Goal: Communication & Community: Answer question/provide support

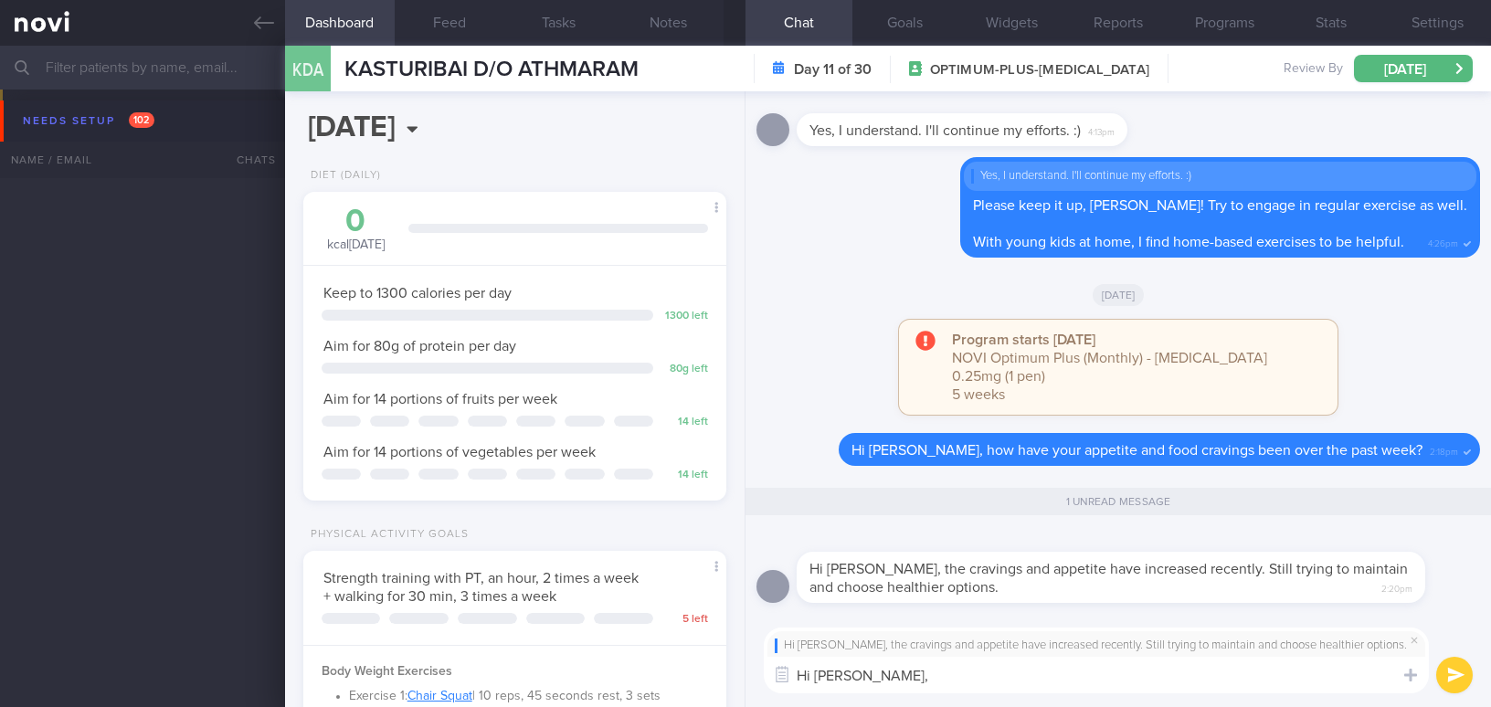
select select "9"
click at [854, 674] on textarea "Hi Kat," at bounding box center [1096, 675] width 665 height 37
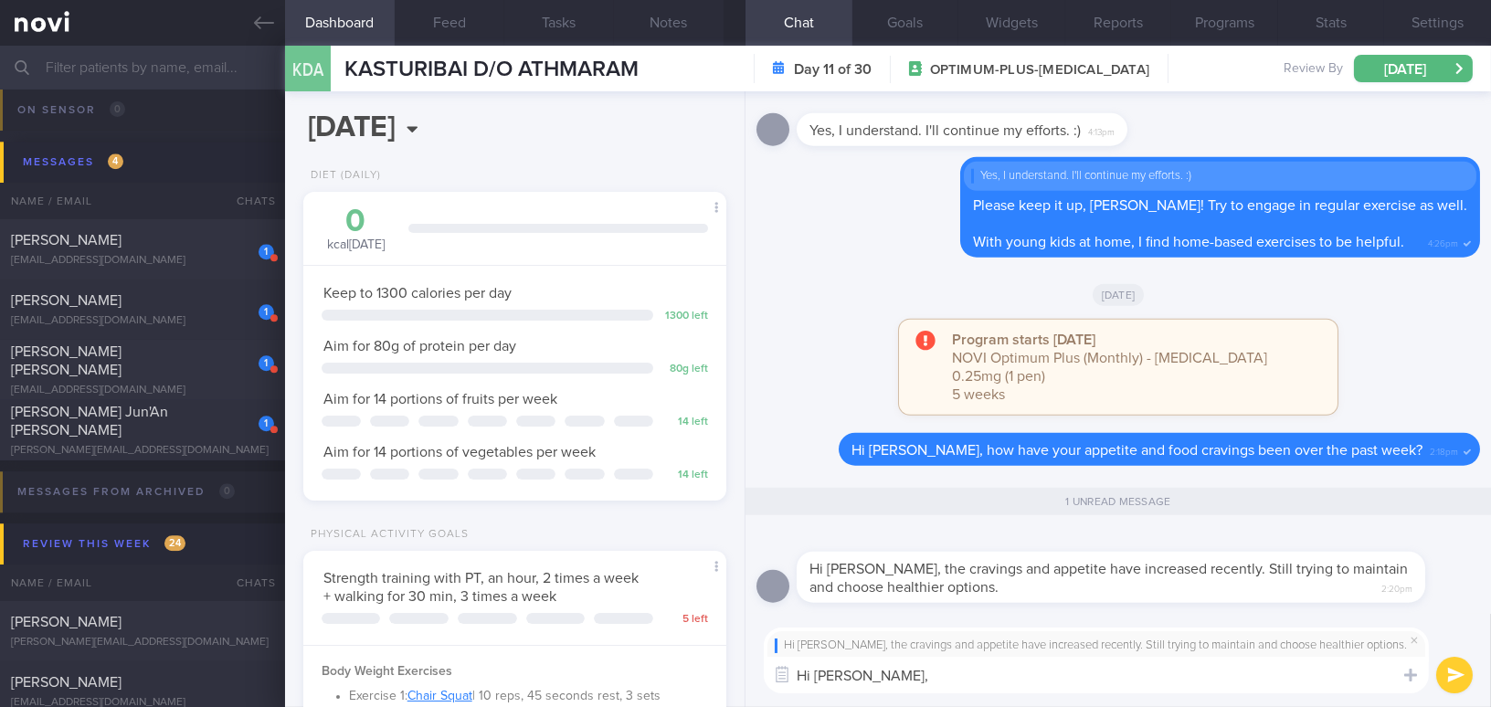
paste textarea "I’m glad that you are continuing to maintain and choose healthier options despi…"
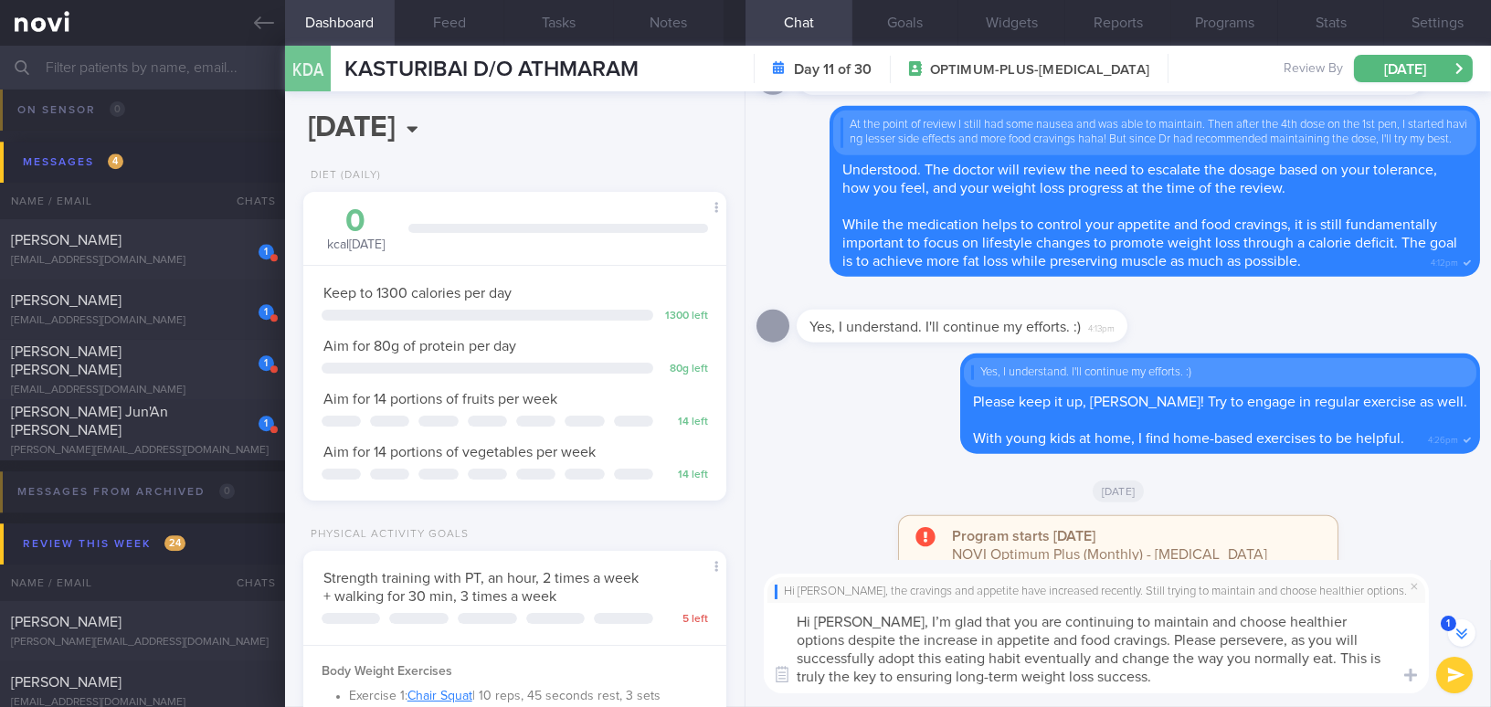
scroll to position [0, 0]
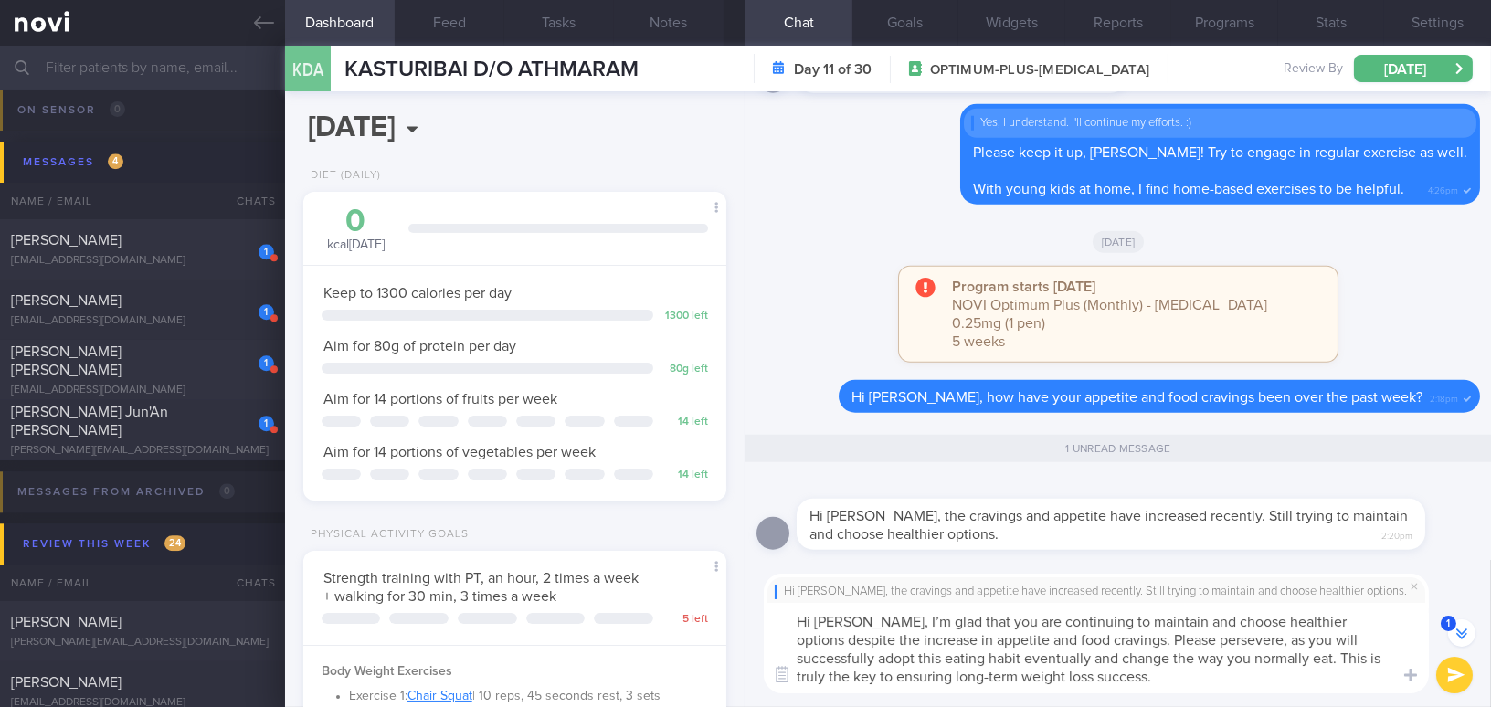
type textarea "Hi Kat, I’m glad that you are continuing to maintain and choose healthier optio…"
click at [1450, 678] on button "submit" at bounding box center [1454, 675] width 37 height 37
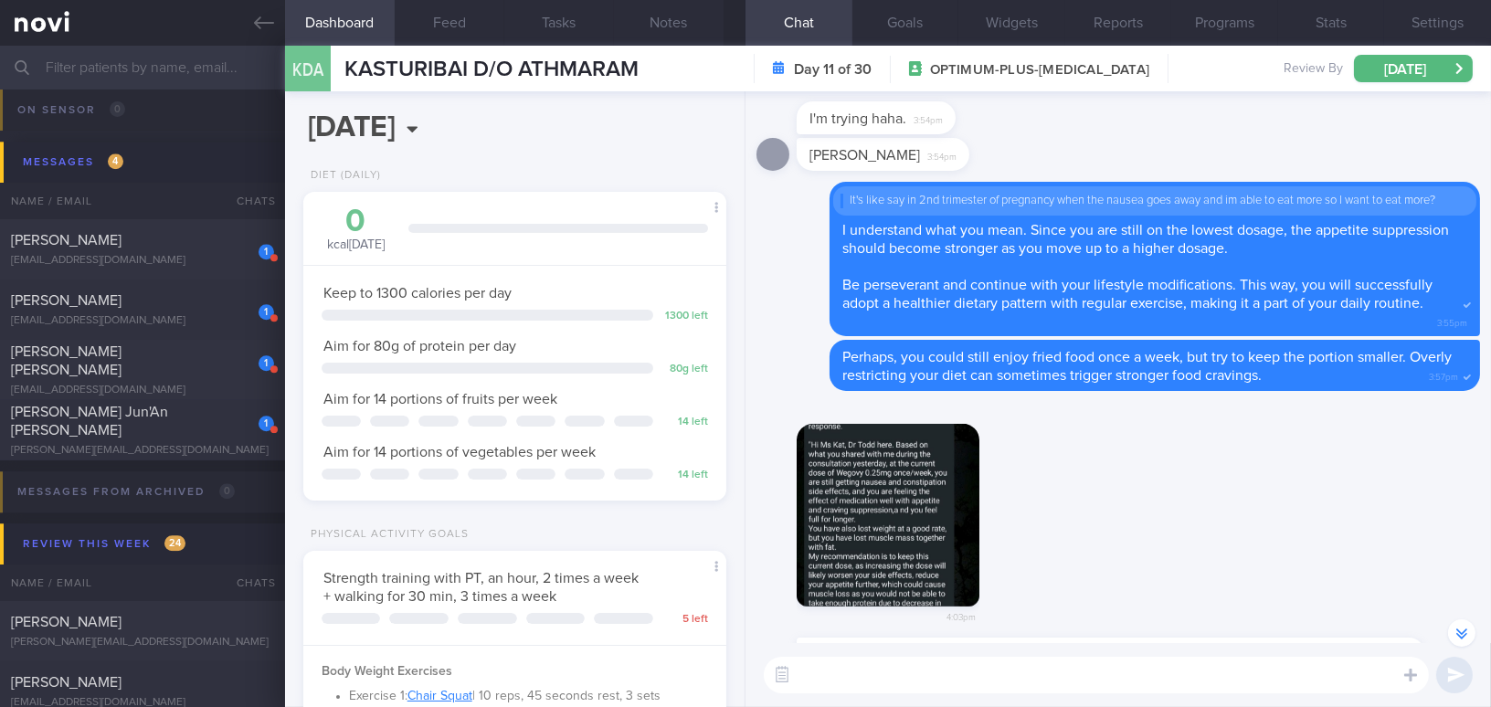
scroll to position [-913, 0]
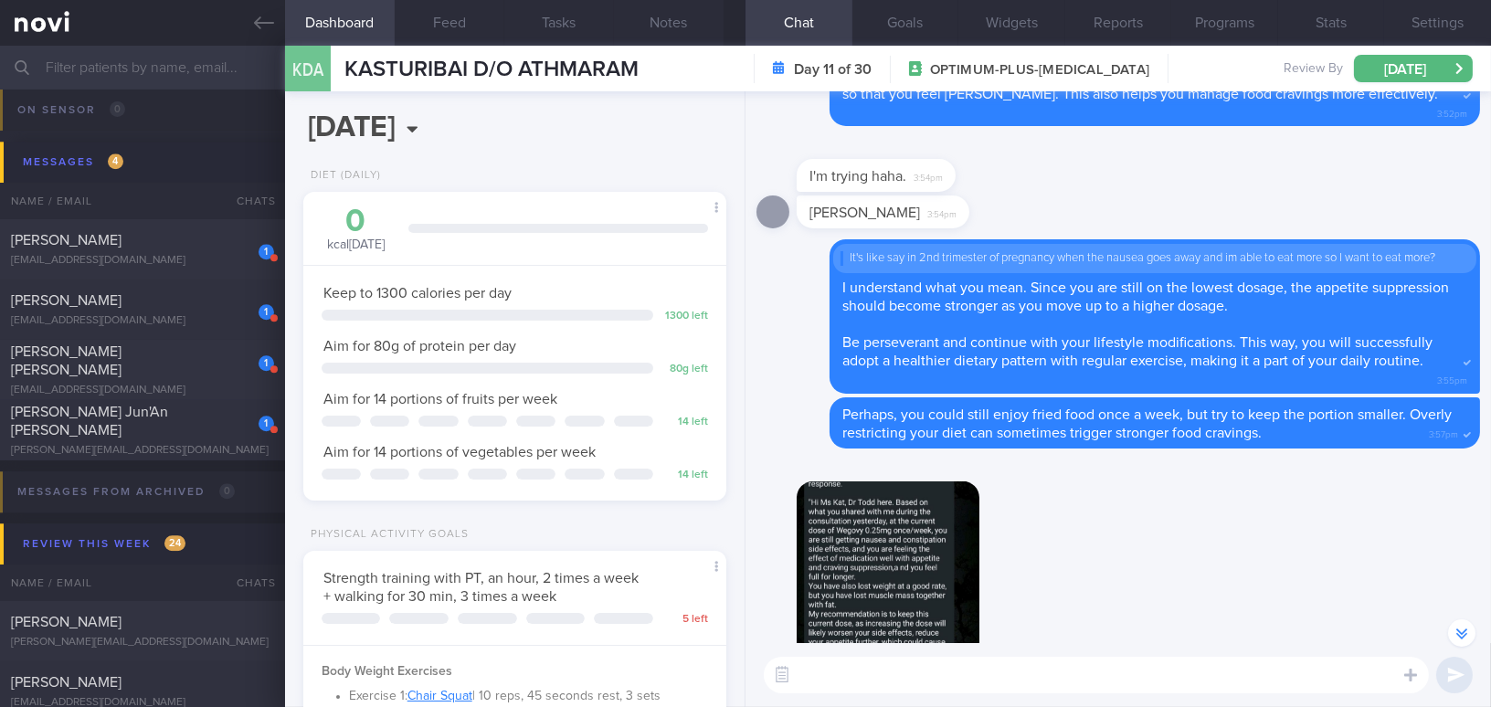
click at [887, 684] on textarea at bounding box center [1096, 675] width 665 height 37
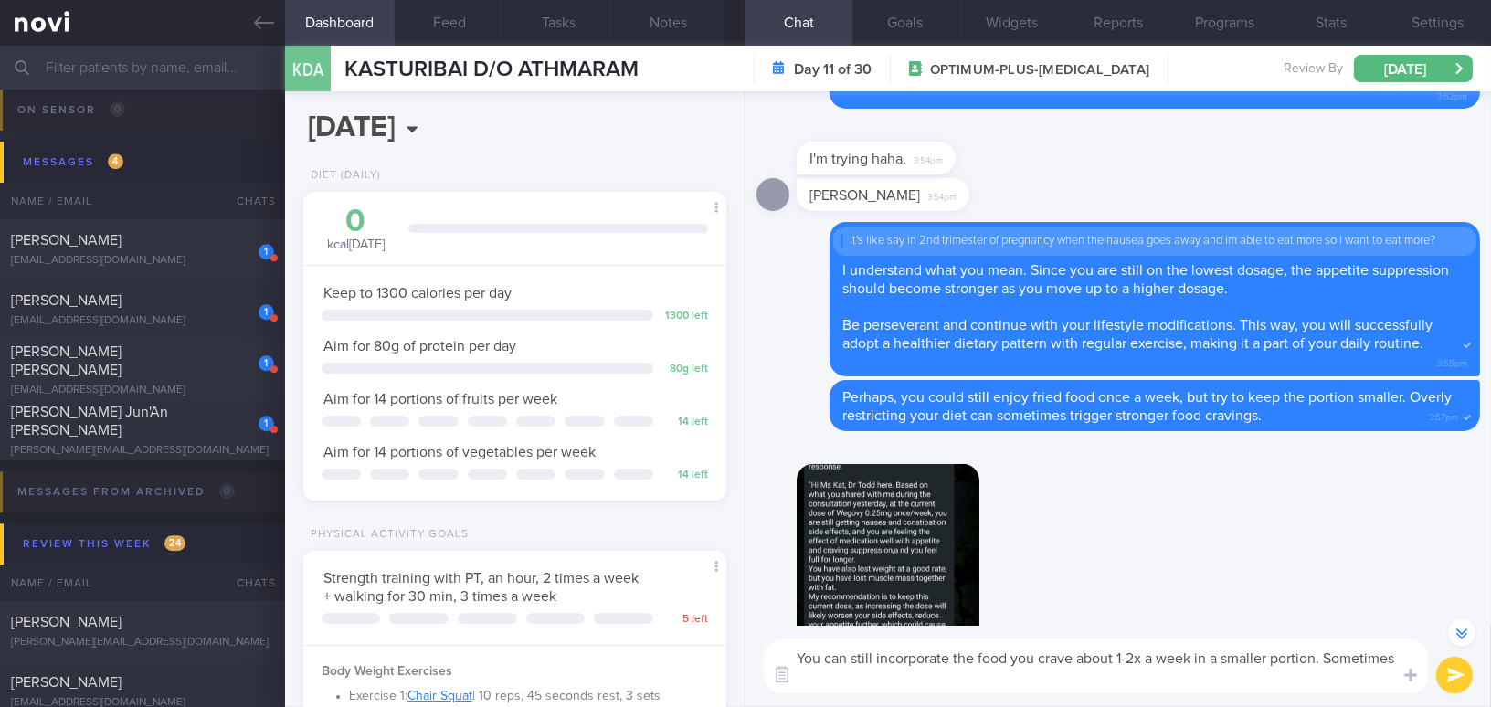
scroll to position [-930, 0]
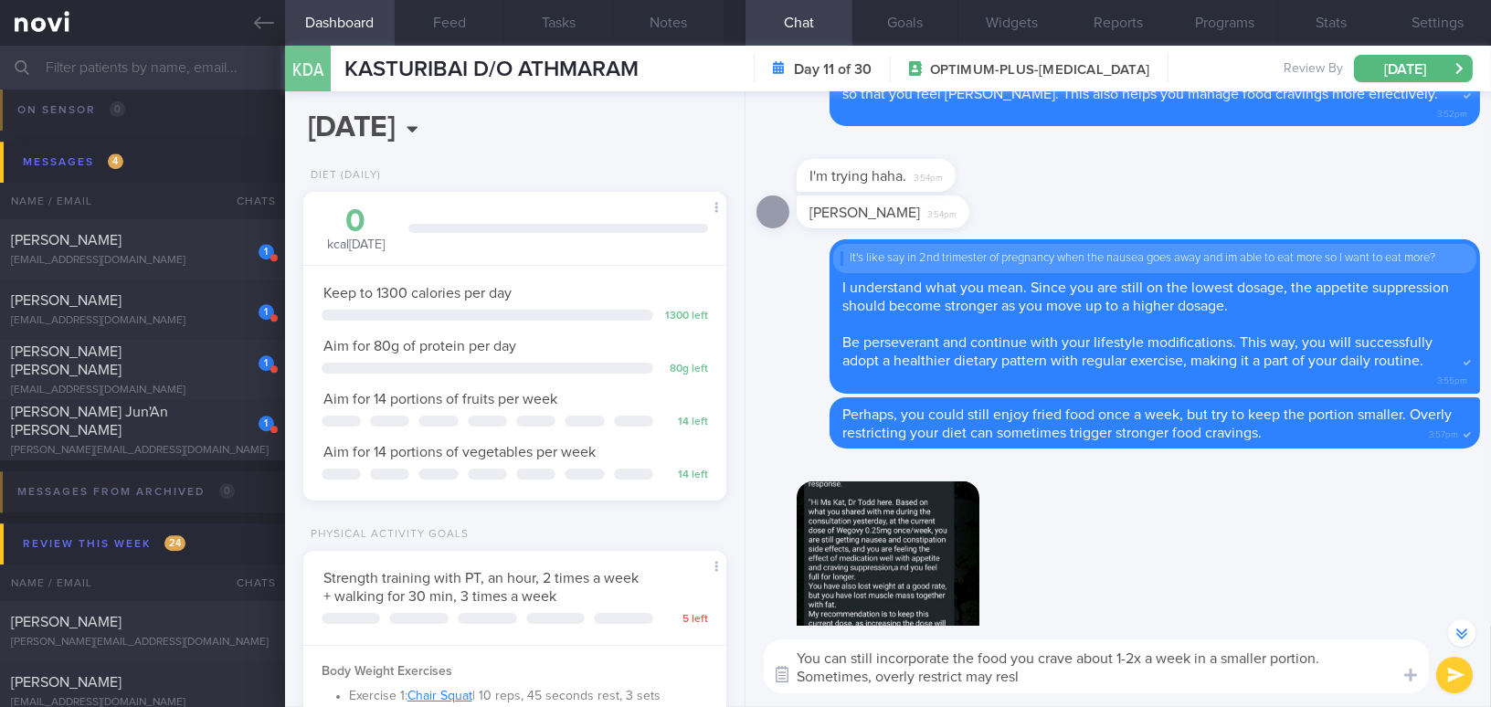
drag, startPoint x: 1006, startPoint y: 676, endPoint x: 791, endPoint y: 672, distance: 214.8
click at [791, 672] on div "Chat Templates Admin CGM Weight Nutrition Physical Activity Infographics Articl…" at bounding box center [1119, 666] width 746 height 81
click at [855, 679] on textarea "Remember, you can still incorporate the food you crave about 1-2x a week in a s…" at bounding box center [1096, 667] width 665 height 54
drag, startPoint x: 1348, startPoint y: 673, endPoint x: 592, endPoint y: 646, distance: 756.2
click at [592, 646] on div "Dashboard Feed Tasks Notes Chat Goals Widgets Reports Programs Stats Settings K…" at bounding box center [888, 377] width 1206 height 662
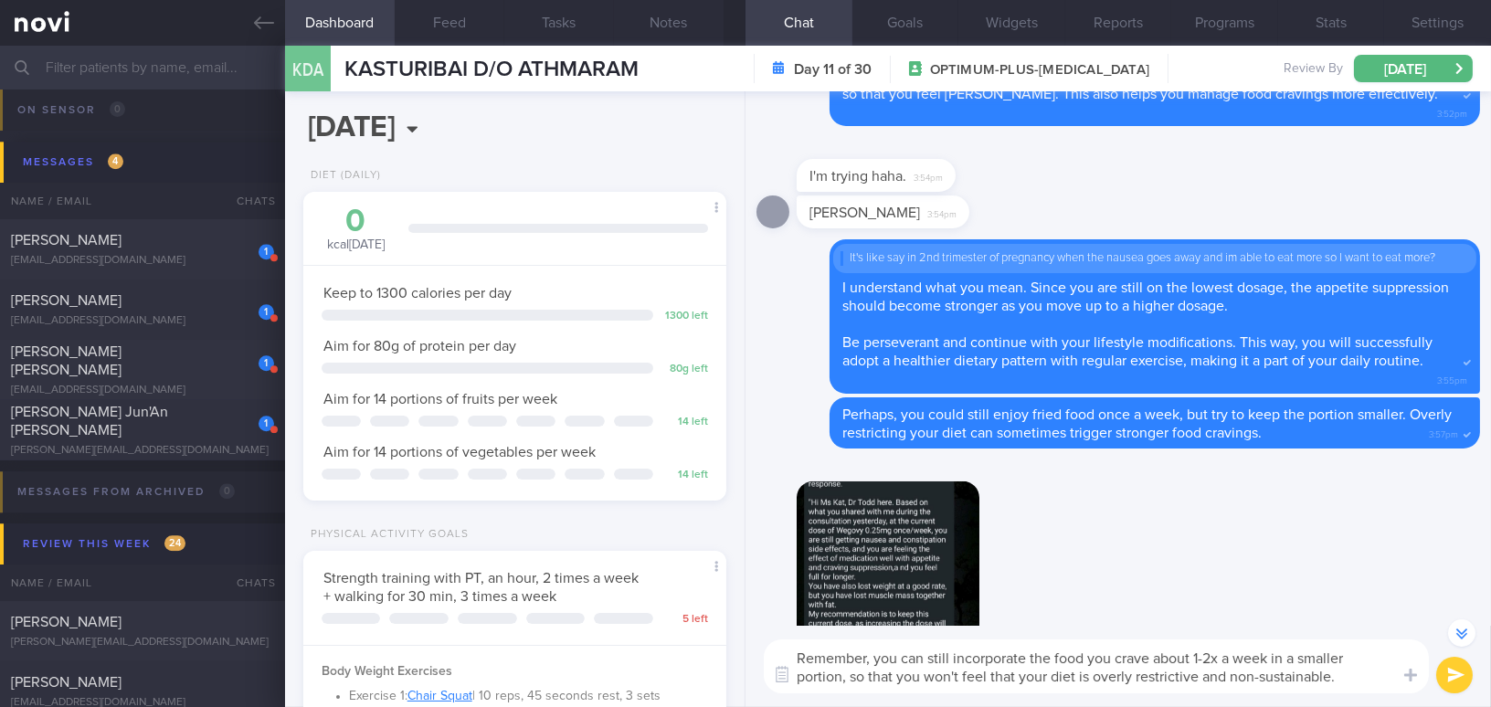
click at [956, 675] on textarea "Remember, you can still incorporate the food you crave about 1-2x a week in a s…" at bounding box center [1096, 667] width 665 height 54
drag, startPoint x: 1342, startPoint y: 680, endPoint x: 468, endPoint y: 599, distance: 878.2
click at [468, 599] on div "Dashboard Feed Tasks Notes Chat Goals Widgets Reports Programs Stats Settings K…" at bounding box center [888, 377] width 1206 height 662
paste textarea "enjoy the foods you crave 1–2 times a week in smaller portions, so your diet do…"
type textarea "Remember, you can still enjoy the foods you crave 1-2 times a week in smaller p…"
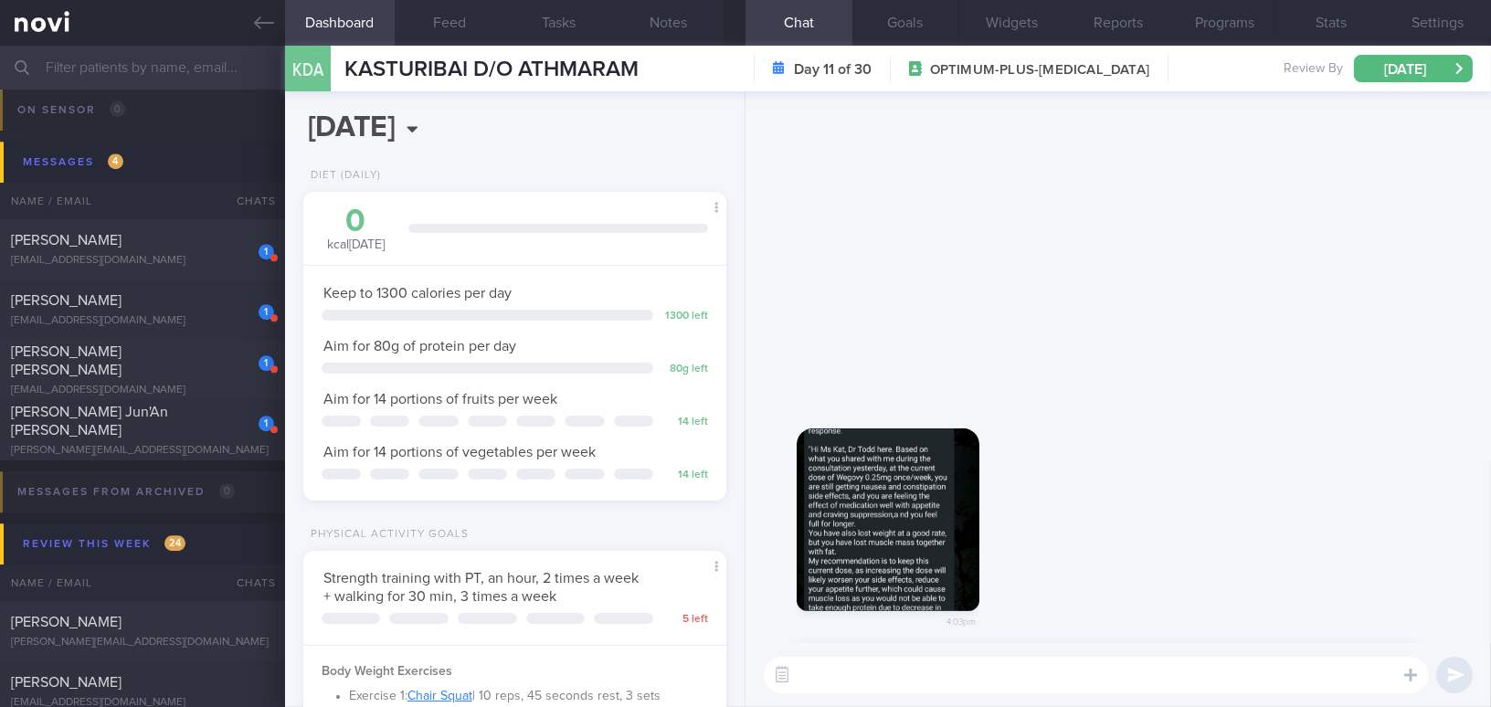
scroll to position [0, 0]
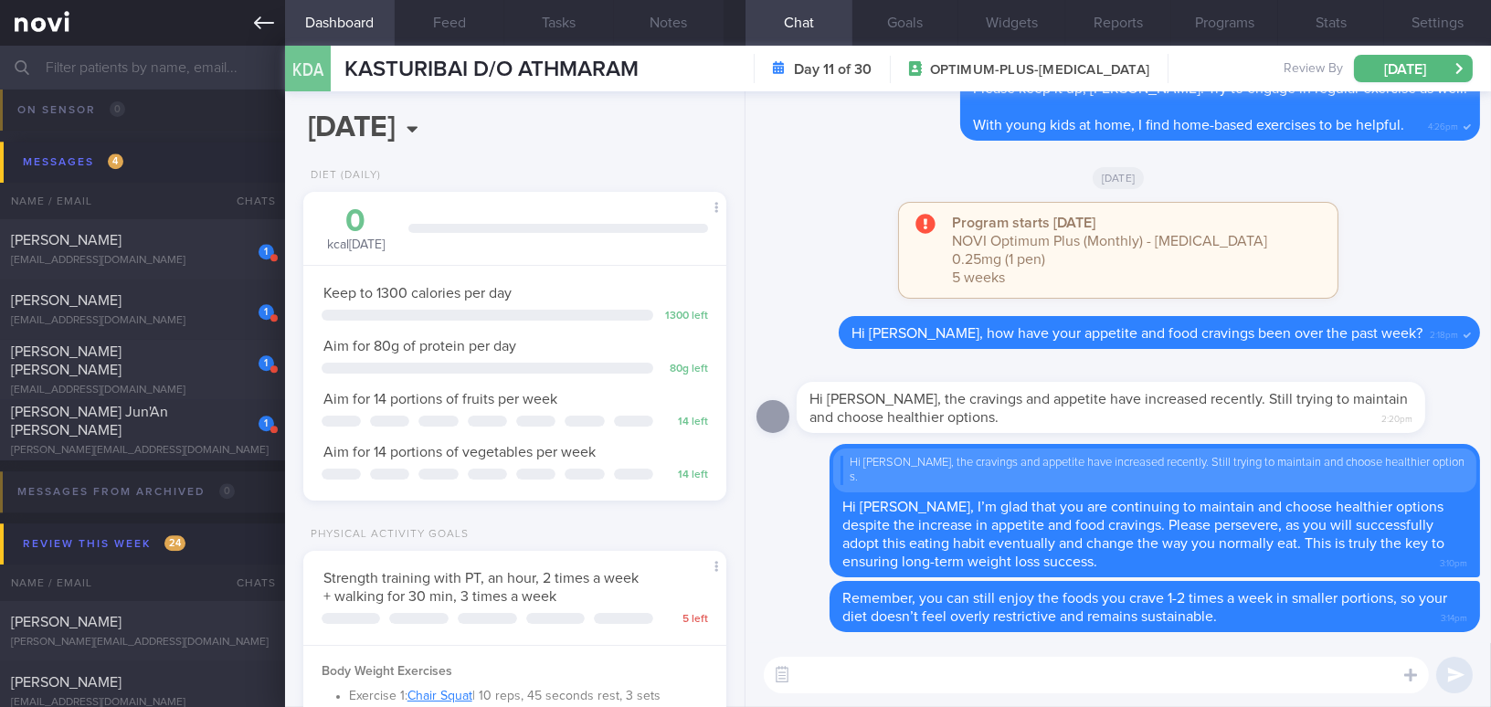
click at [260, 17] on icon at bounding box center [264, 22] width 20 height 13
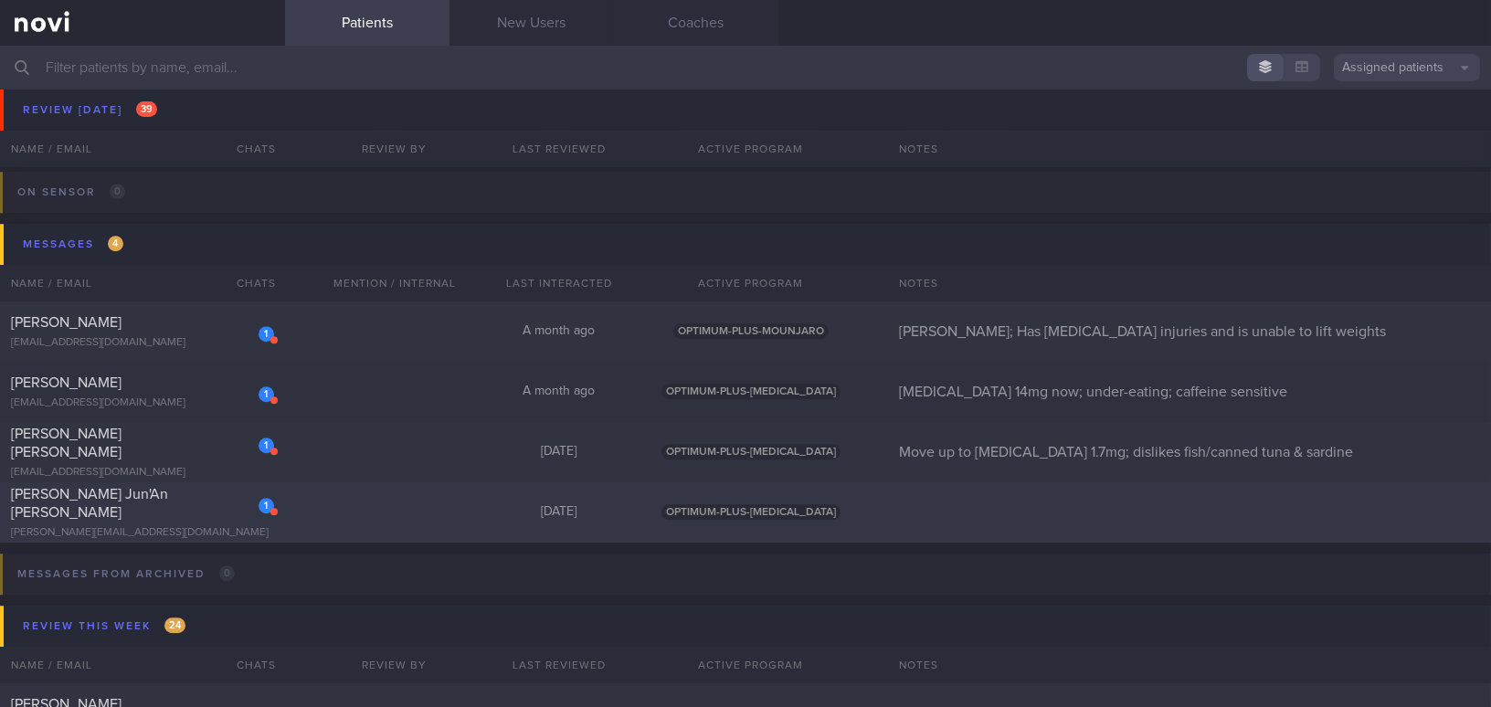
scroll to position [8609, 0]
click at [185, 504] on div "[PERSON_NAME] Jun'An [PERSON_NAME]" at bounding box center [140, 504] width 259 height 37
select select "8"
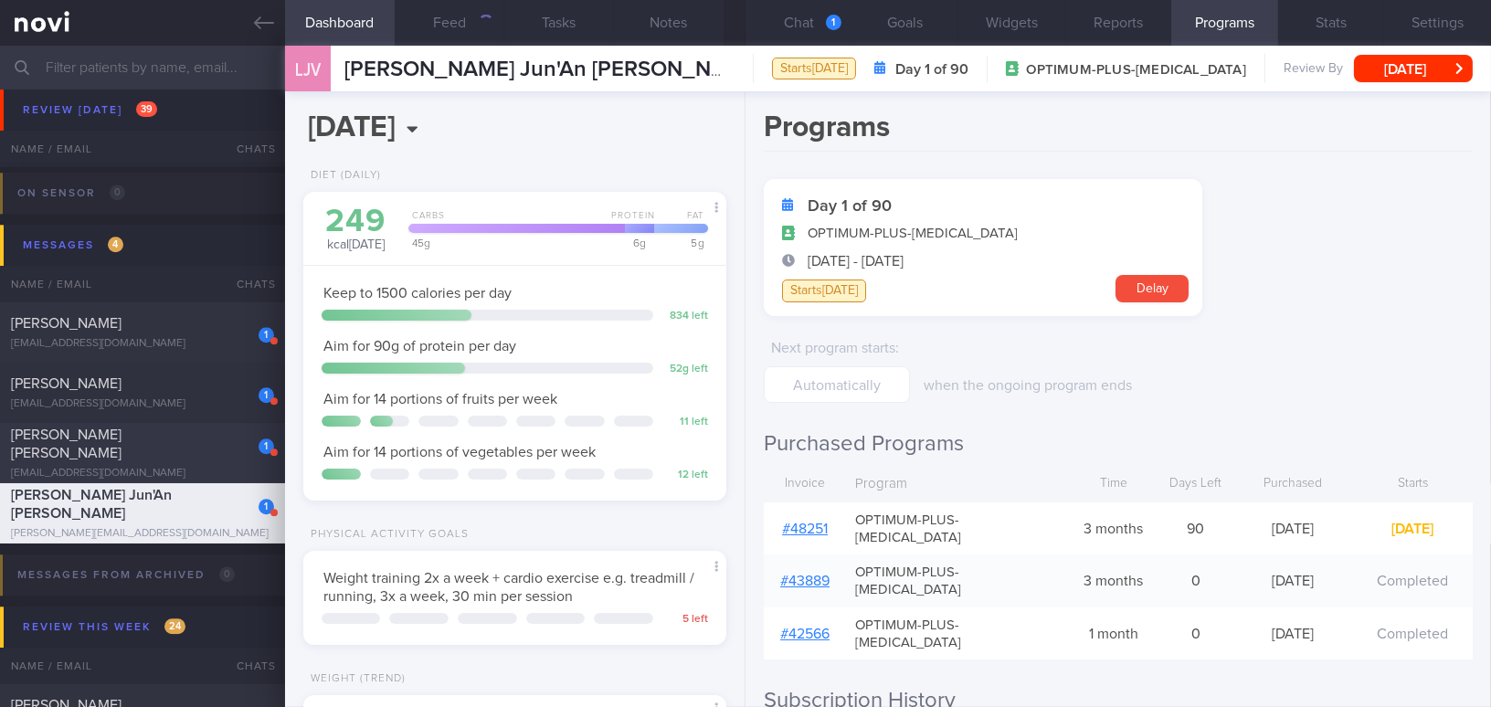
scroll to position [214, 377]
click at [802, 23] on button "Chat 1" at bounding box center [799, 23] width 107 height 46
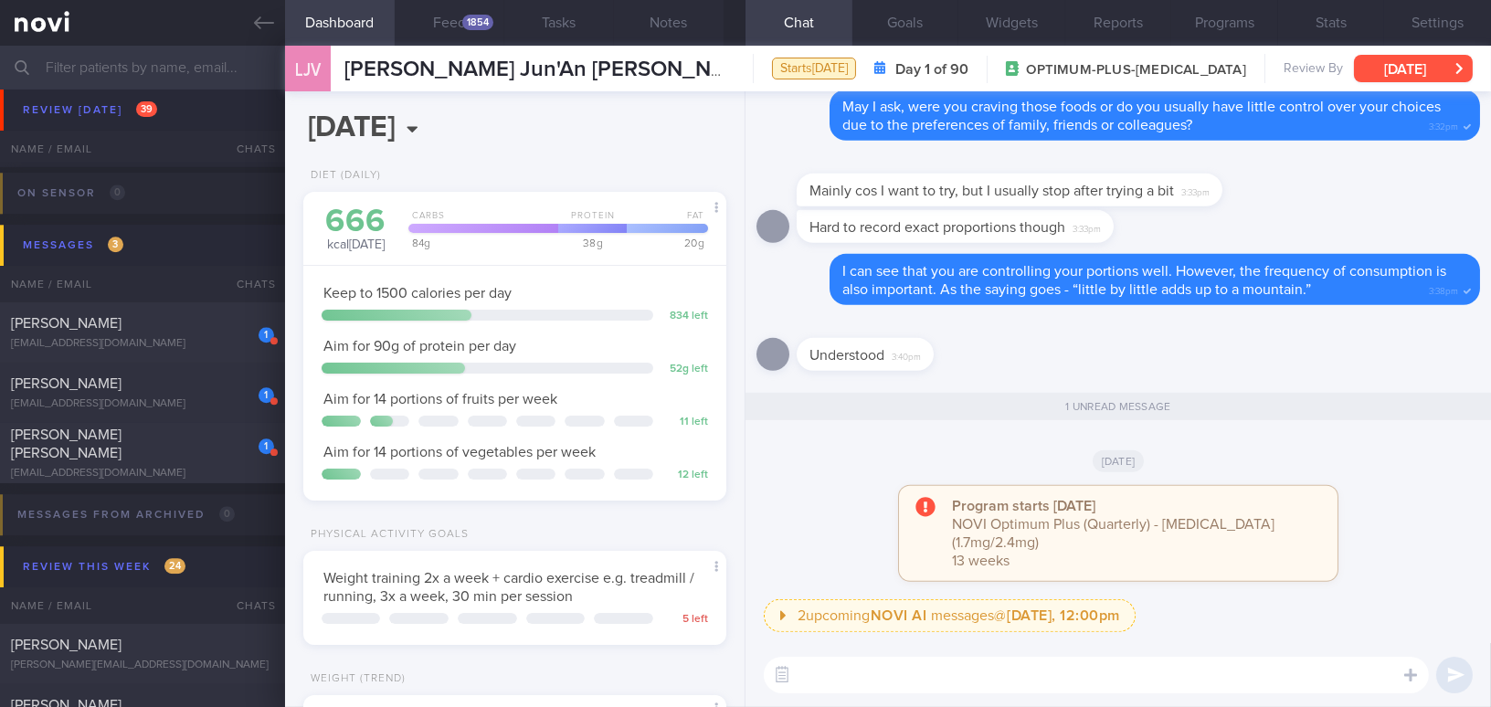
click at [1375, 64] on button "[DATE]" at bounding box center [1413, 68] width 119 height 27
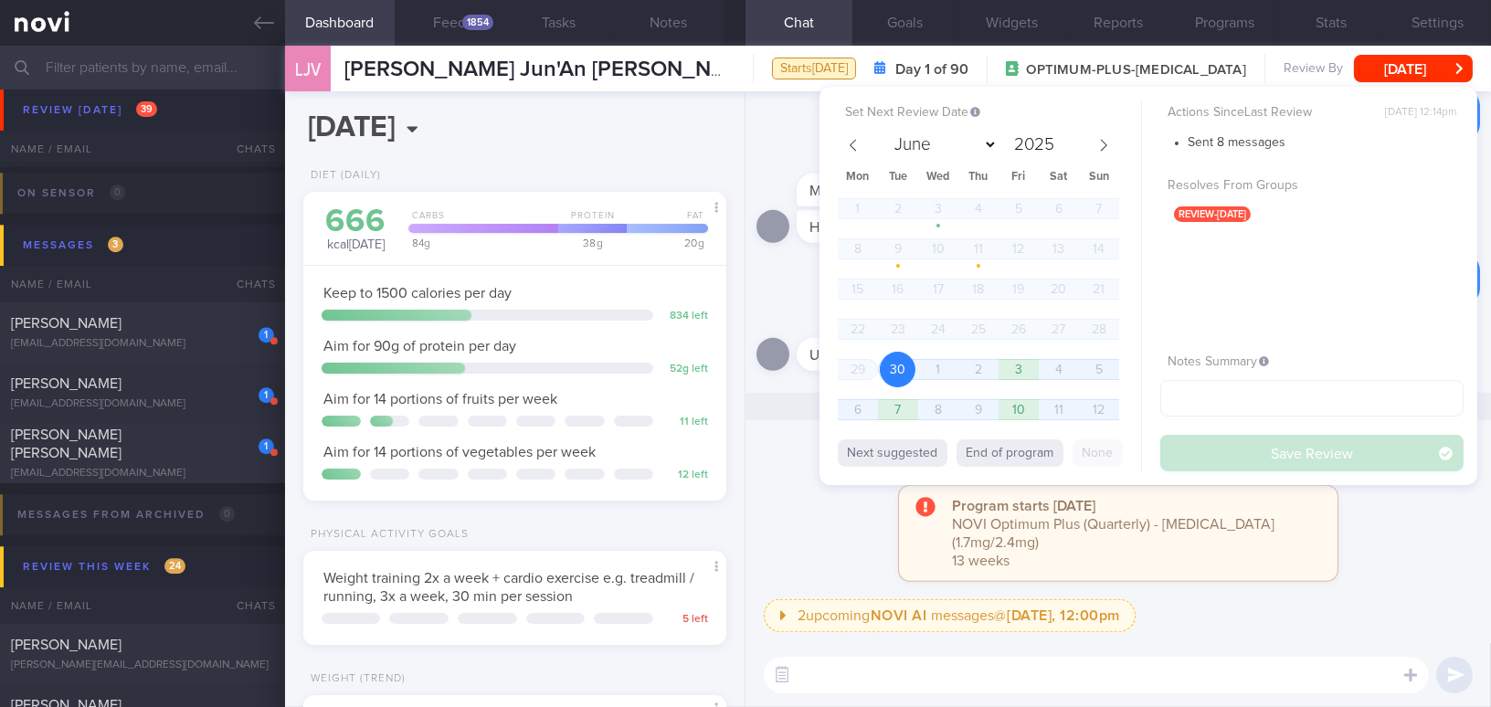
click at [852, 545] on div "Program starts today NOVI Optimum Plus (Quarterly) - Wegovy (1.7mg/2.4mg) 13 we…" at bounding box center [1119, 542] width 724 height 113
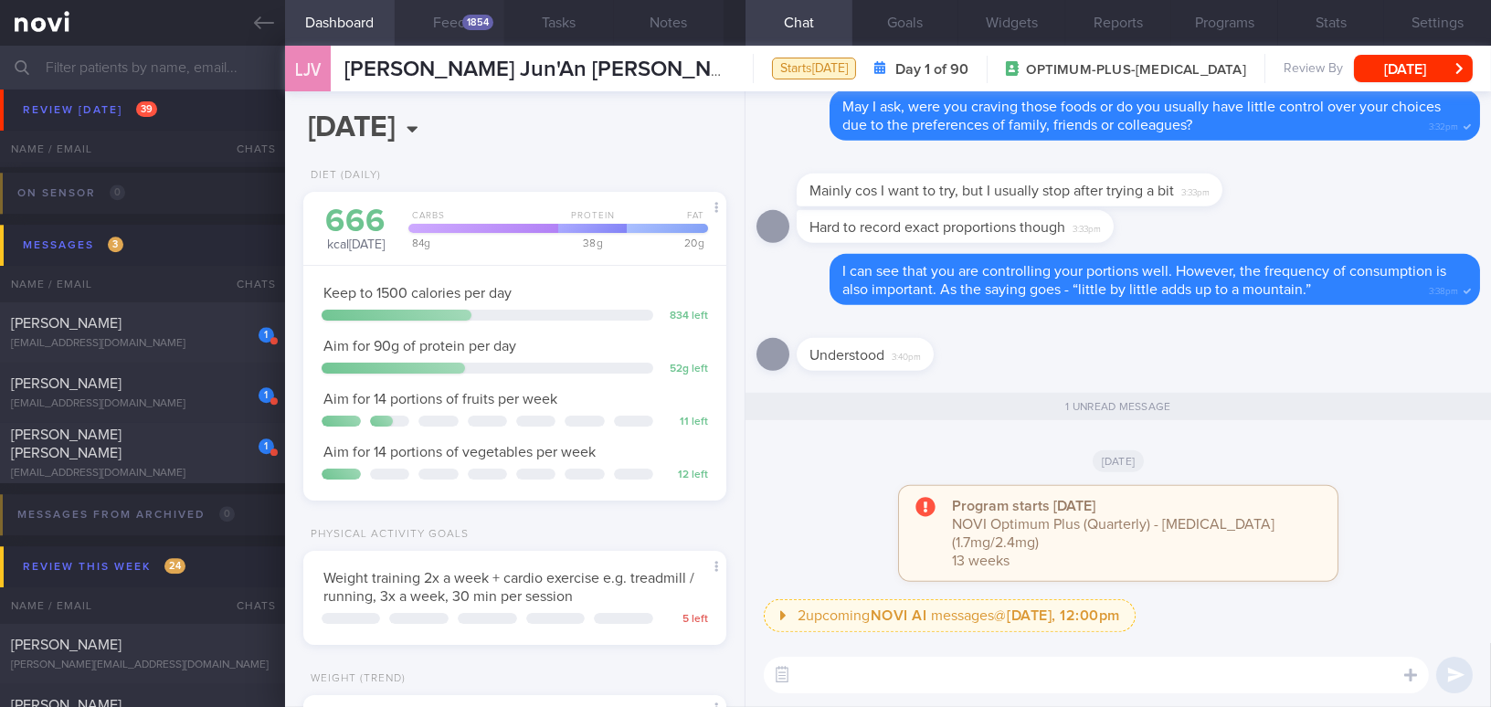
click at [461, 16] on button "Feed 1854" at bounding box center [450, 23] width 110 height 46
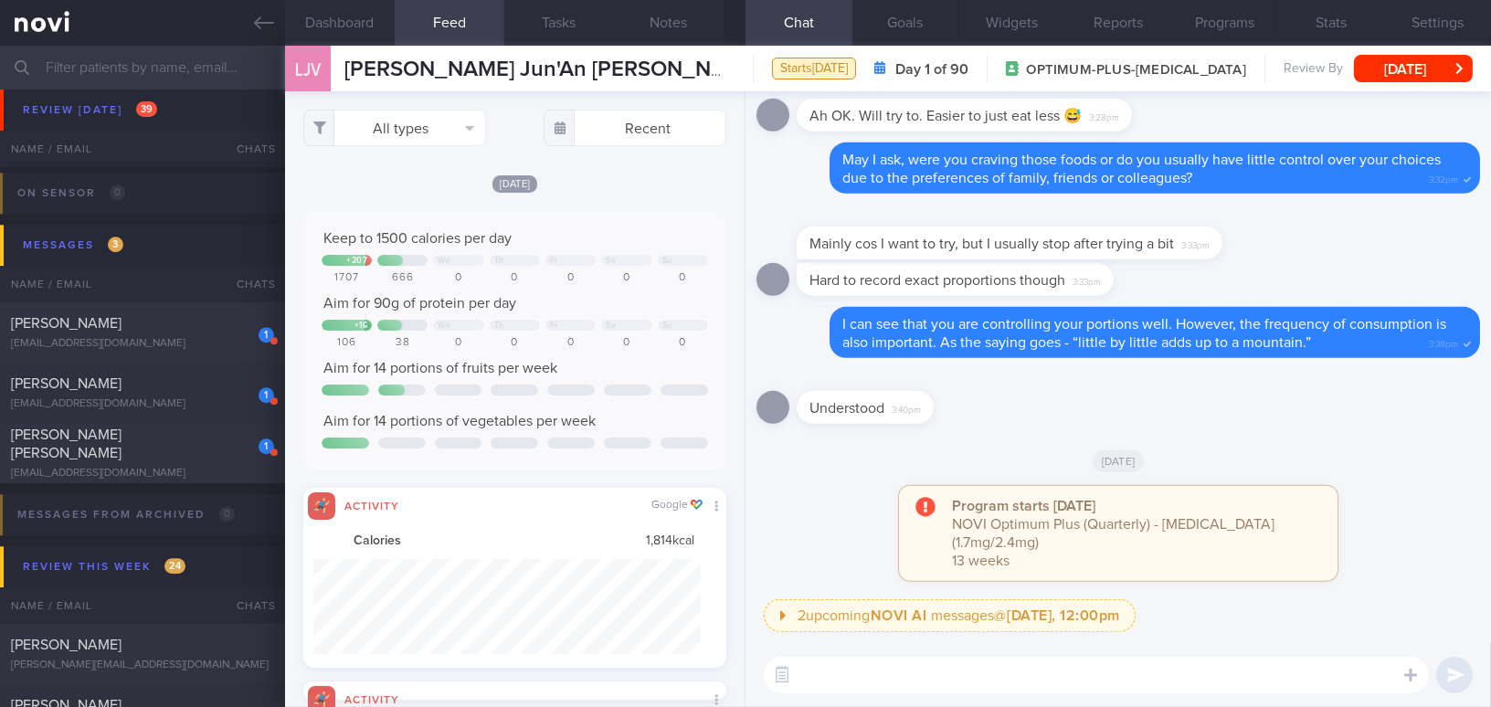
scroll to position [95, 387]
click at [404, 125] on button "All types" at bounding box center [394, 128] width 183 height 37
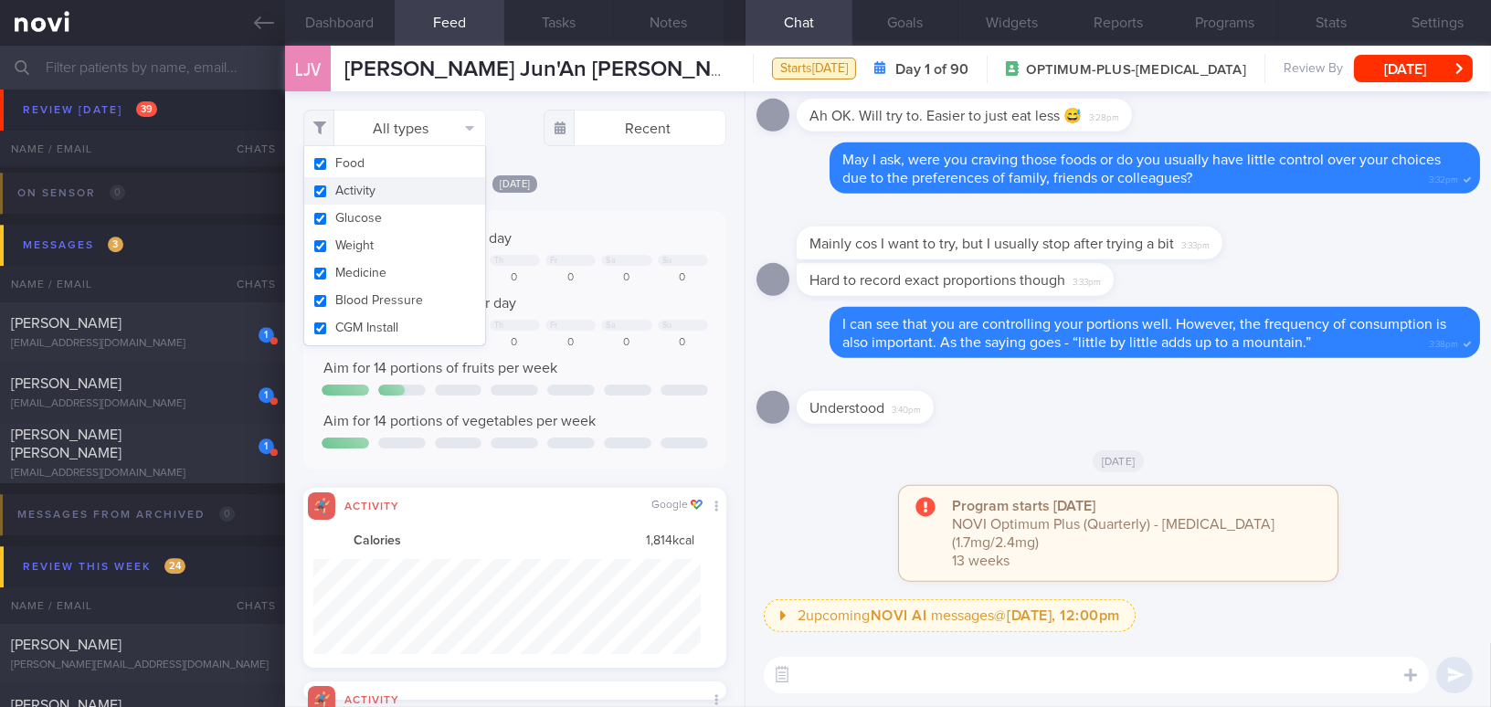
click at [325, 192] on button "Activity" at bounding box center [394, 190] width 181 height 27
checkbox input "false"
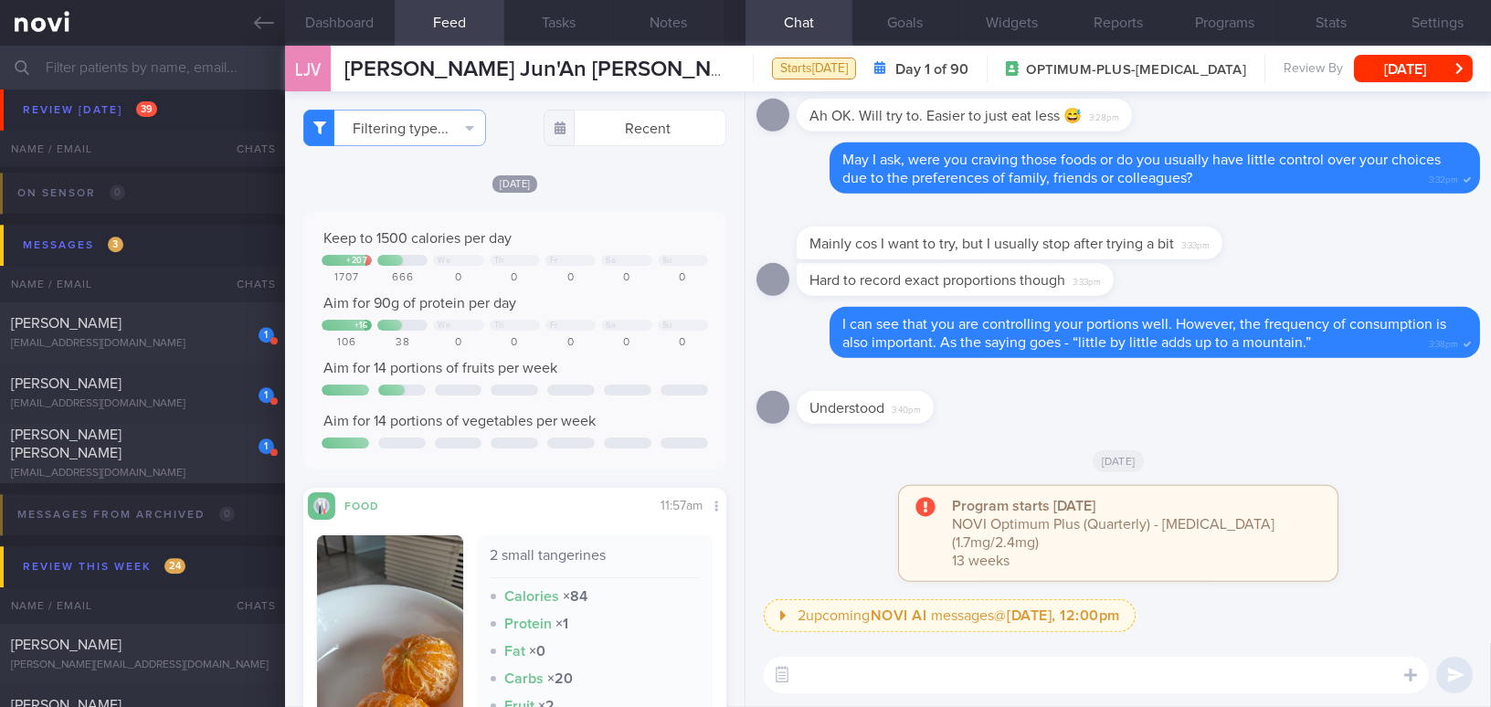
click at [609, 199] on div "Today Keep to 1500 calories per day + 207 We Th Fr Sa Su 1707 666 0 0 0 0 0 Aim…" at bounding box center [514, 504] width 423 height 661
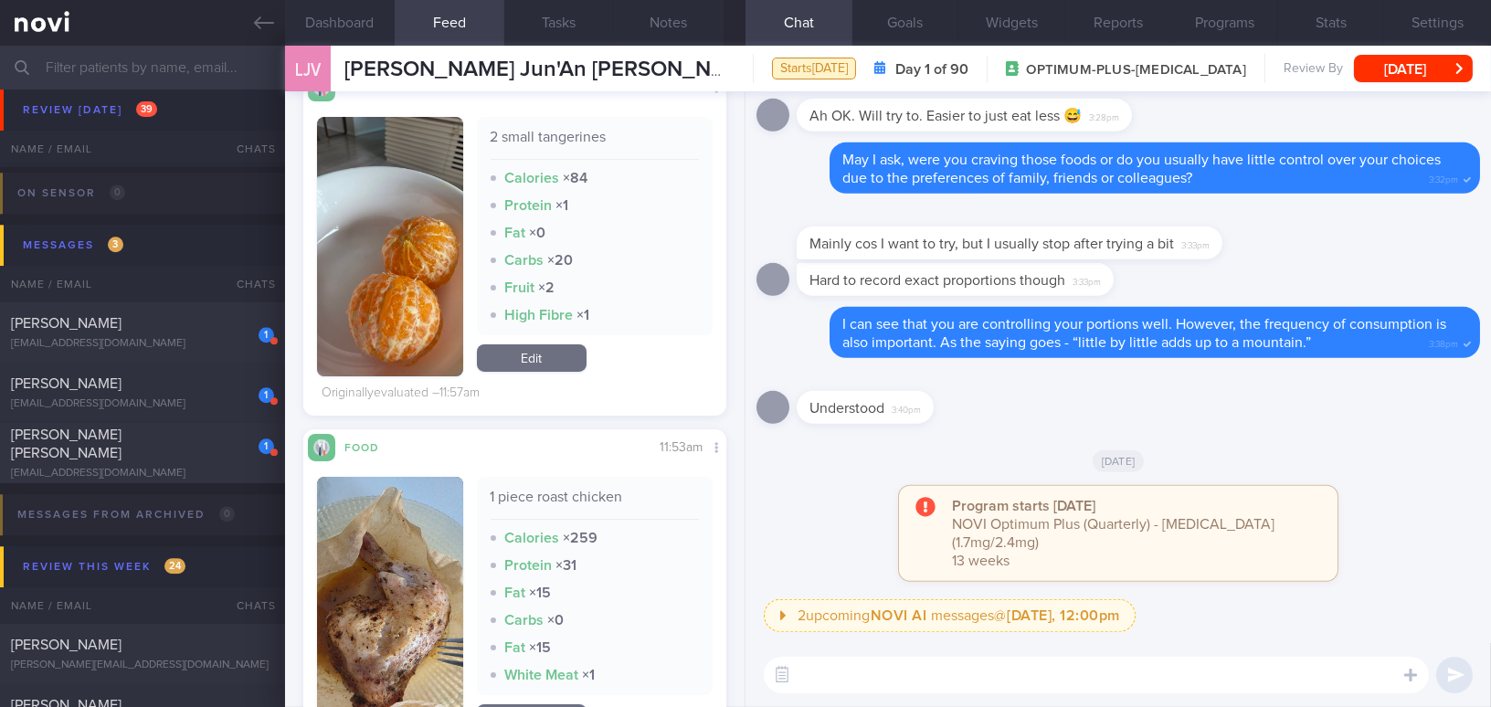
scroll to position [498, 0]
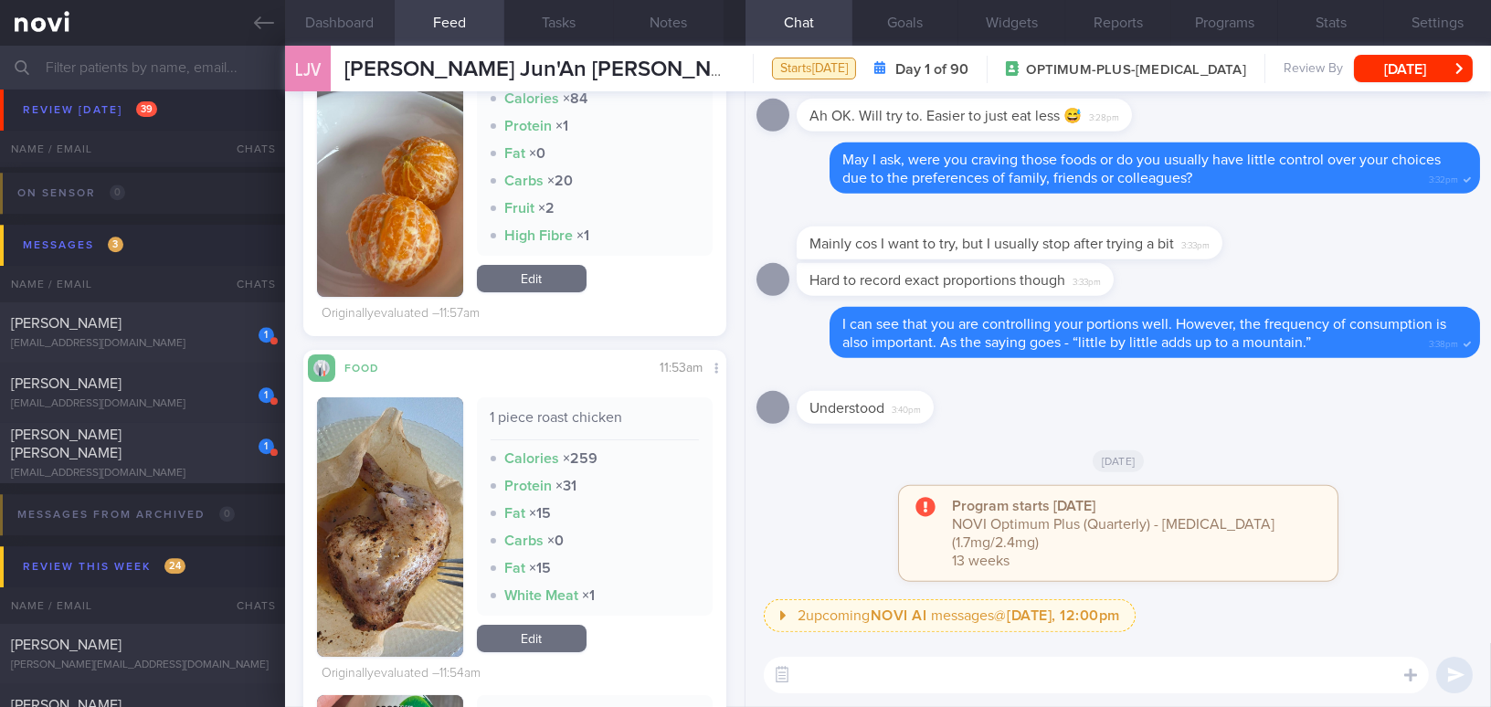
click at [356, 25] on button "Dashboard" at bounding box center [340, 23] width 110 height 46
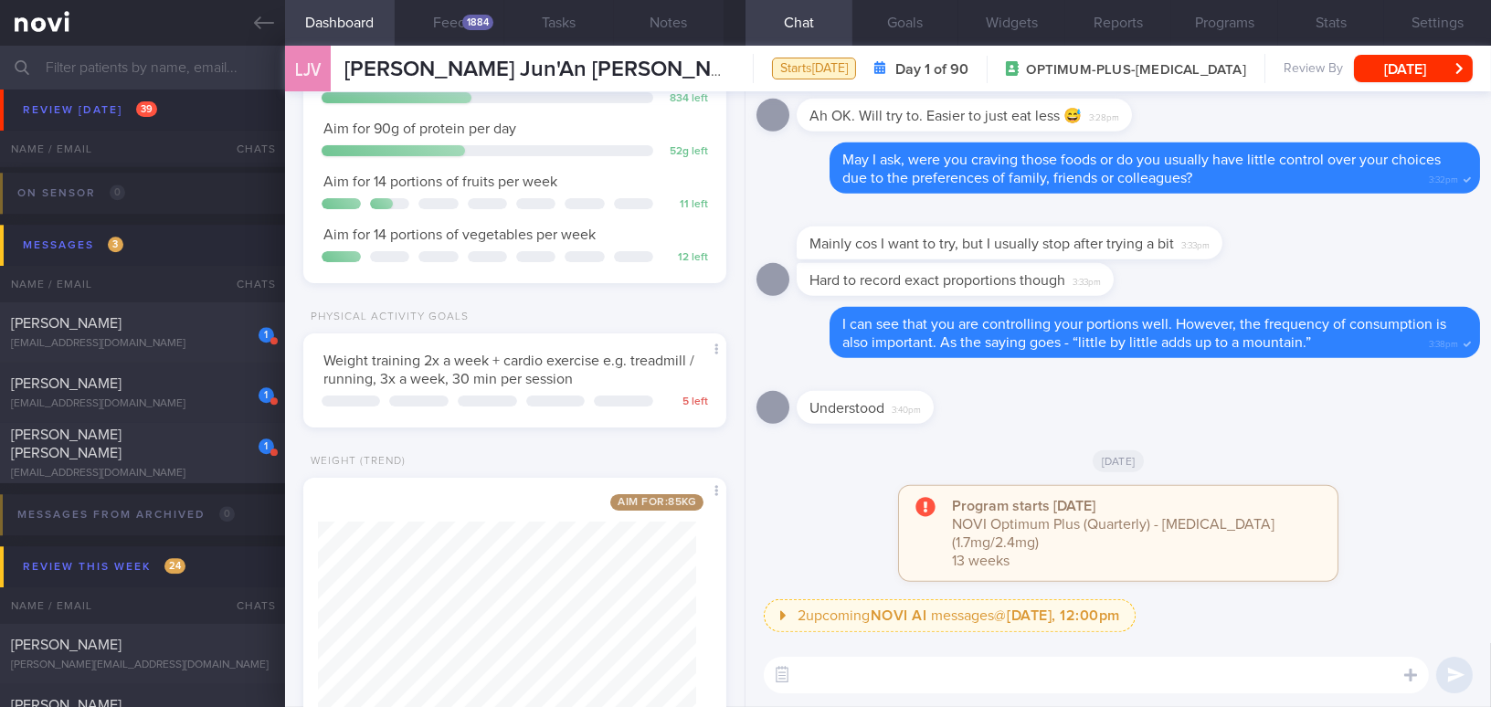
scroll to position [278, 0]
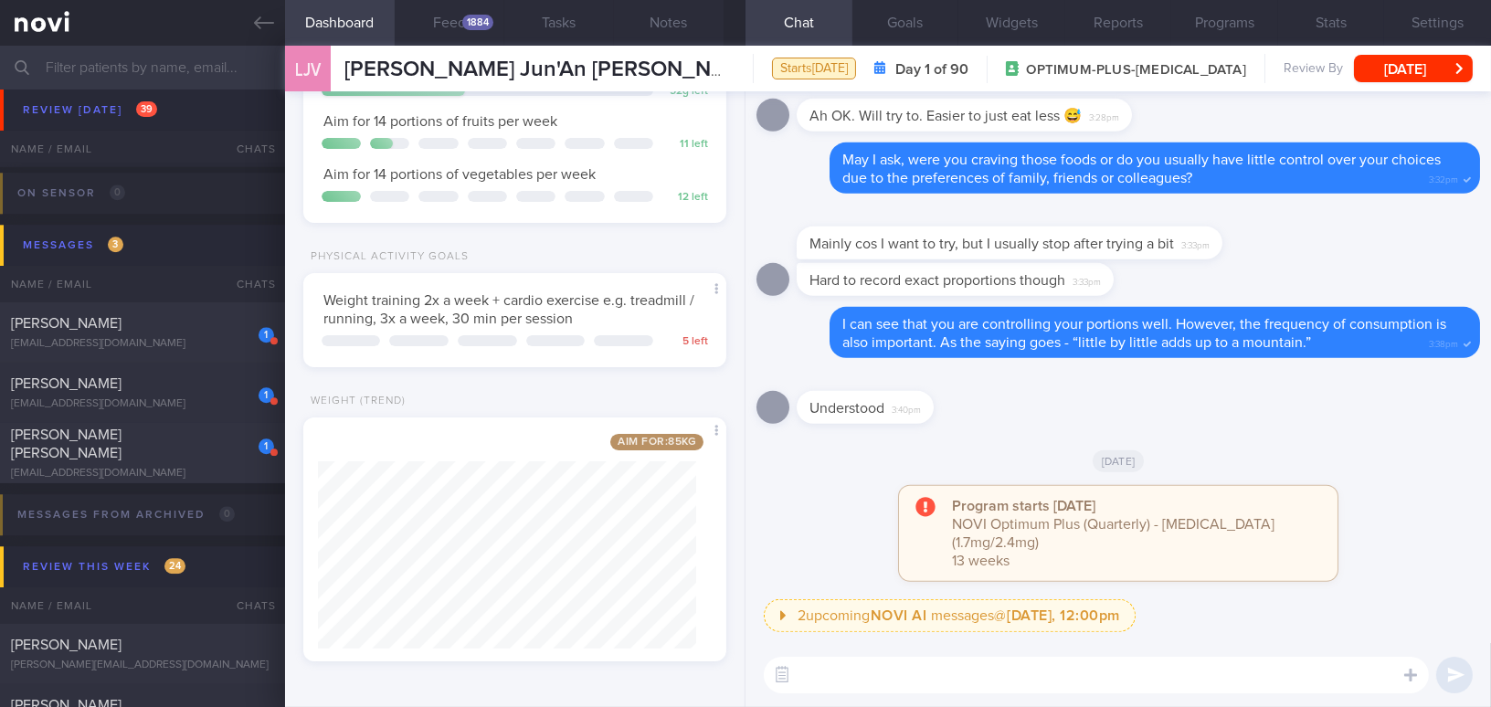
click at [811, 662] on textarea at bounding box center [1096, 675] width 665 height 37
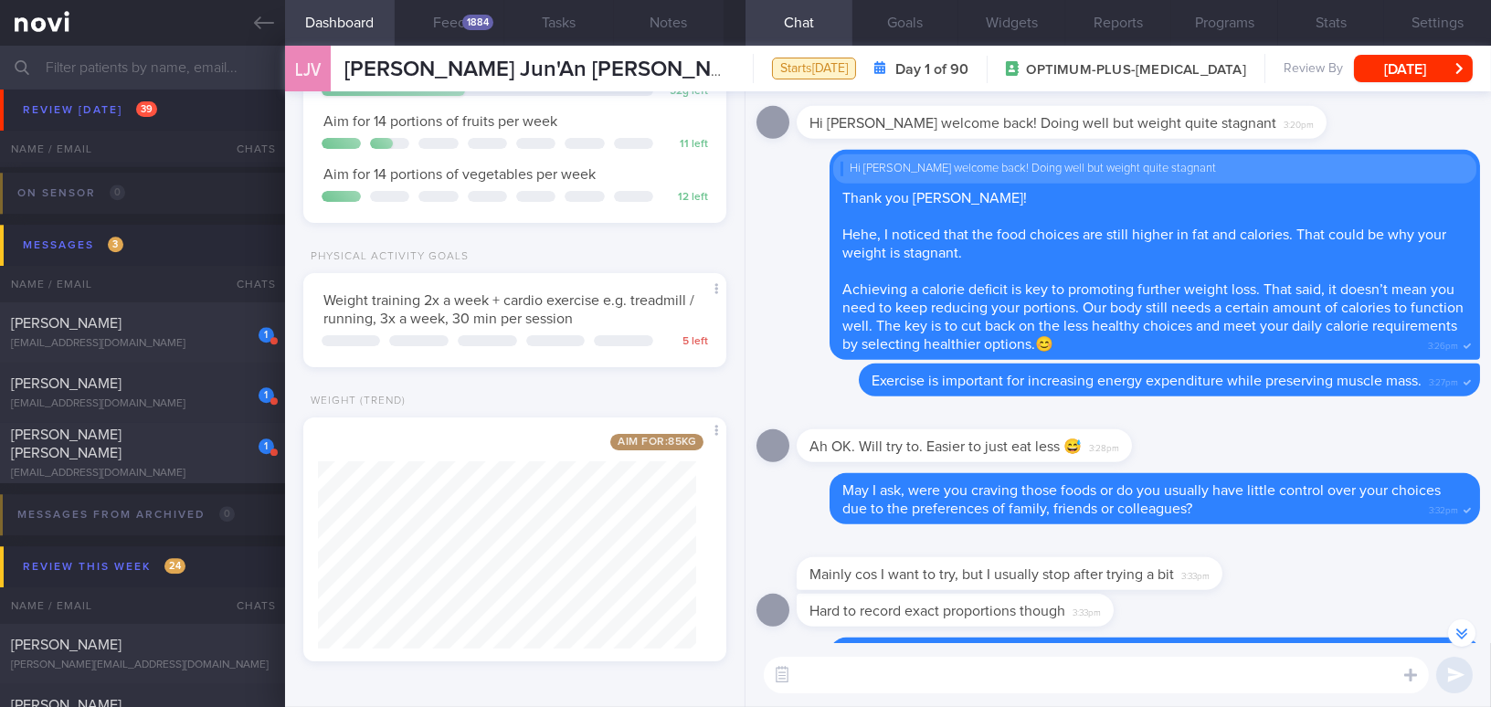
scroll to position [-332, 0]
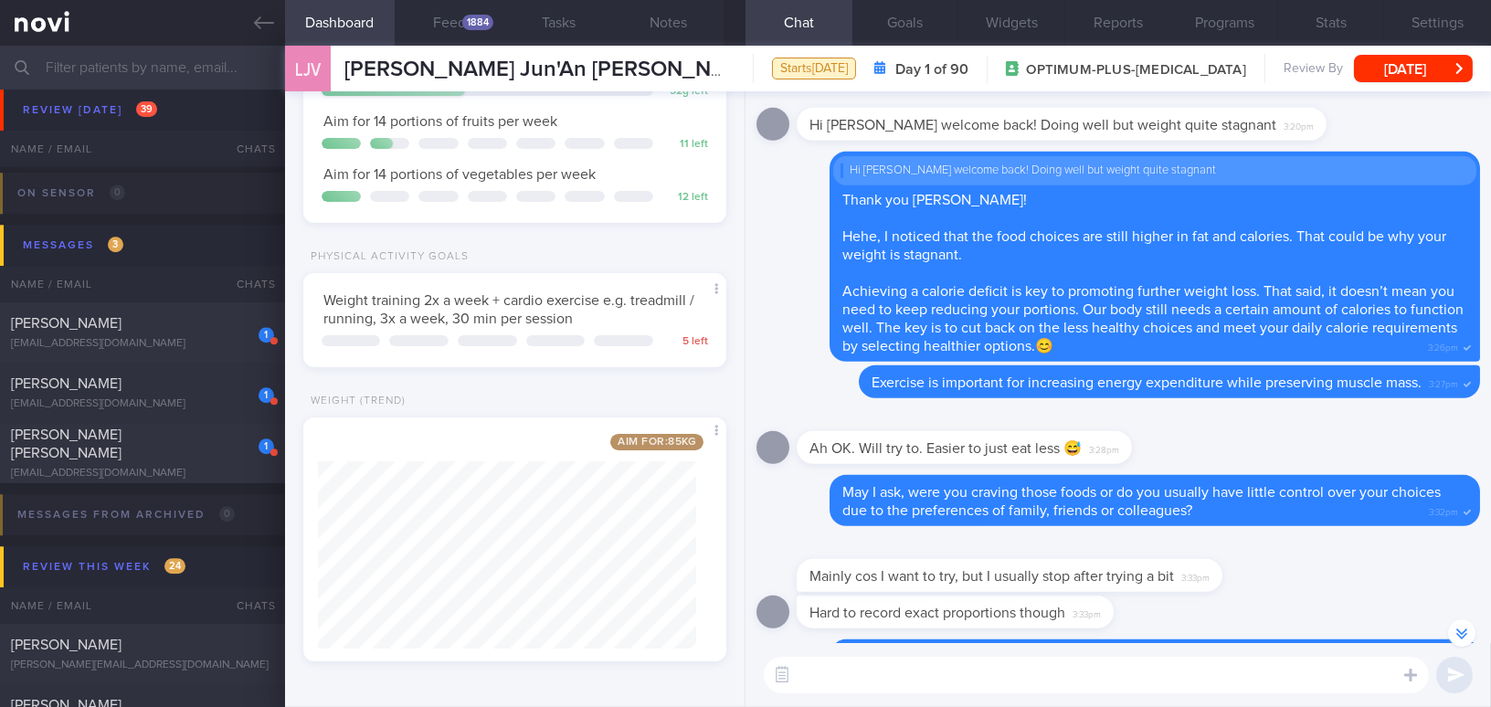
click at [928, 668] on textarea at bounding box center [1096, 675] width 665 height 37
click at [449, 23] on button "Feed 1884" at bounding box center [450, 23] width 110 height 46
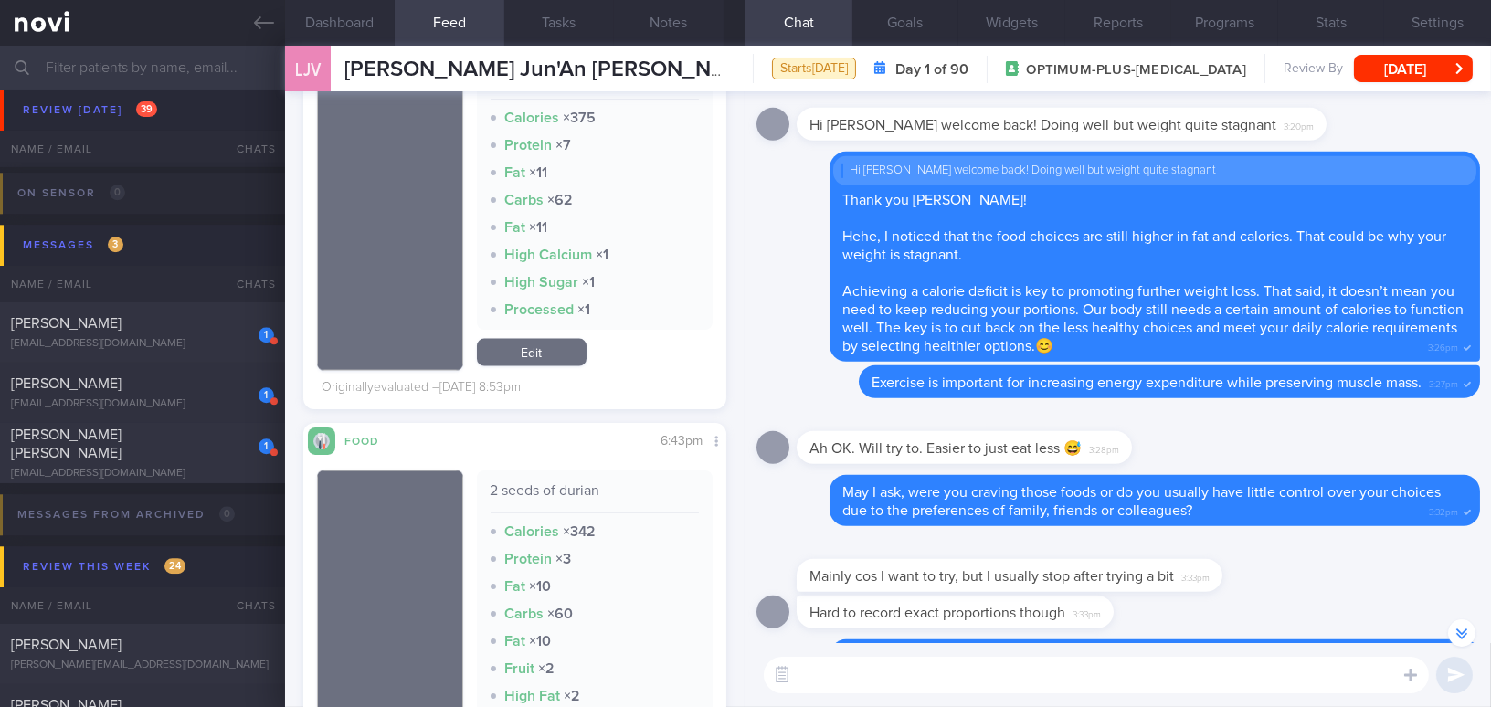
scroll to position [5067, 0]
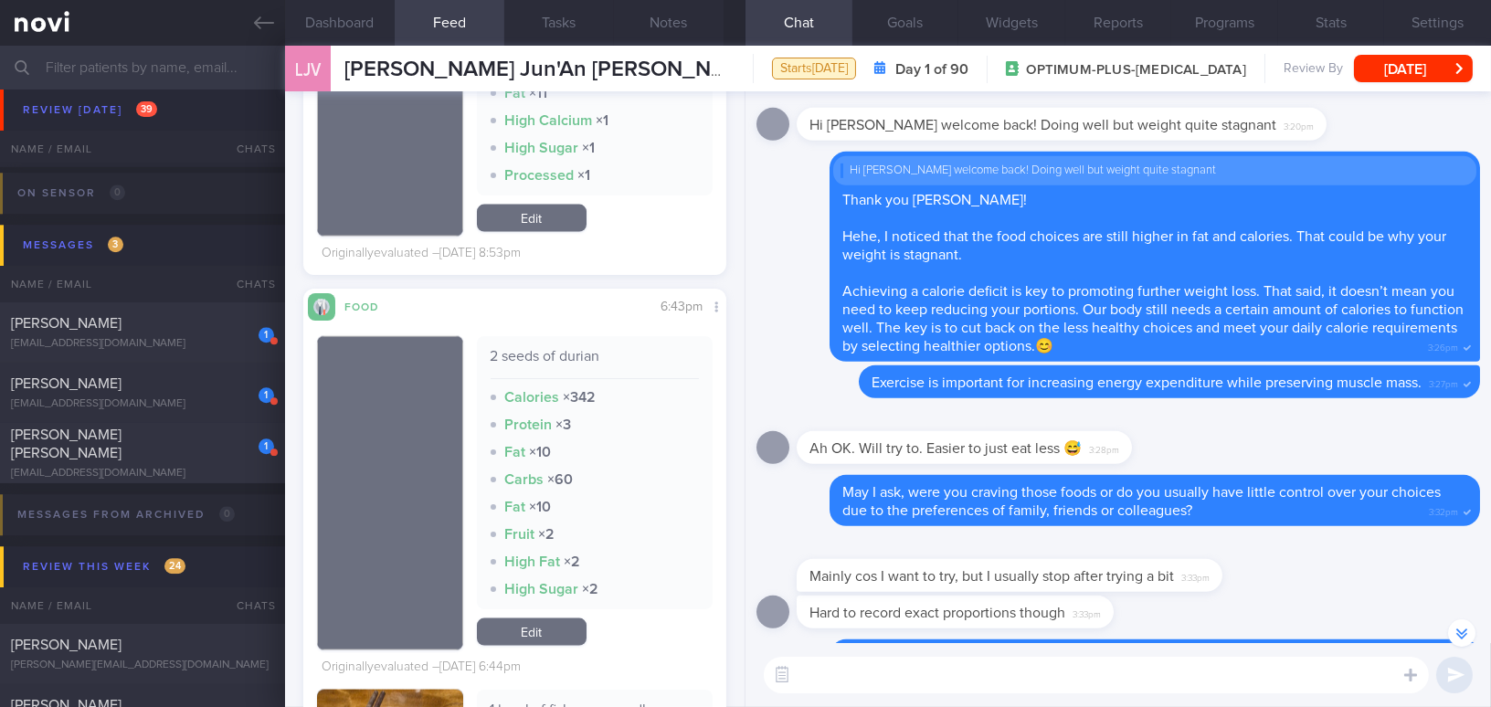
click at [903, 679] on textarea at bounding box center [1096, 675] width 665 height 37
click at [320, 13] on button "Dashboard" at bounding box center [340, 23] width 110 height 46
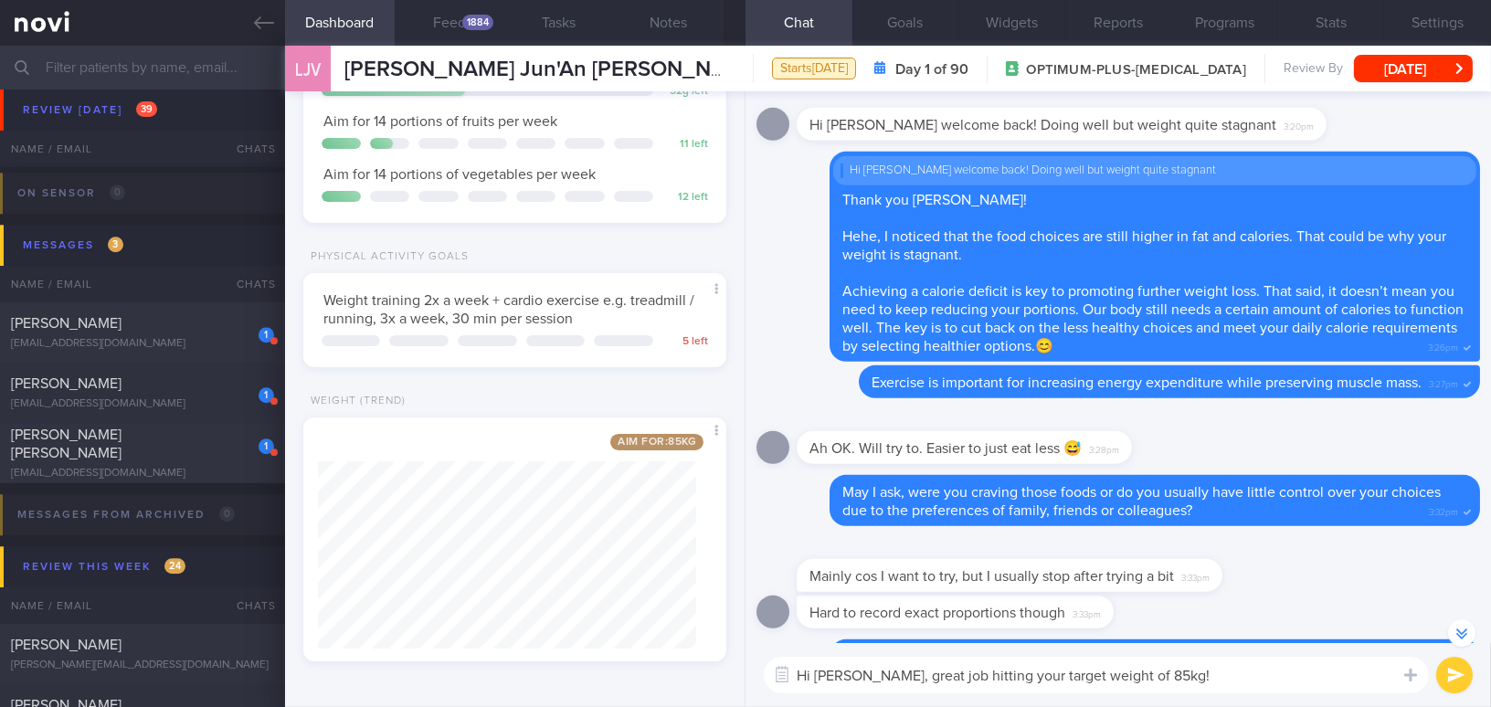
click at [1215, 676] on textarea "Hi Vincent, great job hitting your target weight of 85kg!" at bounding box center [1096, 675] width 665 height 37
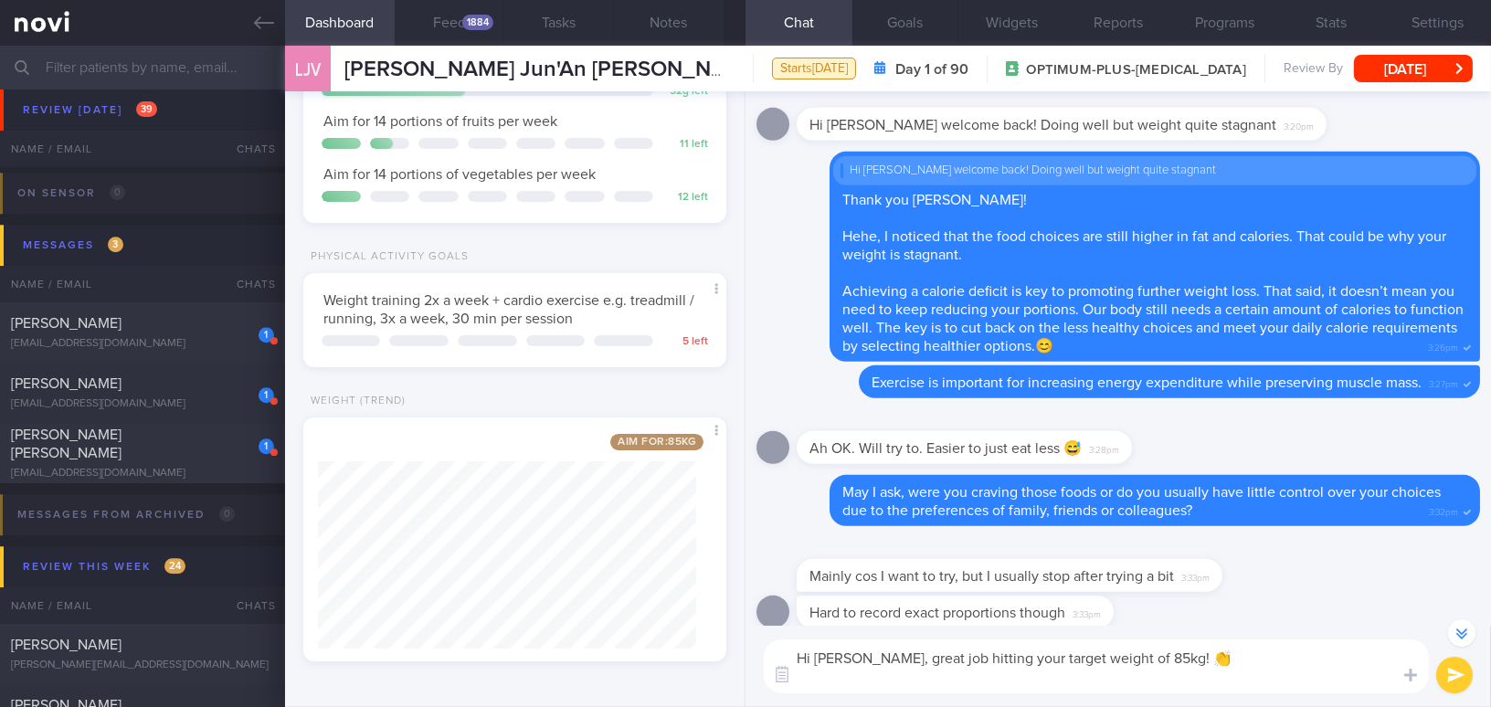
scroll to position [-366, 0]
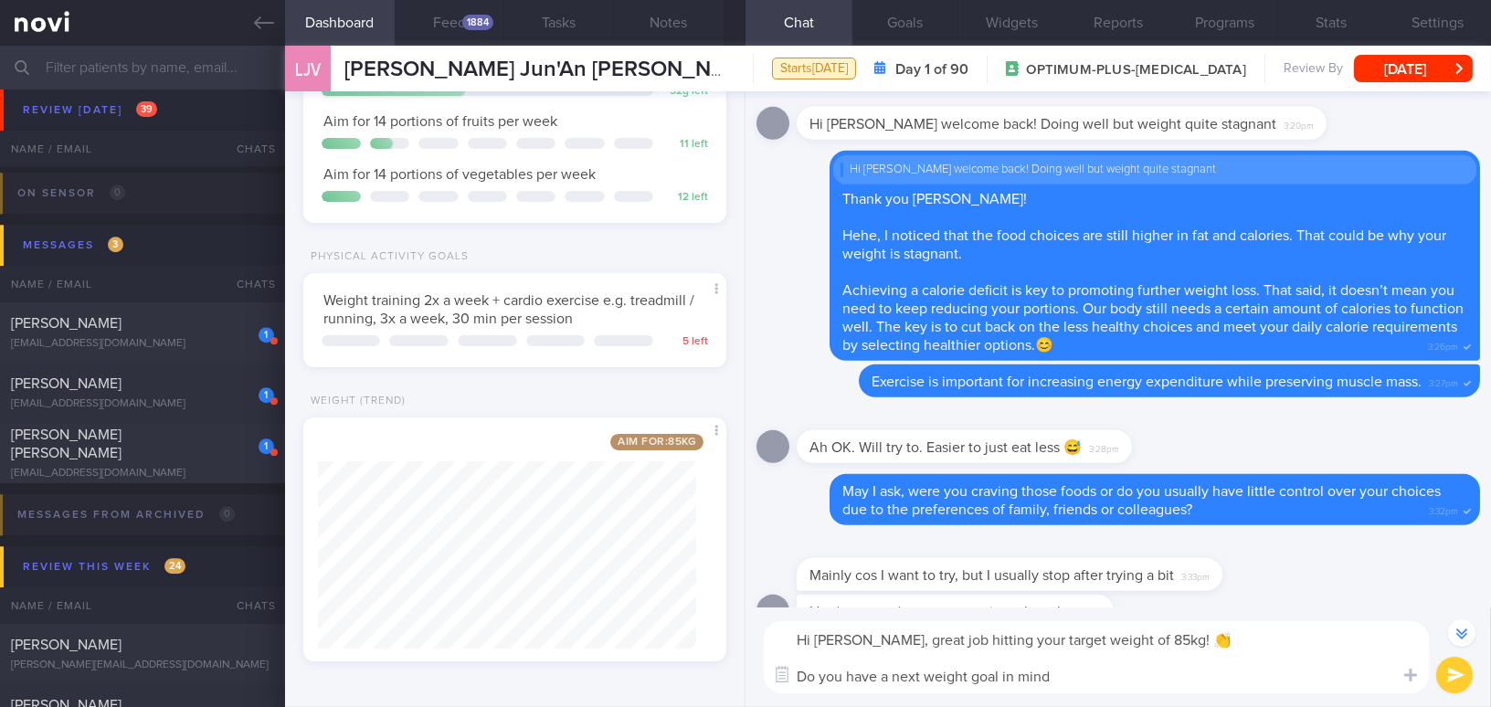
type textarea "Hi Vincent, great job hitting your target weight of 85kg! 👏 Do you have a next …"
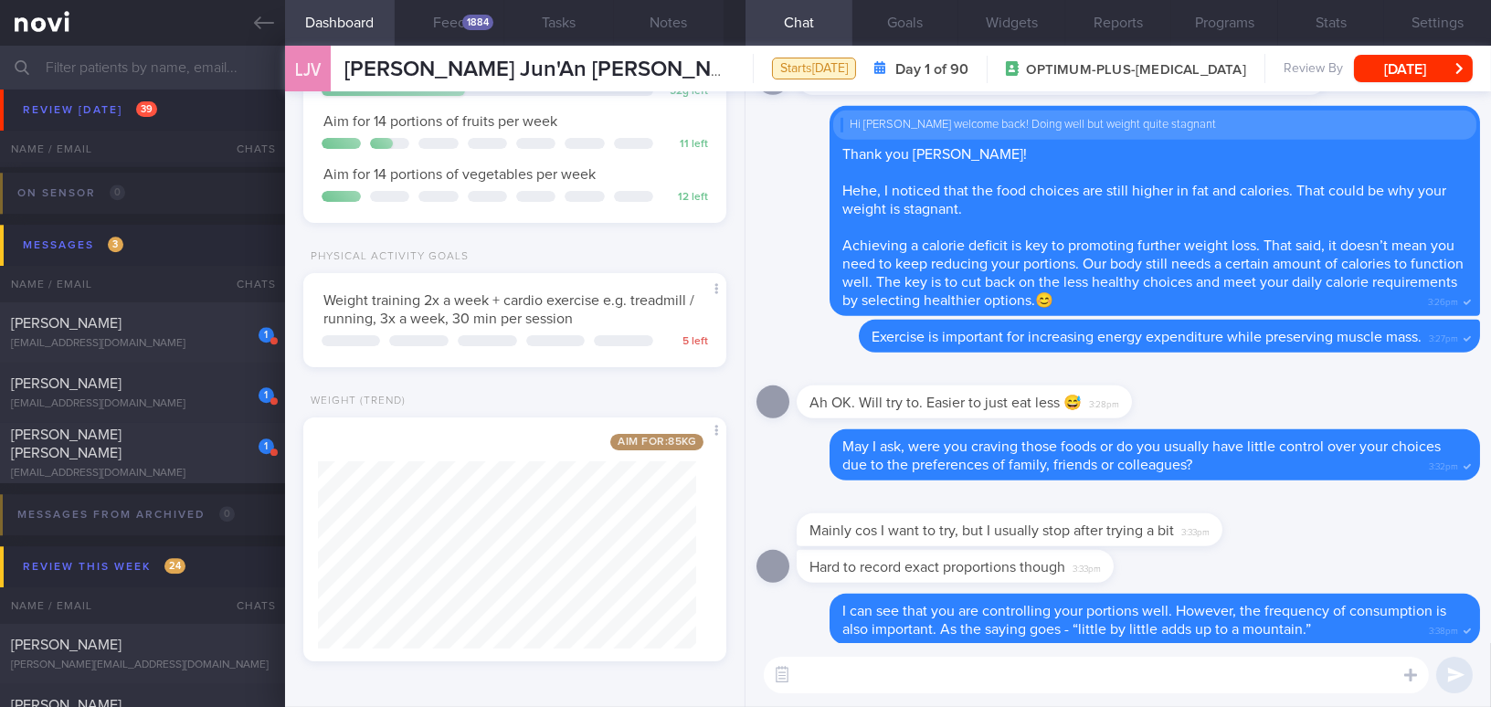
scroll to position [0, 0]
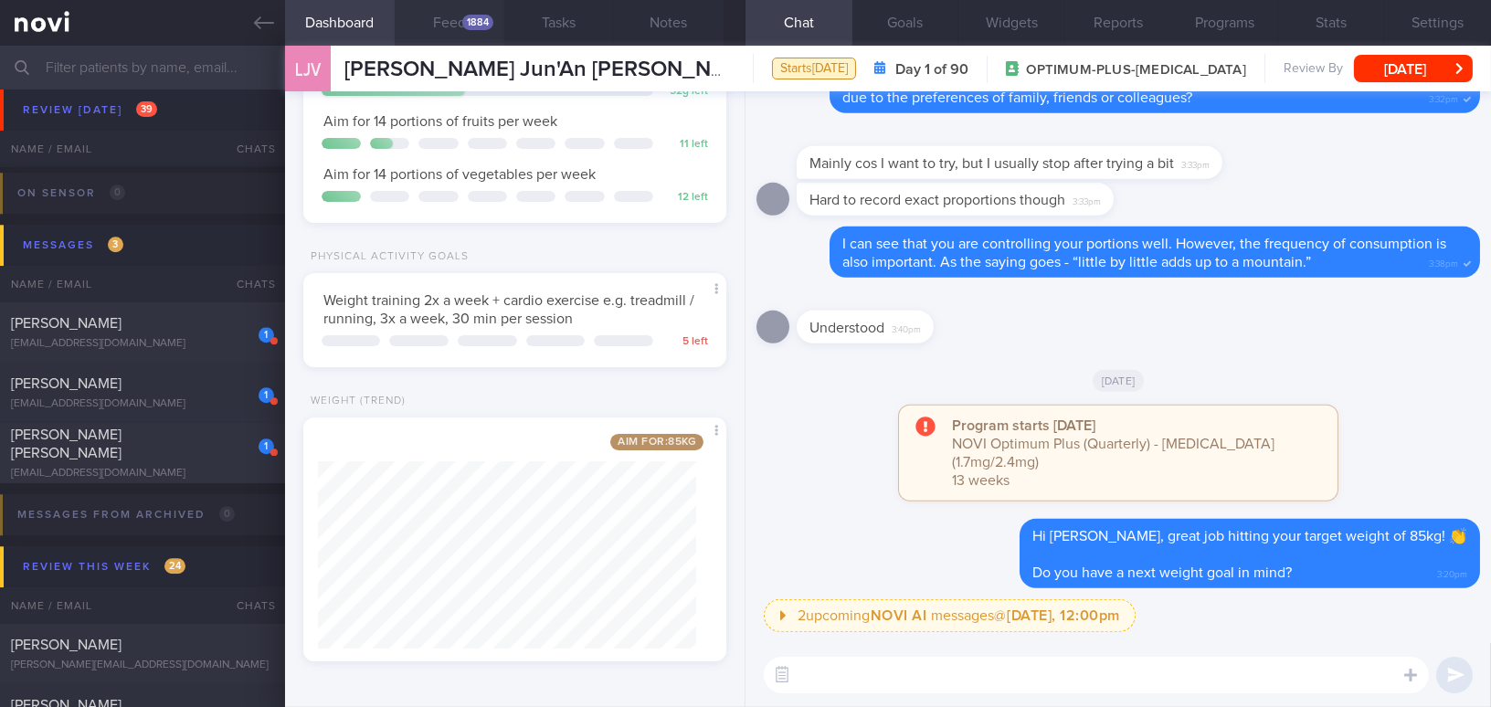
click at [449, 13] on button "Feed 1884" at bounding box center [450, 23] width 110 height 46
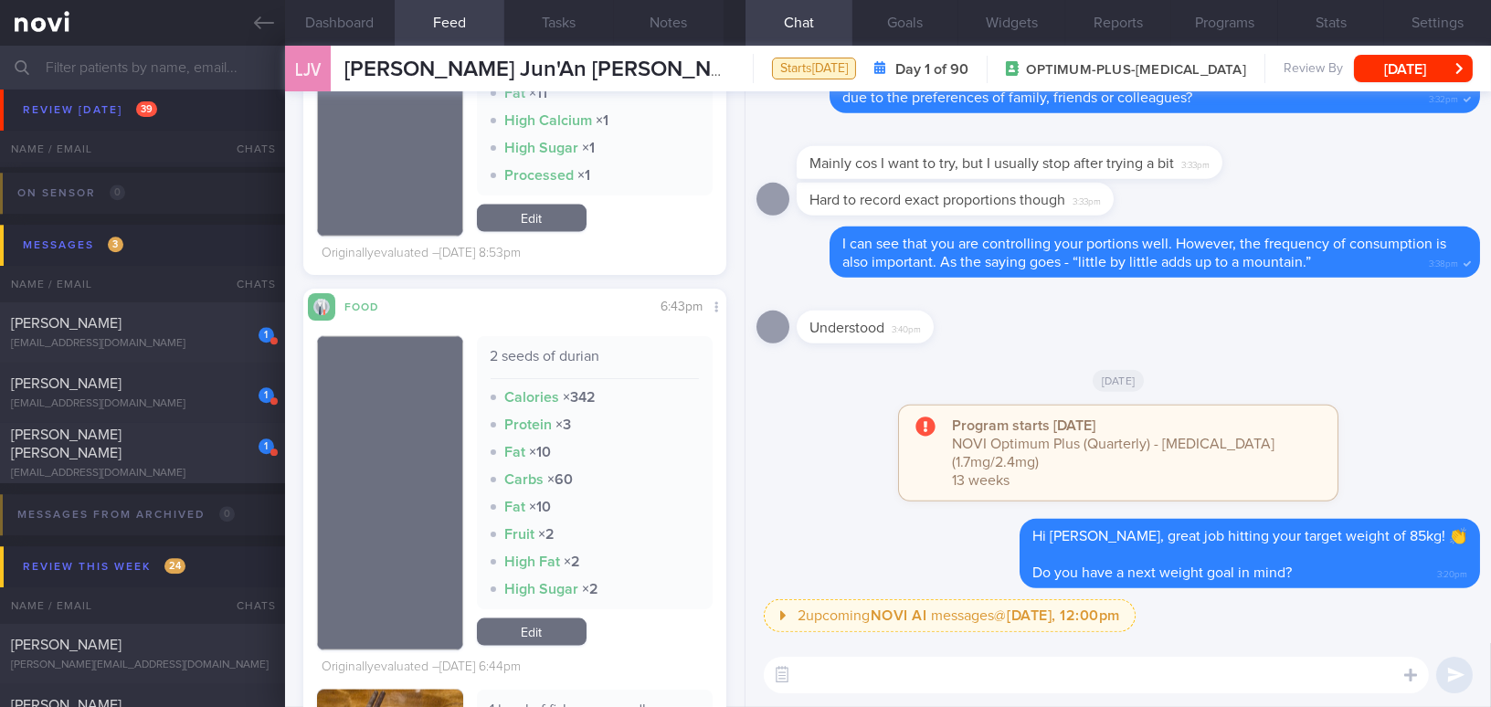
click at [884, 673] on textarea at bounding box center [1096, 675] width 665 height 37
type textarea "I saw quite"
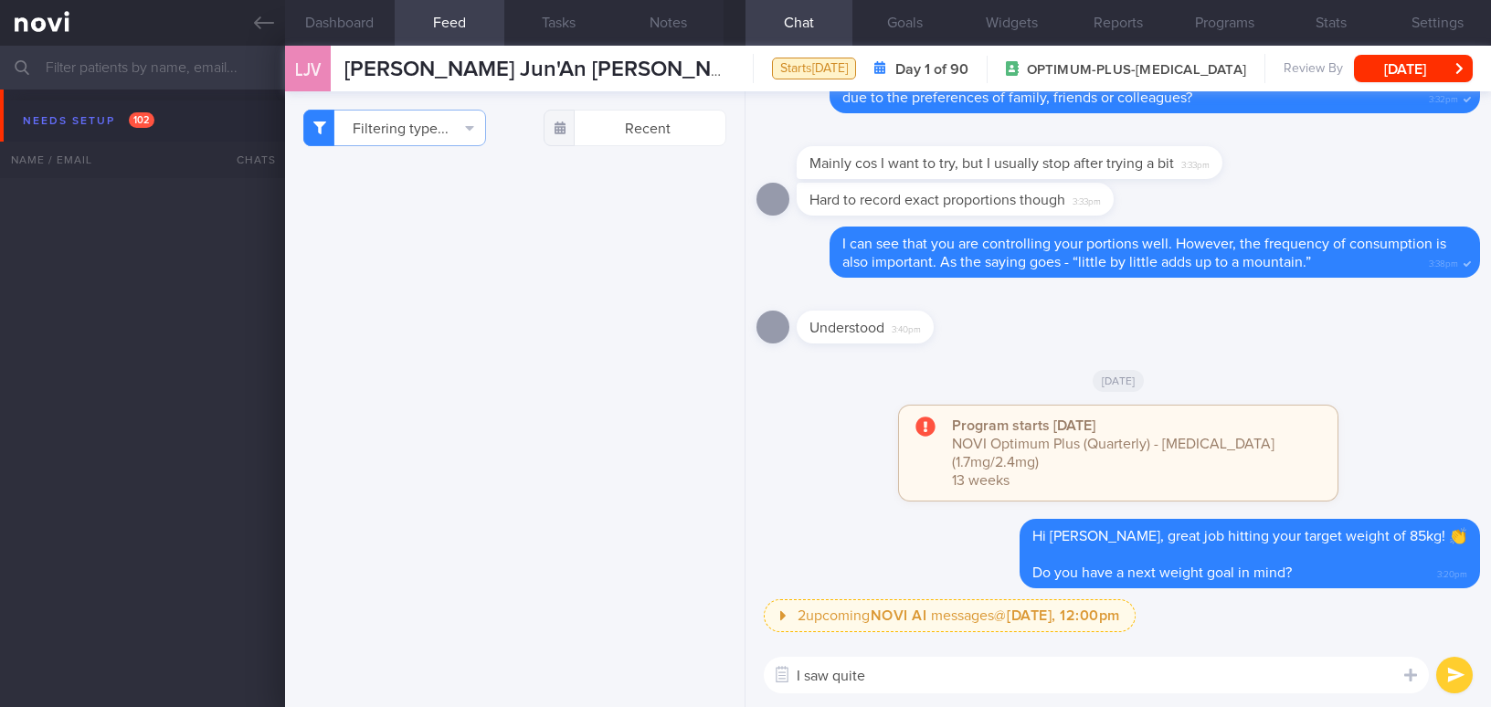
select select "8"
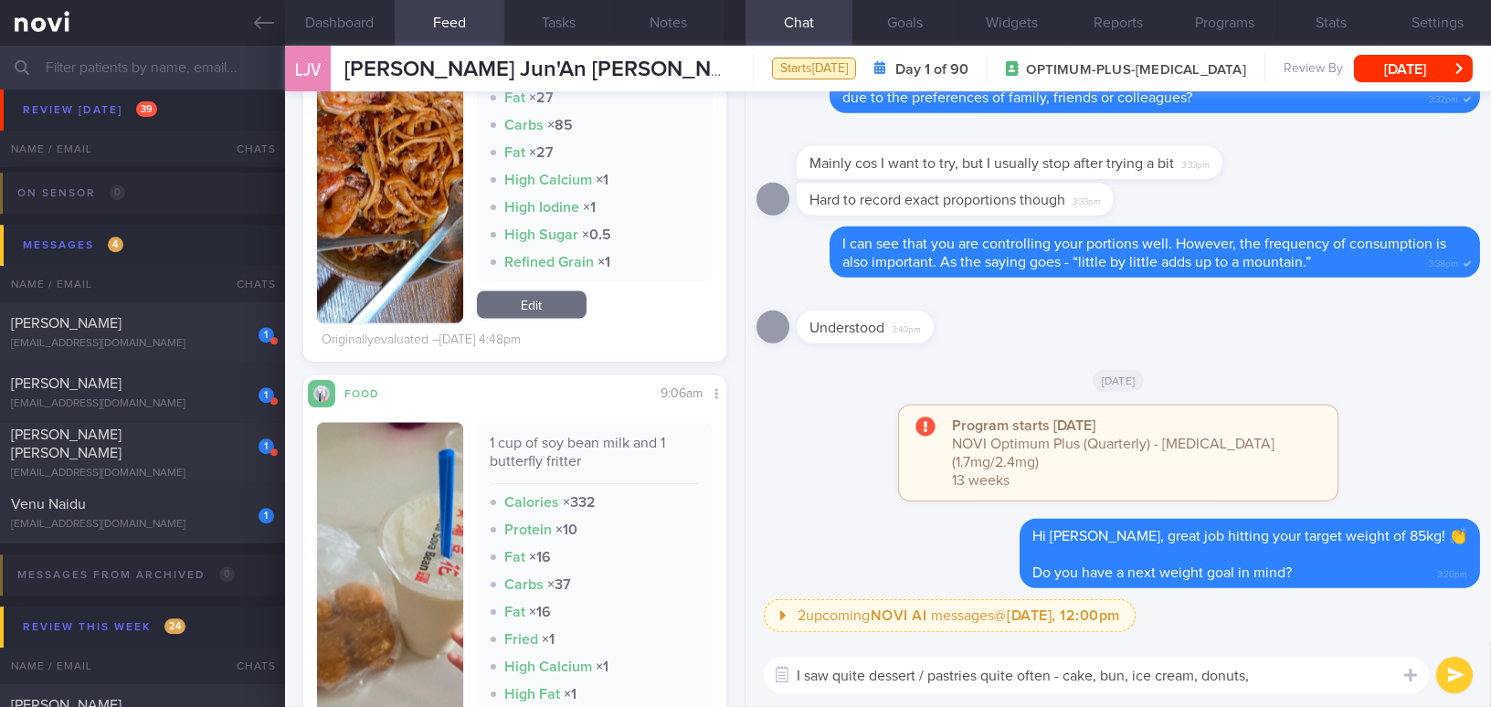
scroll to position [6230, 0]
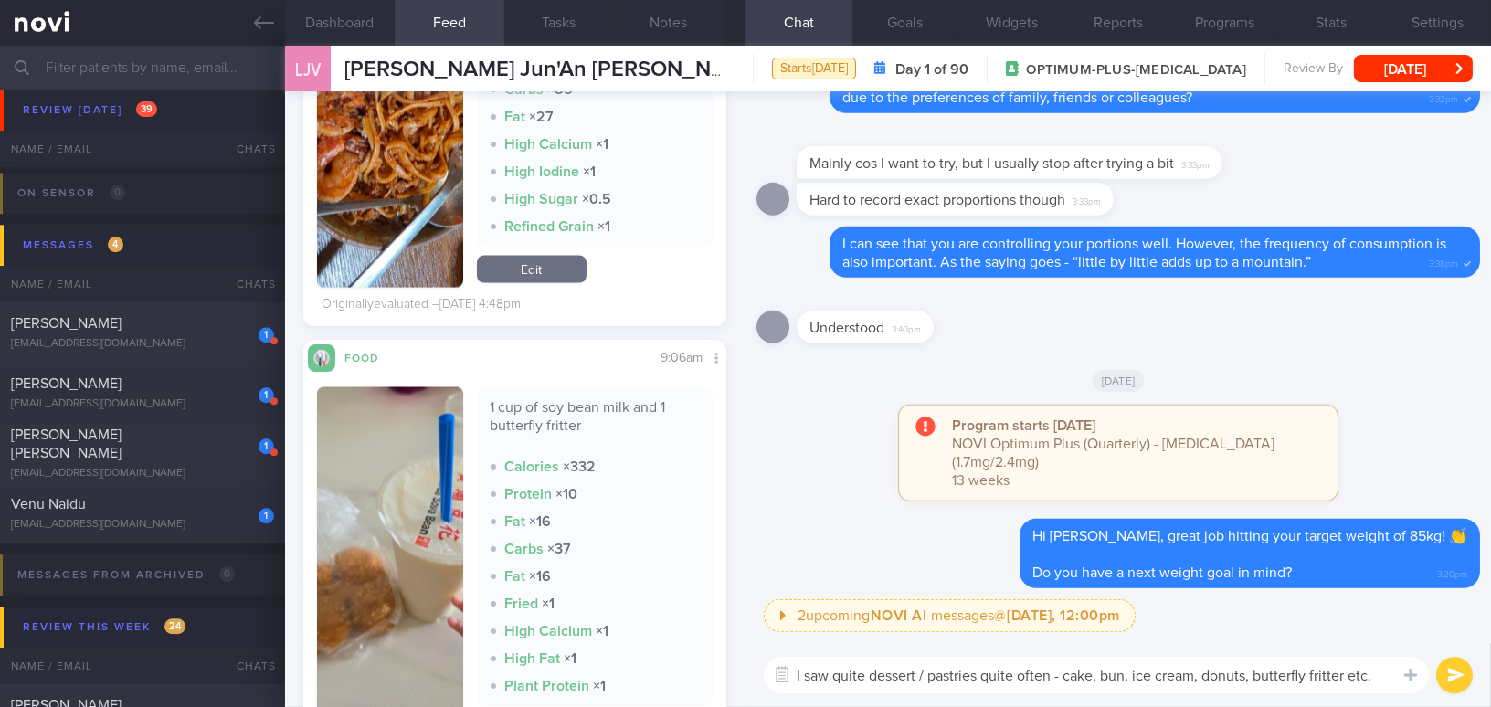
drag, startPoint x: 1377, startPoint y: 674, endPoint x: 712, endPoint y: 673, distance: 665.2
click at [712, 673] on div "Dashboard Feed 1884 Tasks Notes Chat Goals Widgets Reports Programs Stats Setti…" at bounding box center [888, 377] width 1206 height 662
click at [1385, 679] on textarea "I saw quite dessert / pastries quite often - cake, bun, ice cream, donuts, butt…" at bounding box center [1096, 675] width 665 height 37
drag, startPoint x: 1383, startPoint y: 679, endPoint x: 555, endPoint y: 686, distance: 828.8
click at [555, 686] on div "Dashboard Feed 1884 Tasks Notes Chat Goals Widgets Reports Programs Stats Setti…" at bounding box center [888, 377] width 1206 height 662
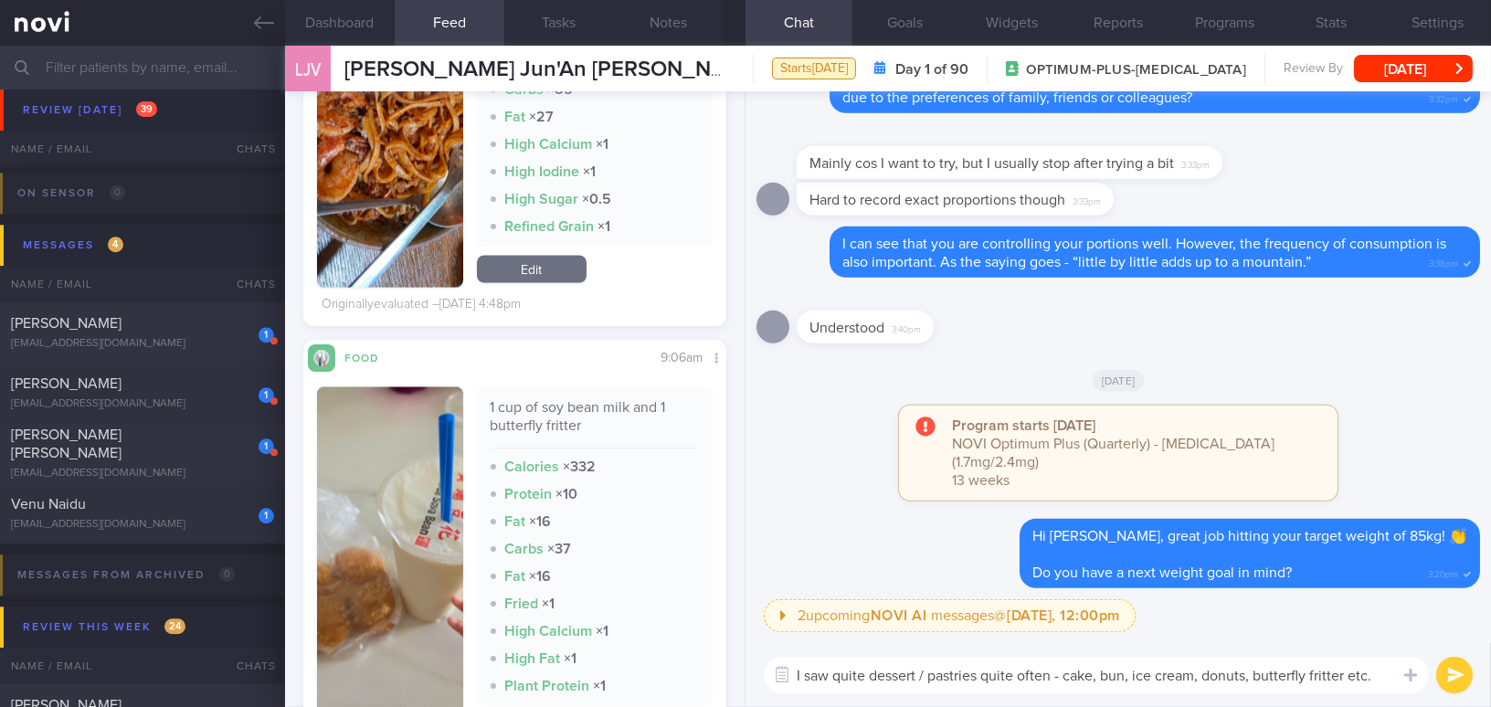
paste textarea "noticed desserts and pastries quite often—cake, buns, ice cream, donuts, butter…"
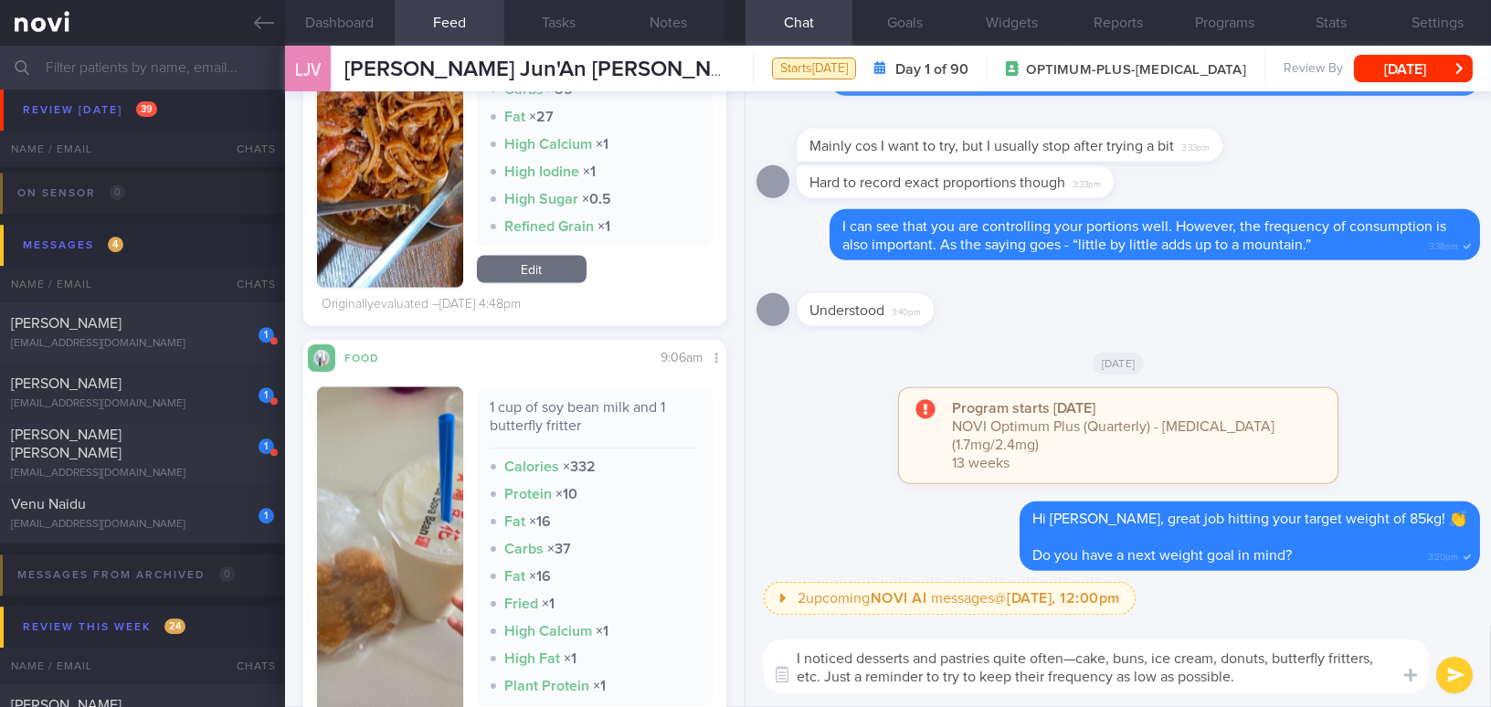
scroll to position [0, 0]
click at [1067, 649] on textarea "I noticed desserts and pastries quite often—cake, buns, ice cream, donuts, butt…" at bounding box center [1096, 667] width 665 height 54
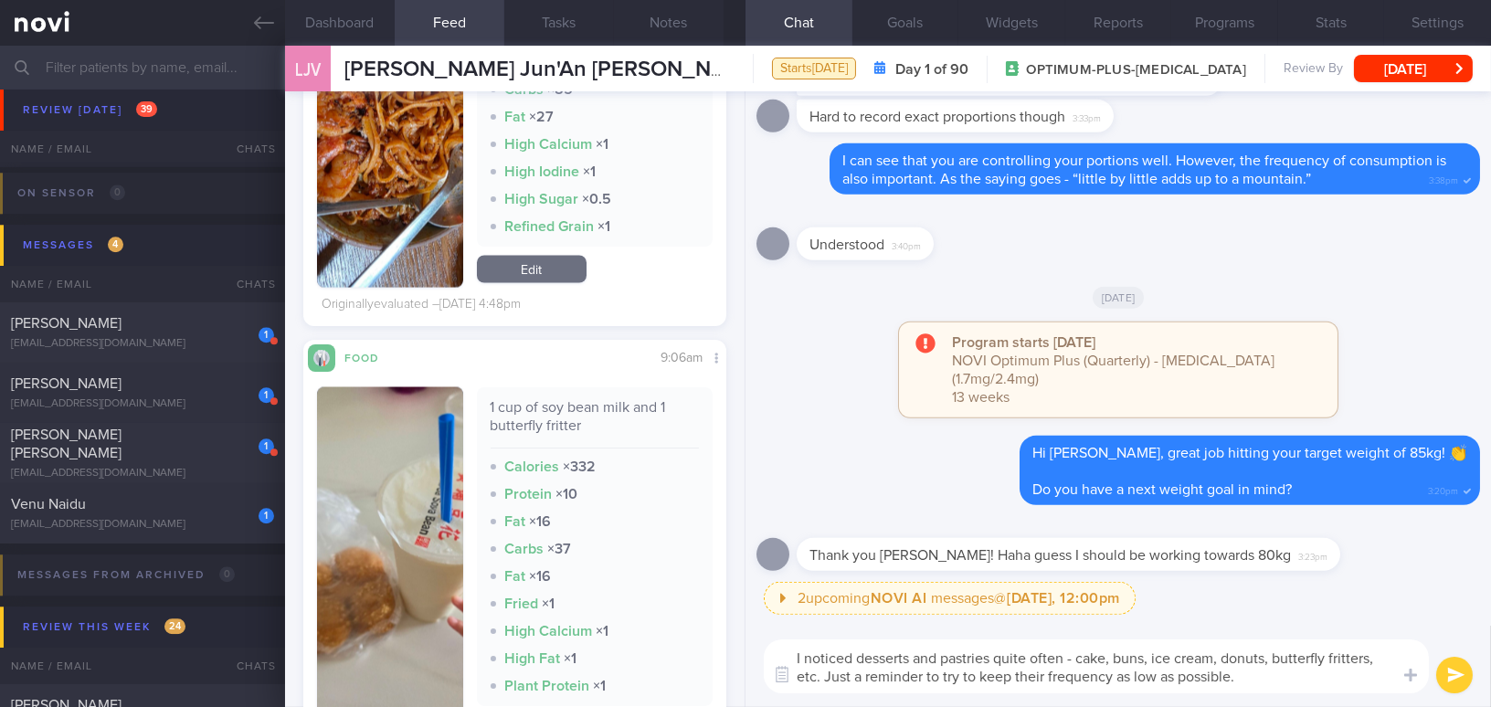
click at [864, 677] on textarea "I noticed desserts and pastries quite often - cake, buns, ice cream, donuts, bu…" at bounding box center [1096, 667] width 665 height 54
click at [1276, 669] on textarea "I noticed desserts and pastries quite often - cake, buns, ice cream, donuts, bu…" at bounding box center [1096, 667] width 665 height 54
type textarea "I noticed desserts and pastries quite often - cake, buns, ice cream, donuts, bu…"
click at [1460, 673] on button "submit" at bounding box center [1454, 675] width 37 height 37
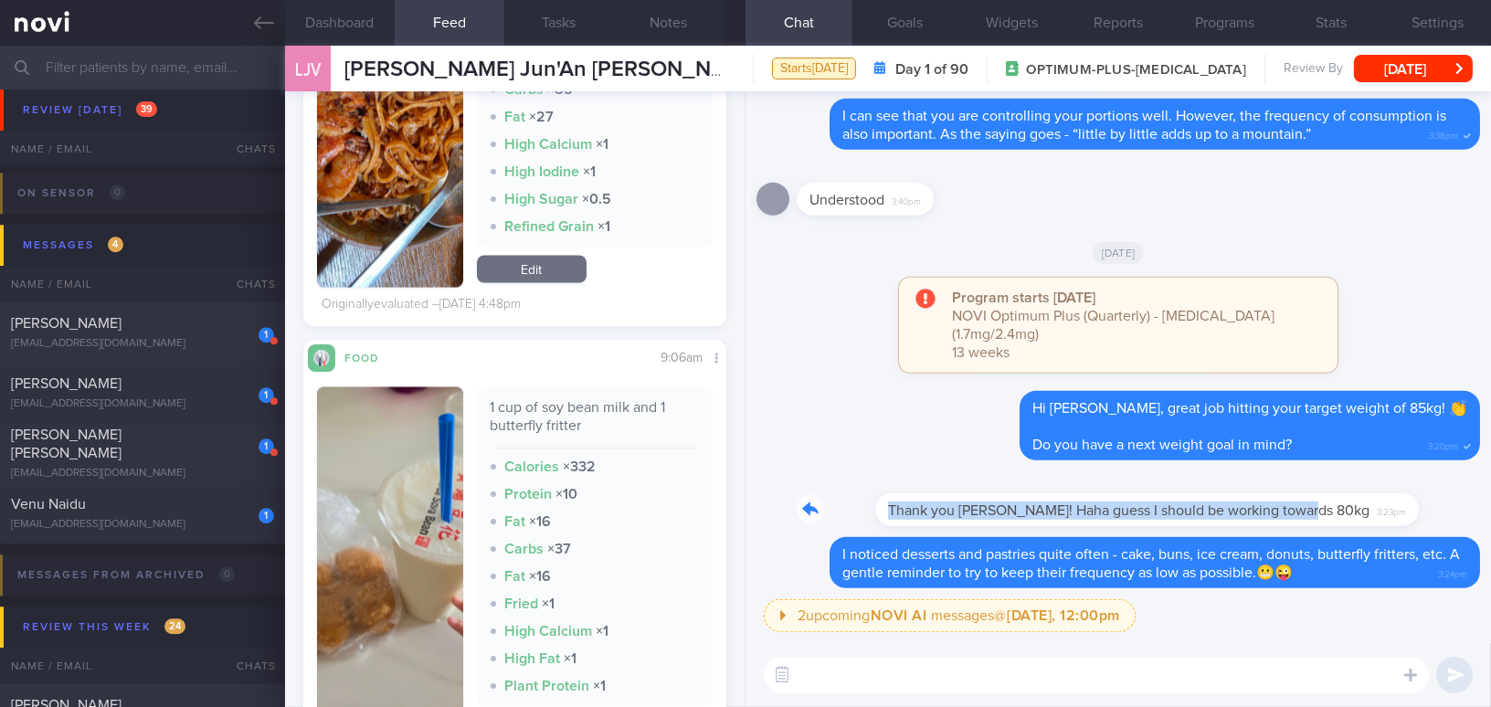
drag, startPoint x: 1232, startPoint y: 498, endPoint x: 1406, endPoint y: 494, distance: 174.6
click at [1406, 494] on div "Thank you Mee Li! Haha guess I should be working towards 80kg 3:23pm" at bounding box center [1119, 505] width 724 height 66
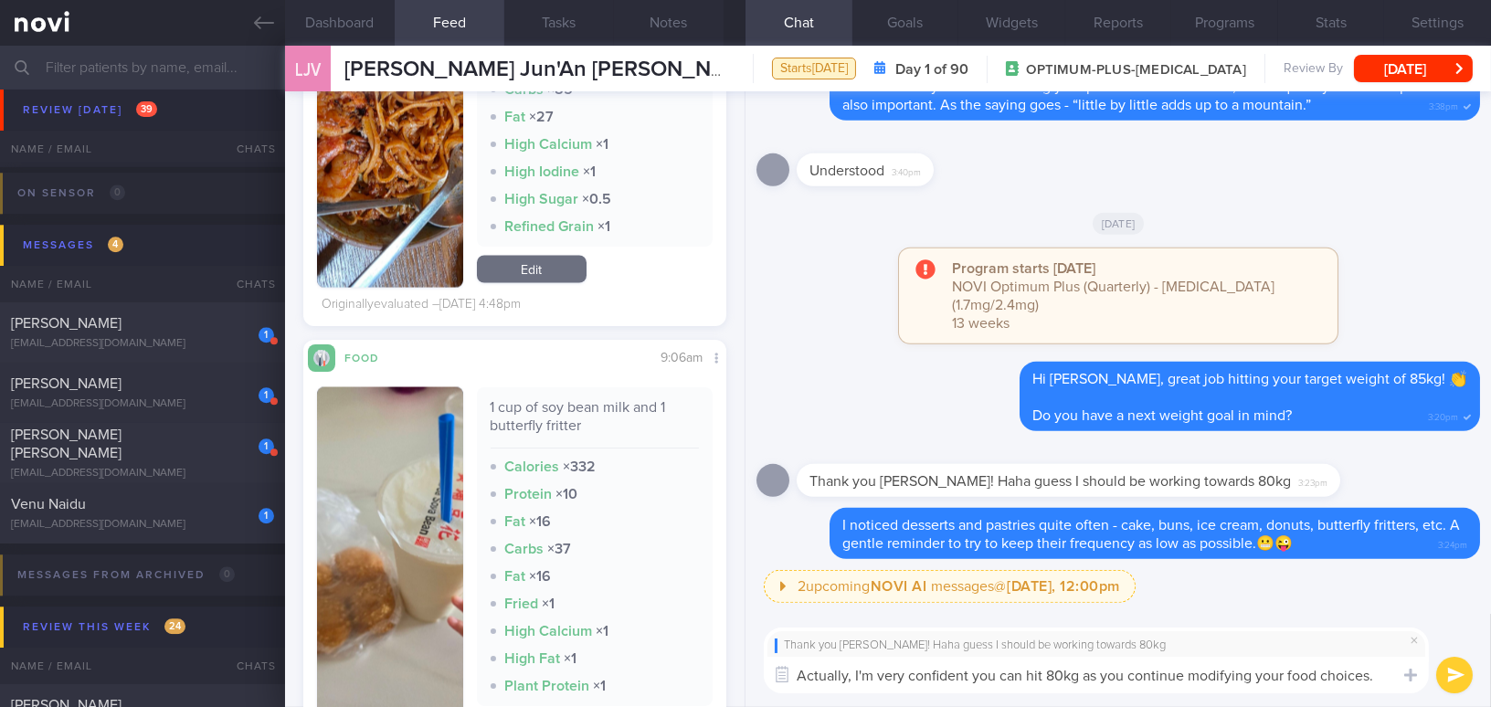
drag, startPoint x: 800, startPoint y: 676, endPoint x: 1440, endPoint y: 694, distance: 640.8
click at [1440, 694] on div "Thank you Mee Li! Haha guess I should be working towards 80kg Actually, I'm ver…" at bounding box center [1119, 660] width 746 height 93
drag, startPoint x: 1245, startPoint y: 677, endPoint x: 1253, endPoint y: 683, distance: 9.9
click at [1245, 678] on textarea "Actually, I'm very confident you can hit 80kg as you continue modifying your fo…" at bounding box center [1096, 675] width 665 height 37
click at [1375, 681] on textarea "Actually, I'm very confident you can hit 80kg as you continue modifying your fo…" at bounding box center [1096, 675] width 665 height 37
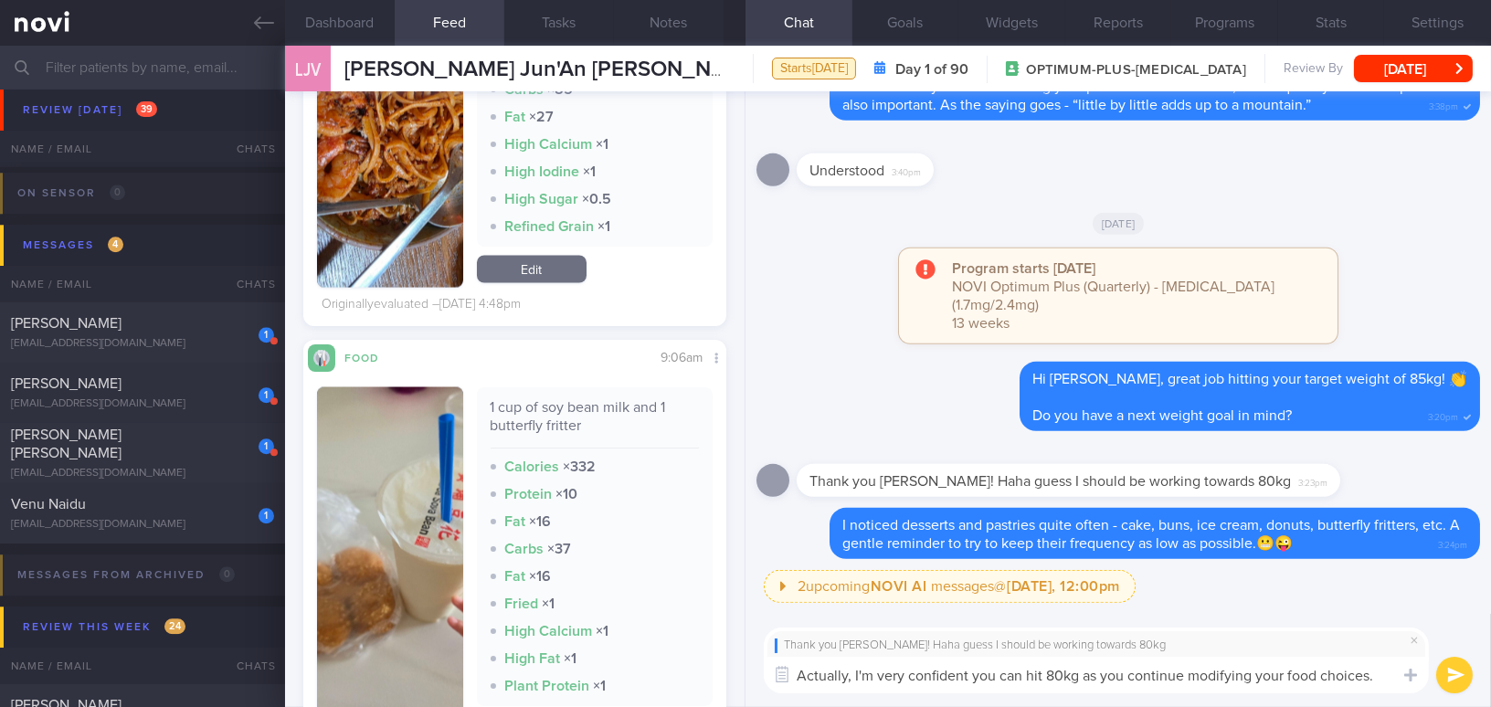
drag, startPoint x: 1381, startPoint y: 675, endPoint x: 582, endPoint y: 677, distance: 798.7
click at [582, 677] on div "Dashboard Feed 1884 Tasks Notes Chat Goals Widgets Reports Programs Stats Setti…" at bounding box center [888, 377] width 1206 height 662
paste textarea "’m very confident that you can reach 80 kg as you continue modifying your food …"
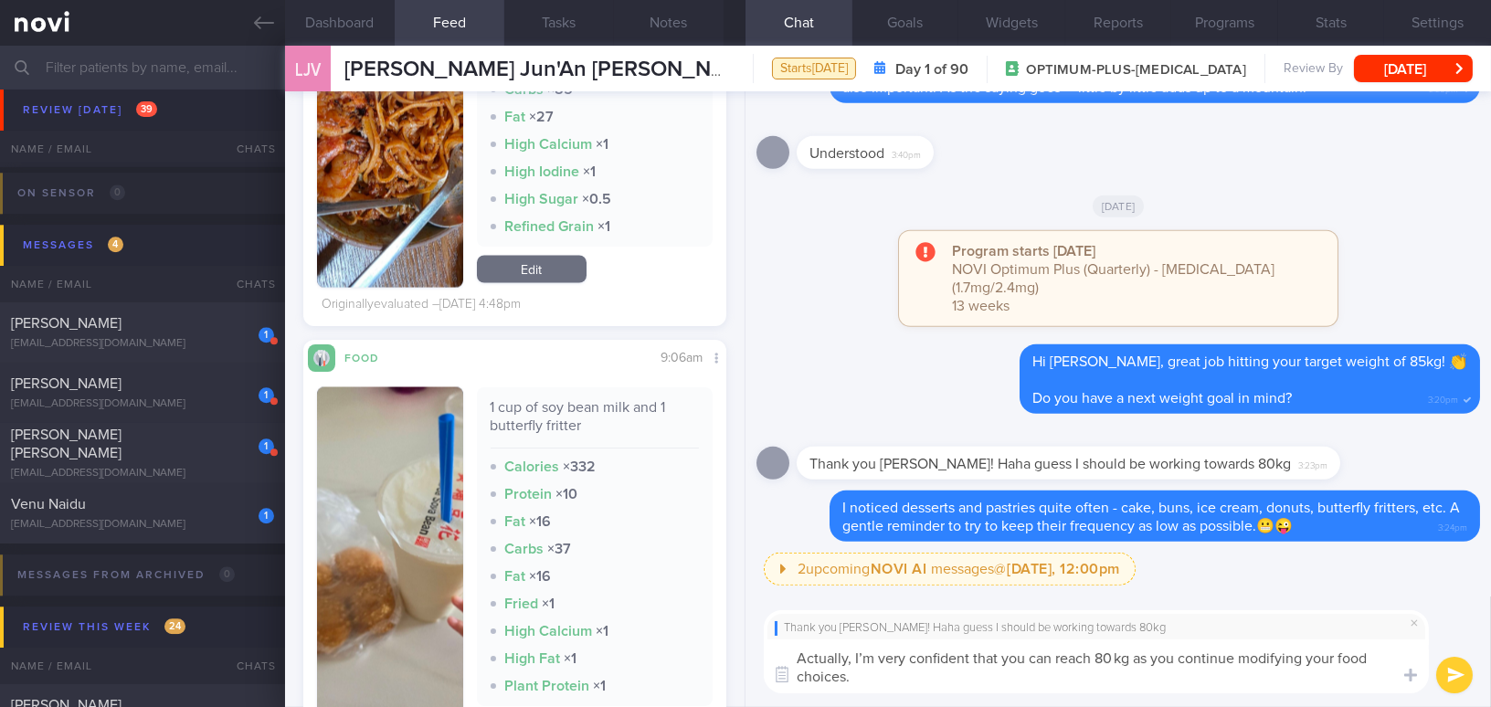
click at [1112, 658] on textarea "Actually, I’m very confident that you can reach 80 kg as you continue modifying…" at bounding box center [1096, 667] width 665 height 54
type textarea "Actually, I’m very confident that you can reach 80kg as you continue modifying …"
click at [1447, 672] on button "submit" at bounding box center [1454, 675] width 37 height 37
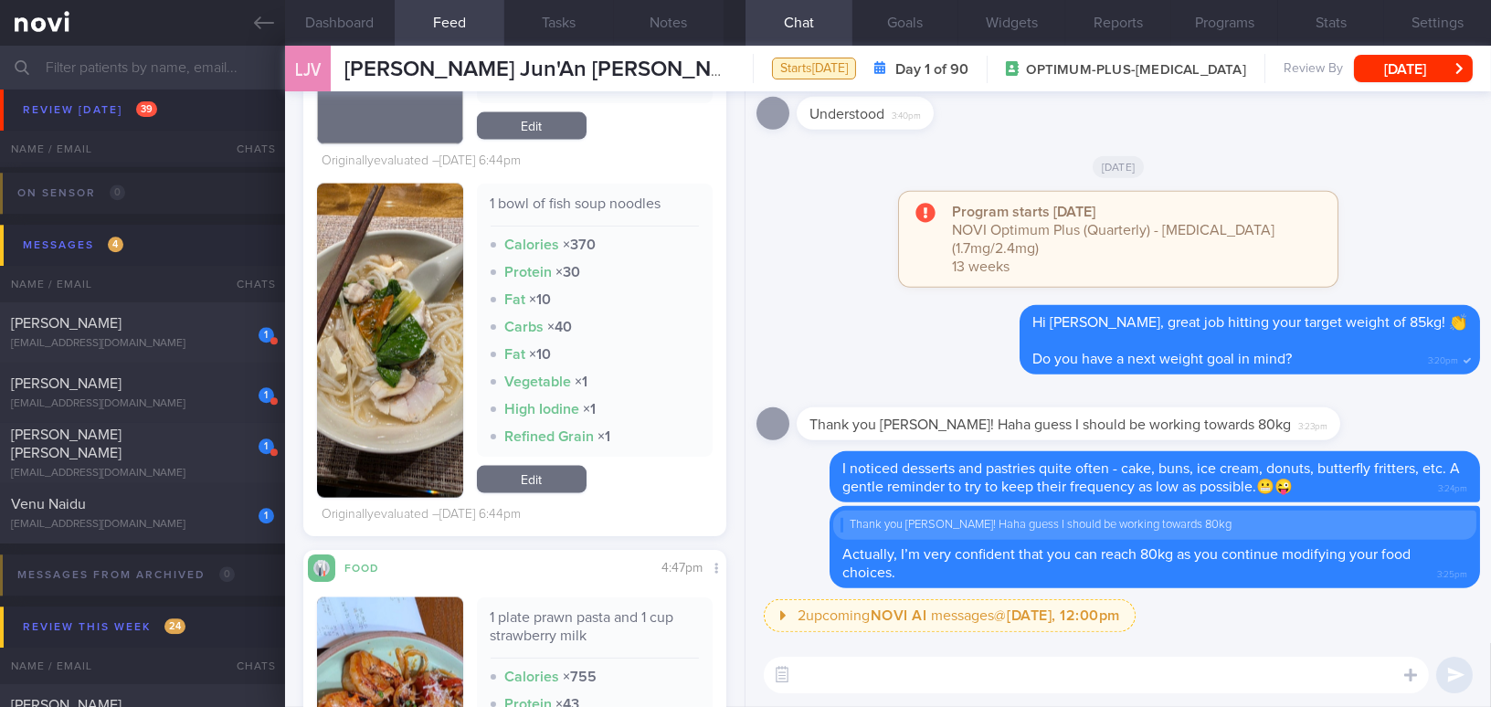
scroll to position [5483, 0]
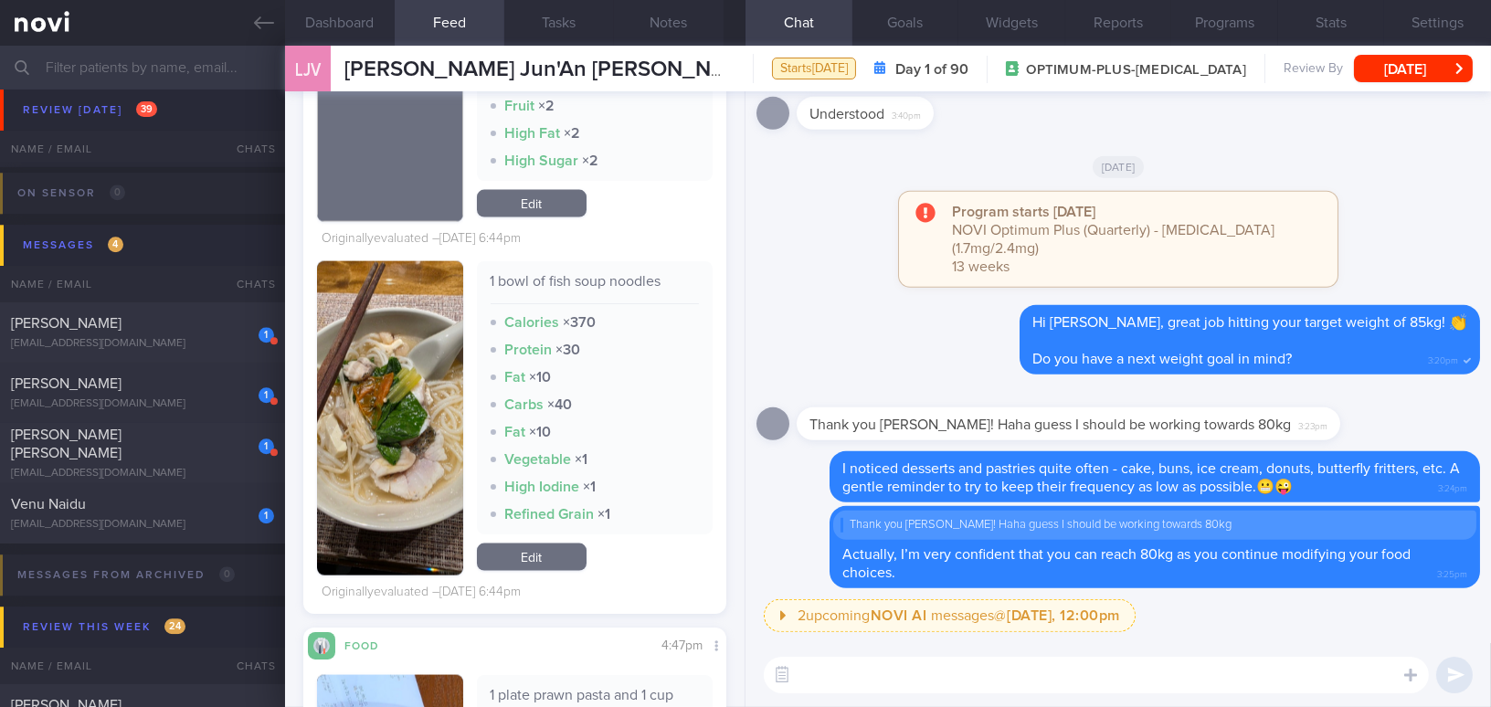
click at [397, 326] on img "button" at bounding box center [390, 418] width 146 height 314
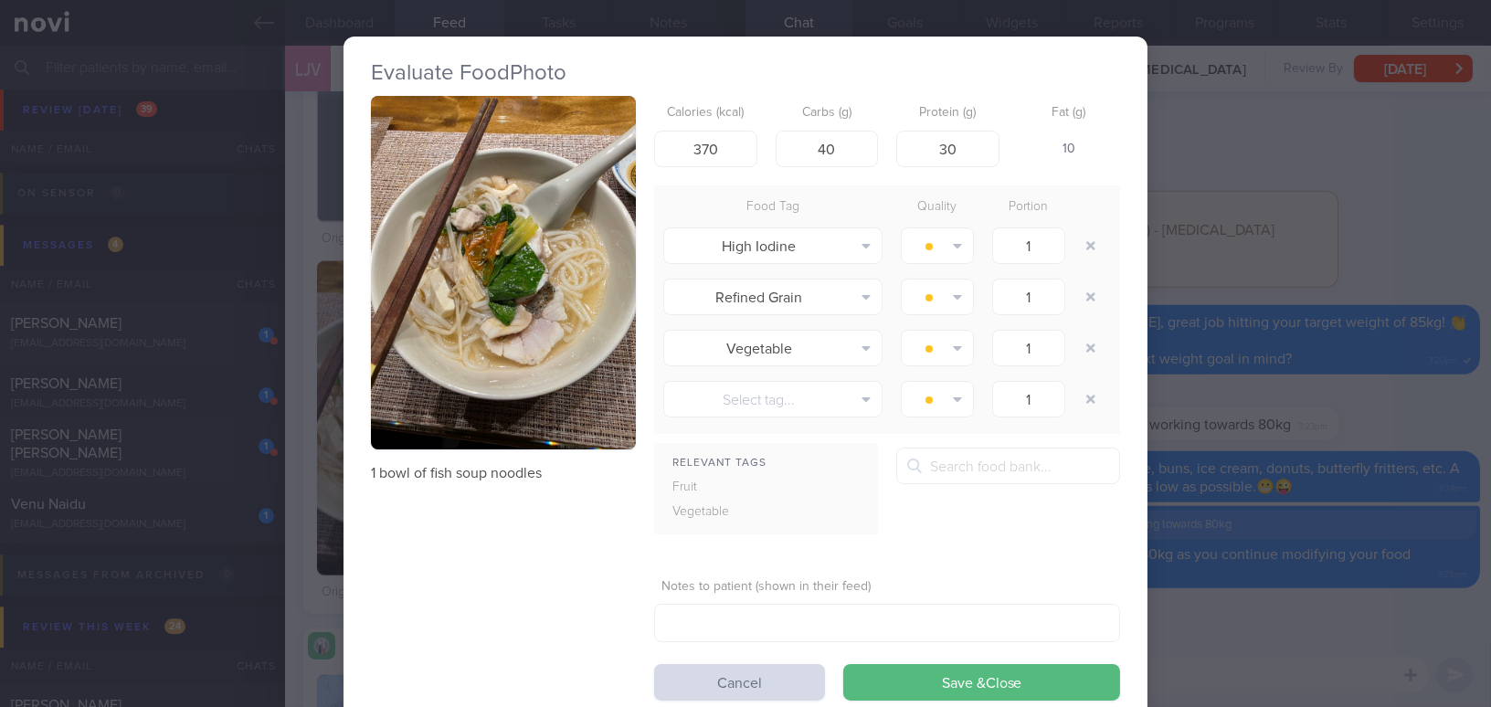
click at [1319, 606] on div "Evaluate Food Photo 1 bowl of fish soup noodles Calories (kcal) 370 Carbs (g) 4…" at bounding box center [745, 353] width 1491 height 707
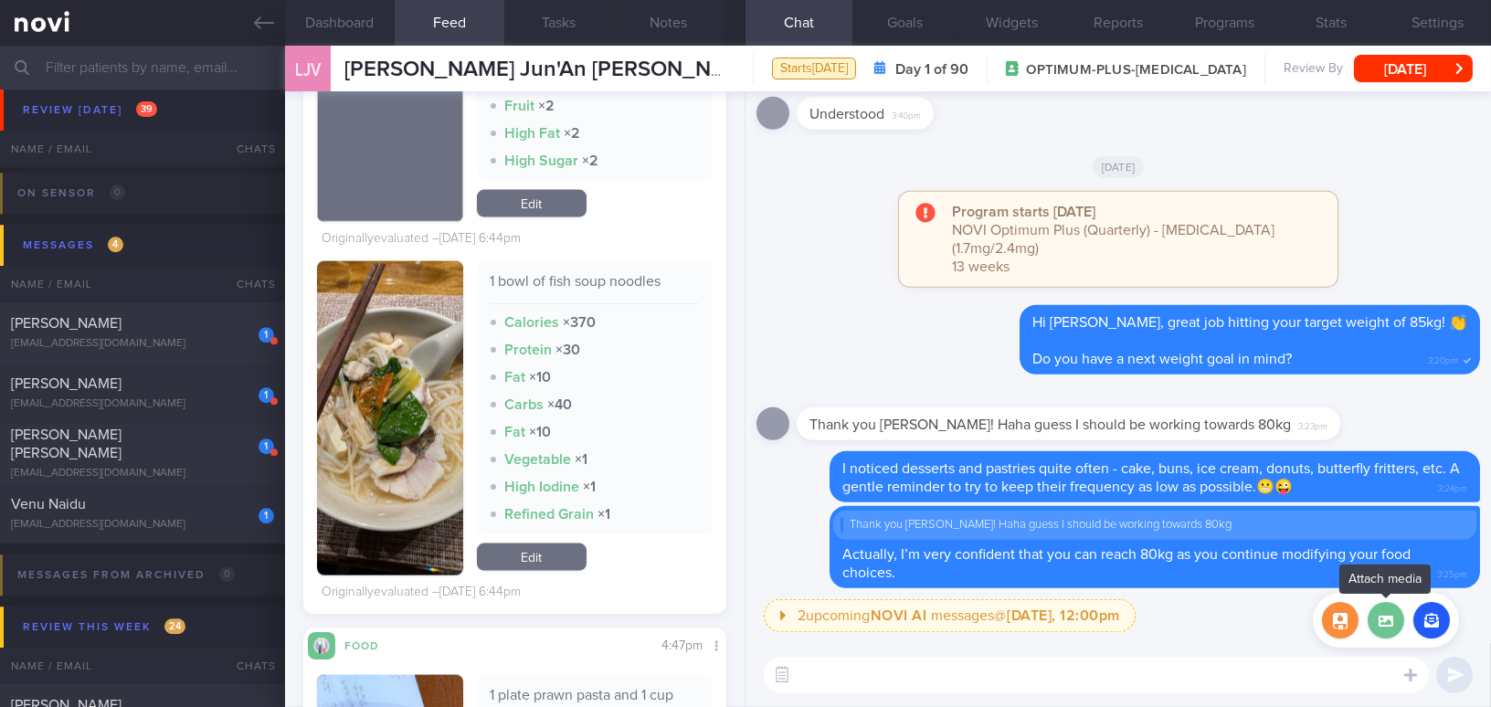
click at [1388, 634] on label at bounding box center [1386, 620] width 37 height 37
click at [0, 0] on input "file" at bounding box center [0, 0] width 0 height 0
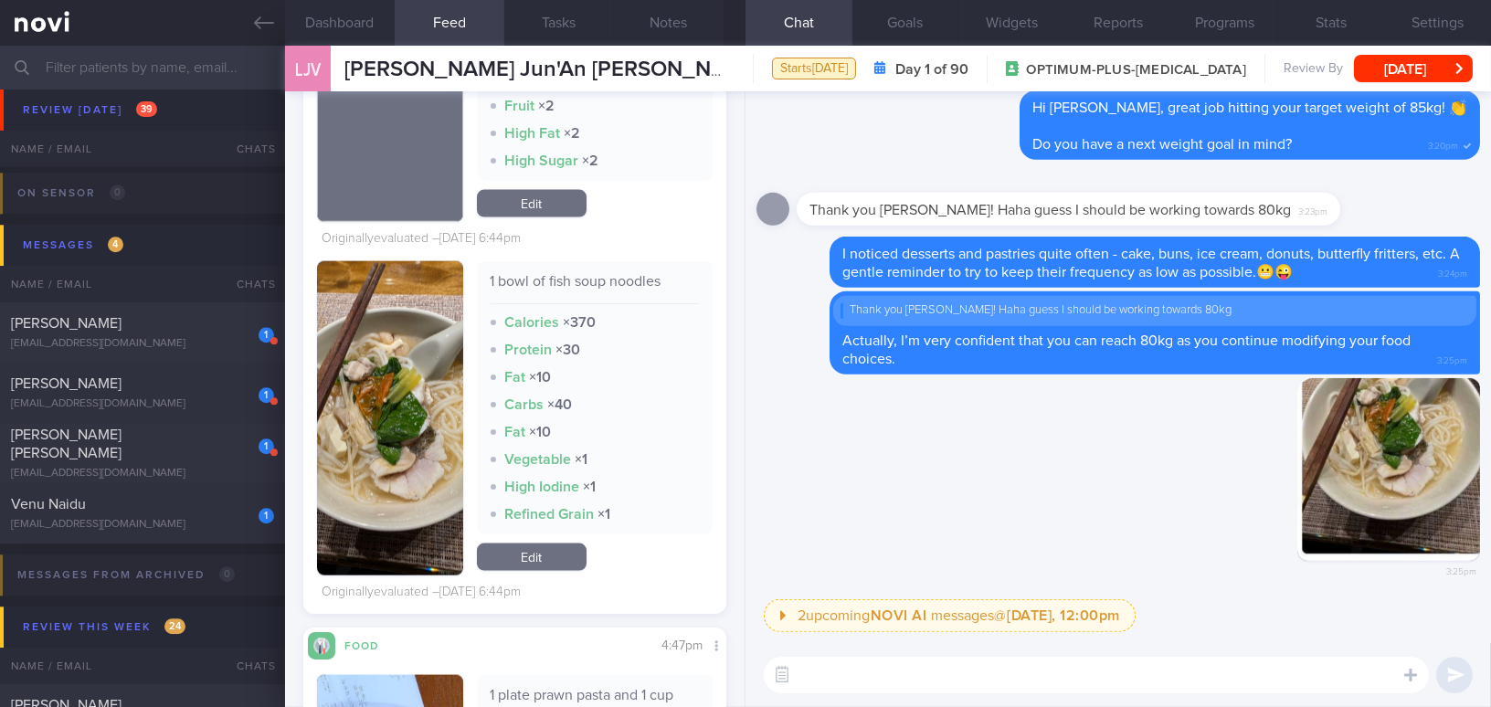
scroll to position [8526, 0]
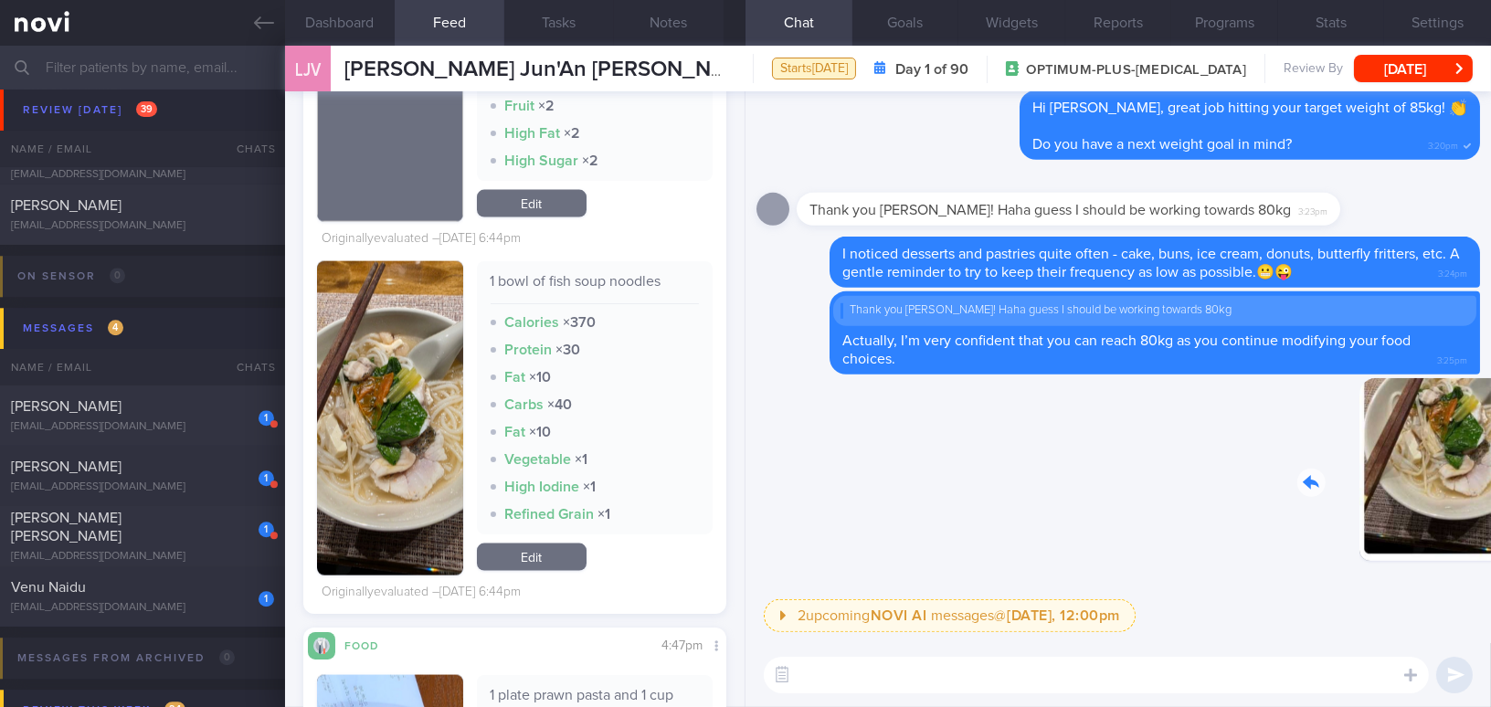
click at [1445, 481] on div "Delete 3:25pm" at bounding box center [1352, 483] width 256 height 211
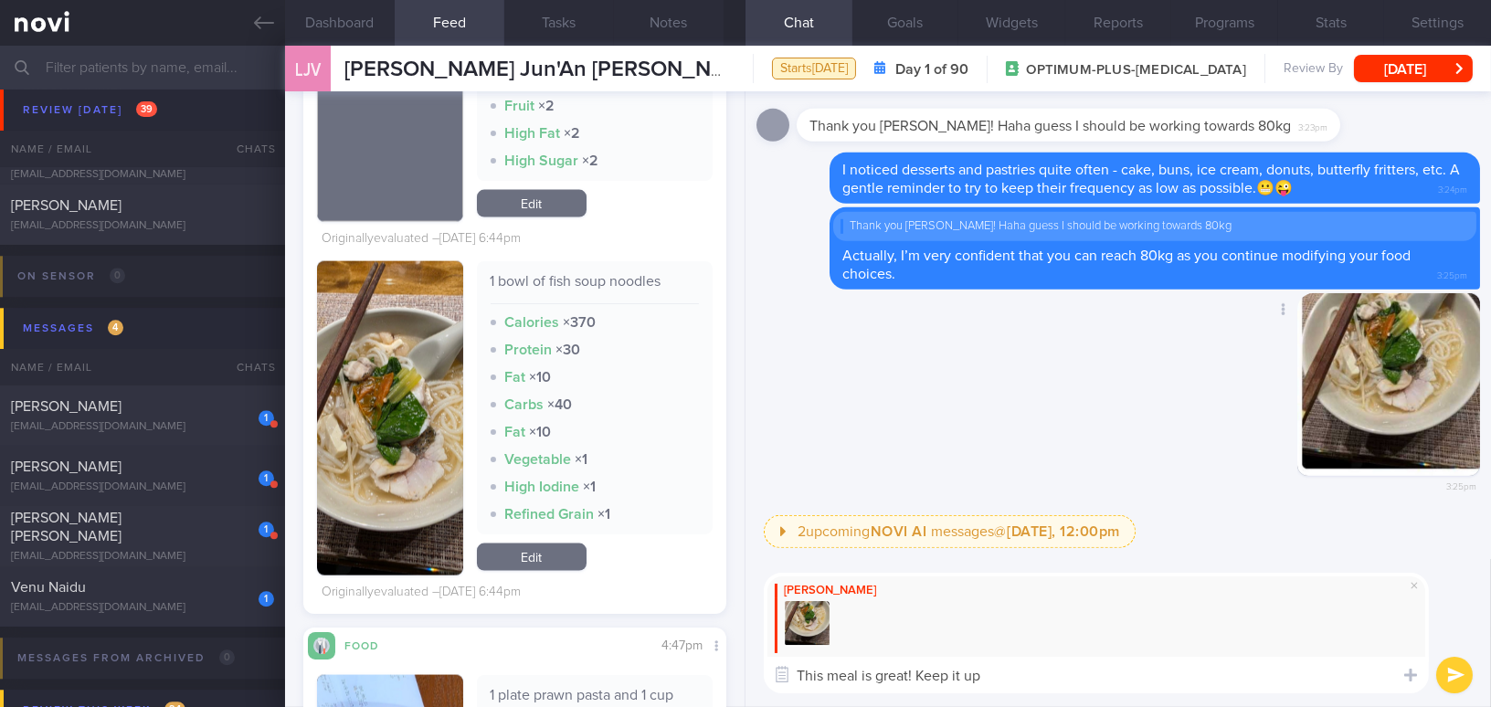
type textarea "This meal is great! Keep it up!"
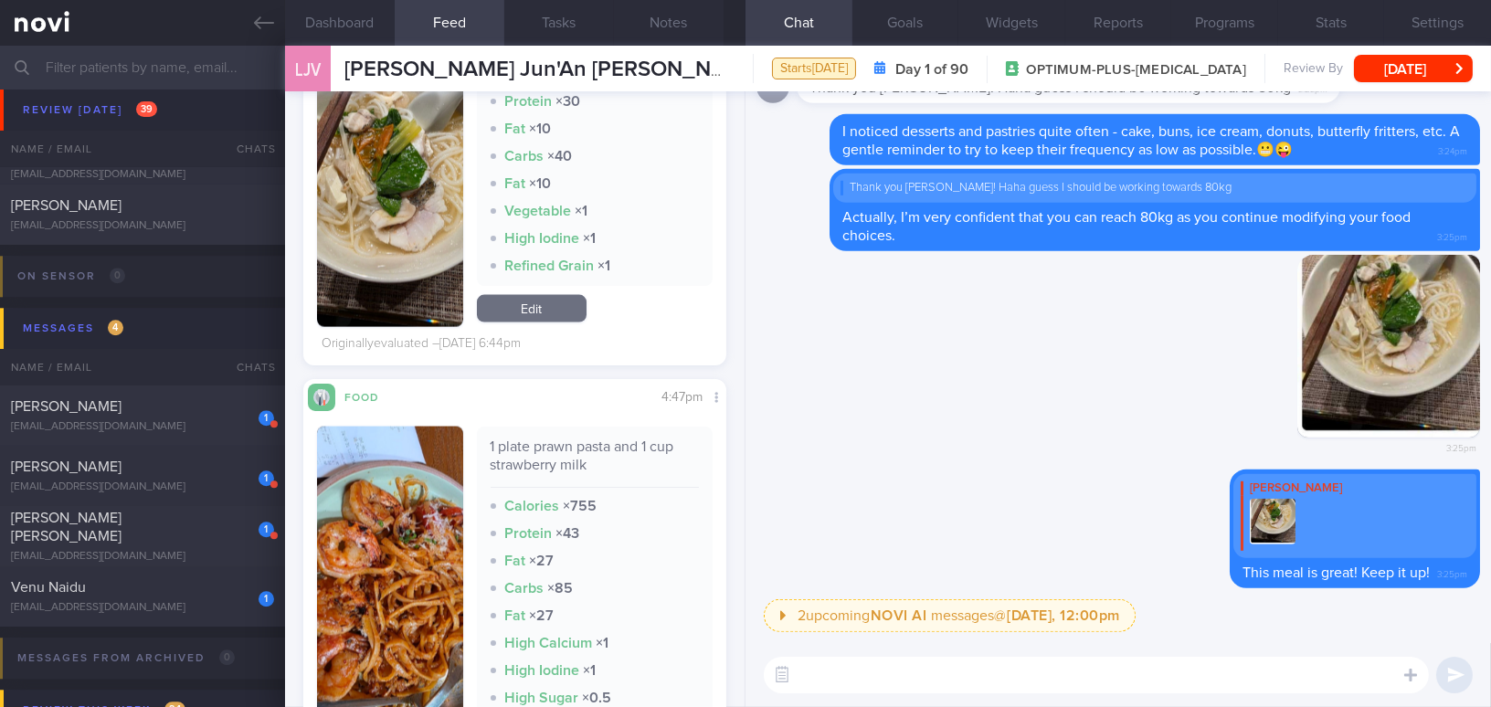
scroll to position [5981, 0]
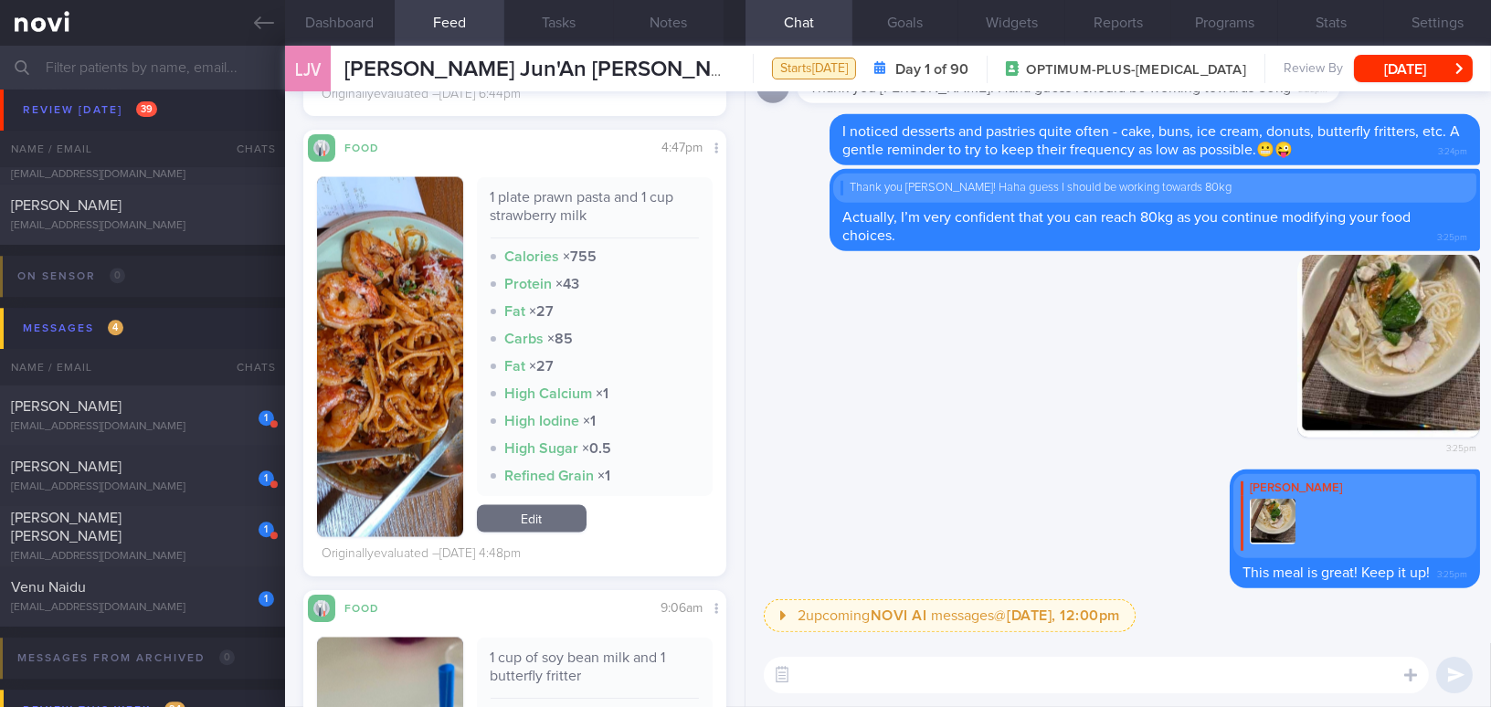
click at [377, 429] on button "button" at bounding box center [390, 357] width 146 height 360
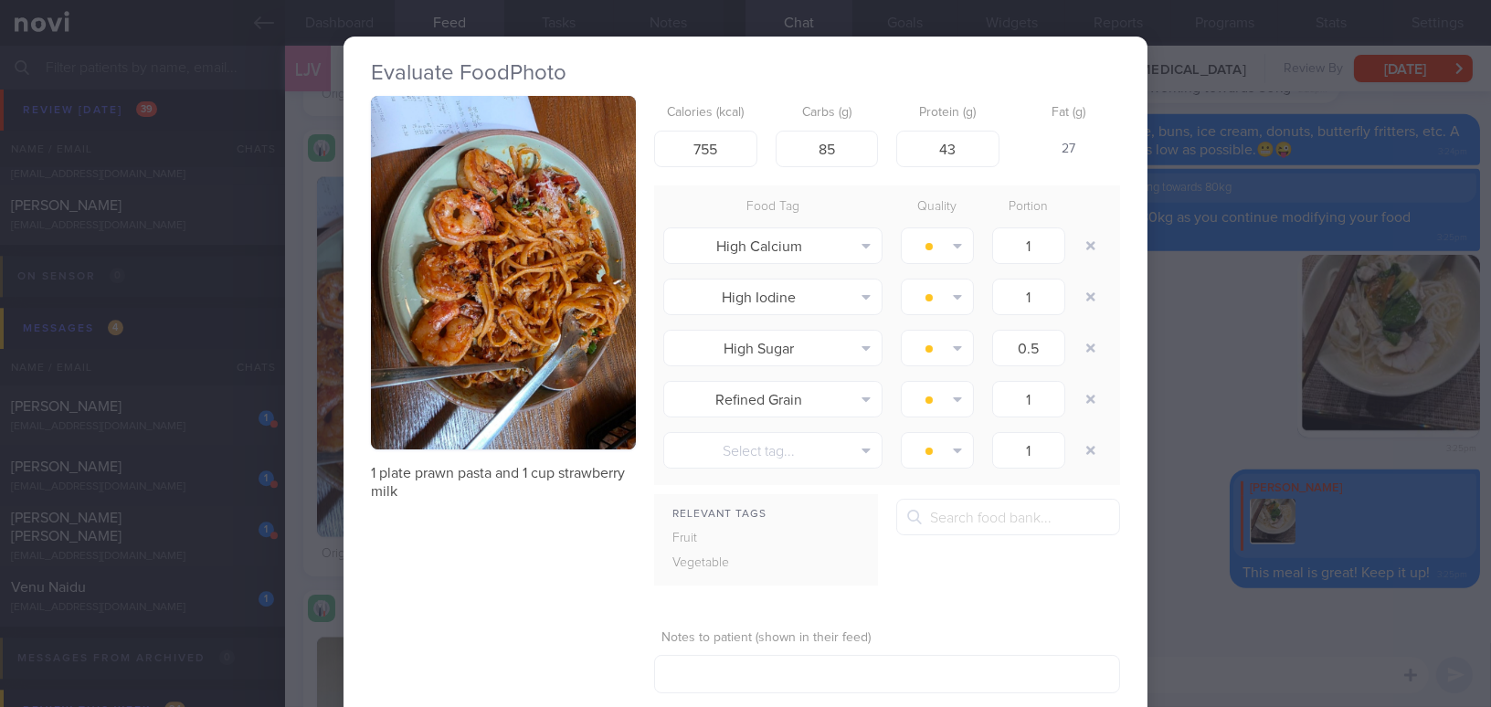
click at [554, 385] on button "button" at bounding box center [503, 273] width 265 height 354
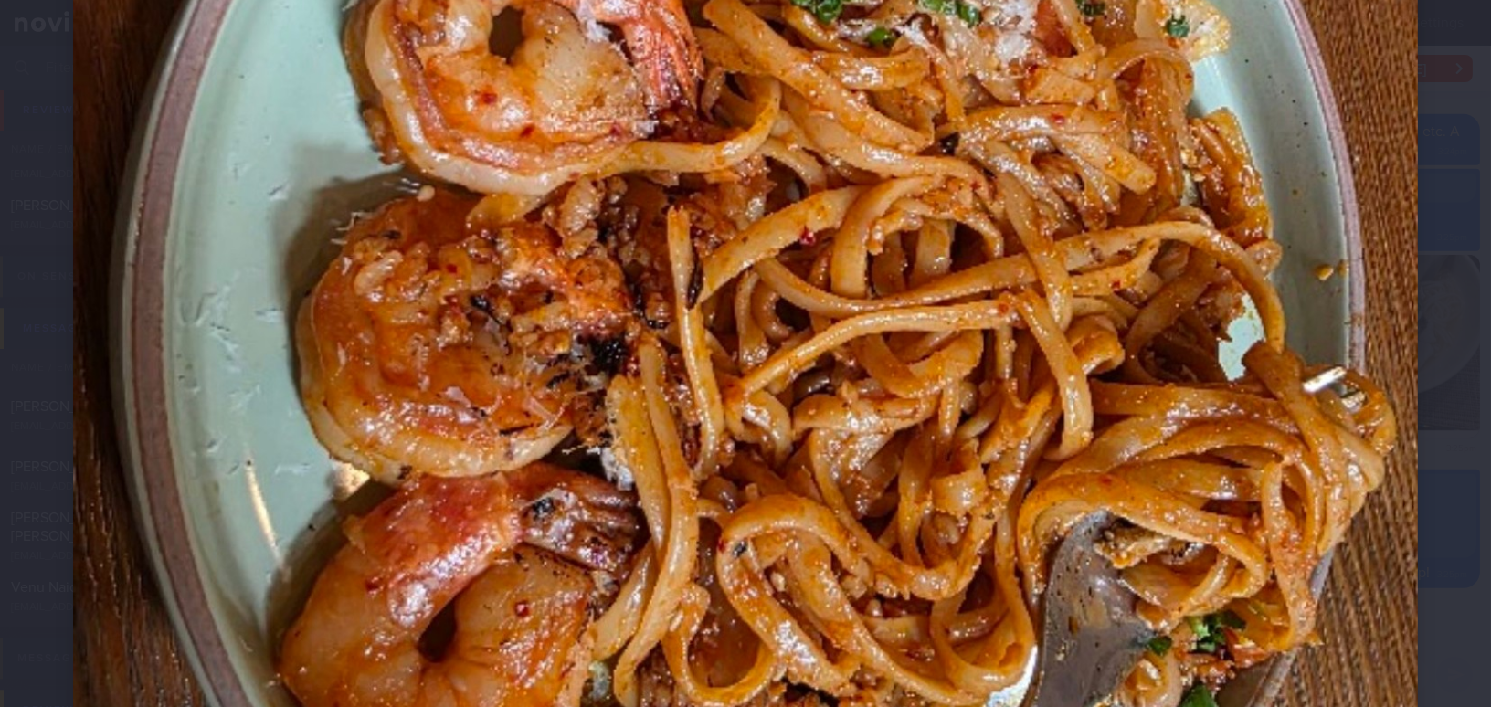
scroll to position [831, 0]
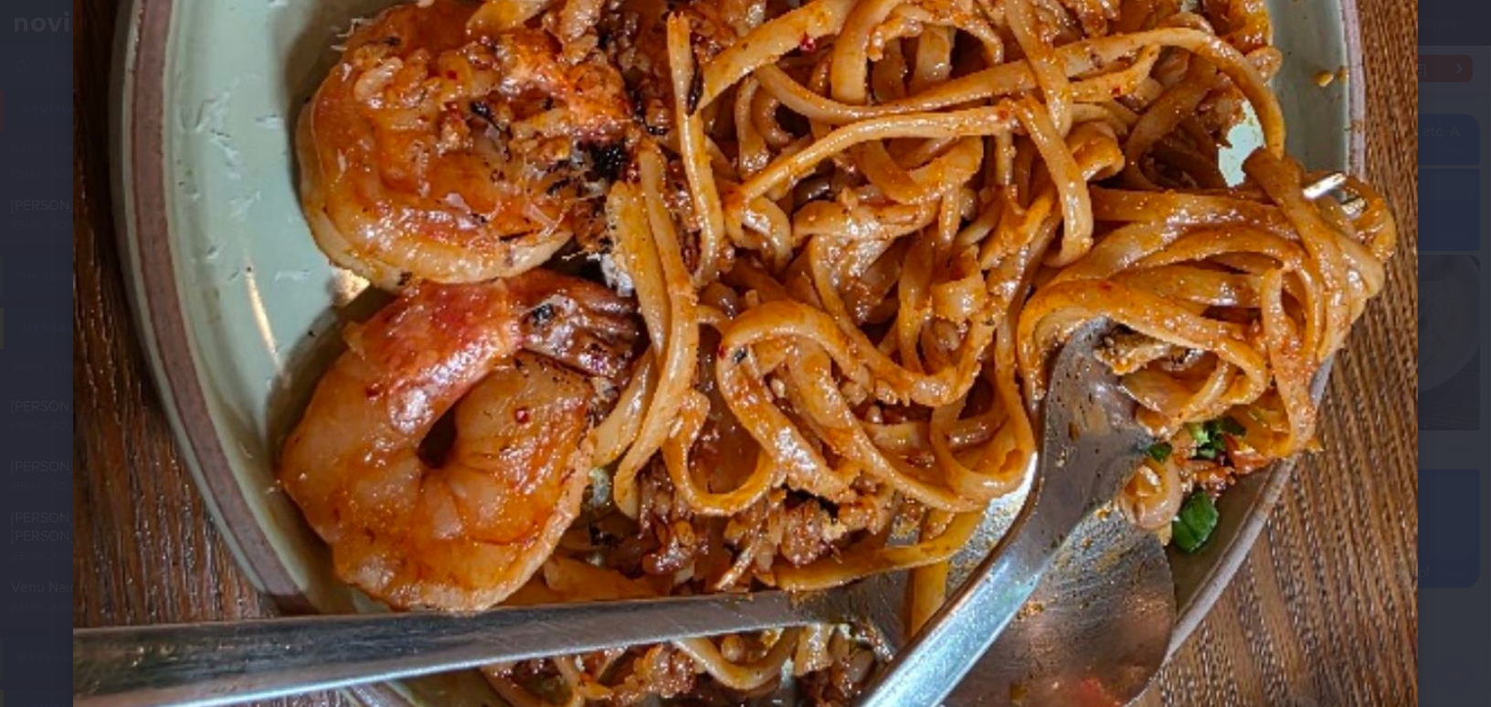
click at [960, 454] on img at bounding box center [745, 139] width 1345 height 1794
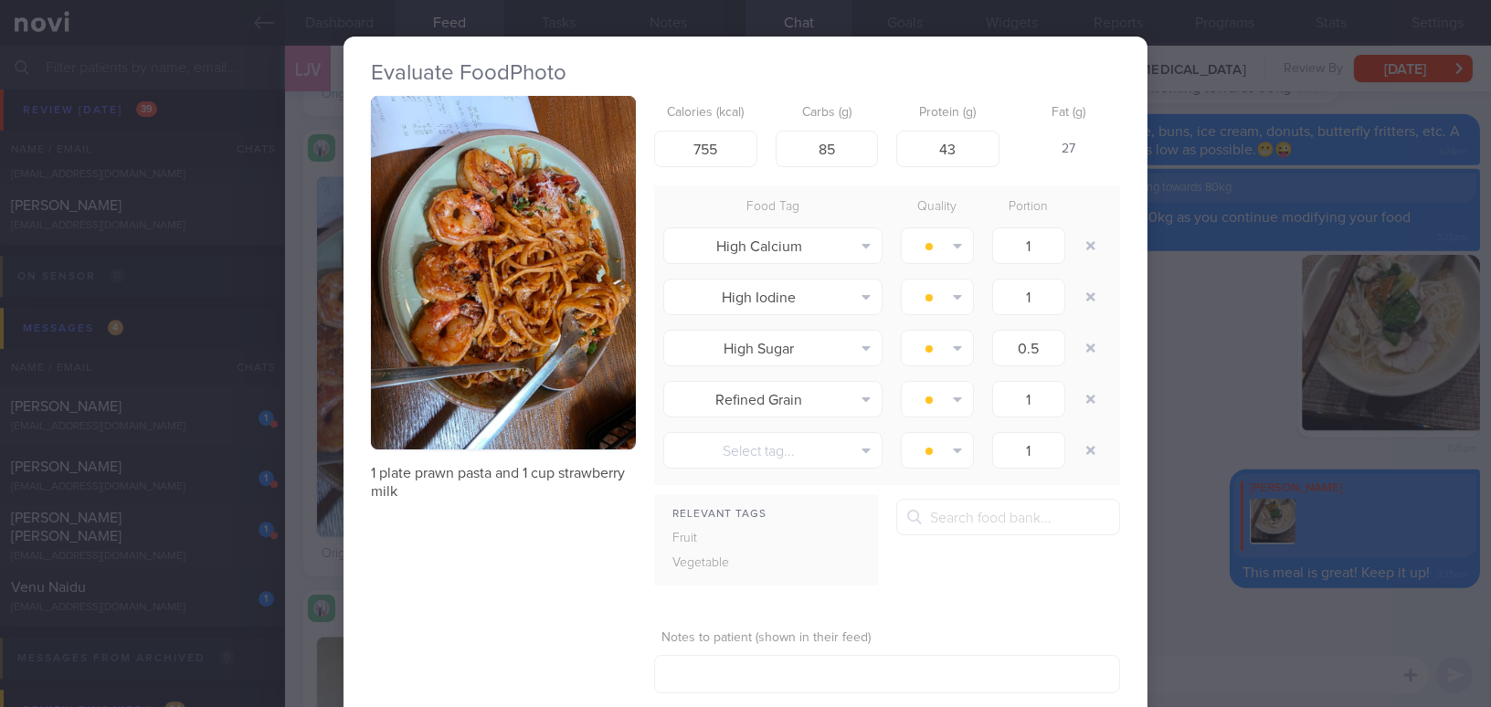
click at [1197, 495] on div "Evaluate Food Photo 1 plate prawn pasta and 1 cup strawberry milk Calories (kca…" at bounding box center [745, 353] width 1491 height 707
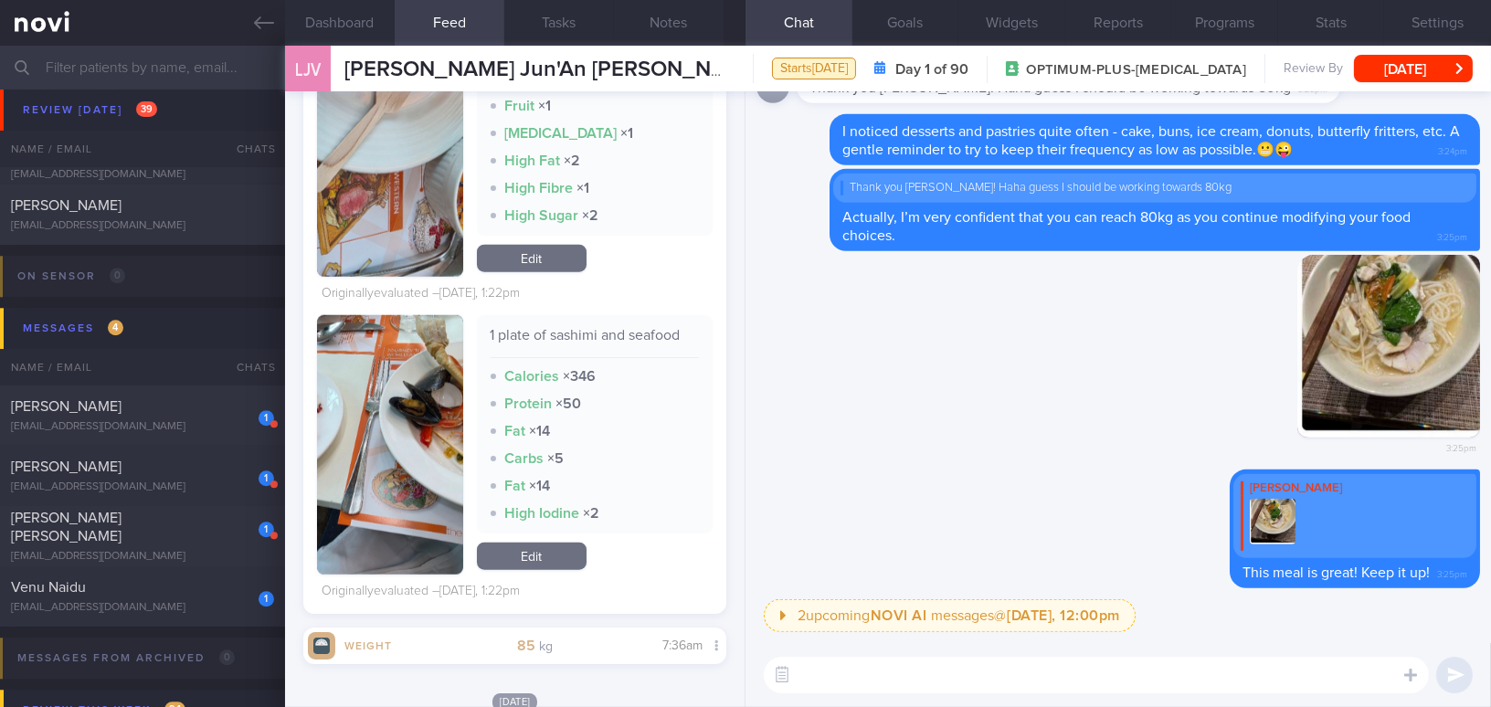
scroll to position [3572, 0]
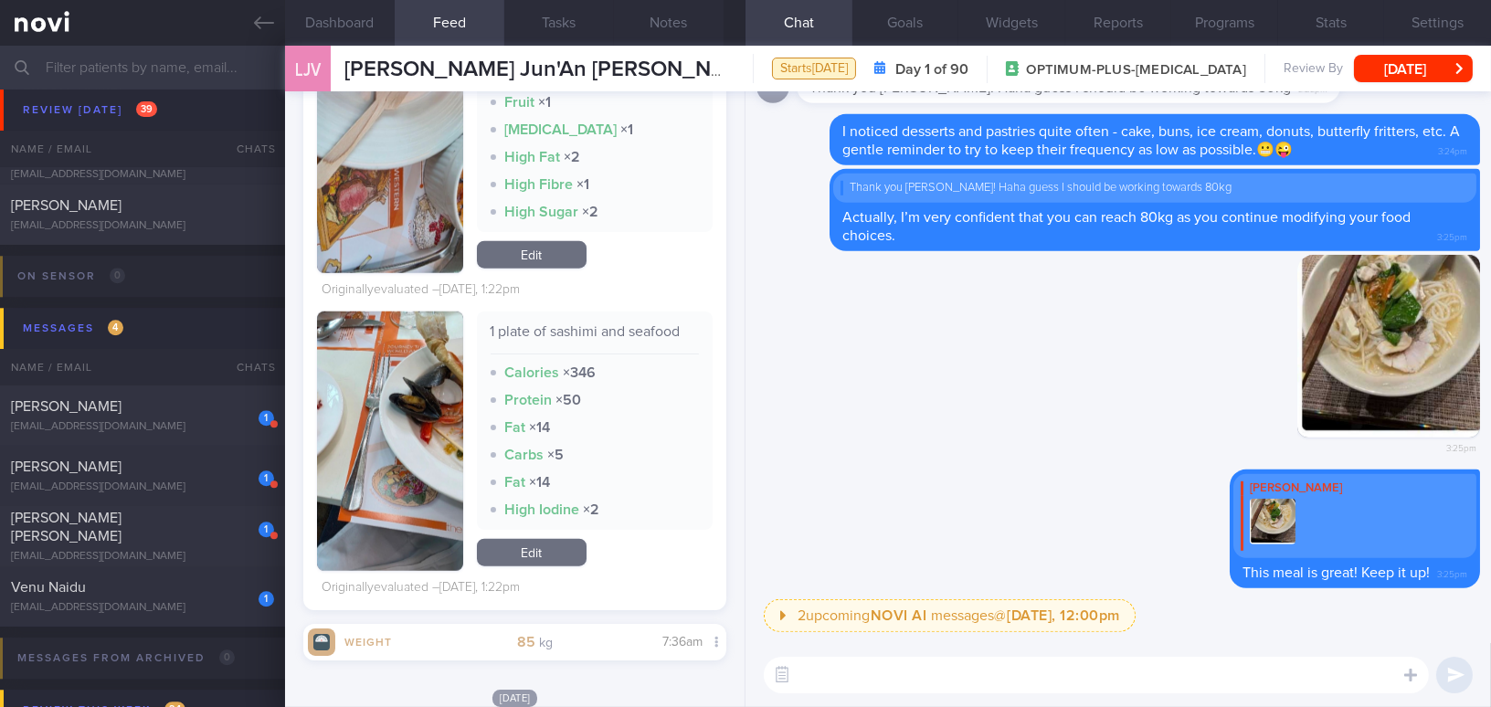
click at [400, 437] on button "button" at bounding box center [390, 442] width 146 height 260
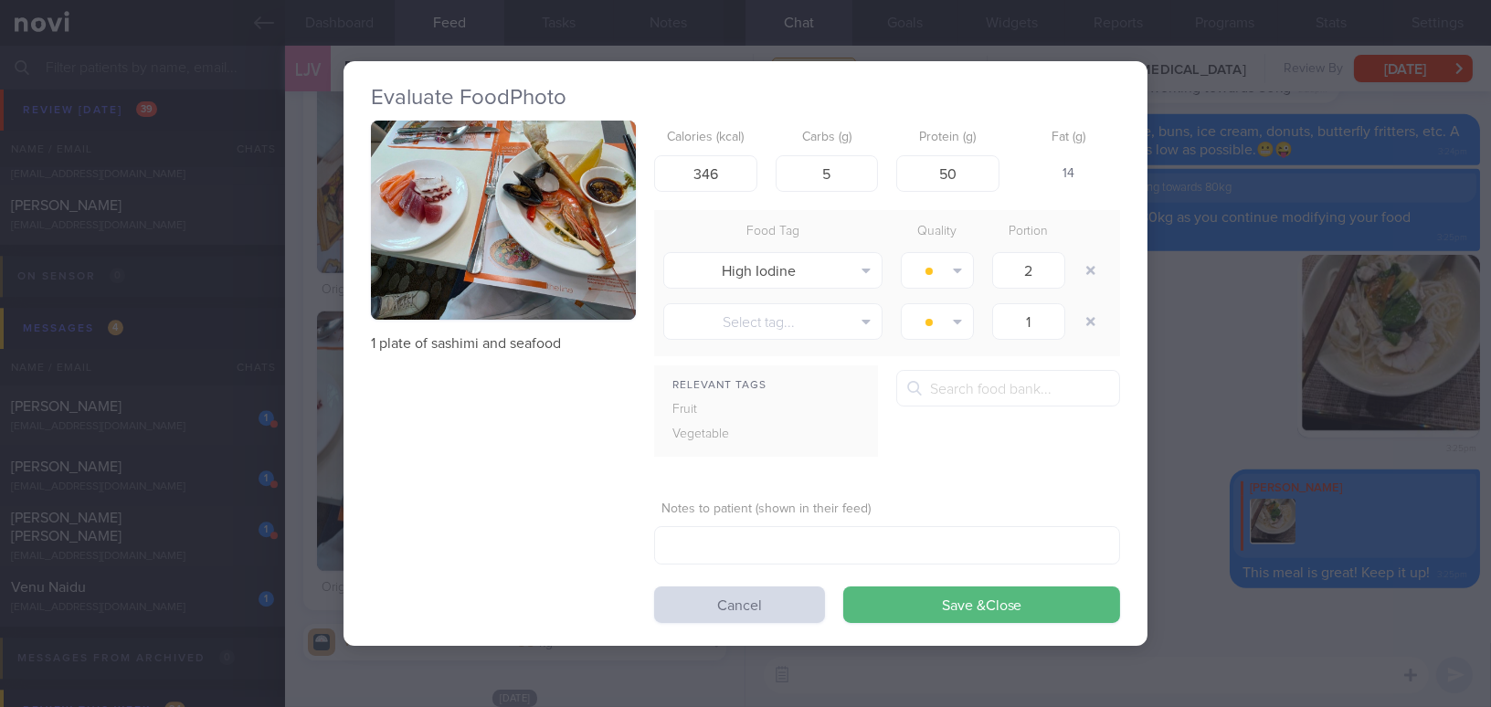
click at [481, 278] on button "button" at bounding box center [503, 220] width 265 height 199
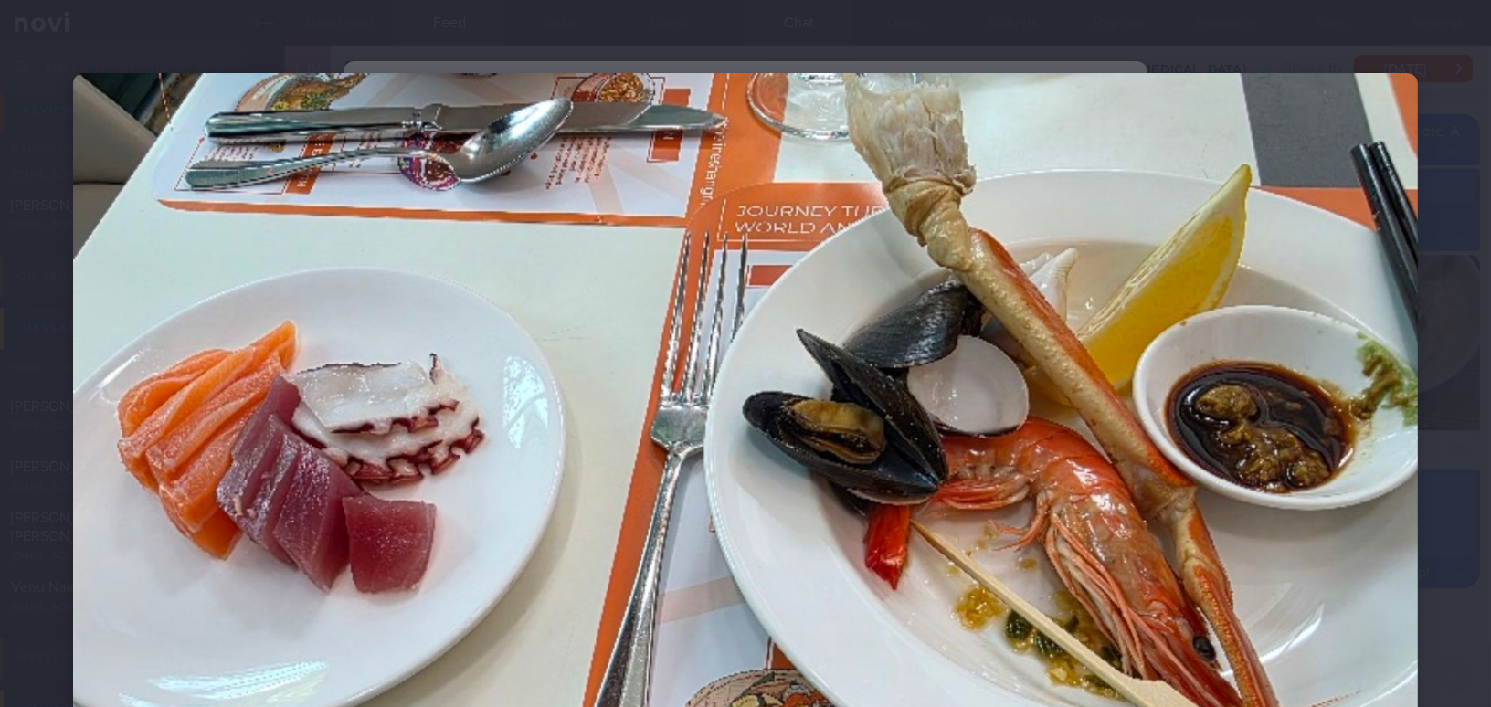
click at [805, 352] on img at bounding box center [745, 577] width 1345 height 1009
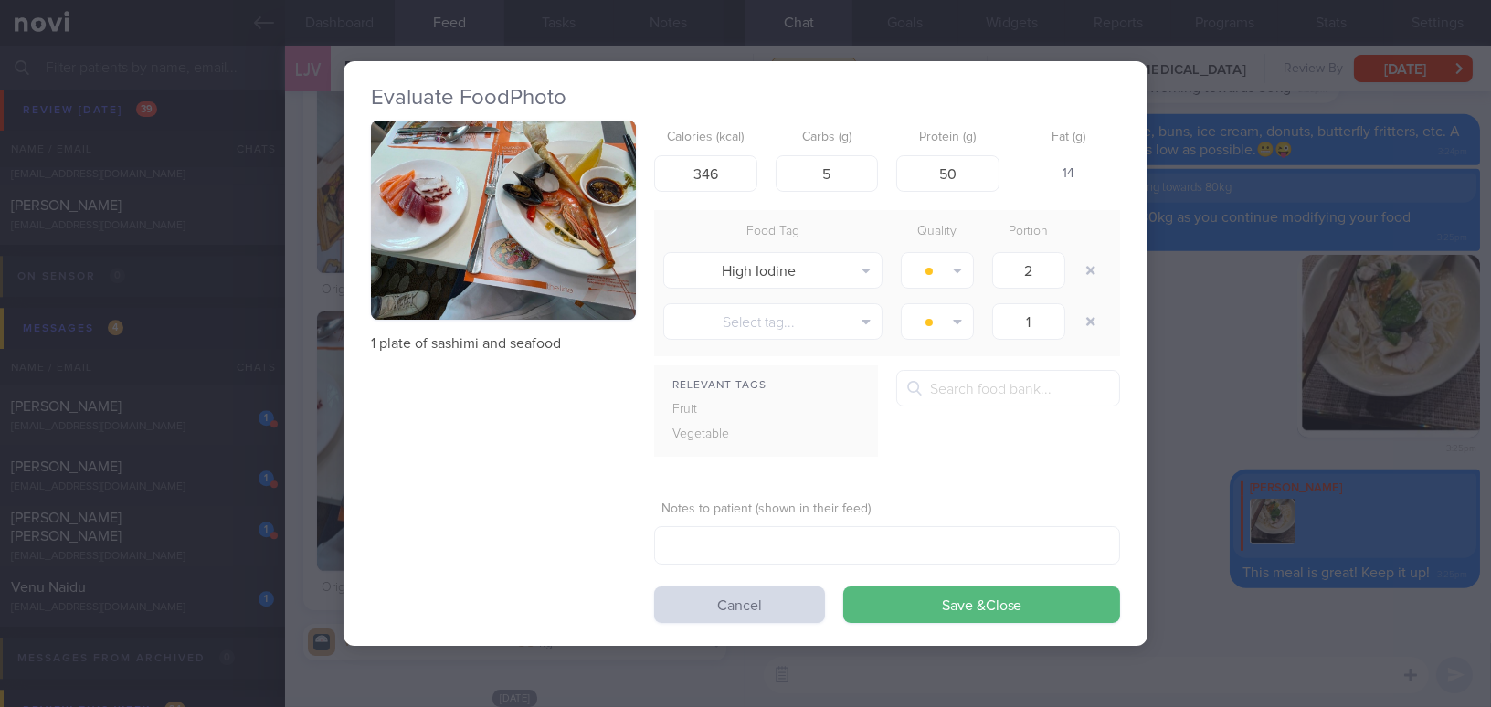
click at [1231, 423] on div "Evaluate Food Photo 1 plate of sashimi and seafood Calories (kcal) 346 Carbs (g…" at bounding box center [745, 353] width 1491 height 707
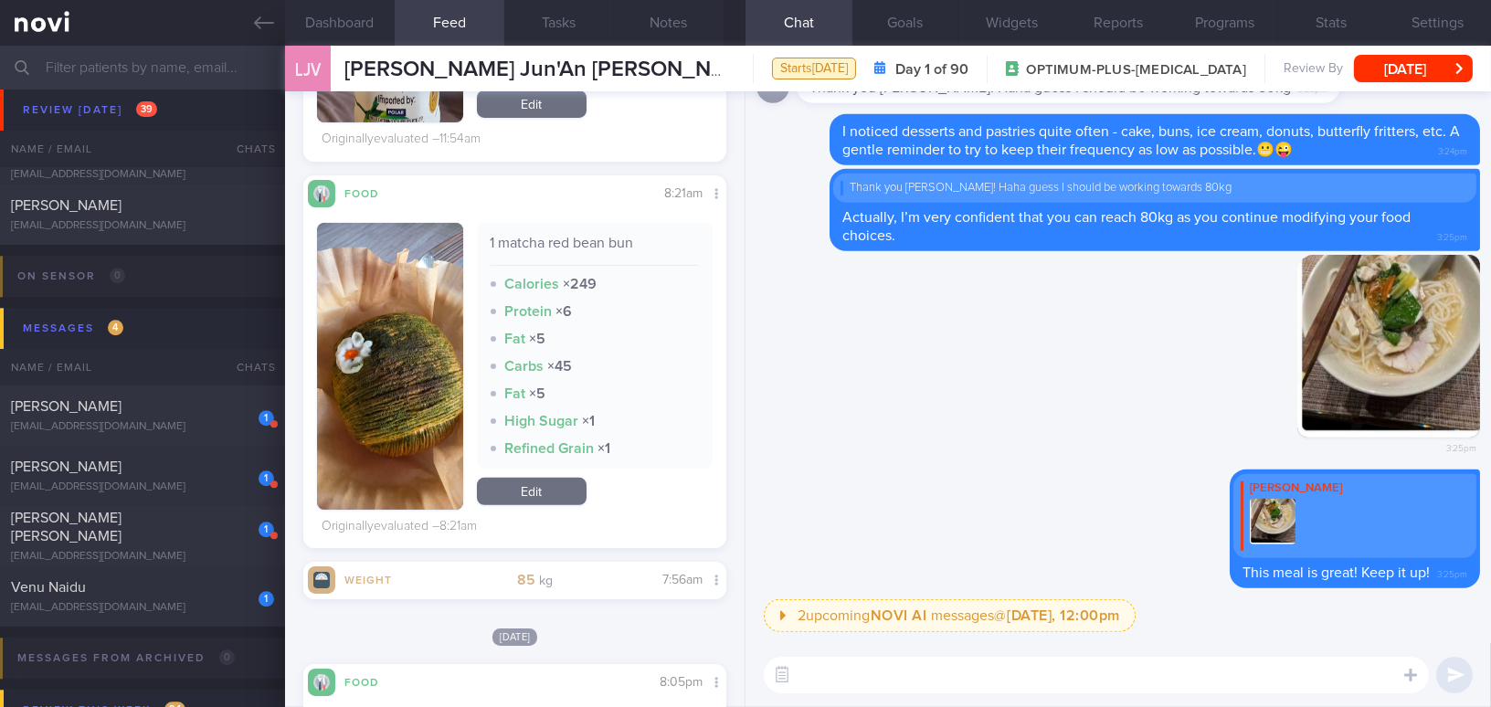
scroll to position [1245, 0]
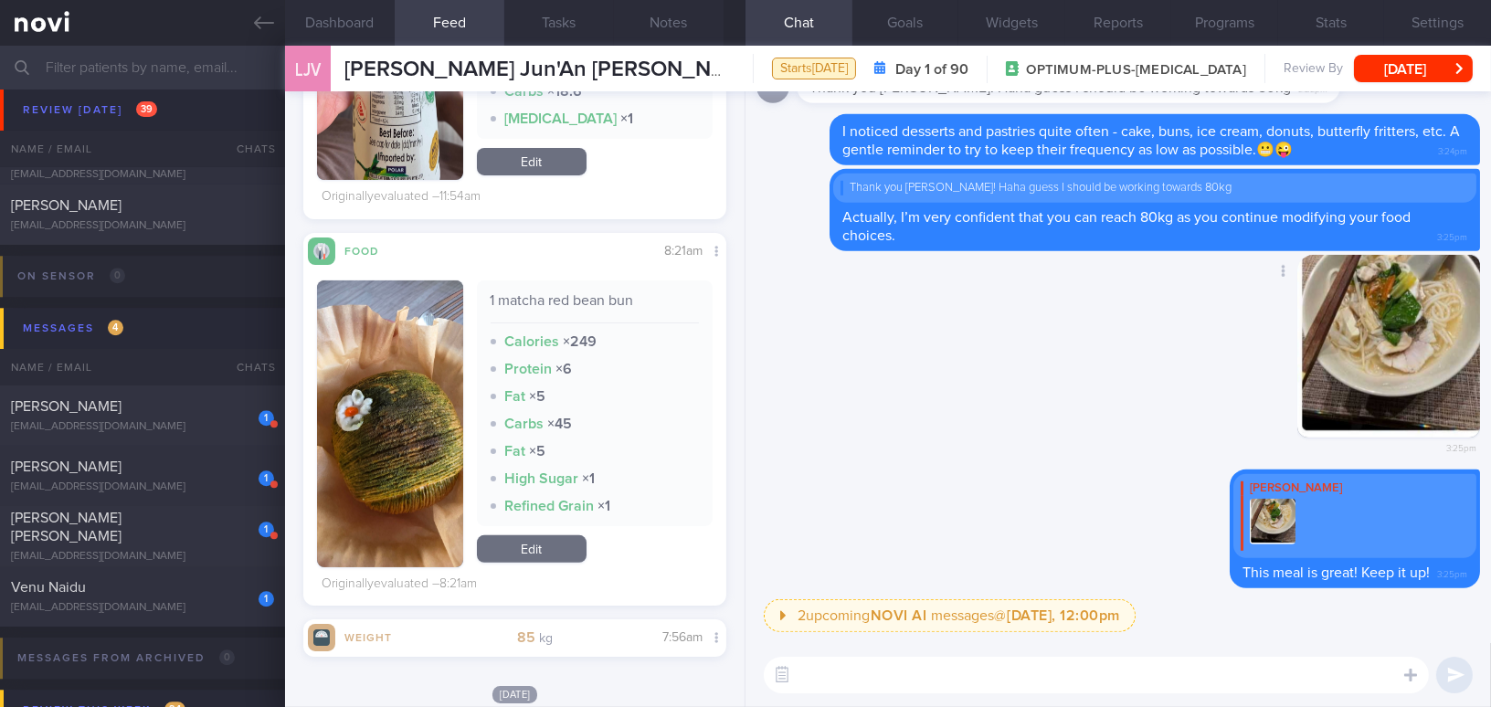
drag, startPoint x: 151, startPoint y: 591, endPoint x: 906, endPoint y: 453, distance: 768.2
click at [896, 454] on div "Patients New Users Coaches Assigned patients Assigned patients All active patie…" at bounding box center [745, 377] width 1491 height 662
click at [1002, 29] on button "Widgets" at bounding box center [1012, 23] width 107 height 46
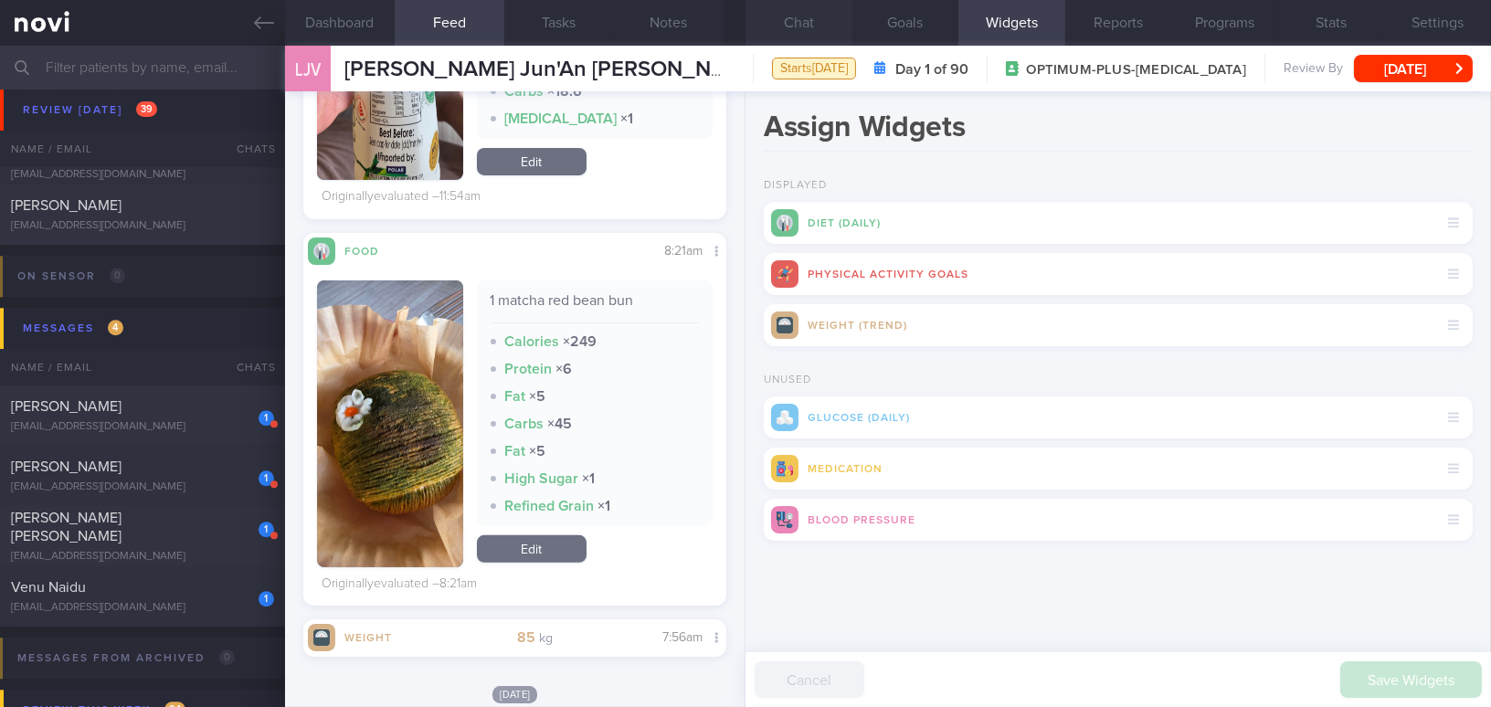
click at [798, 30] on button "Chat" at bounding box center [799, 23] width 107 height 46
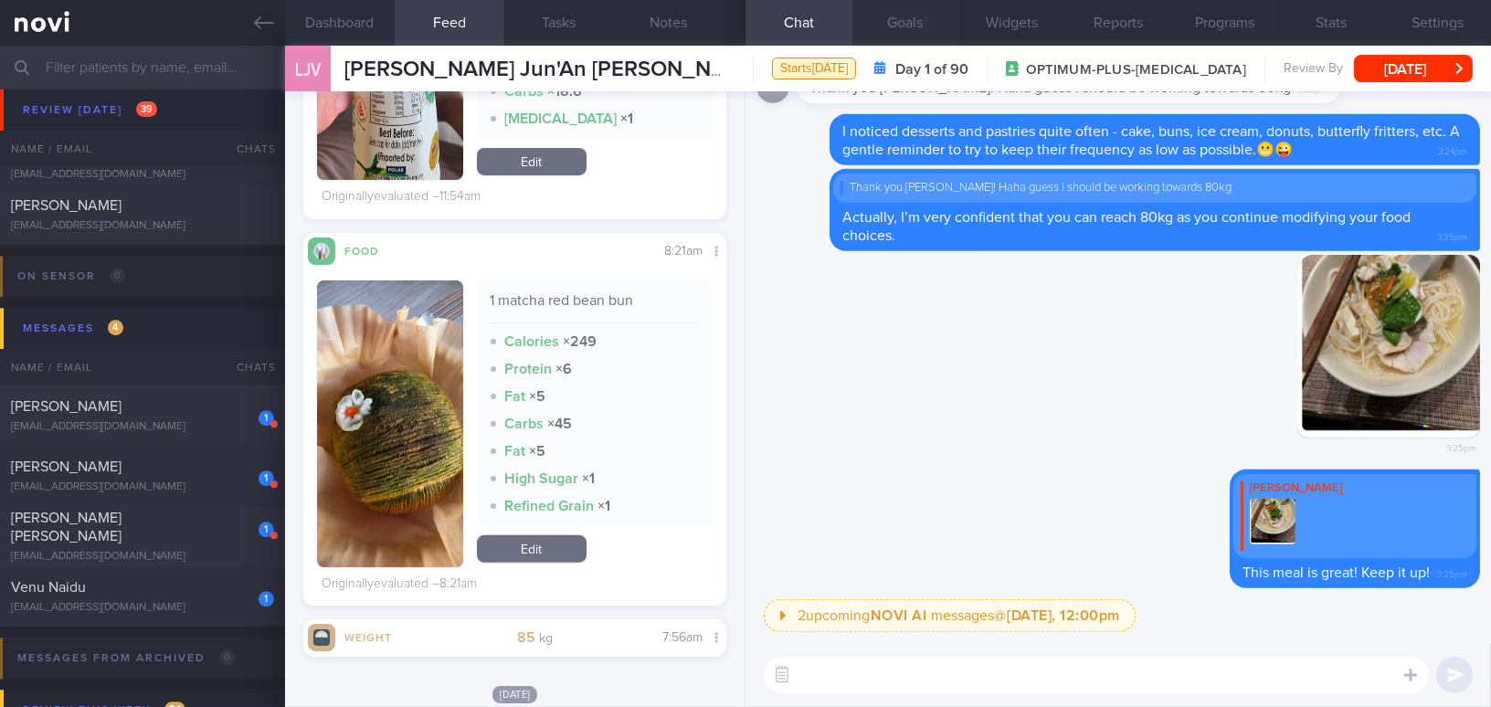
click at [913, 27] on button "Goals" at bounding box center [906, 23] width 107 height 46
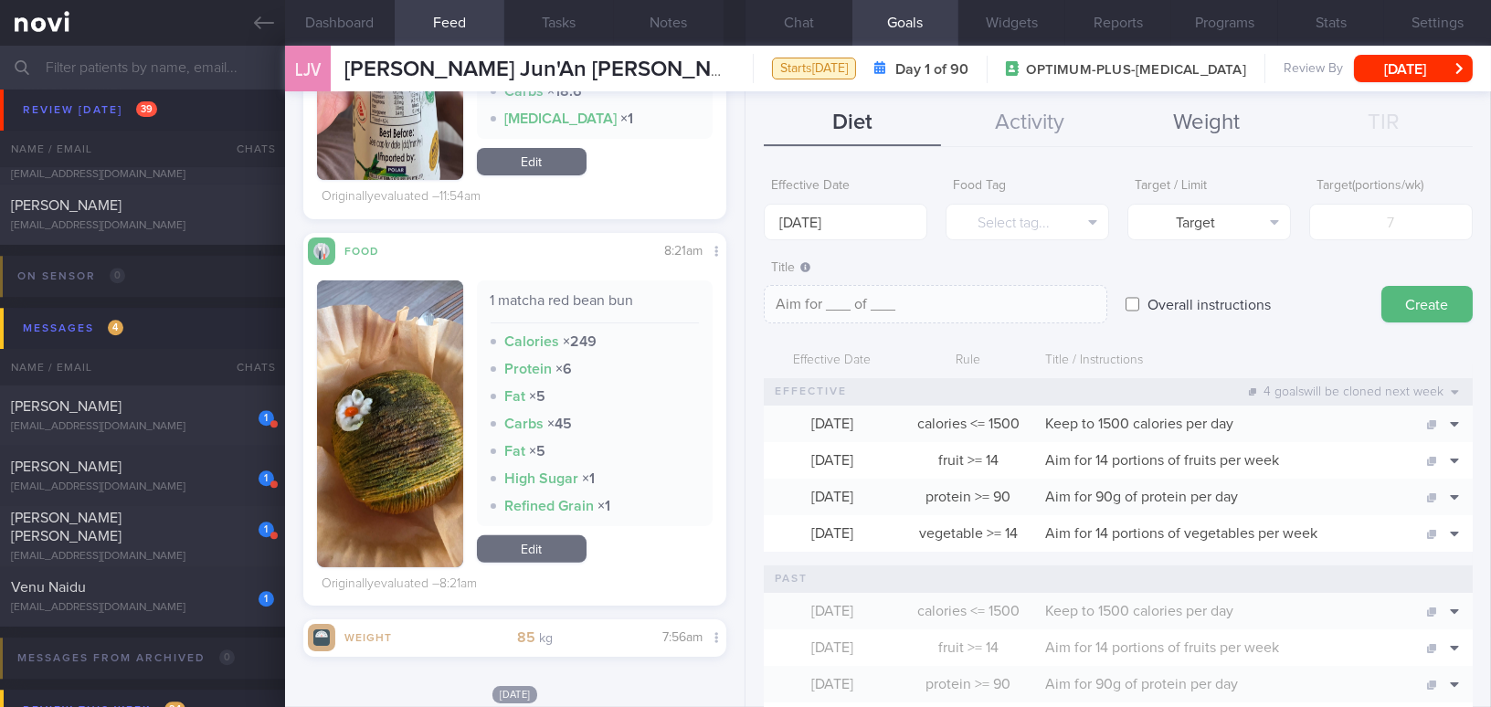
click at [1230, 121] on button "Weight" at bounding box center [1206, 124] width 177 height 46
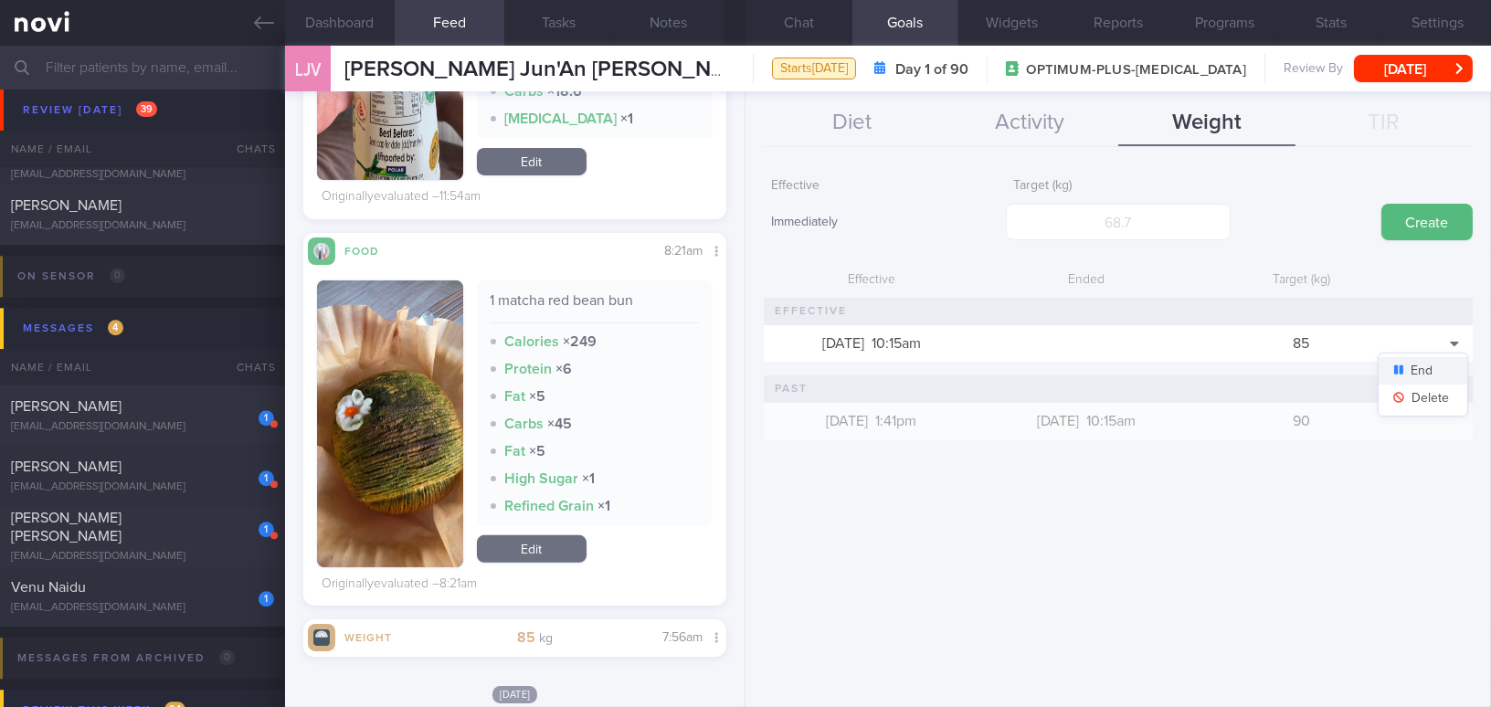
click at [1447, 366] on button "End" at bounding box center [1423, 370] width 89 height 27
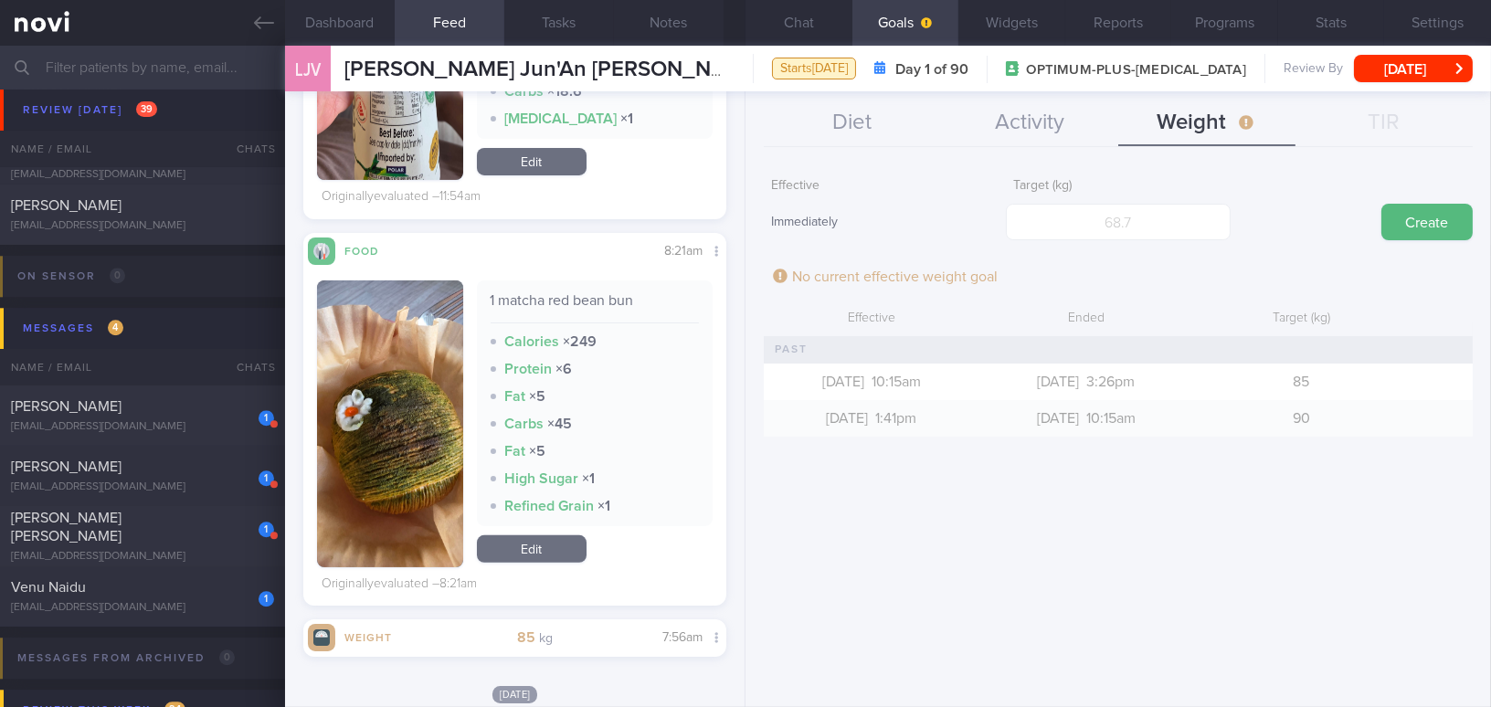
scroll to position [913597, 913407]
click at [1170, 228] on input "number" at bounding box center [1118, 222] width 224 height 37
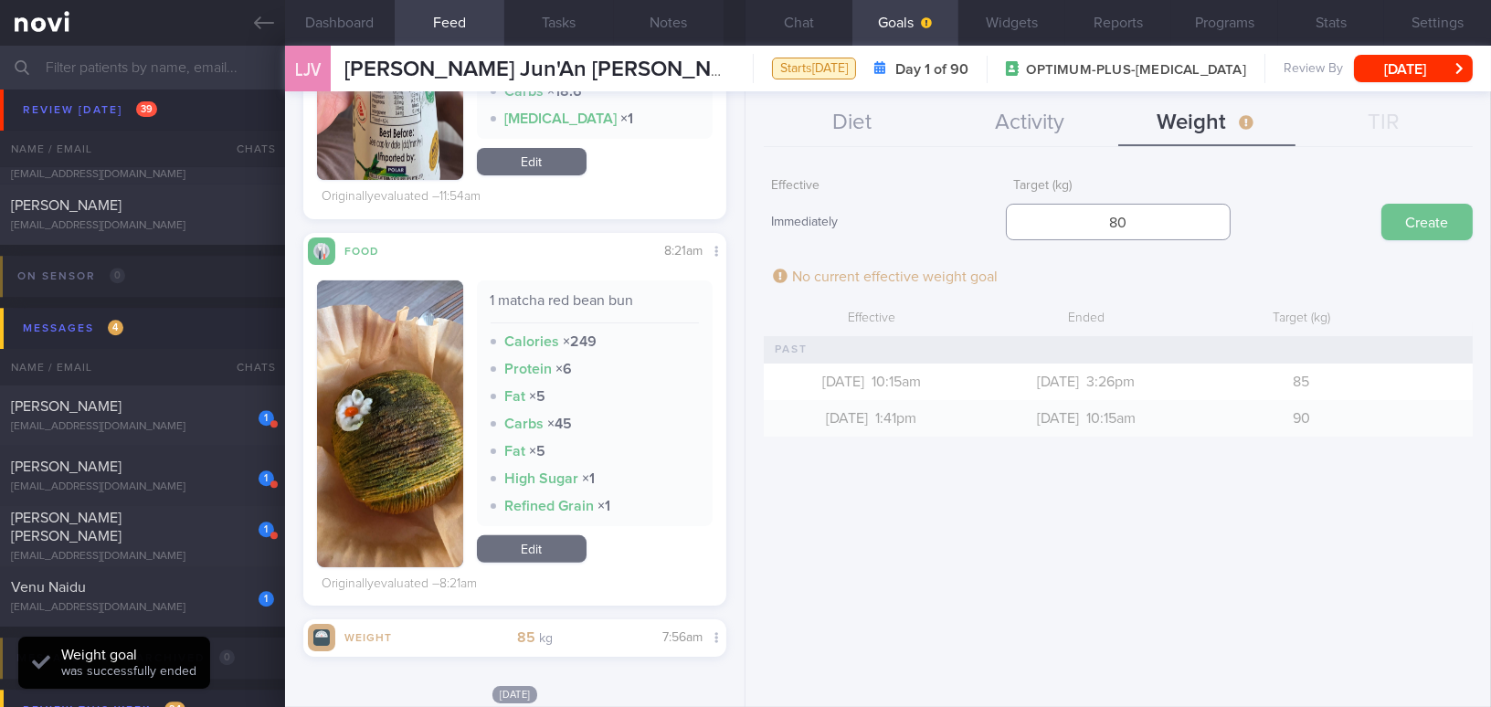
type input "80"
click at [1426, 213] on button "Create" at bounding box center [1427, 222] width 91 height 37
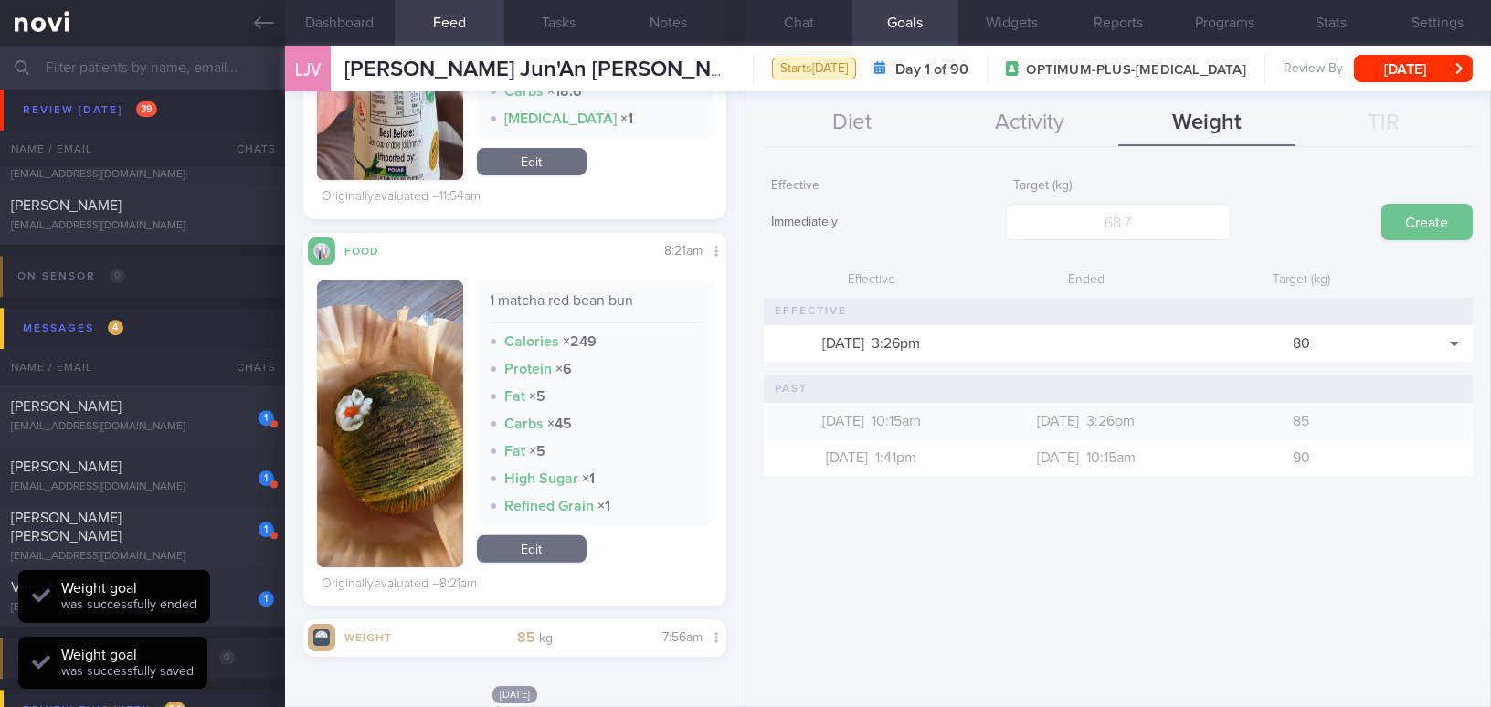
scroll to position [214, 377]
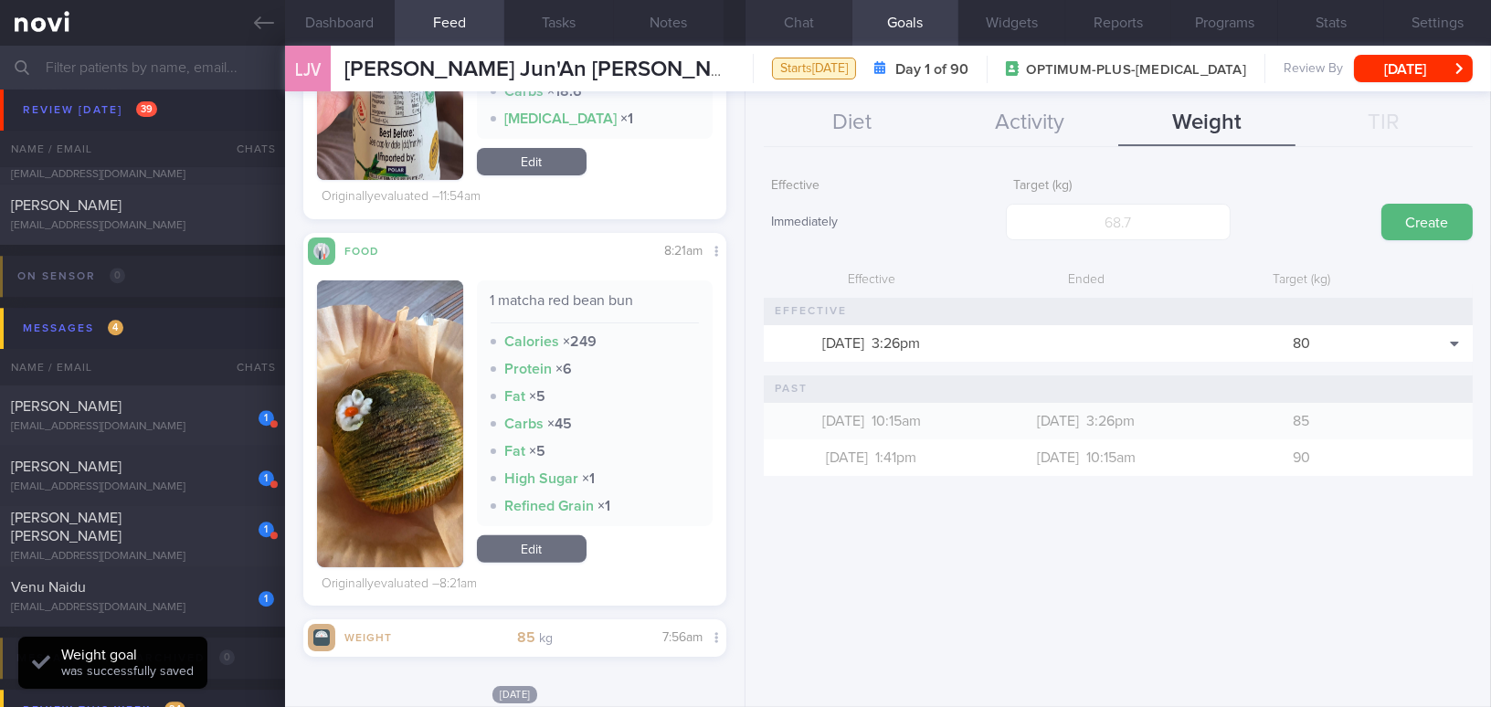
click at [778, 30] on button "Chat" at bounding box center [799, 23] width 107 height 46
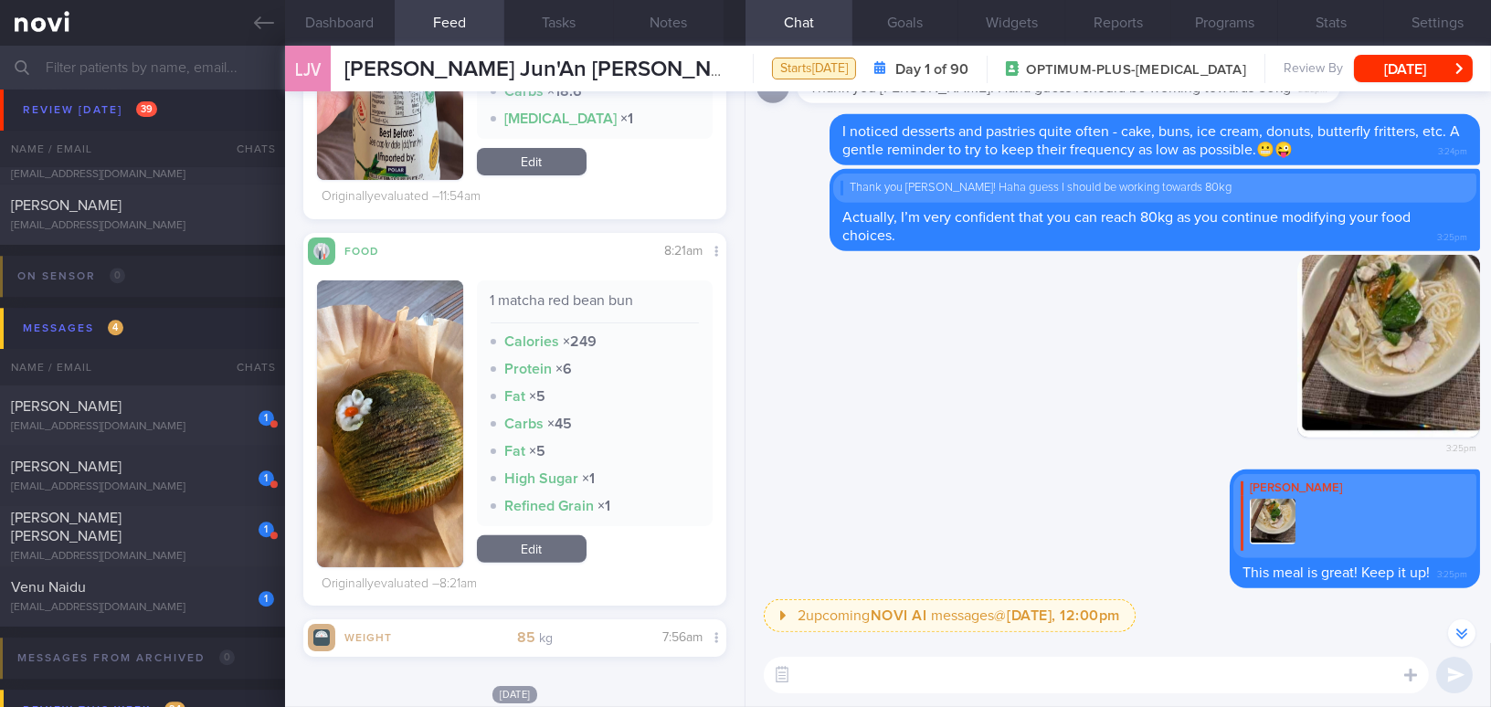
scroll to position [-249, 0]
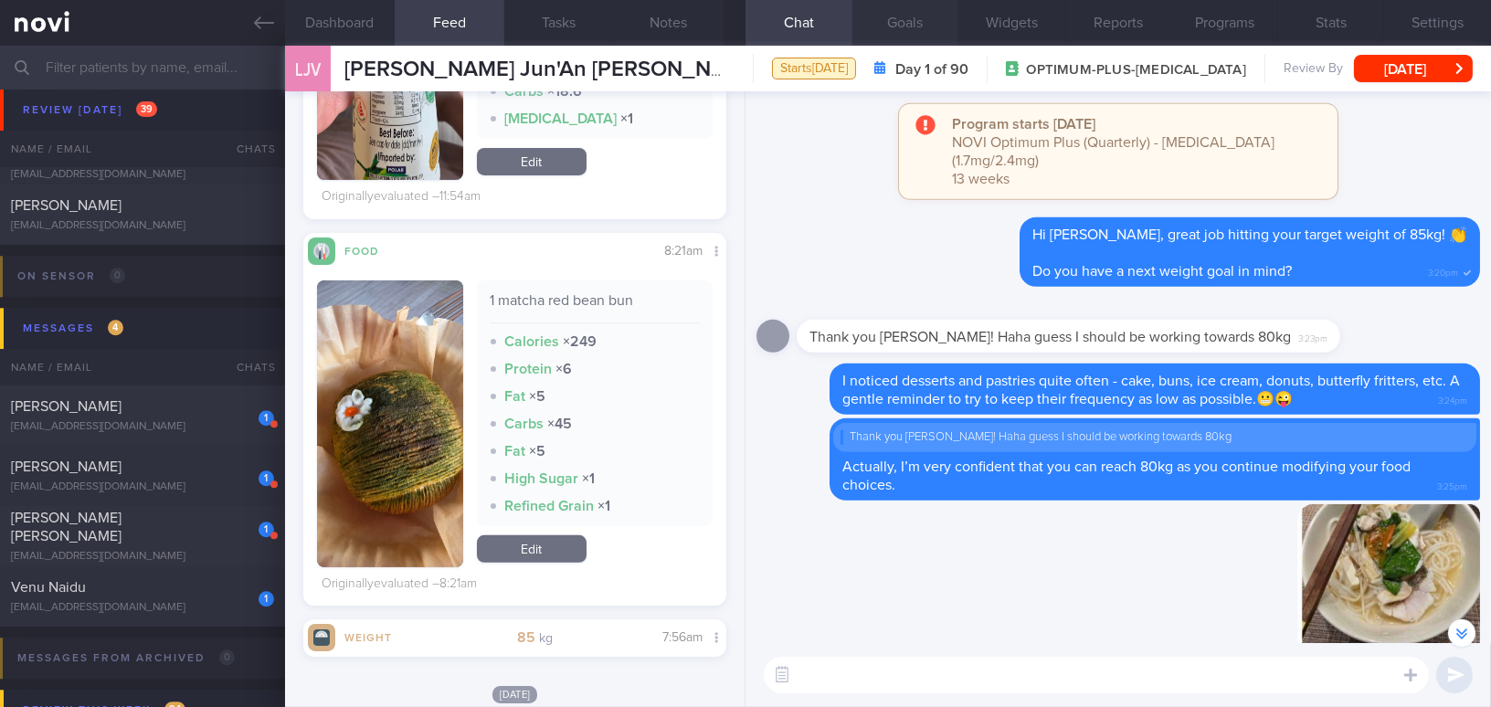
click at [915, 18] on button "Goals" at bounding box center [906, 23] width 107 height 46
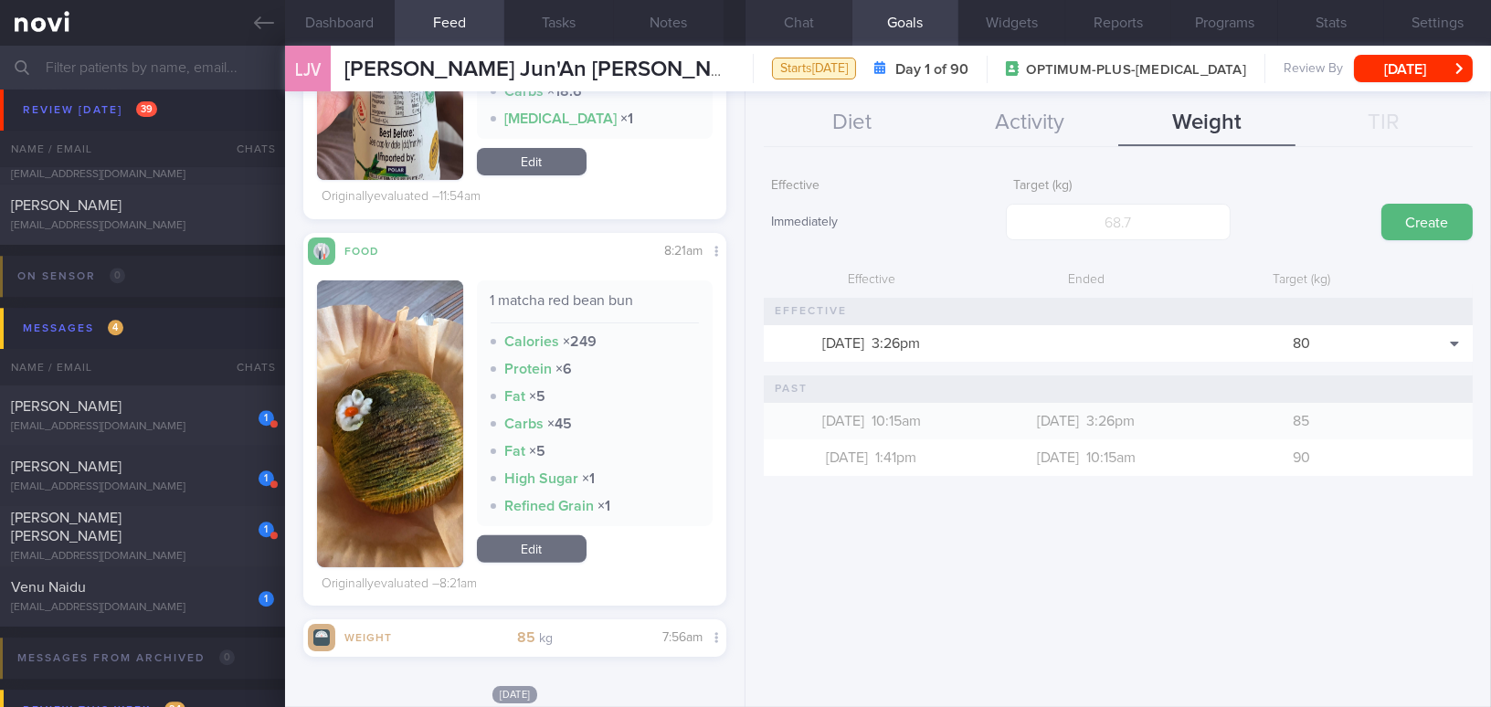
click at [801, 24] on button "Chat" at bounding box center [799, 23] width 107 height 46
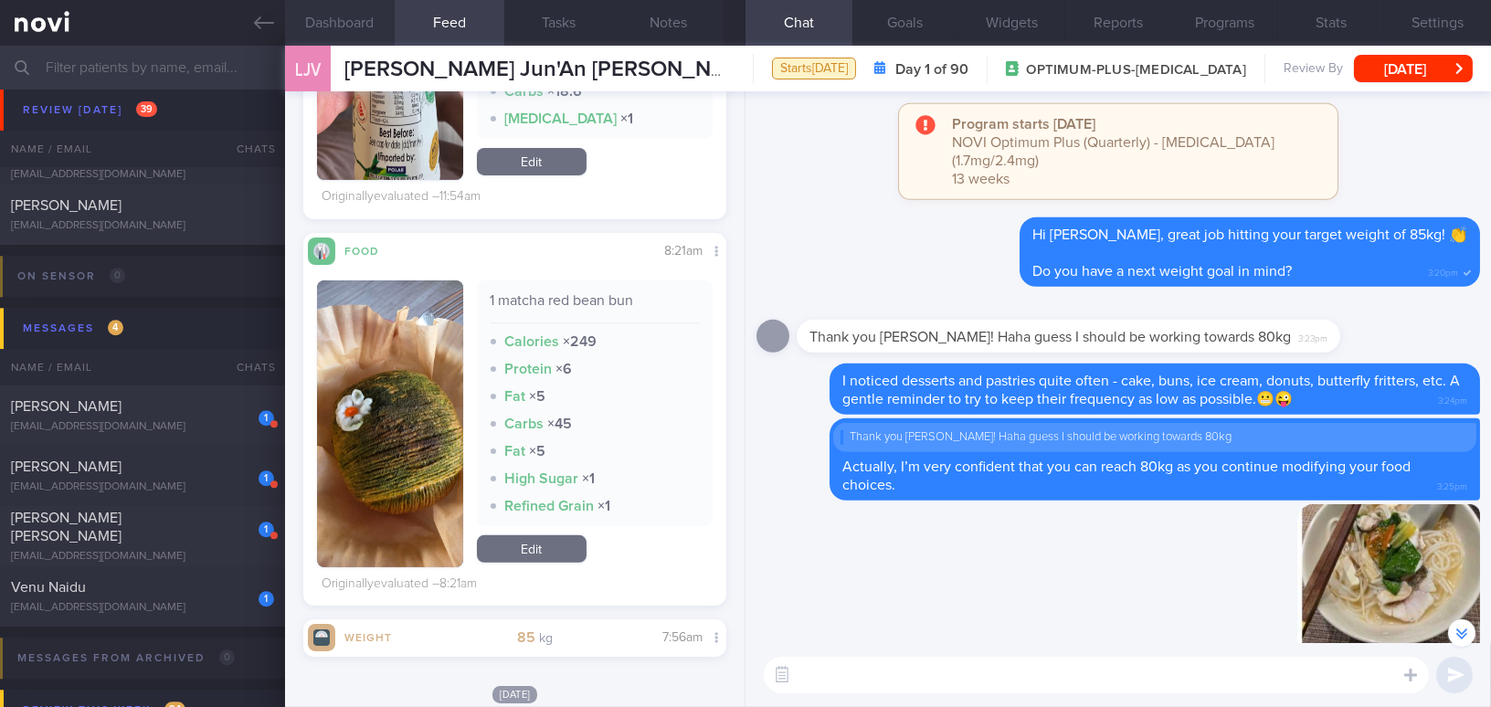
click at [335, 20] on button "Dashboard" at bounding box center [340, 23] width 110 height 46
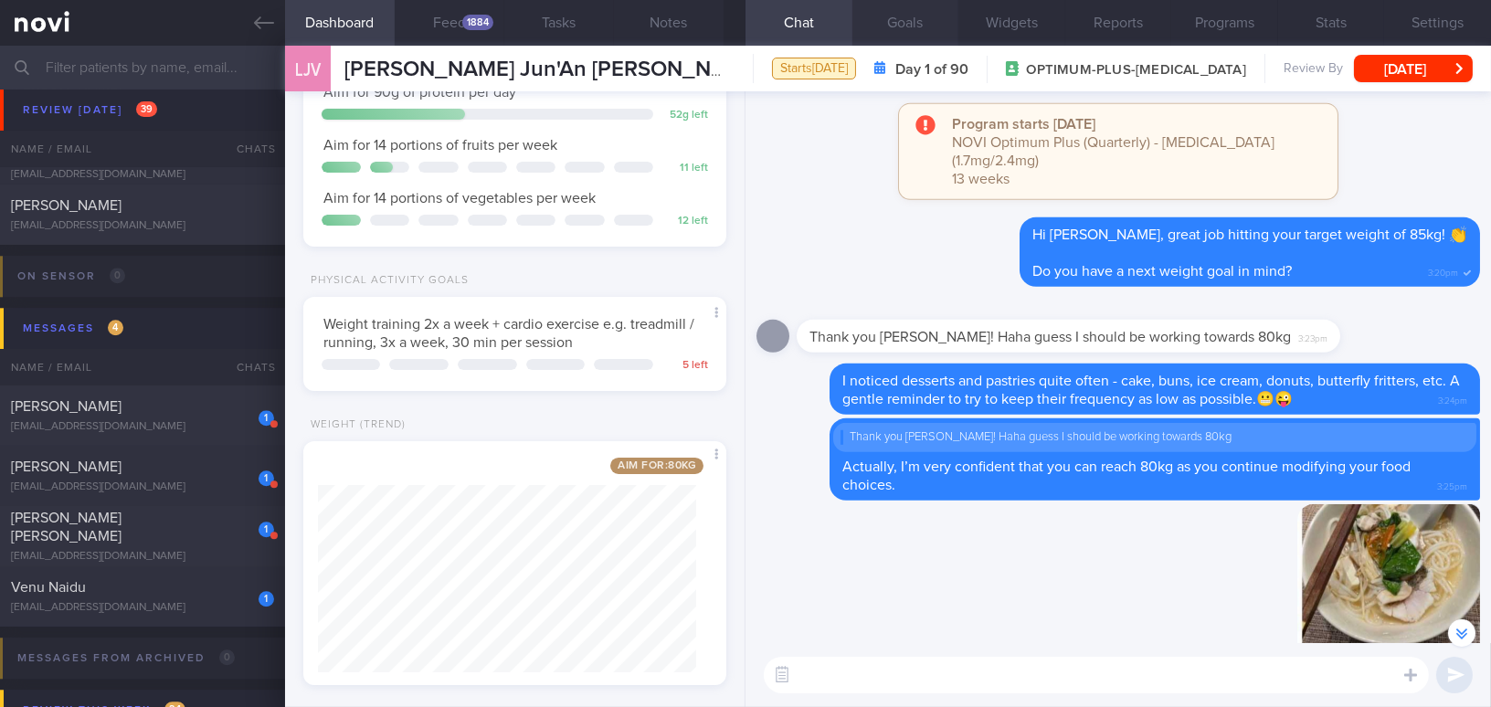
click at [905, 25] on button "Goals" at bounding box center [906, 23] width 107 height 46
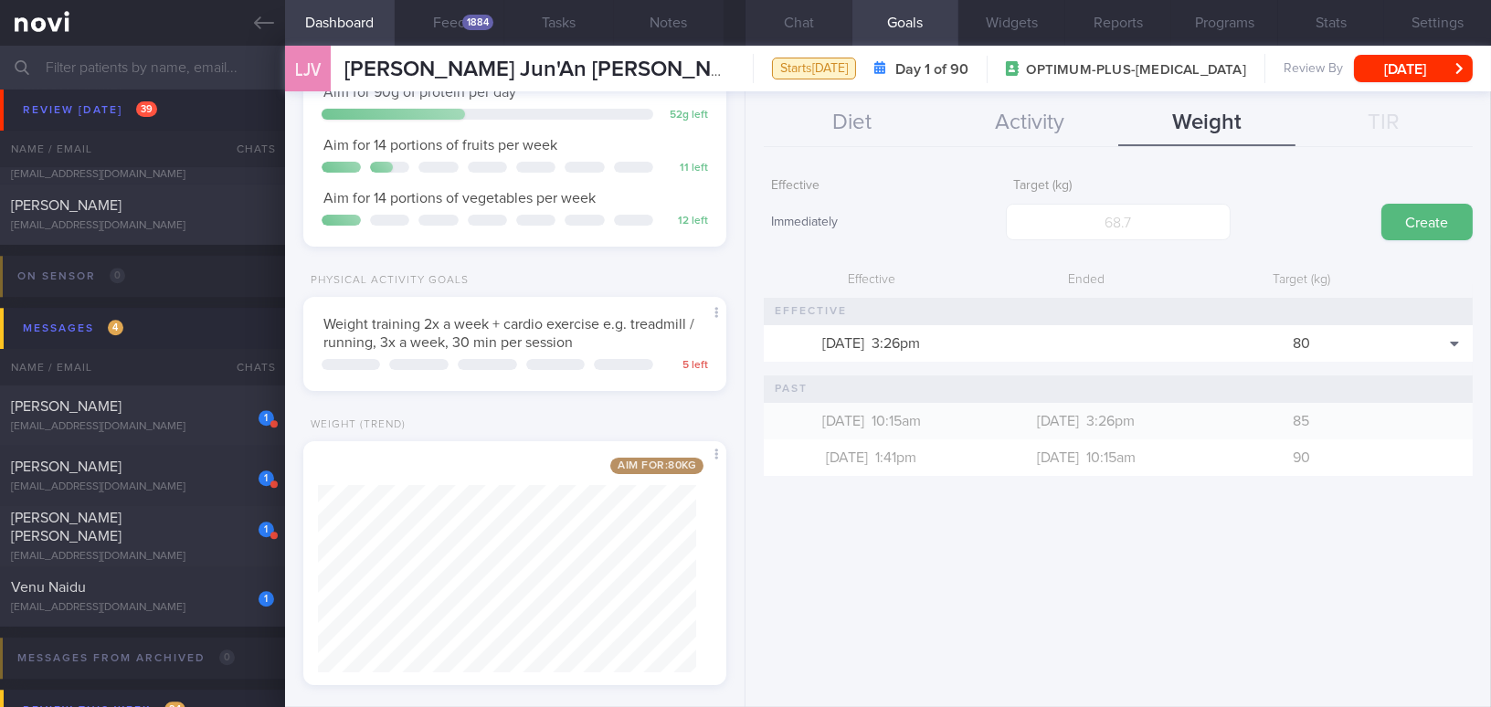
click at [786, 23] on button "Chat" at bounding box center [799, 23] width 107 height 46
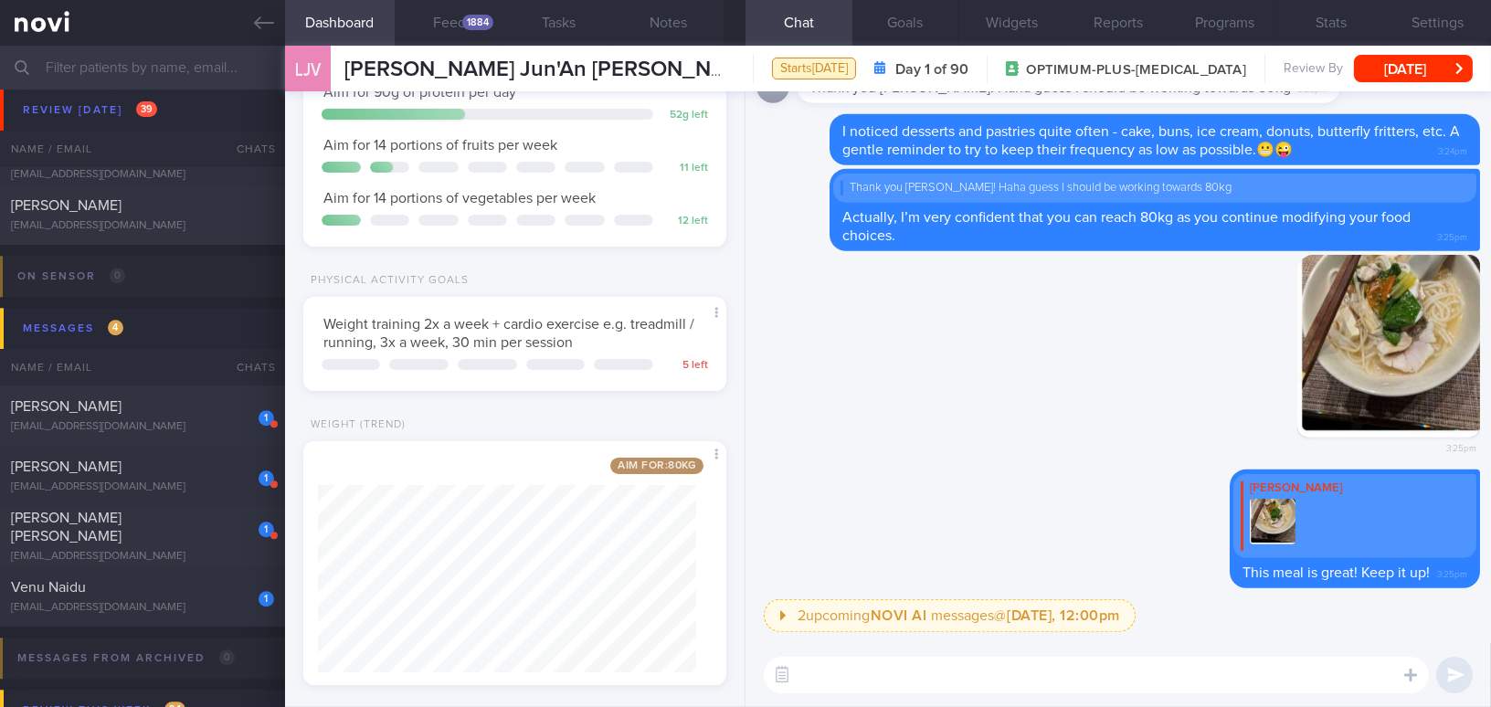
click at [986, 668] on textarea at bounding box center [1096, 675] width 665 height 37
type textarea "I have updated your target weight to 80kg in the app!"
click at [1458, 673] on button "submit" at bounding box center [1454, 675] width 37 height 37
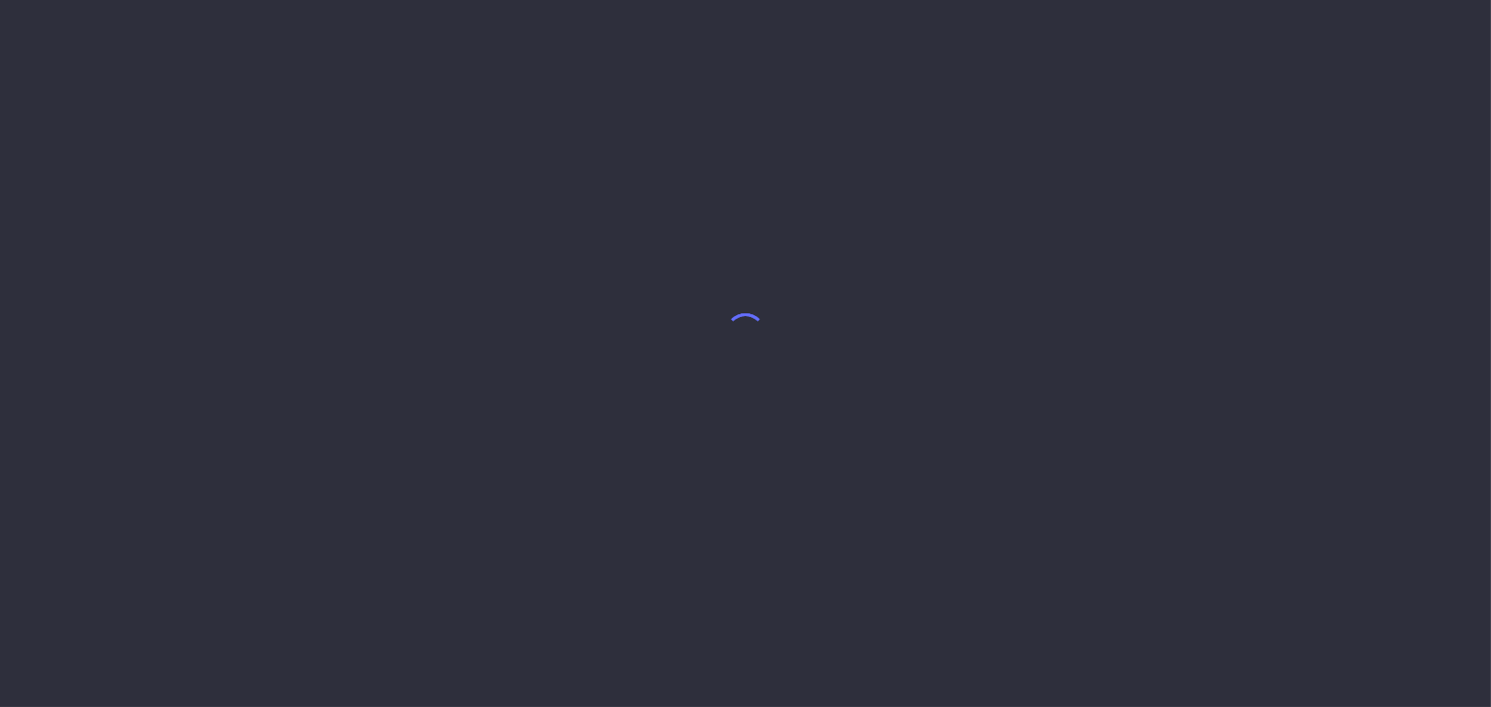
select select "8"
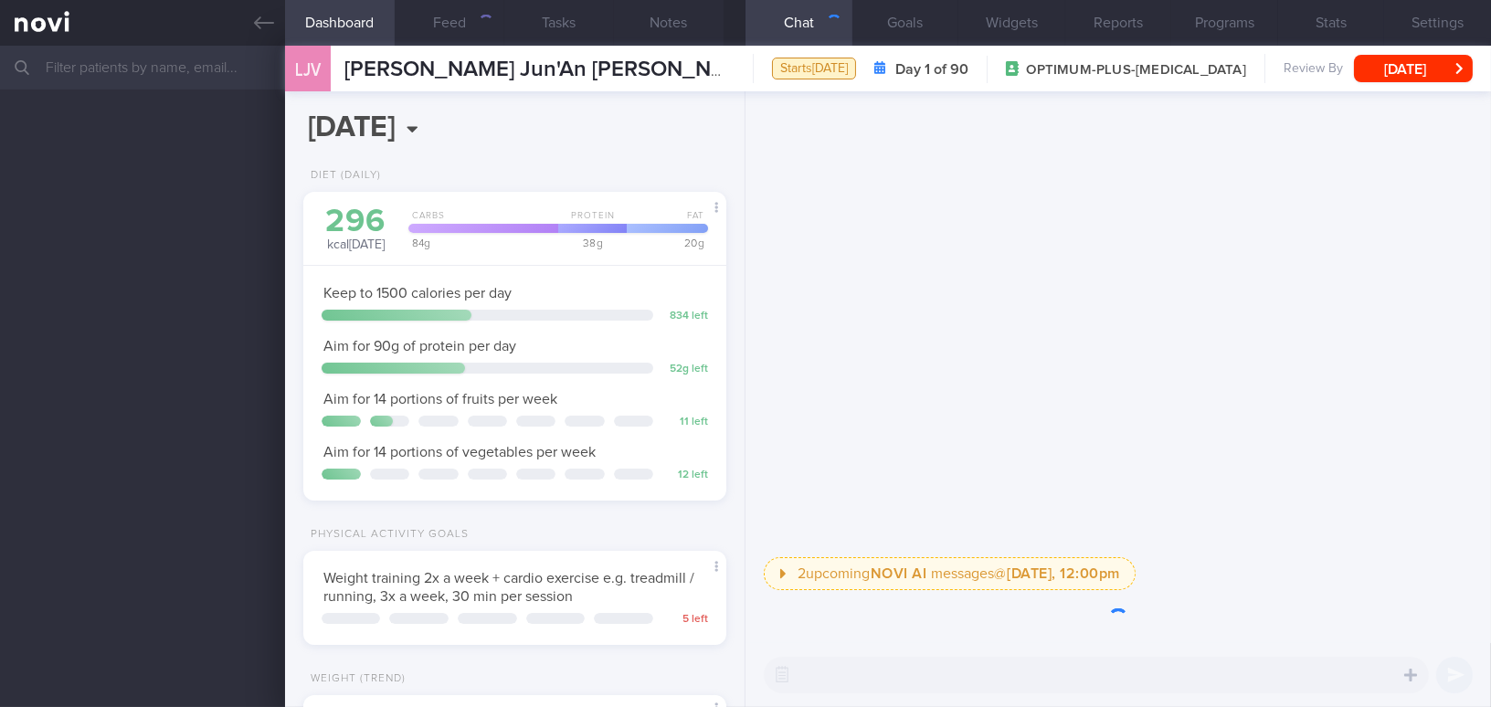
scroll to position [215, 377]
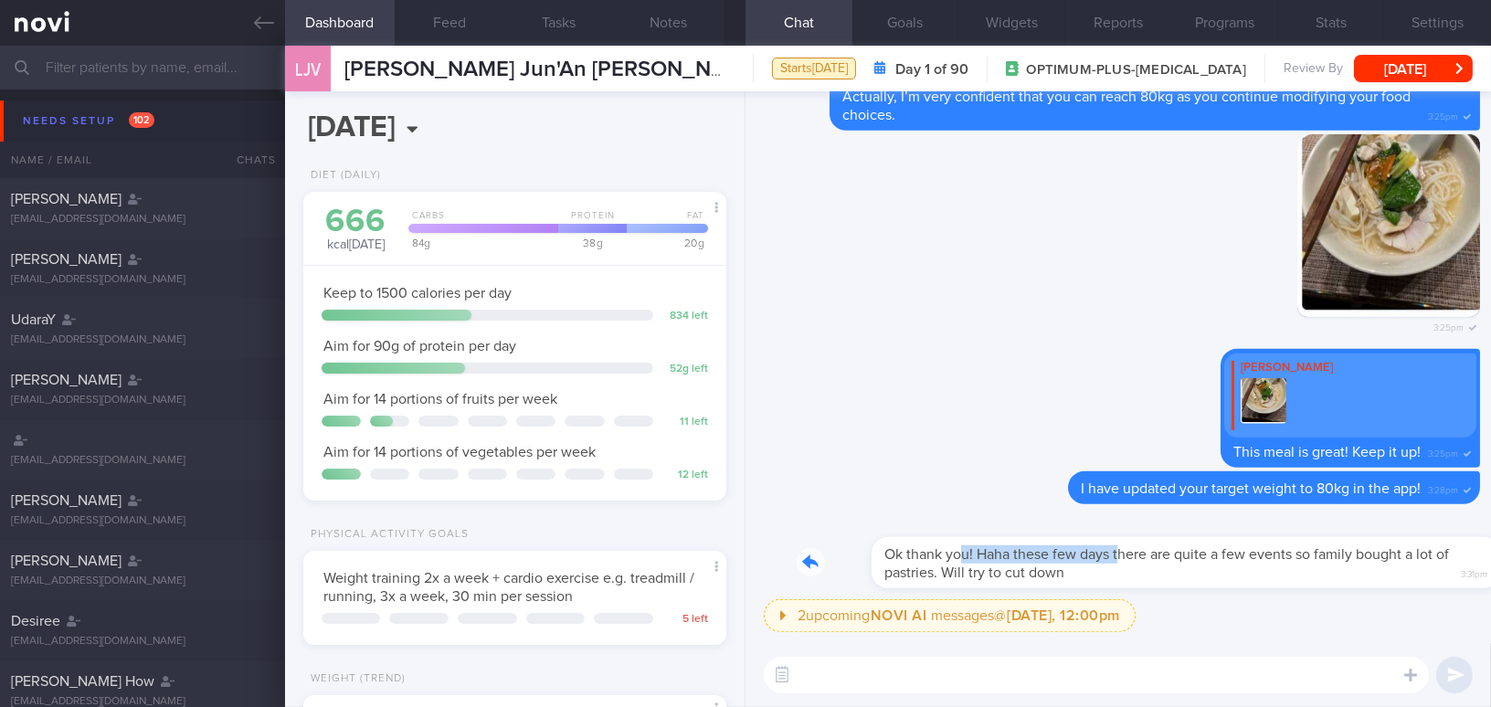
drag, startPoint x: 888, startPoint y: 539, endPoint x: 1043, endPoint y: 546, distance: 154.6
click at [1043, 546] on div "Ok thank you! Haha these few days there are quite a few events so family bought…" at bounding box center [1139, 551] width 684 height 73
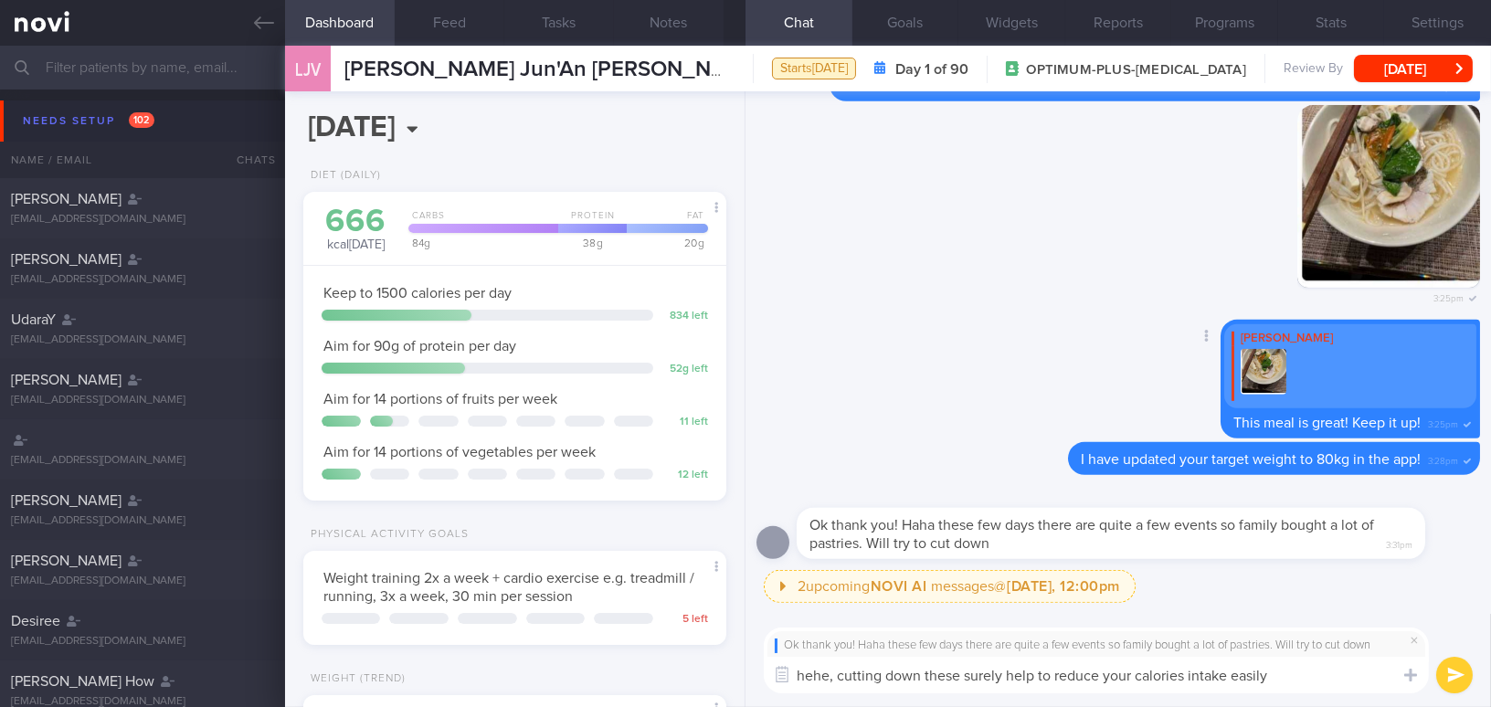
type textarea "hehe, cutting down these surely help to reduce your calories intake easily."
select select "8"
drag, startPoint x: 1287, startPoint y: 680, endPoint x: 779, endPoint y: 705, distance: 507.8
click at [779, 705] on div "Ok thank you! Haha these few days there are quite a few events so family bought…" at bounding box center [1119, 660] width 746 height 93
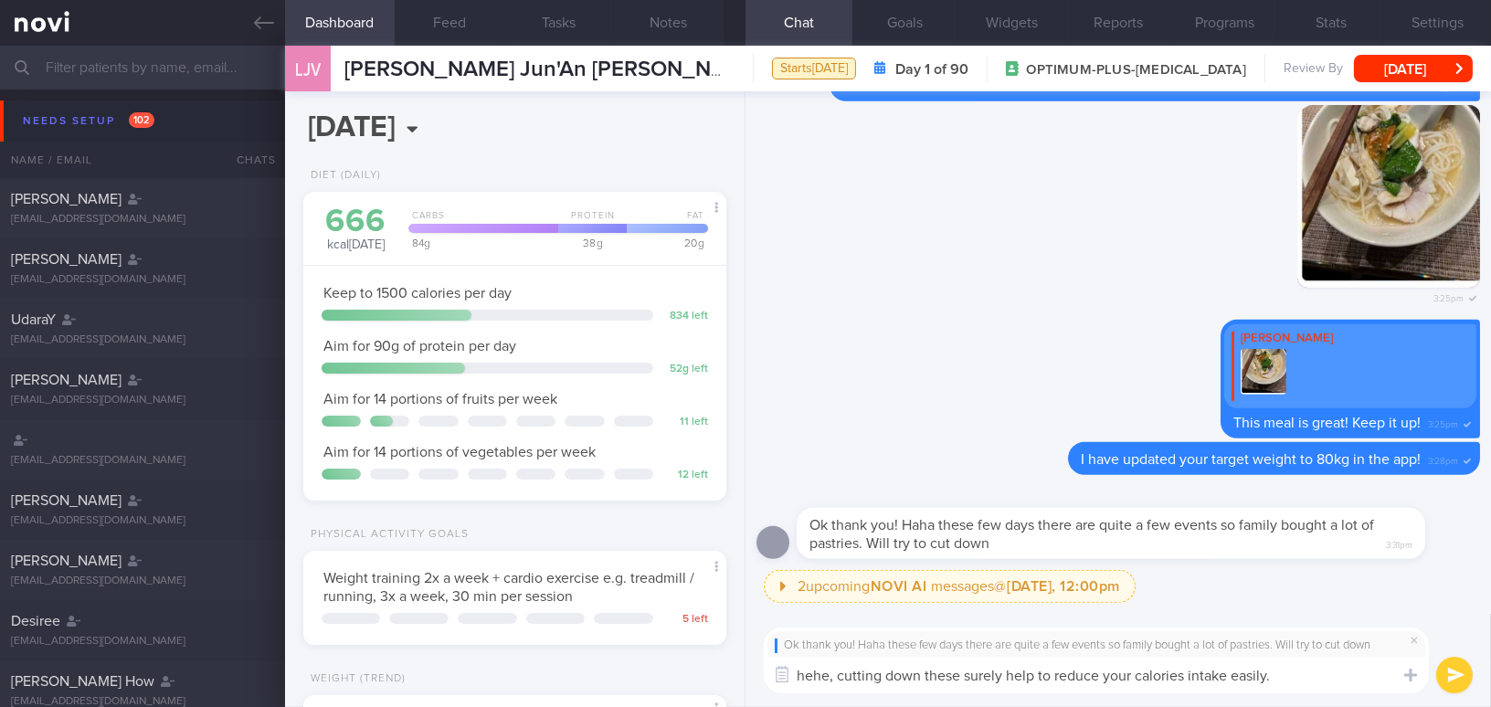
click at [1292, 665] on textarea "hehe, cutting down these surely help to reduce your calories intake easily." at bounding box center [1096, 675] width 665 height 37
drag, startPoint x: 1292, startPoint y: 678, endPoint x: 460, endPoint y: 648, distance: 833.0
click at [460, 648] on div "Dashboard Feed Tasks Notes Chat Goals Widgets Reports Programs Stats Settings L…" at bounding box center [888, 377] width 1206 height 662
paste textarea "Hehe, cutting these down will surely help reduce your calorie"
type textarea "Hehe, cutting these down will surely help reduce your calorie intake easily."
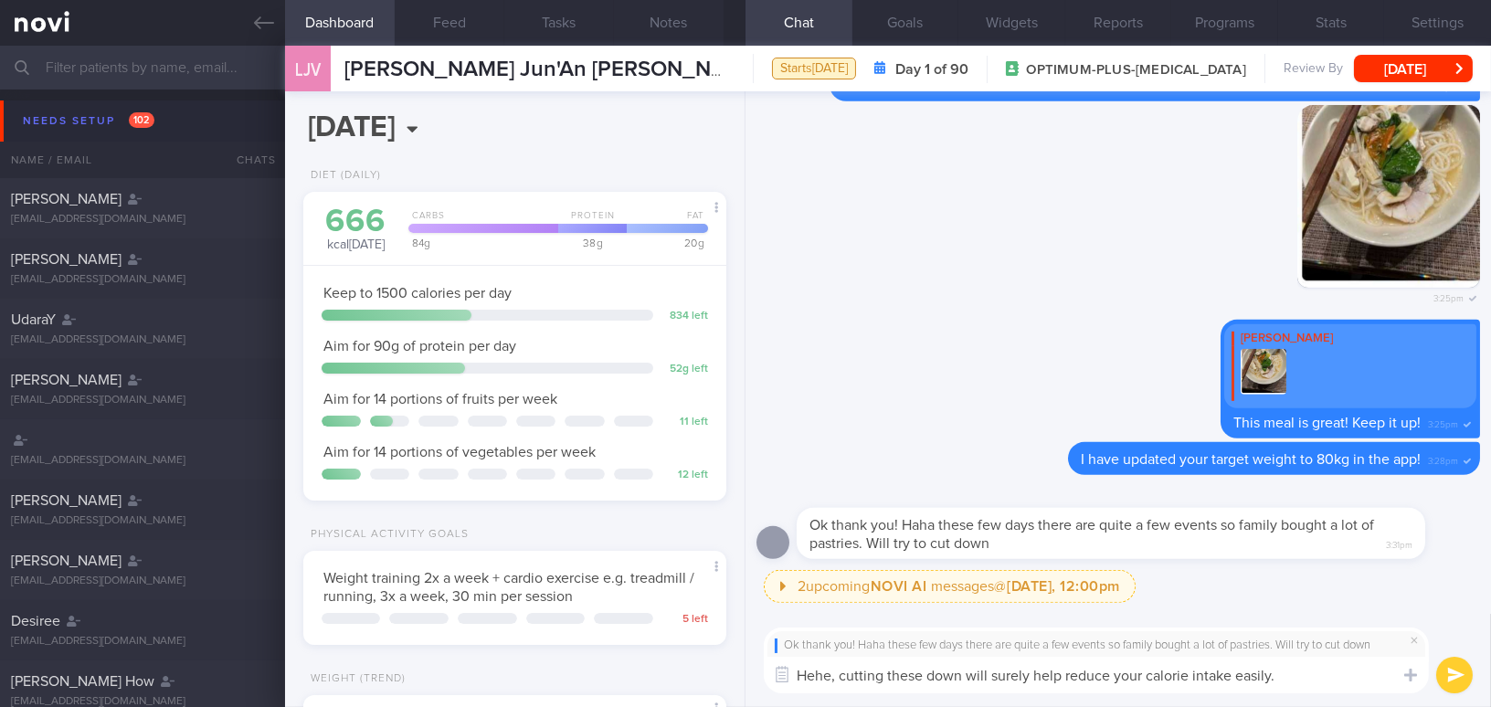
click at [1451, 671] on button "submit" at bounding box center [1454, 675] width 37 height 37
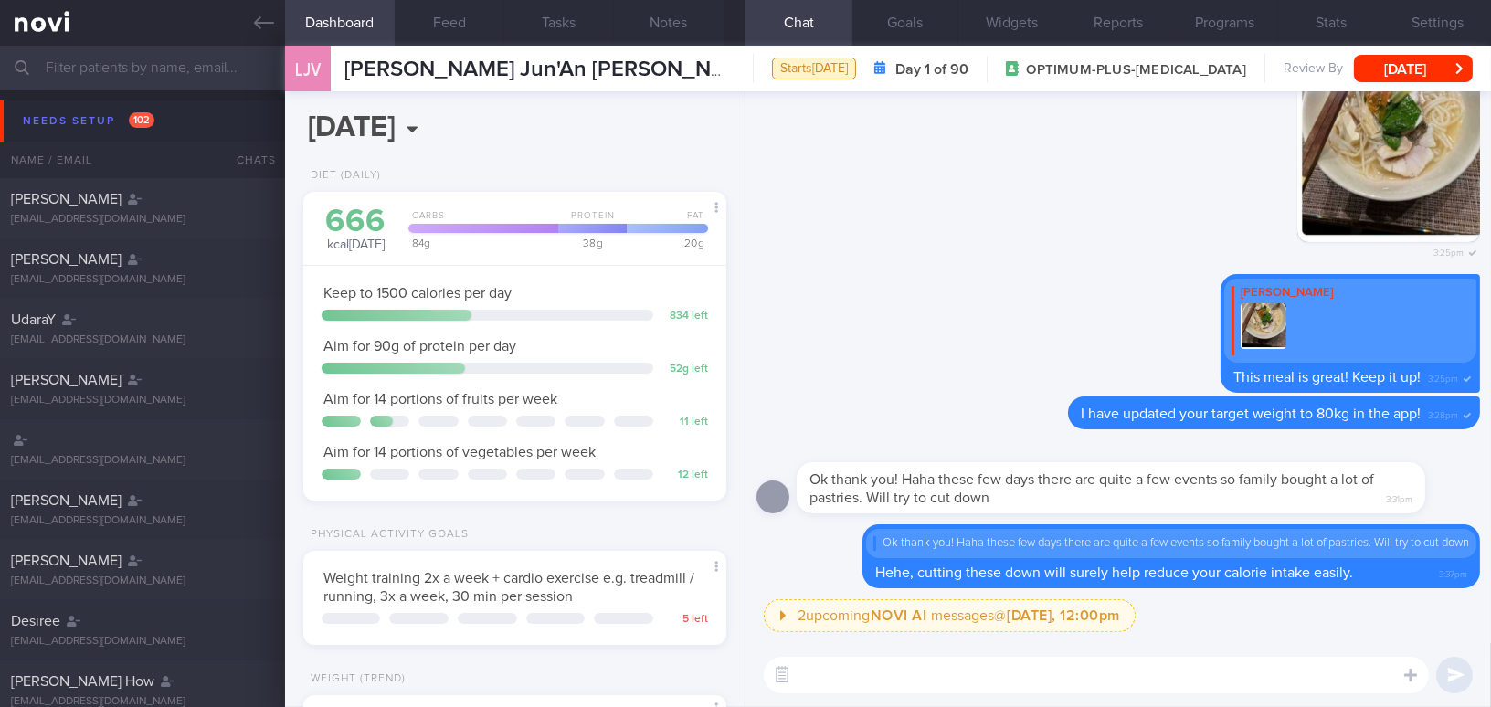
paste textarea "y the way, I hope you were able to find time to do some exercise"
click at [796, 673] on button "button" at bounding box center [782, 675] width 33 height 33
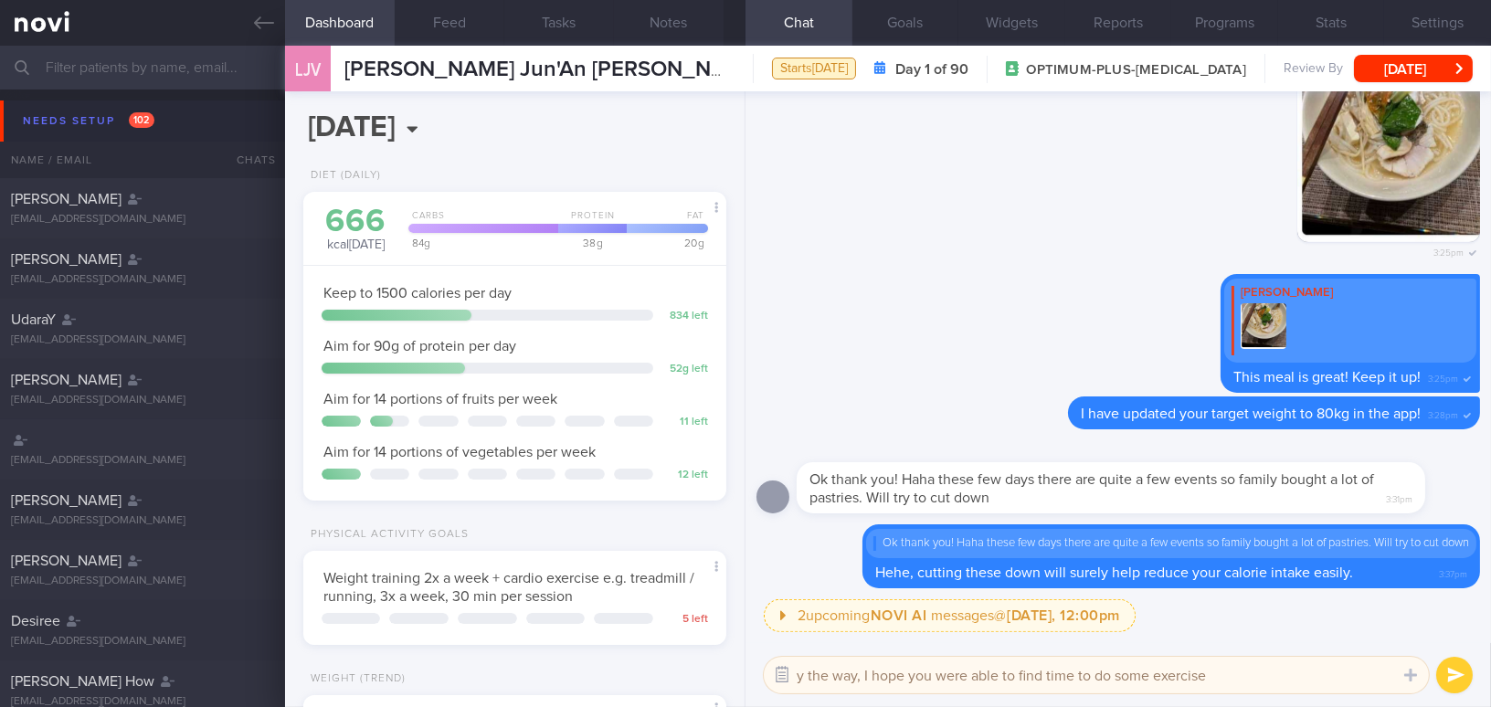
click at [796, 673] on button "button" at bounding box center [782, 675] width 33 height 33
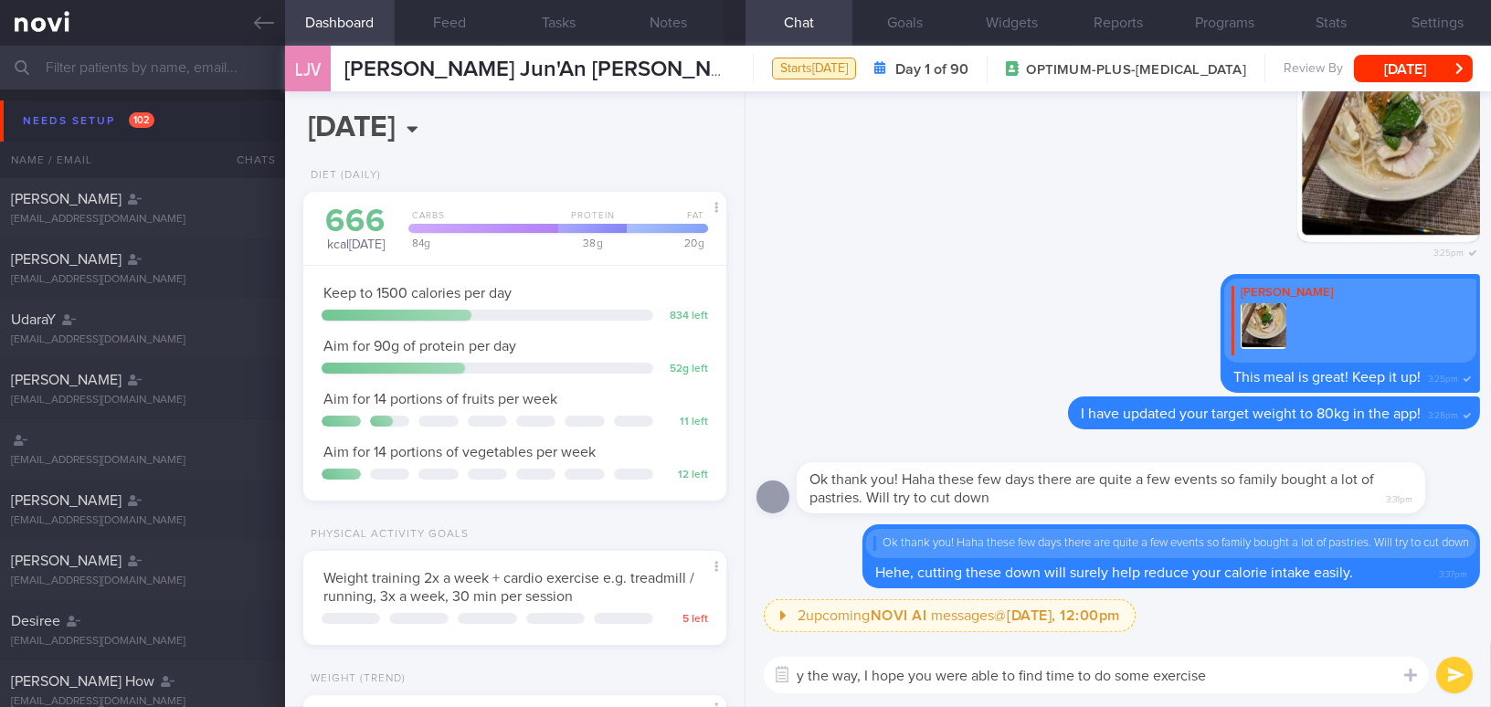
click at [805, 679] on textarea "y the way, I hope you were able to find time to do some exercise" at bounding box center [1096, 675] width 665 height 37
click at [977, 664] on textarea "By the way, I hope you were able to find time to do some exercise" at bounding box center [1096, 675] width 665 height 37
click at [1234, 673] on textarea "By the way, I hope you are able to find time to do some exercise" at bounding box center [1096, 675] width 665 height 37
type textarea "By the way, I hope you are able to find time to do some exercise! 💪"
click at [1445, 679] on button "submit" at bounding box center [1454, 675] width 37 height 37
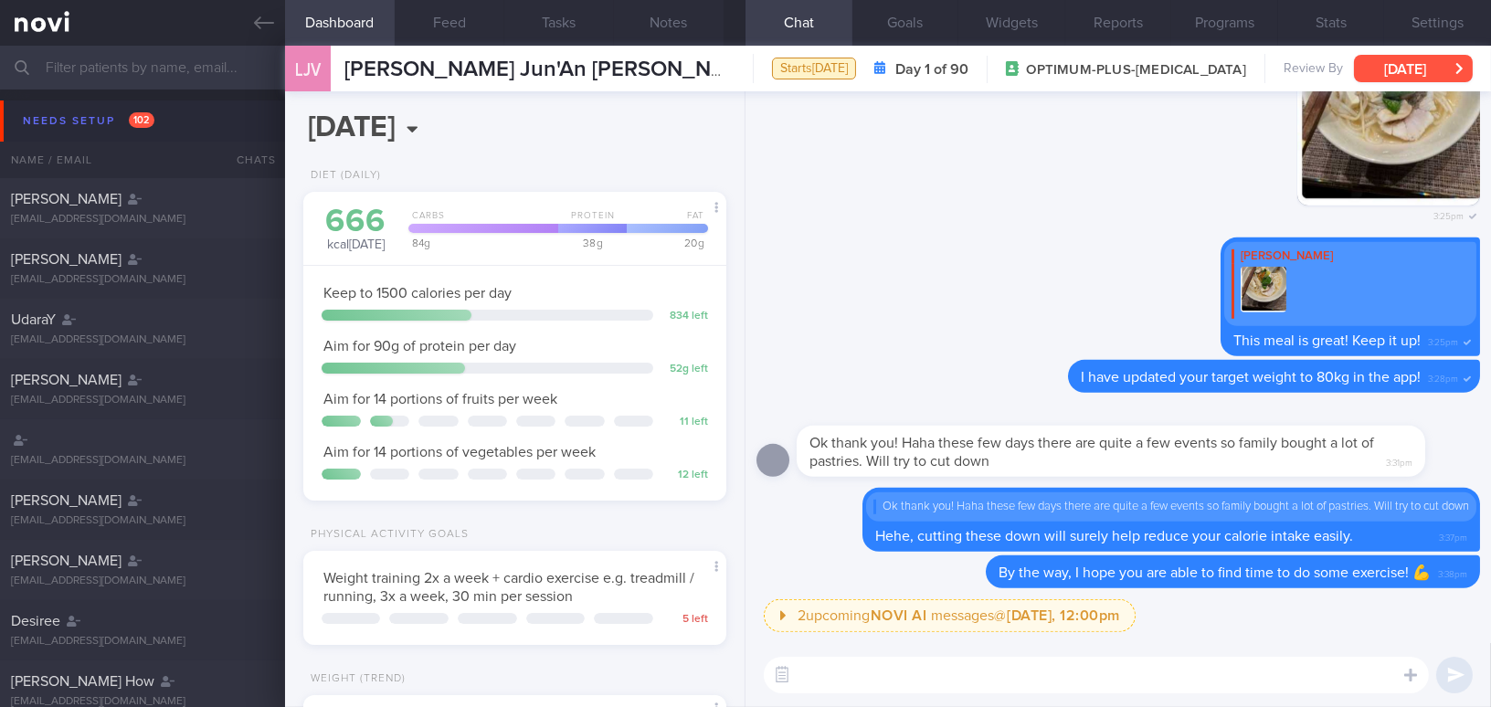
click at [1380, 73] on button "[DATE]" at bounding box center [1413, 68] width 119 height 27
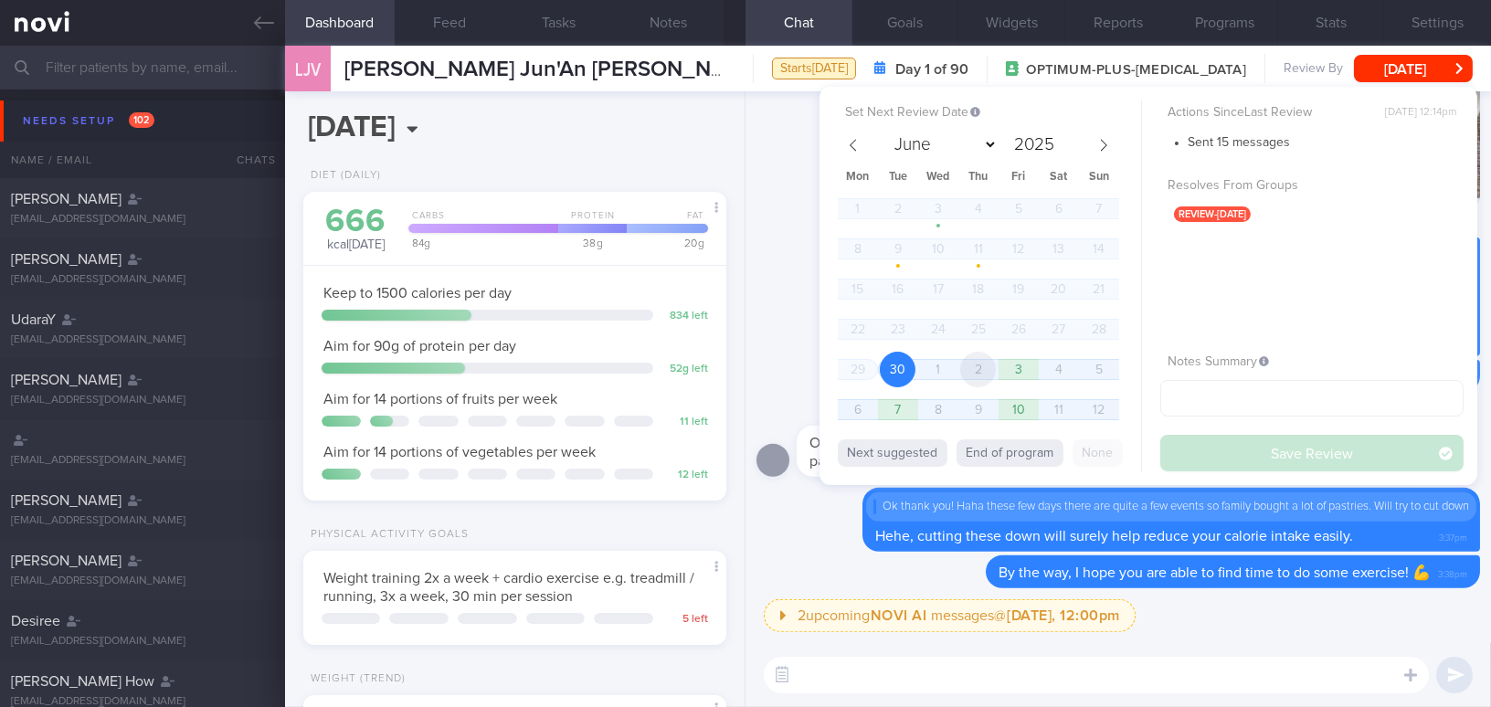
click at [978, 367] on span "2" at bounding box center [978, 370] width 36 height 36
select select "9"
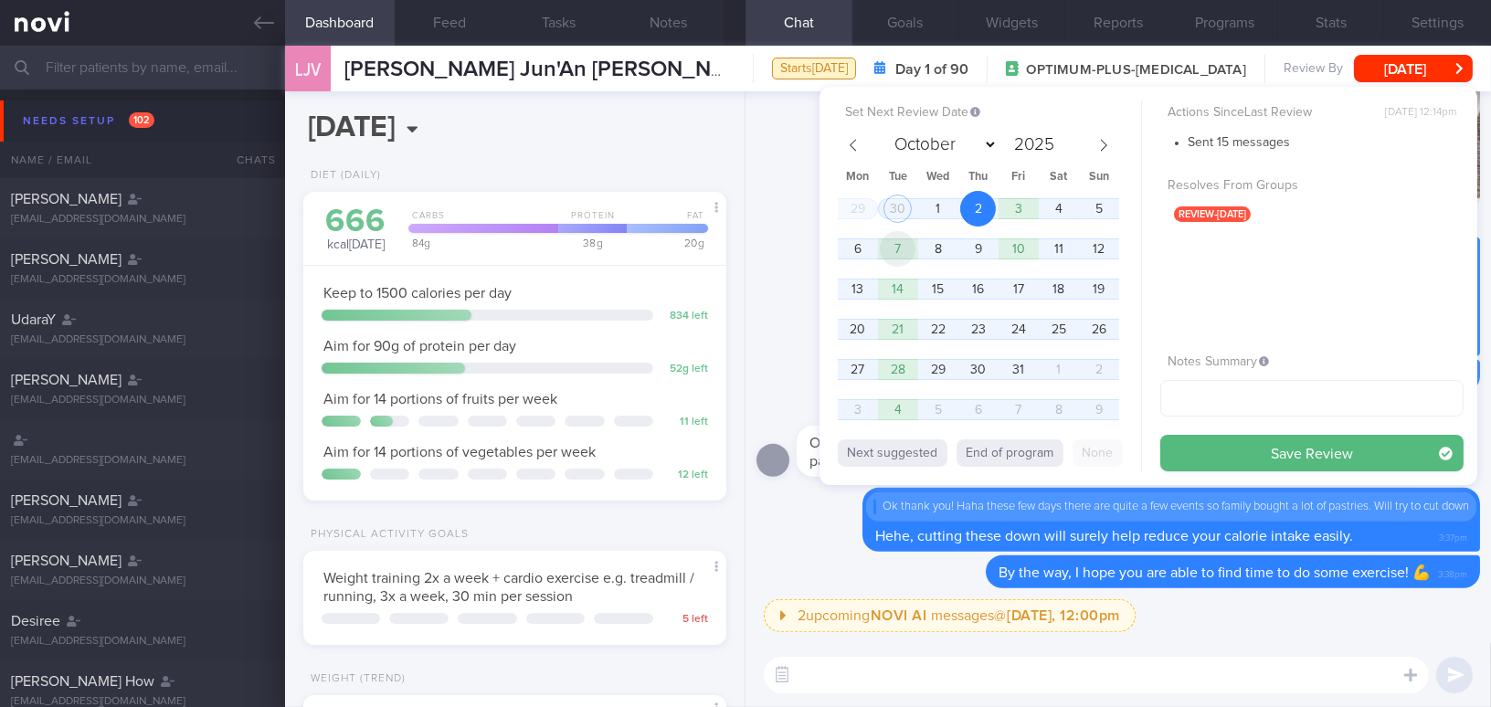
click at [898, 246] on span "7" at bounding box center [898, 249] width 36 height 36
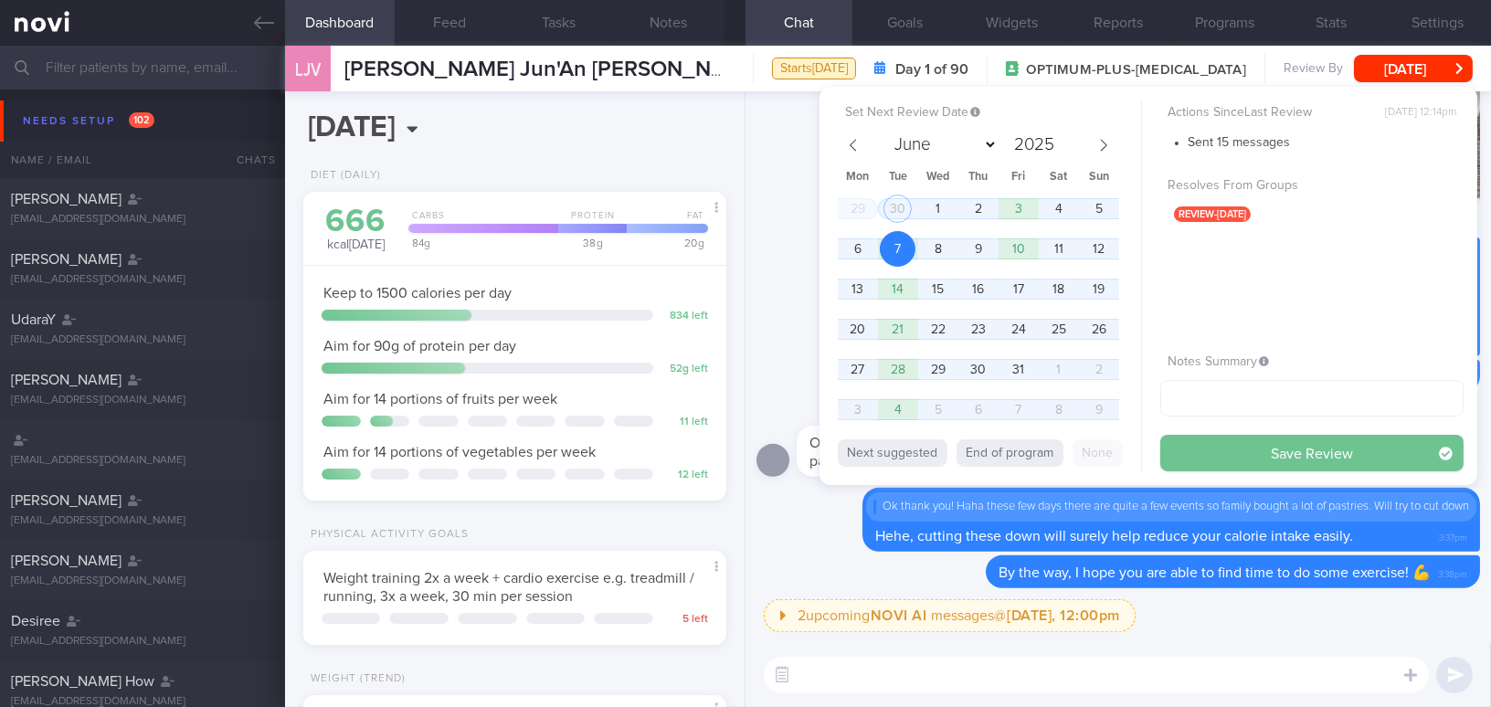
click at [1228, 467] on button "Save Review" at bounding box center [1312, 453] width 303 height 37
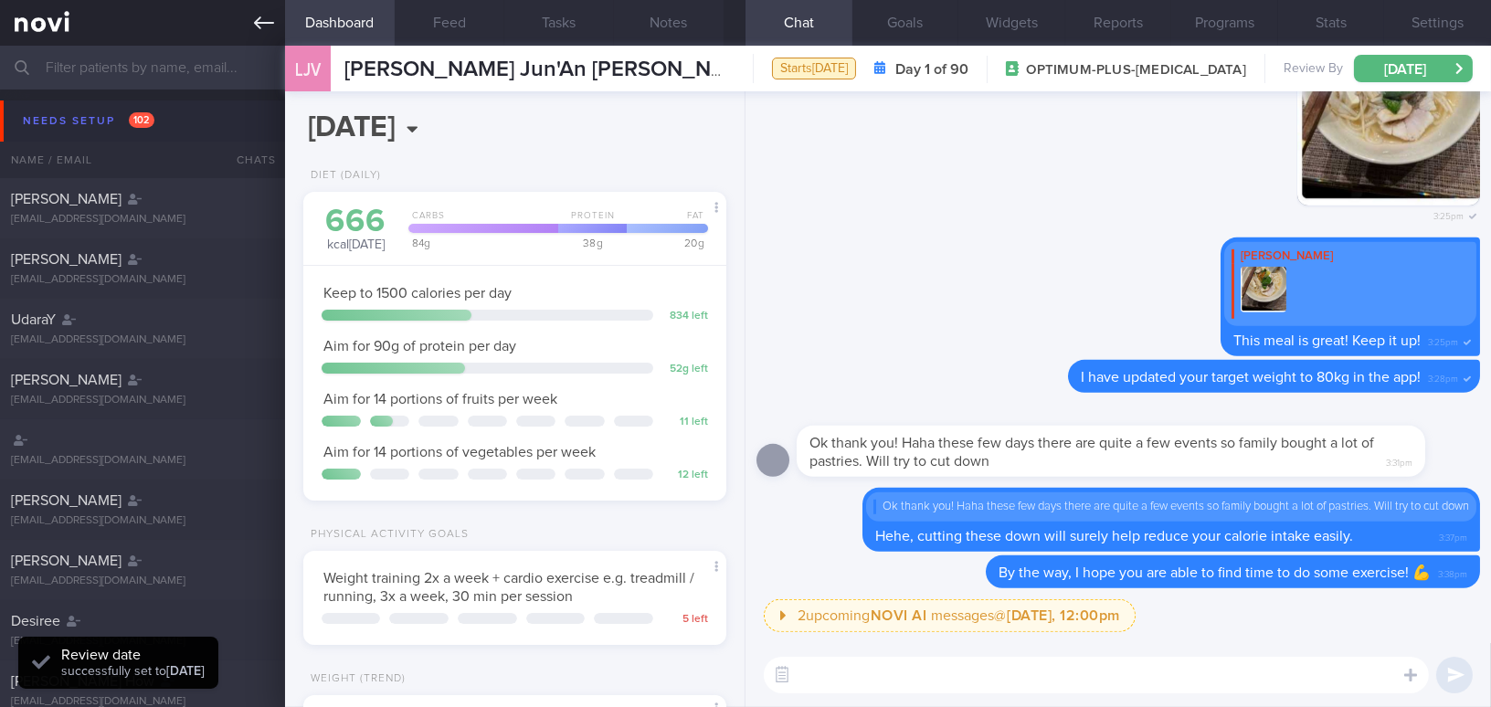
click at [262, 26] on icon at bounding box center [264, 23] width 20 height 20
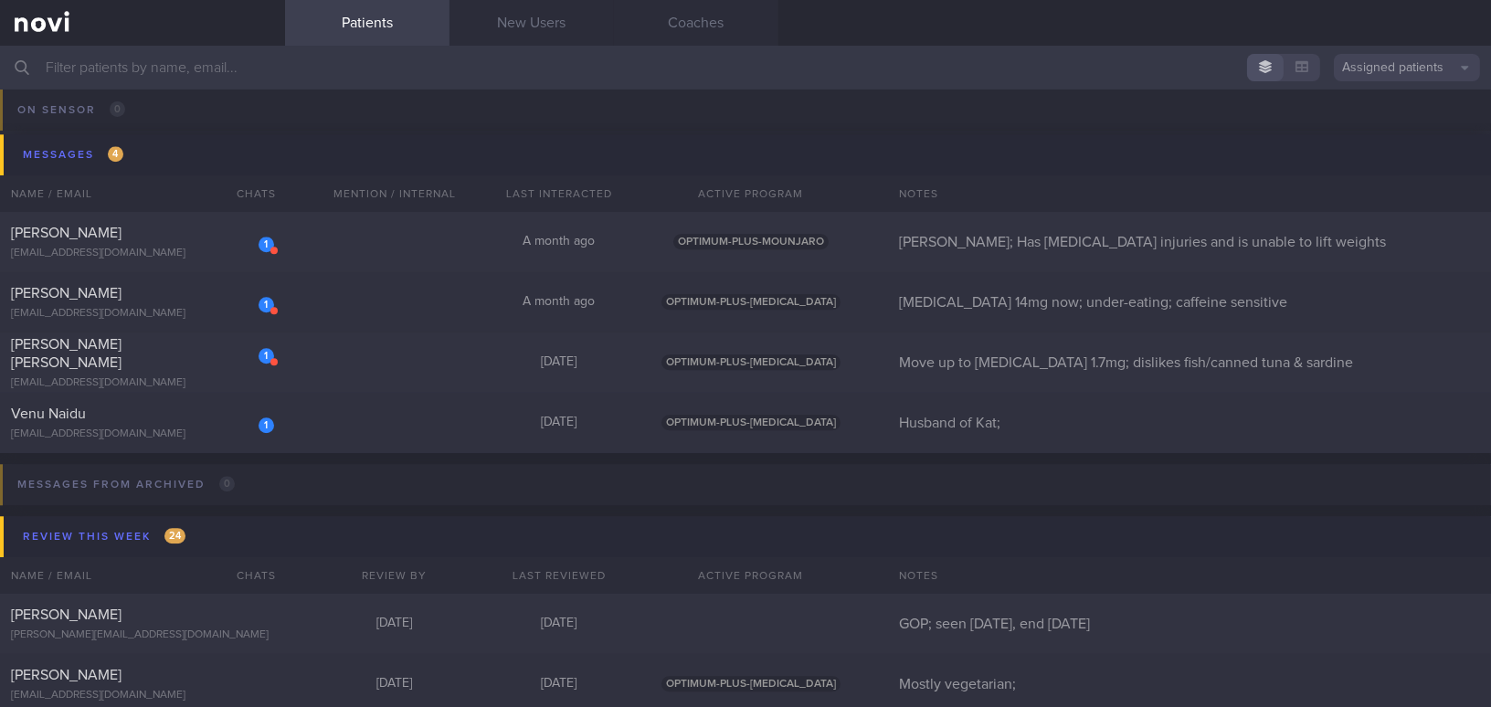
scroll to position [8640, 0]
click at [164, 360] on div "Tham Wang Jun" at bounding box center [140, 352] width 259 height 37
select select "8"
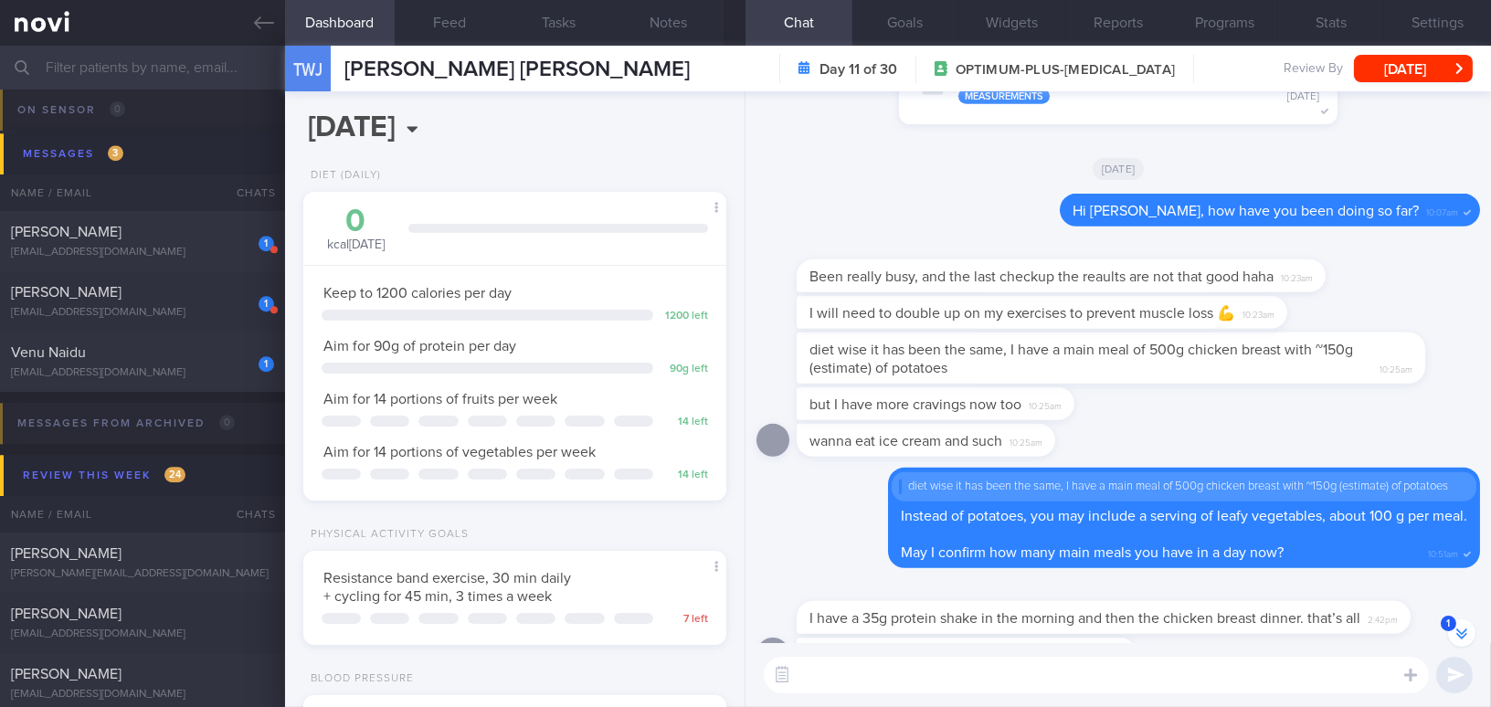
scroll to position [-415, 0]
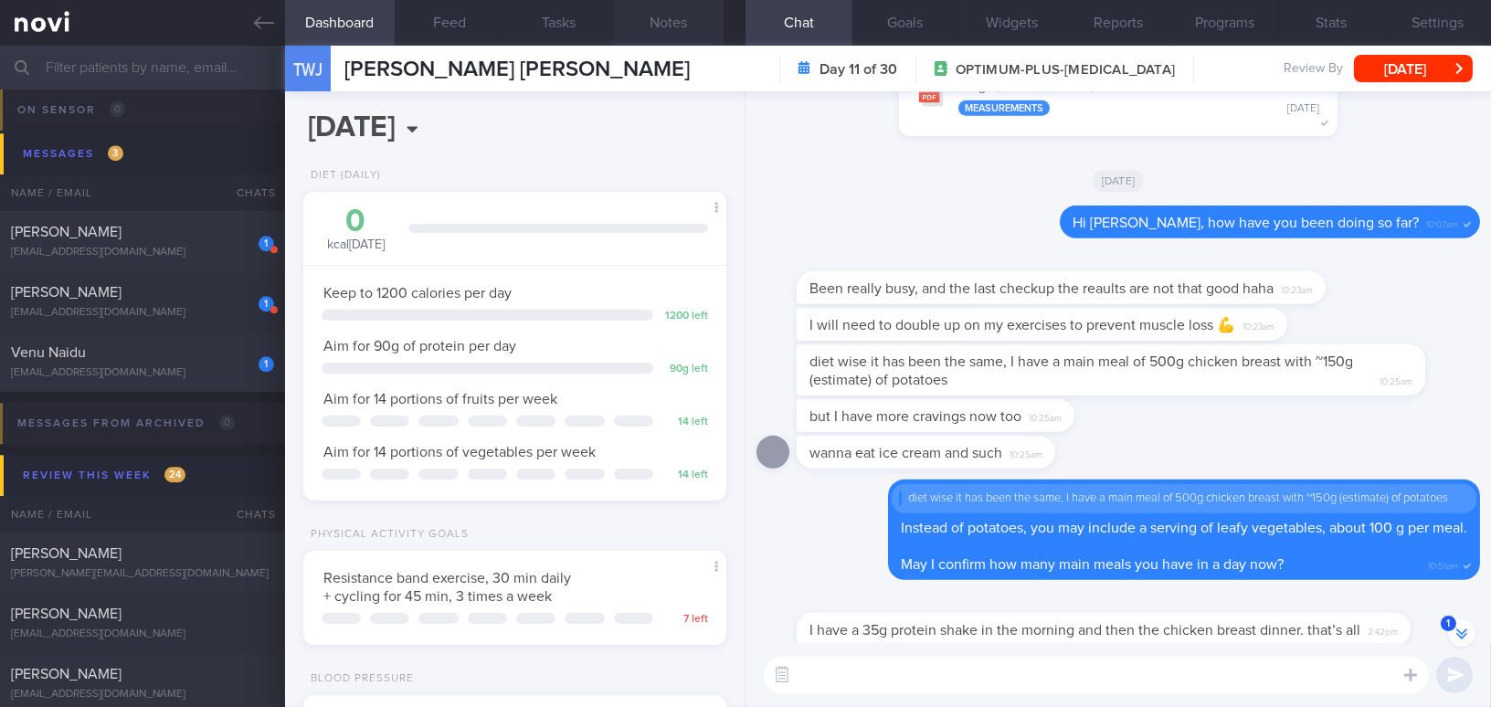
click at [709, 21] on button "Notes" at bounding box center [669, 23] width 110 height 46
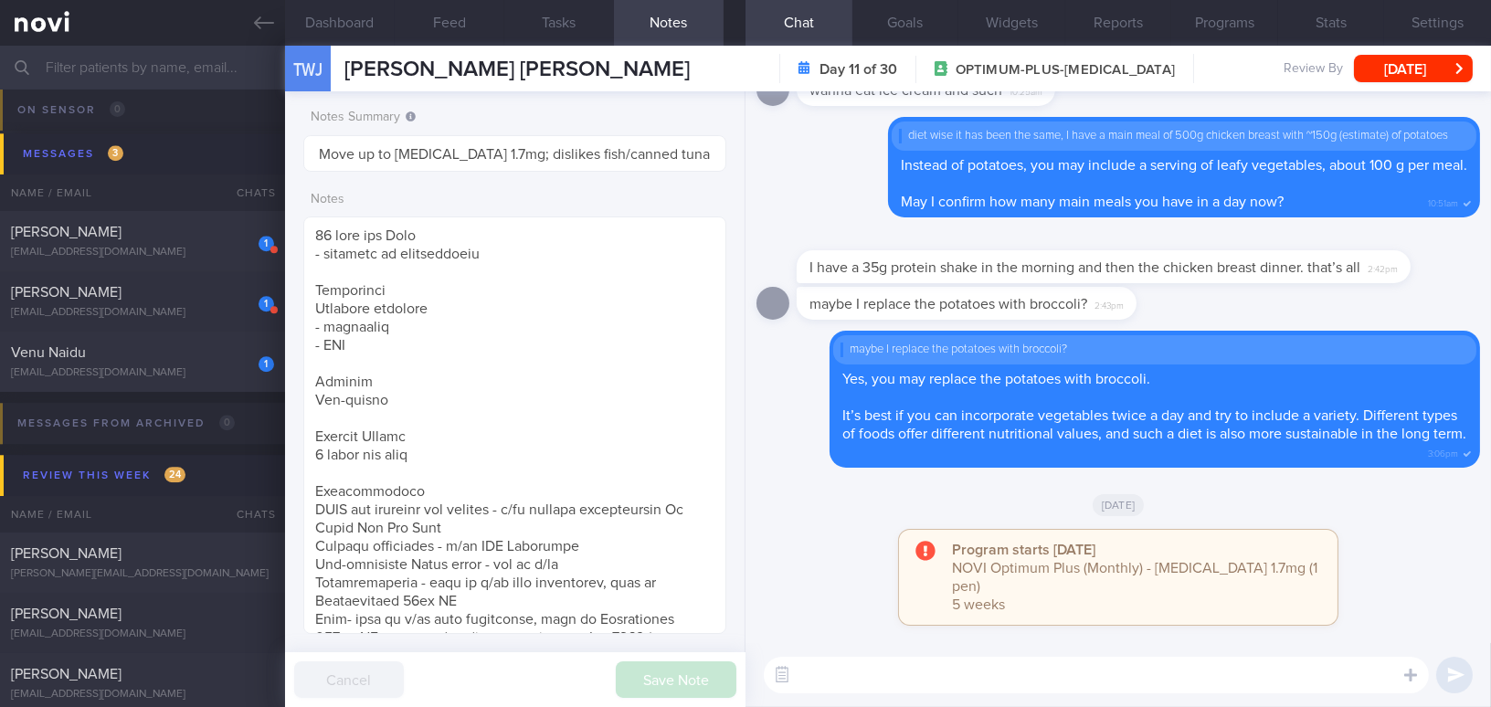
click at [1128, 671] on textarea at bounding box center [1096, 675] width 665 height 37
click at [1250, 28] on button "Programs" at bounding box center [1224, 23] width 107 height 46
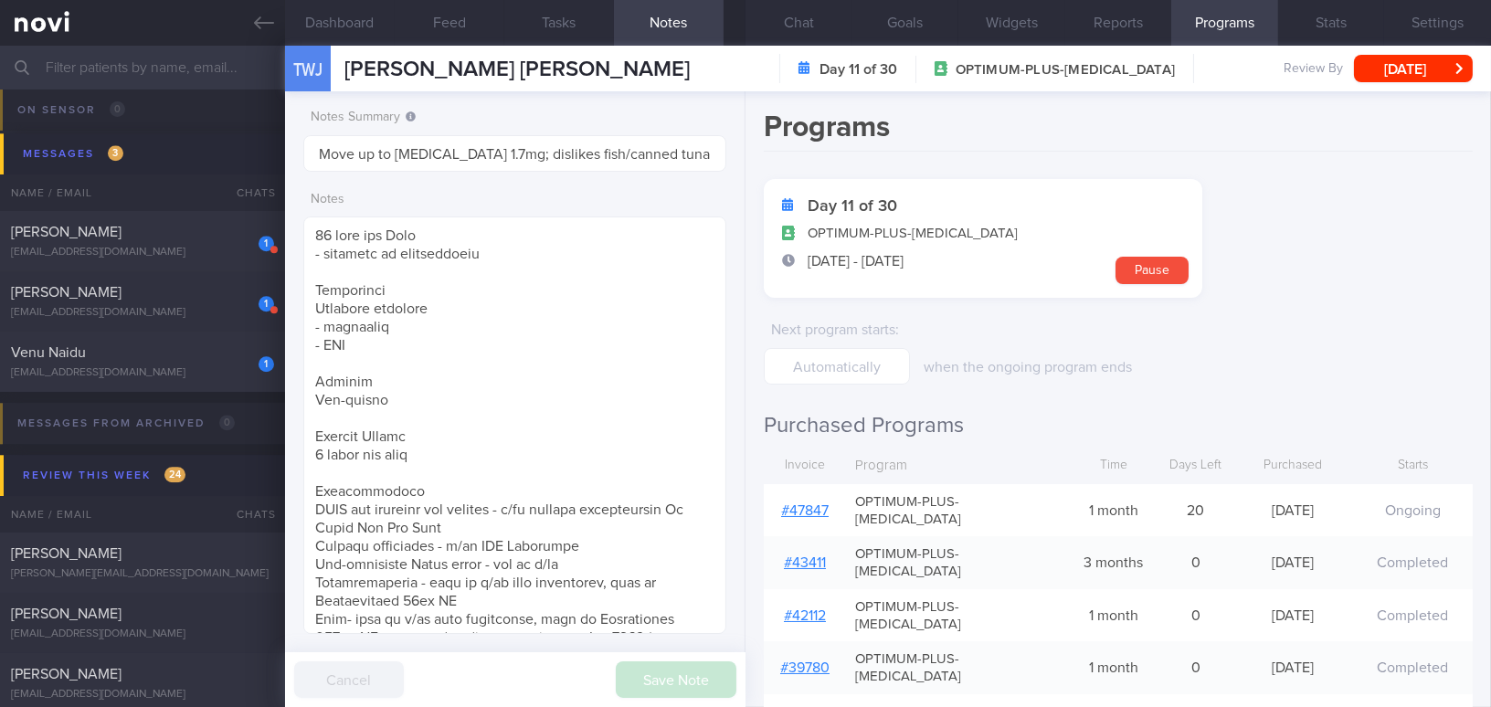
click at [811, 503] on link "# 47847" at bounding box center [805, 510] width 48 height 15
click at [794, 23] on button "Chat" at bounding box center [799, 23] width 107 height 46
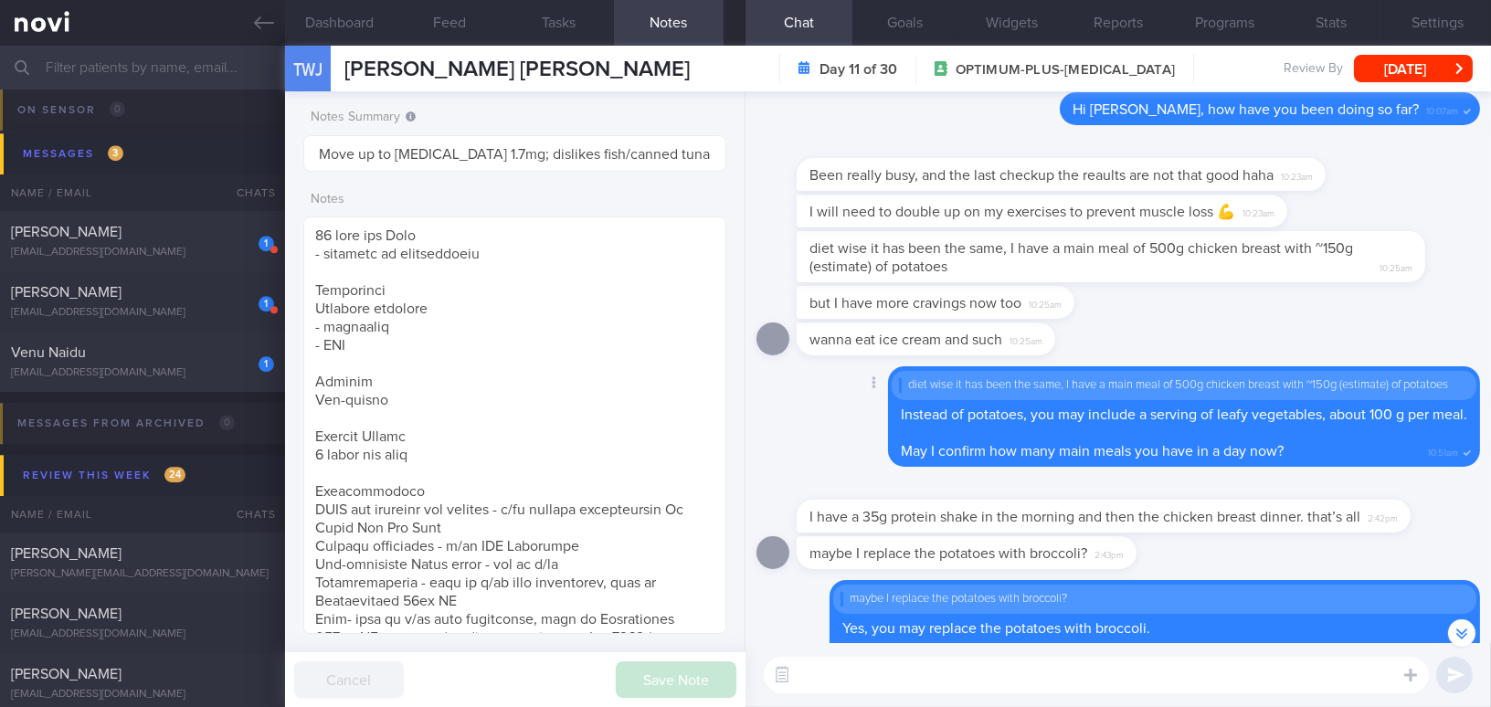
scroll to position [-415, 0]
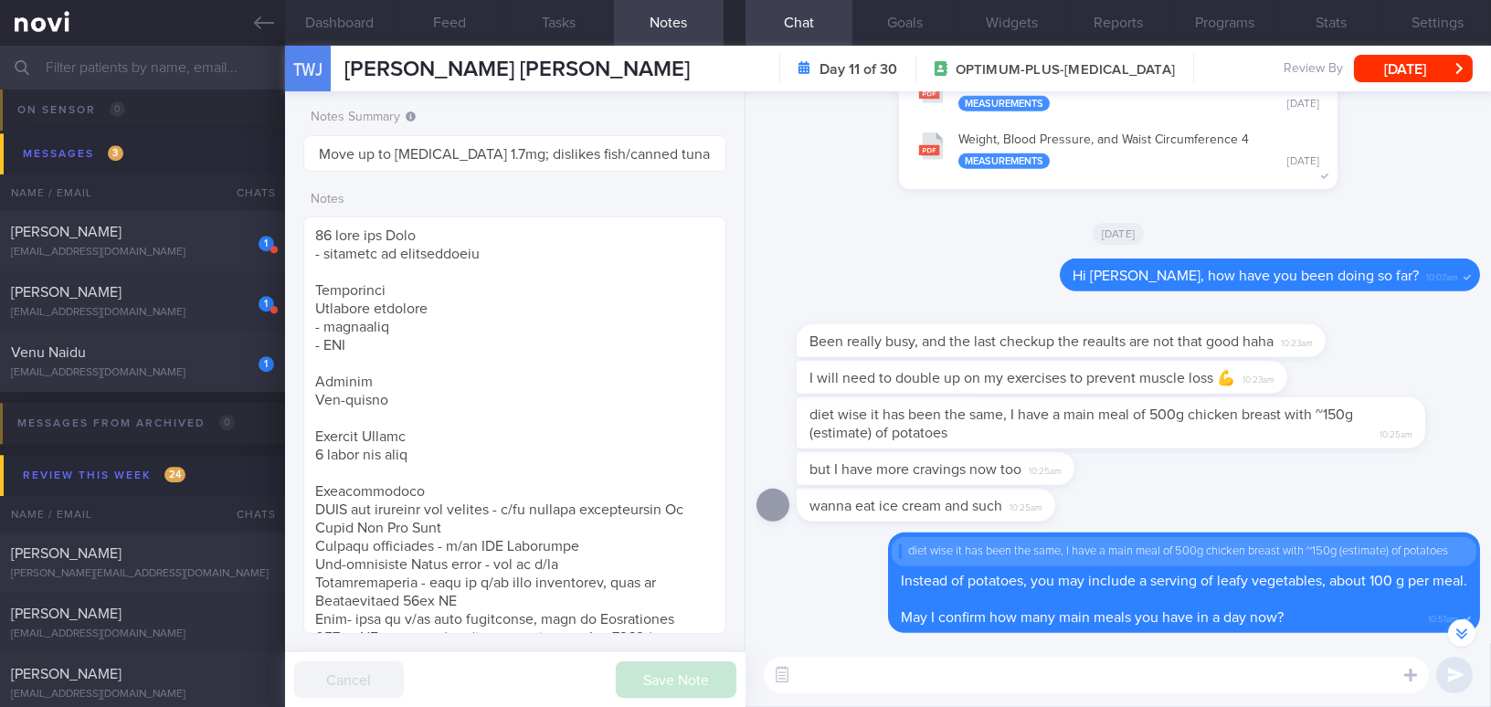
click at [1011, 674] on textarea at bounding box center [1096, 675] width 665 height 37
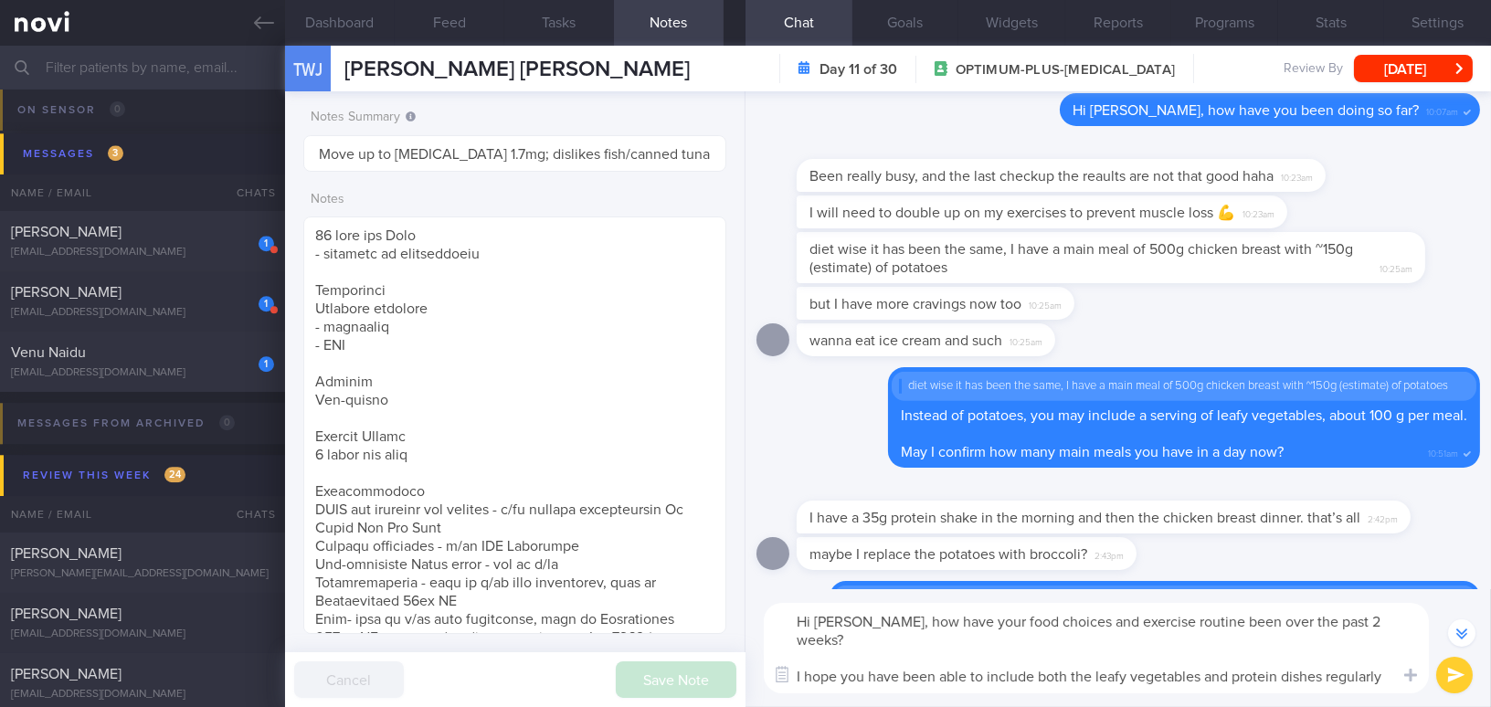
scroll to position [17, 0]
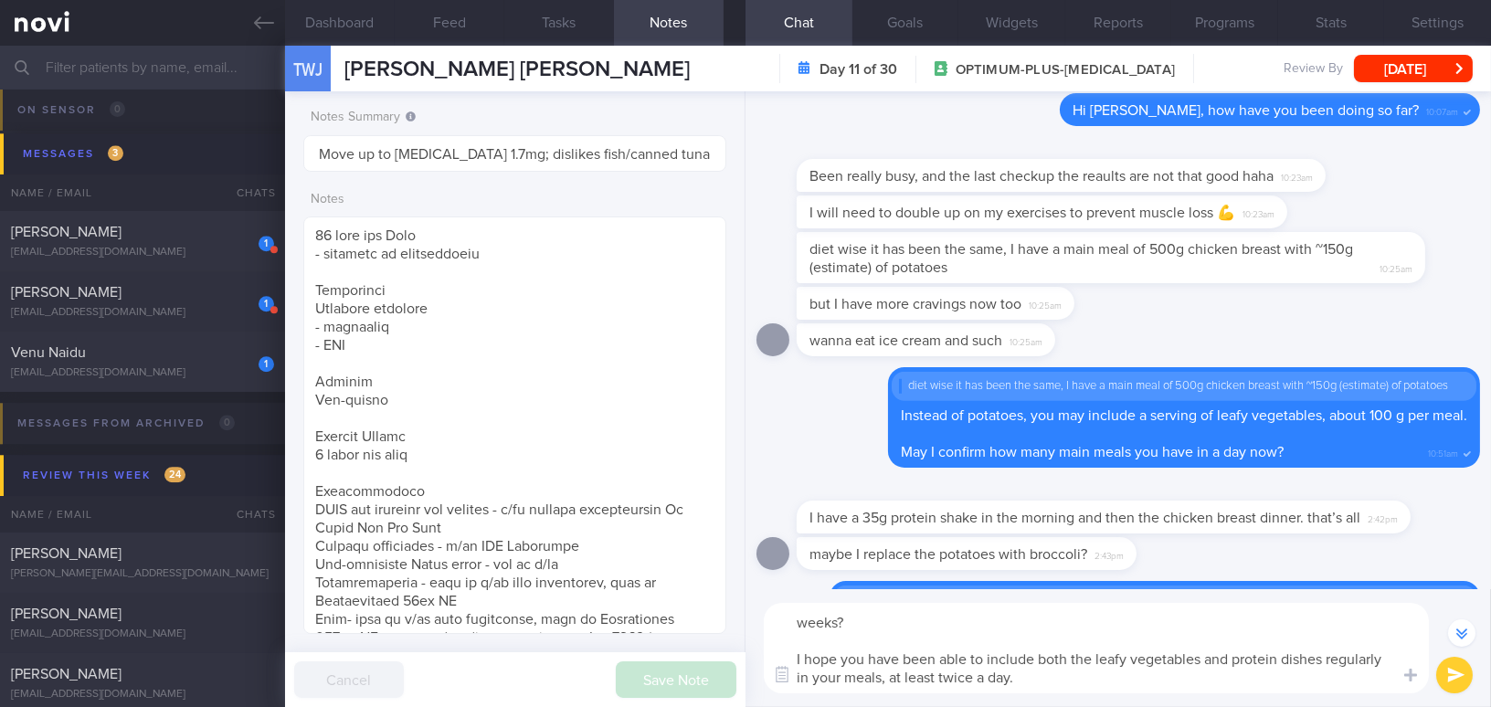
drag, startPoint x: 887, startPoint y: 621, endPoint x: 998, endPoint y: 684, distance: 126.8
click at [1105, 706] on html "You are offline! Some functionality will be unavailable Patients New Users Coac…" at bounding box center [745, 353] width 1491 height 707
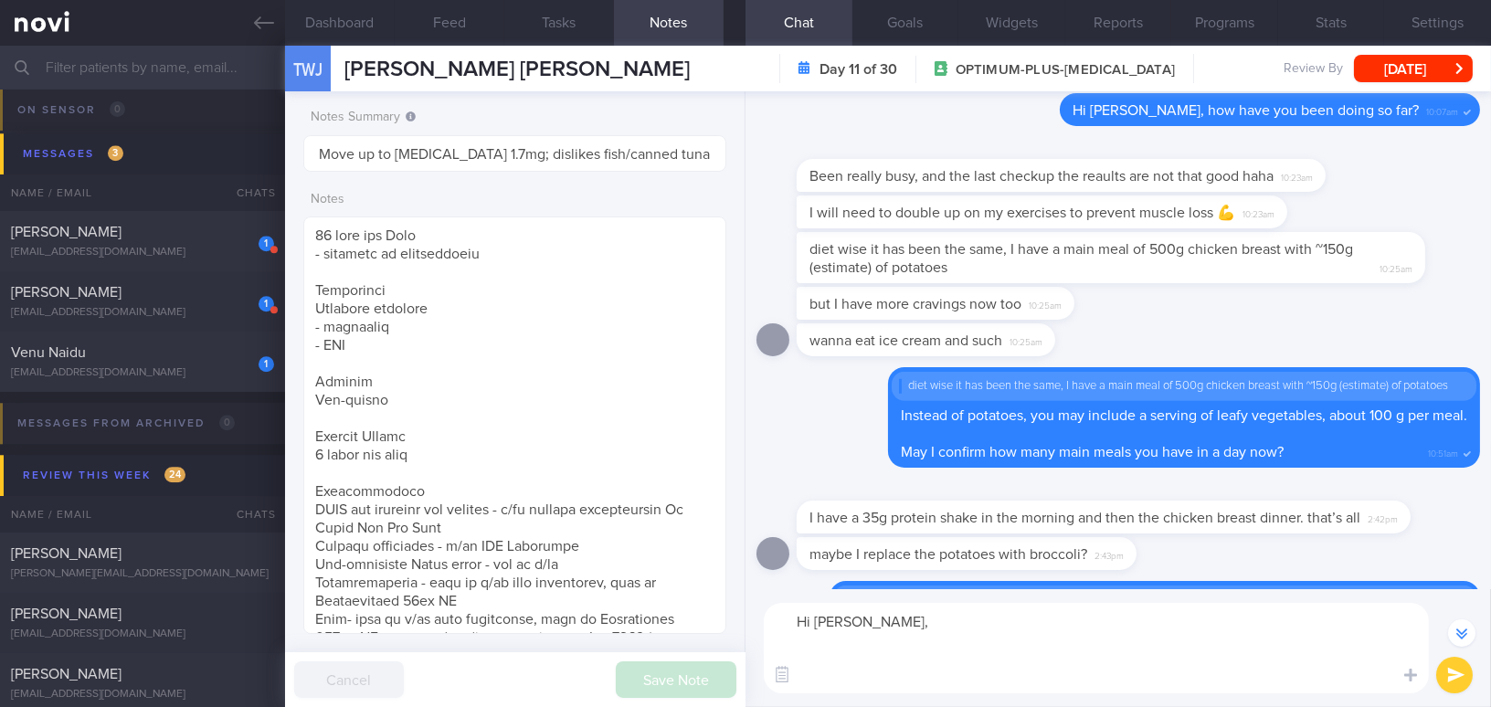
scroll to position [-249, 0]
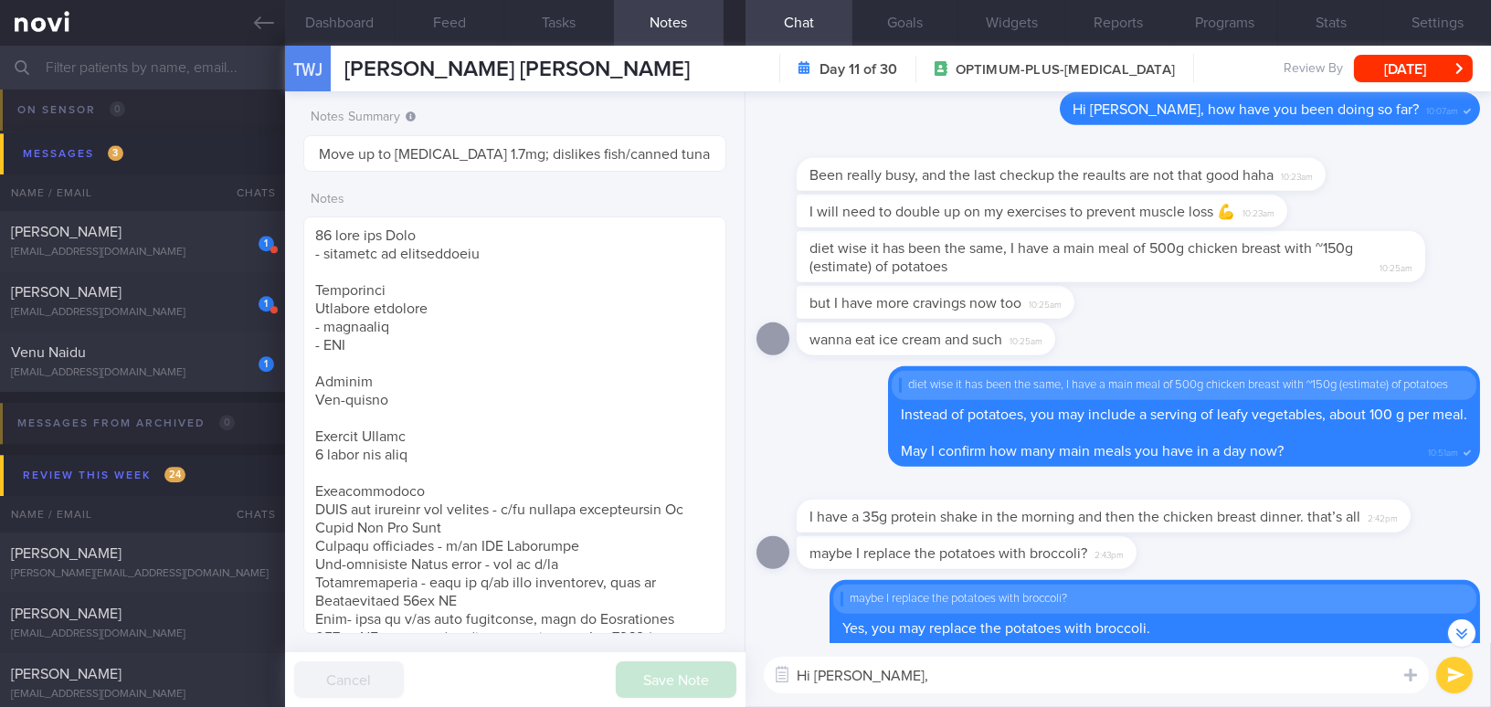
paste textarea "How have your food choices and exercise routine been over the past two weeks? I…"
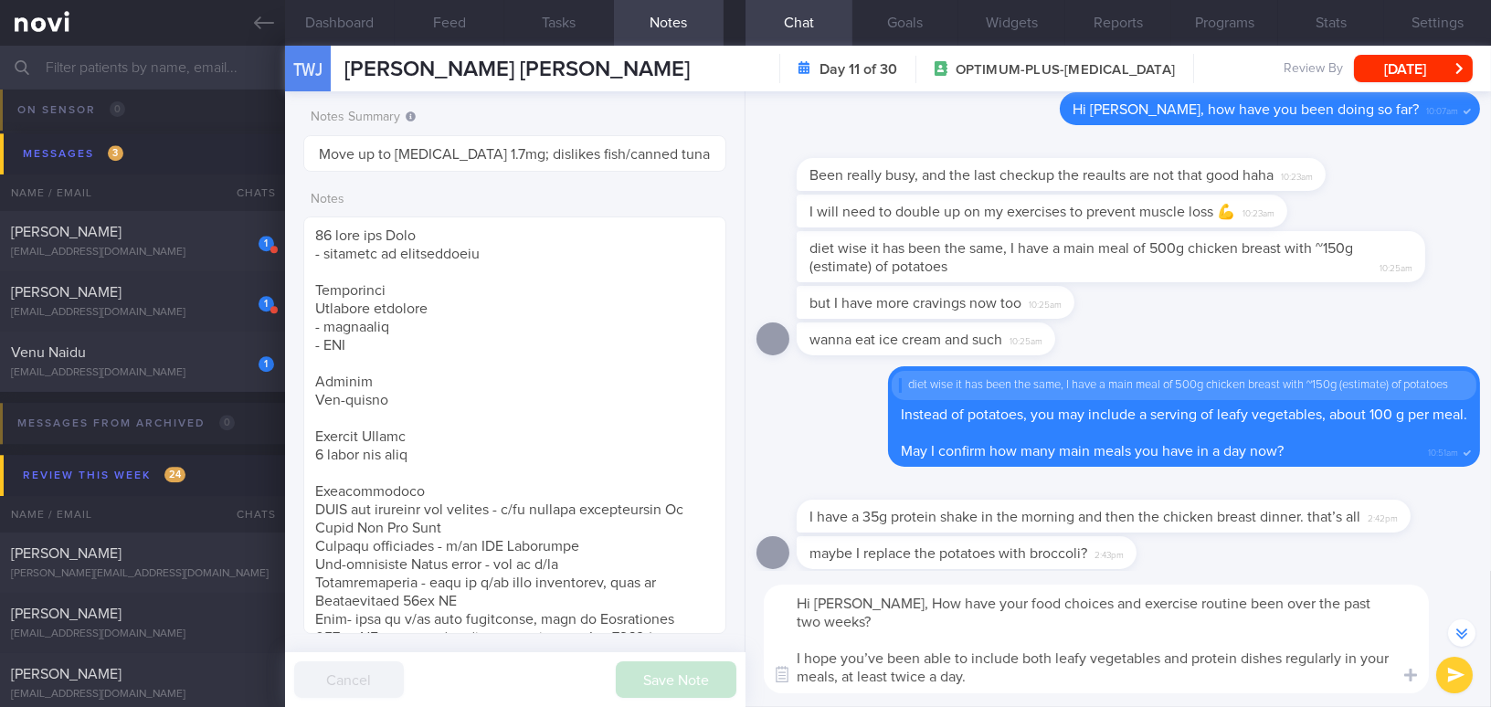
click at [894, 604] on textarea "Hi Wang Jun, How have your food choices and exercise routine been over the past…" at bounding box center [1096, 639] width 665 height 109
drag, startPoint x: 1327, startPoint y: 603, endPoint x: 1352, endPoint y: 608, distance: 26.0
click at [1352, 608] on textarea "Hi Wang Jun, how have your food choices and exercise routine been over the past…" at bounding box center [1096, 639] width 665 height 109
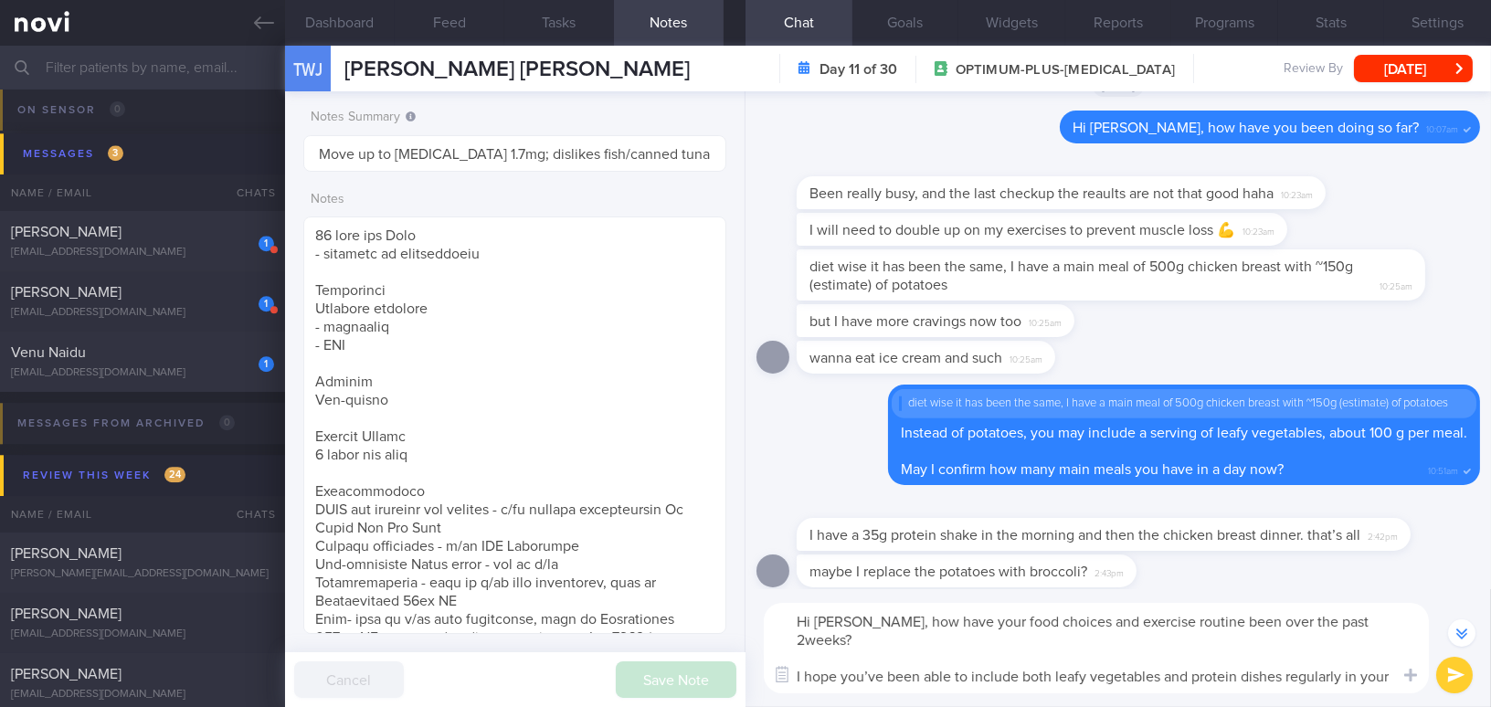
scroll to position [-303, 0]
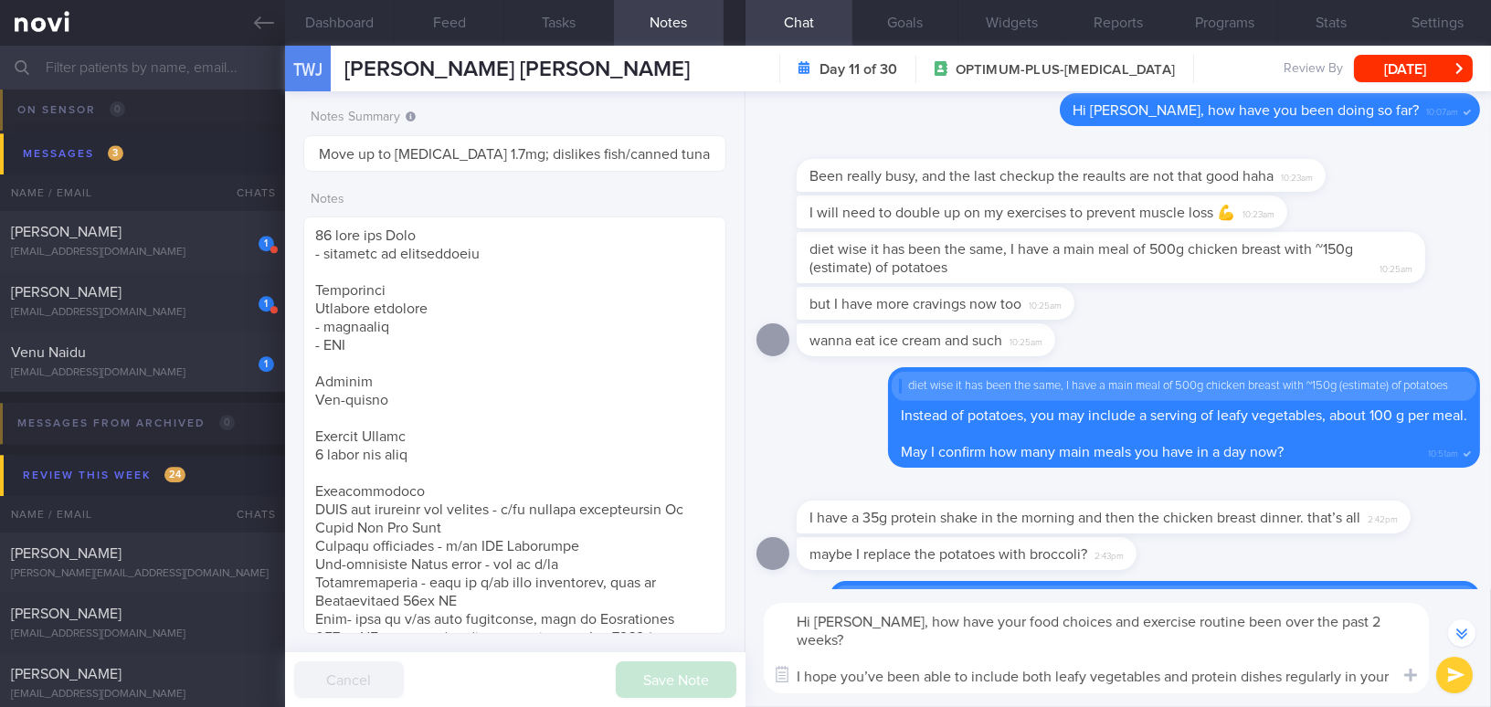
click at [880, 654] on textarea "Hi Wang Jun, how have your food choices and exercise routine been over the past…" at bounding box center [1096, 648] width 665 height 90
click at [1040, 672] on textarea "Hi Wang Jun, how have your food choices and exercise routine been over the past…" at bounding box center [1096, 648] width 665 height 90
type textarea "Hi Wang Jun, how have your food choices and exercise routine been over the past…"
click at [1454, 682] on button "submit" at bounding box center [1454, 675] width 37 height 37
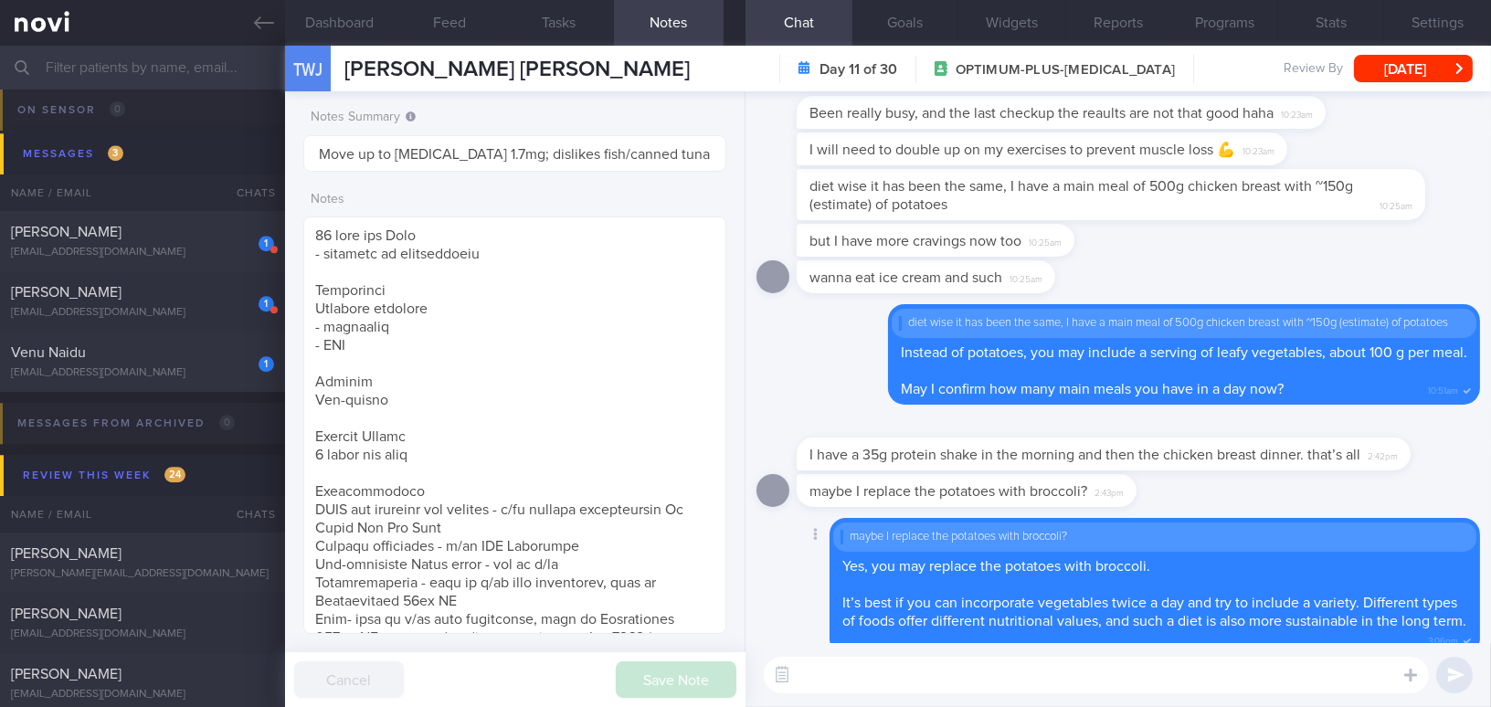
scroll to position [0, 0]
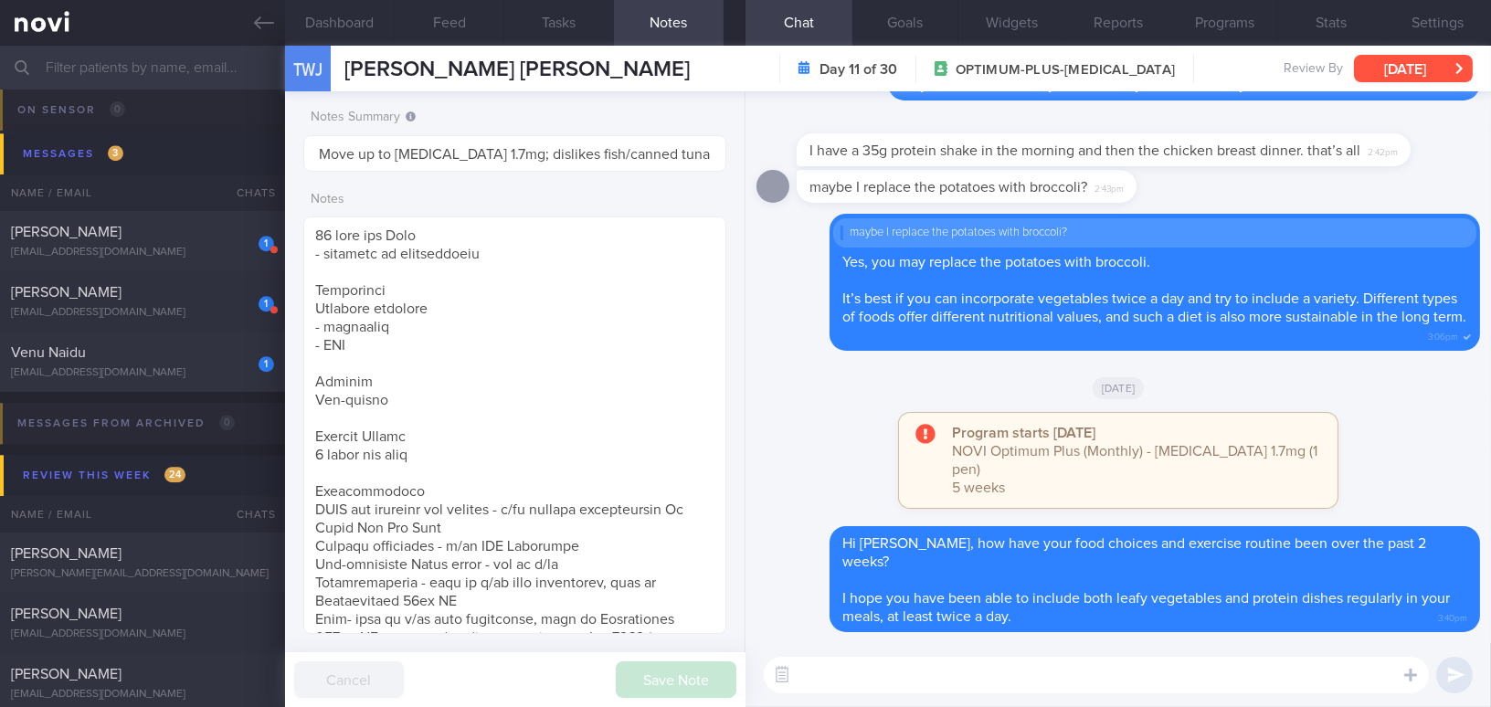
click at [1391, 70] on button "Tue, 30 Sep" at bounding box center [1413, 68] width 119 height 27
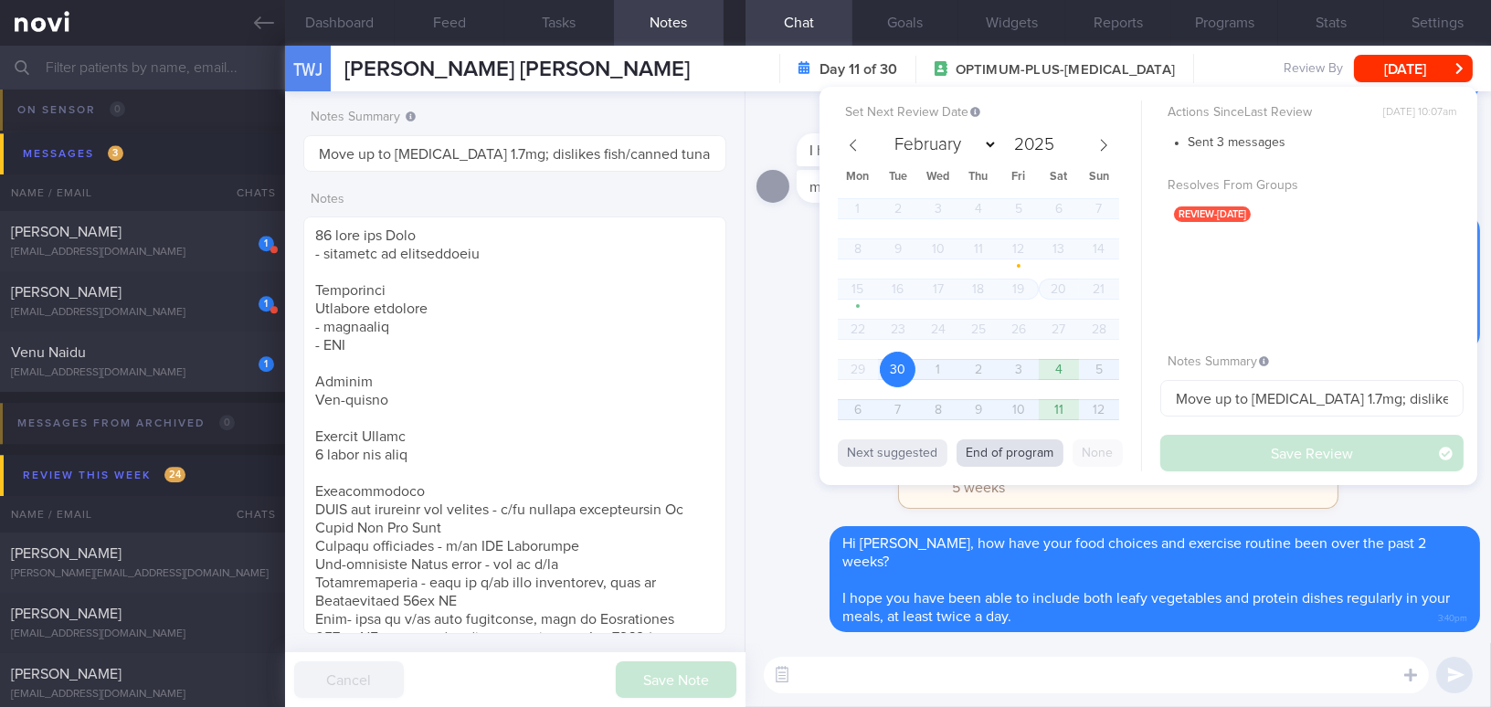
click at [996, 446] on button "End of program" at bounding box center [1010, 453] width 107 height 27
select select "9"
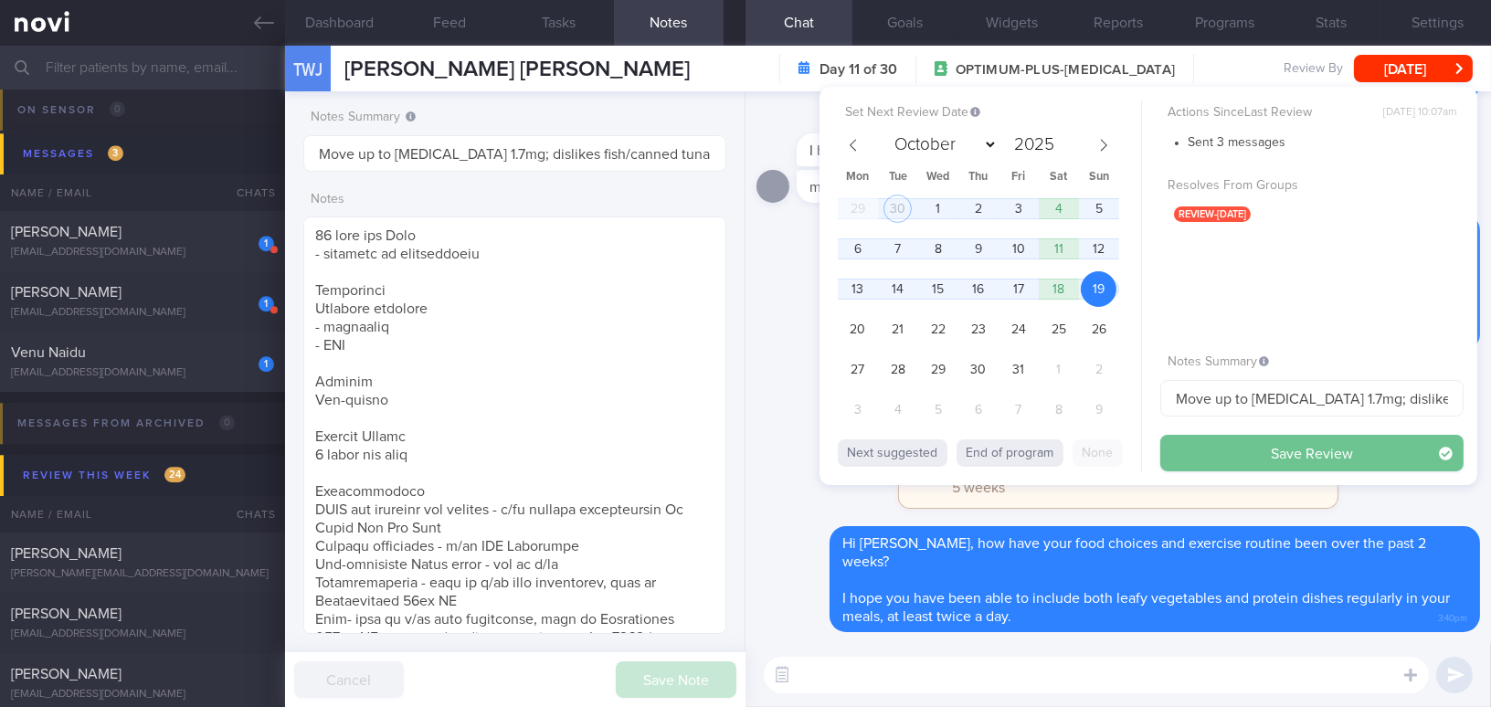
click at [1213, 457] on button "Save Review" at bounding box center [1312, 453] width 303 height 37
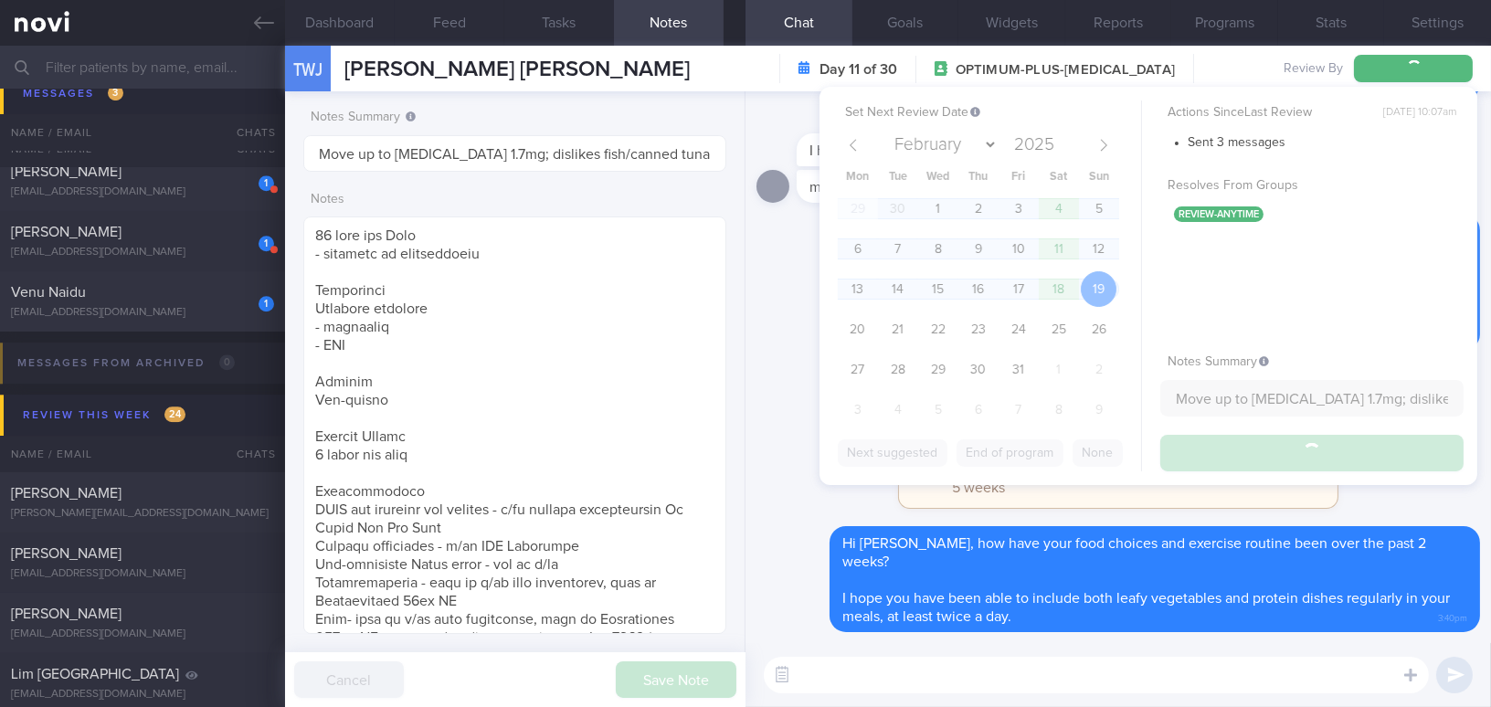
scroll to position [8580, 0]
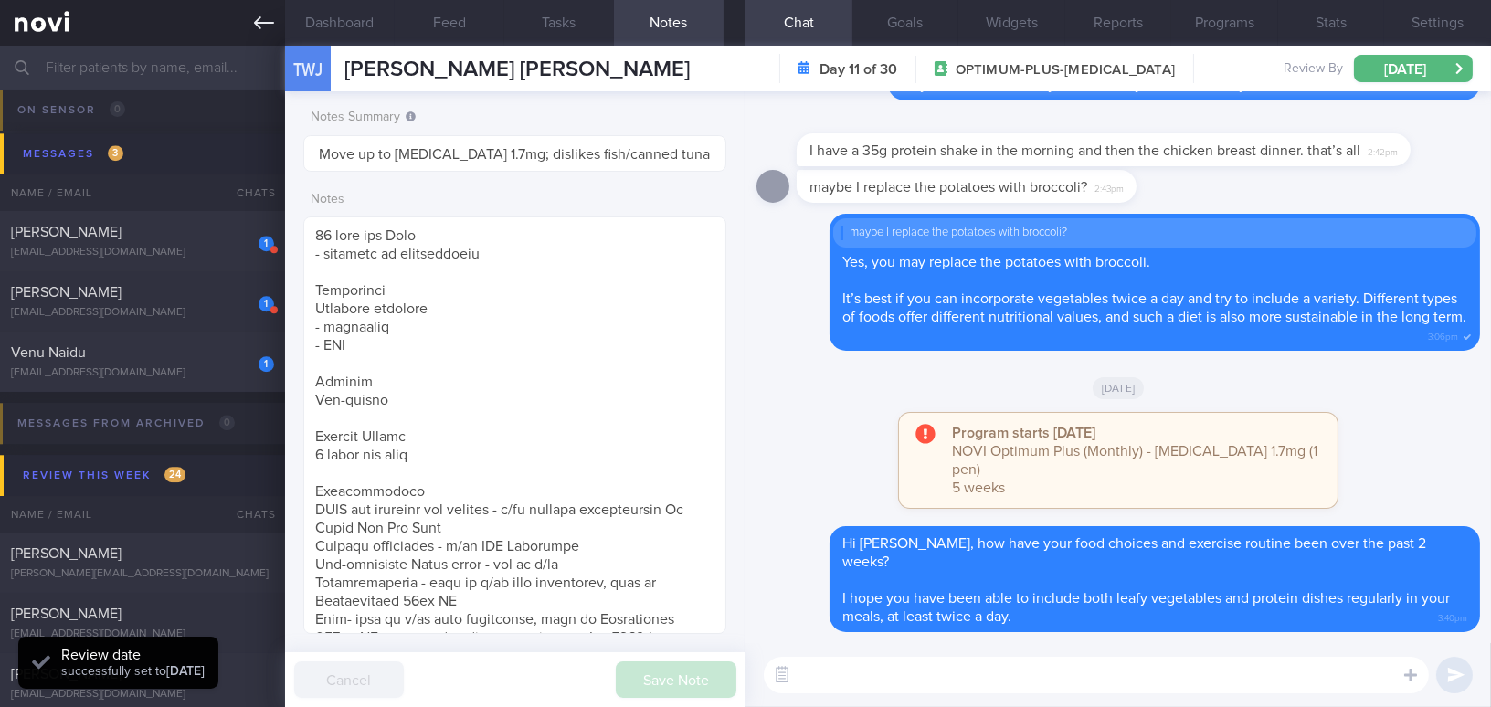
click at [265, 33] on link at bounding box center [142, 23] width 285 height 46
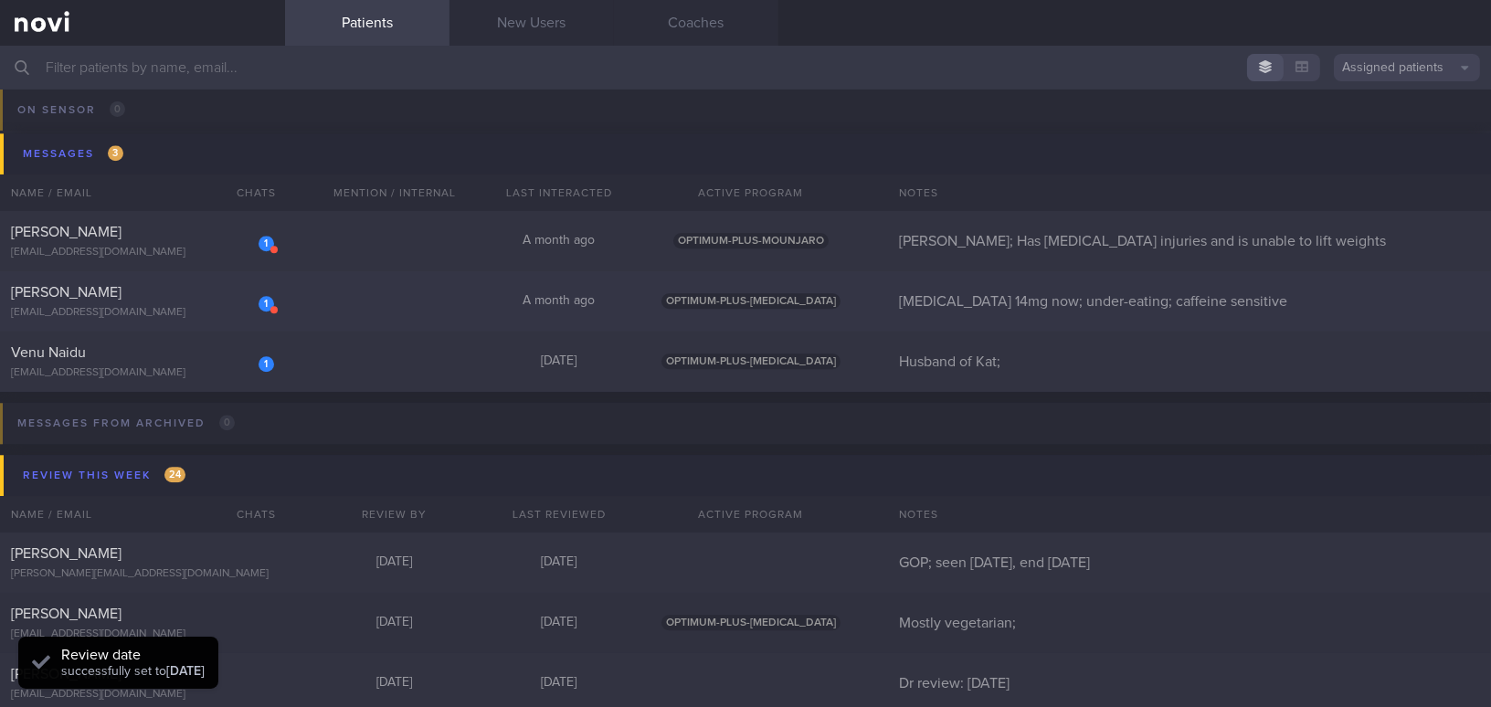
scroll to position [8497, 0]
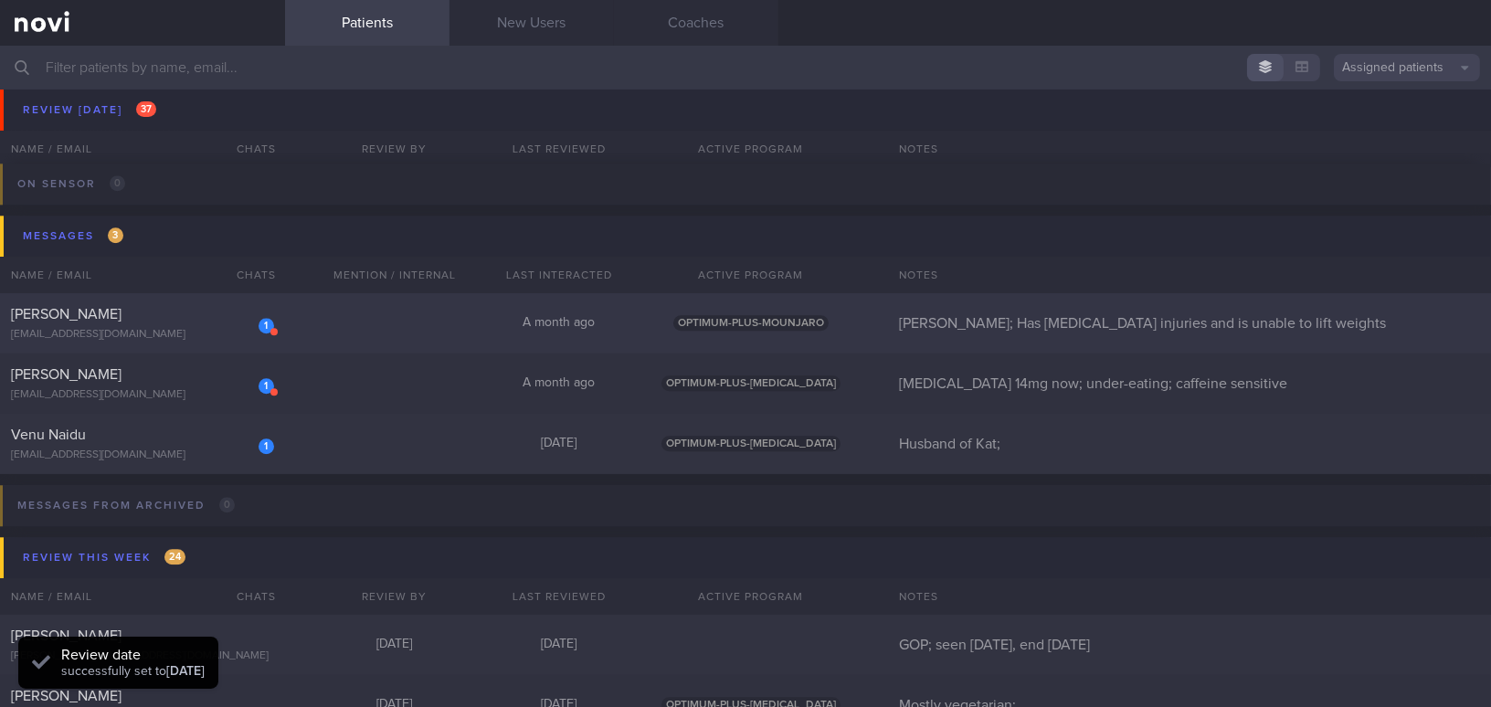
click at [176, 328] on div "fauziyaya15@gmail.com" at bounding box center [142, 335] width 263 height 14
select select "8"
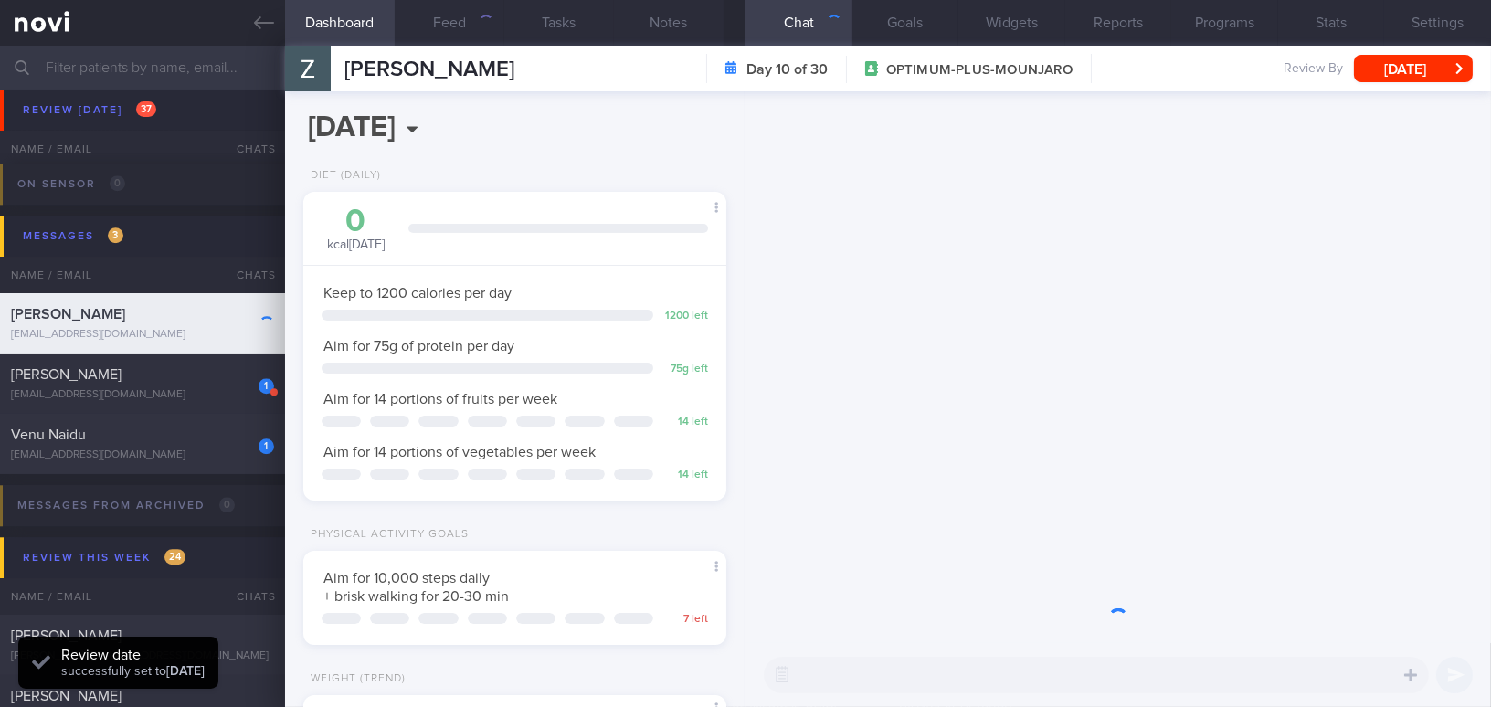
scroll to position [215, 377]
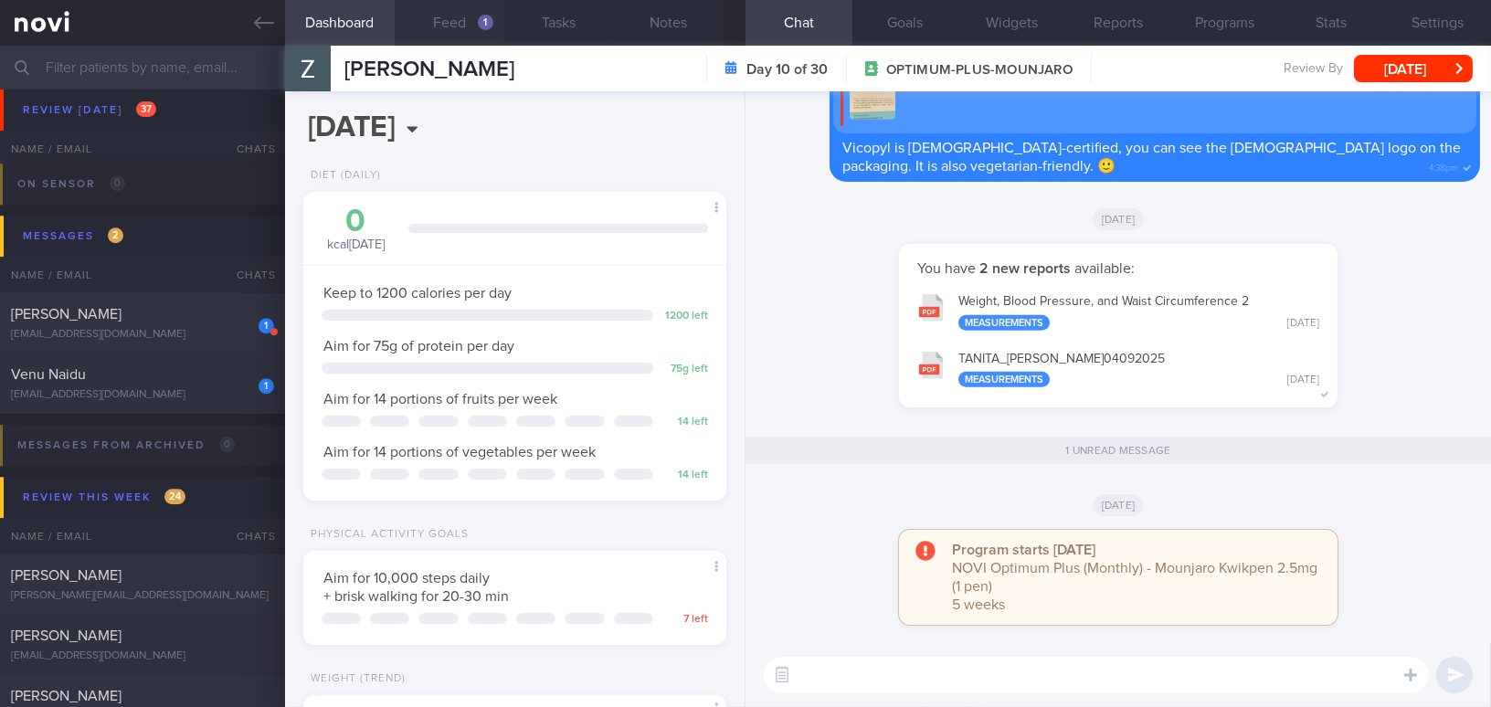
click at [442, 25] on button "Feed 1" at bounding box center [450, 23] width 110 height 46
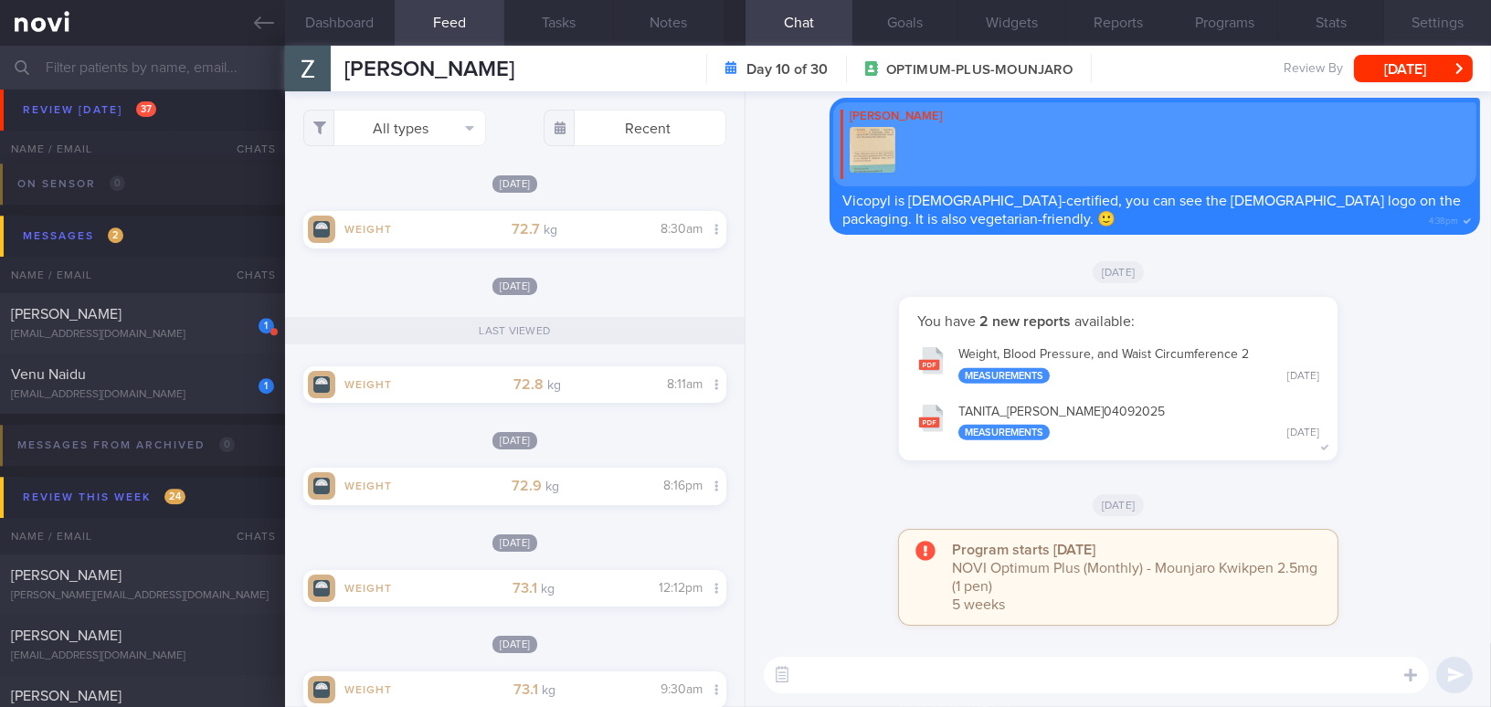
click at [1426, 20] on button "Settings" at bounding box center [1437, 23] width 107 height 46
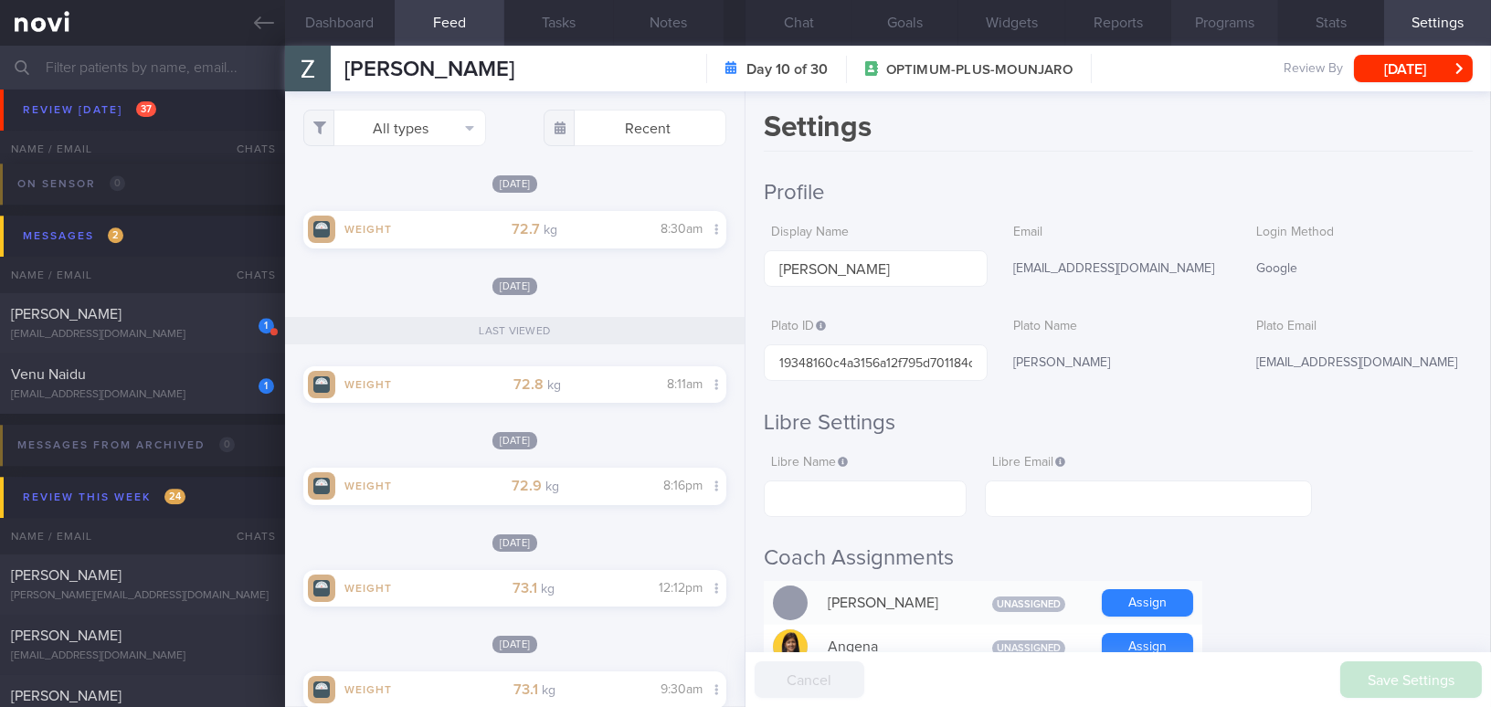
click at [1248, 21] on button "Programs" at bounding box center [1224, 23] width 107 height 46
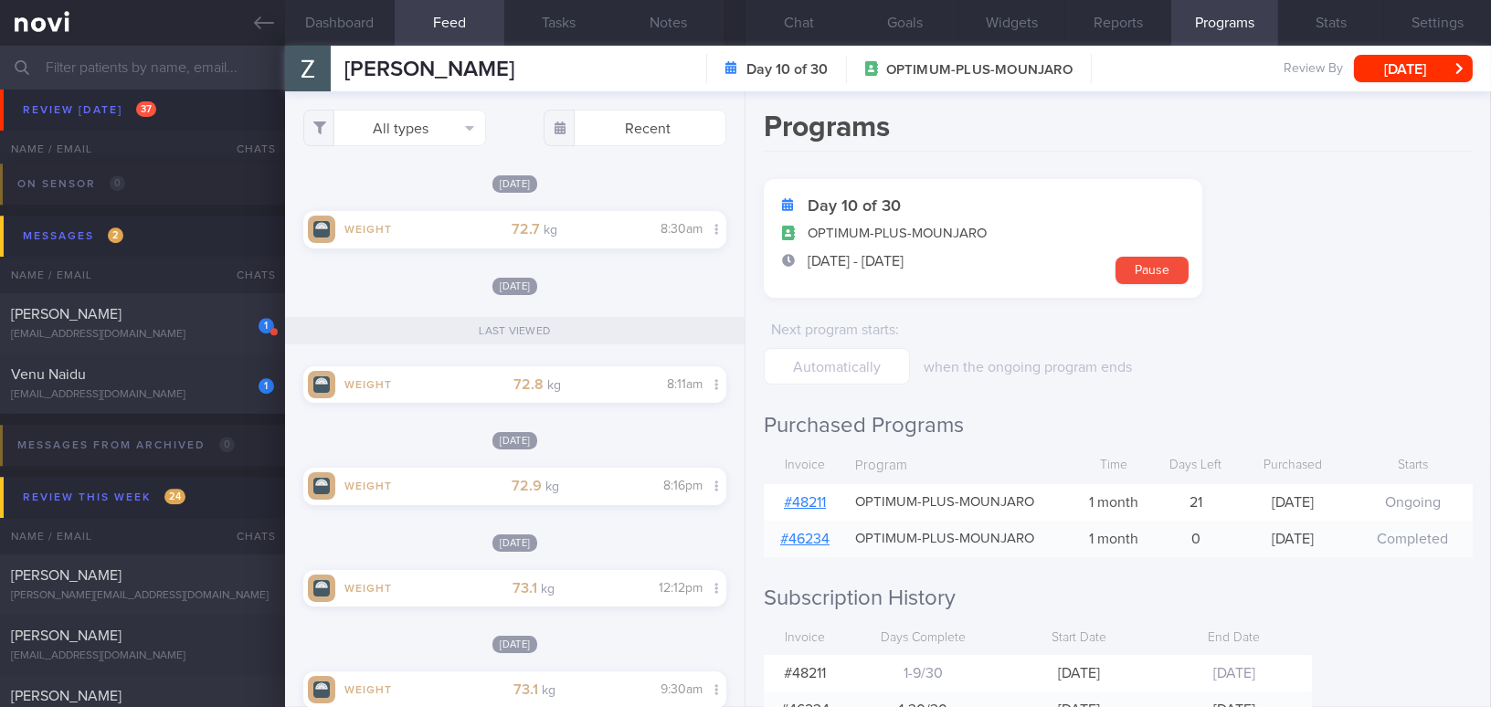
click at [810, 498] on link "# 48211" at bounding box center [805, 502] width 42 height 15
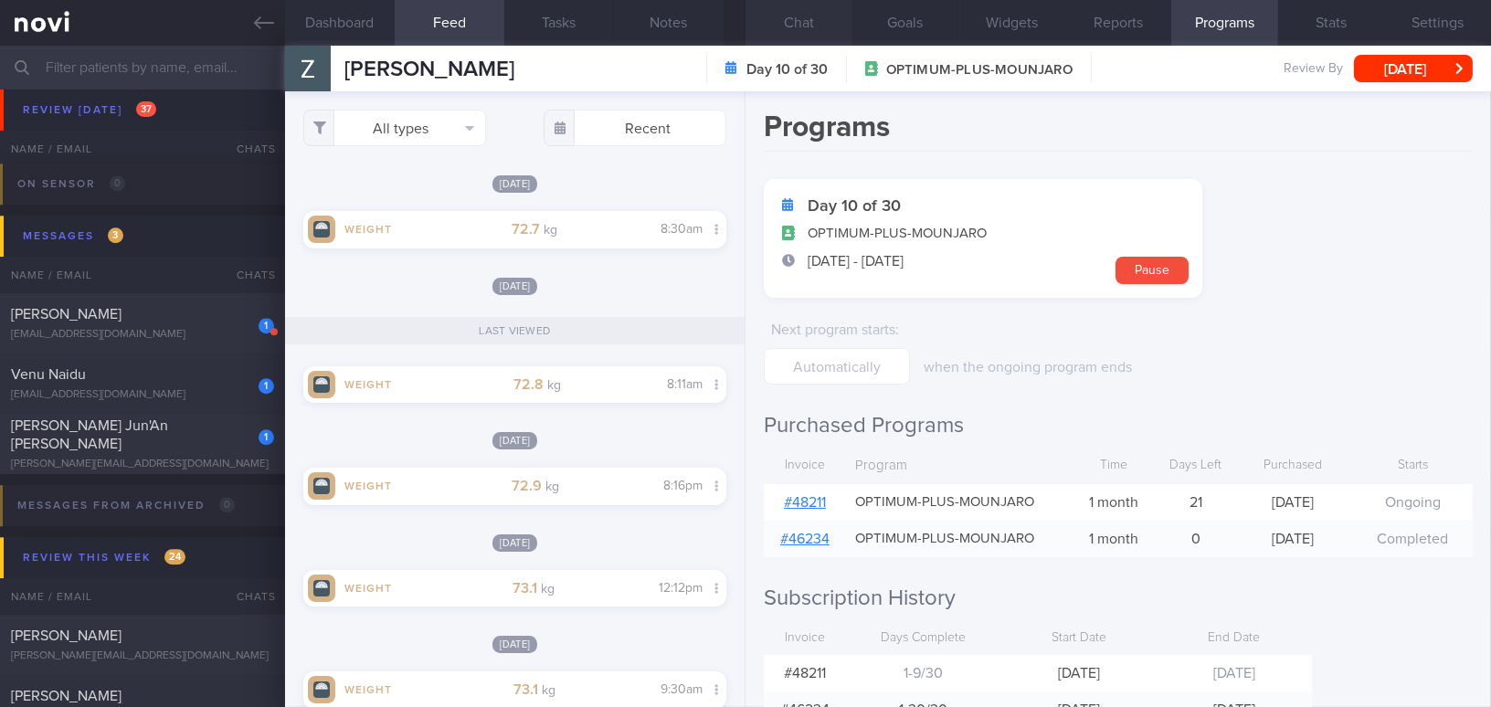
click at [811, 20] on button "Chat" at bounding box center [799, 23] width 107 height 46
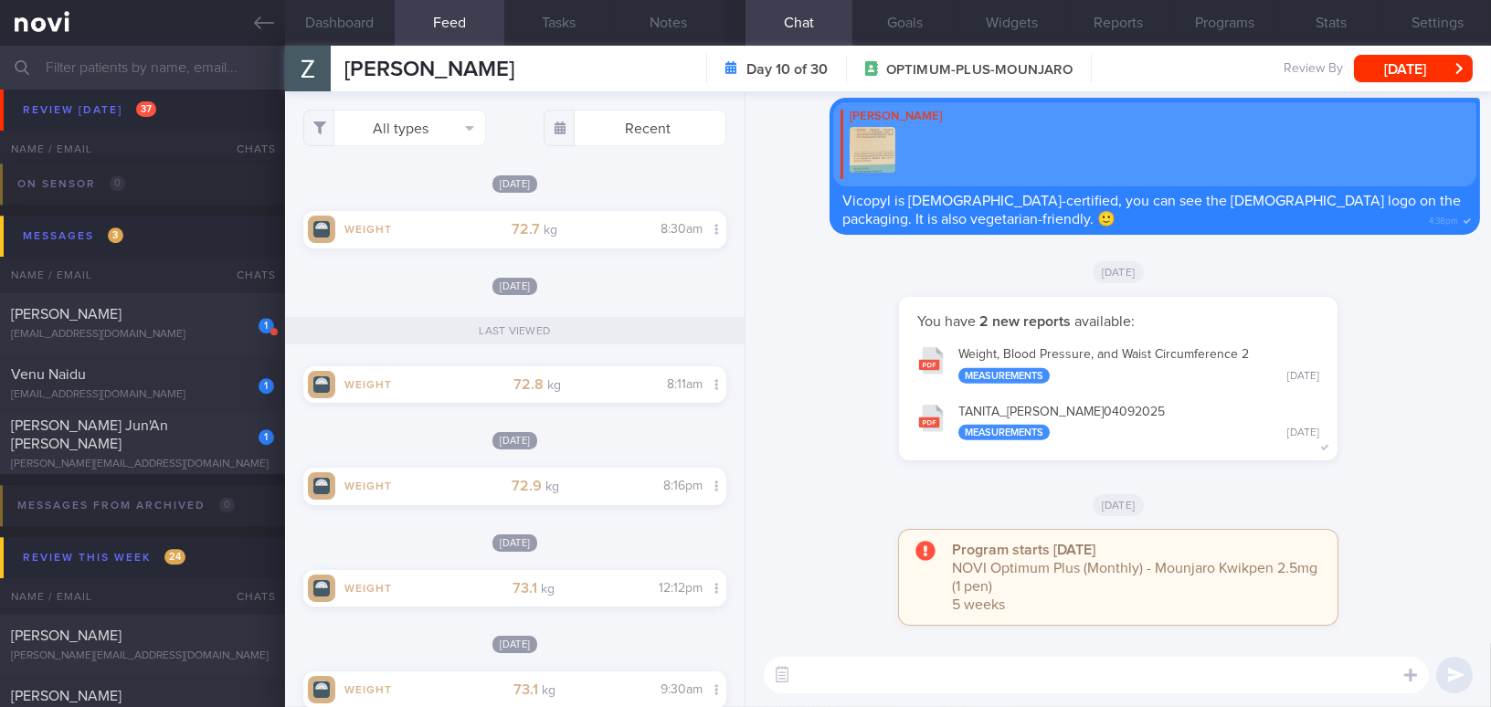
click at [1097, 670] on textarea at bounding box center [1096, 675] width 665 height 37
paste textarea "I’m glad to see that your weight is trending downward along with fat reduction.…"
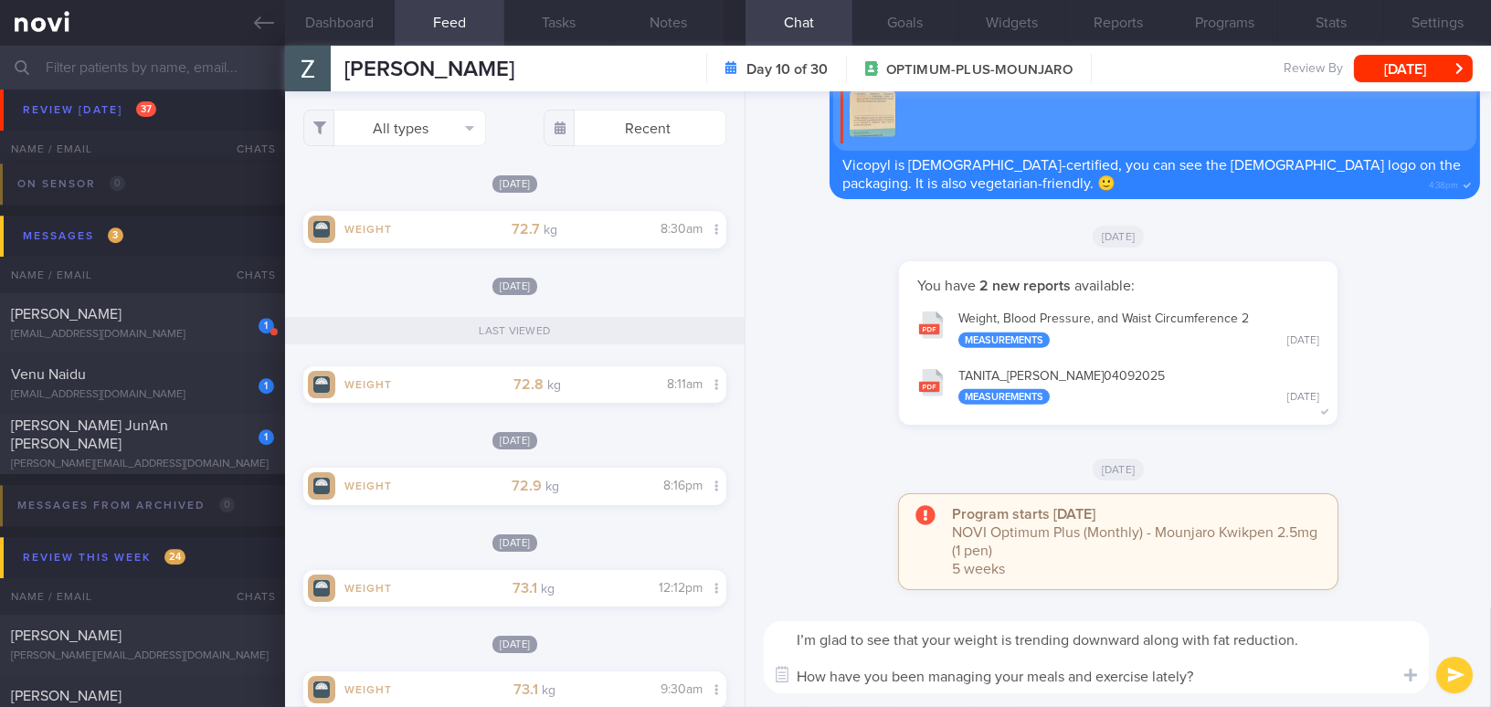
click at [797, 642] on textarea "I’m glad to see that your weight is trending downward along with fat reduction.…" at bounding box center [1096, 657] width 665 height 72
click at [1230, 680] on textarea "Hi Fauziah, I’m glad to see that your weight is trending downward along with fa…" at bounding box center [1096, 657] width 665 height 72
type textarea "Hi Fauziah, I’m glad to see that your weight is trending downward along with fa…"
click at [1447, 675] on button "submit" at bounding box center [1454, 675] width 37 height 37
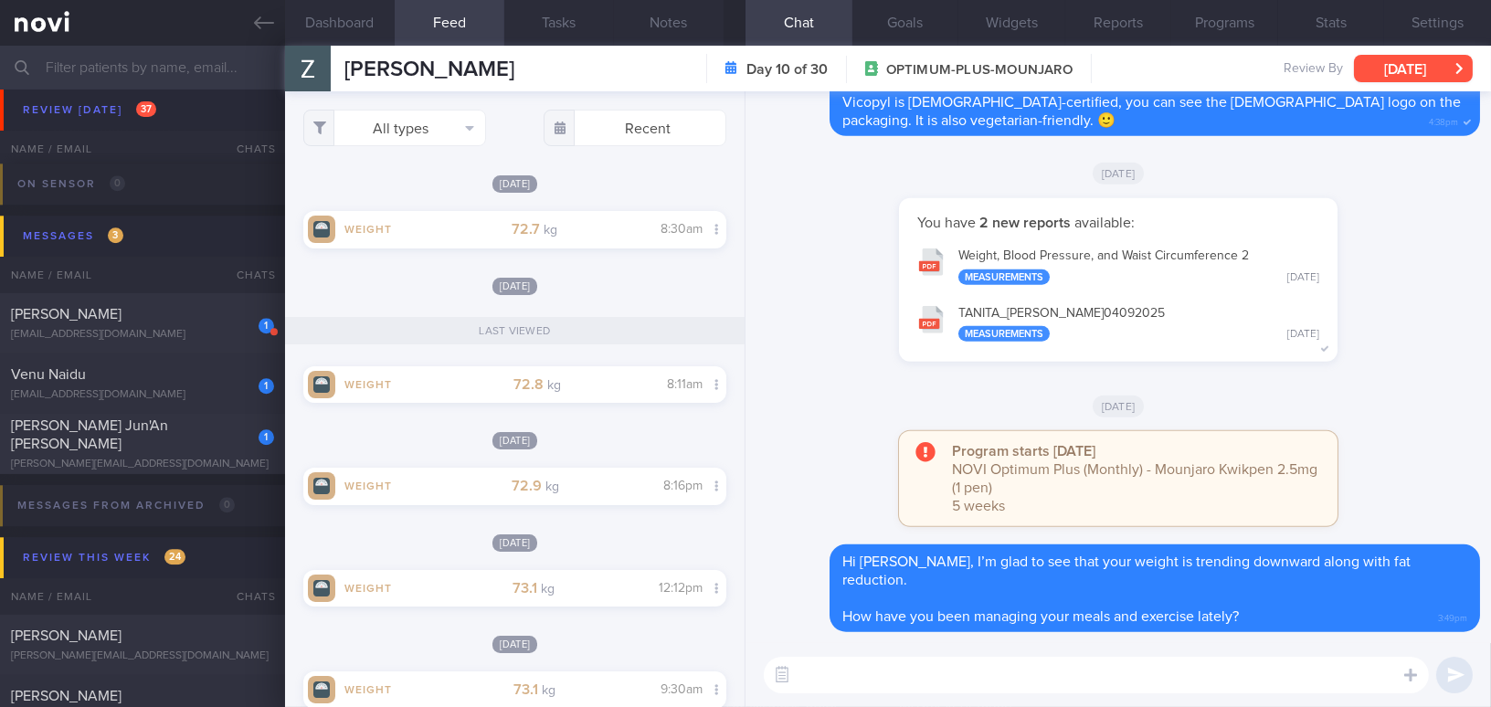
click at [1396, 71] on button "Tue, 30 Sep" at bounding box center [1413, 68] width 119 height 27
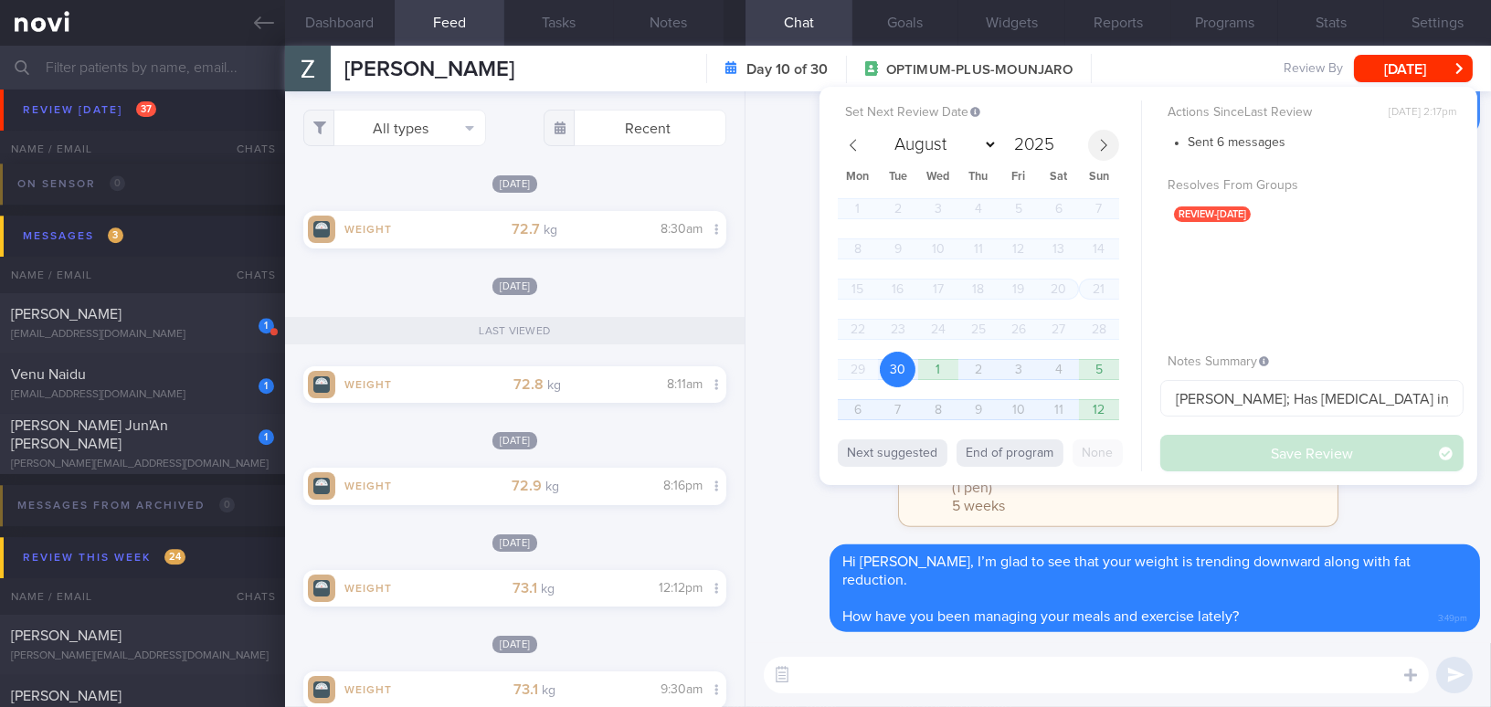
click at [1111, 148] on span at bounding box center [1103, 145] width 31 height 31
select select "9"
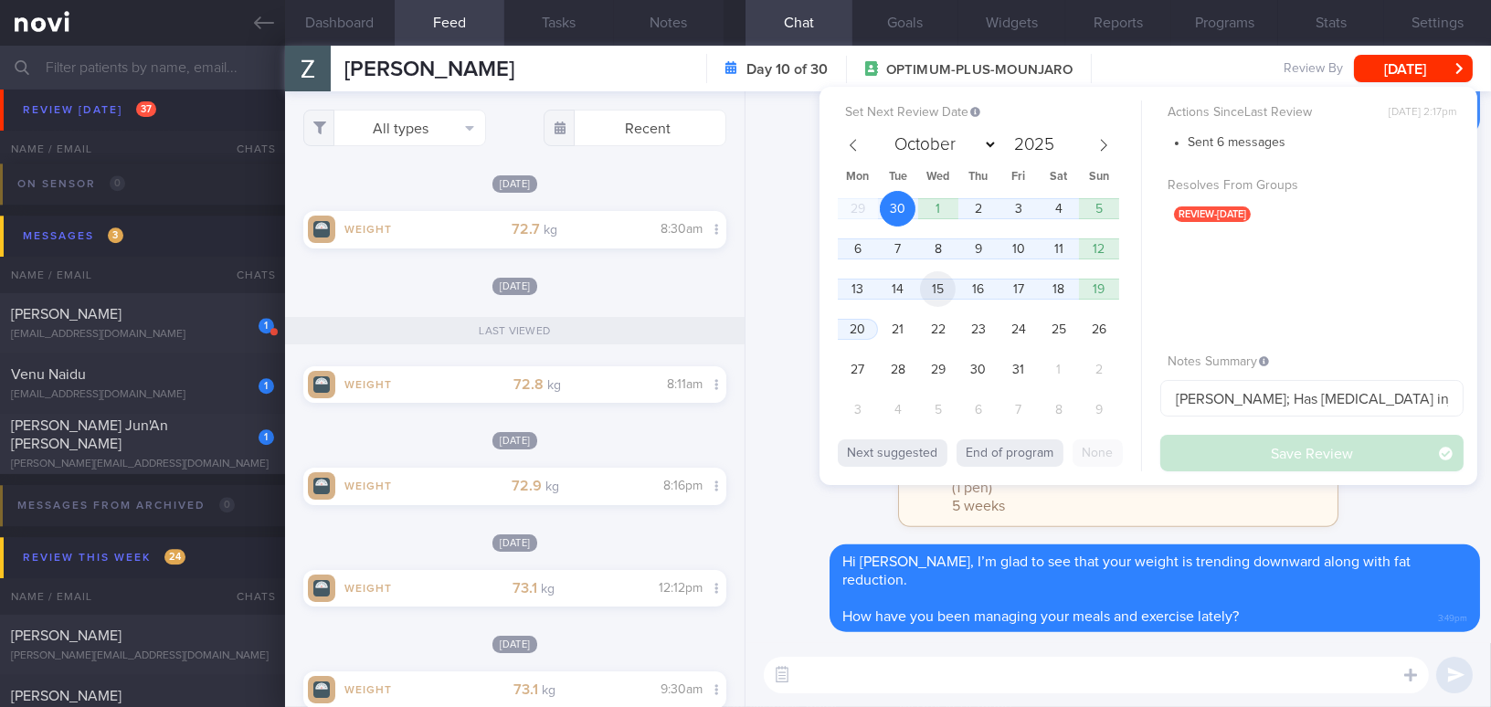
click at [946, 285] on span "15" at bounding box center [938, 289] width 36 height 36
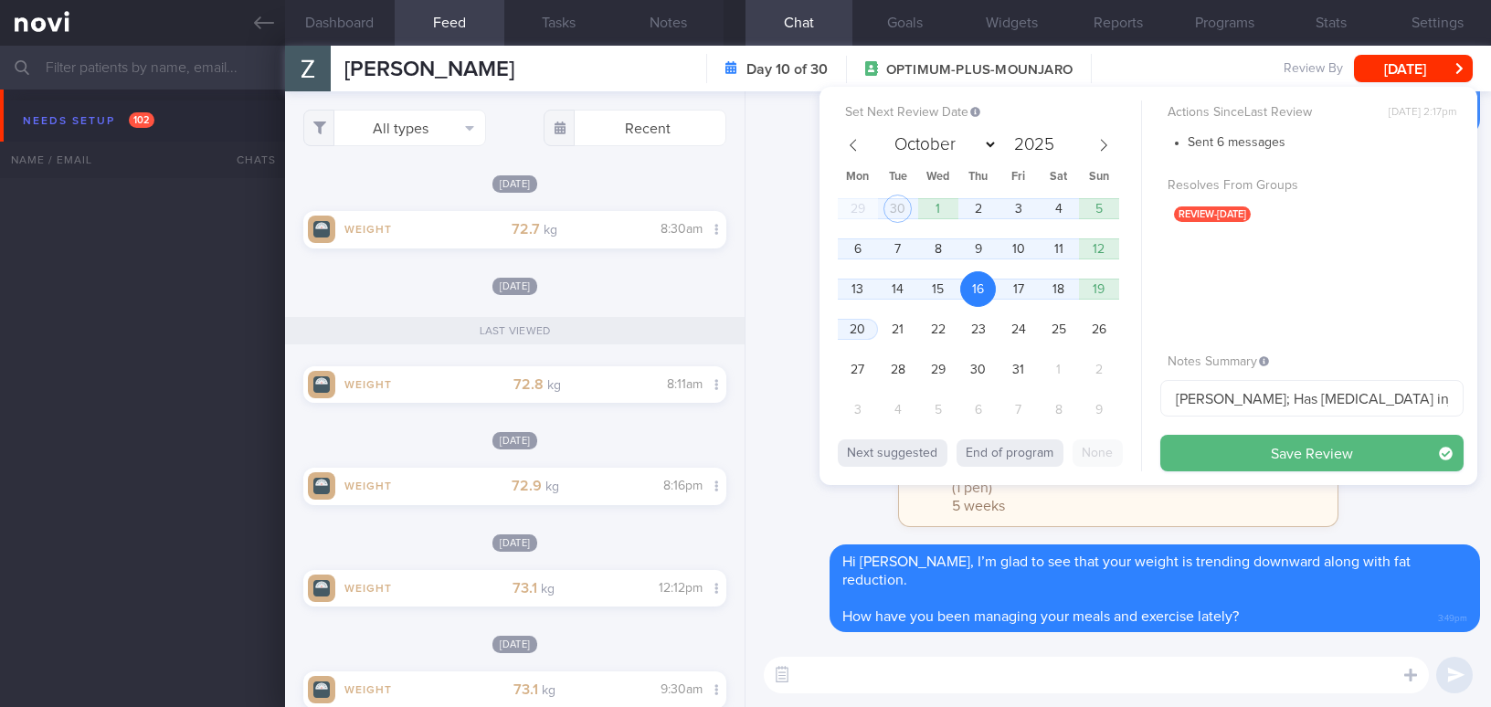
select select "9"
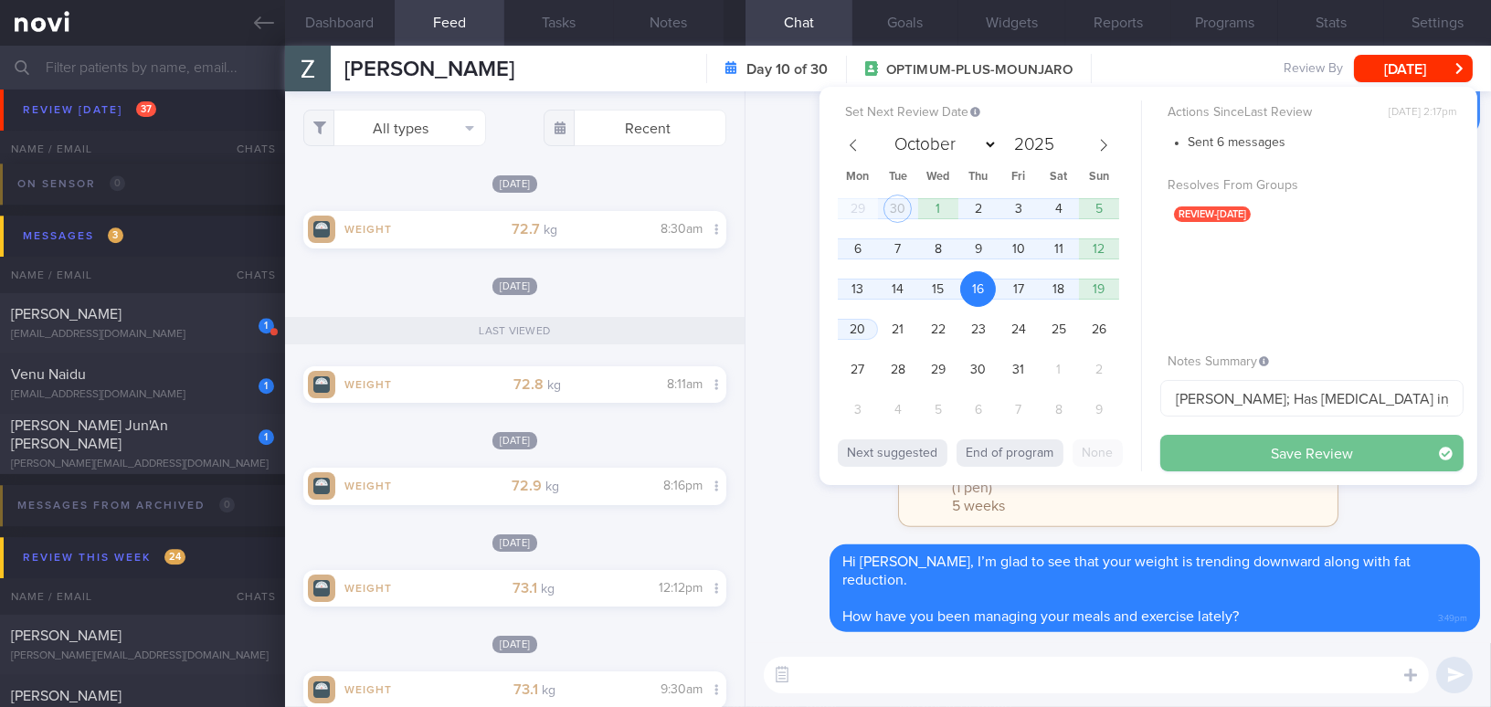
click at [1216, 457] on button "Save Review" at bounding box center [1312, 453] width 303 height 37
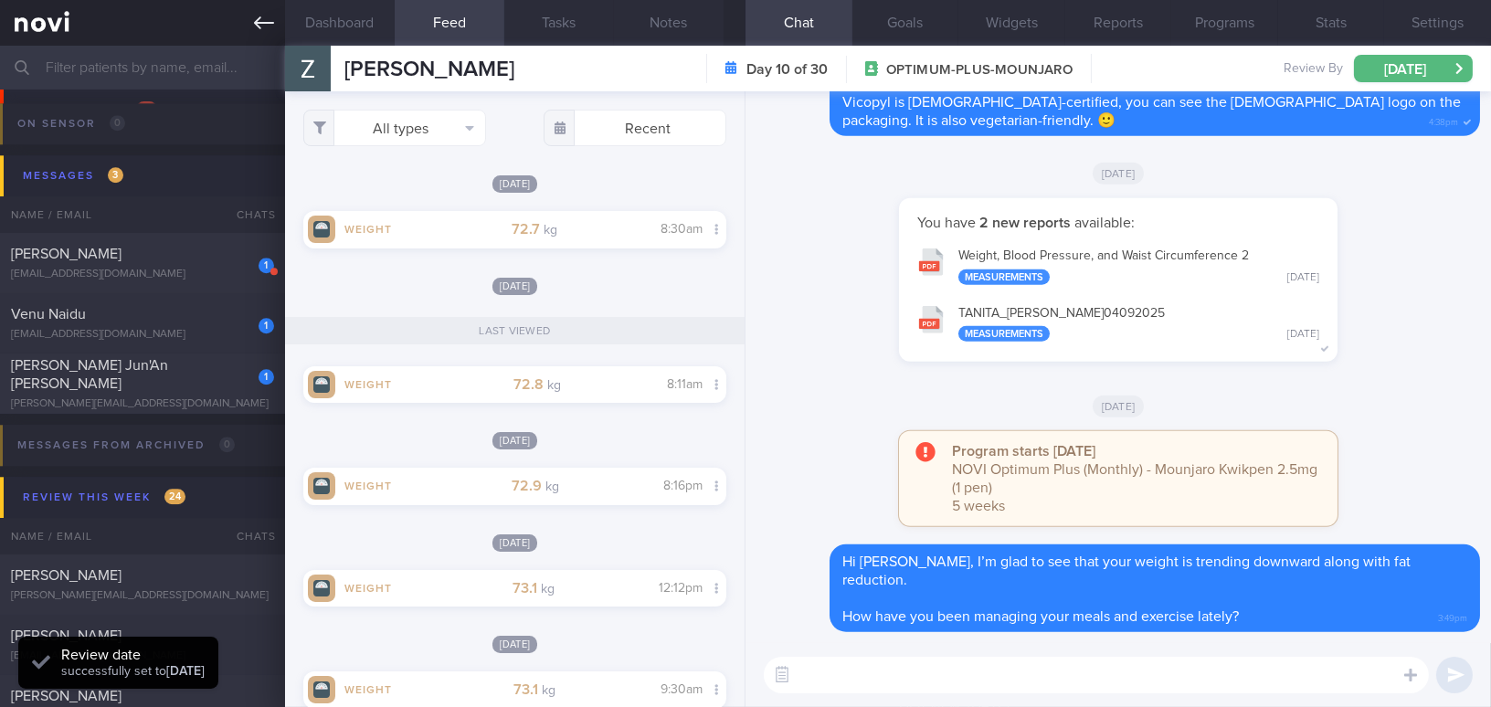
click at [254, 22] on icon at bounding box center [264, 23] width 20 height 20
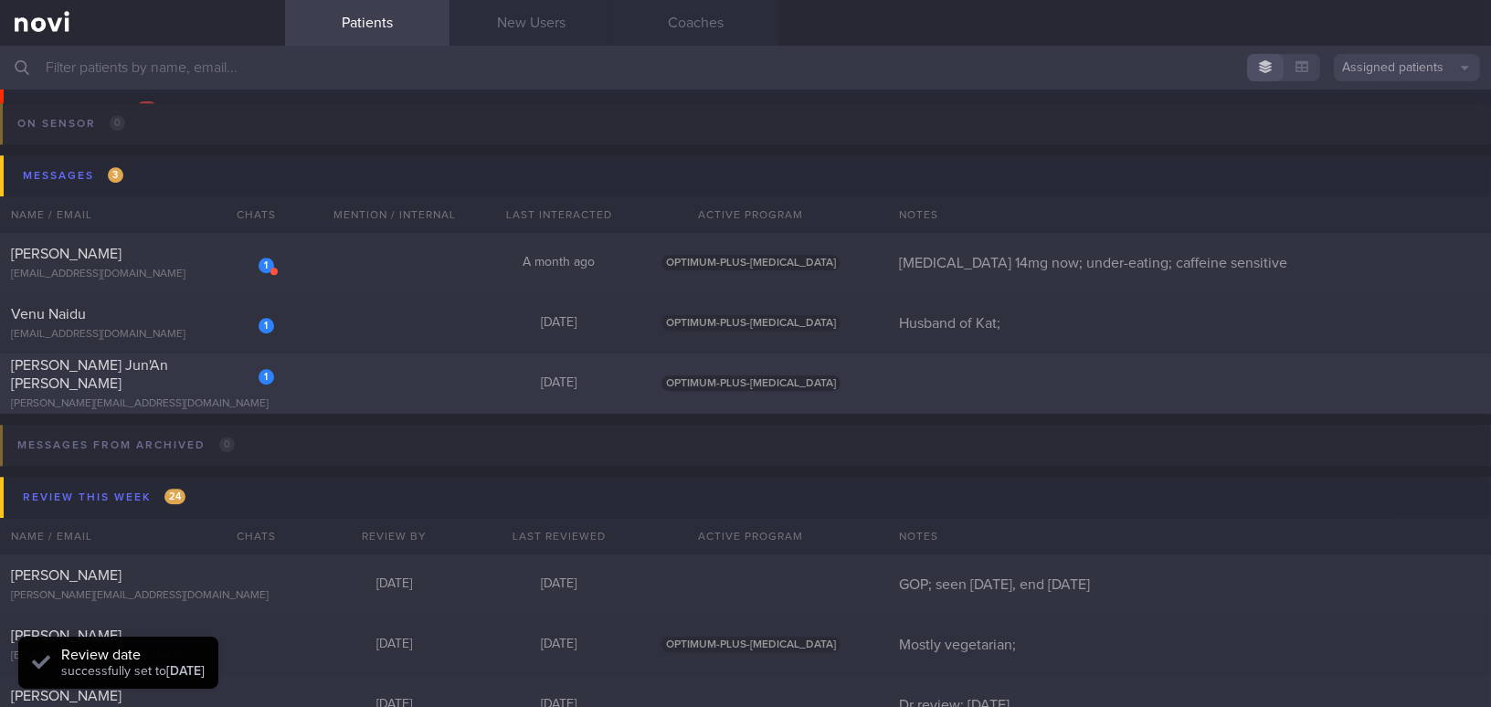
click at [156, 385] on div "1 Lim Jun'An Vincent vincent.limja@gmail.com" at bounding box center [142, 383] width 285 height 55
select select "9"
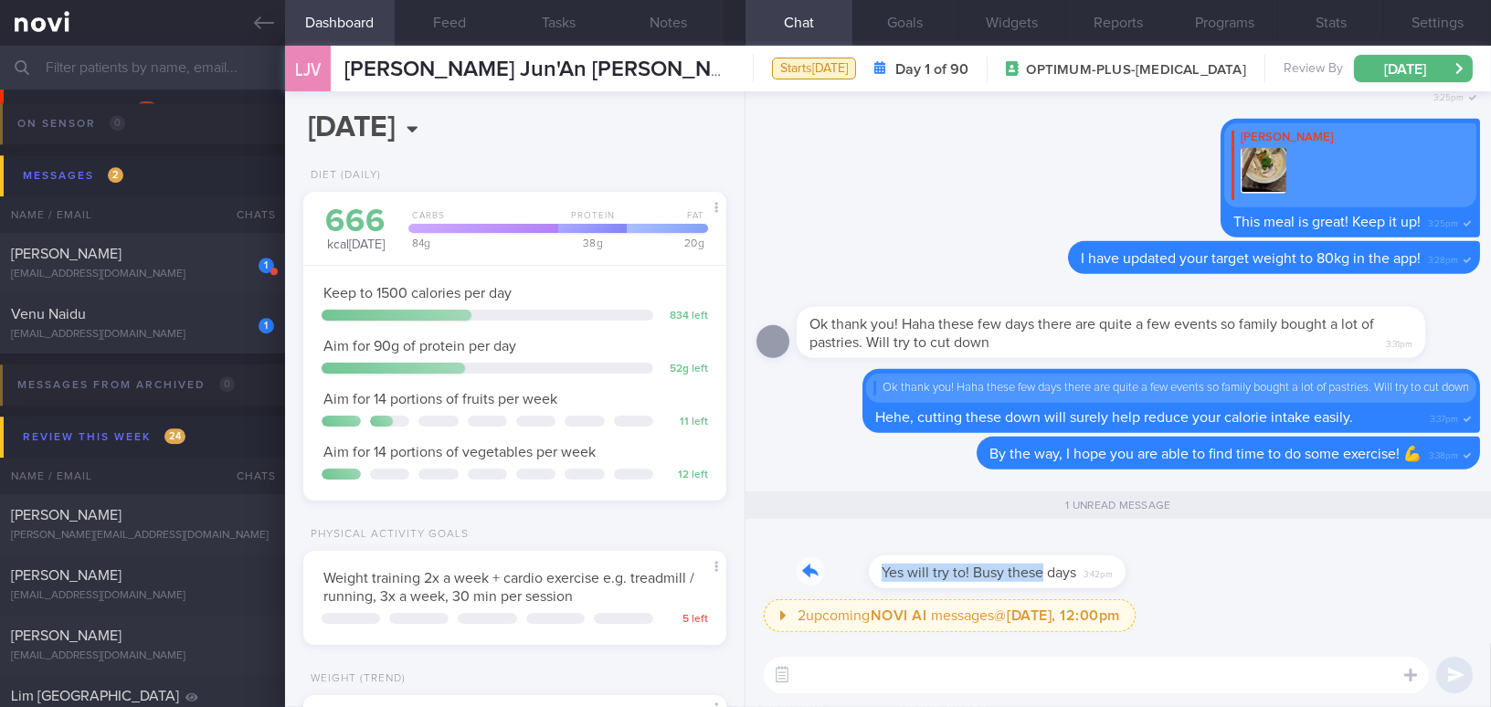
drag, startPoint x: 970, startPoint y: 556, endPoint x: 1112, endPoint y: 559, distance: 142.6
click at [1112, 559] on div "Yes will try to! Busy these days 3:42pm" at bounding box center [1119, 567] width 724 height 66
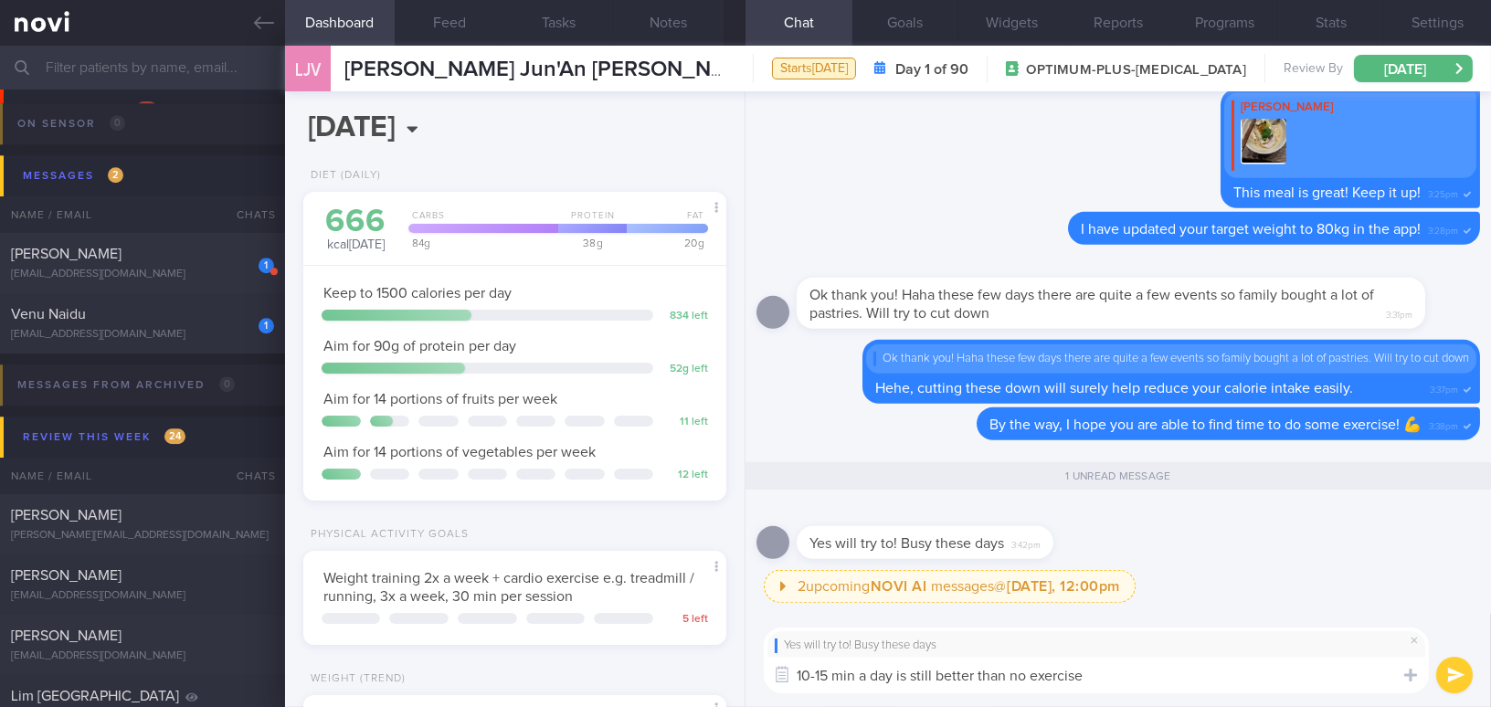
drag, startPoint x: 1115, startPoint y: 684, endPoint x: 631, endPoint y: 644, distance: 485.0
click at [631, 644] on div "Dashboard Feed Tasks Notes Chat 1 Goals Widgets Reports Programs Stats Settings…" at bounding box center [888, 377] width 1206 height 662
click at [1091, 677] on textarea "10-15 min a day is still better than no exercise" at bounding box center [1096, 675] width 665 height 37
type textarea "10-15 min a day is still better than no exercise 😉"
click at [1450, 677] on button "submit" at bounding box center [1454, 675] width 37 height 37
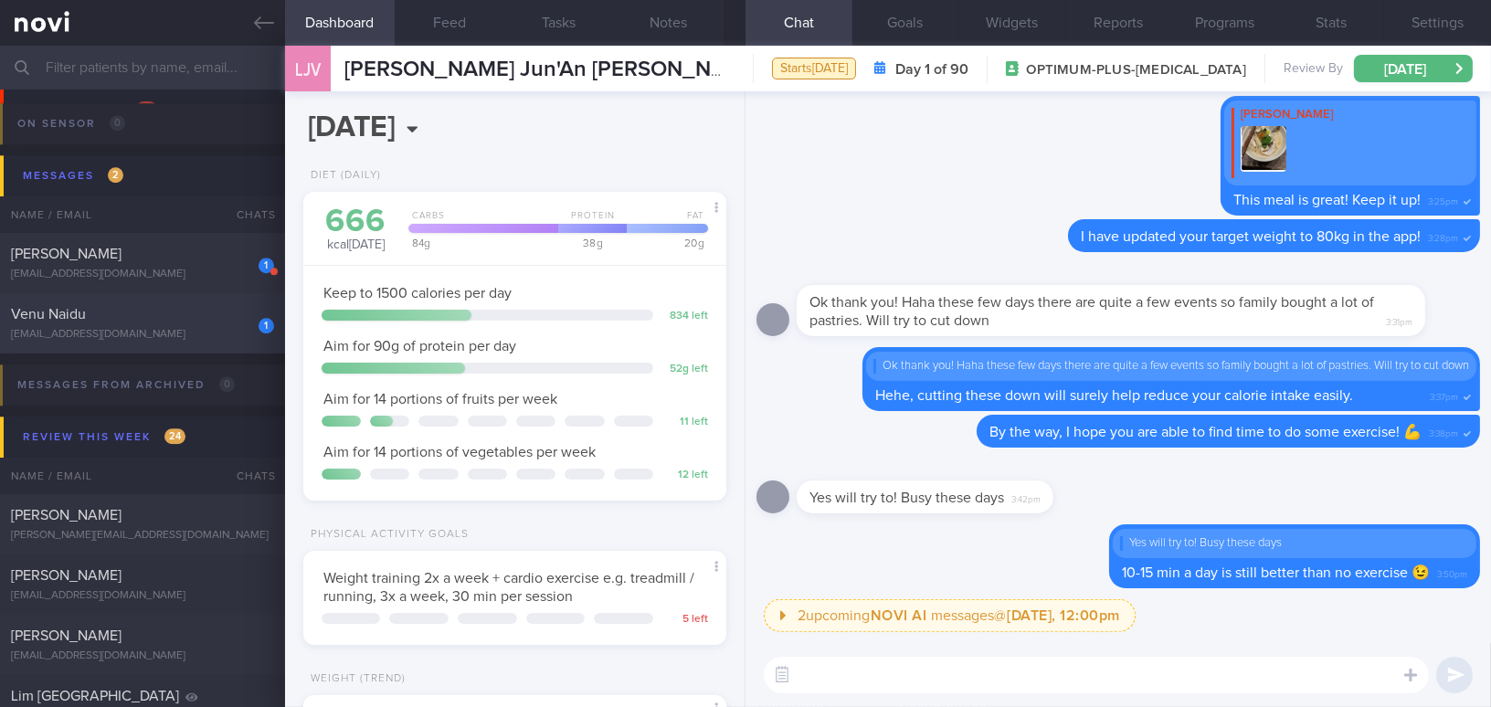
click at [227, 314] on div "Venu Naidu" at bounding box center [140, 314] width 259 height 18
type input "Husband of Kat;"
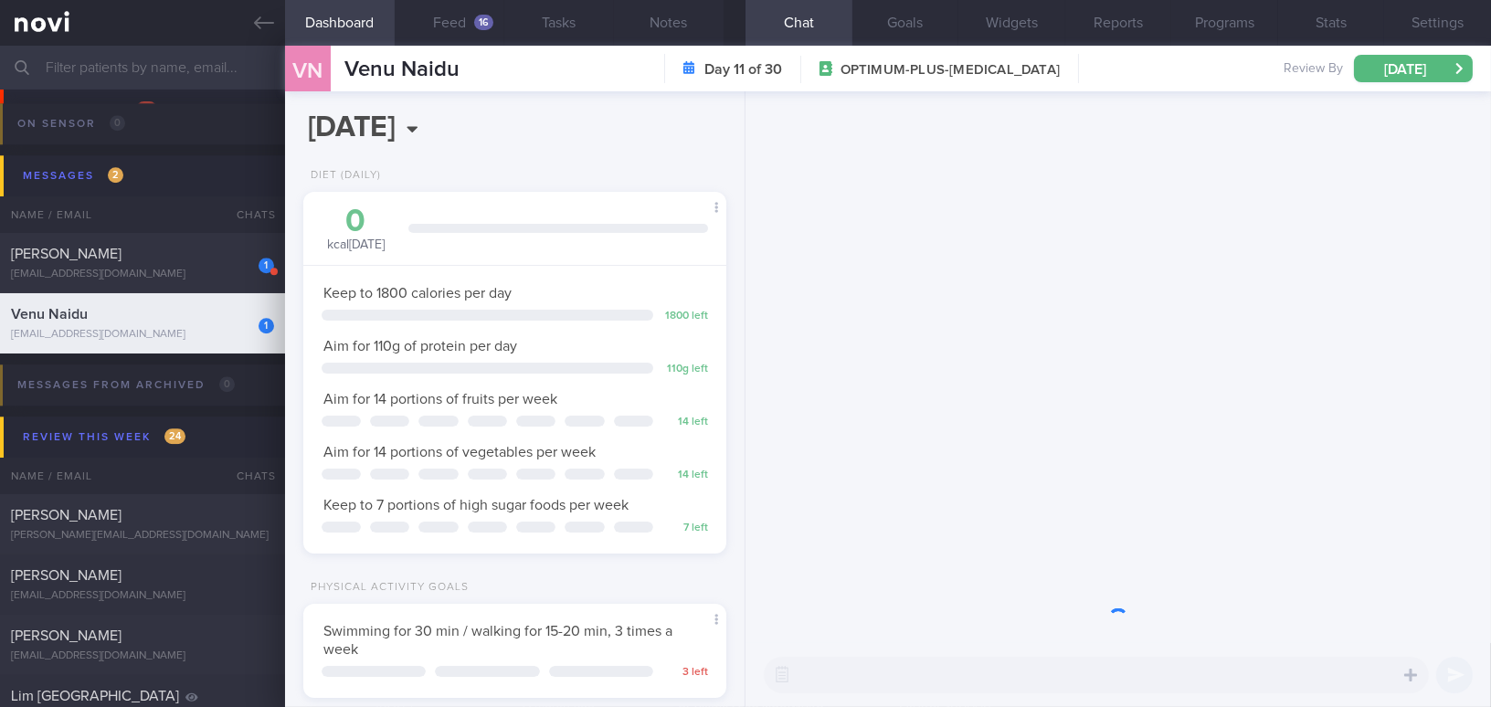
scroll to position [215, 377]
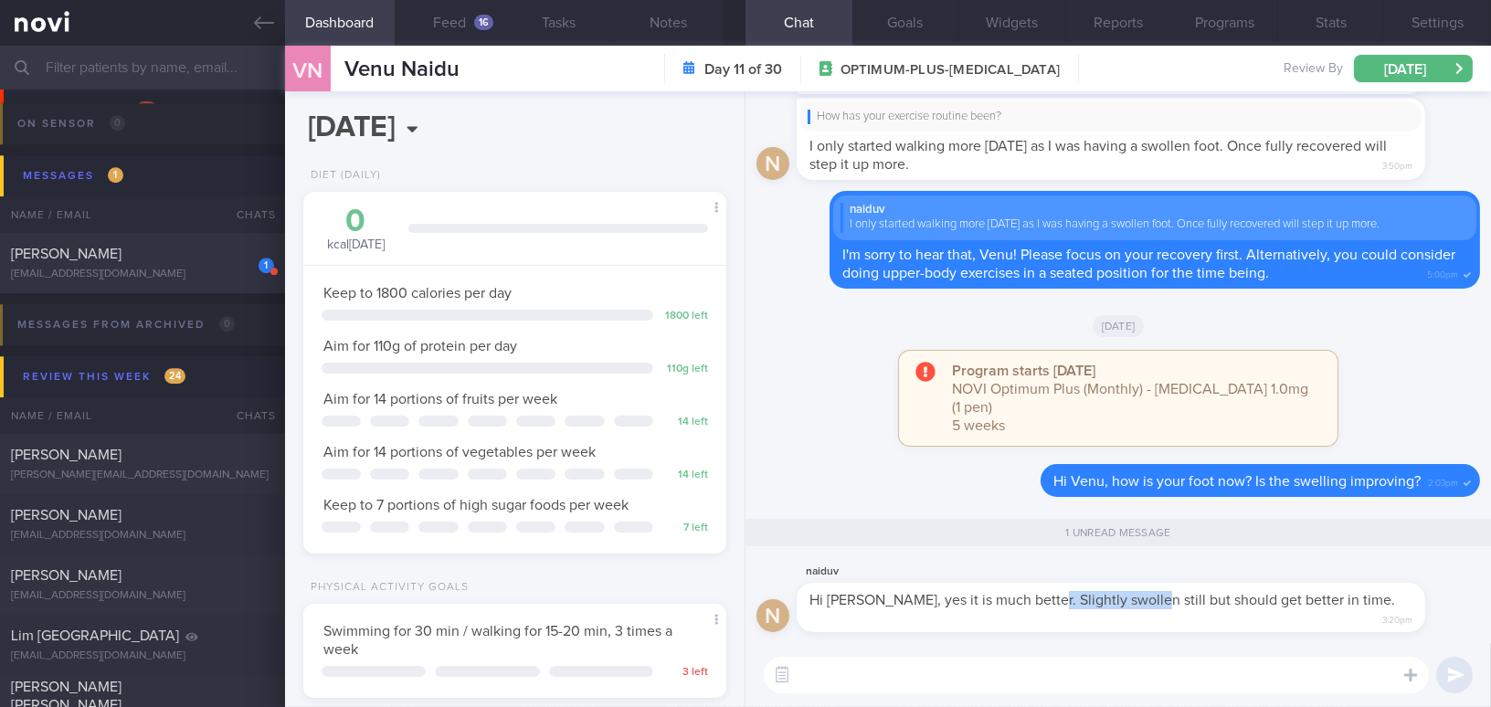
drag, startPoint x: 1037, startPoint y: 609, endPoint x: 1135, endPoint y: 609, distance: 97.8
click at [1135, 608] on span "Hi Mee Li, yes it is much better. Slightly swollen still but should get better …" at bounding box center [1103, 600] width 586 height 15
click at [1088, 579] on div "naiduv" at bounding box center [1139, 572] width 684 height 22
drag, startPoint x: 1072, startPoint y: 605, endPoint x: 1228, endPoint y: 609, distance: 156.3
click at [1228, 609] on div "naiduv Hi Mee Li, yes it is much better. Slightly swollen still but should get …" at bounding box center [1139, 597] width 684 height 72
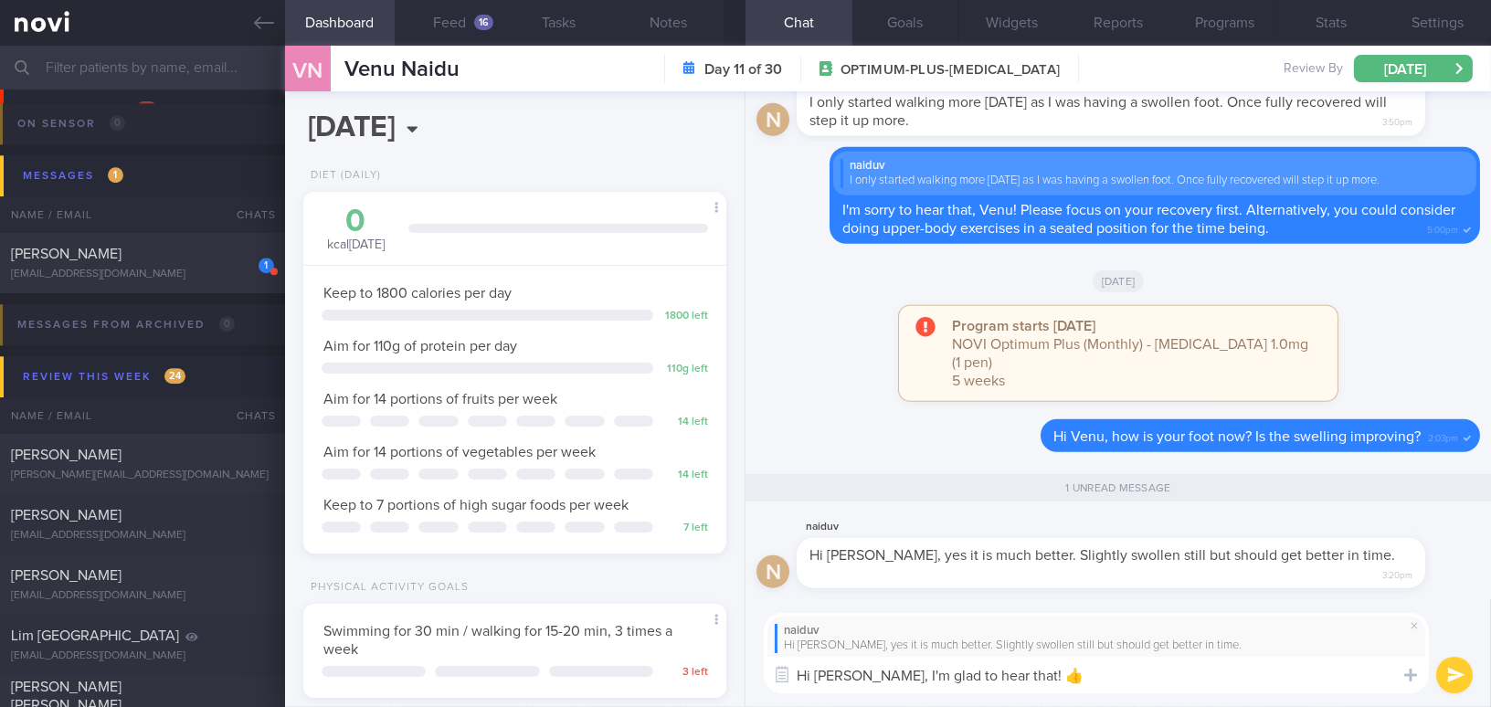
type textarea "Hi Venu, I'm glad to hear that! 👍"
click at [1461, 670] on button "submit" at bounding box center [1454, 675] width 37 height 37
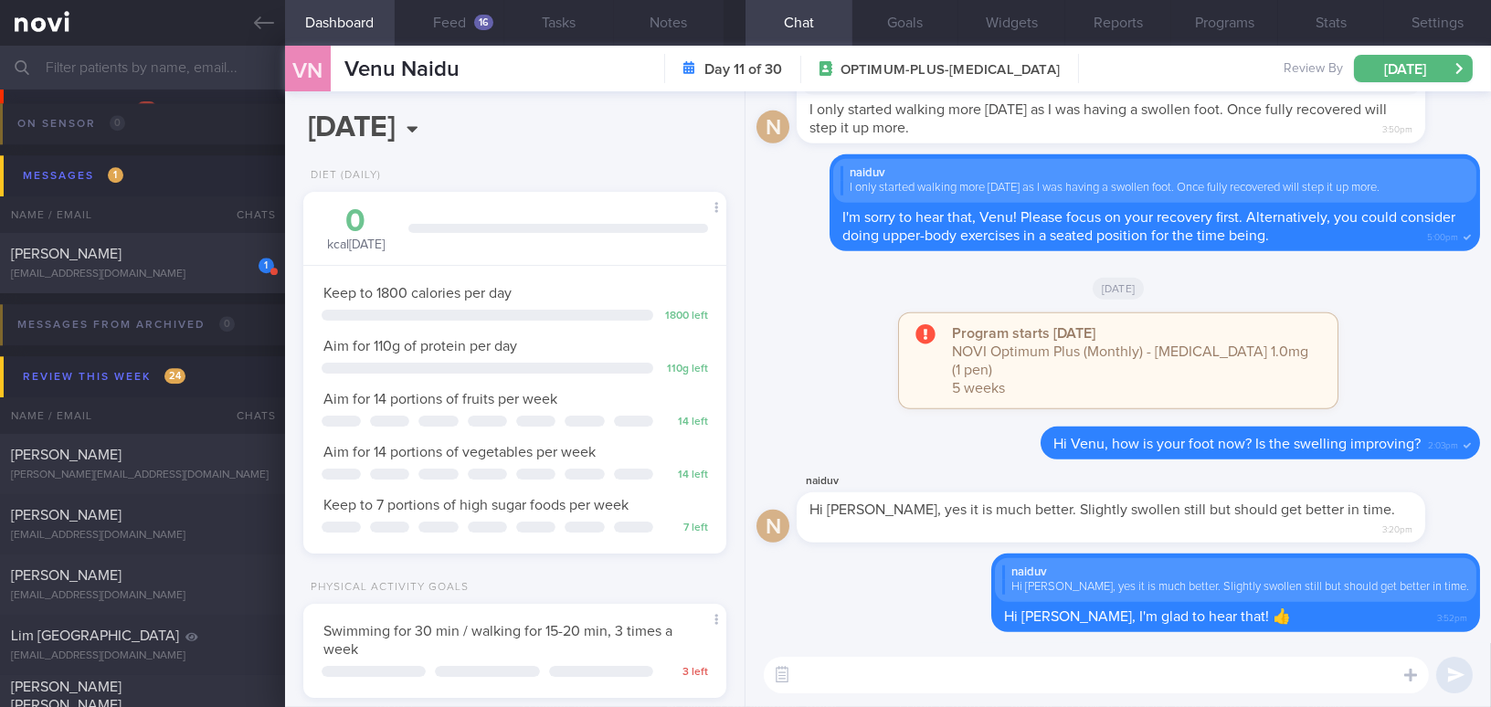
click at [1358, 672] on textarea at bounding box center [1096, 675] width 665 height 37
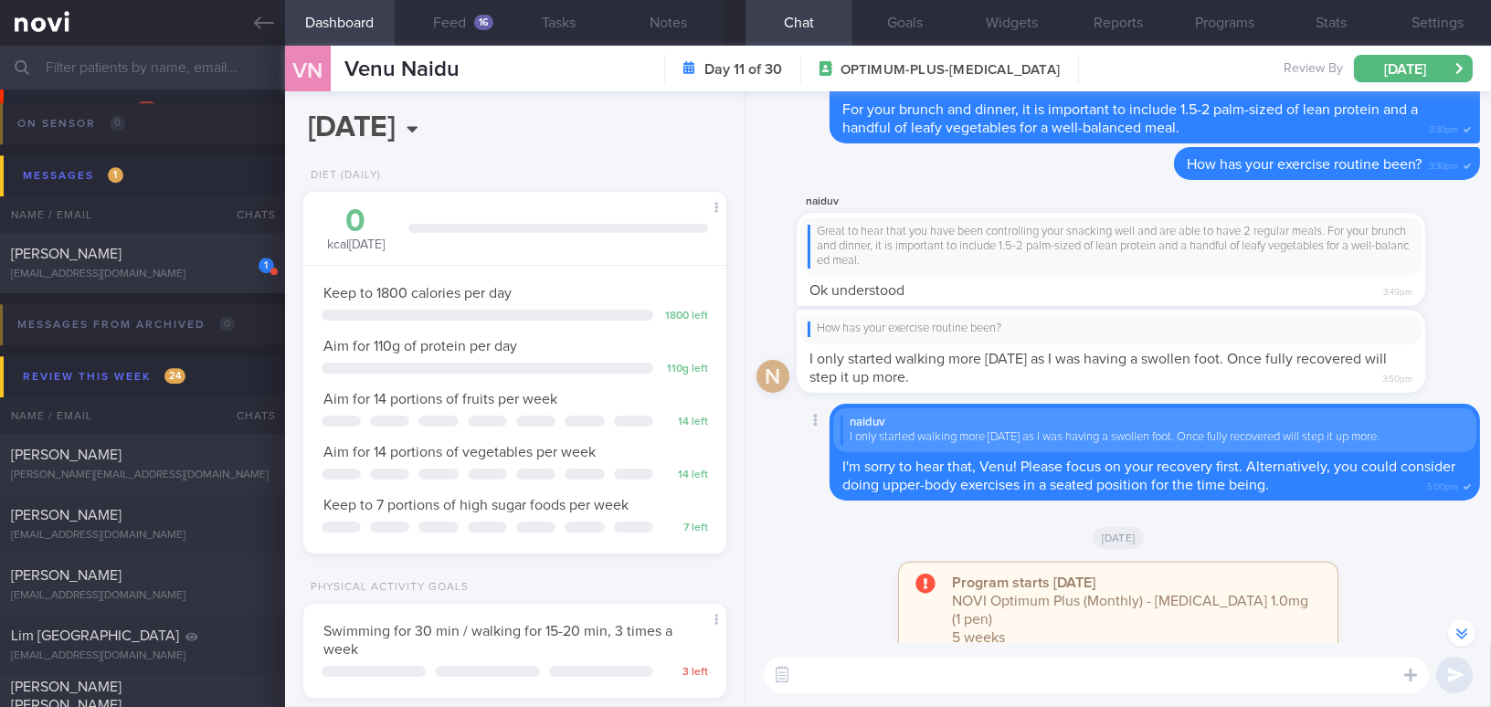
scroll to position [-498, 0]
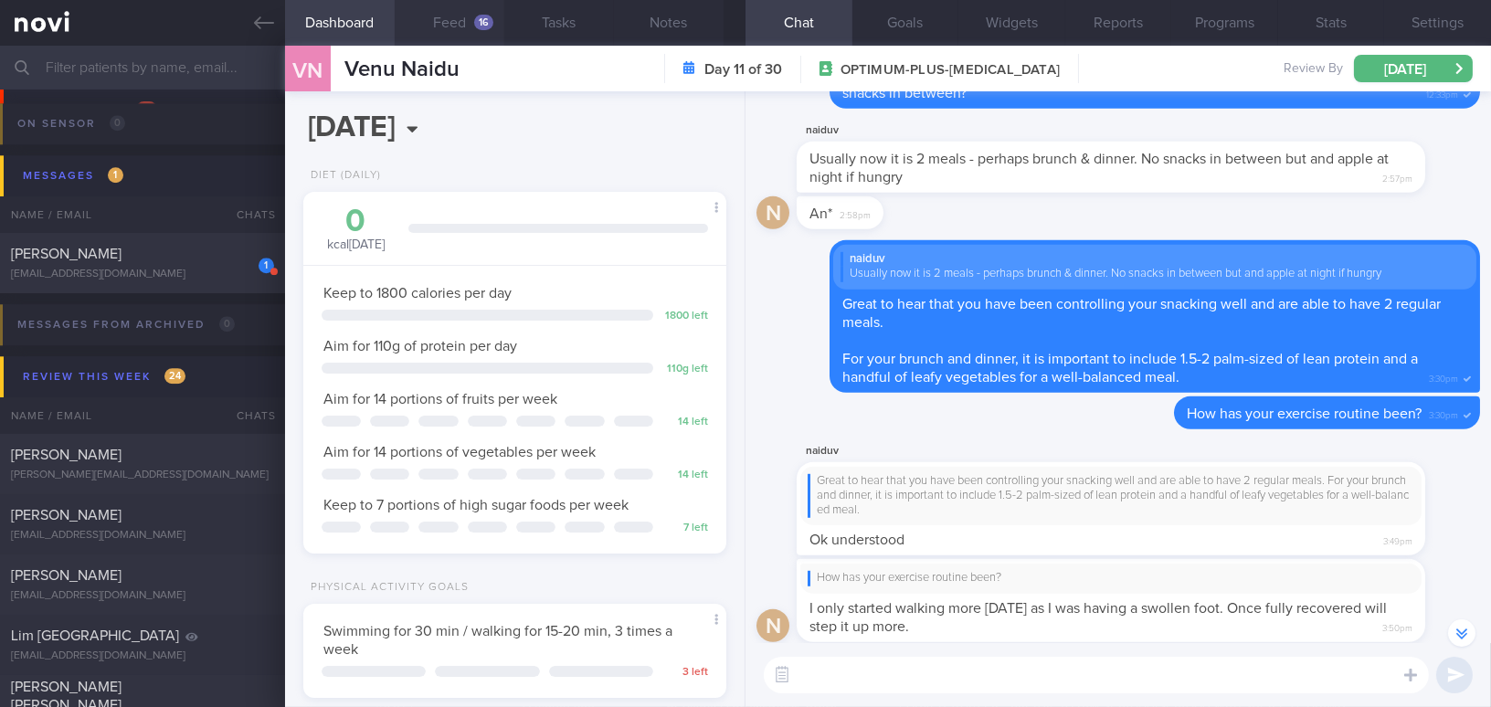
click at [449, 25] on button "Feed 16" at bounding box center [450, 23] width 110 height 46
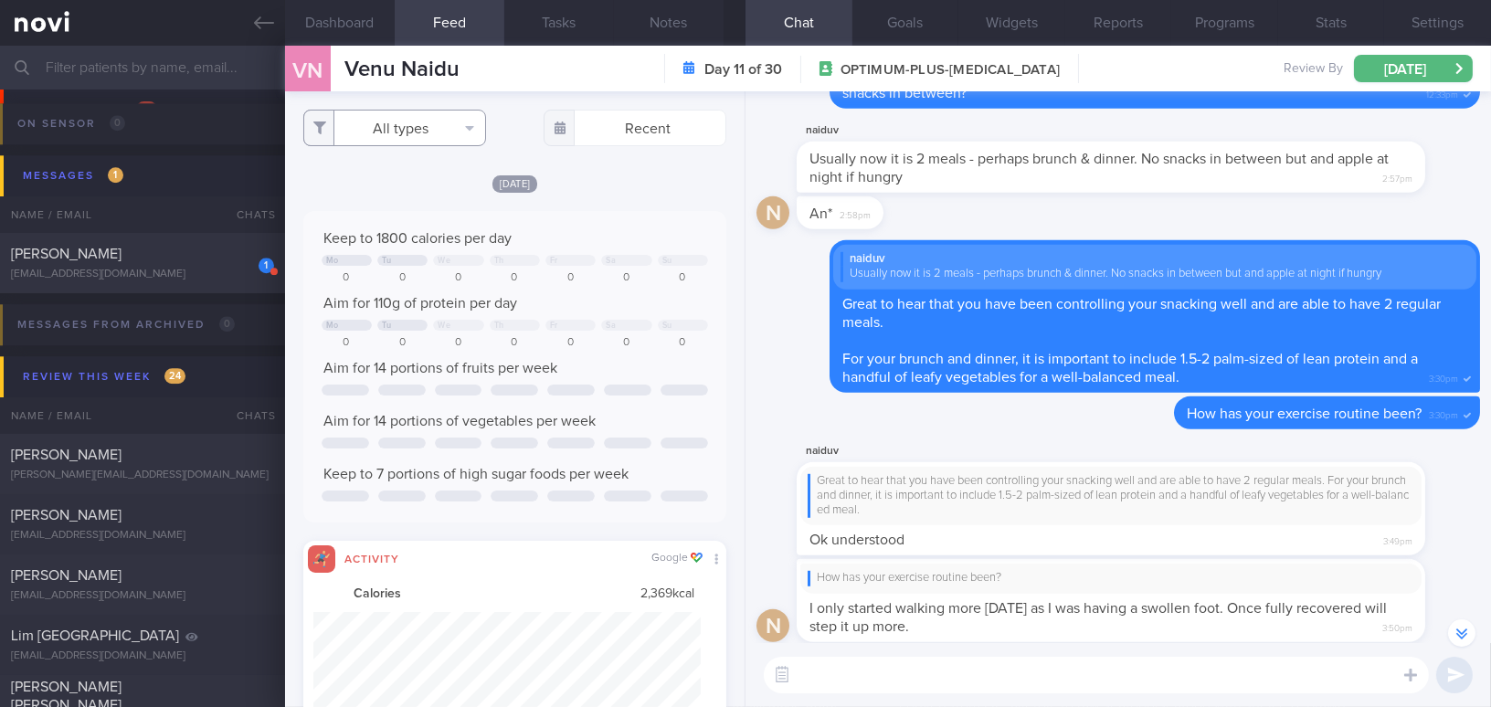
click at [423, 136] on button "All types" at bounding box center [394, 128] width 183 height 37
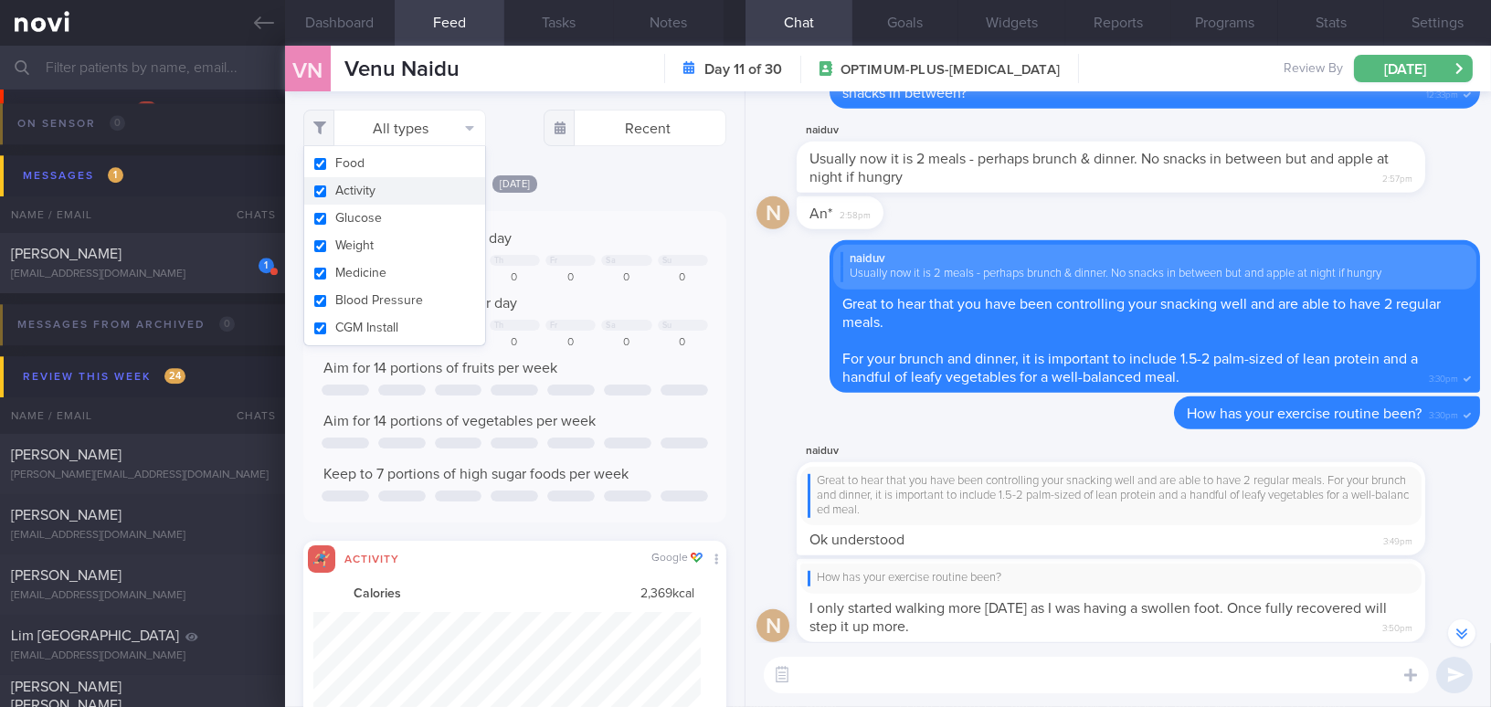
click at [320, 193] on input "checkbox" at bounding box center [320, 191] width 14 height 12
checkbox input "false"
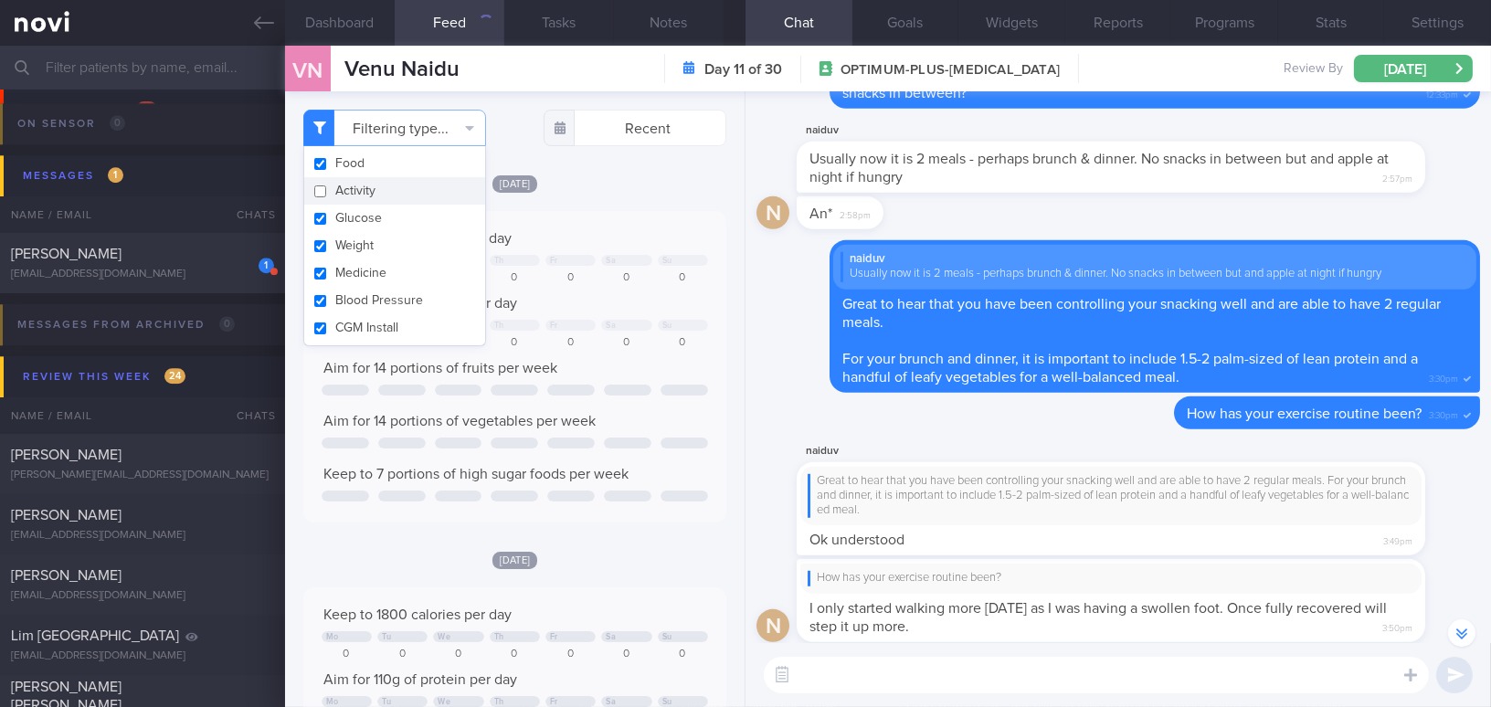
click at [609, 206] on div "Today Keep to 1800 calories per day Mo Tu We Th Fr Sa Su 0 0 0 0 0 0 0 Aim for …" at bounding box center [514, 348] width 423 height 349
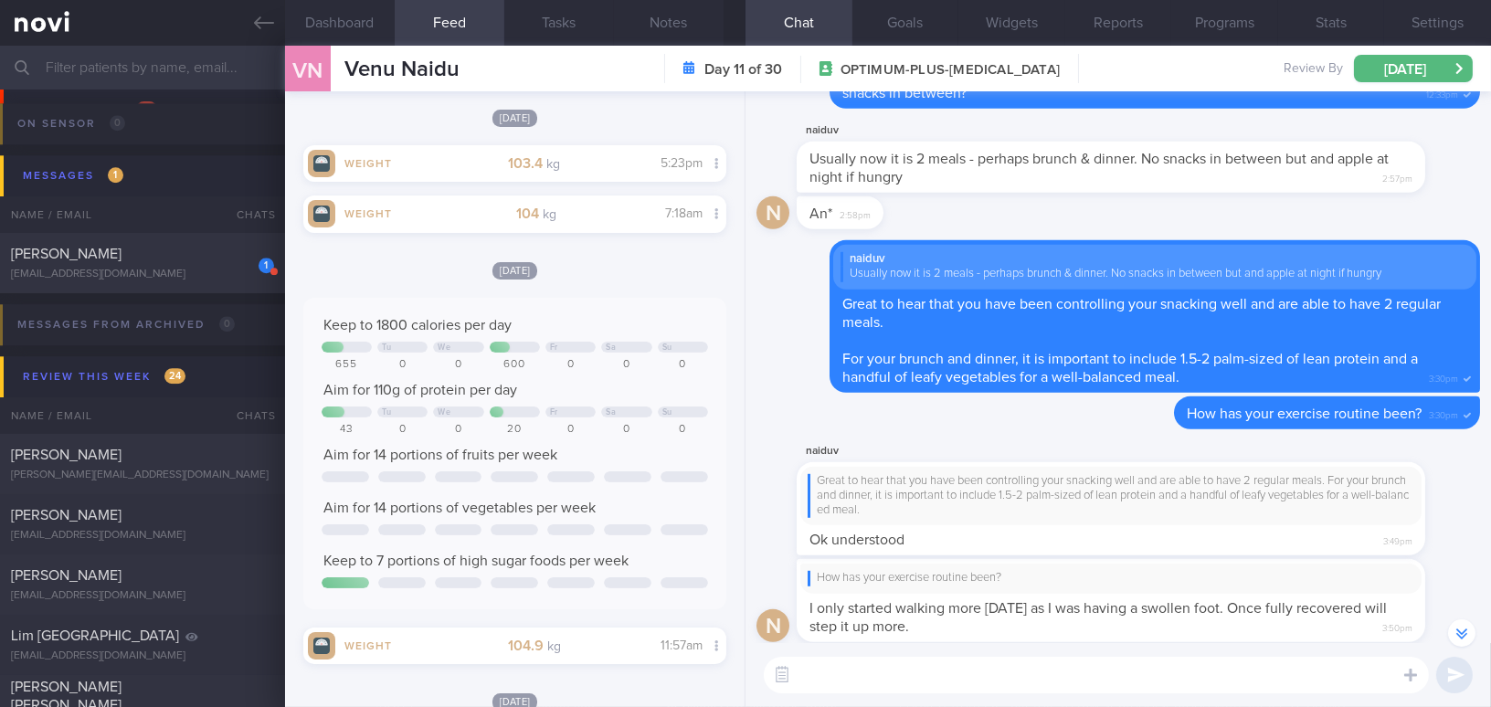
scroll to position [1079, 0]
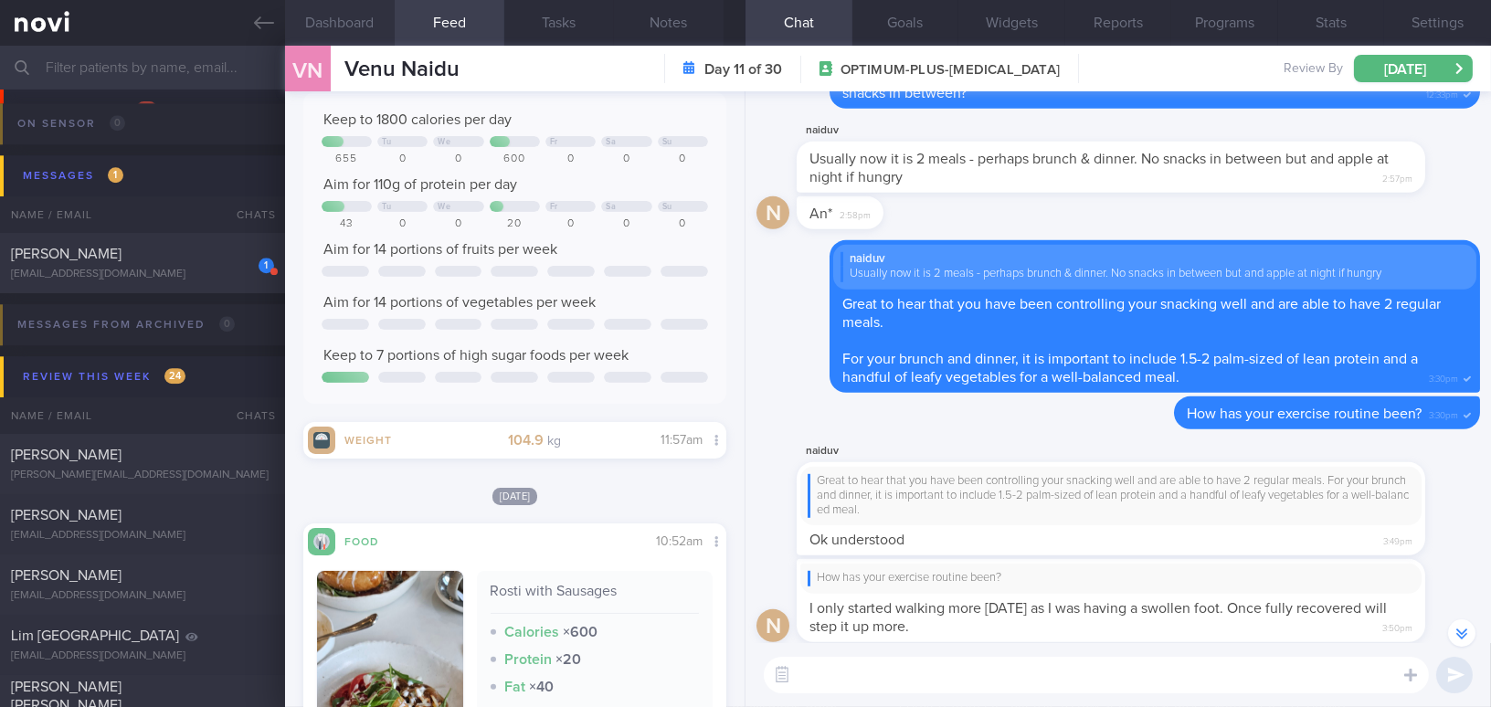
click at [362, 25] on button "Dashboard" at bounding box center [340, 23] width 110 height 46
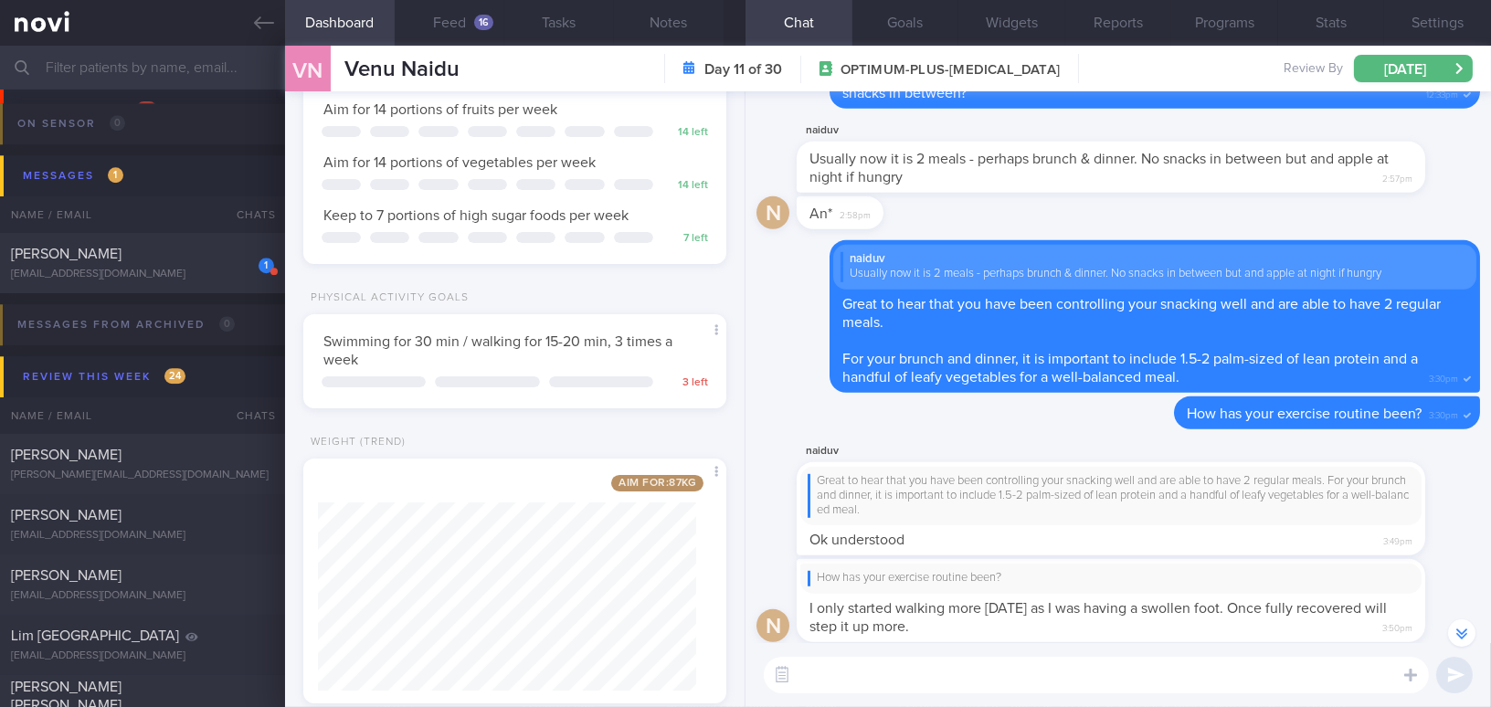
scroll to position [331, 0]
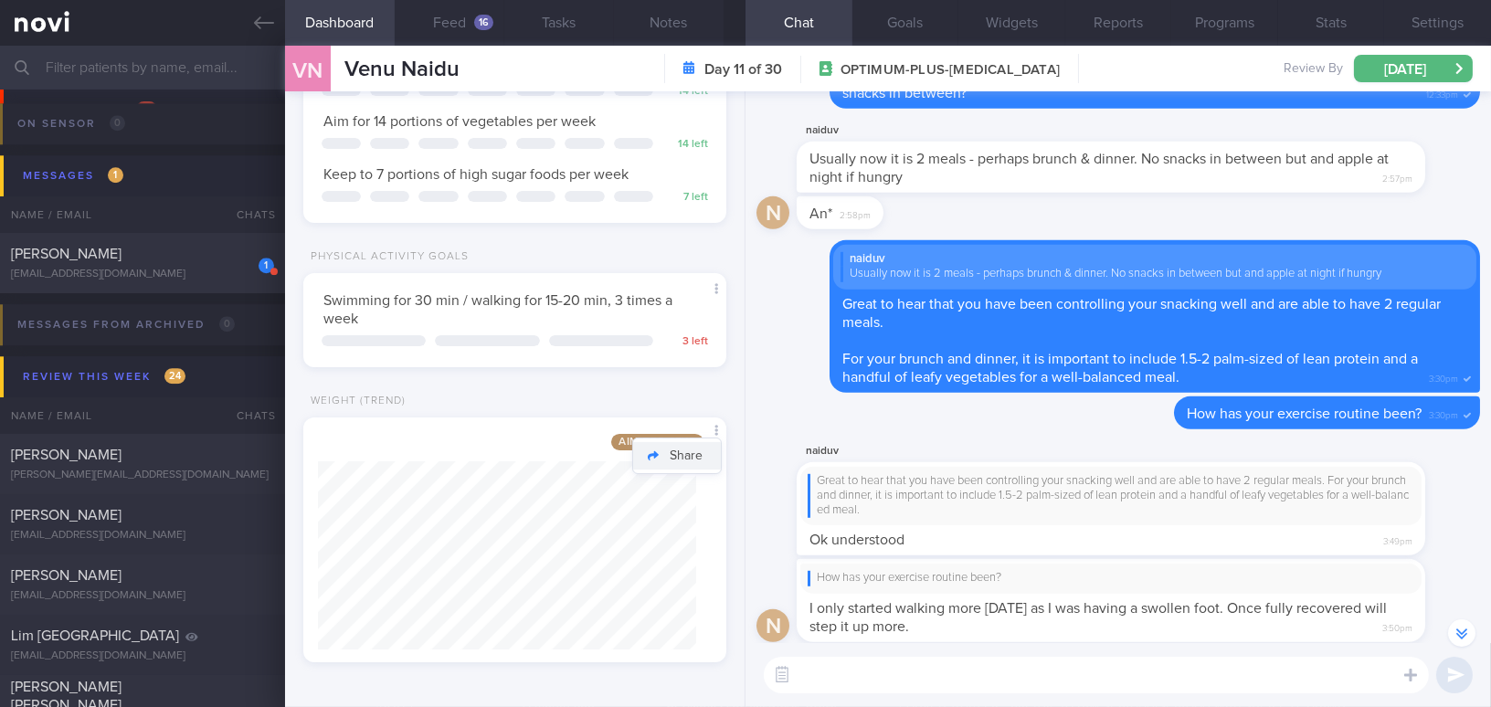
click at [707, 451] on button "Share" at bounding box center [677, 455] width 88 height 27
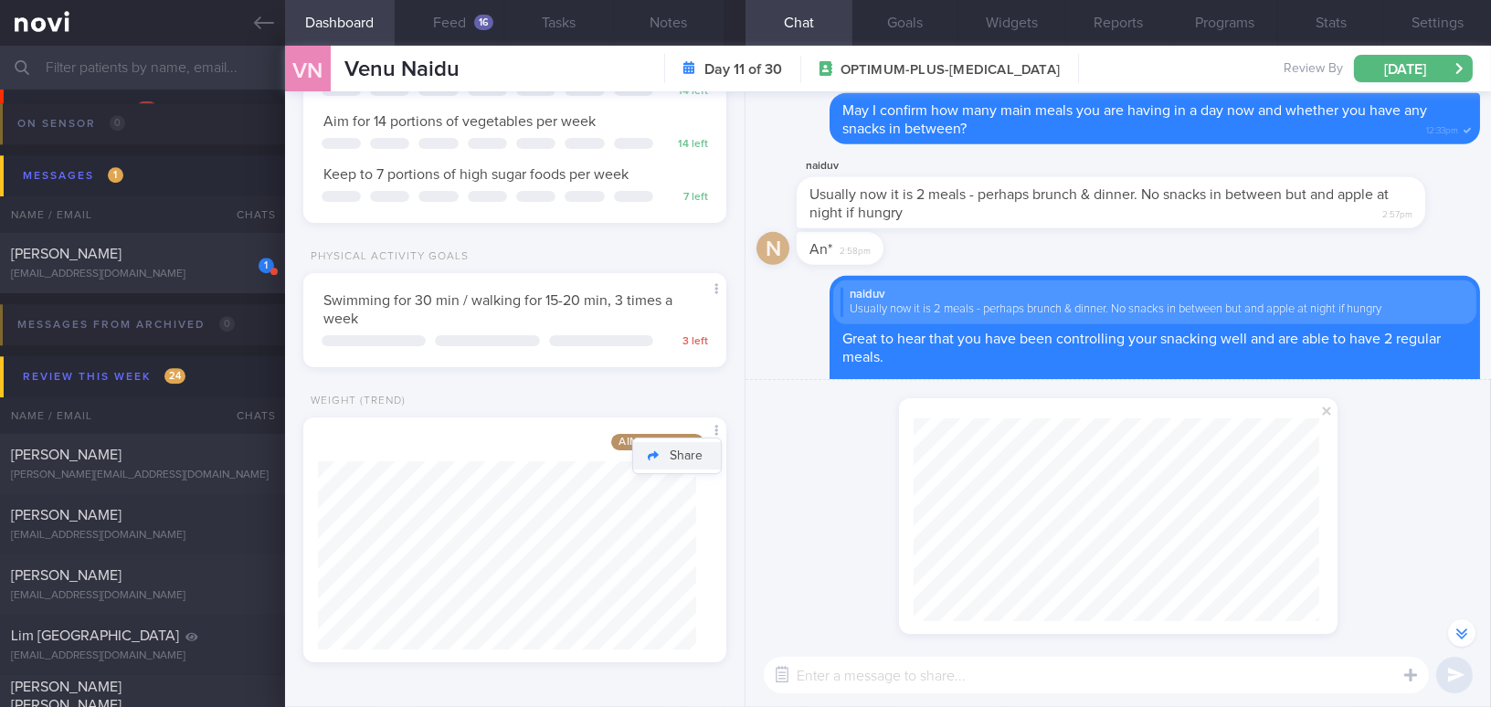
scroll to position [913582, 913378]
click at [1330, 415] on span at bounding box center [1327, 411] width 22 height 22
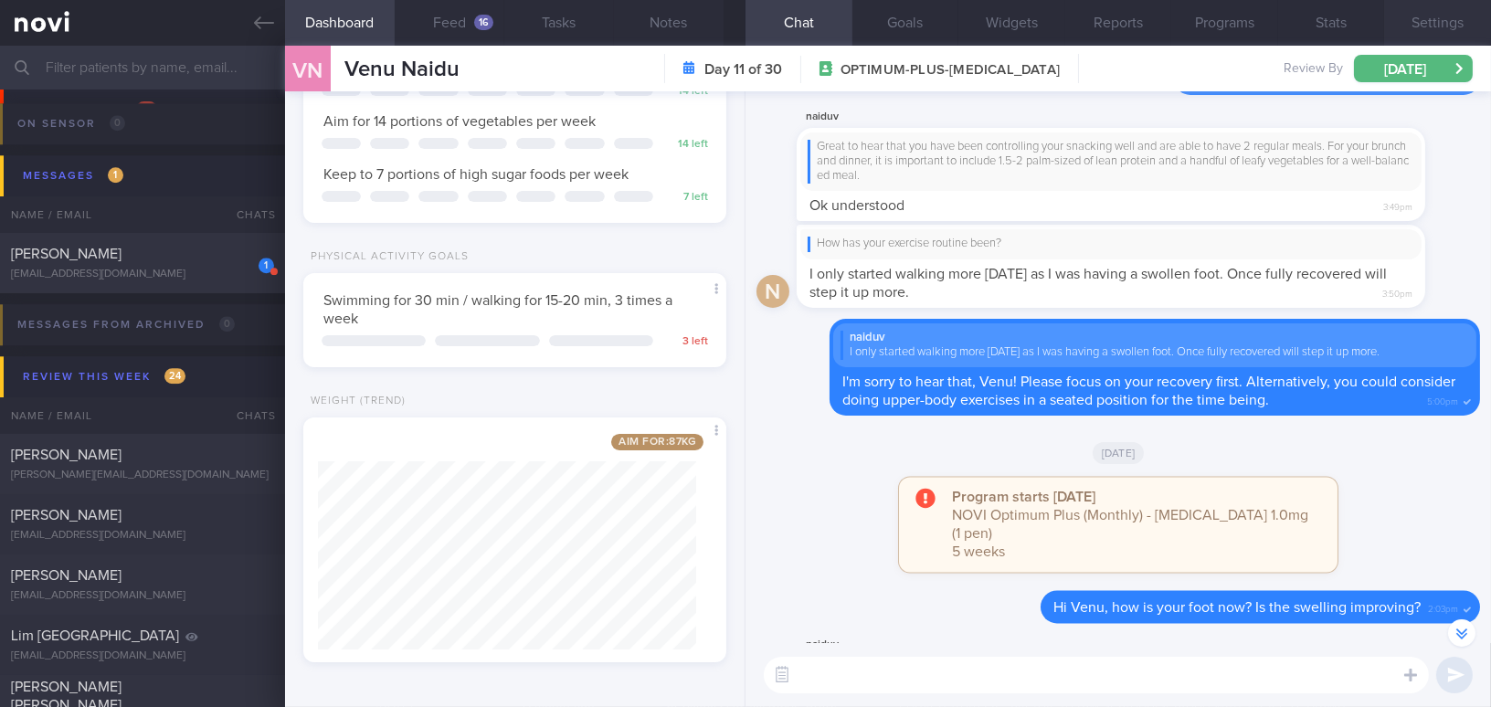
click at [1425, 25] on button "Settings" at bounding box center [1437, 23] width 107 height 46
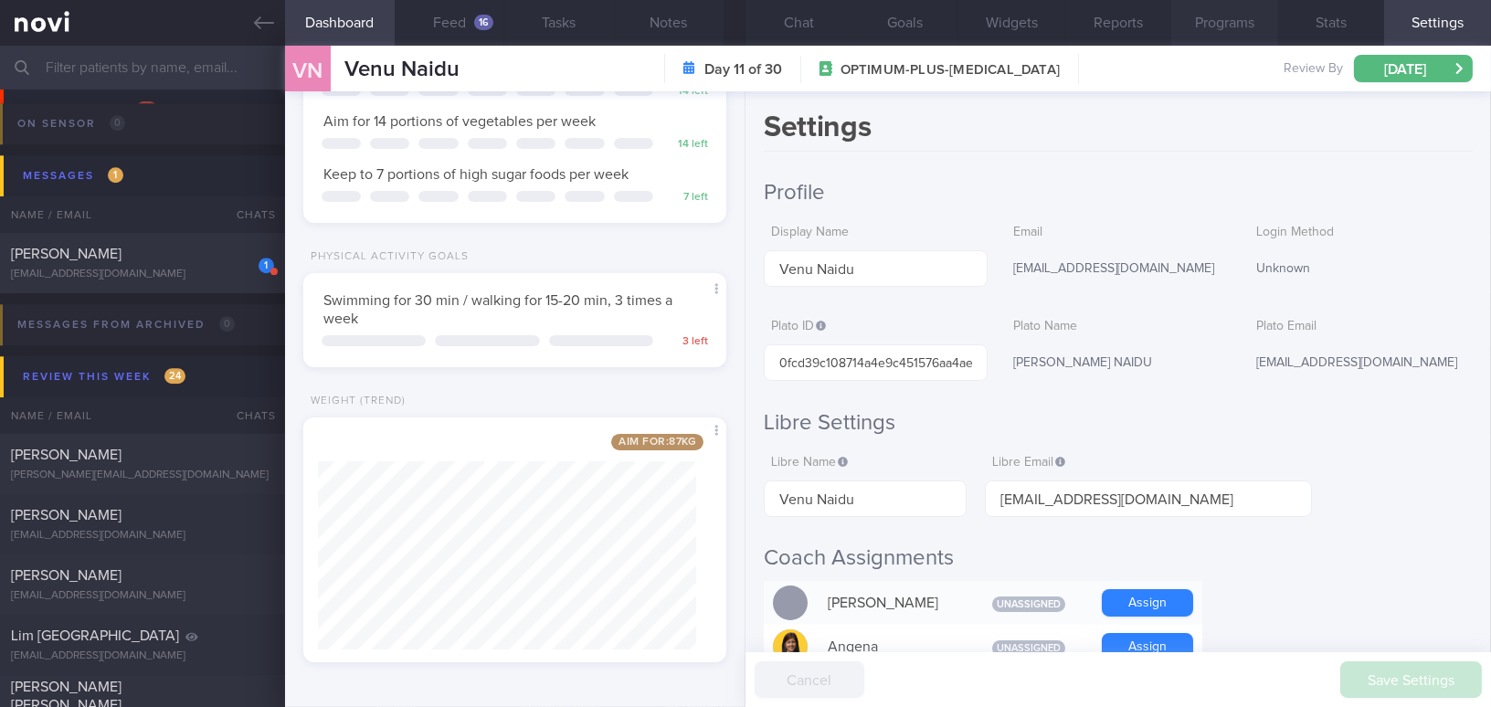
click at [1205, 16] on button "Programs" at bounding box center [1224, 23] width 107 height 46
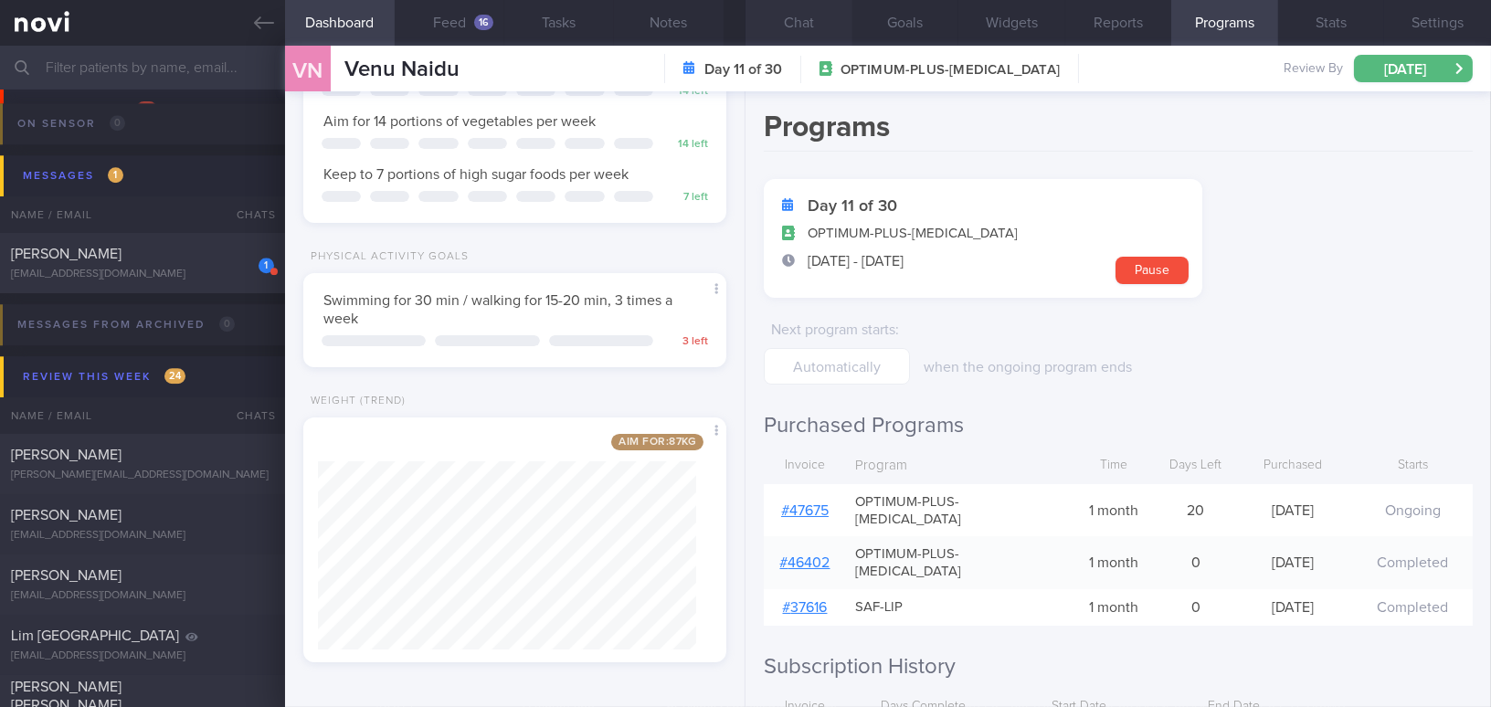
click at [800, 14] on button "Chat" at bounding box center [799, 23] width 107 height 46
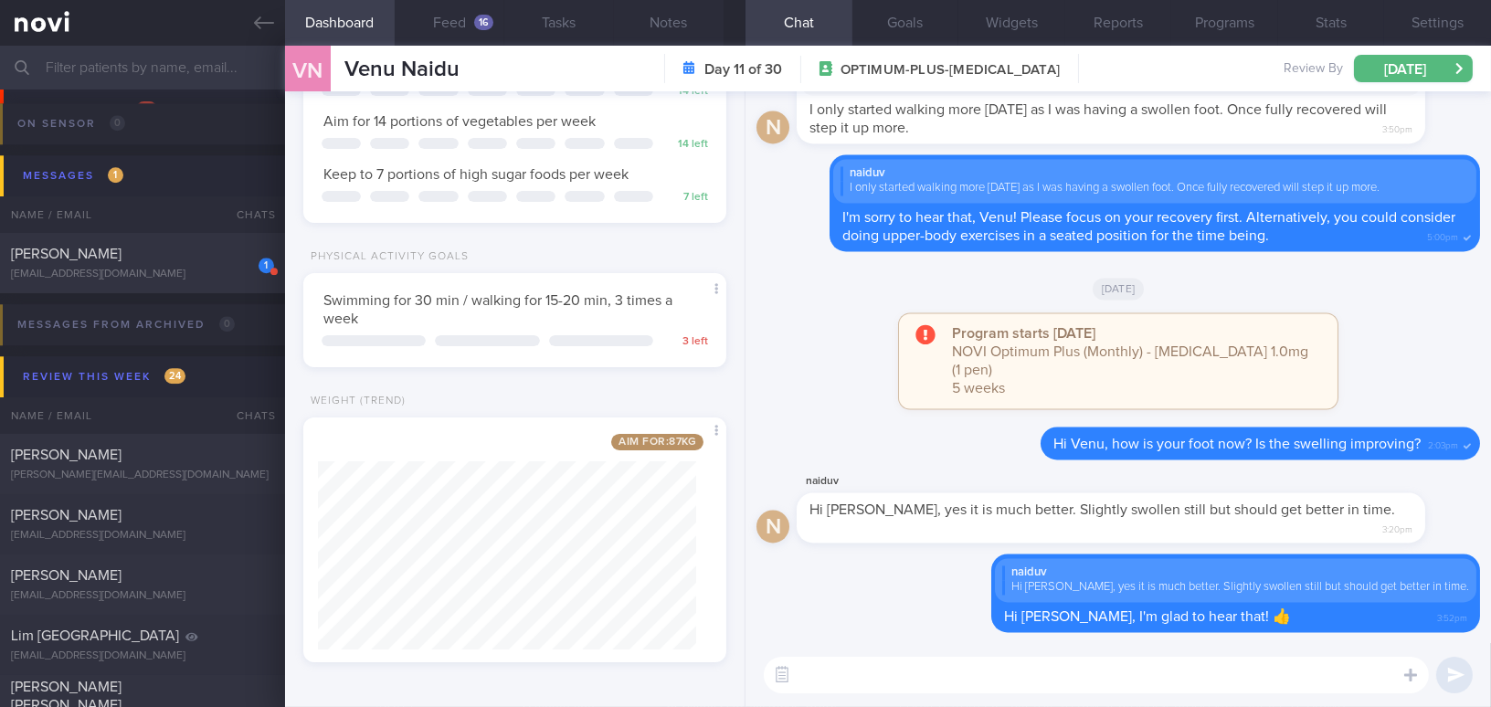
click at [961, 663] on textarea at bounding box center [1096, 675] width 665 height 37
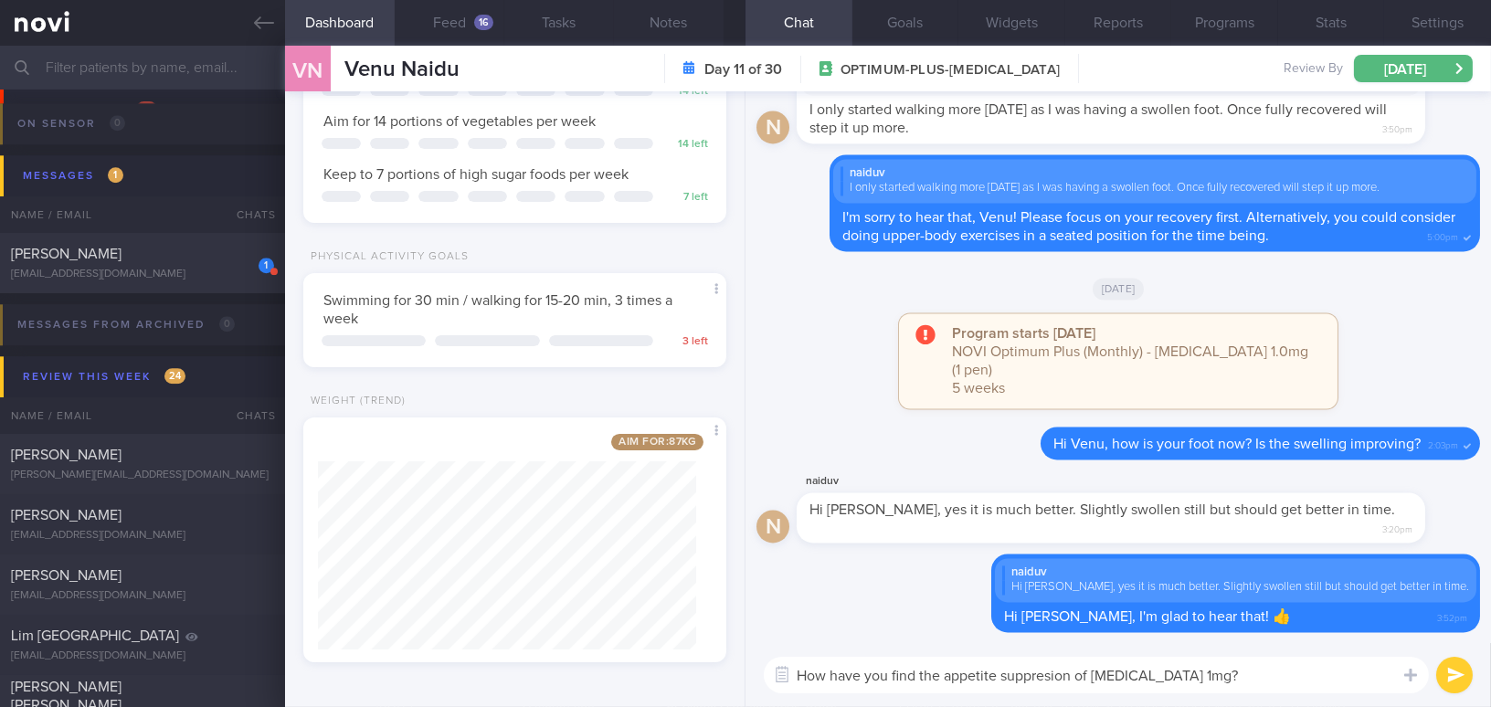
drag, startPoint x: 1192, startPoint y: 669, endPoint x: 762, endPoint y: 662, distance: 430.5
click at [762, 662] on div "How have you find the appetite suppresion of Wegovy 1mg? How have you find the …" at bounding box center [1119, 675] width 746 height 64
click at [1207, 669] on textarea "How have you find the appetite suppresion of Wegovy 1mg?" at bounding box center [1096, 675] width 665 height 37
drag, startPoint x: 1210, startPoint y: 676, endPoint x: 784, endPoint y: 654, distance: 426.4
click at [784, 654] on div "How have you find the appetite suppresion of Wegovy 1mg? How have you find the …" at bounding box center [1119, 675] width 746 height 64
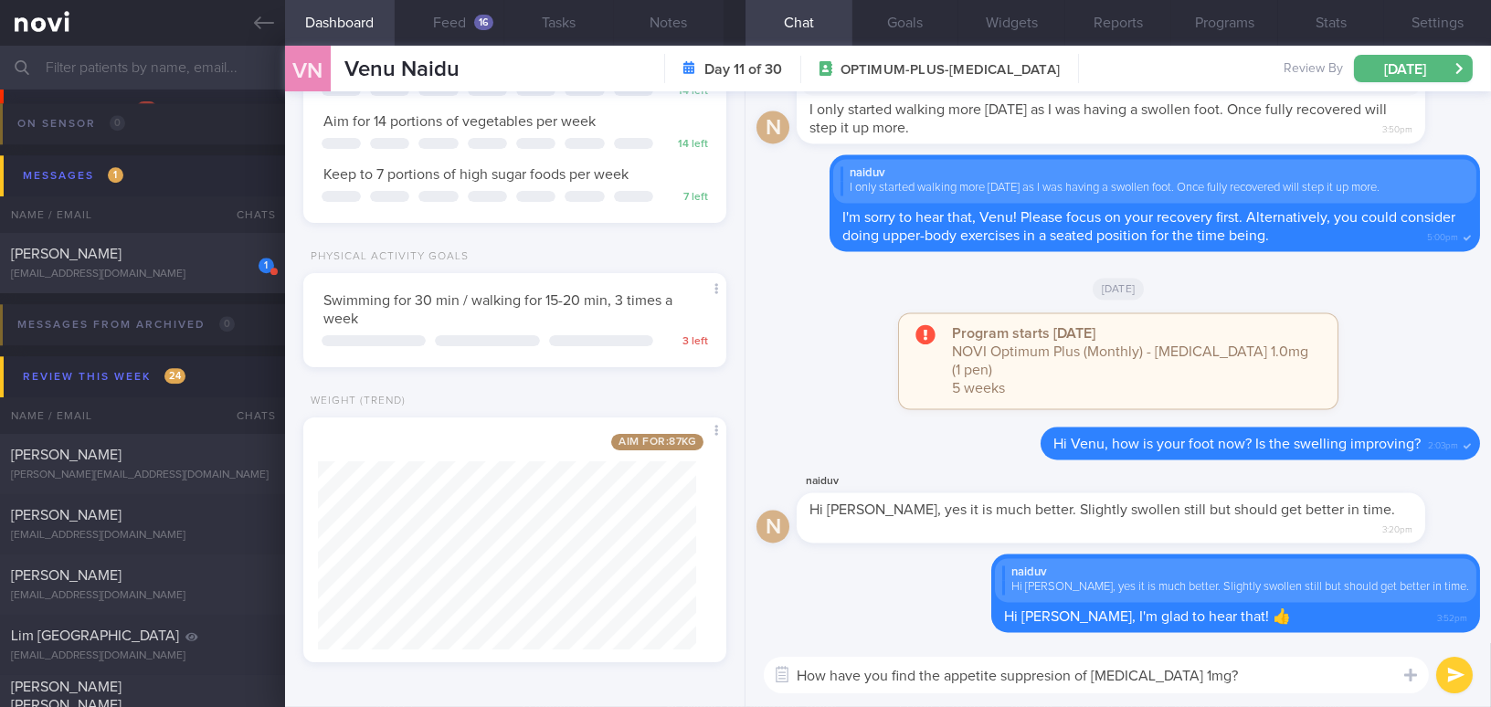
paste textarea "ound the appetite suppression with Wegovy 1"
type textarea "How have you found the appetite suppression with Wegovy 1 mg?"
click at [1460, 679] on button "submit" at bounding box center [1454, 675] width 37 height 37
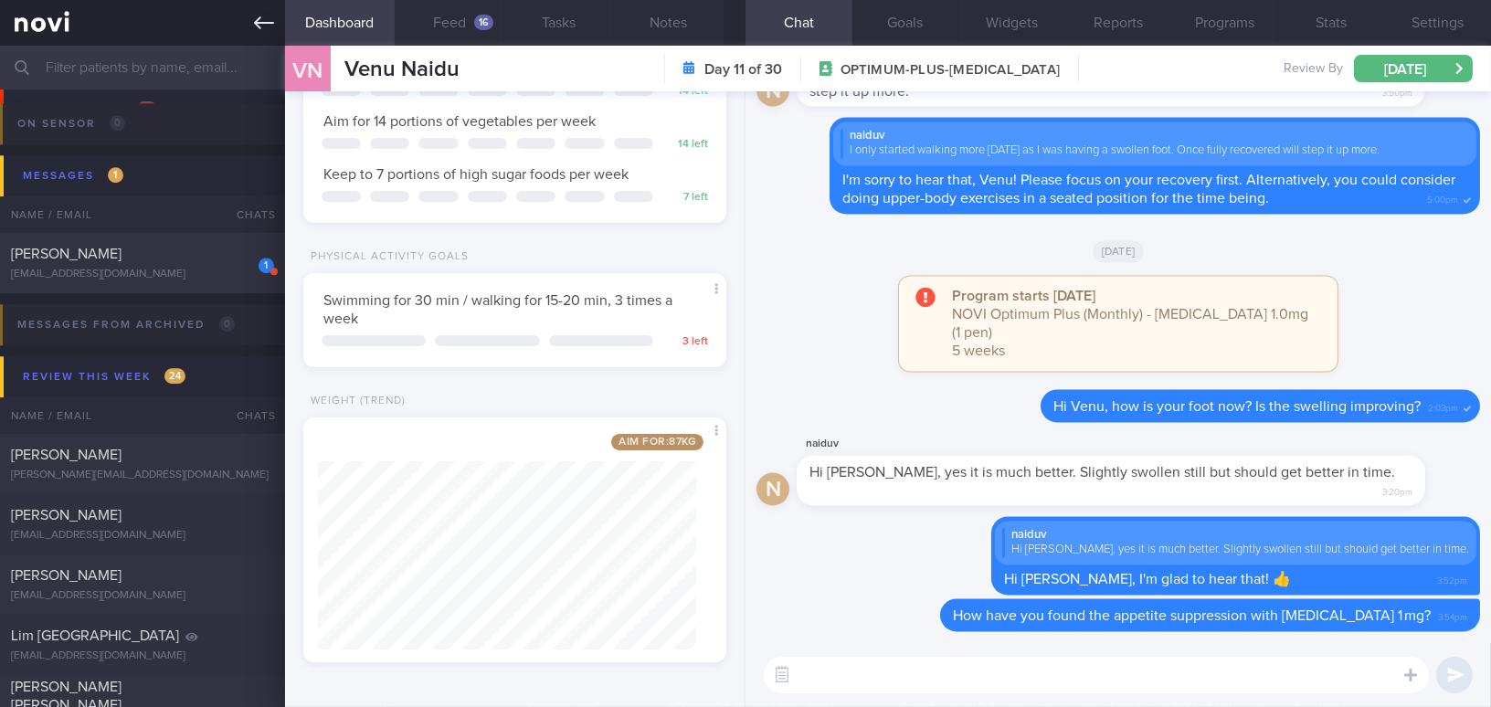
click at [255, 23] on icon at bounding box center [264, 22] width 20 height 13
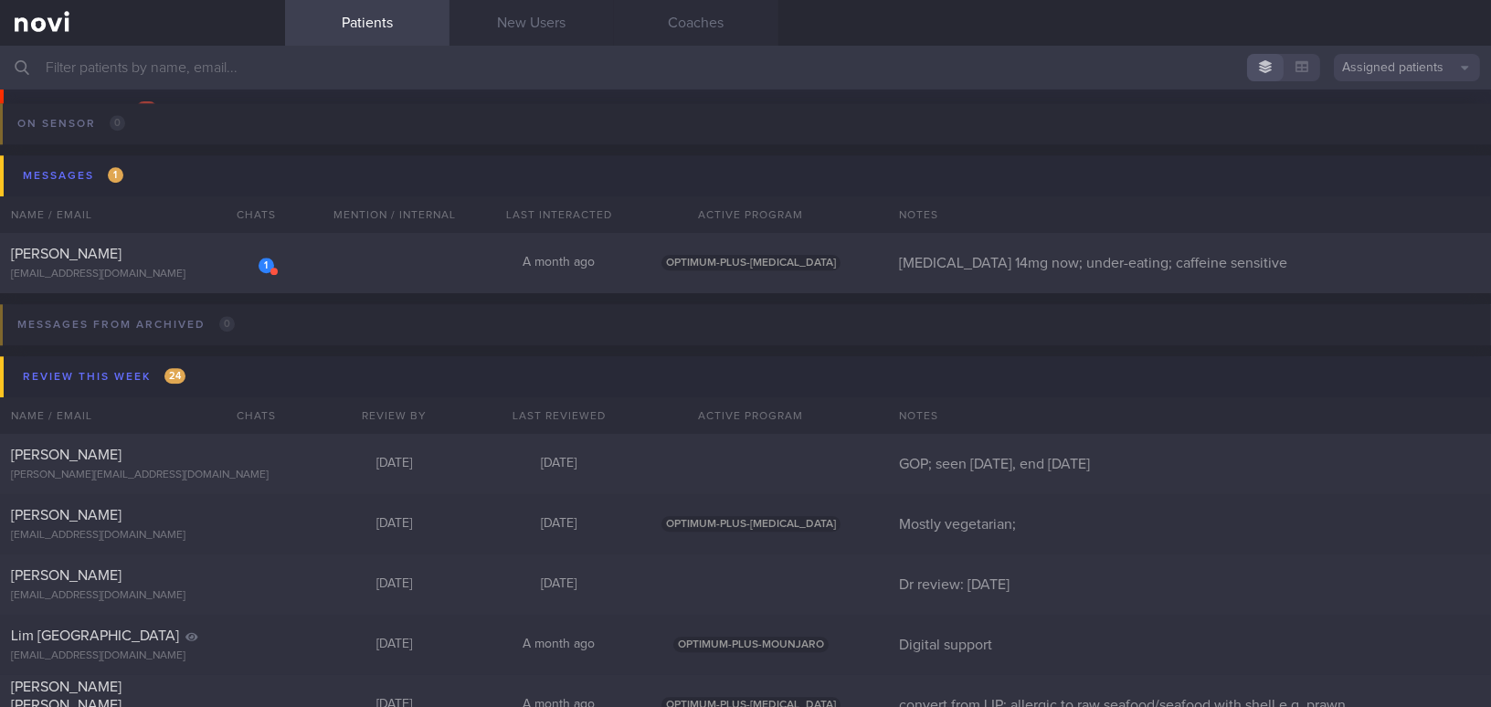
click at [164, 61] on input "text" at bounding box center [745, 68] width 1491 height 44
click at [122, 252] on span "[PERSON_NAME]" at bounding box center [66, 254] width 111 height 15
select select "8"
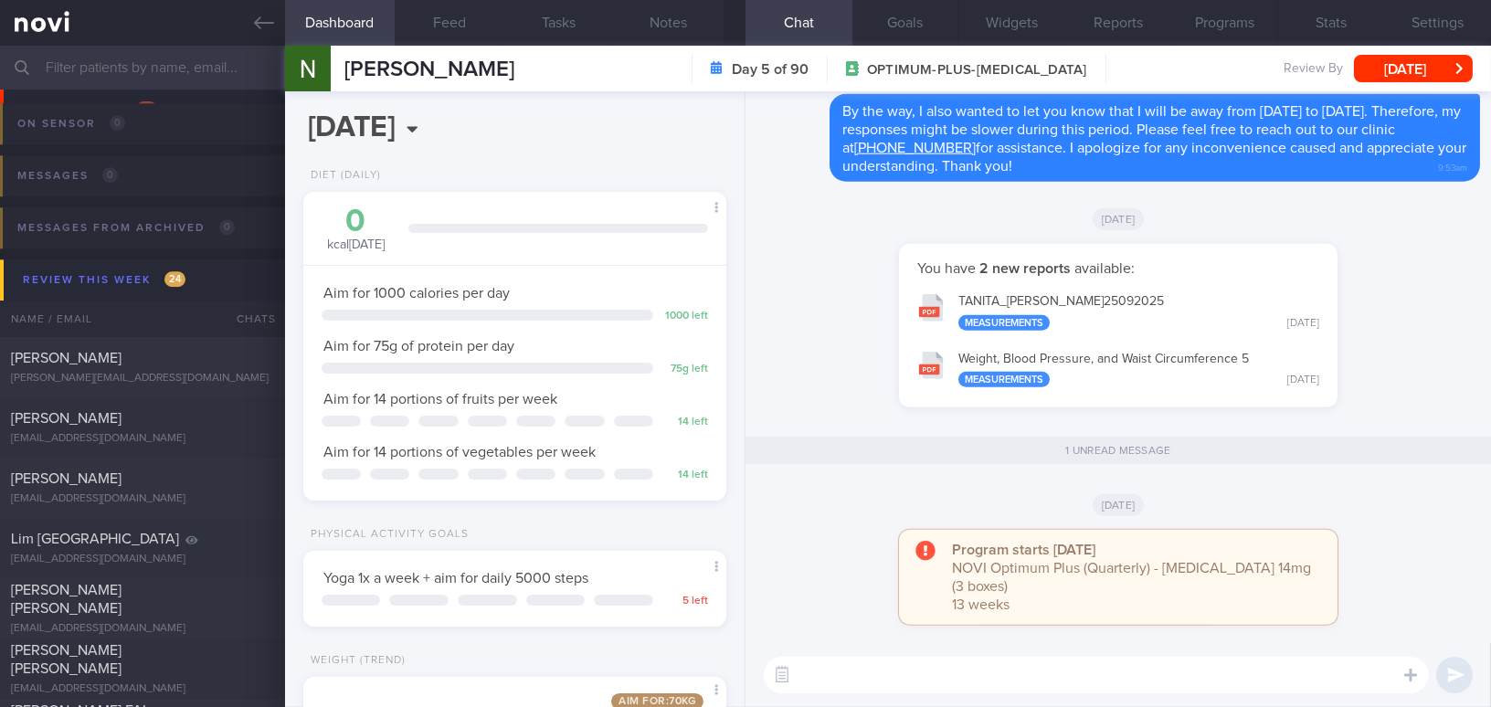
click at [996, 675] on textarea at bounding box center [1096, 675] width 665 height 37
type textarea "h"
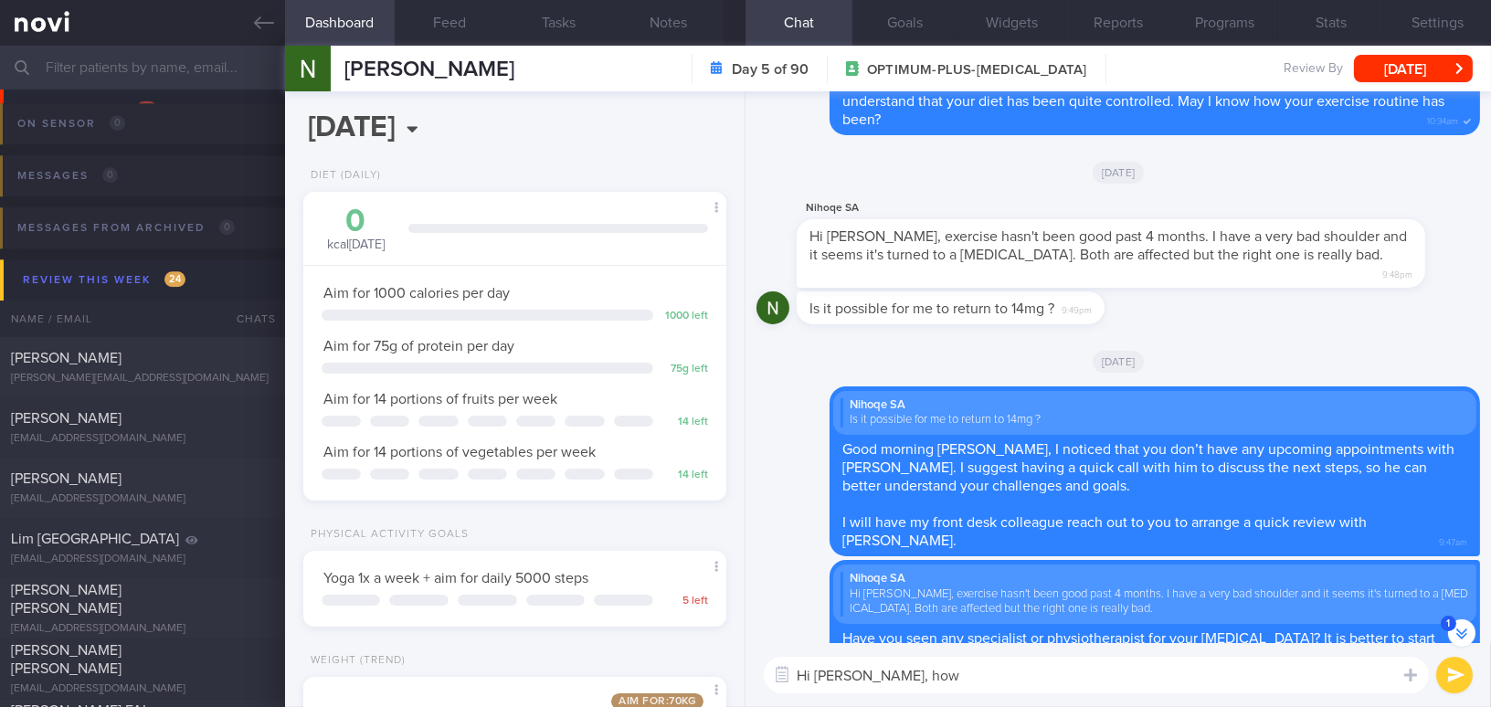
scroll to position [-747, 0]
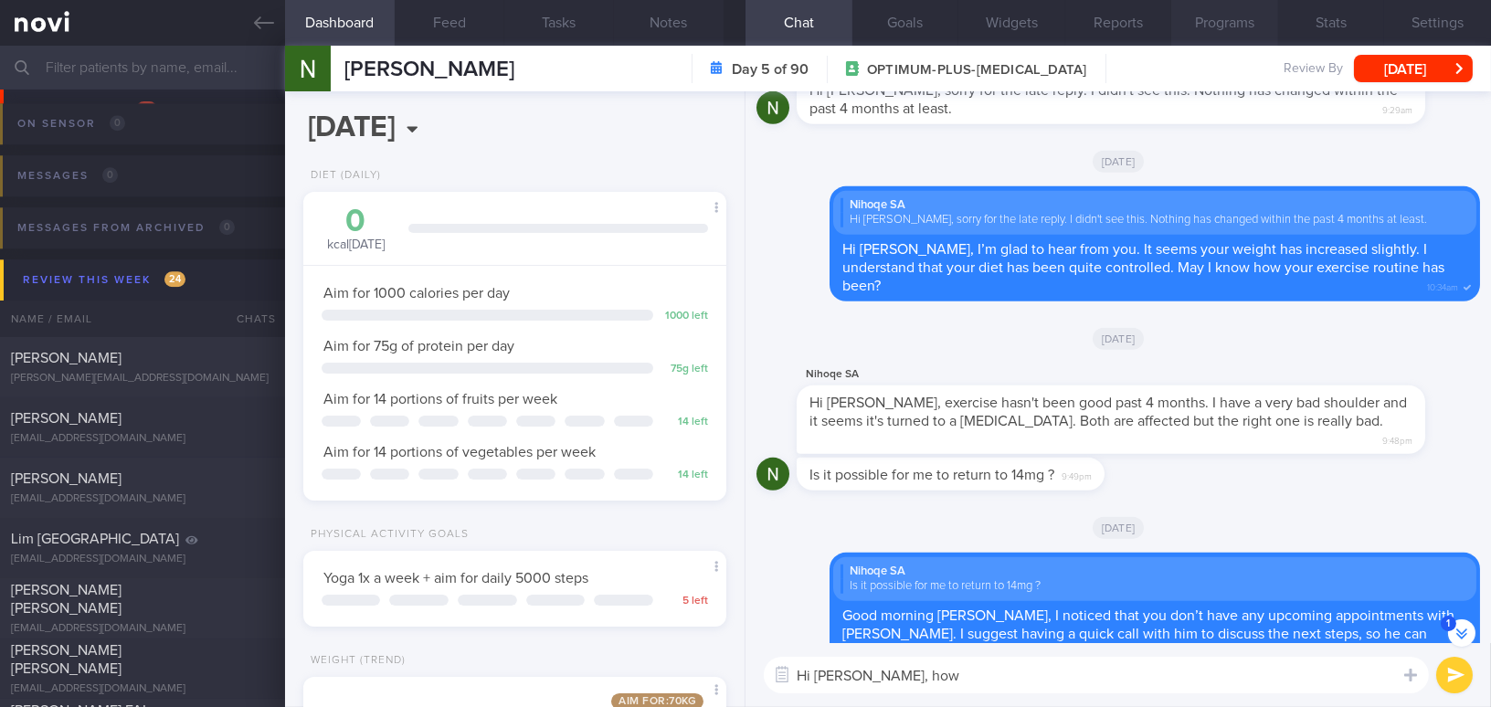
click at [1236, 20] on button "Programs" at bounding box center [1224, 23] width 107 height 46
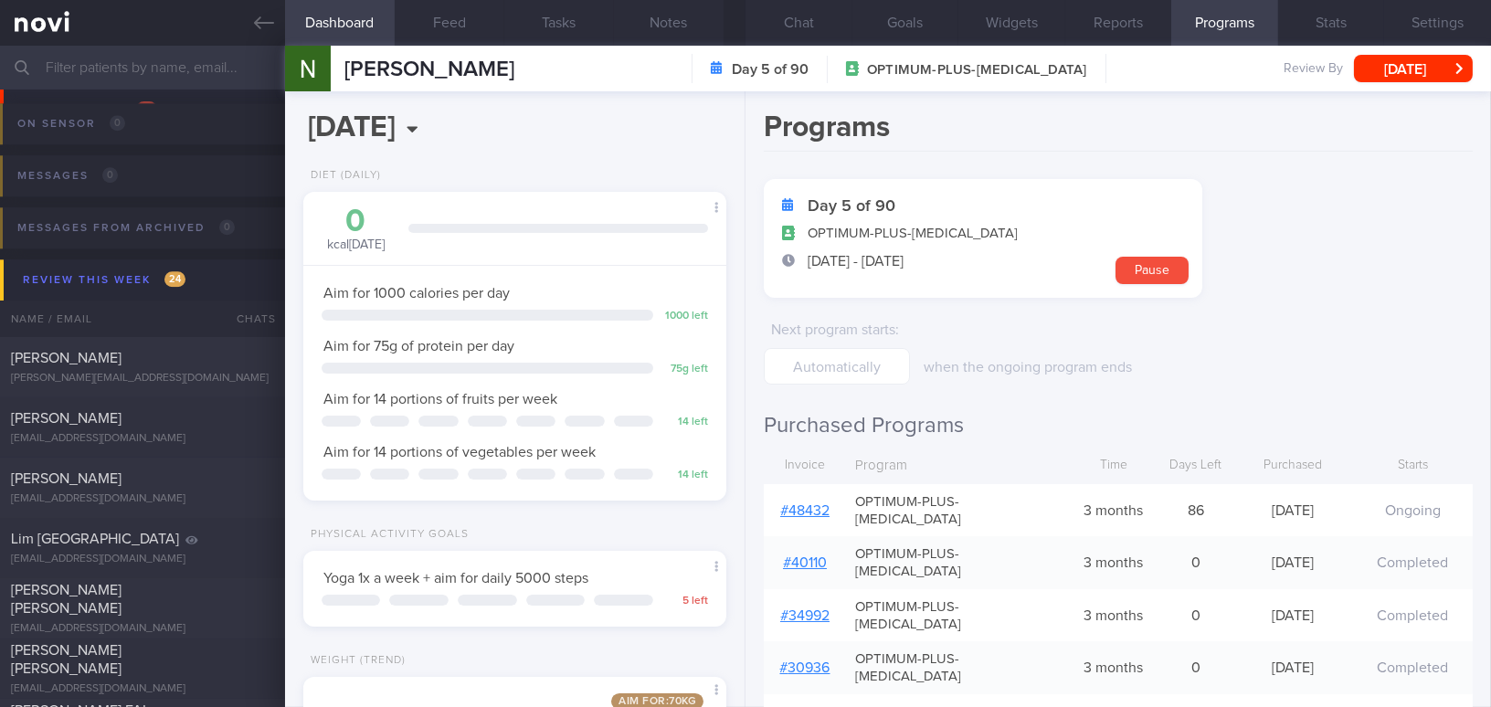
scroll to position [-694, 0]
click at [810, 503] on link "# 48432" at bounding box center [804, 510] width 49 height 15
click at [796, 12] on button "Chat" at bounding box center [799, 23] width 107 height 46
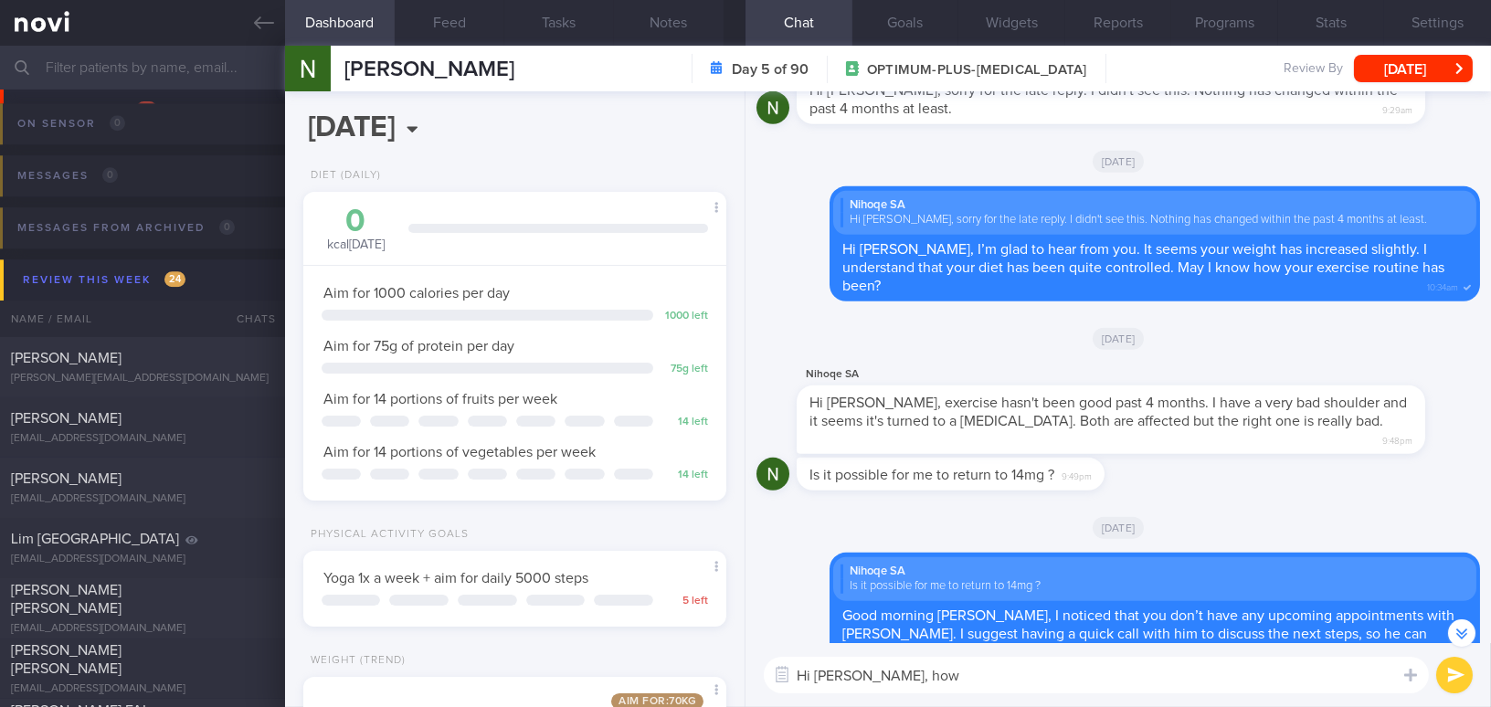
click at [975, 669] on textarea "Hi Diarna, how" at bounding box center [1096, 675] width 665 height 37
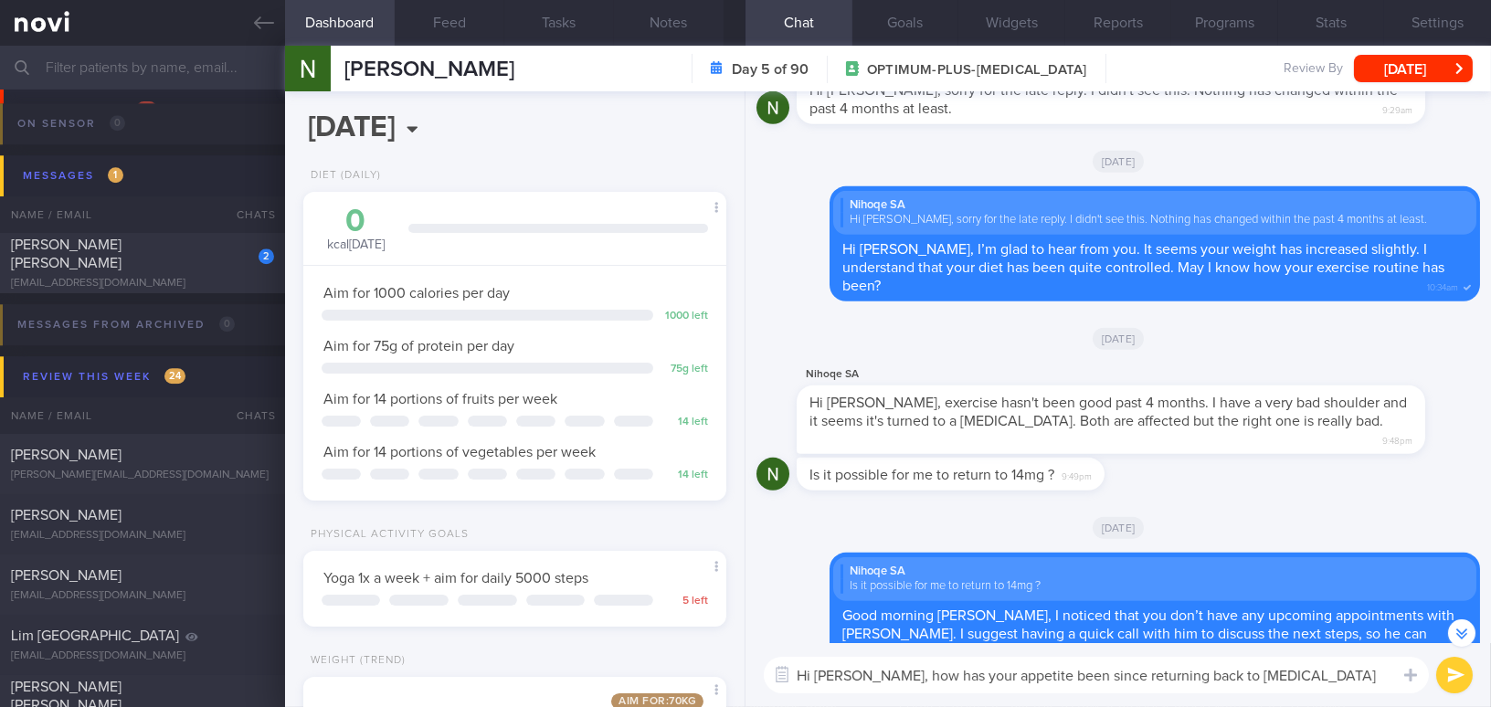
drag, startPoint x: 866, startPoint y: 676, endPoint x: 1381, endPoint y: 670, distance: 514.5
click at [1381, 670] on textarea "Hi Diarna, how has your appetite been since returning back to Rybelsus 14mg dai…" at bounding box center [1096, 675] width 665 height 37
click at [1146, 689] on textarea "Hi Diarna, how has your appetite been since returning back to Rybelsus 14mg dai…" at bounding box center [1096, 675] width 665 height 37
drag, startPoint x: 864, startPoint y: 673, endPoint x: 1368, endPoint y: 679, distance: 504.4
click at [1368, 679] on textarea "Hi Diarna, how has your appetite been since returning back to Rybelsus 14mg dai…" at bounding box center [1096, 675] width 665 height 37
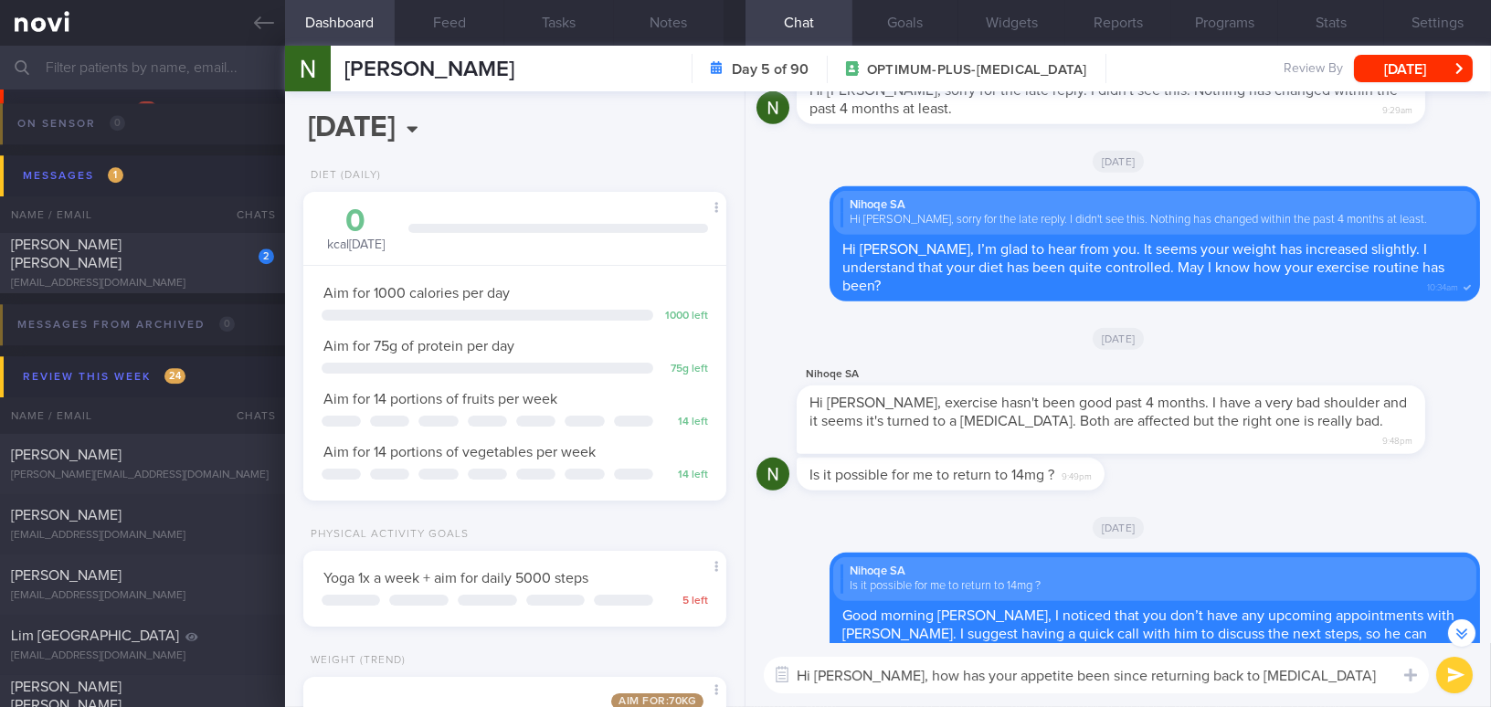
paste textarea "How has your appetite been since you resumed taking Rybelsus 14"
click at [873, 674] on textarea "Hi Diarna, How has your appetite been since you resumed taking Rybelsus 14 mg d…" at bounding box center [1096, 675] width 665 height 37
type textarea "Hi Diarna, how has your appetite been since you resumed taking Rybelsus 14 mg d…"
click at [1459, 682] on button "submit" at bounding box center [1454, 675] width 37 height 37
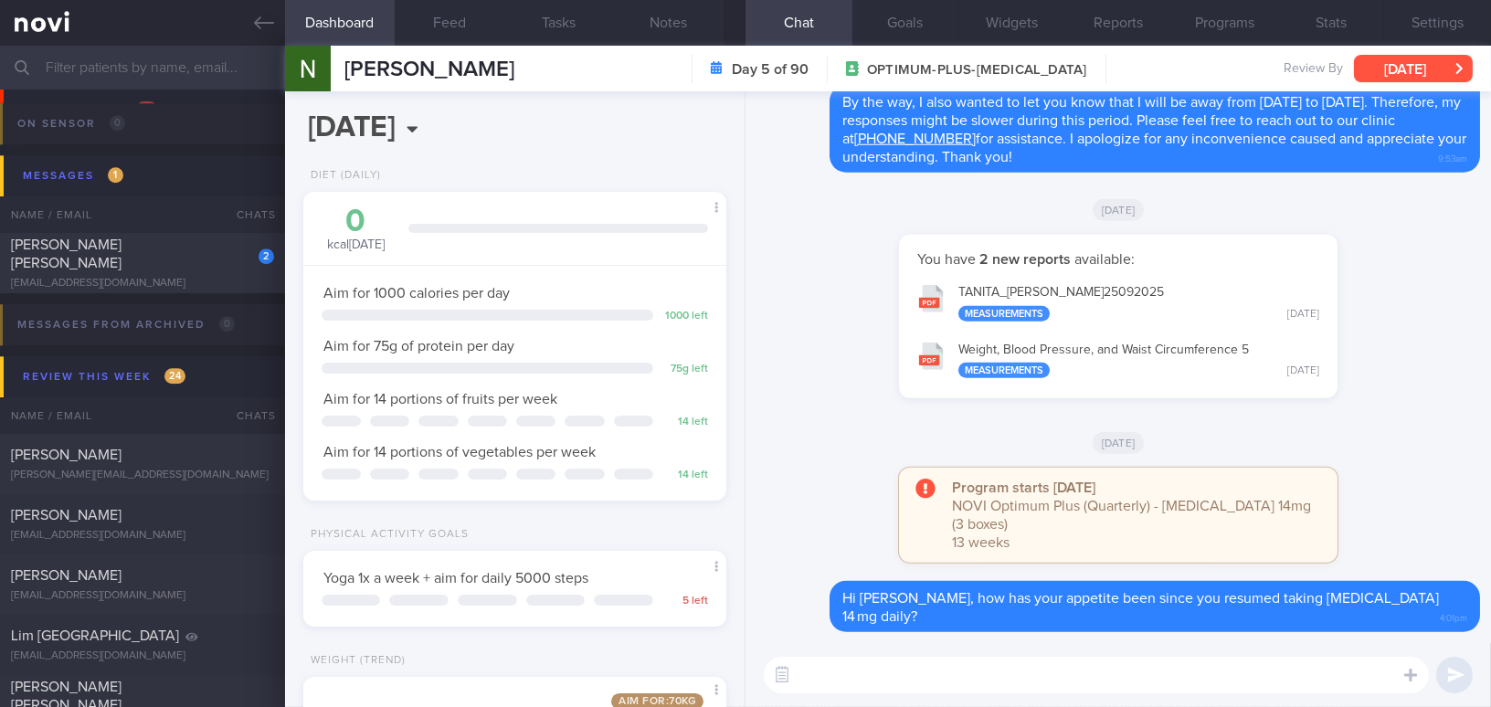
click at [1419, 70] on button "[DATE]" at bounding box center [1413, 68] width 119 height 27
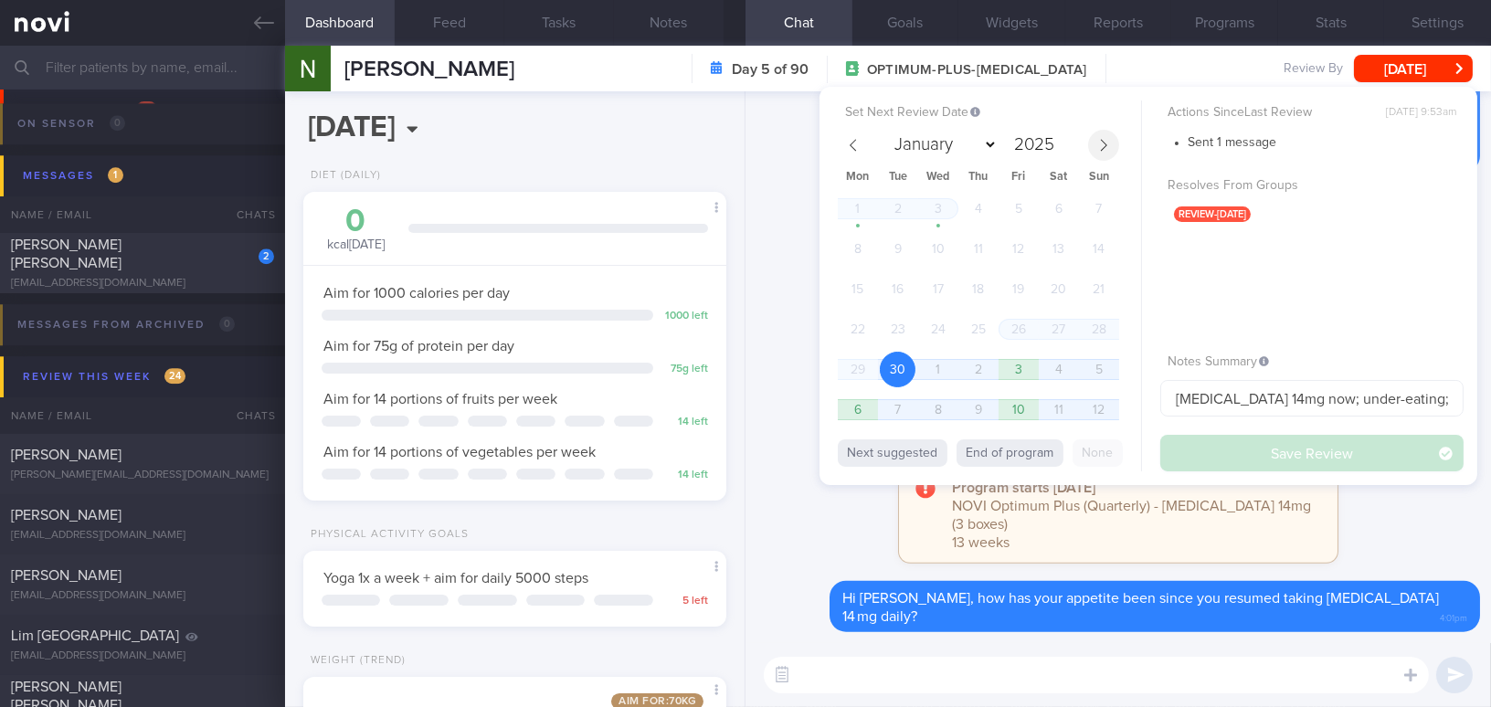
click at [1109, 149] on icon at bounding box center [1103, 145] width 13 height 13
select select "9"
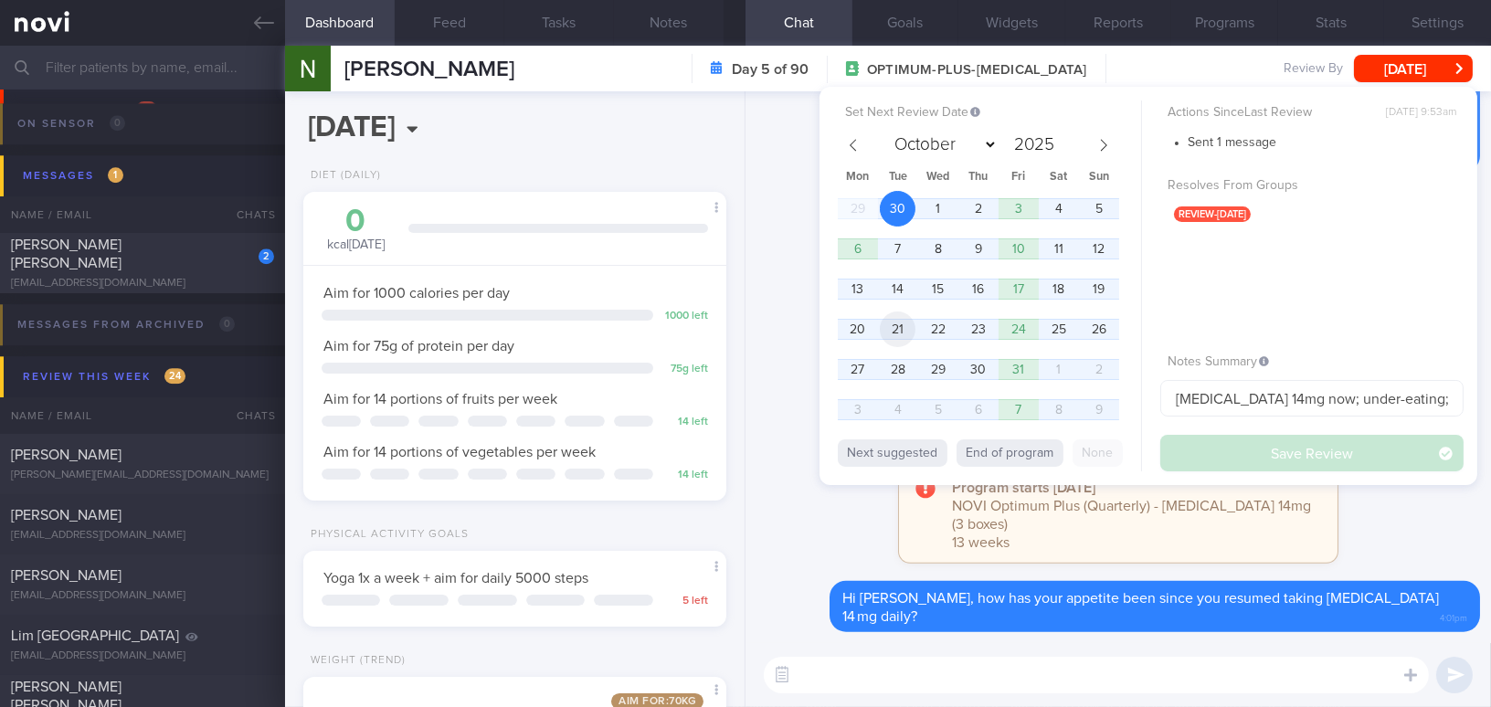
click at [908, 321] on span "21" at bounding box center [898, 330] width 36 height 36
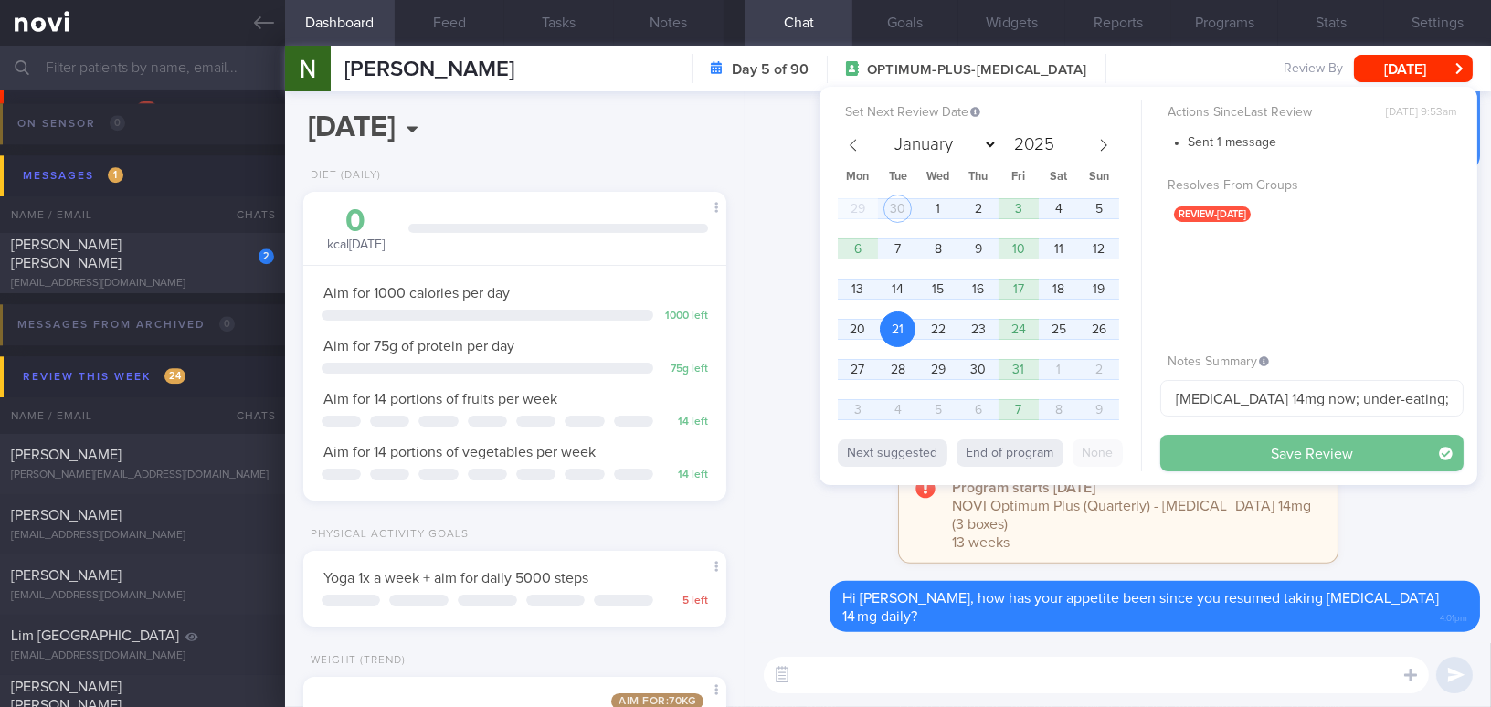
click at [1230, 444] on button "Save Review" at bounding box center [1312, 453] width 303 height 37
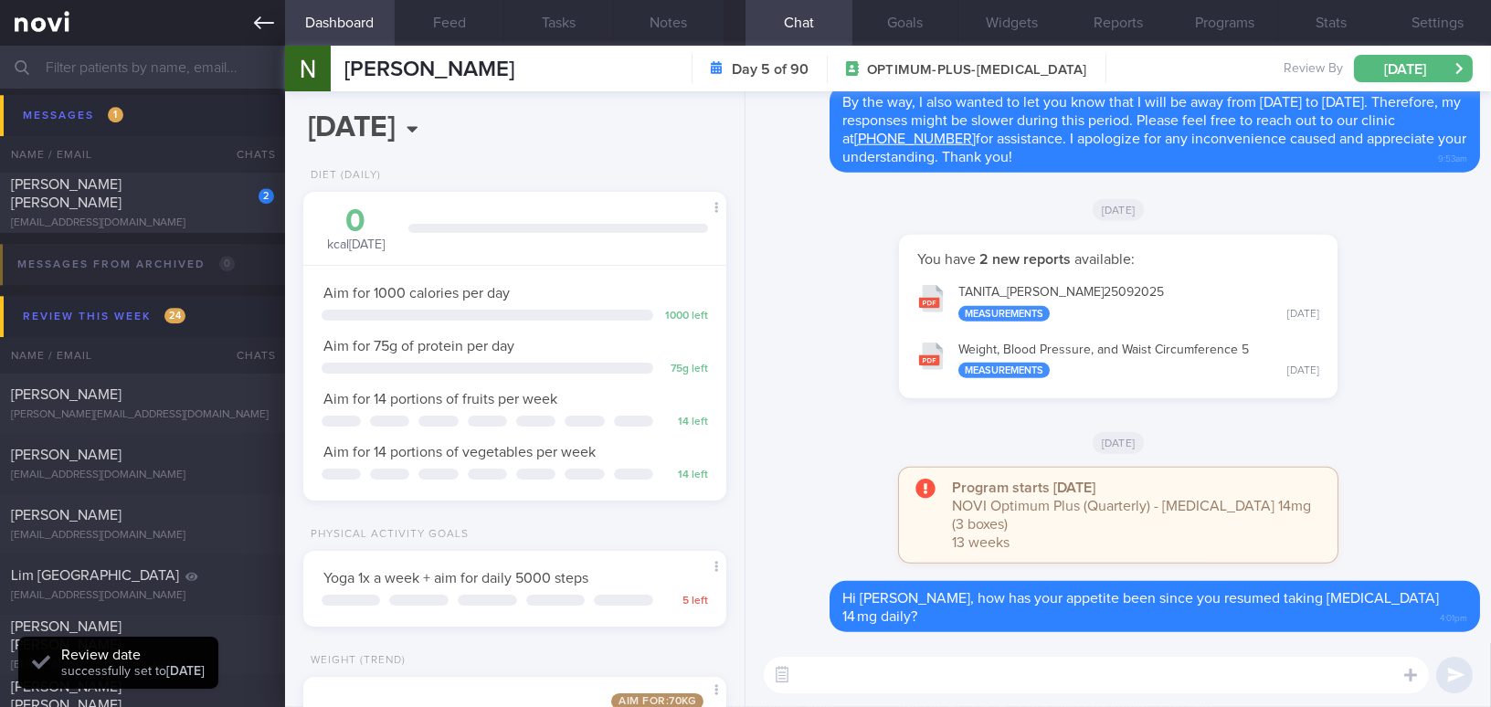
click at [258, 21] on icon at bounding box center [264, 23] width 20 height 20
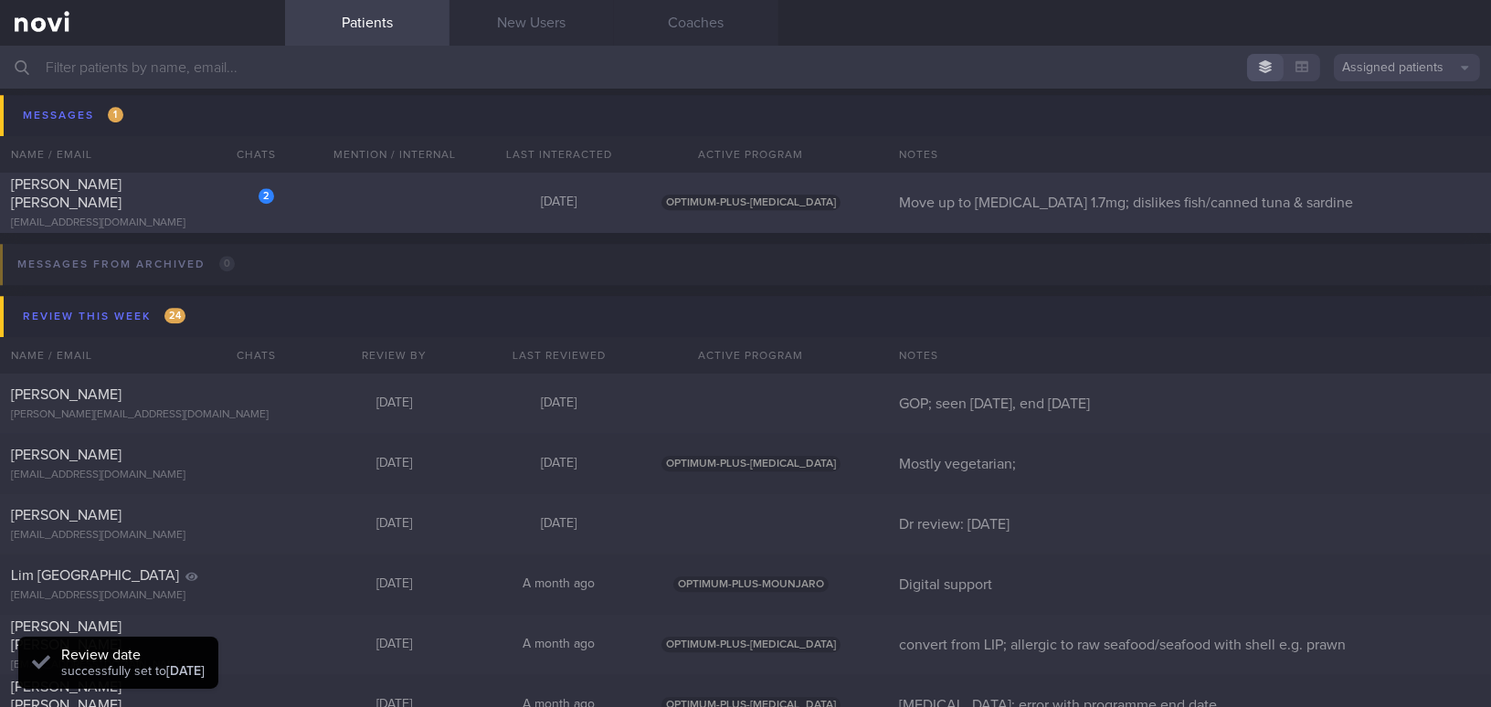
click at [189, 199] on div "[PERSON_NAME] [PERSON_NAME]" at bounding box center [140, 193] width 259 height 37
select select "9"
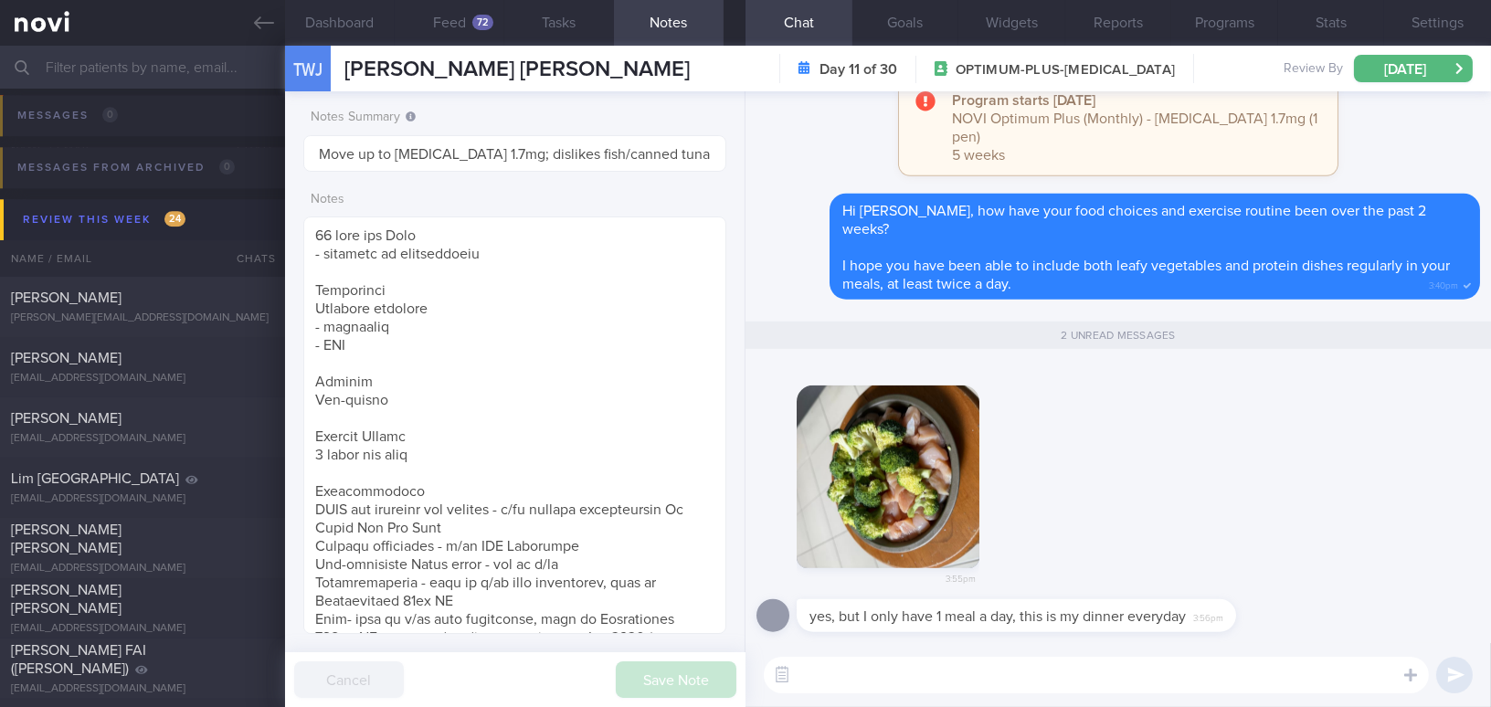
click at [908, 465] on button "button" at bounding box center [888, 477] width 183 height 183
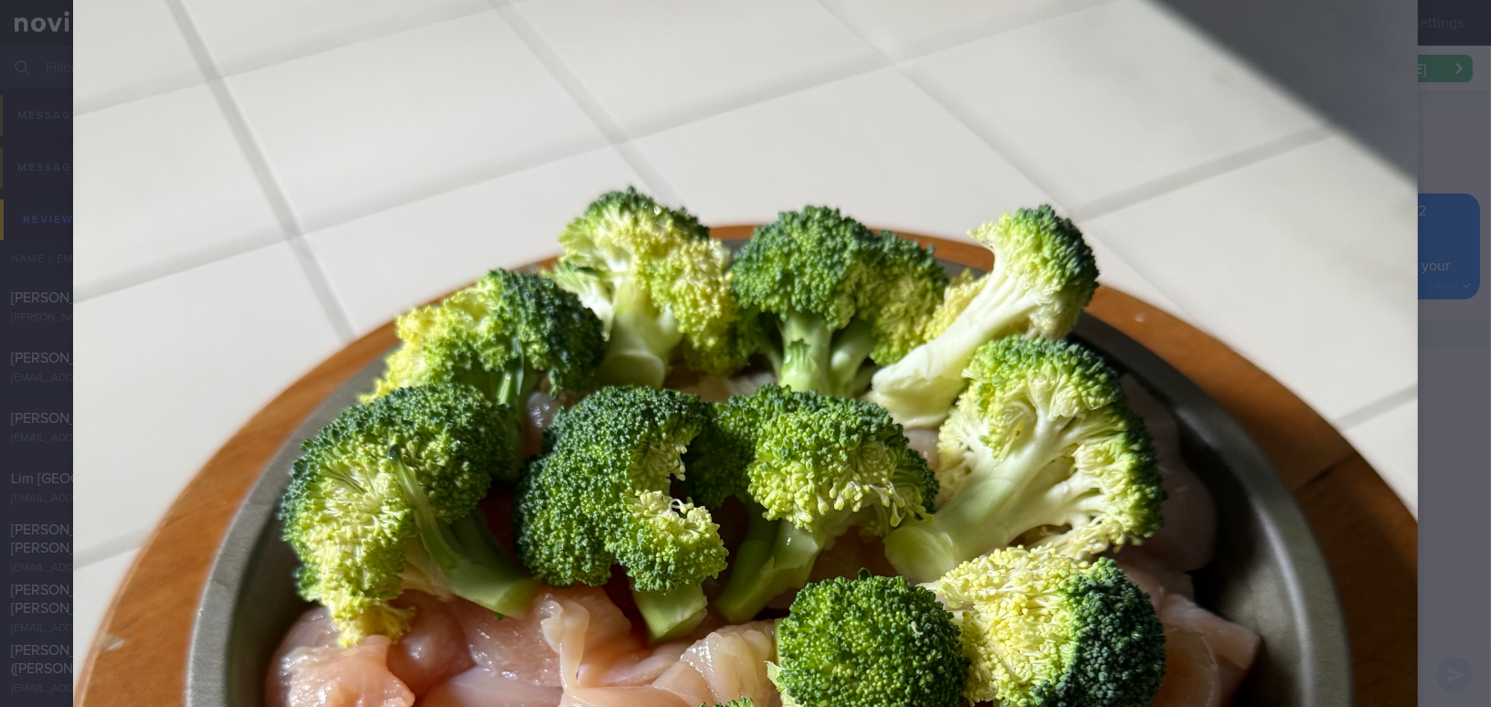
scroll to position [747, 0]
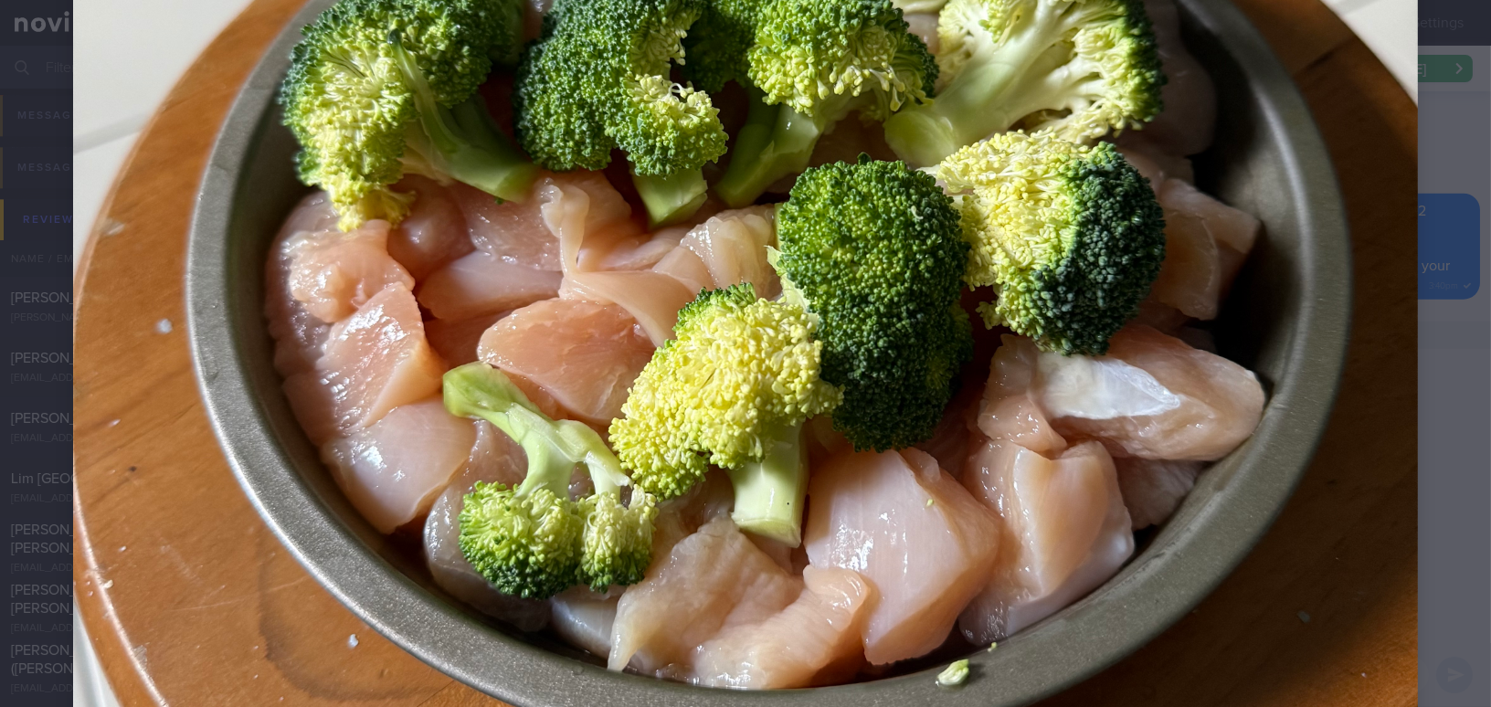
click at [1238, 472] on img at bounding box center [745, 223] width 1345 height 1794
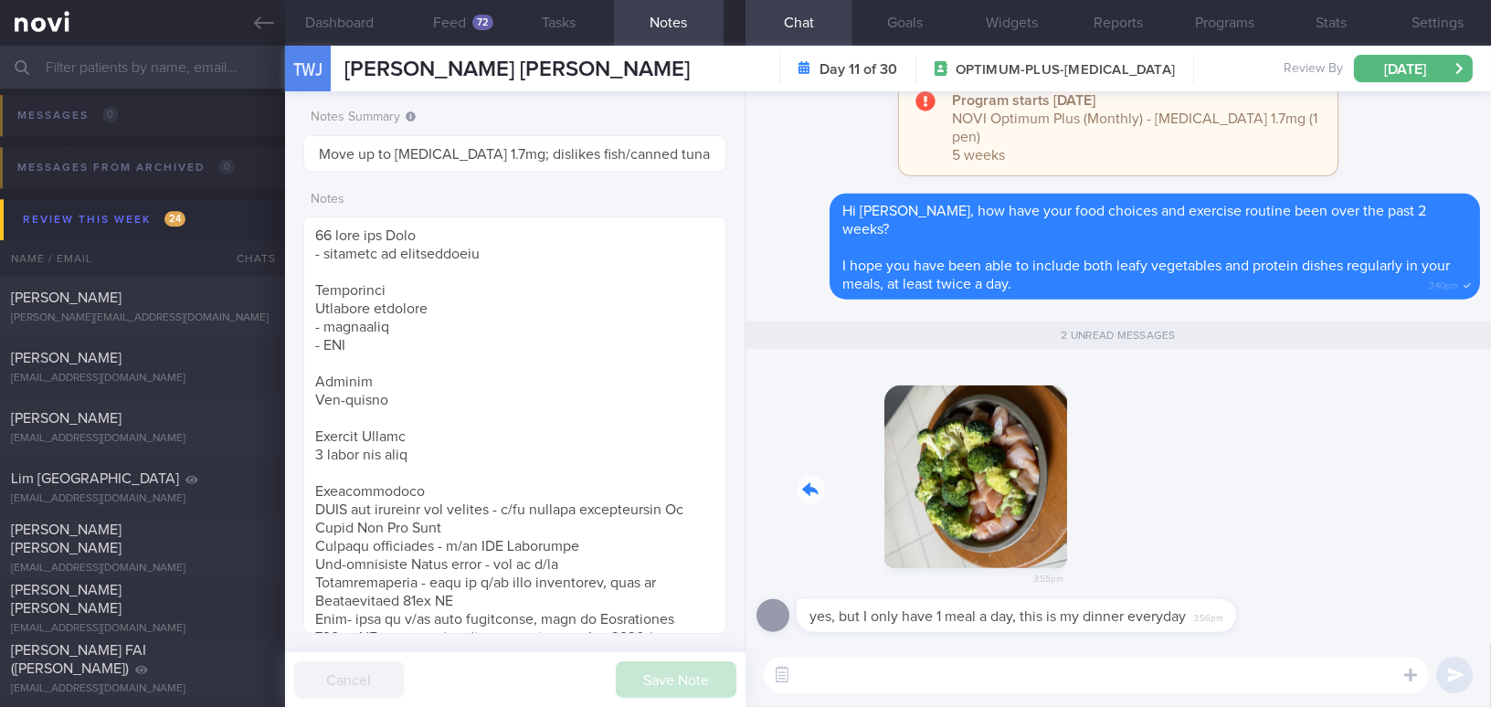
drag, startPoint x: 913, startPoint y: 491, endPoint x: 1130, endPoint y: 491, distance: 217.5
click at [1130, 491] on div "3:55pm" at bounding box center [1119, 482] width 724 height 237
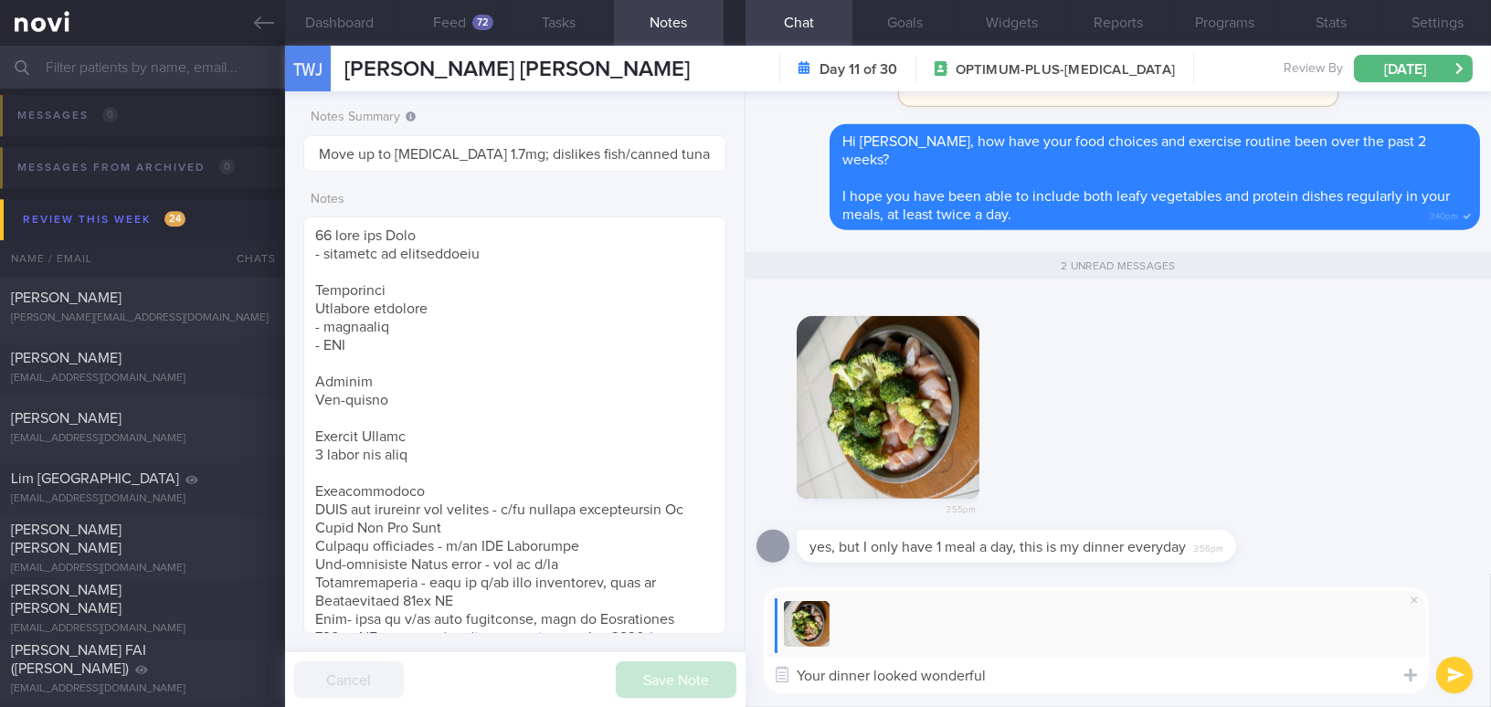
type textarea "Your dinner looked wonderful!"
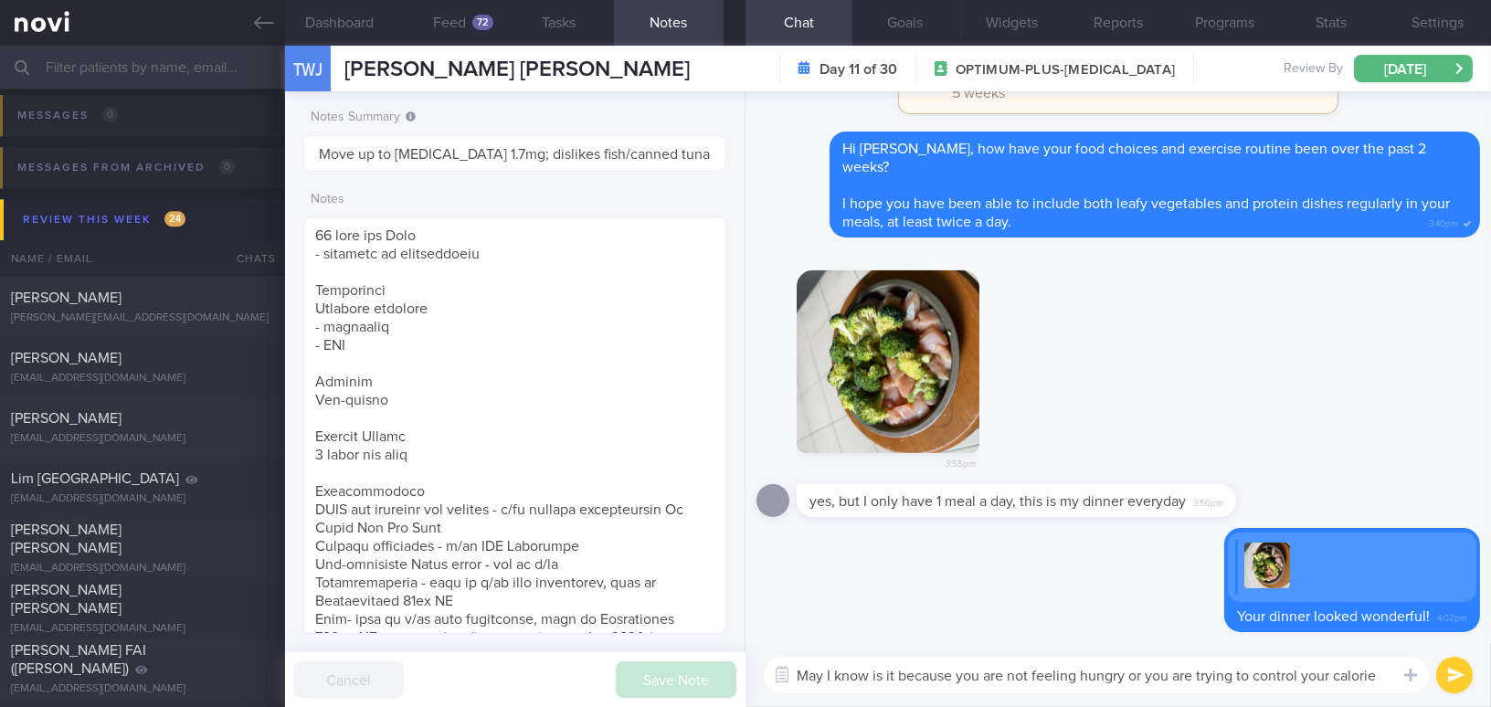
scroll to position [0, 0]
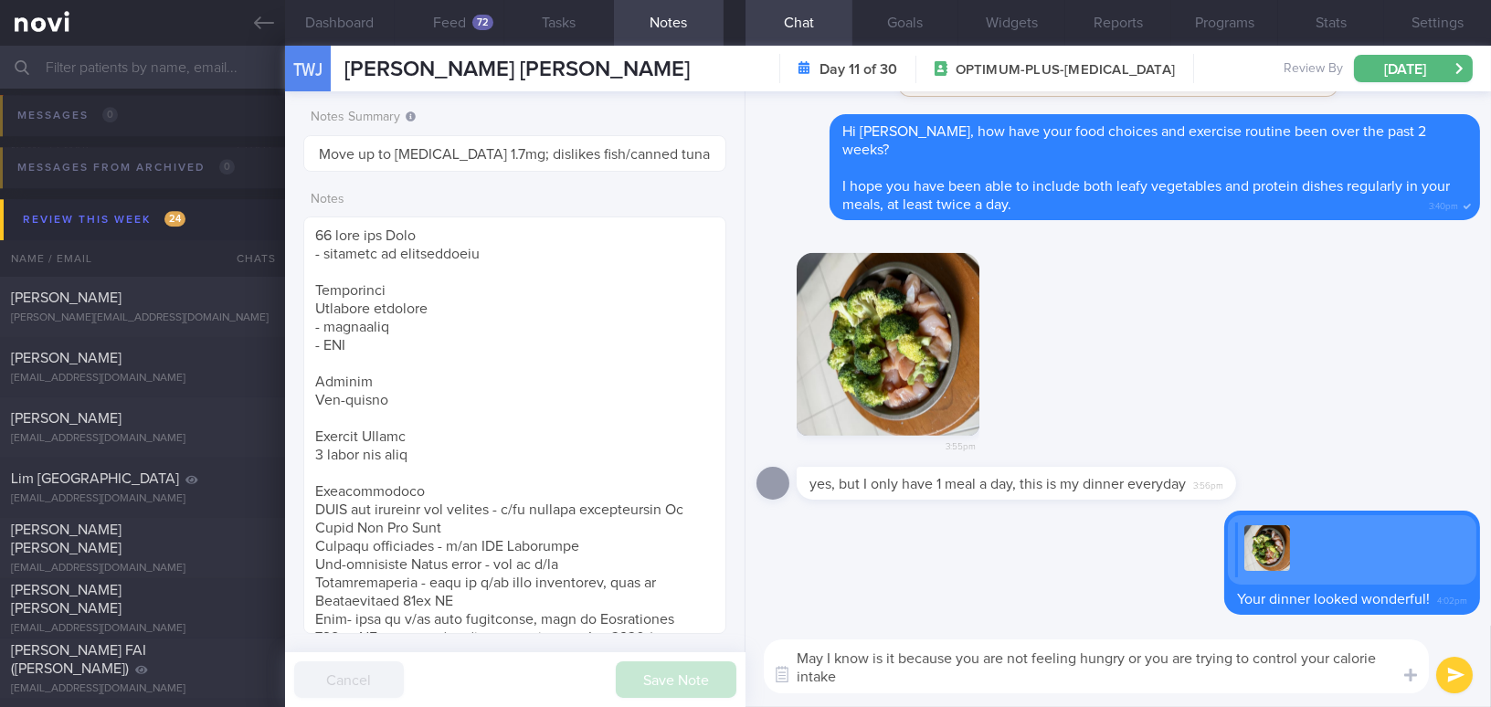
type textarea "May I know is it because you are not feeling hungry or you are trying to contro…"
drag, startPoint x: 858, startPoint y: 679, endPoint x: 780, endPoint y: 653, distance: 81.8
click at [780, 653] on textarea "May I know is it because you are not feeling hungry or you are trying to contro…" at bounding box center [1096, 667] width 665 height 54
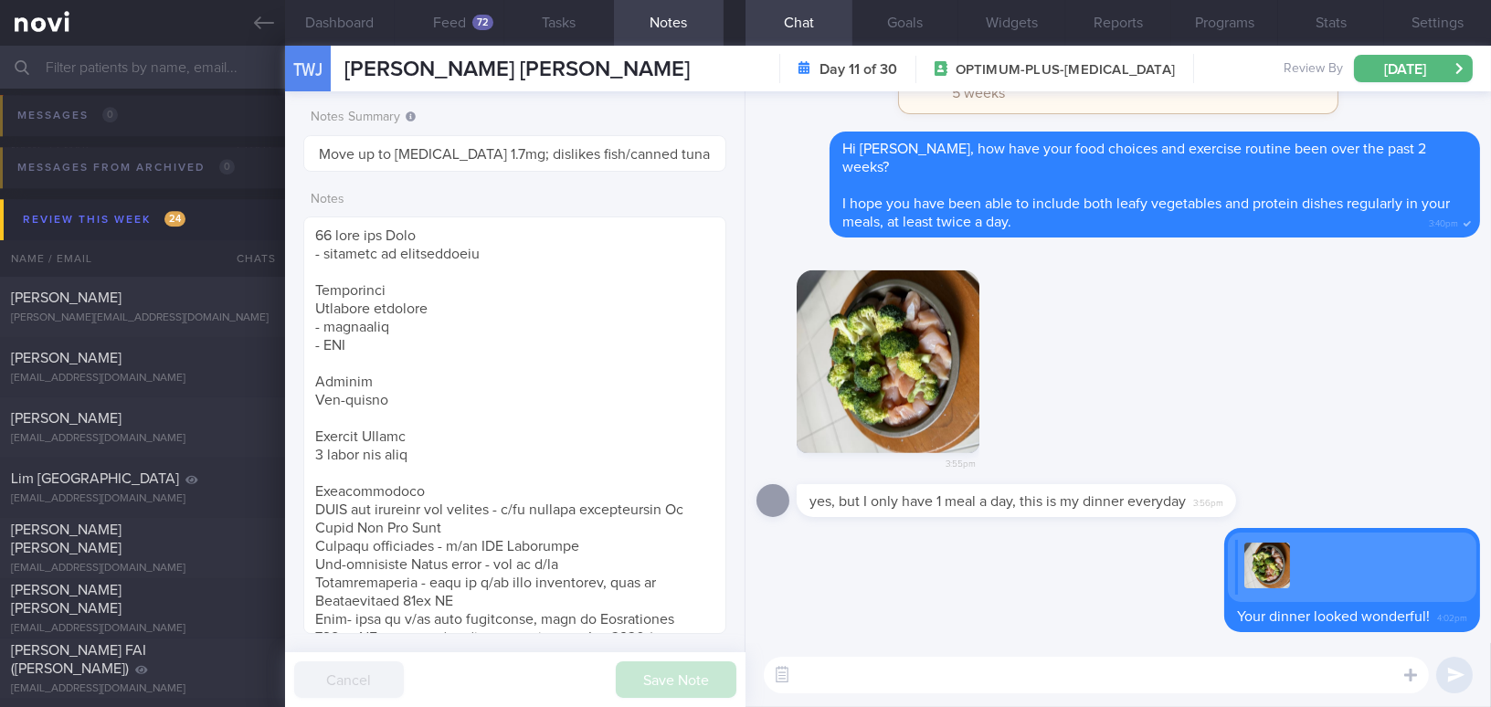
paste textarea "May I know if it is because you’re not feeling hungry, or are you trying to con…"
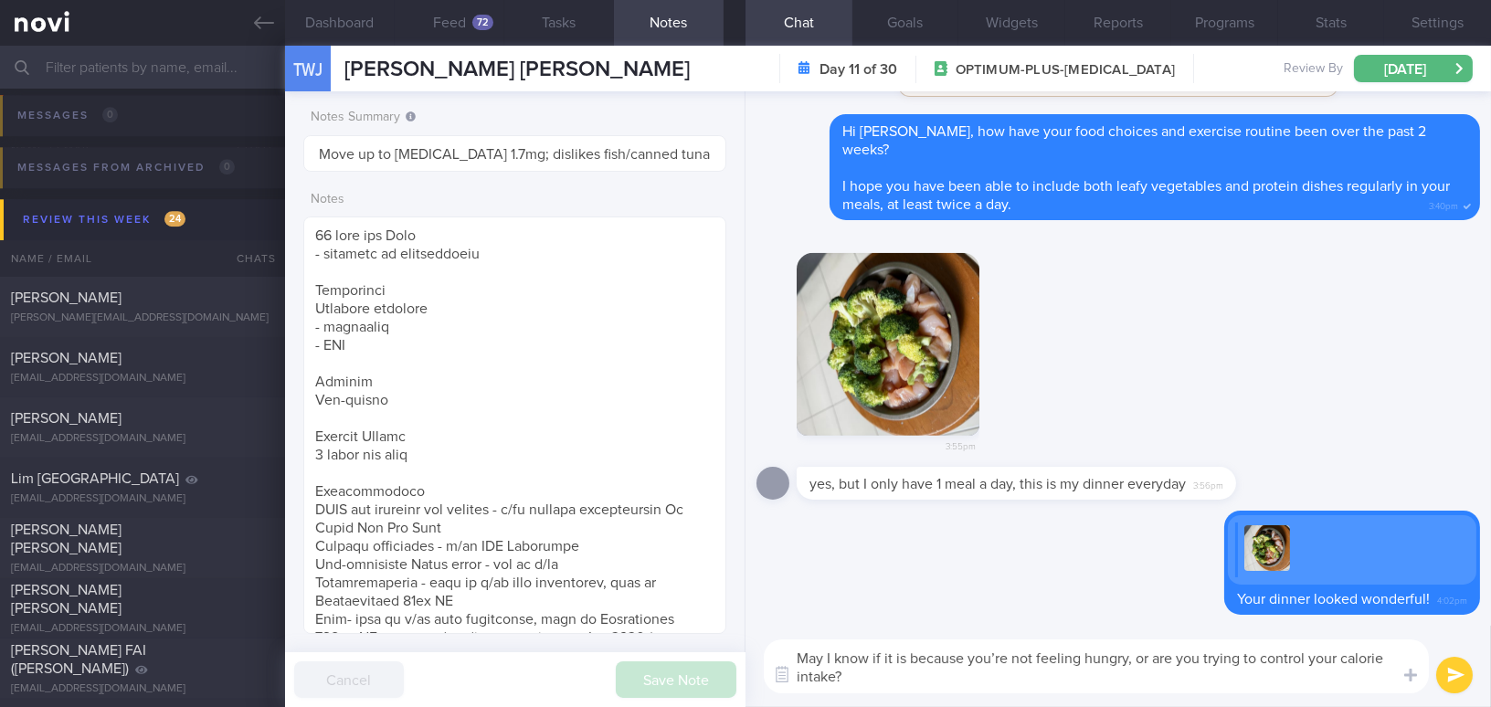
click at [1006, 663] on textarea "May I know if it is because you’re not feeling hungry, or are you trying to con…" at bounding box center [1096, 667] width 665 height 54
click at [1140, 659] on textarea "May I know if it is because you are not feeling hungry, or are you trying to co…" at bounding box center [1096, 667] width 665 height 54
type textarea "May I know if it is because you are not feeling hungry or are you trying to con…"
drag, startPoint x: 850, startPoint y: 673, endPoint x: 842, endPoint y: 668, distance: 9.4
click at [774, 648] on textarea "May I know if it is because you are not feeling hungry or are you trying to con…" at bounding box center [1096, 667] width 665 height 54
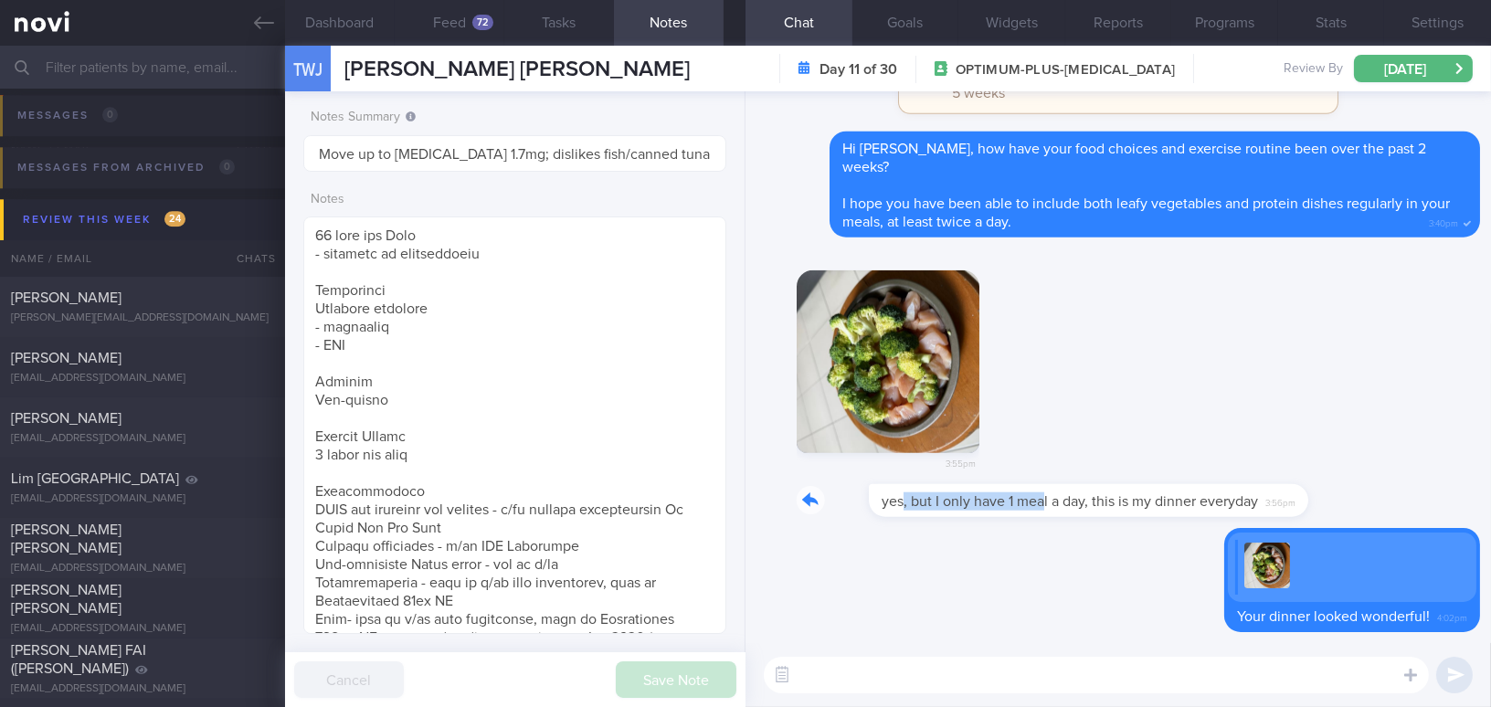
drag, startPoint x: 831, startPoint y: 493, endPoint x: 974, endPoint y: 496, distance: 143.5
click at [974, 496] on div "yes, but I only have 1 meal a day, this is my dinner everyday 3:56pm" at bounding box center [1044, 500] width 494 height 33
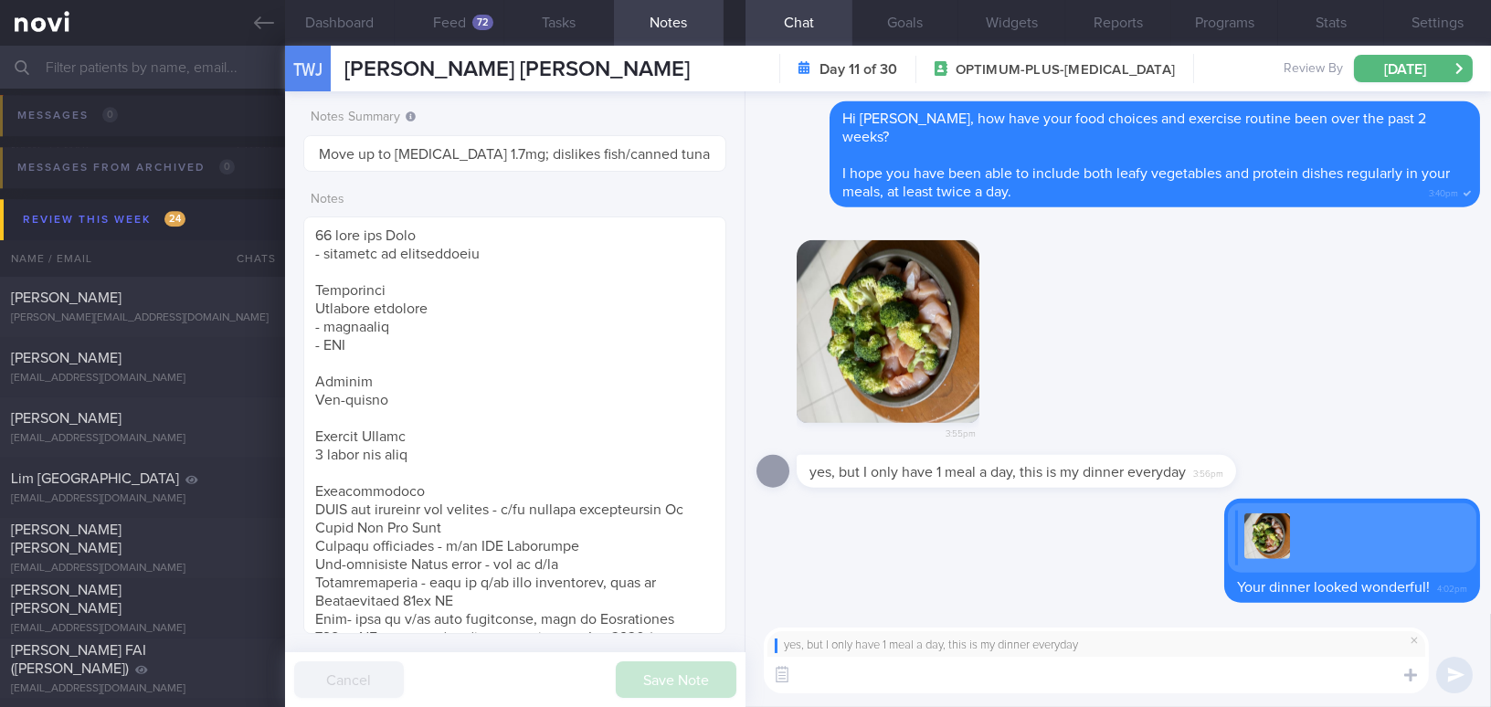
paste textarea "May I know if it is because you are not feeling hungry or are you trying to con…"
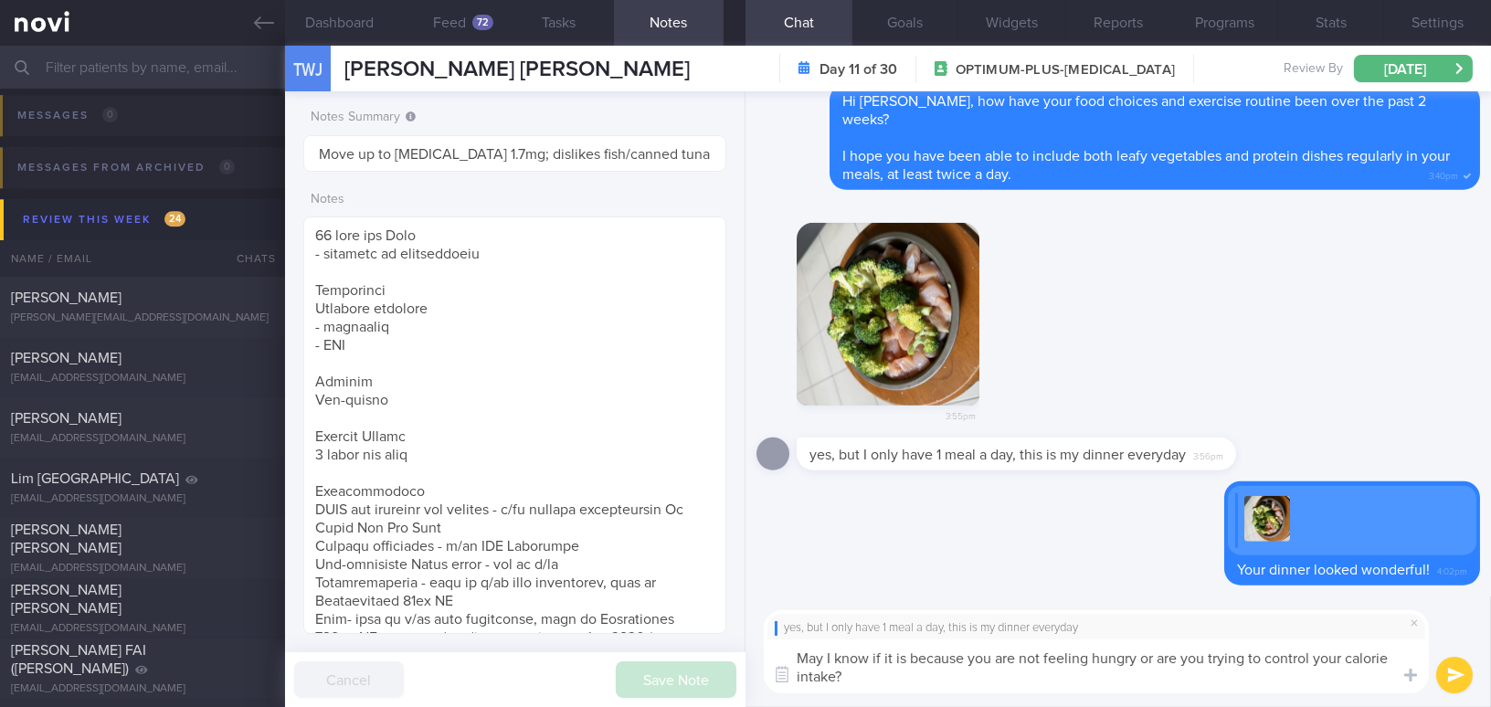
type textarea "May I know if it is because you are not feeling hungry or are you trying to con…"
click at [1447, 673] on button "submit" at bounding box center [1454, 675] width 37 height 37
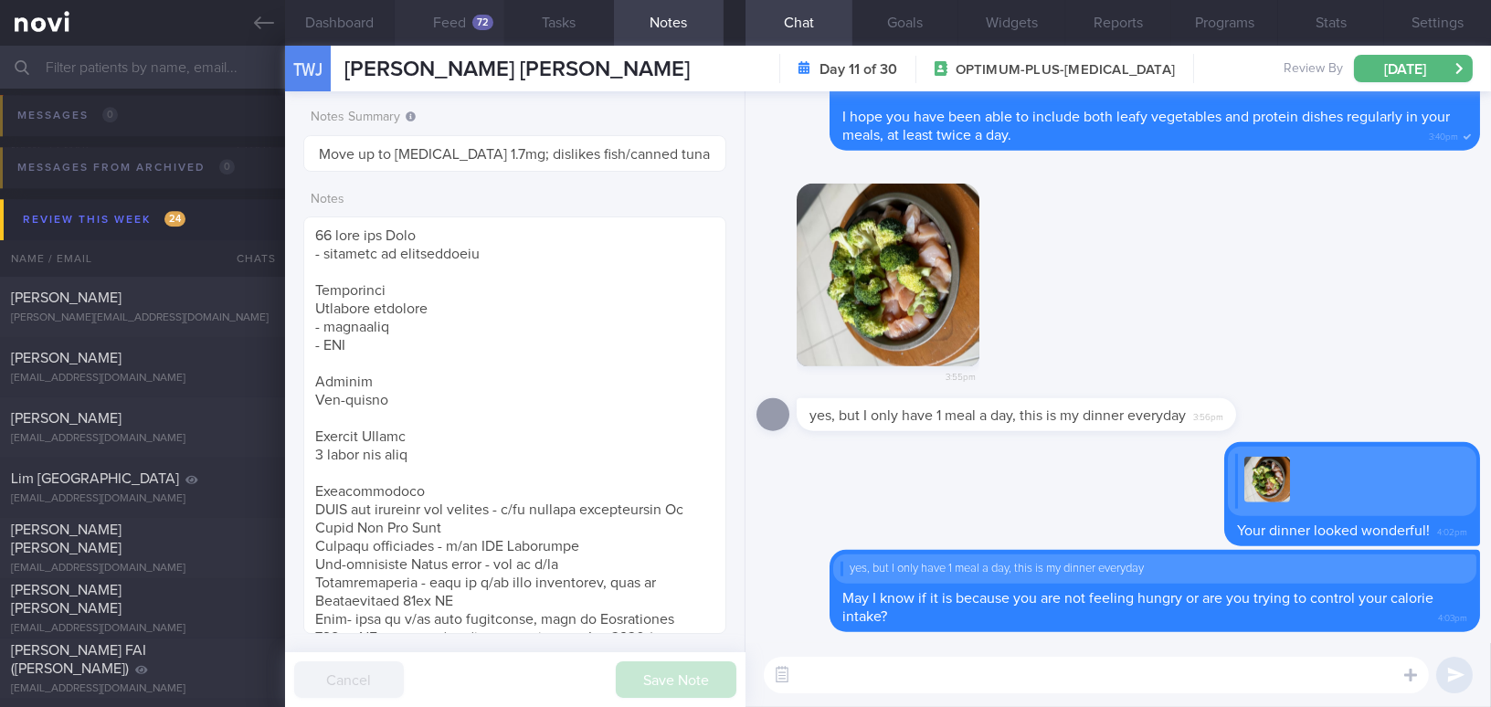
click at [449, 22] on button "Feed 72" at bounding box center [450, 23] width 110 height 46
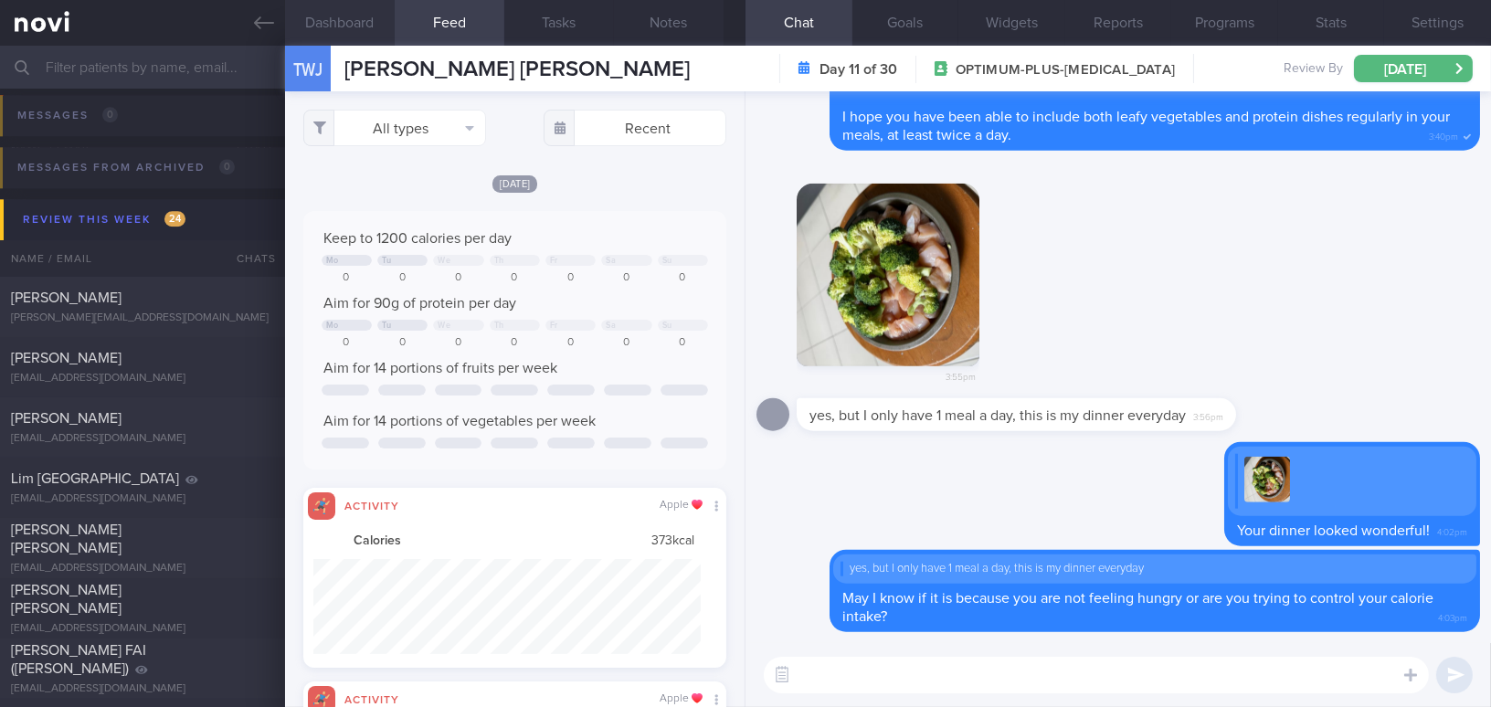
scroll to position [95, 387]
click at [256, 17] on icon at bounding box center [264, 23] width 20 height 20
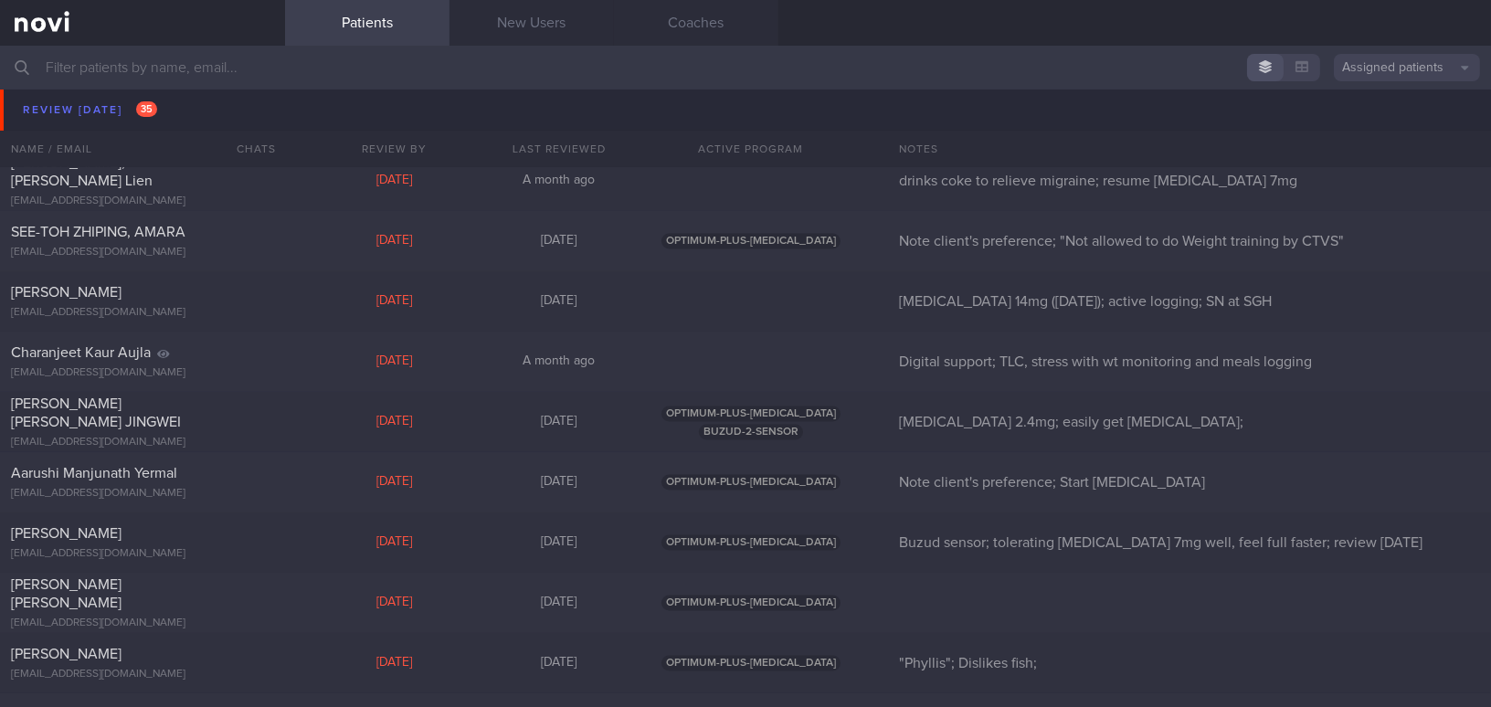
scroll to position [7154, 0]
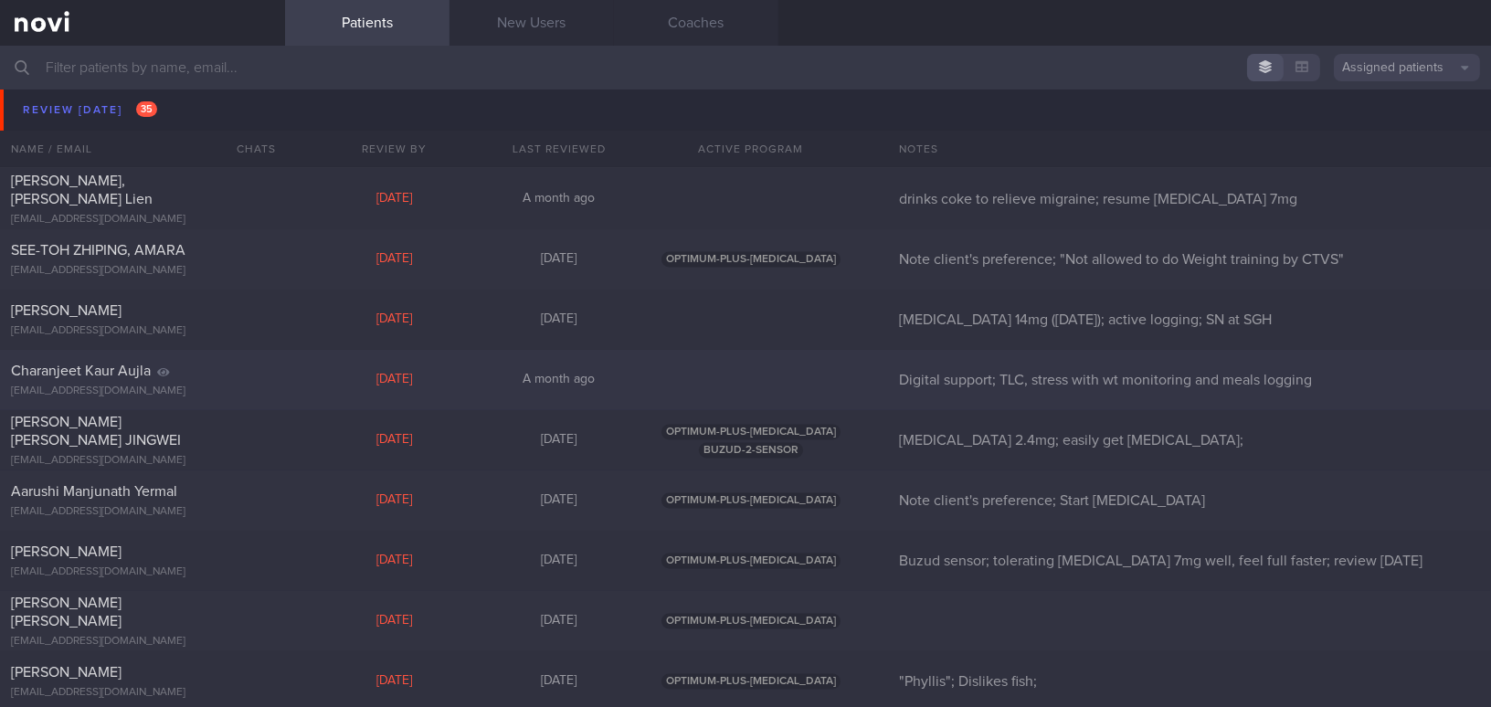
click at [177, 373] on div "Charanjeet Kaur Aujla" at bounding box center [140, 371] width 259 height 18
select select "8"
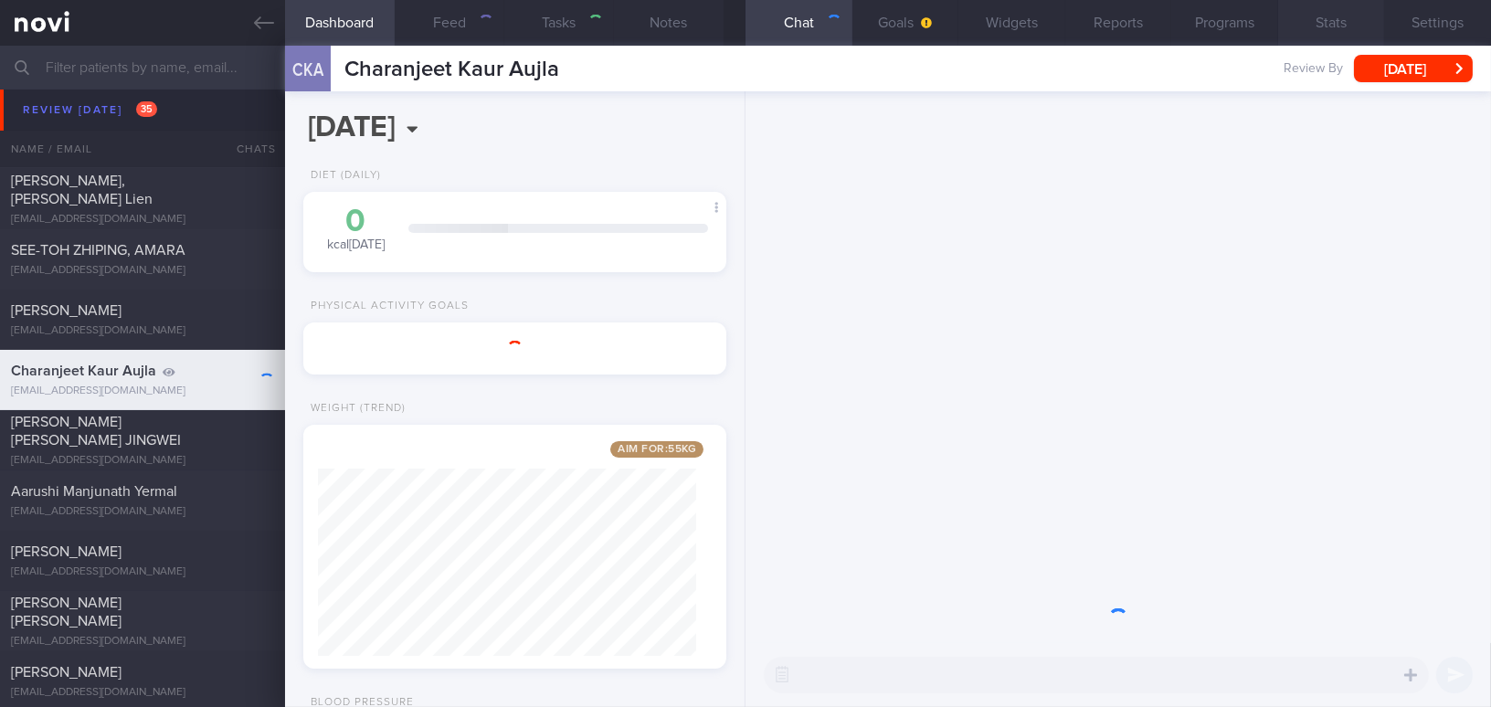
scroll to position [913569, 913407]
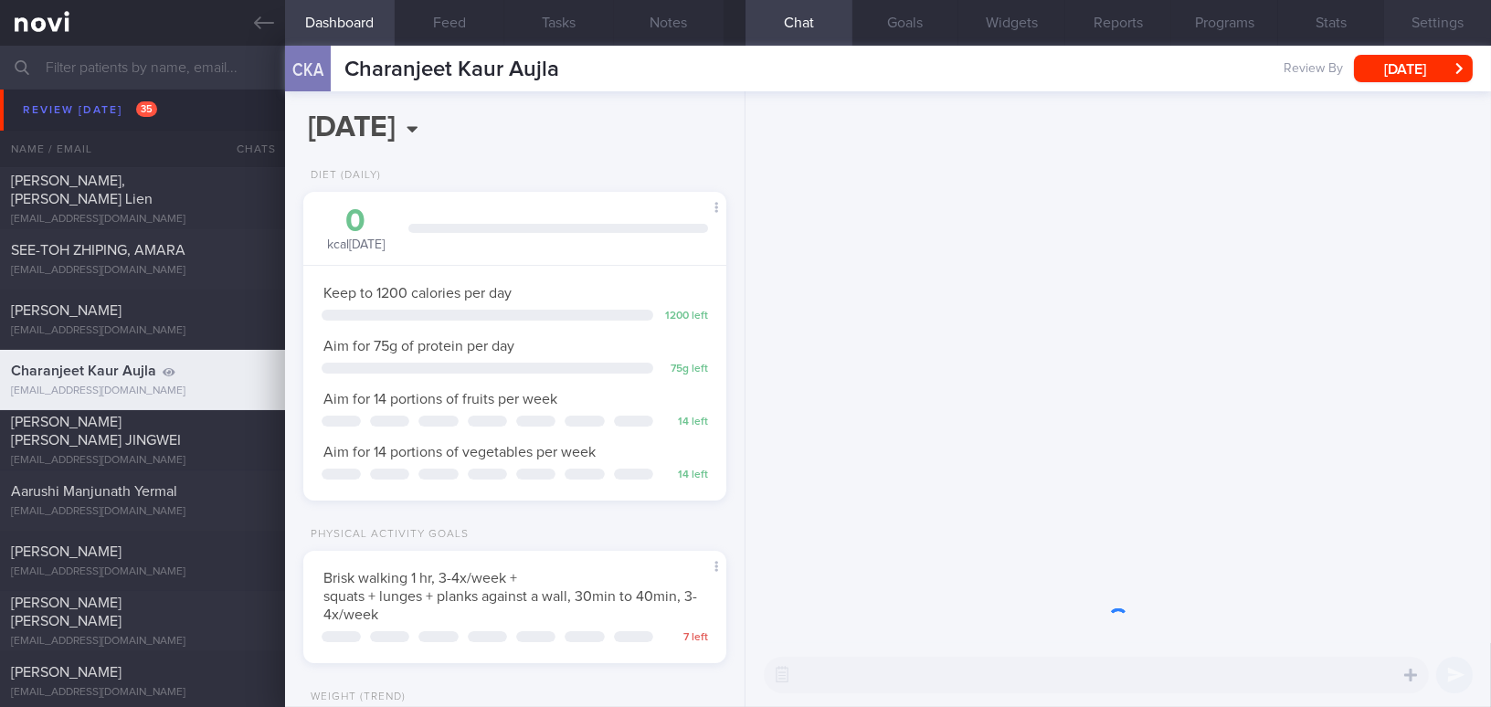
click at [1442, 17] on button "Settings" at bounding box center [1437, 23] width 107 height 46
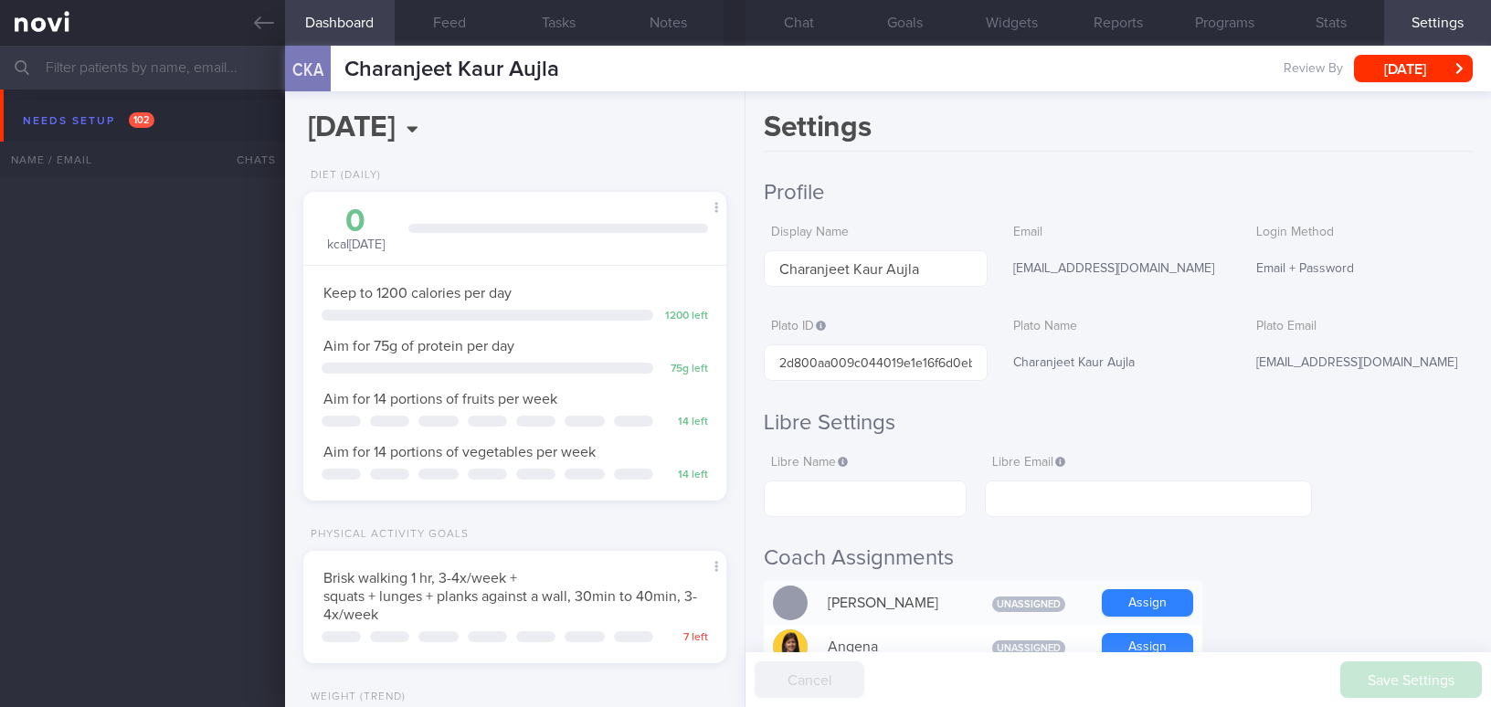
select select "8"
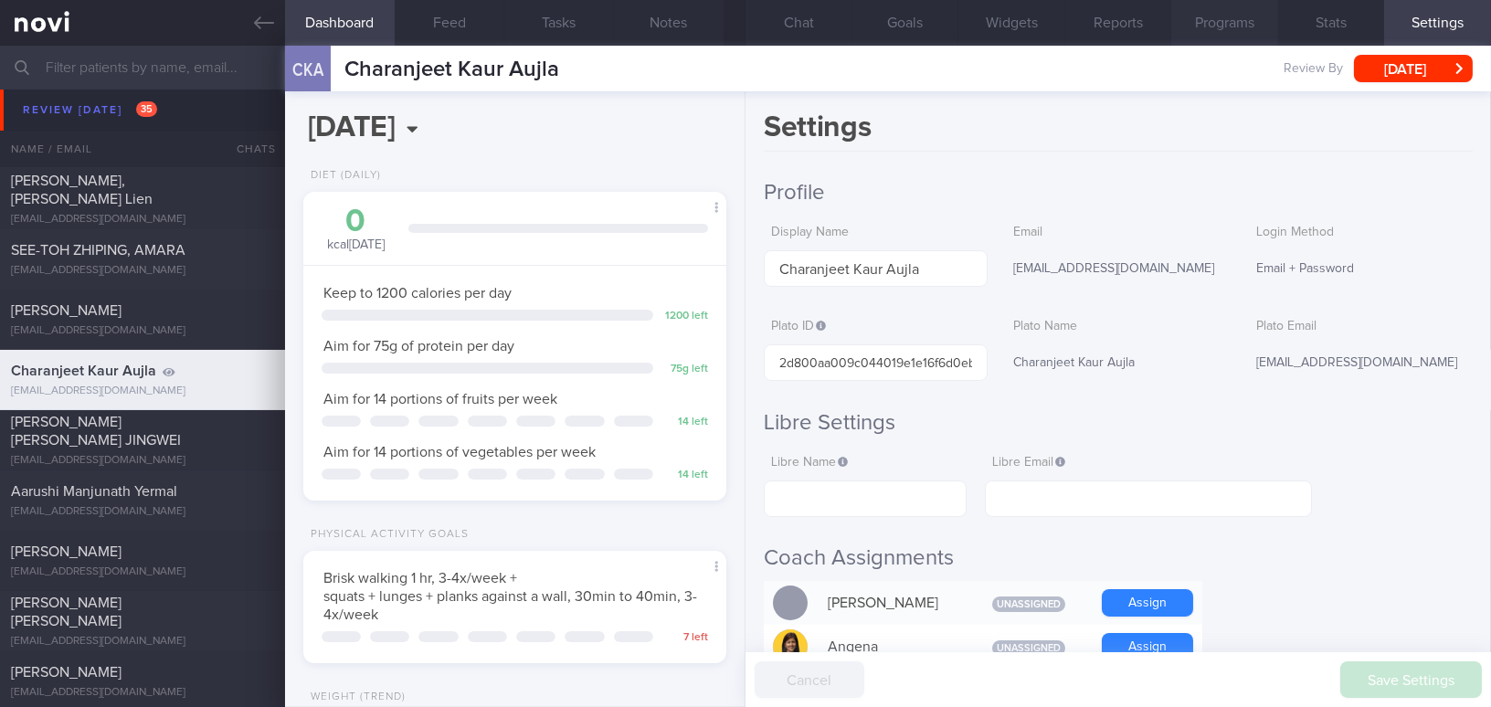
click at [1238, 17] on button "Programs" at bounding box center [1224, 23] width 107 height 46
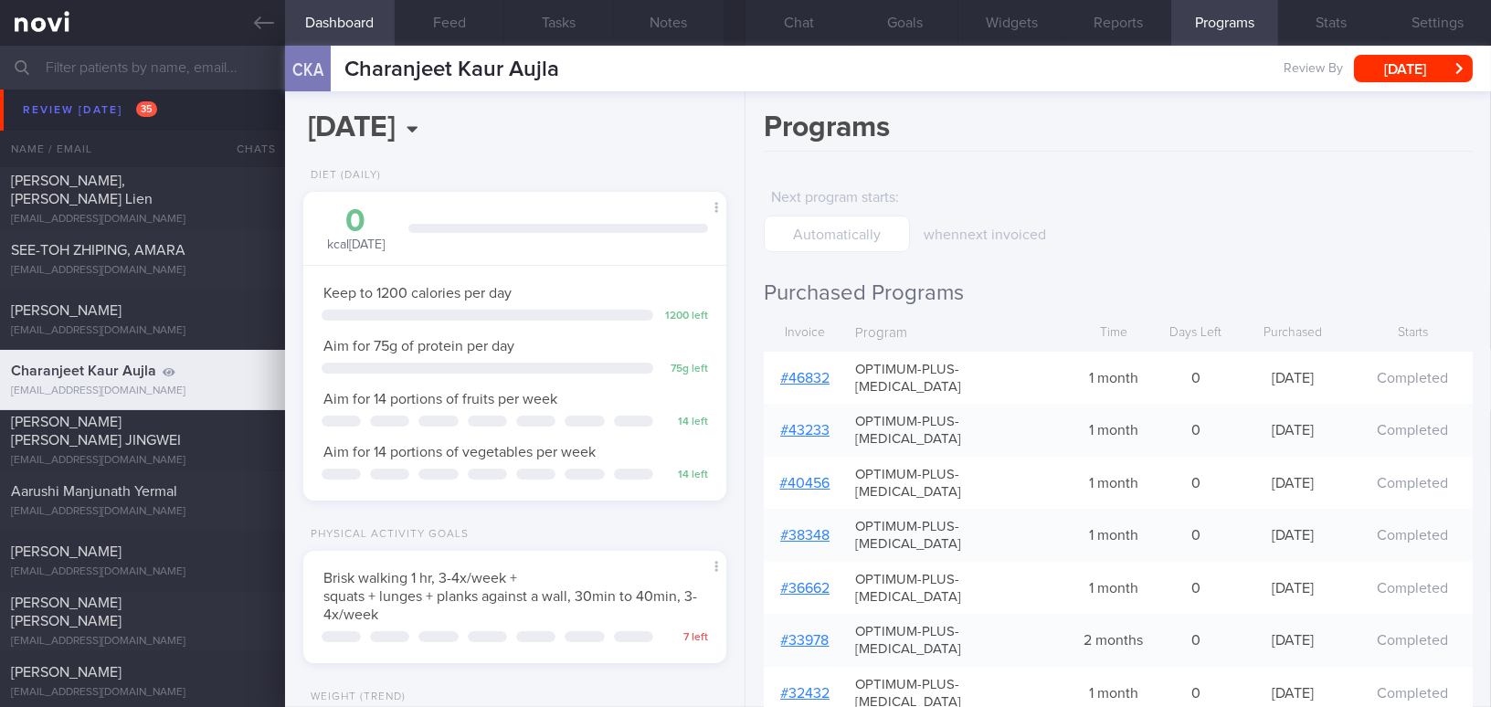
click at [801, 371] on link "# 46832" at bounding box center [804, 378] width 49 height 15
click at [1373, 69] on button "[DATE]" at bounding box center [1413, 68] width 119 height 27
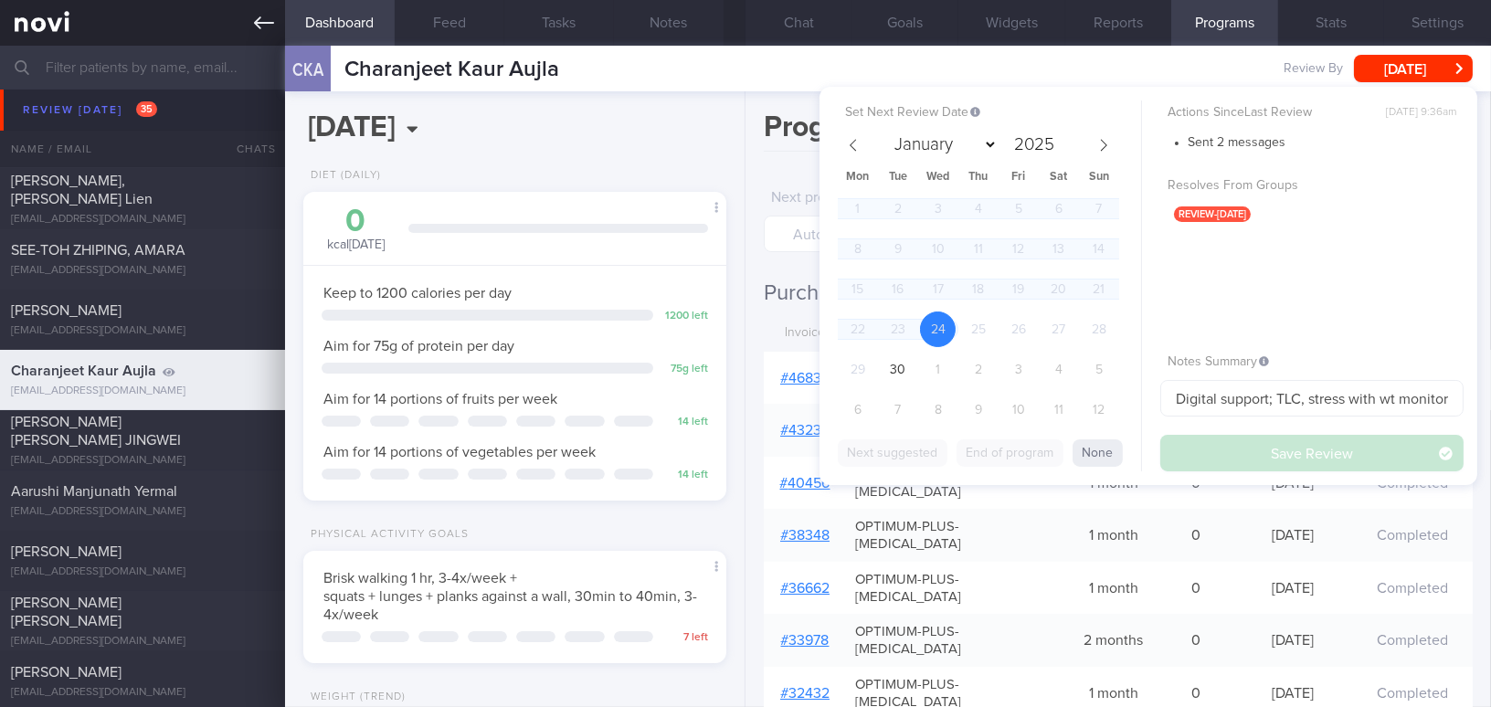
click at [259, 20] on icon at bounding box center [264, 23] width 20 height 20
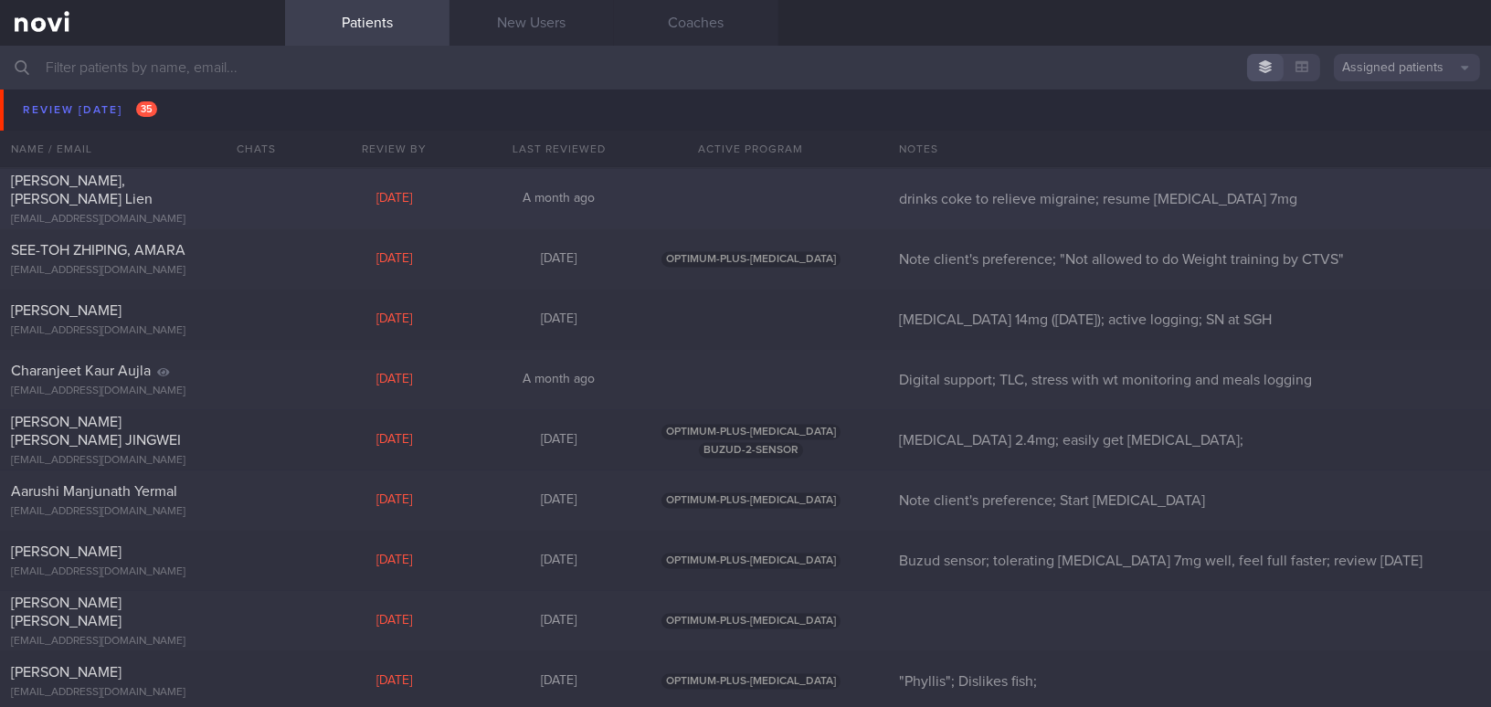
click at [158, 202] on div "Serena, Tai Poh Lien tai.serena@gmail.com" at bounding box center [142, 199] width 285 height 55
select select "8"
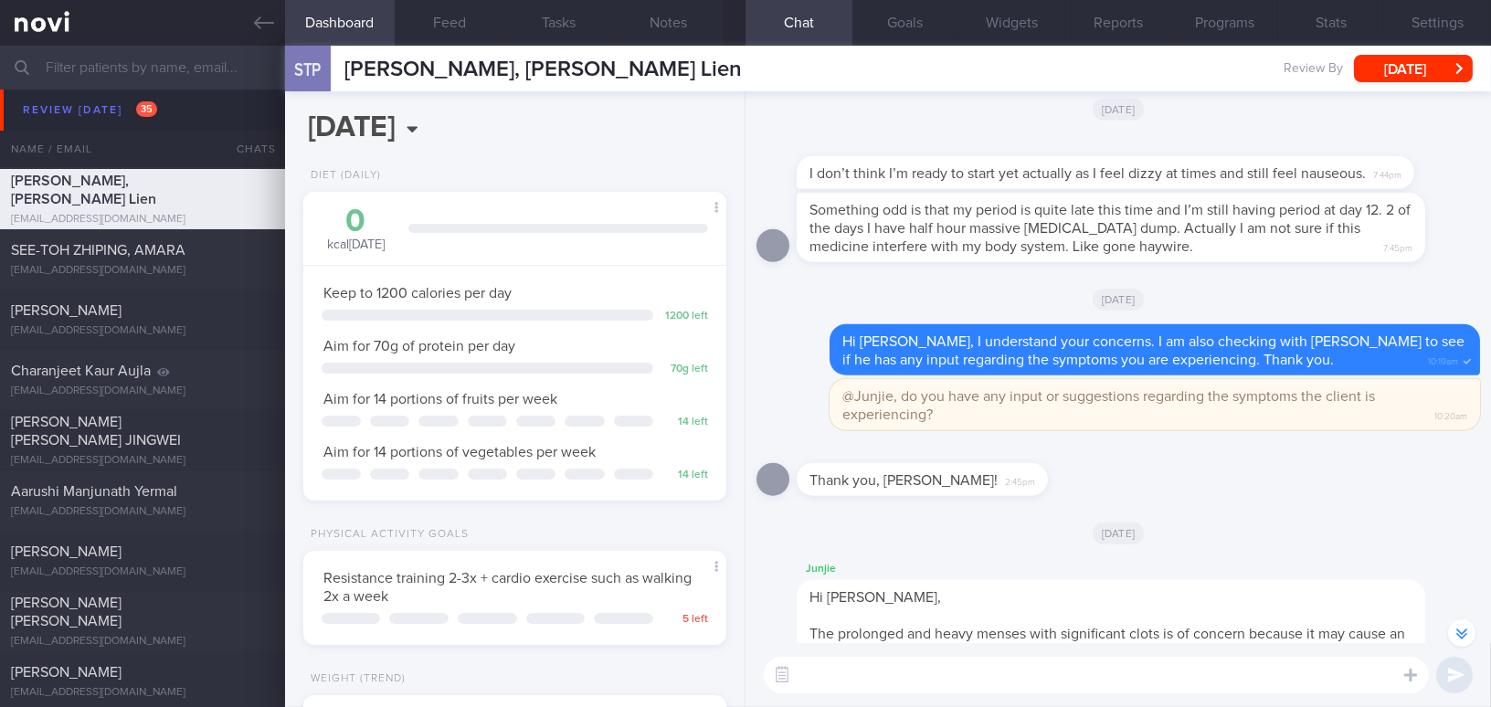
scroll to position [-332, 0]
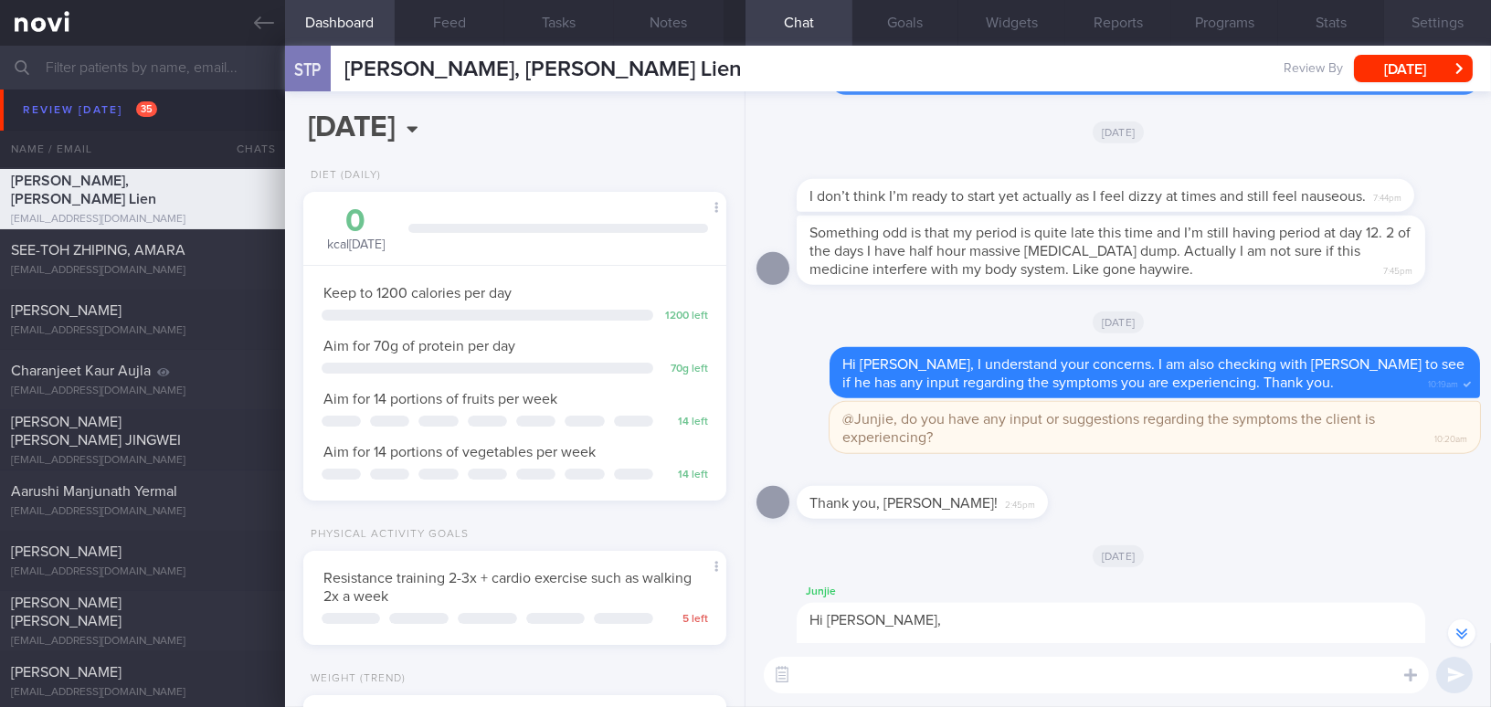
click at [1451, 21] on button "Settings" at bounding box center [1437, 23] width 107 height 46
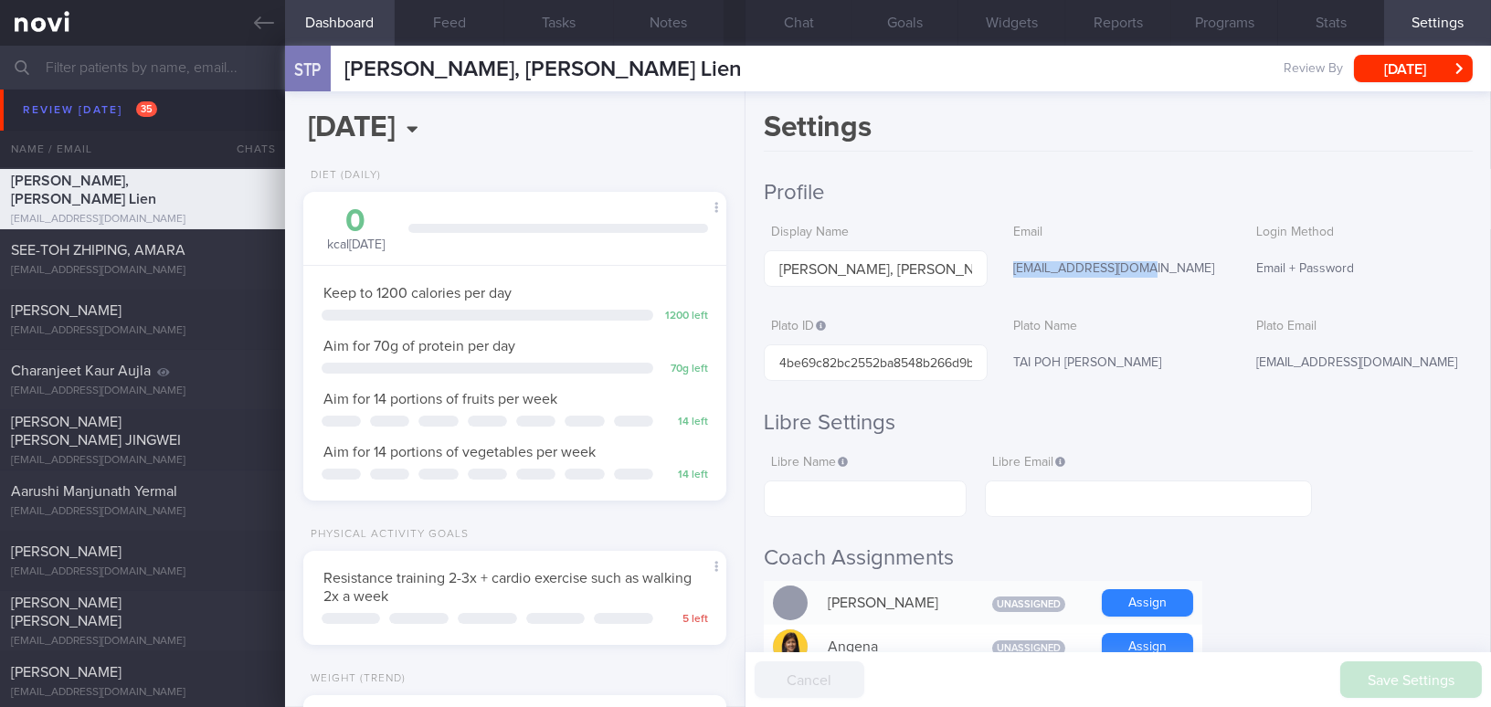
drag, startPoint x: 1009, startPoint y: 269, endPoint x: 1132, endPoint y: 269, distance: 123.4
click at [1132, 269] on div "[EMAIL_ADDRESS][DOMAIN_NAME]" at bounding box center [1118, 269] width 224 height 38
copy div "[EMAIL_ADDRESS][DOMAIN_NAME]"
click at [809, 16] on button "Chat" at bounding box center [799, 23] width 107 height 46
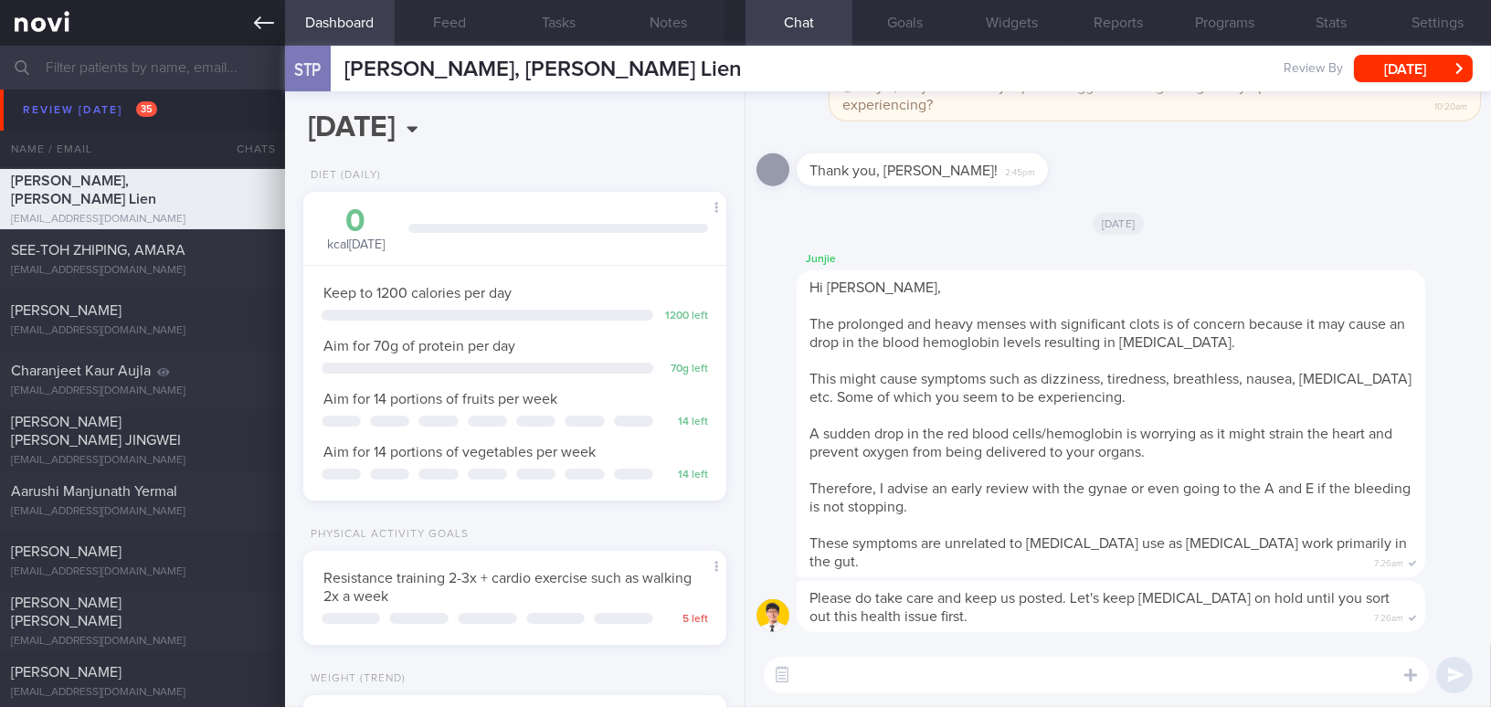
click at [265, 24] on icon at bounding box center [264, 23] width 20 height 20
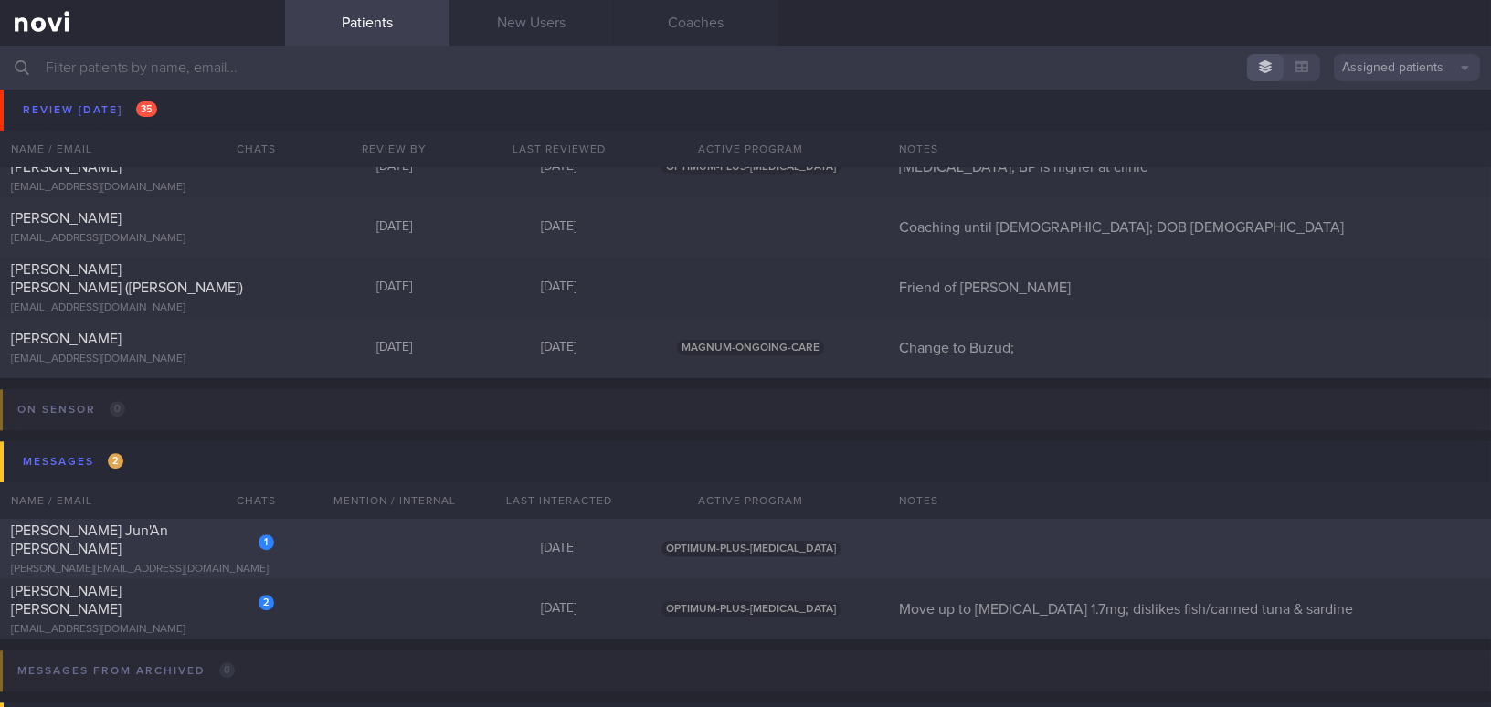
scroll to position [8316, 0]
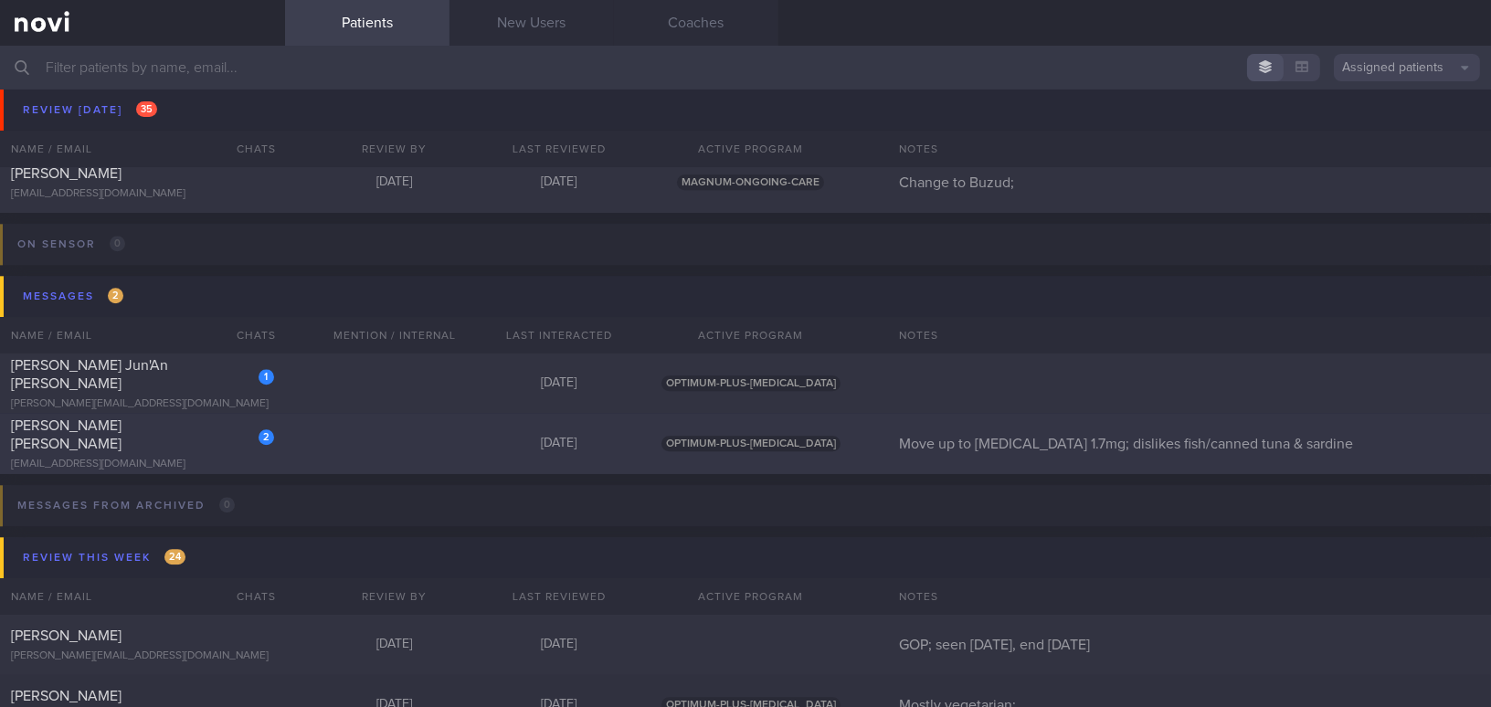
click at [175, 458] on div "[EMAIL_ADDRESS][DOMAIN_NAME]" at bounding box center [142, 465] width 263 height 14
select select "9"
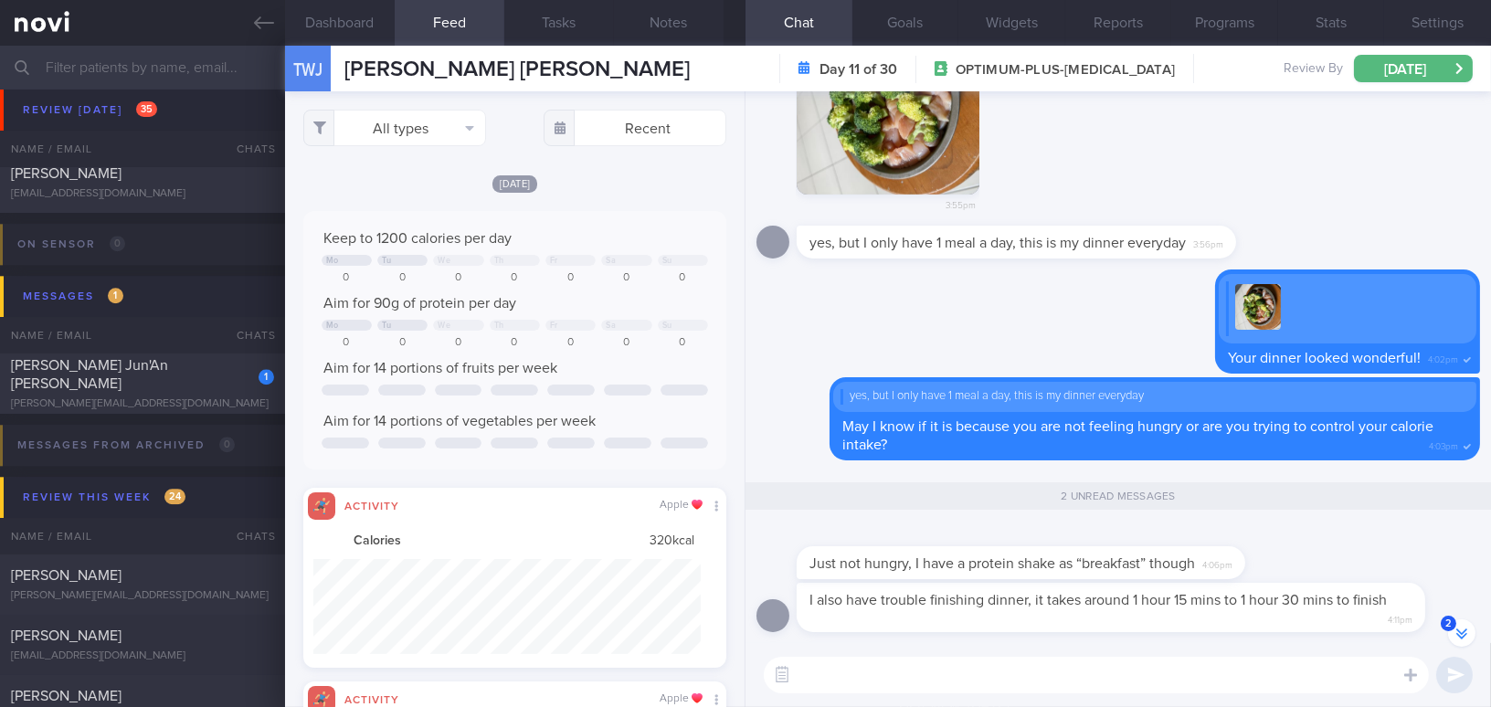
scroll to position [-165, 0]
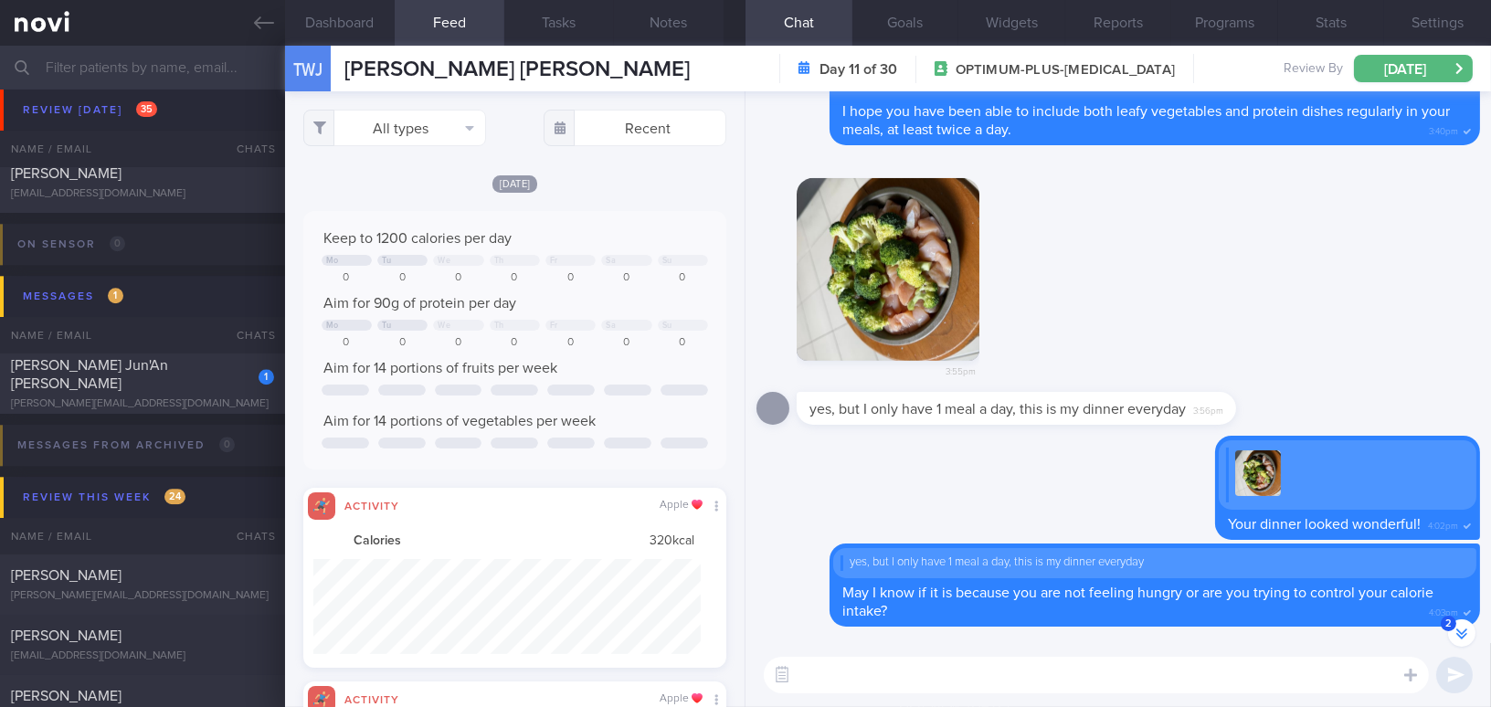
click at [879, 314] on button "button" at bounding box center [888, 269] width 183 height 183
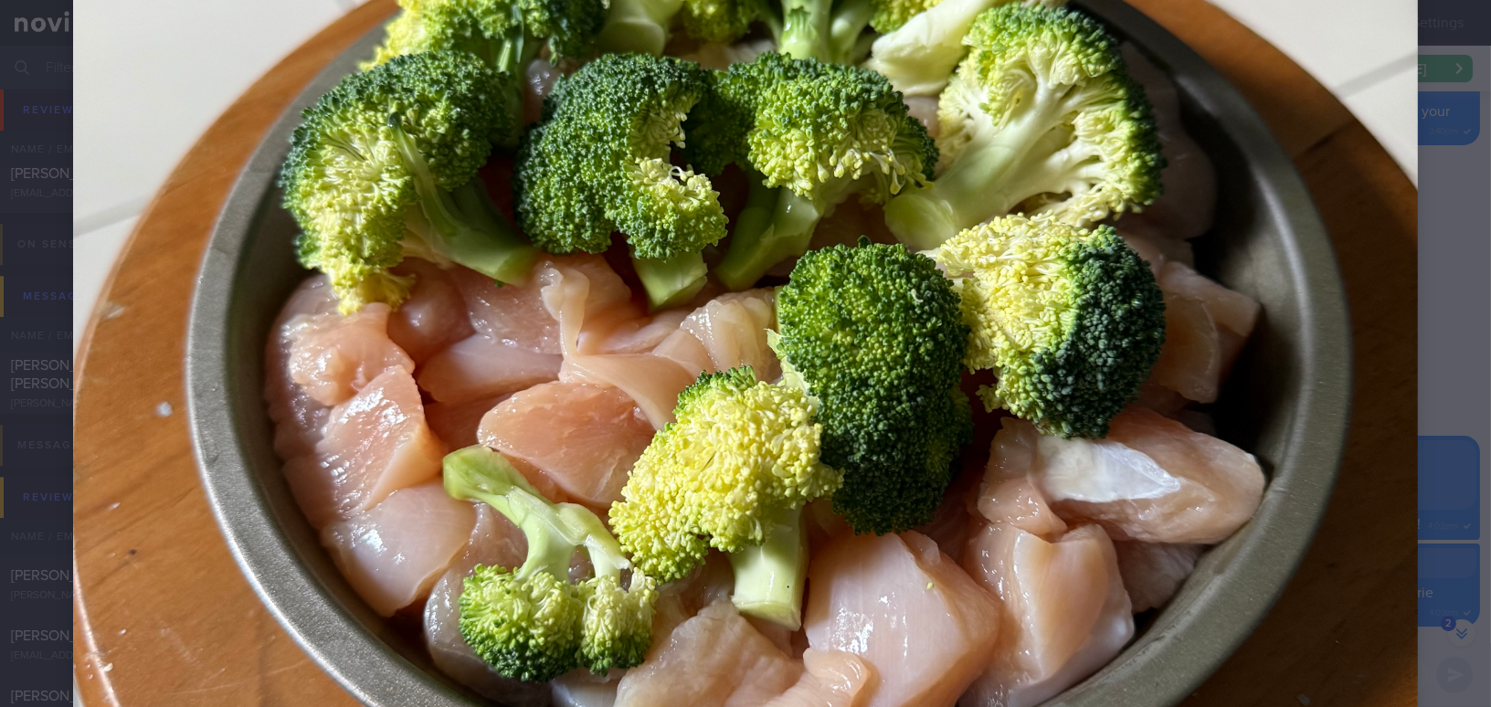
scroll to position [913, 0]
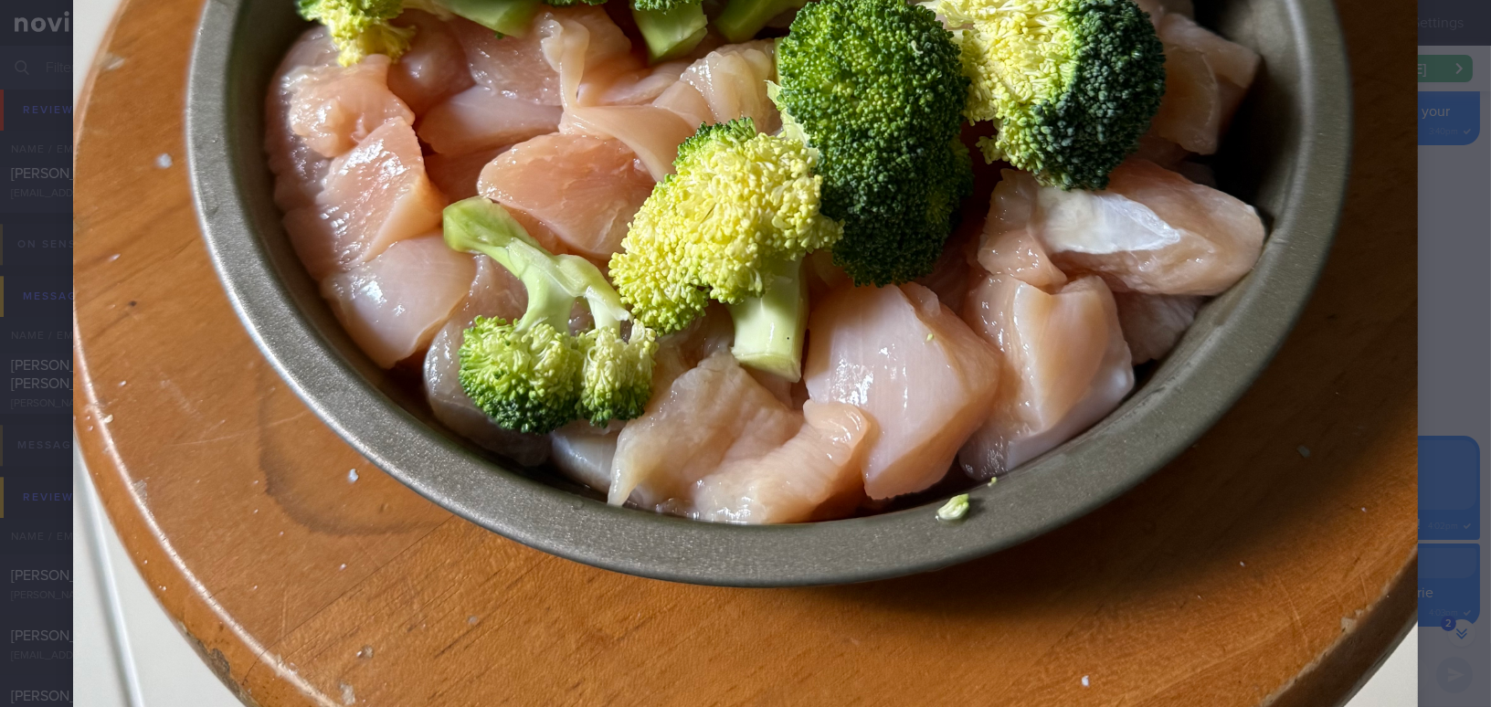
click at [975, 527] on img at bounding box center [745, 57] width 1345 height 1794
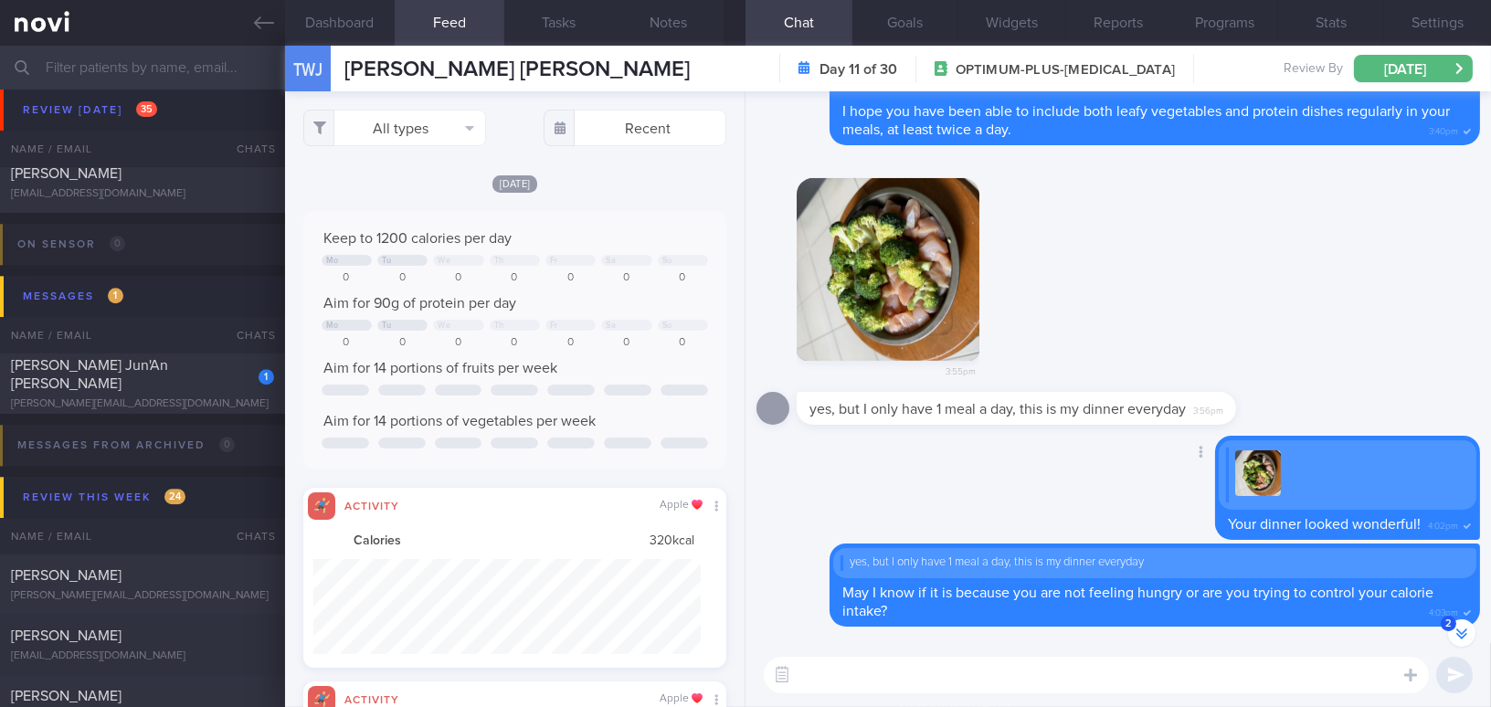
click at [981, 506] on div "Delete Your dinner looked wonderful! 4:02pm" at bounding box center [1119, 490] width 724 height 108
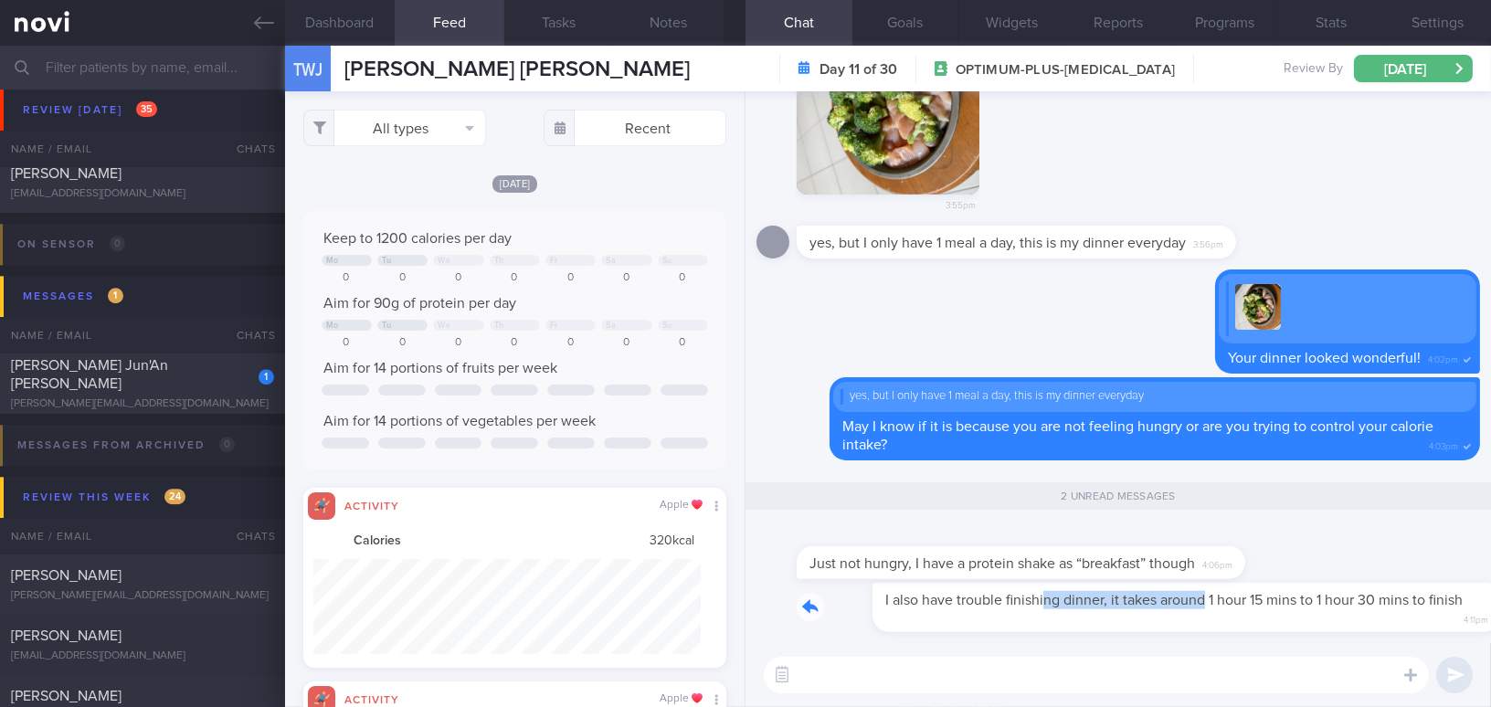
drag, startPoint x: 970, startPoint y: 585, endPoint x: 1132, endPoint y: 600, distance: 162.5
click at [1132, 600] on div "I also have trouble finishing dinner, it takes around 1 hour 15 mins to 1 hour …" at bounding box center [1139, 608] width 684 height 50
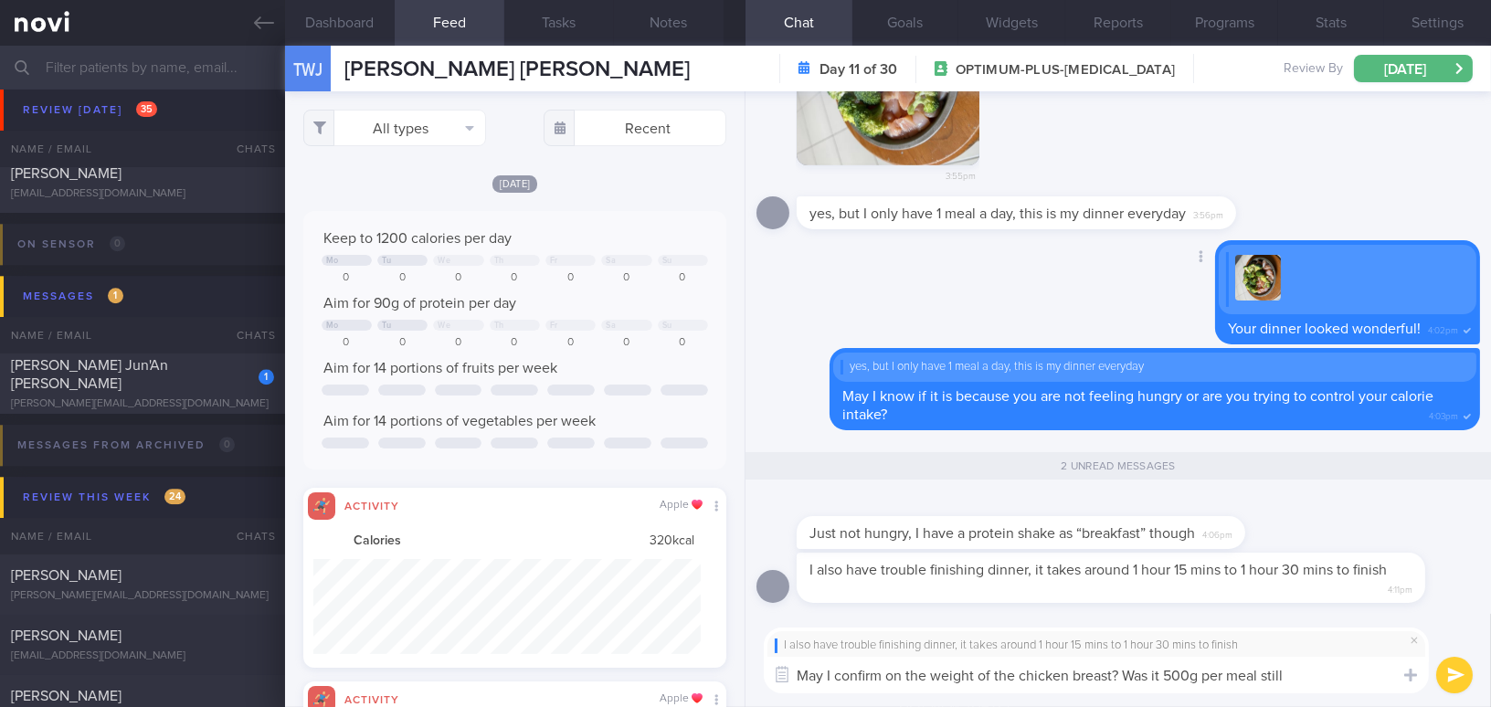
type textarea "May I confirm on the weight of the chicken breast? Was it 500g per meal still?"
drag, startPoint x: 1316, startPoint y: 676, endPoint x: 631, endPoint y: 673, distance: 684.4
click at [631, 673] on div "Dashboard Feed 48 Tasks Notes Chat 2 Goals Widgets Reports Programs Stats Setti…" at bounding box center [888, 377] width 1206 height 662
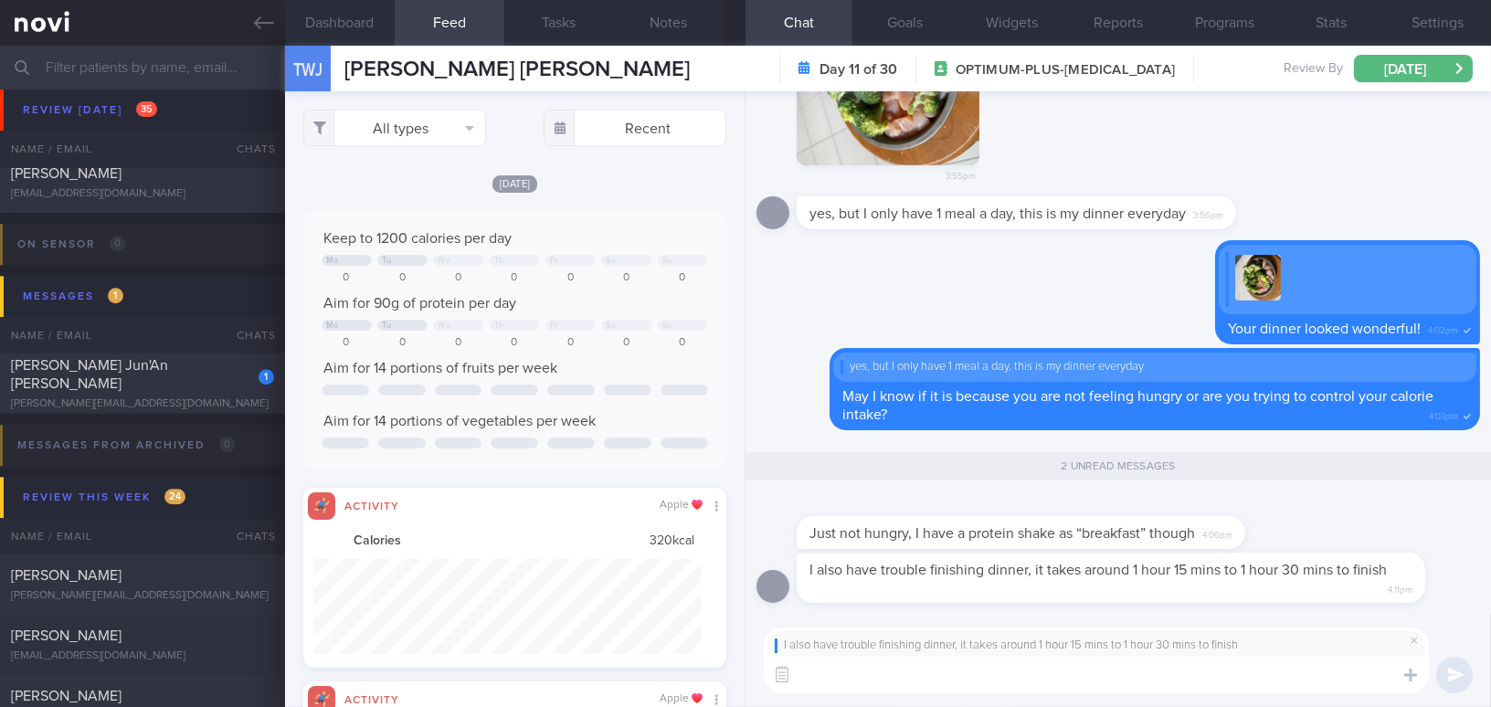
paste textarea "May I confirm the weight of the chicken breast? Was it still 500 g per meal?"
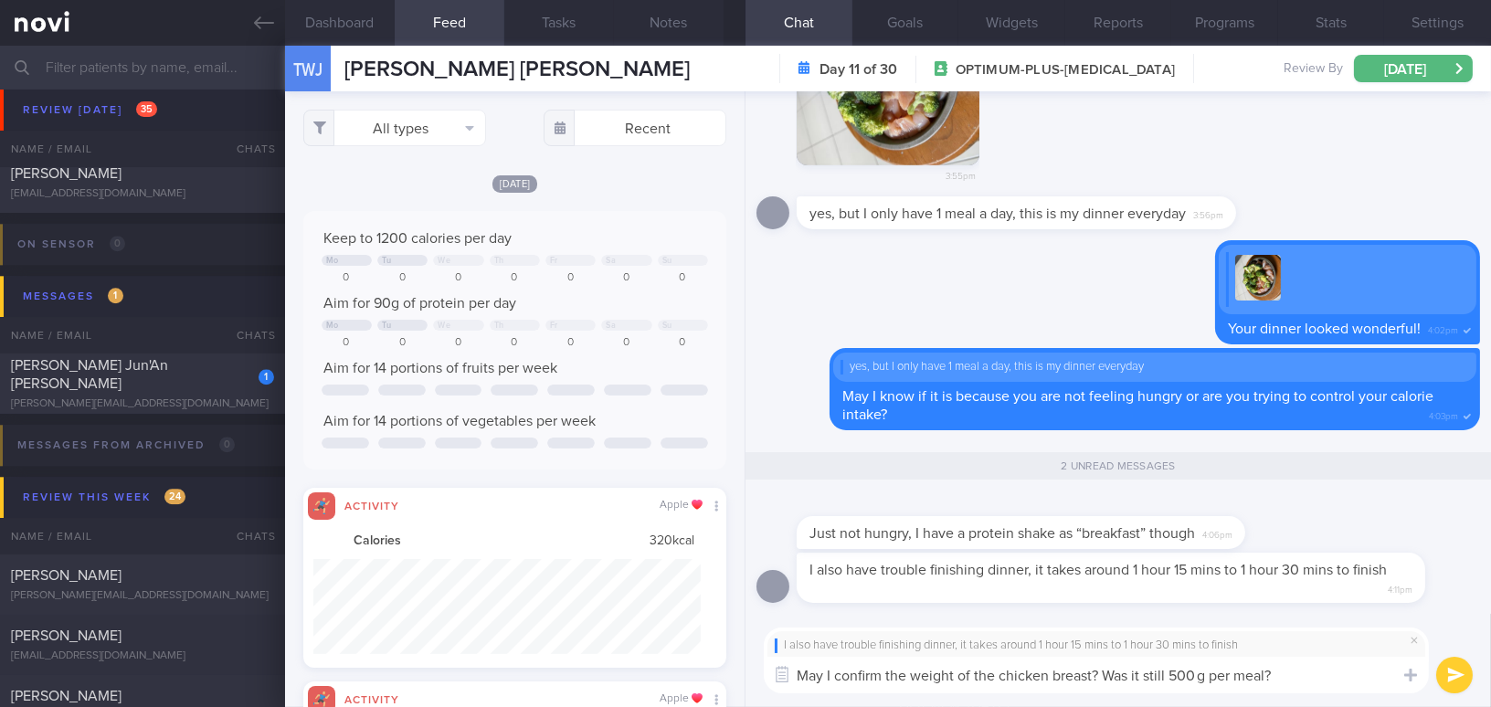
click at [1200, 675] on textarea "May I confirm the weight of the chicken breast? Was it still 500 g per meal?" at bounding box center [1096, 675] width 665 height 37
type textarea "May I confirm the weight of the chicken breast? Was it still 500g per meal?"
click at [1446, 674] on button "submit" at bounding box center [1454, 675] width 37 height 37
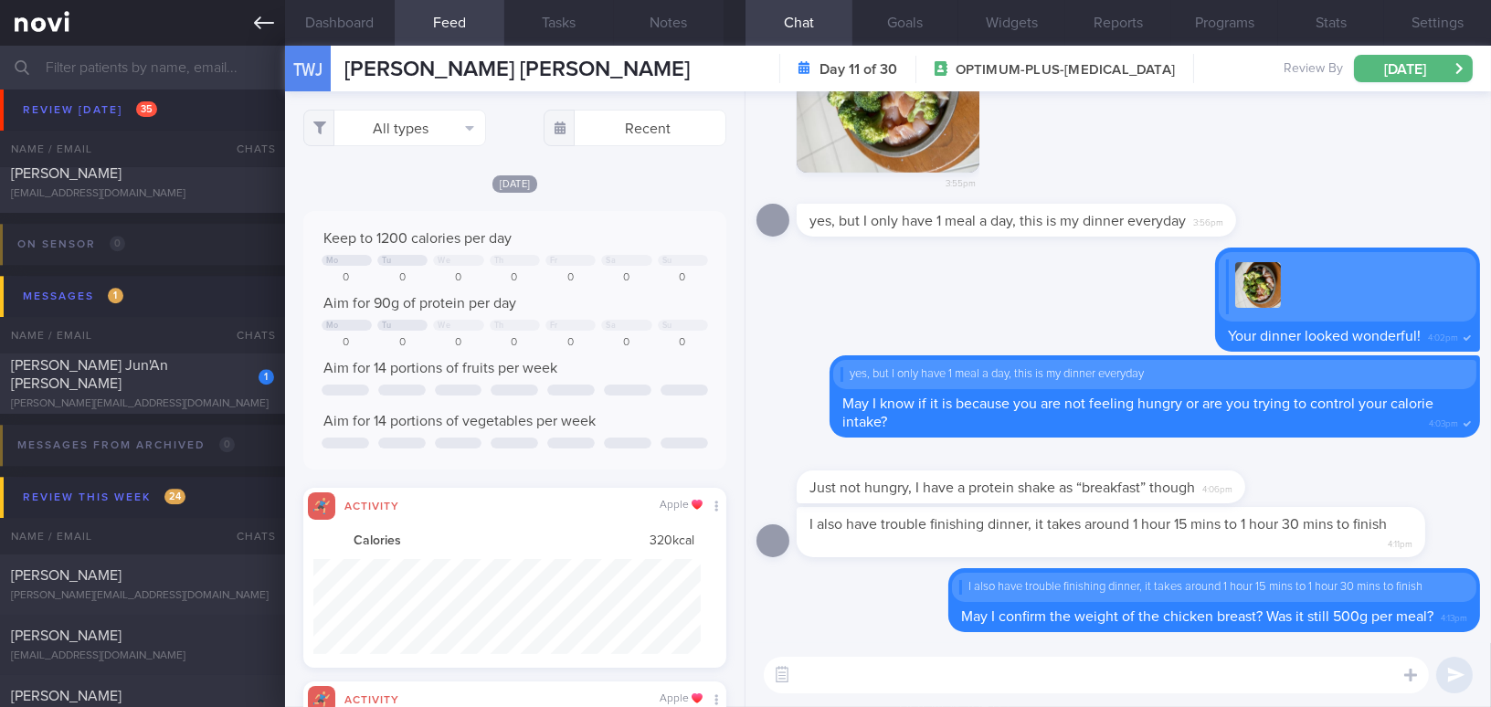
click at [250, 24] on link at bounding box center [142, 23] width 285 height 46
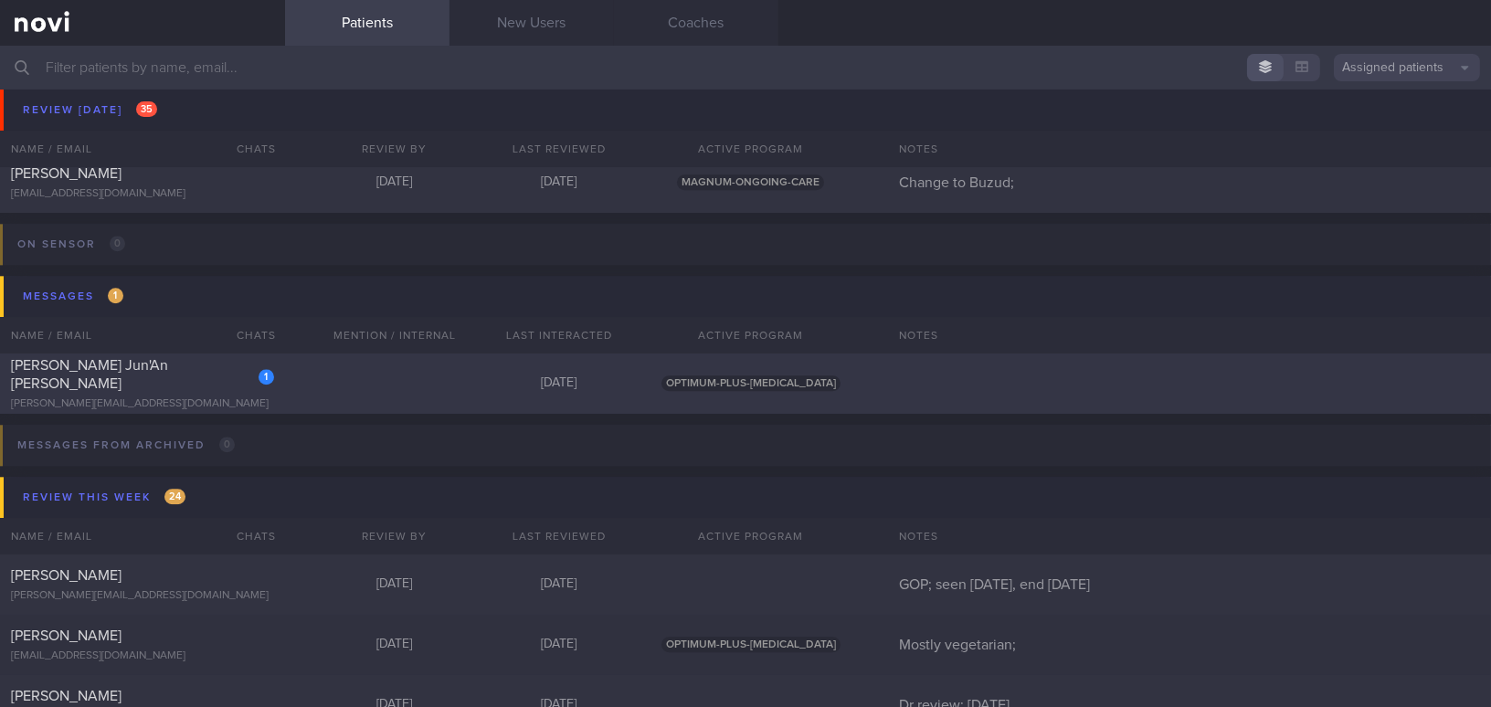
click at [174, 376] on div "[PERSON_NAME] Jun'An [PERSON_NAME]" at bounding box center [140, 374] width 259 height 37
select select "9"
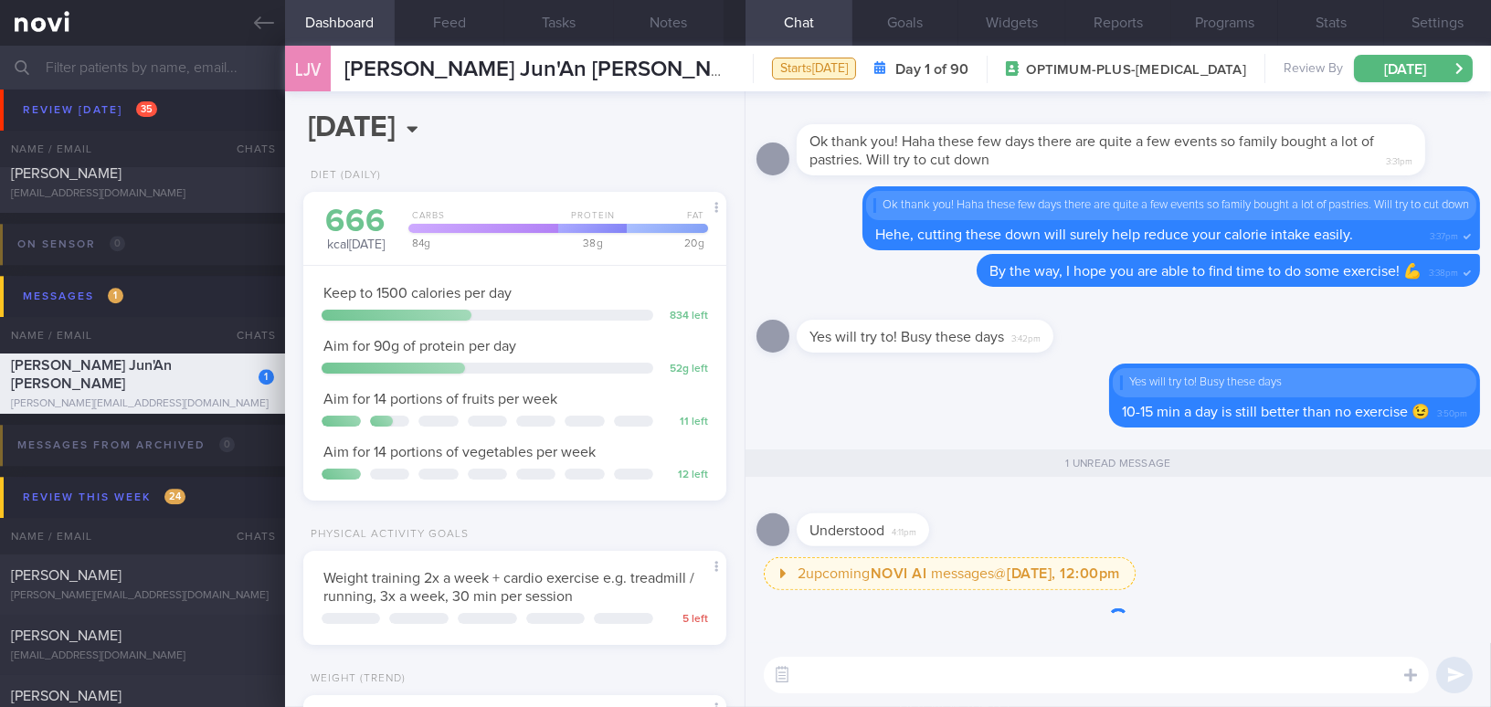
scroll to position [214, 377]
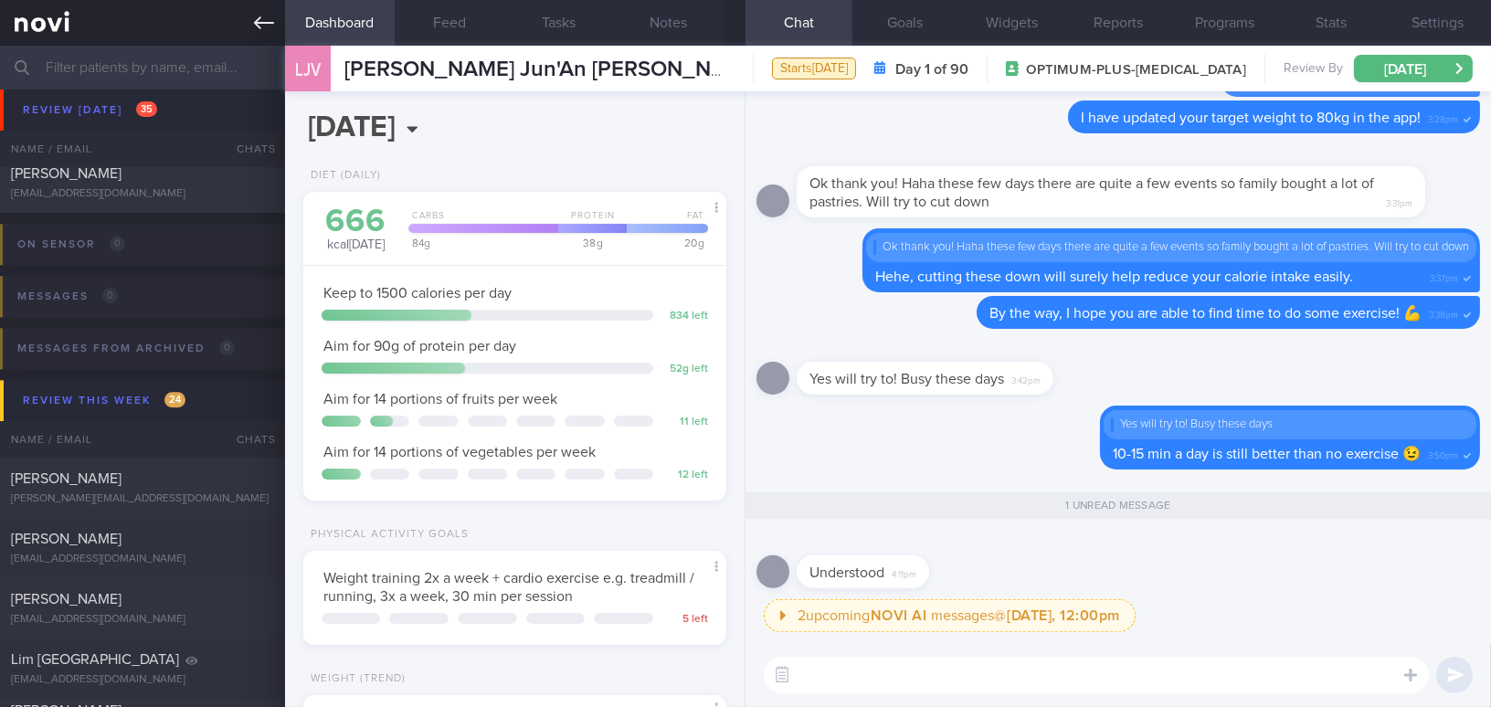
click at [264, 18] on icon at bounding box center [264, 23] width 20 height 20
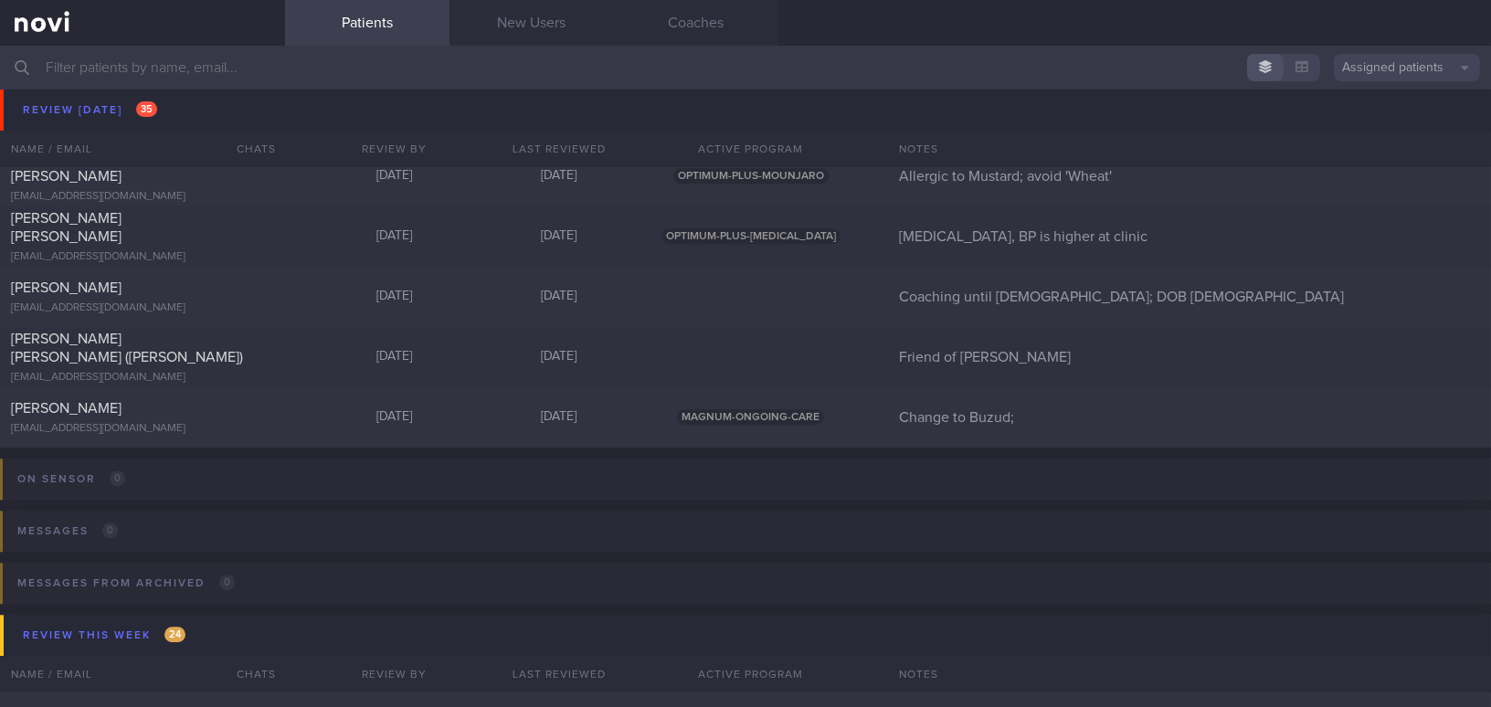
scroll to position [8068, 0]
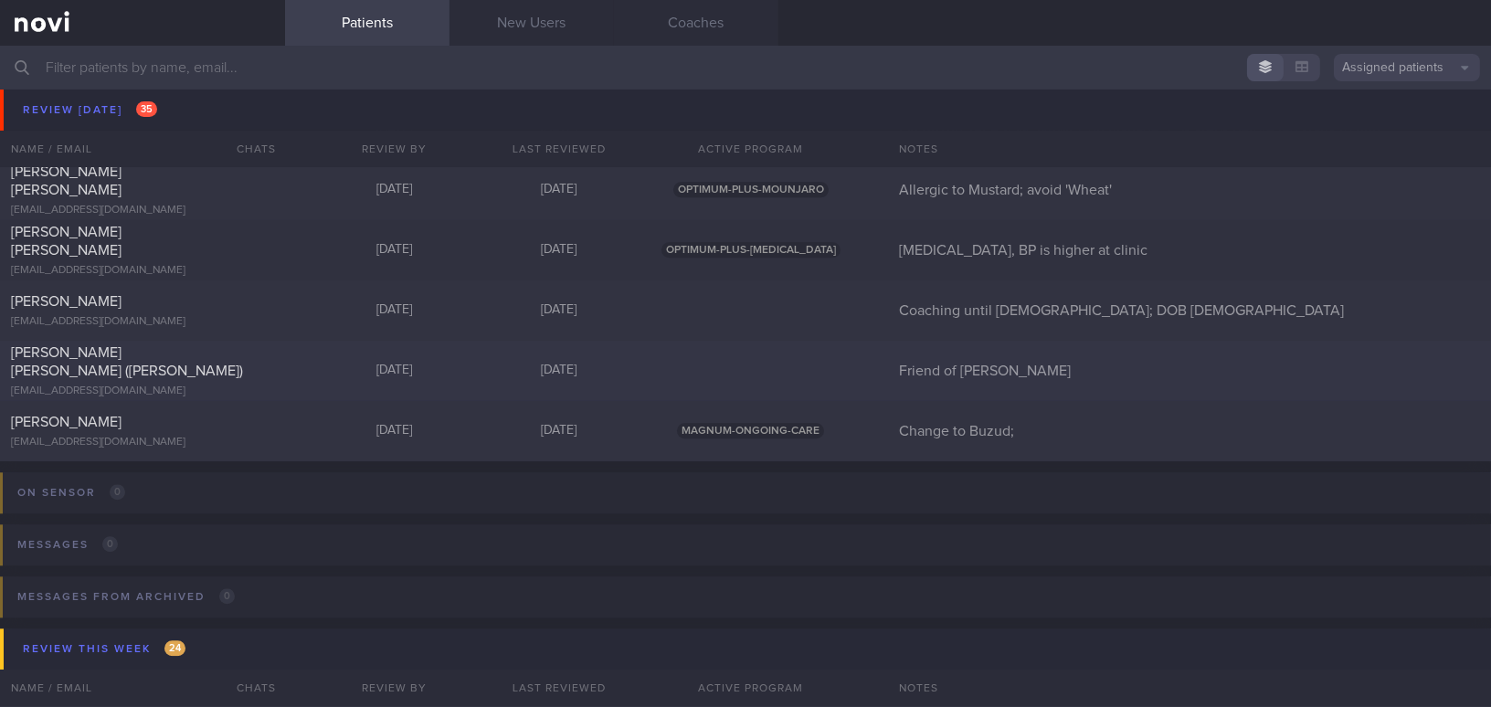
click at [215, 358] on div "[PERSON_NAME] [PERSON_NAME] ([PERSON_NAME])" at bounding box center [140, 362] width 259 height 37
select select "8"
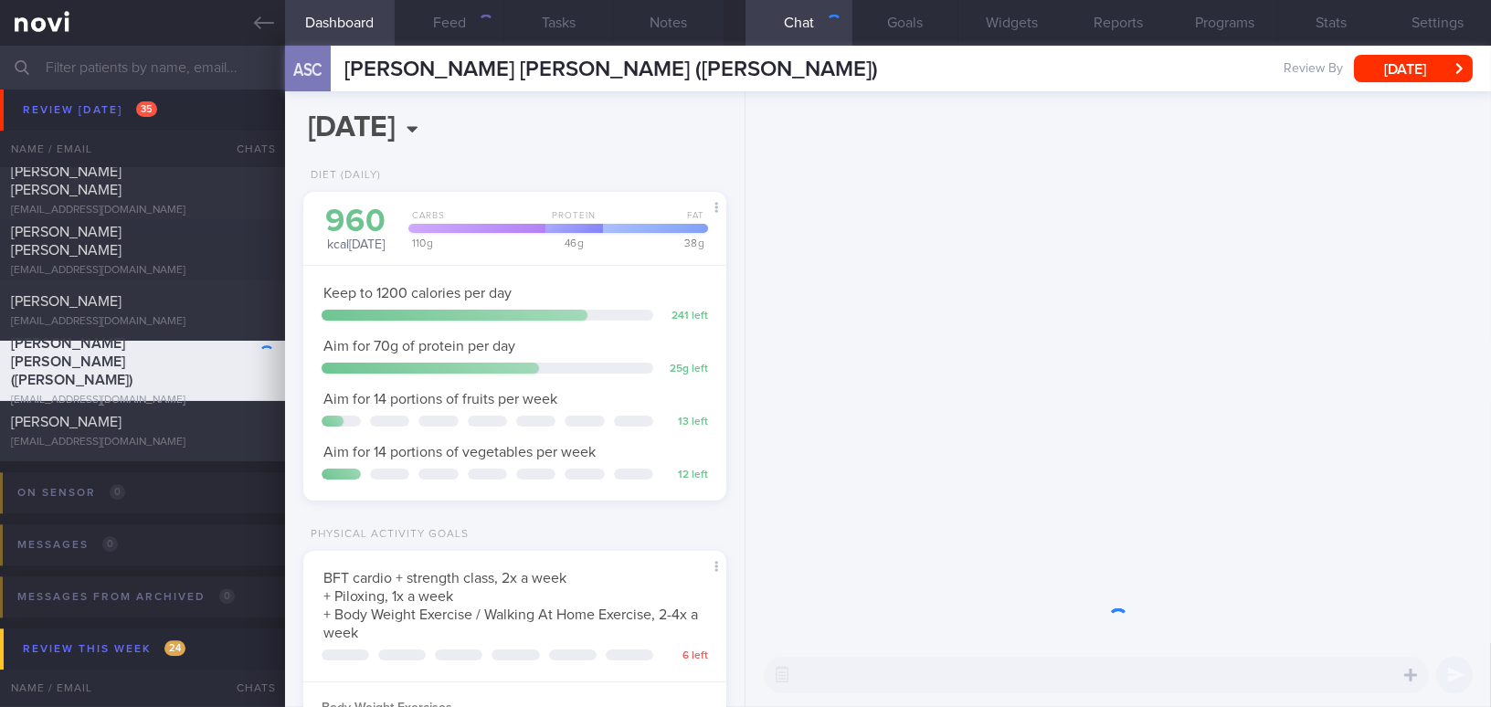
scroll to position [215, 377]
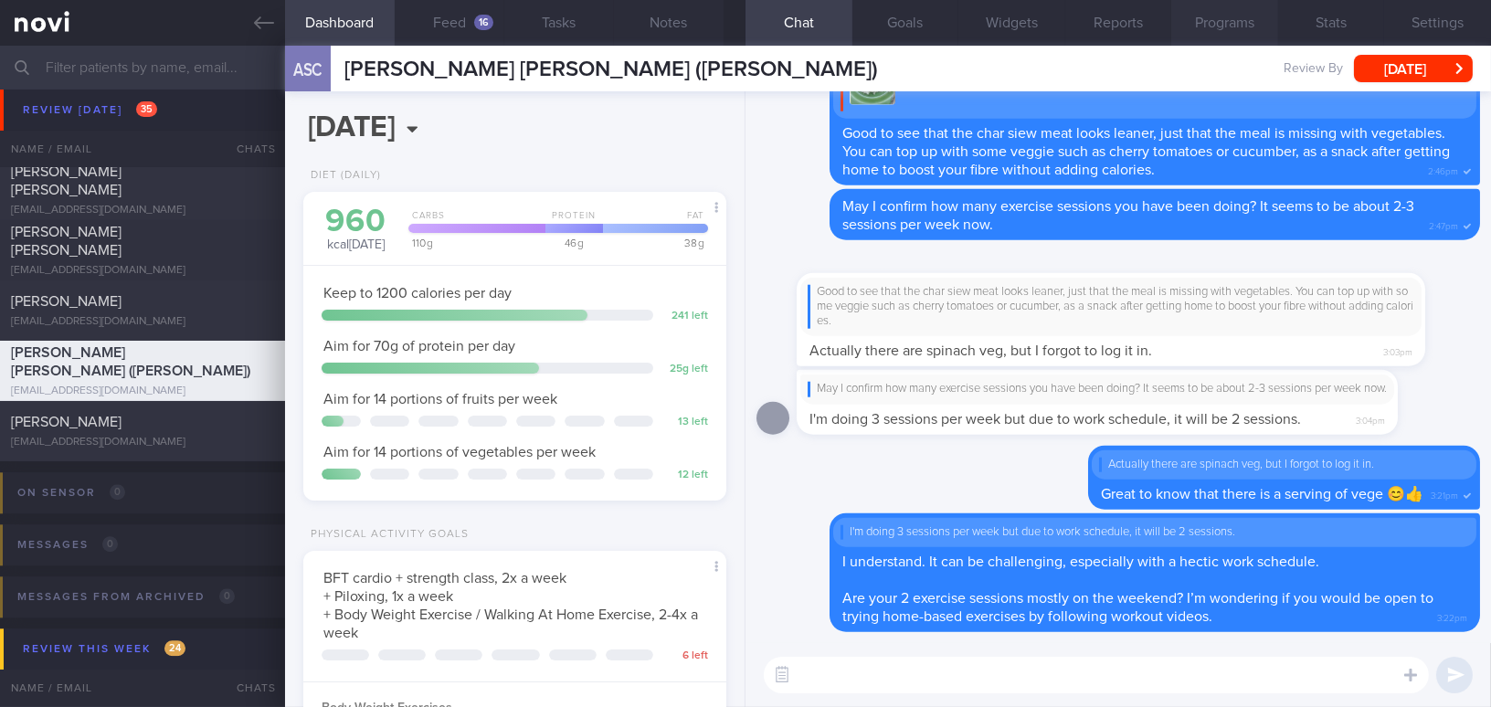
click at [1228, 23] on button "Programs" at bounding box center [1224, 23] width 107 height 46
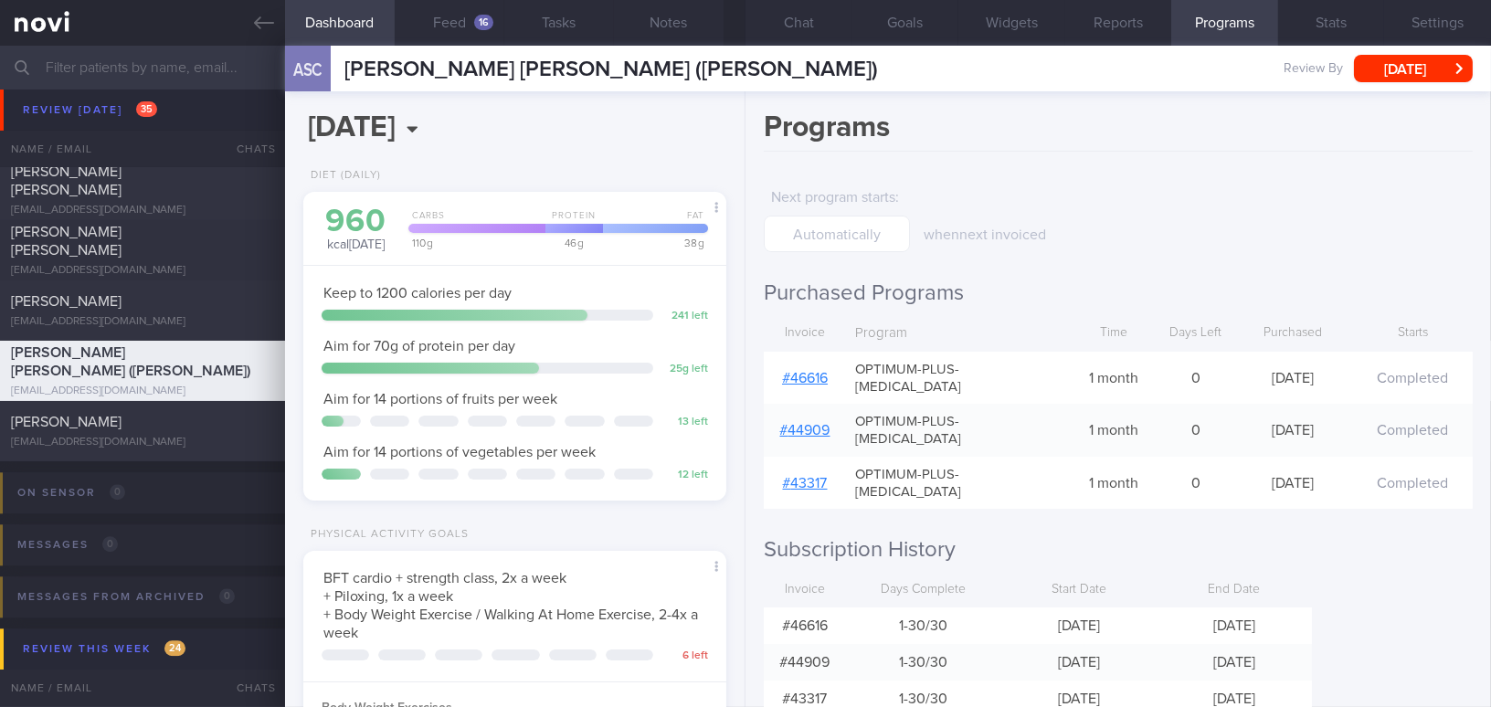
click at [806, 371] on link "# 46616" at bounding box center [805, 378] width 46 height 15
click at [798, 26] on button "Chat" at bounding box center [799, 23] width 107 height 46
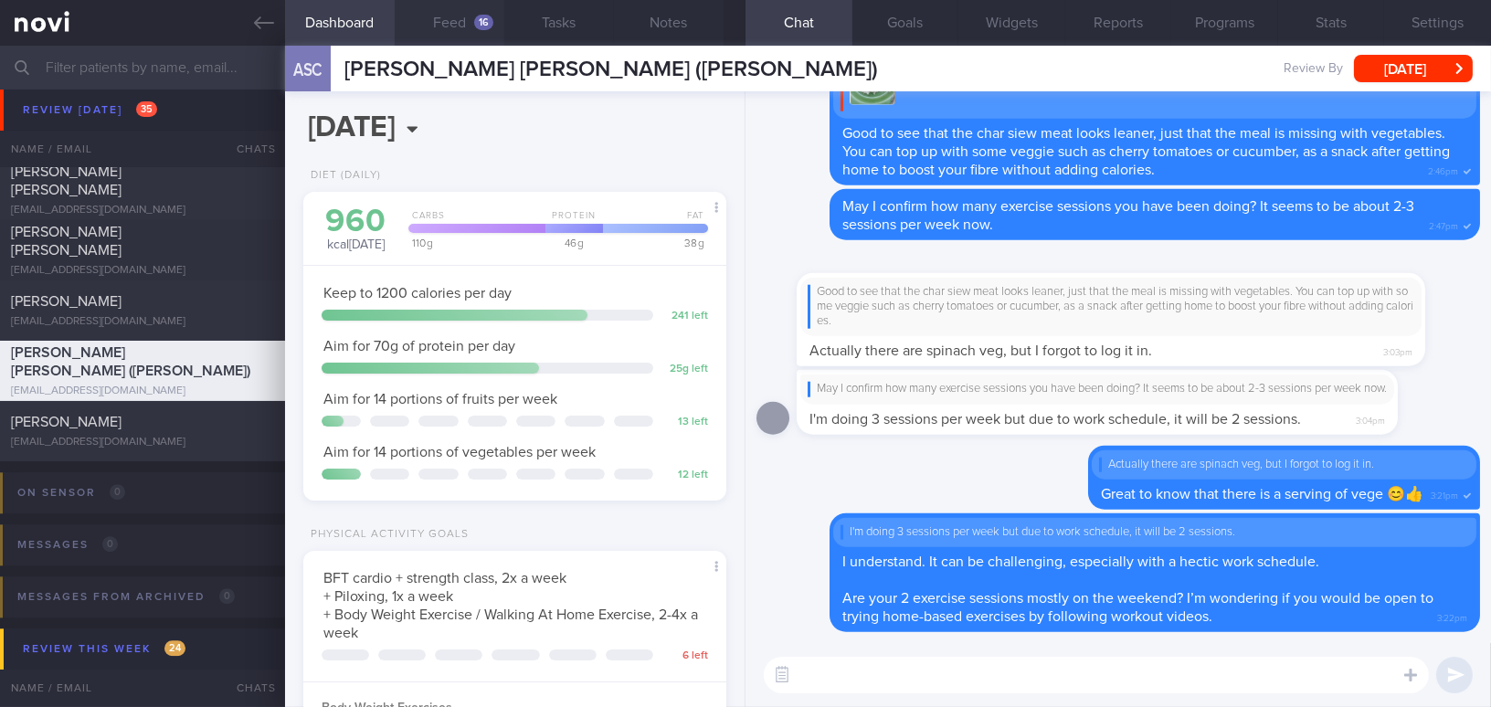
click at [459, 26] on button "Feed 16" at bounding box center [450, 23] width 110 height 46
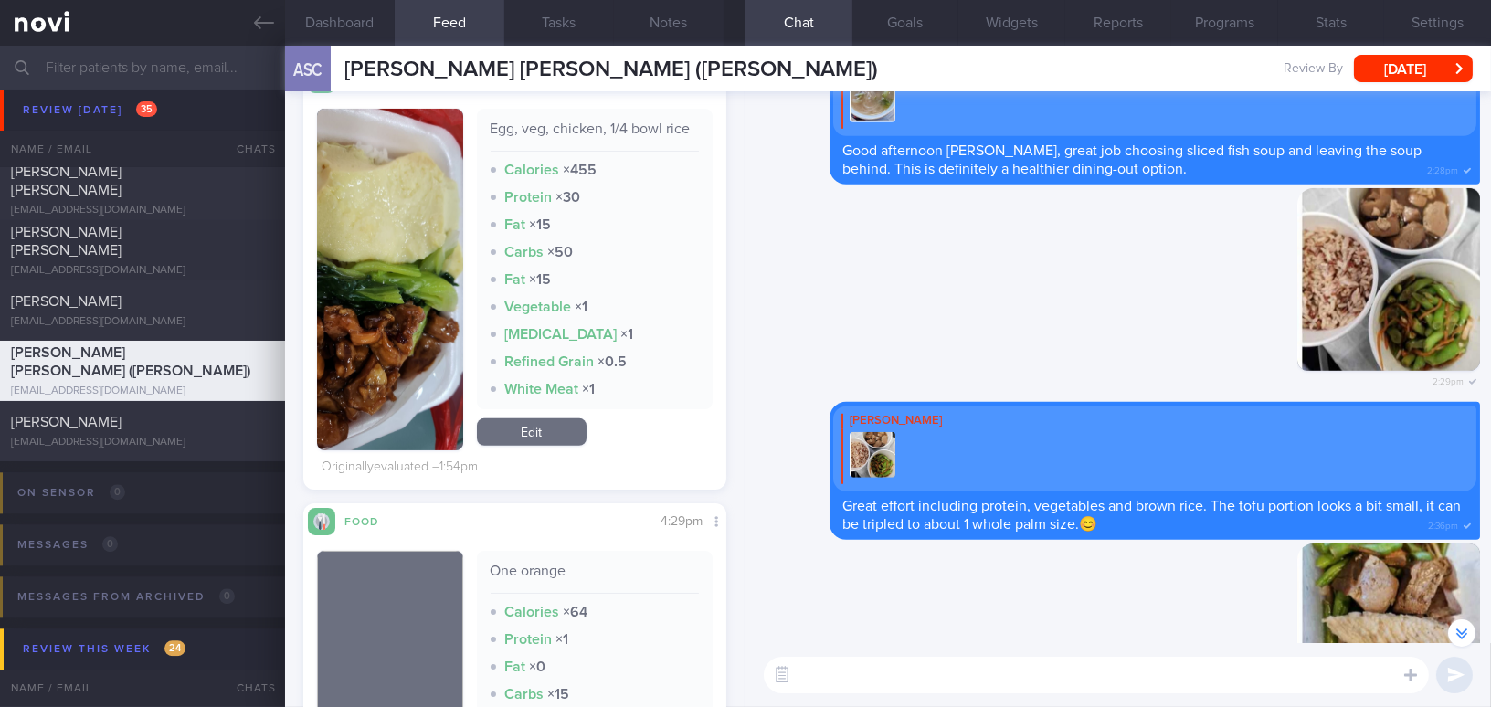
scroll to position [1412, 0]
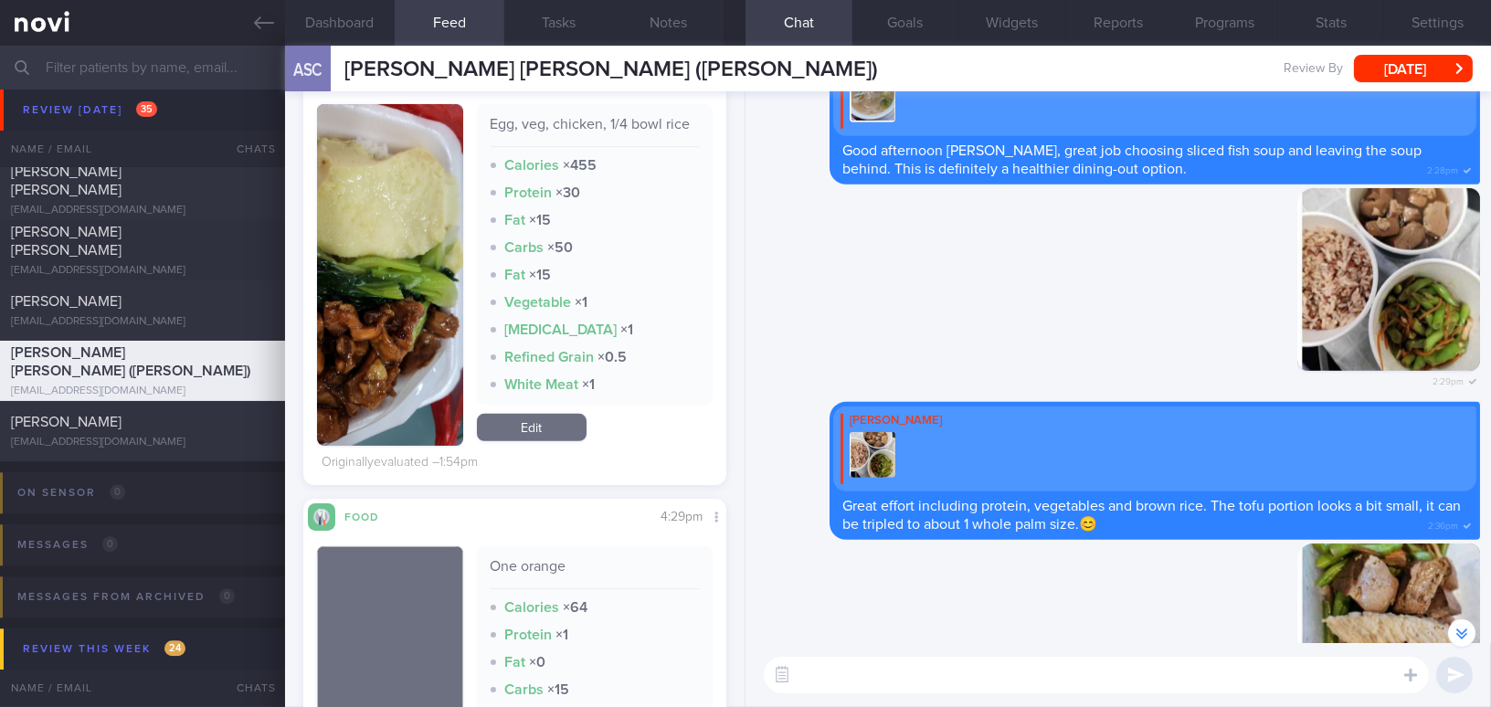
click at [361, 349] on button "button" at bounding box center [390, 275] width 146 height 342
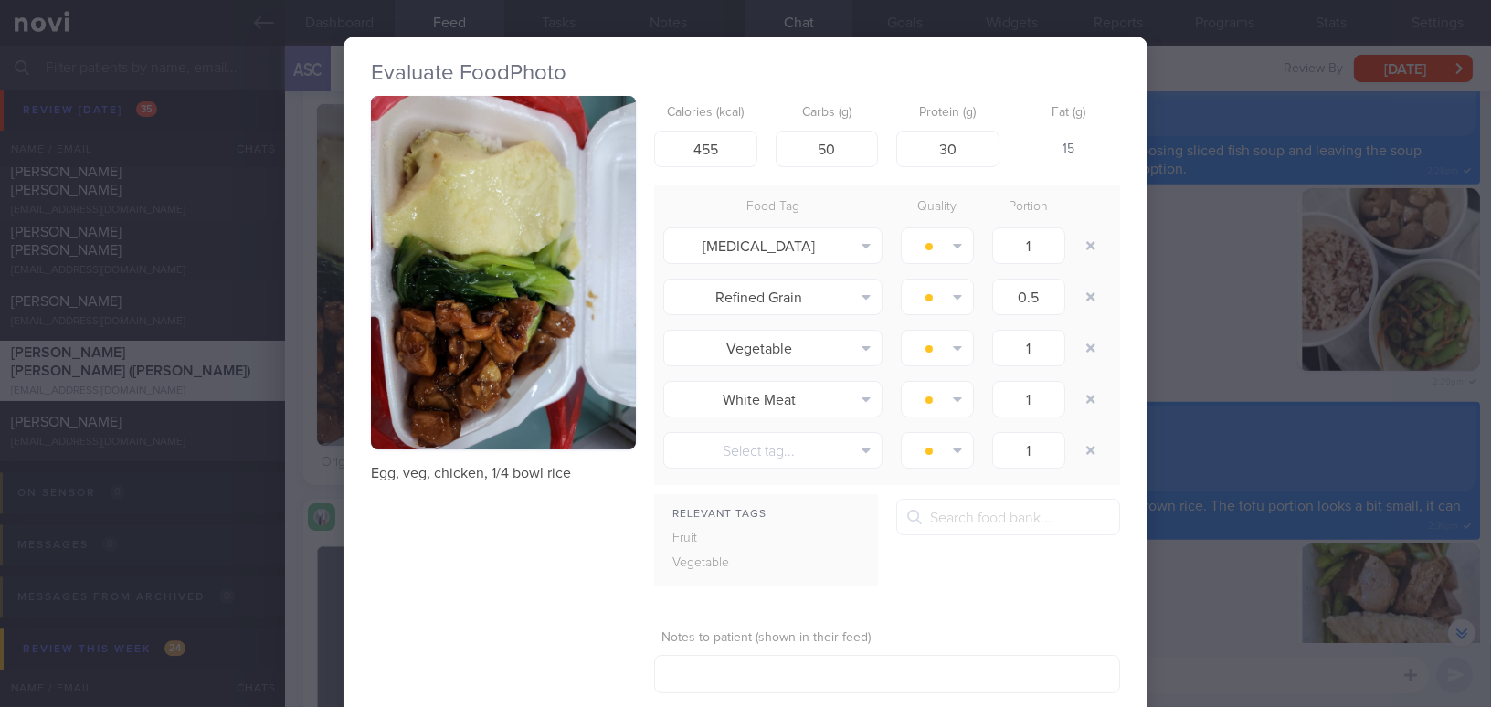
click at [413, 290] on button "button" at bounding box center [503, 273] width 265 height 354
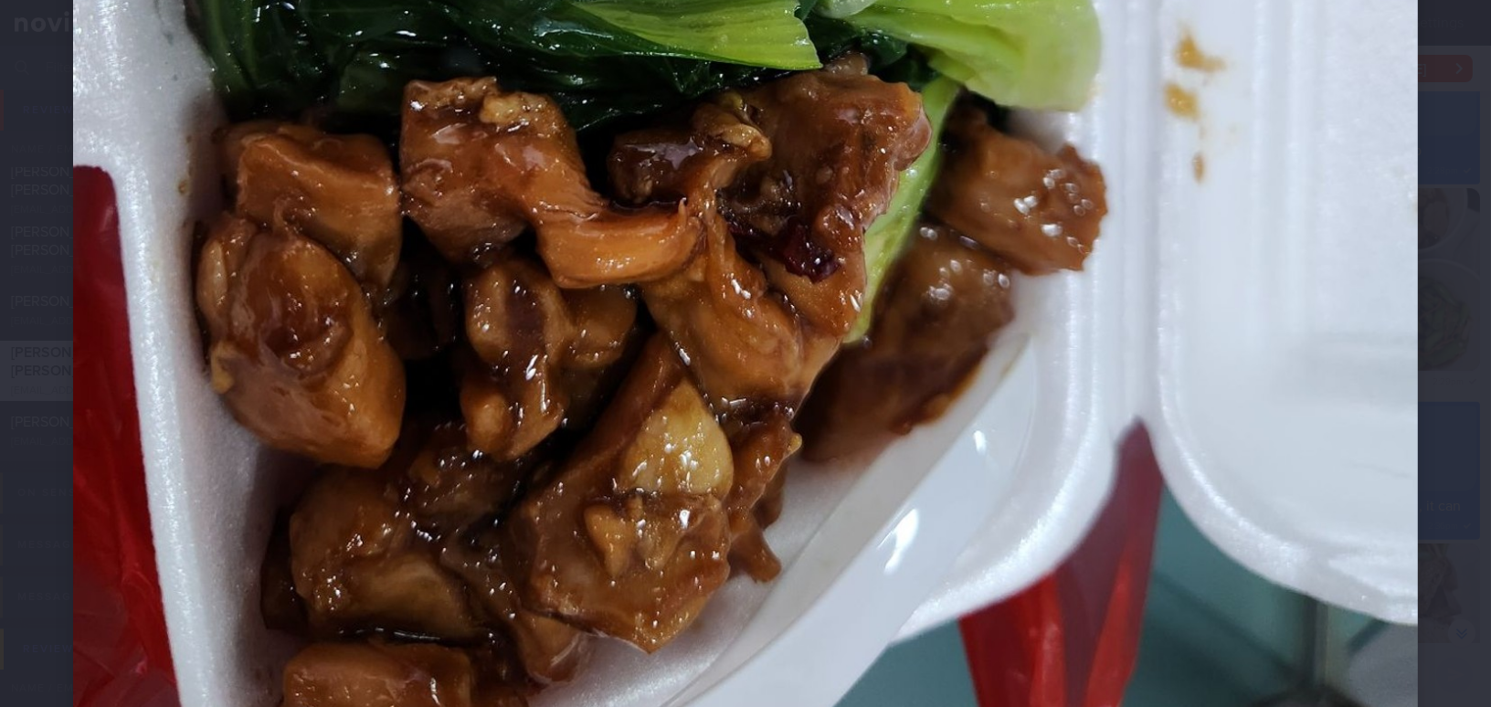
scroll to position [1079, 0]
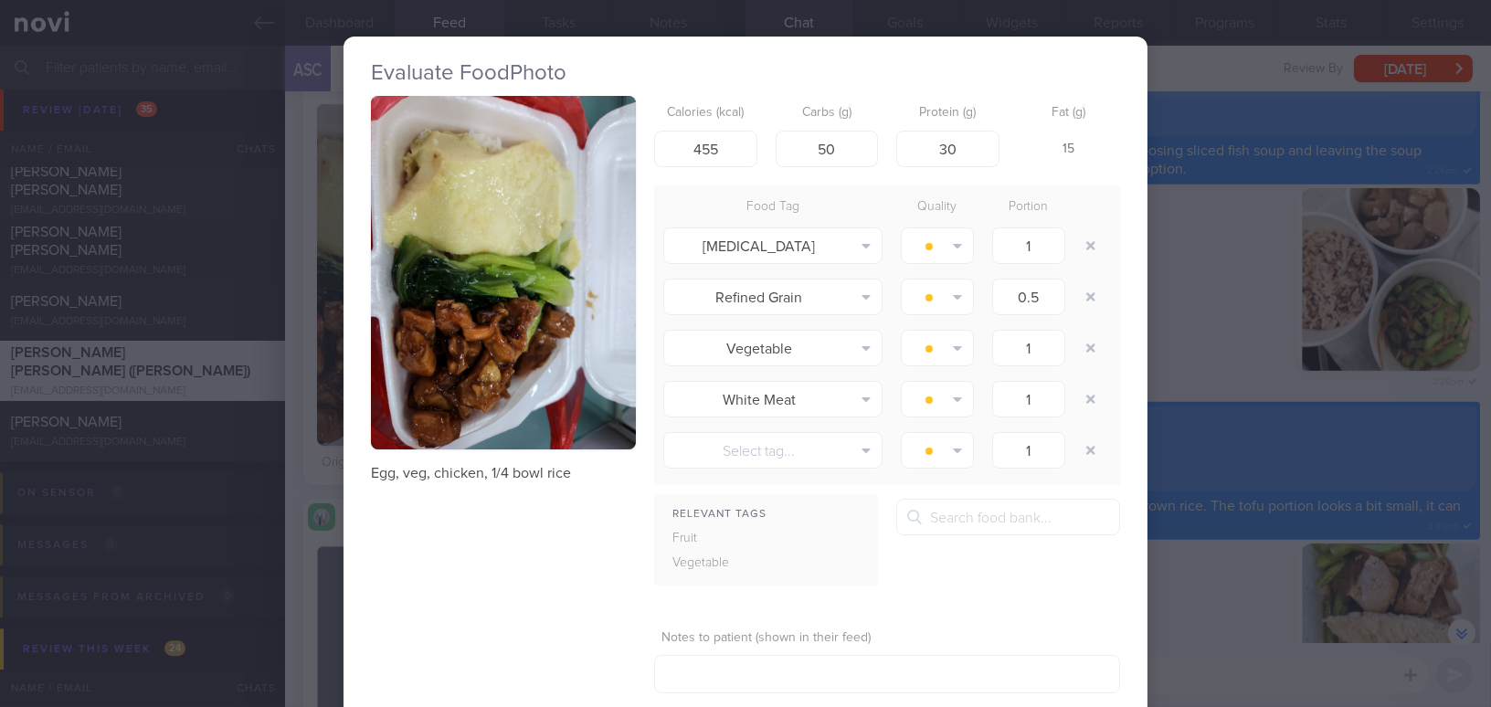
click at [1224, 578] on div "Evaluate Food Photo Egg, veg, chicken, 1/4 bowl rice Calories (kcal) 455 Carbs …" at bounding box center [745, 353] width 1491 height 707
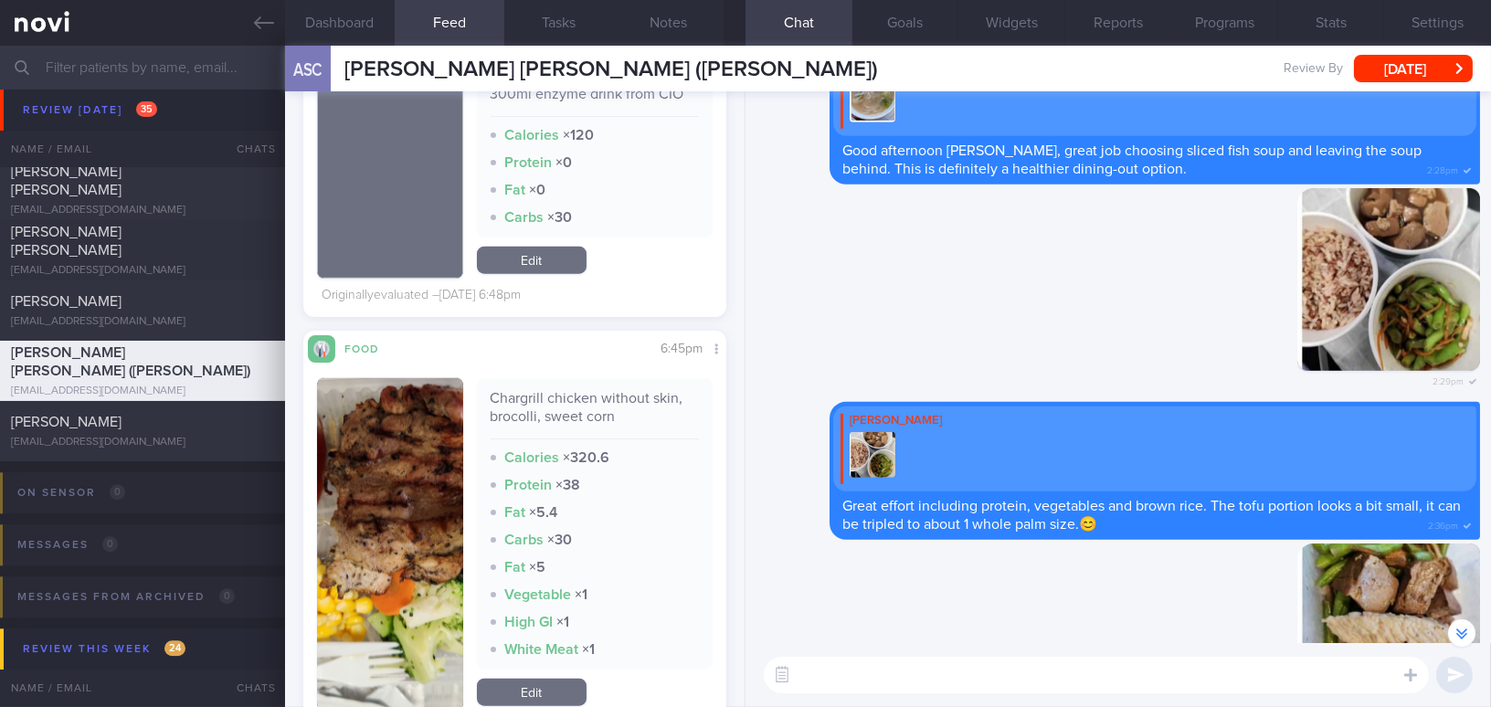
scroll to position [3737, 0]
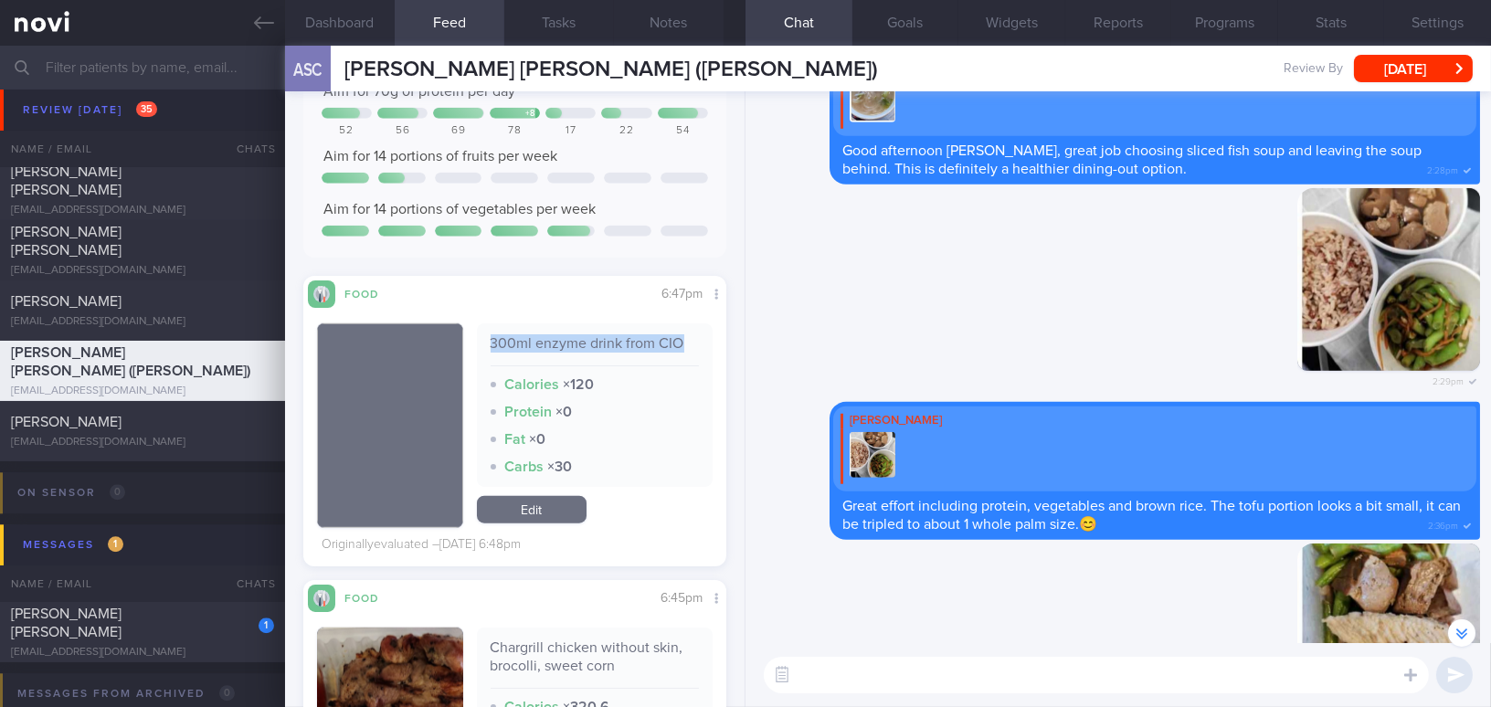
drag, startPoint x: 489, startPoint y: 357, endPoint x: 676, endPoint y: 357, distance: 187.3
click at [676, 357] on div "300ml enzyme drink from CIO" at bounding box center [595, 350] width 209 height 32
copy div "300ml enzyme drink from CIO"
click at [655, 446] on div "300ml enzyme drink from CIO Calories × 120 Protein × 0 Fat × 0 Carbs × 30" at bounding box center [595, 405] width 237 height 164
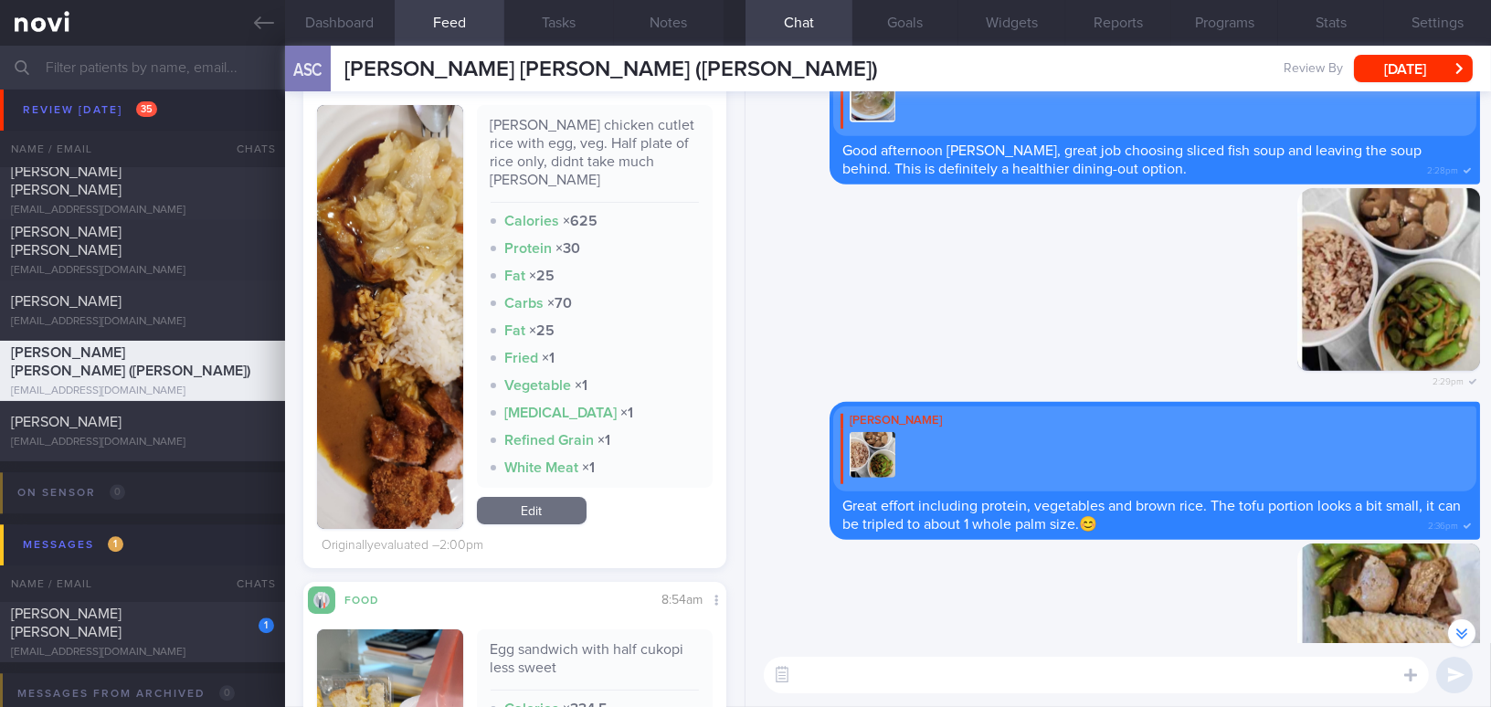
scroll to position [440, 0]
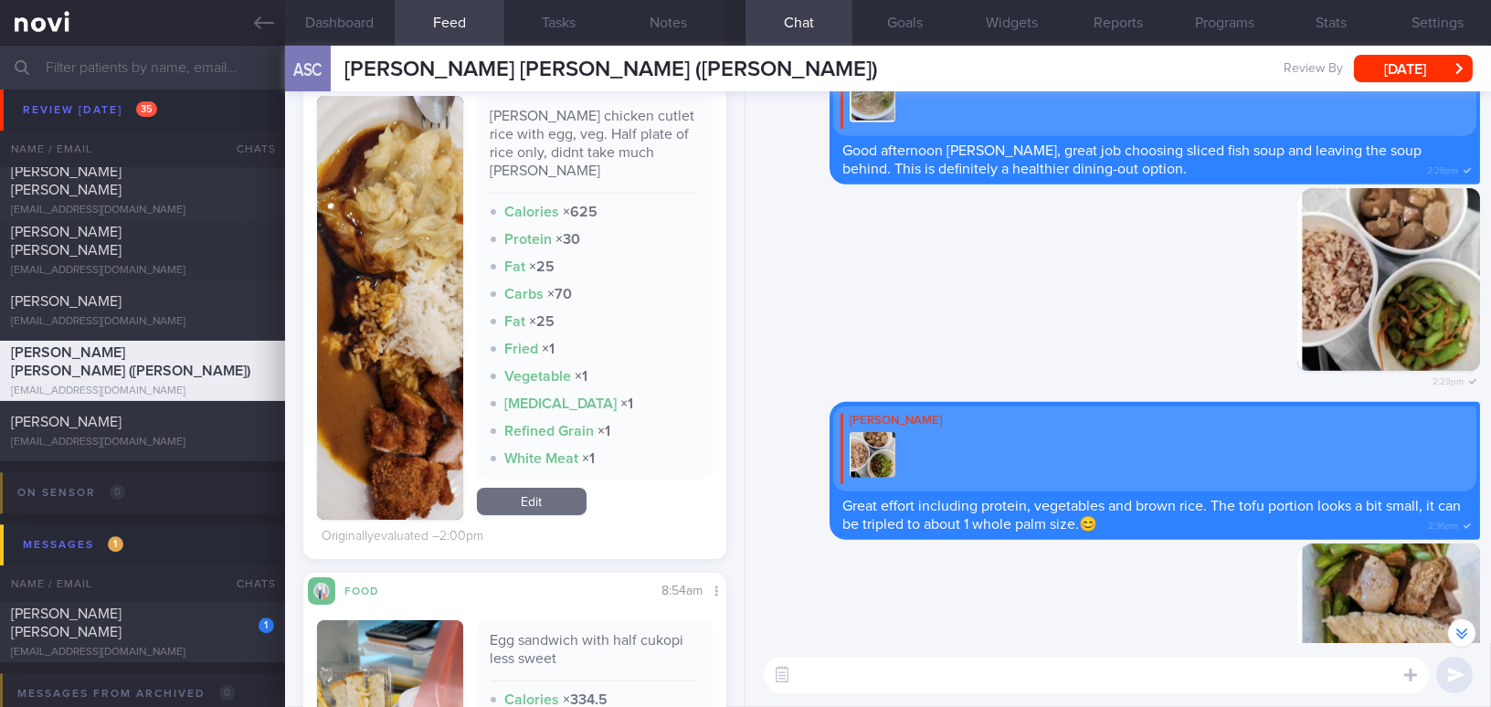
click at [388, 301] on button "button" at bounding box center [390, 308] width 146 height 424
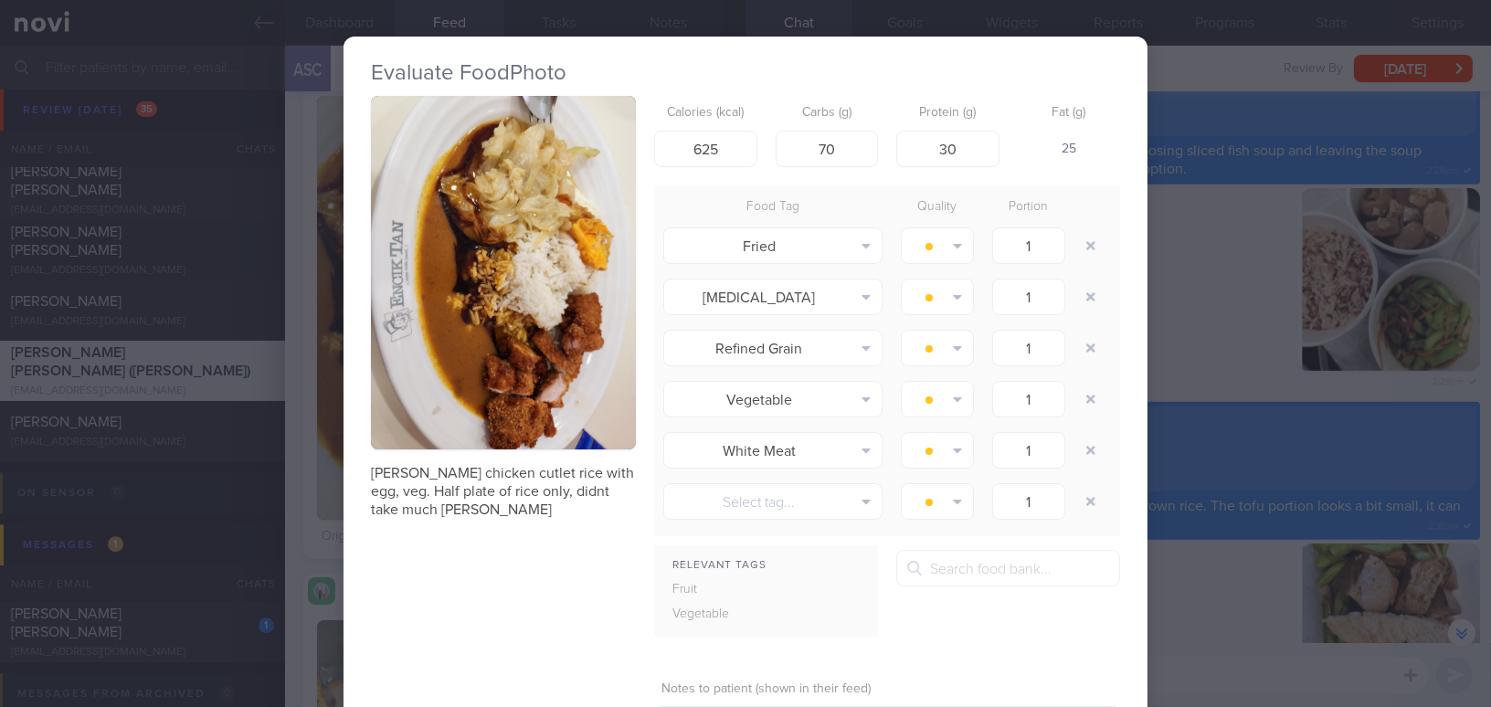
click at [1193, 286] on div "Evaluate Food Photo Curry chicken cutlet rice with egg, veg. Half plate of rice…" at bounding box center [745, 353] width 1491 height 707
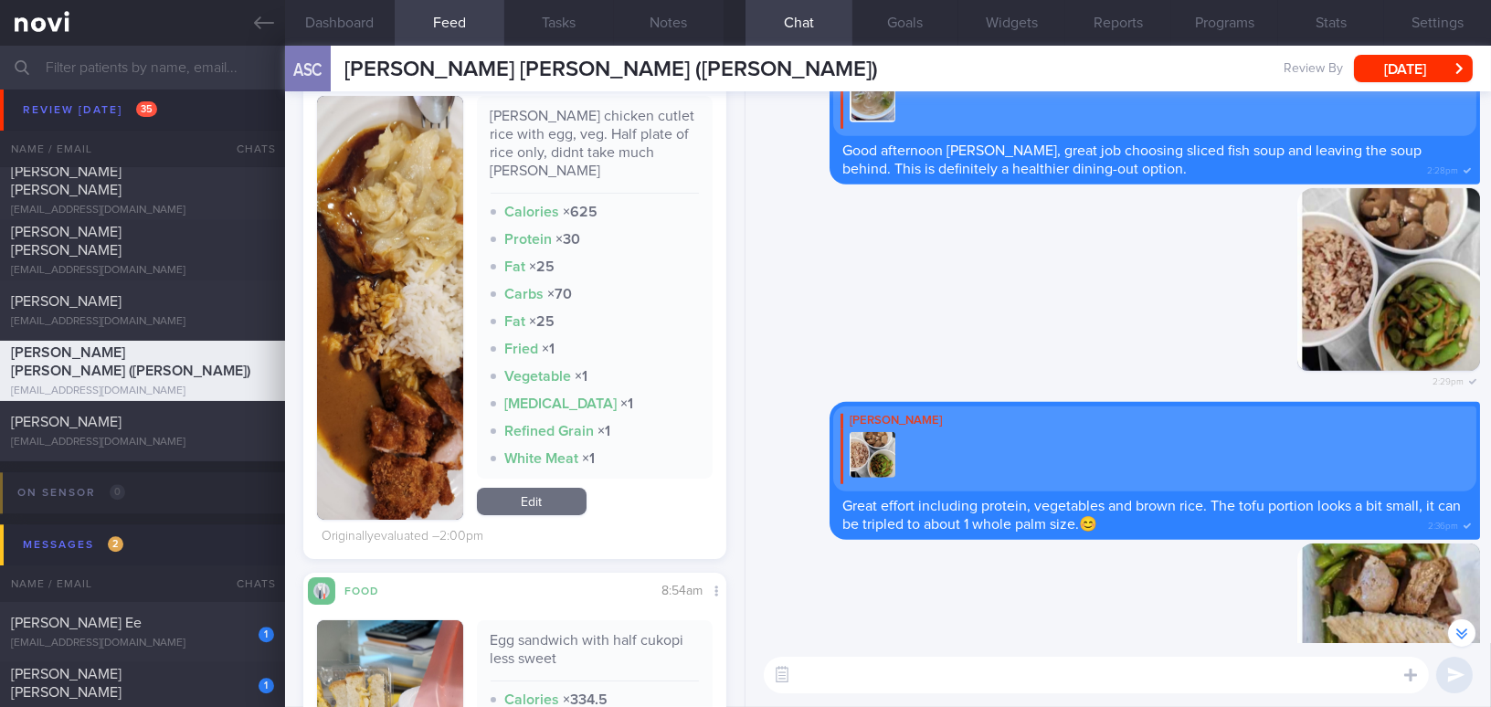
scroll to position [356, 0]
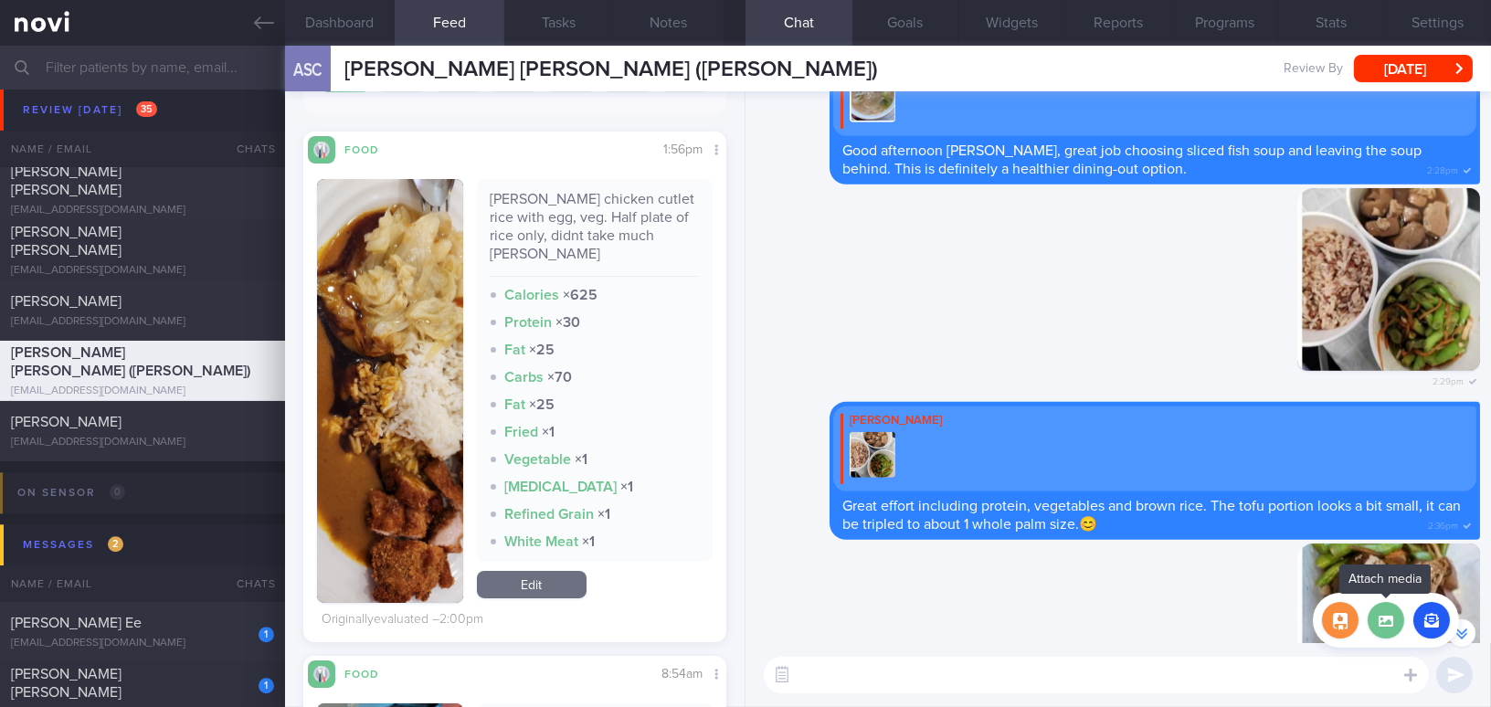
click at [1396, 638] on label at bounding box center [1386, 620] width 37 height 37
click at [0, 0] on input "file" at bounding box center [0, 0] width 0 height 0
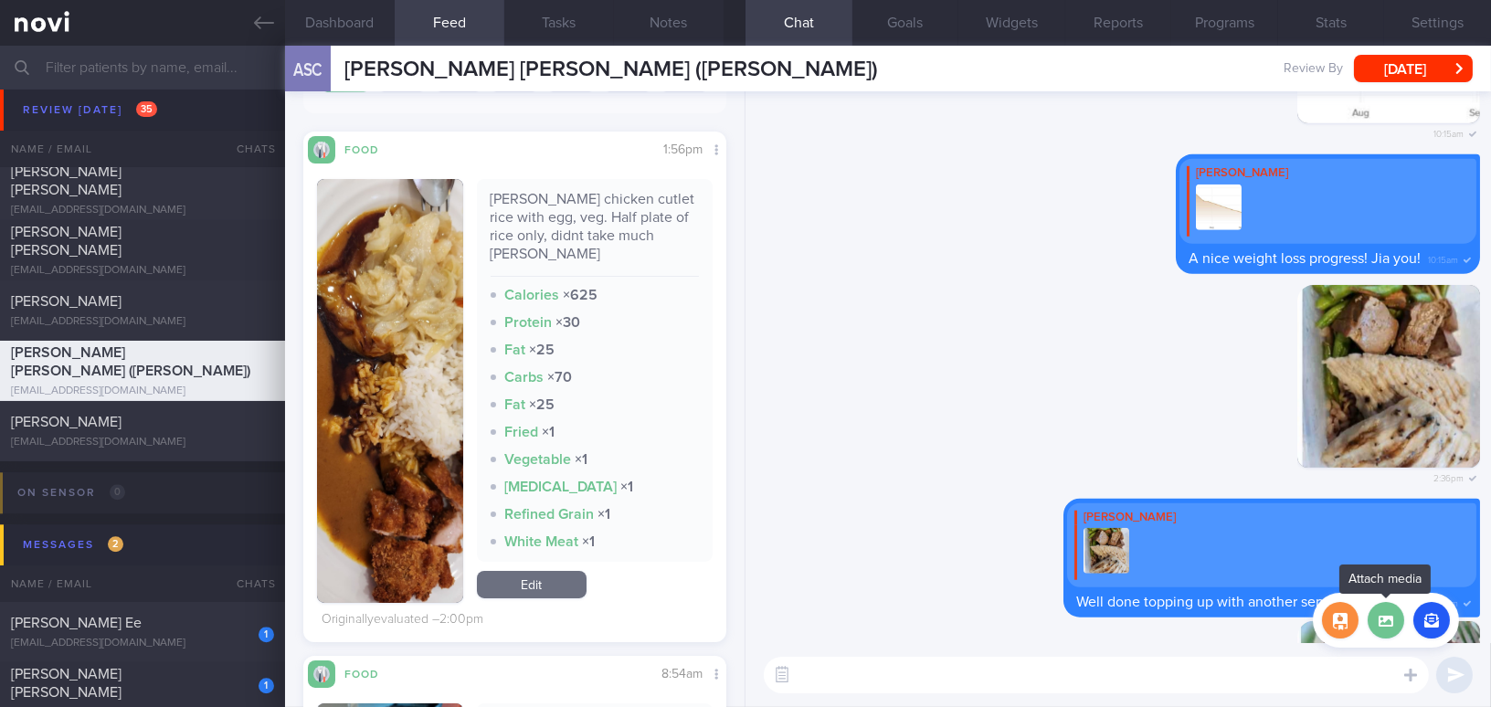
scroll to position [0, 0]
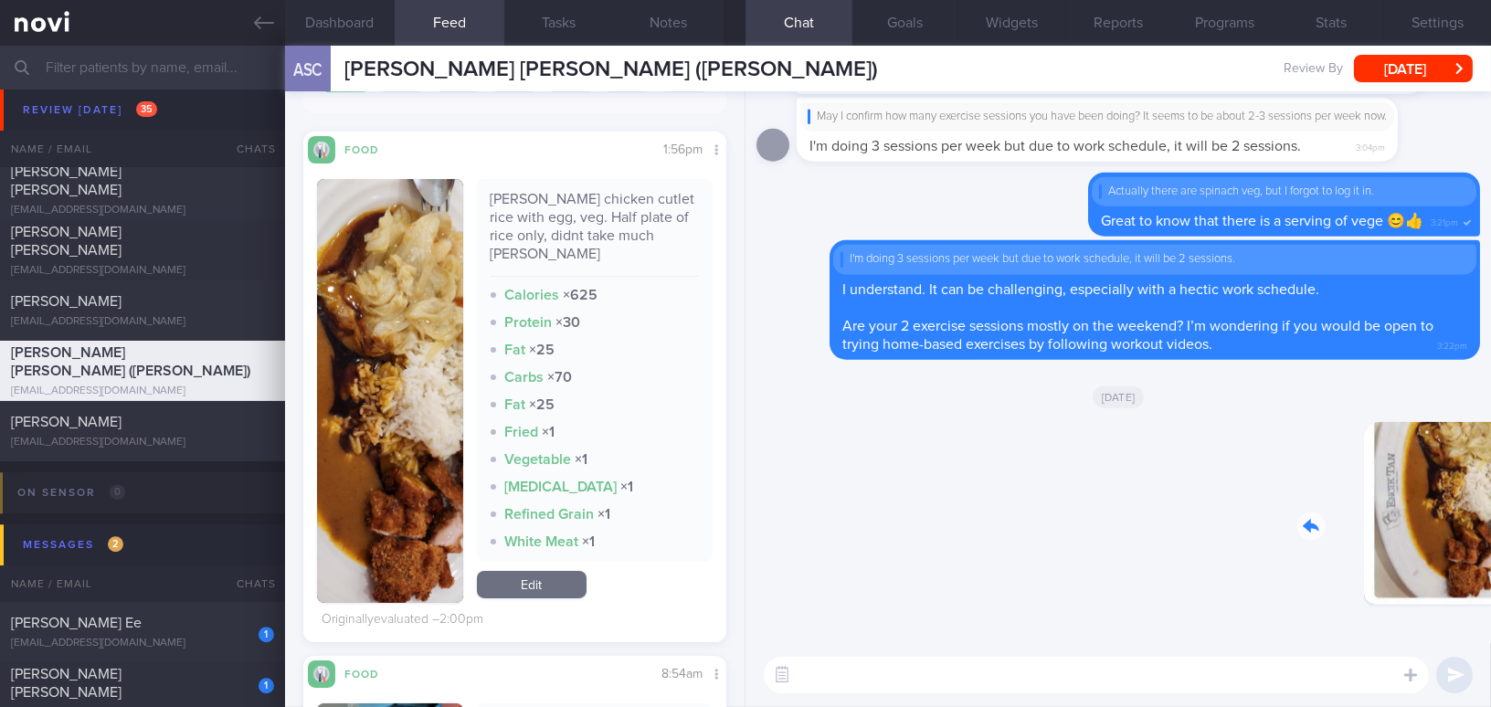
click at [1466, 558] on div "Delete 4:21pm" at bounding box center [1352, 527] width 256 height 211
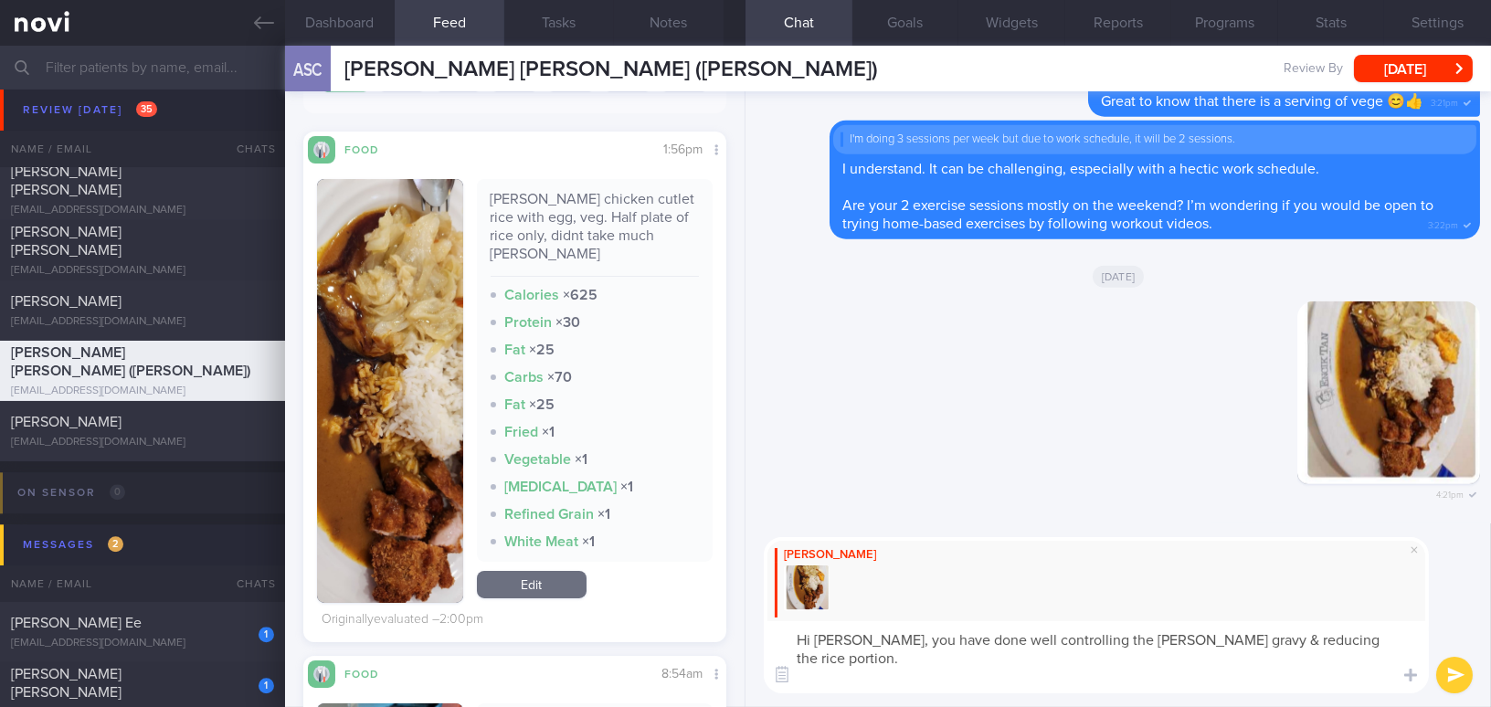
drag, startPoint x: 860, startPoint y: 641, endPoint x: 1337, endPoint y: 620, distance: 477.5
click at [1337, 620] on div "Mee Li Hi Joyce, you have done well controlling the curry gravy & reducing the …" at bounding box center [1096, 615] width 665 height 156
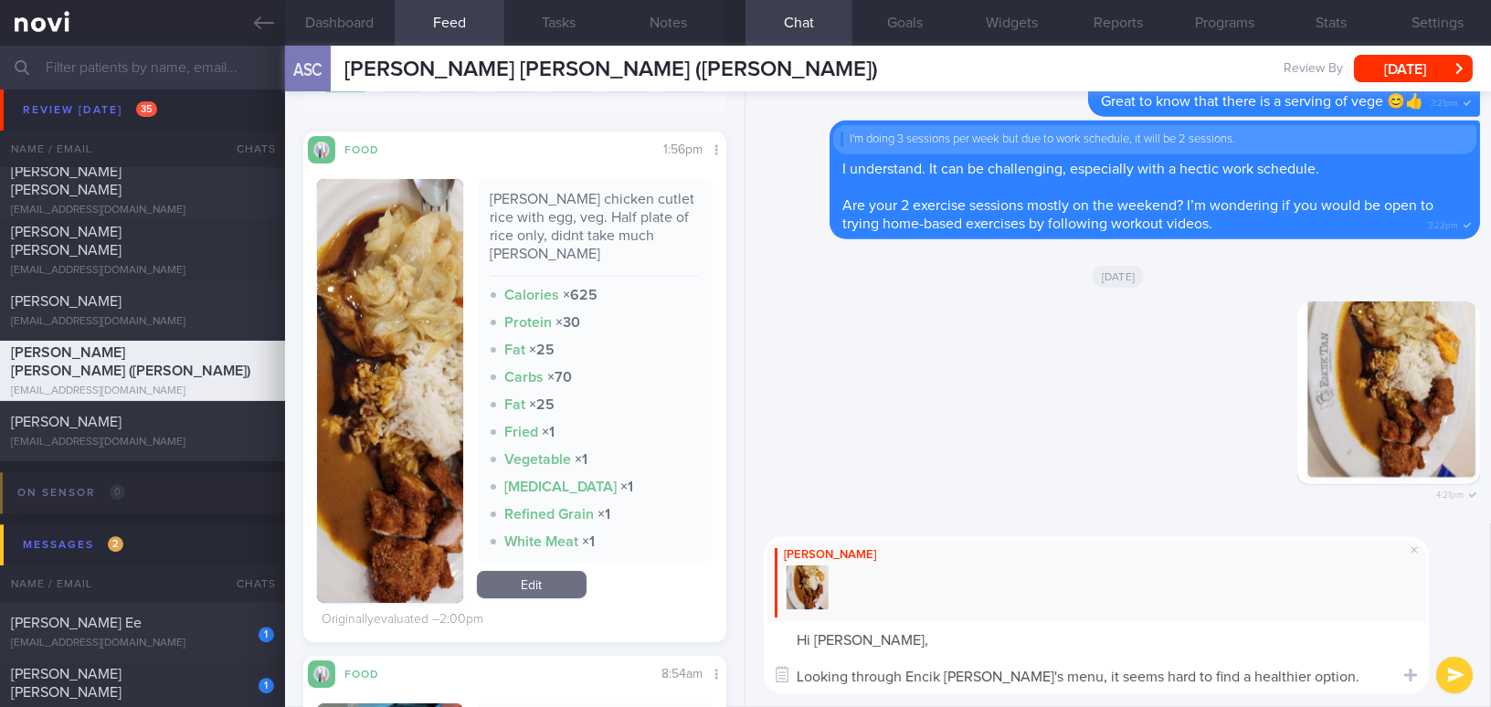
click at [801, 674] on textarea "Hi Joyce, Looking through Encik Tan's menu, it seems hard to find a healthier o…" at bounding box center [1096, 657] width 665 height 72
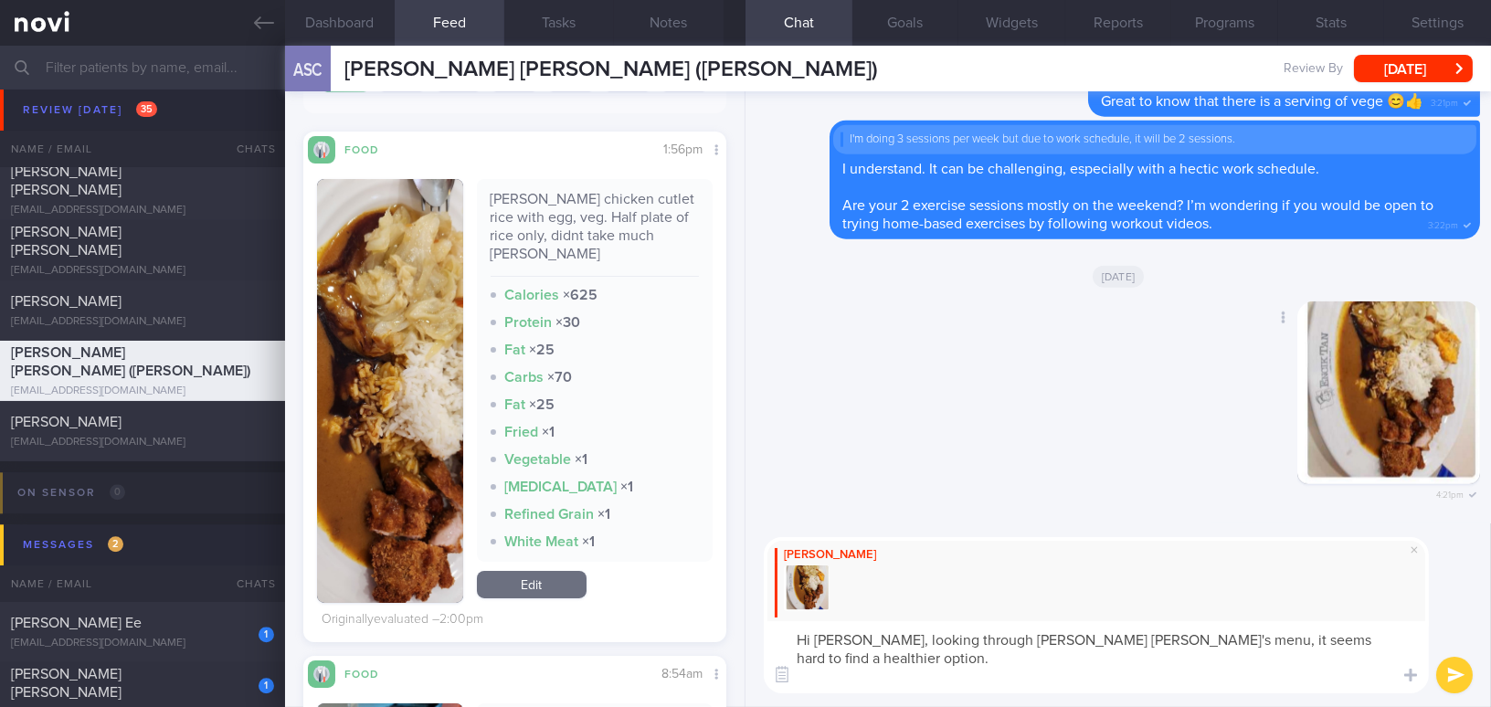
paste textarea "you have done well controlling the curry gravy & reducing the rice portion."
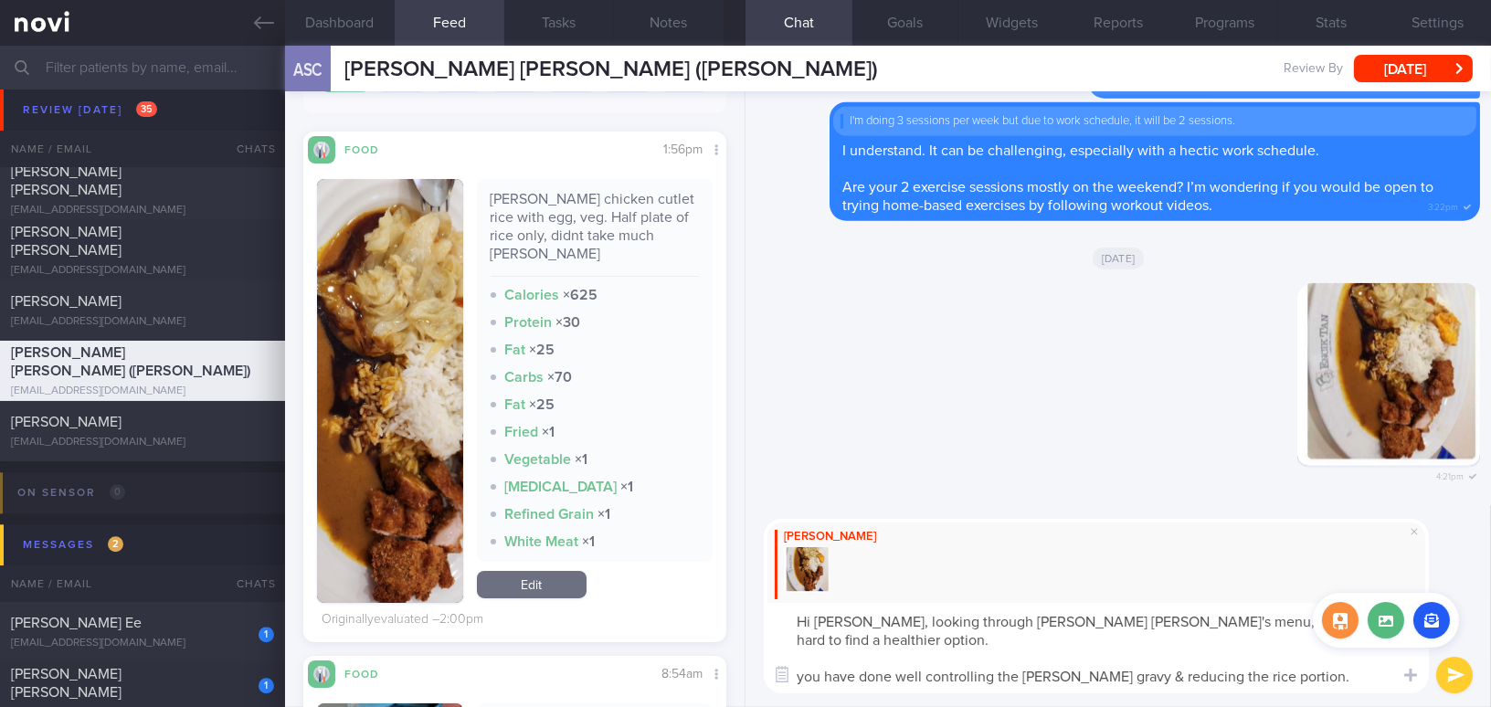
type textarea "Hi [PERSON_NAME], looking through [PERSON_NAME] [PERSON_NAME]'s menu, it seems …"
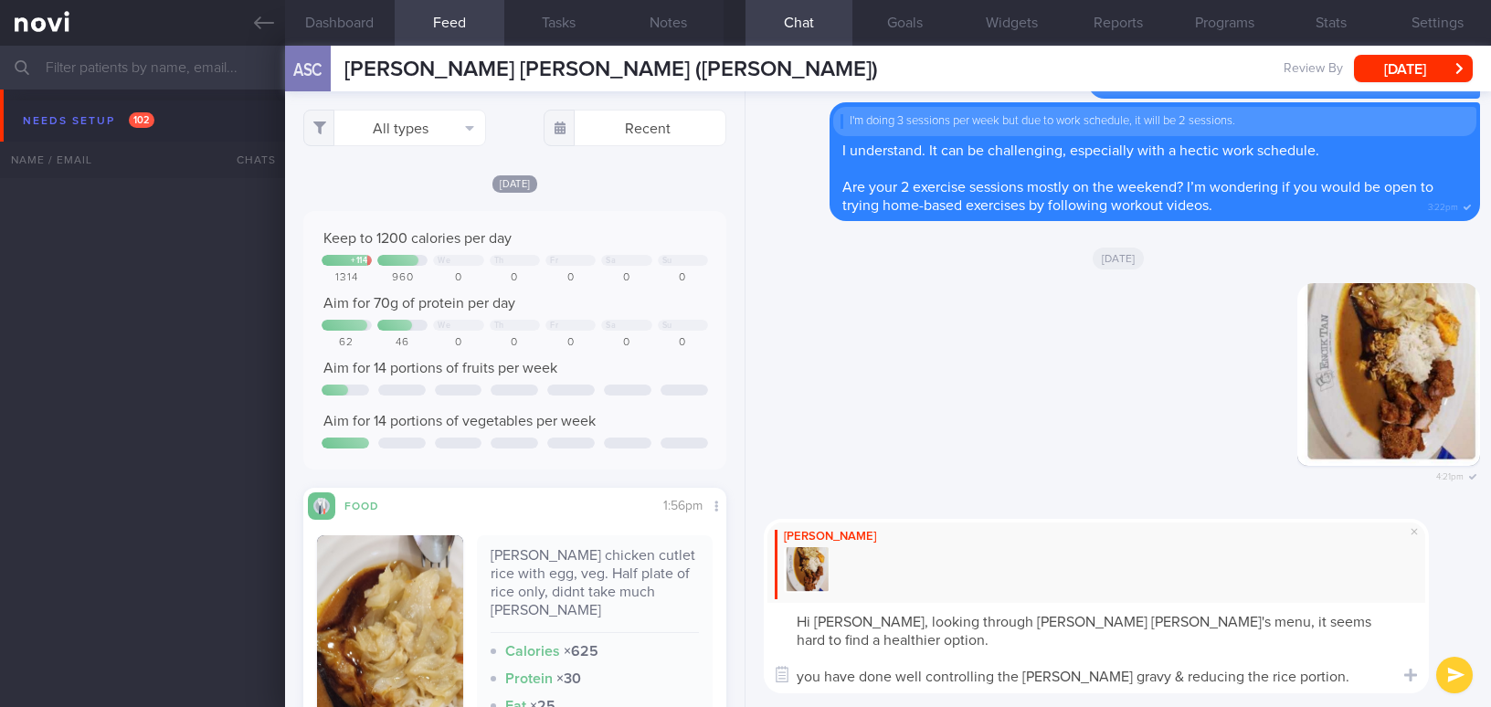
select select "8"
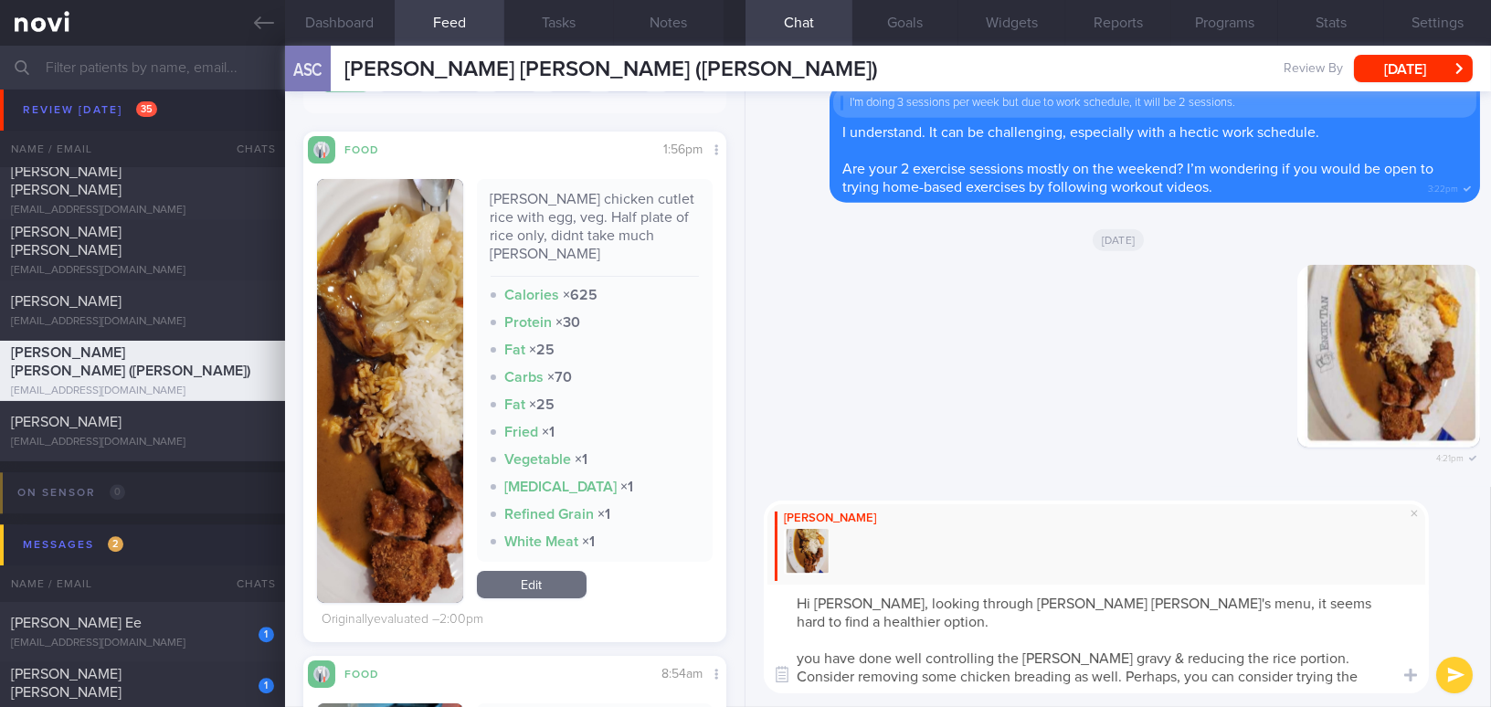
drag, startPoint x: 861, startPoint y: 598, endPoint x: 1320, endPoint y: 681, distance: 467.1
click at [1320, 681] on textarea "Hi [PERSON_NAME], looking through [PERSON_NAME] [PERSON_NAME]'s menu, it seems …" at bounding box center [1096, 639] width 665 height 109
click at [878, 623] on textarea "Hi [PERSON_NAME], looking through [PERSON_NAME] [PERSON_NAME]'s menu, it seems …" at bounding box center [1096, 639] width 665 height 109
drag, startPoint x: 860, startPoint y: 602, endPoint x: 1286, endPoint y: 697, distance: 436.3
click at [1286, 697] on div "[PERSON_NAME] Hi [PERSON_NAME], looking through [PERSON_NAME] [PERSON_NAME]'s m…" at bounding box center [1119, 597] width 746 height 220
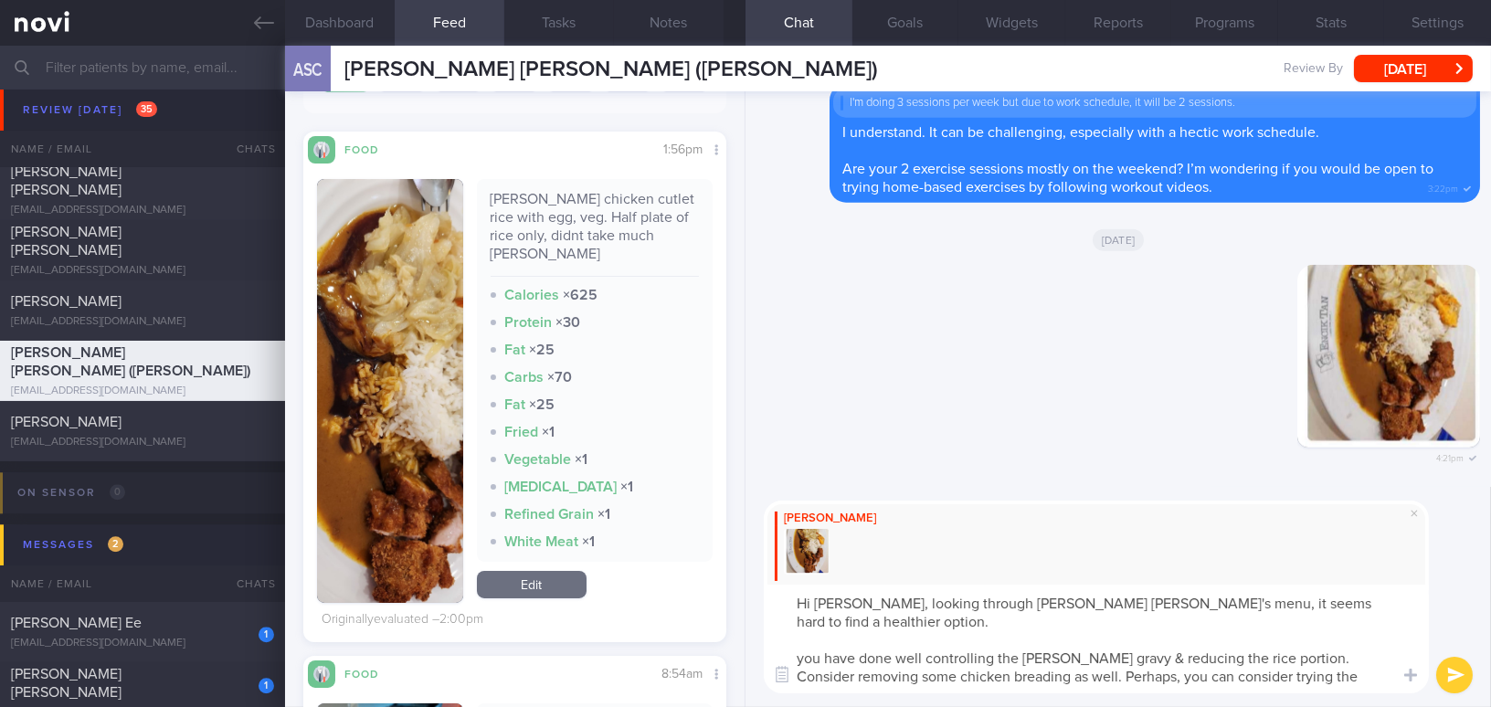
paste textarea "Looking through [PERSON_NAME] [PERSON_NAME]’s menu, it seems hard to find healt…"
click at [867, 601] on textarea "Hi [PERSON_NAME], Looking through Encik [PERSON_NAME]’s menu, it seems hard to …" at bounding box center [1096, 639] width 665 height 109
click at [1348, 601] on textarea "Hi [PERSON_NAME], looking through [PERSON_NAME] [PERSON_NAME]’s menu, it seems …" at bounding box center [1096, 639] width 665 height 109
click at [840, 637] on textarea "Hi [PERSON_NAME], looking through [PERSON_NAME] [PERSON_NAME]’s menu, it seems …" at bounding box center [1096, 639] width 665 height 109
click at [935, 673] on textarea "Hi [PERSON_NAME], looking through [PERSON_NAME] [PERSON_NAME]’s menu, it seems …" at bounding box center [1096, 639] width 665 height 109
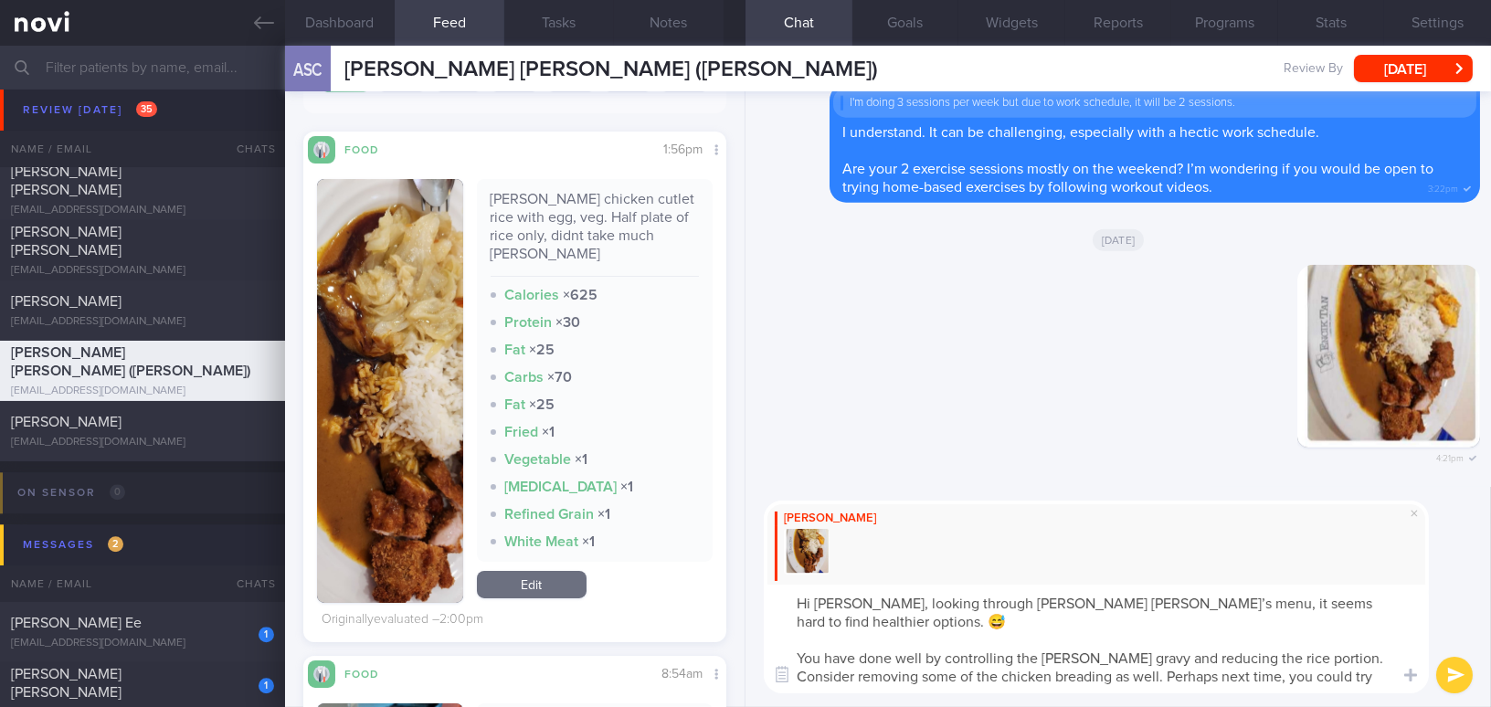
click at [1341, 676] on textarea "Hi [PERSON_NAME], looking through [PERSON_NAME] [PERSON_NAME]’s menu, it seems …" at bounding box center [1096, 639] width 665 height 109
type textarea "Hi [PERSON_NAME], looking through [PERSON_NAME] [PERSON_NAME]’s menu, it seems …"
click at [1453, 668] on button "submit" at bounding box center [1454, 675] width 37 height 37
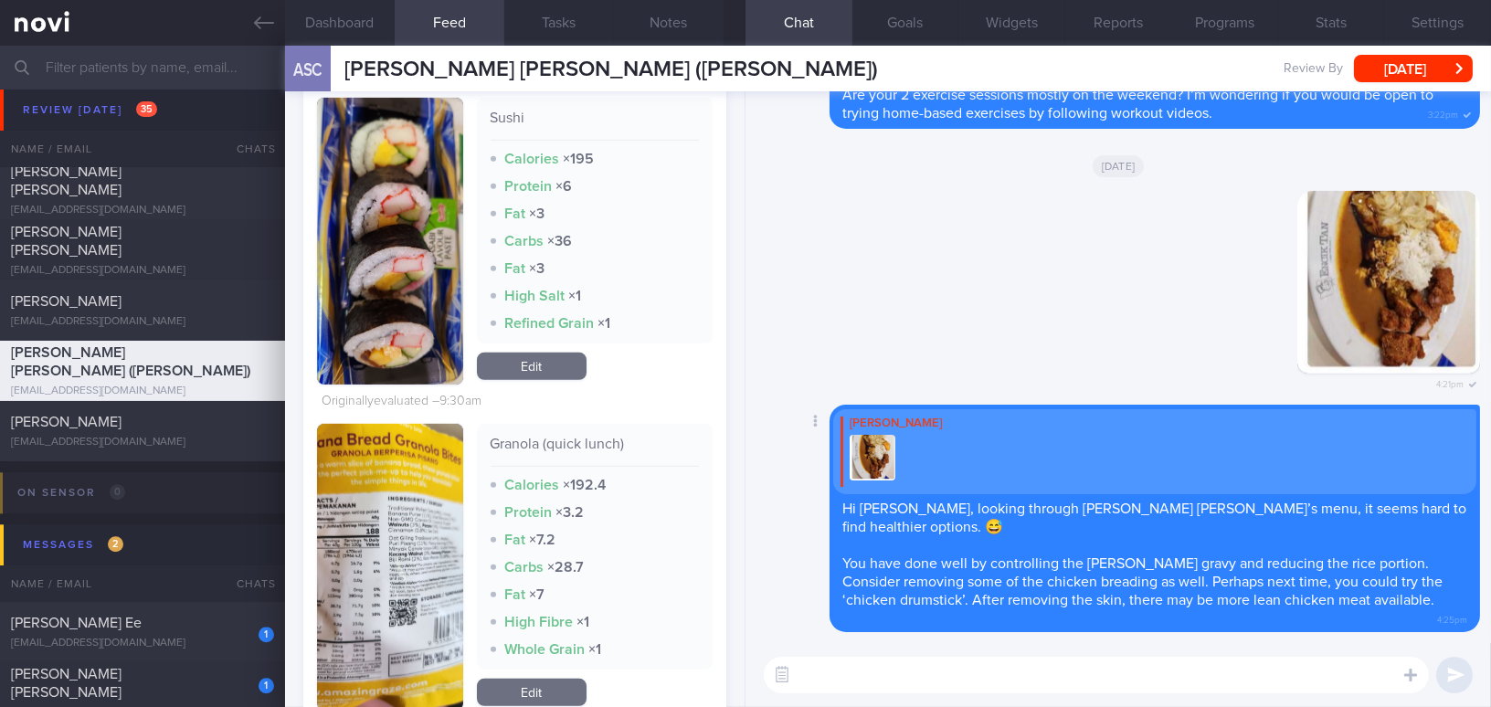
scroll to position [2101, 0]
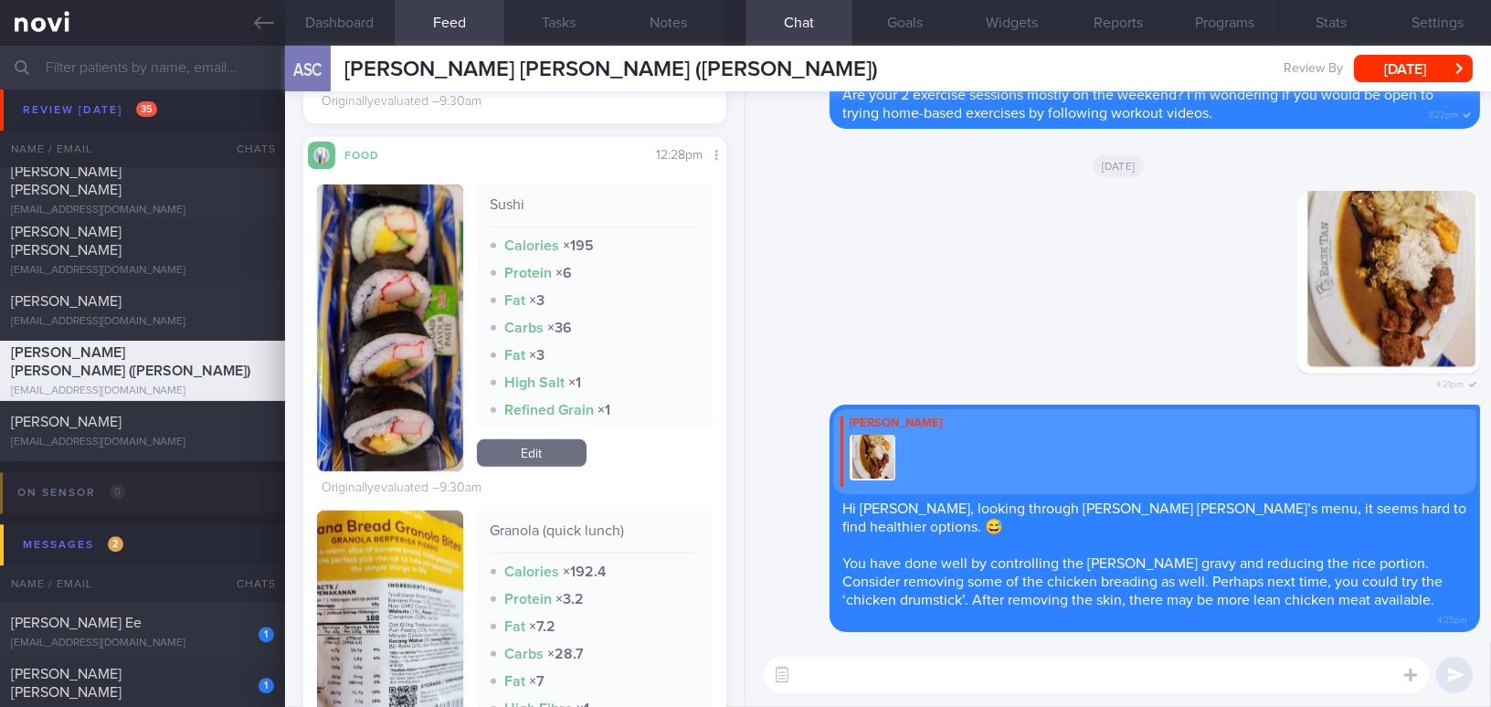
click at [853, 681] on textarea at bounding box center [1096, 675] width 665 height 37
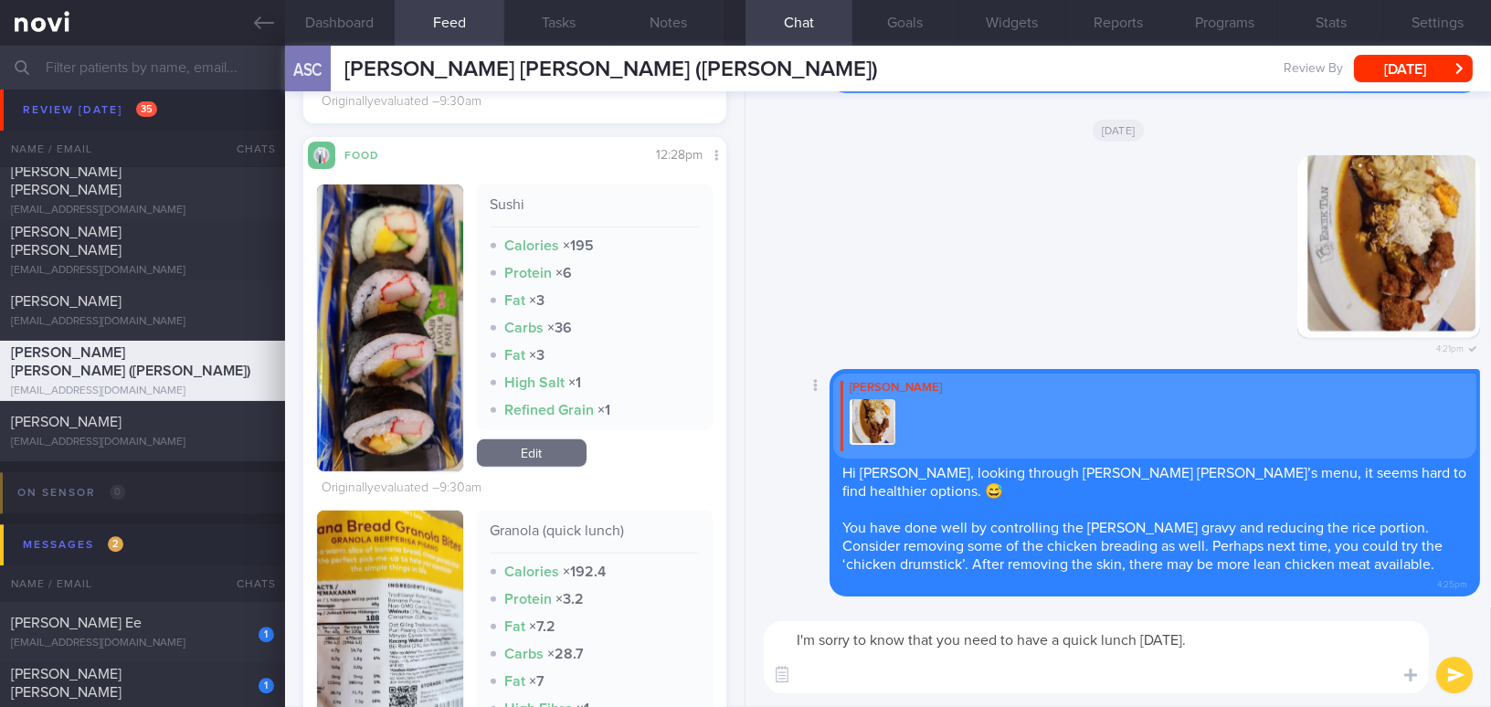
scroll to position [0, 0]
click at [391, 616] on button "button" at bounding box center [390, 654] width 146 height 287
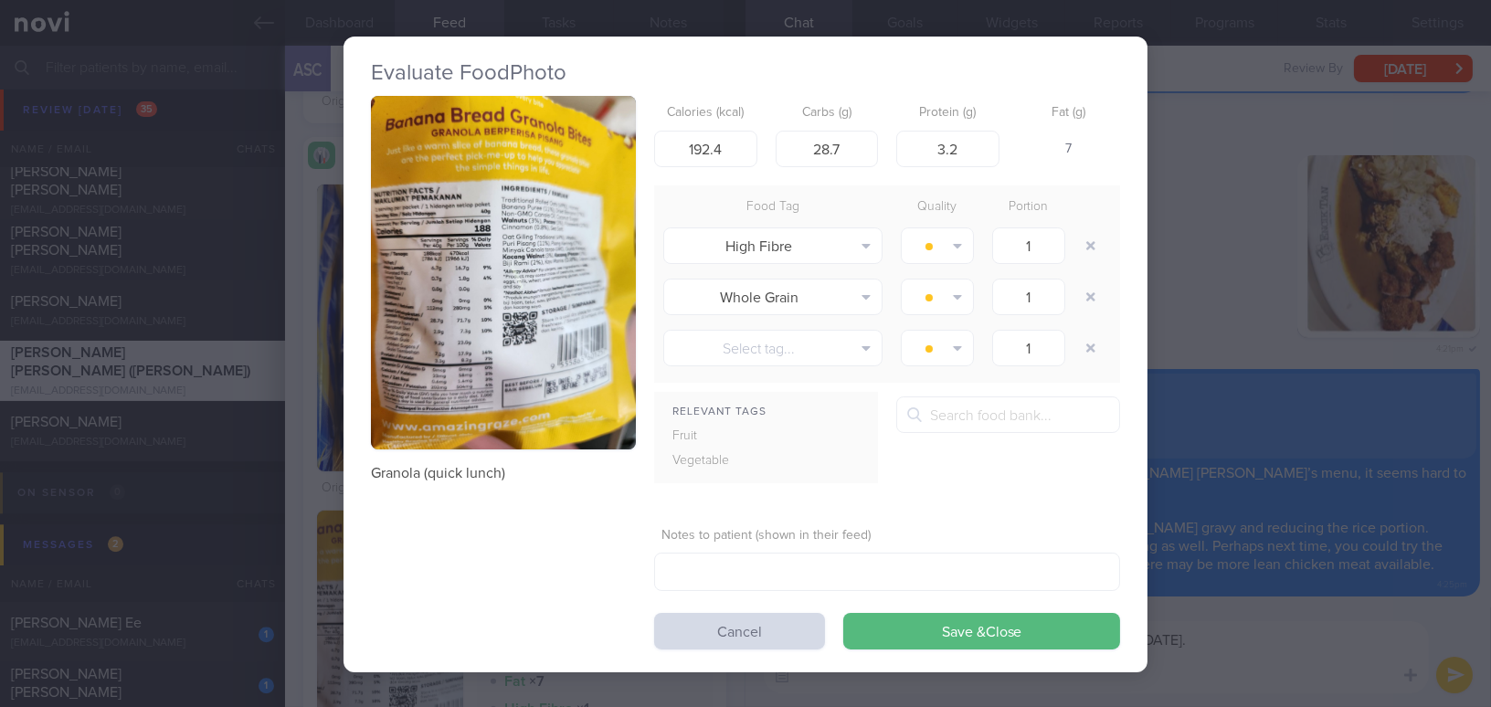
click at [448, 367] on img "button" at bounding box center [503, 273] width 265 height 354
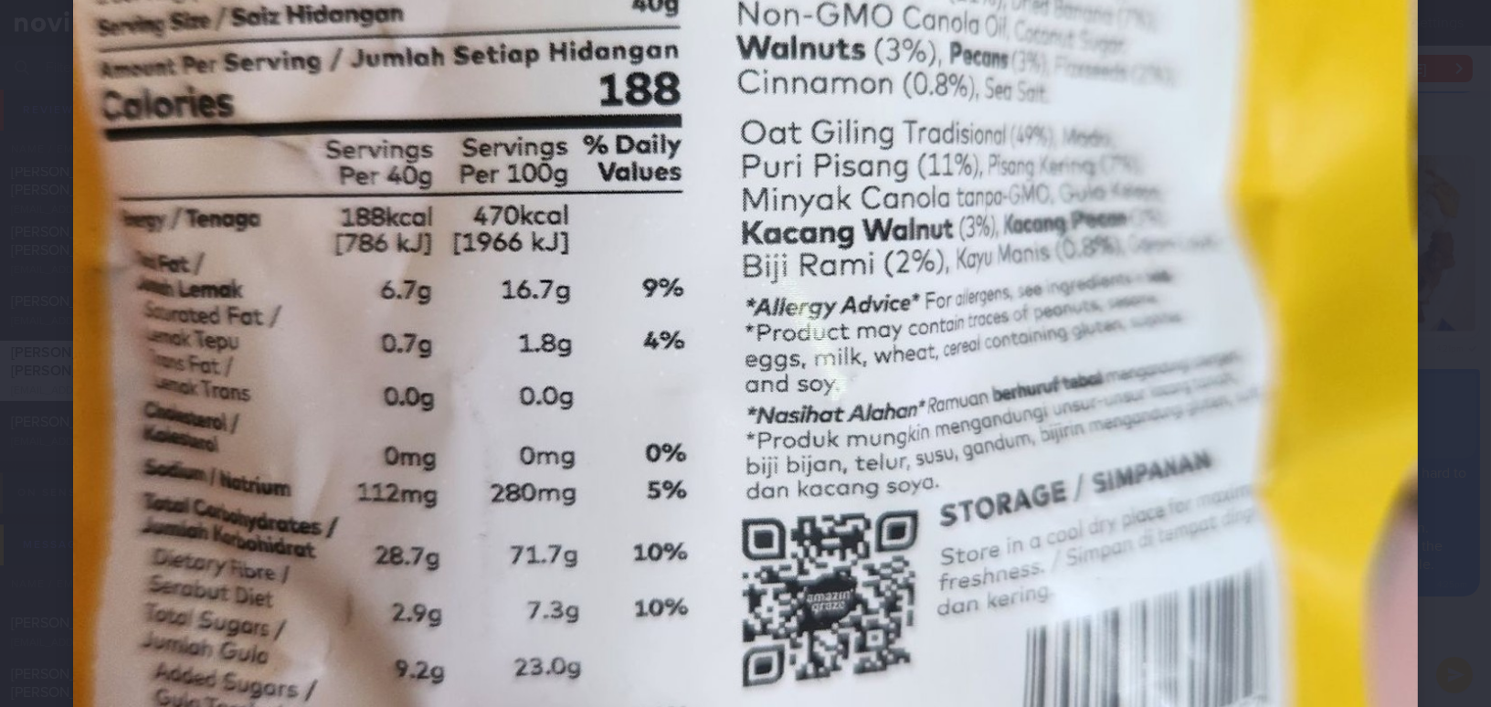
scroll to position [664, 0]
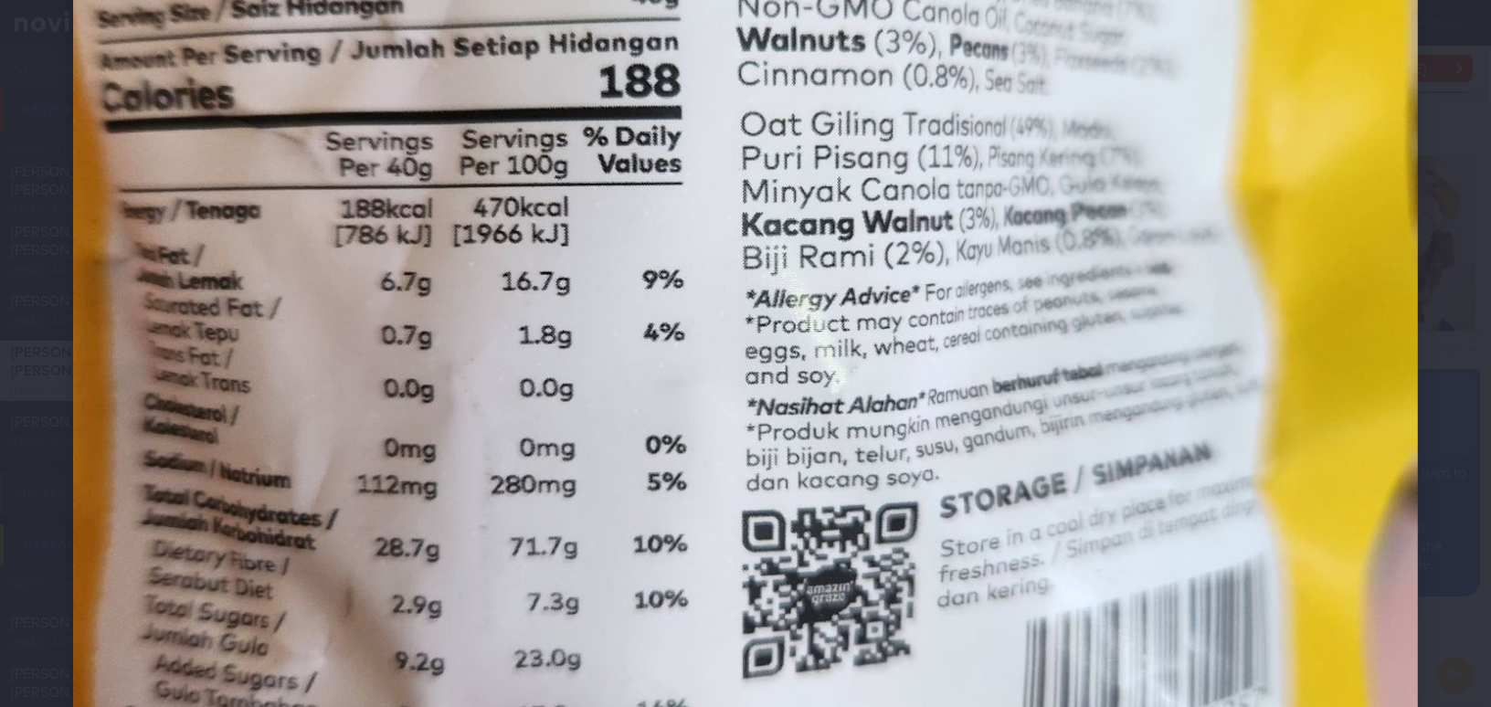
click at [1061, 467] on img at bounding box center [745, 306] width 1345 height 1794
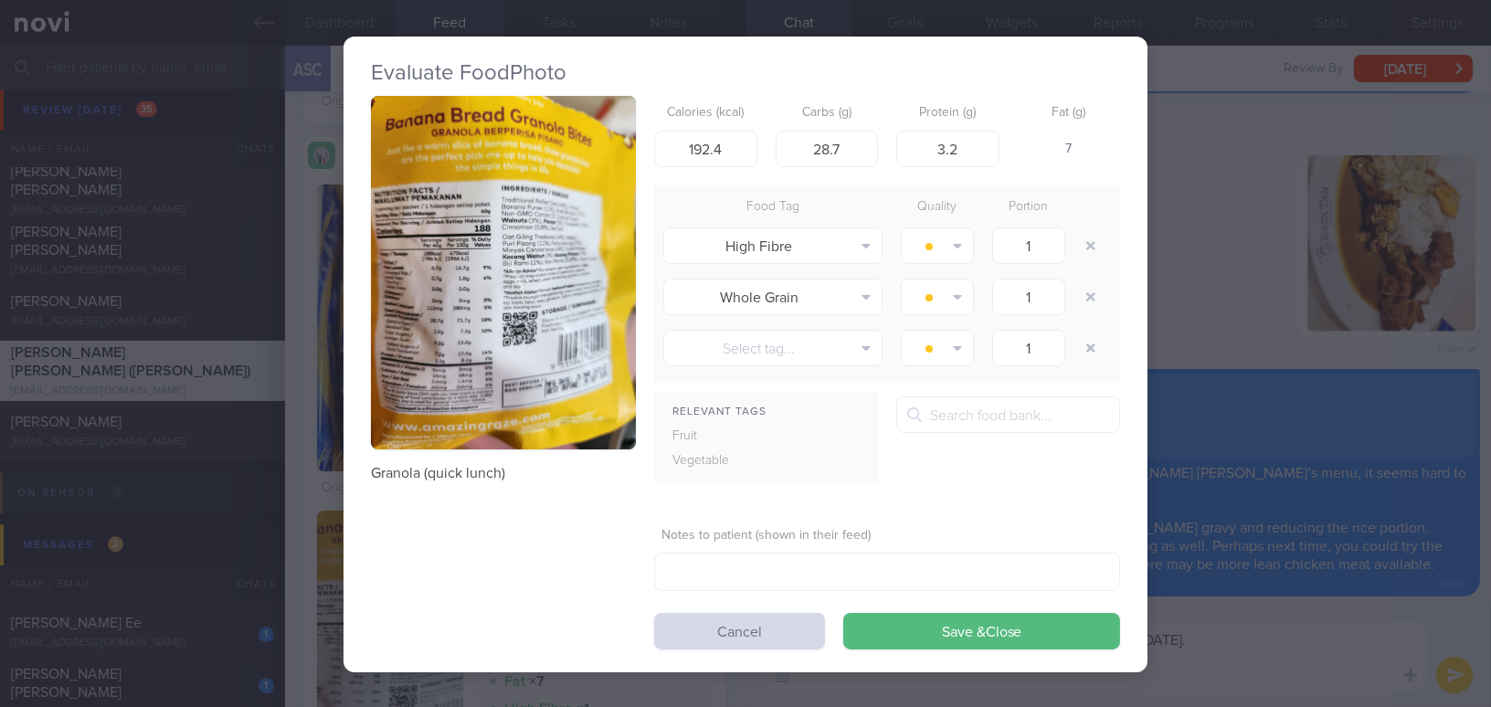
click at [1230, 663] on div "Evaluate Food Photo Granola (quick lunch) Calories (kcal) 192.4 Carbs (g) 28.7 …" at bounding box center [745, 353] width 1491 height 707
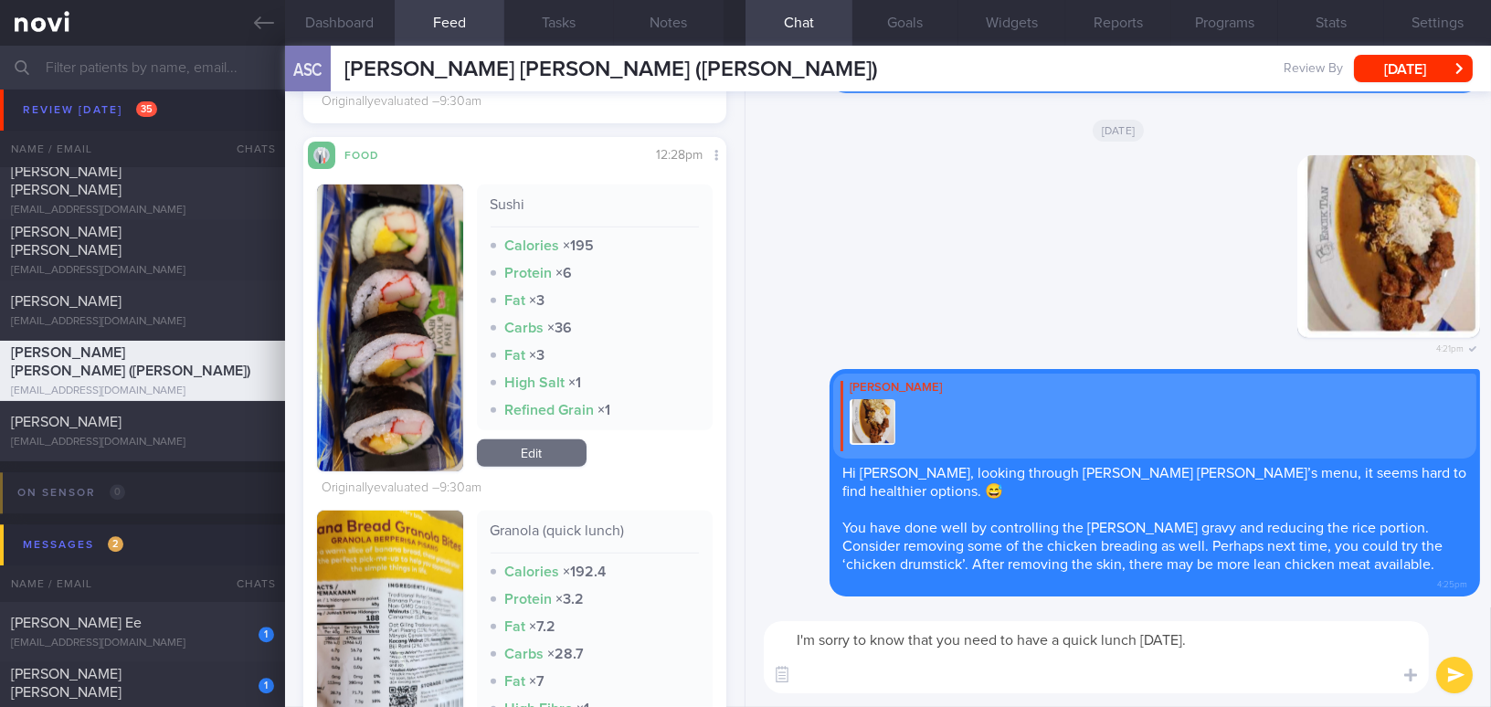
click at [1224, 670] on textarea "I'm sorry to know that you need to have a quick lunch [DATE]." at bounding box center [1096, 657] width 665 height 72
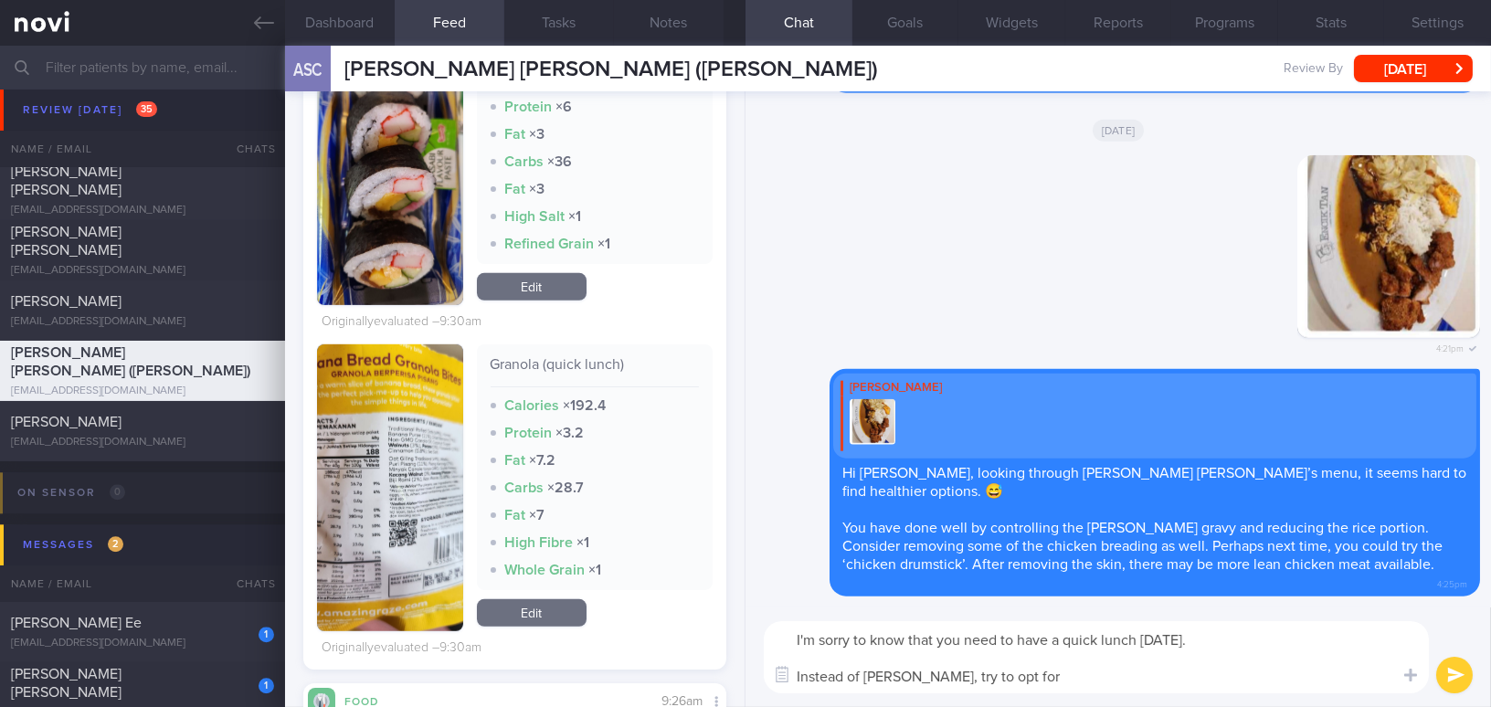
type textarea "I'm sorry to know that you need to have a quick lunch [DATE]. Instead of [PERSO…"
drag, startPoint x: 1050, startPoint y: 680, endPoint x: 698, endPoint y: 596, distance: 361.7
click at [698, 596] on div "Dashboard Feed 16 Tasks Notes Chat Goals Widgets Reports Programs Stats Setting…" at bounding box center [888, 377] width 1206 height 662
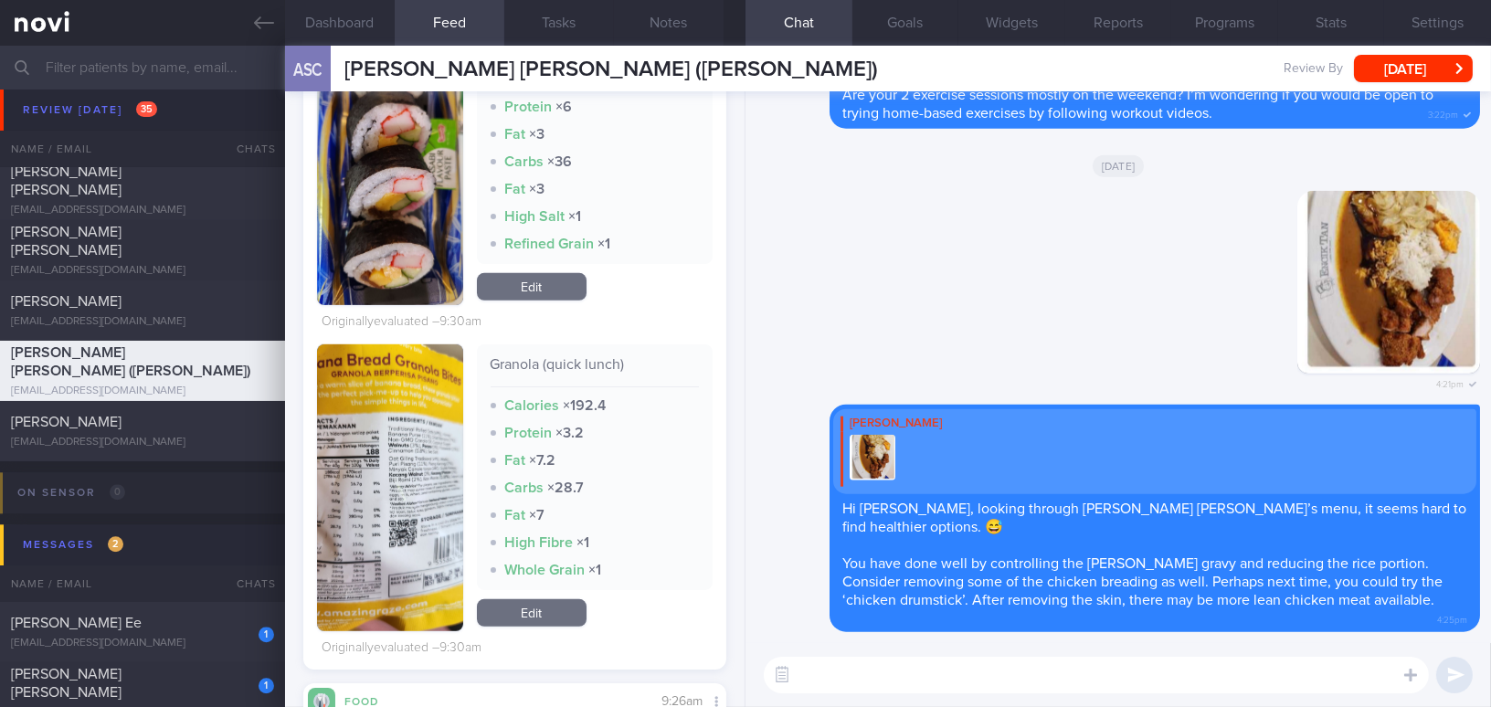
click at [407, 401] on button "button" at bounding box center [390, 487] width 146 height 287
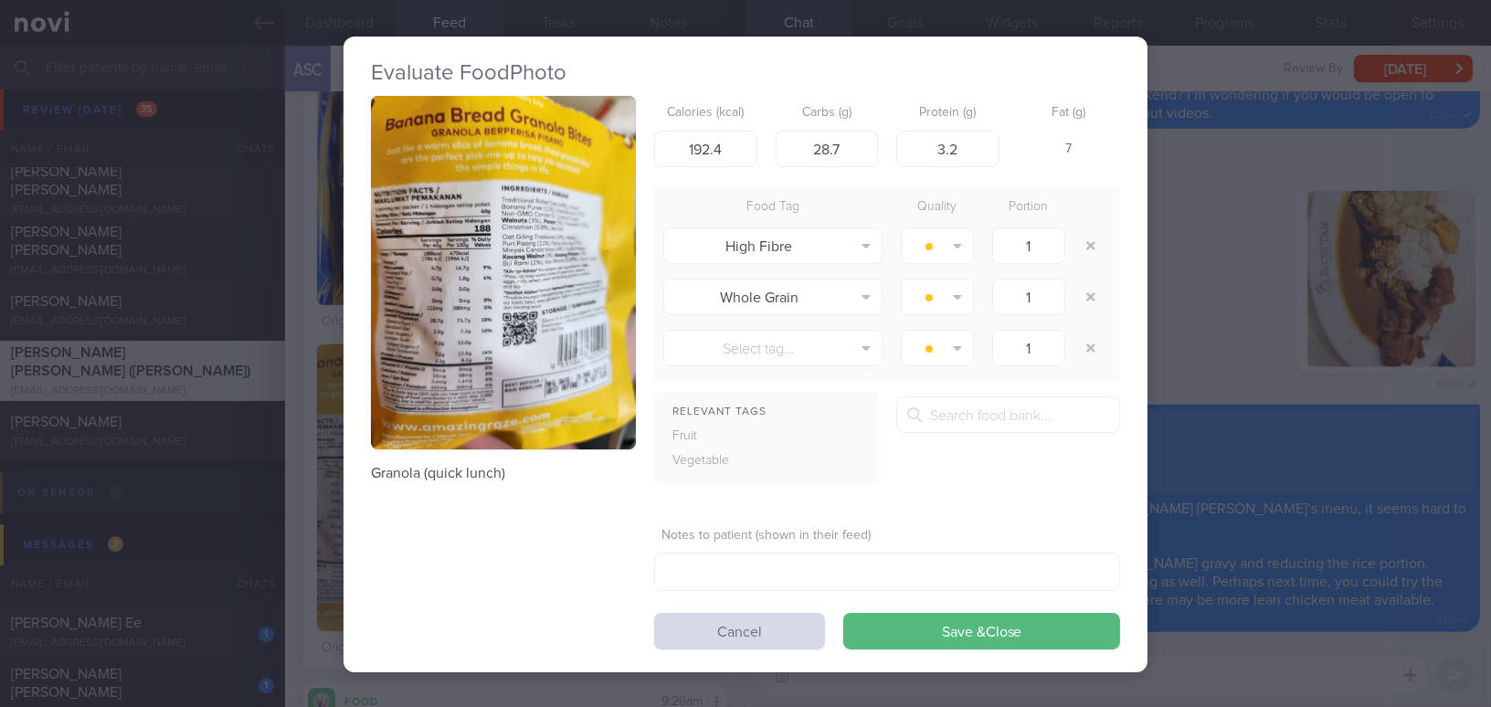
click at [489, 221] on button "button" at bounding box center [503, 273] width 265 height 354
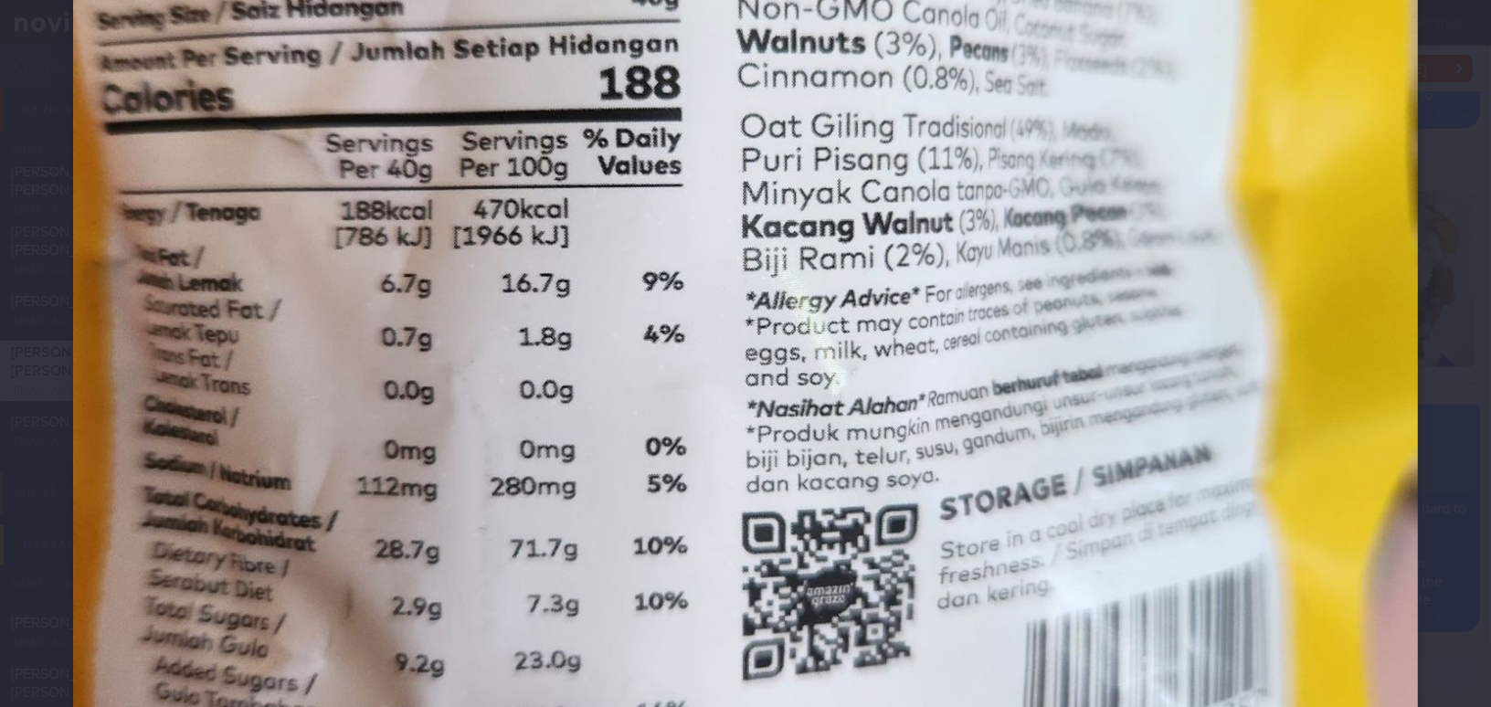
scroll to position [664, 0]
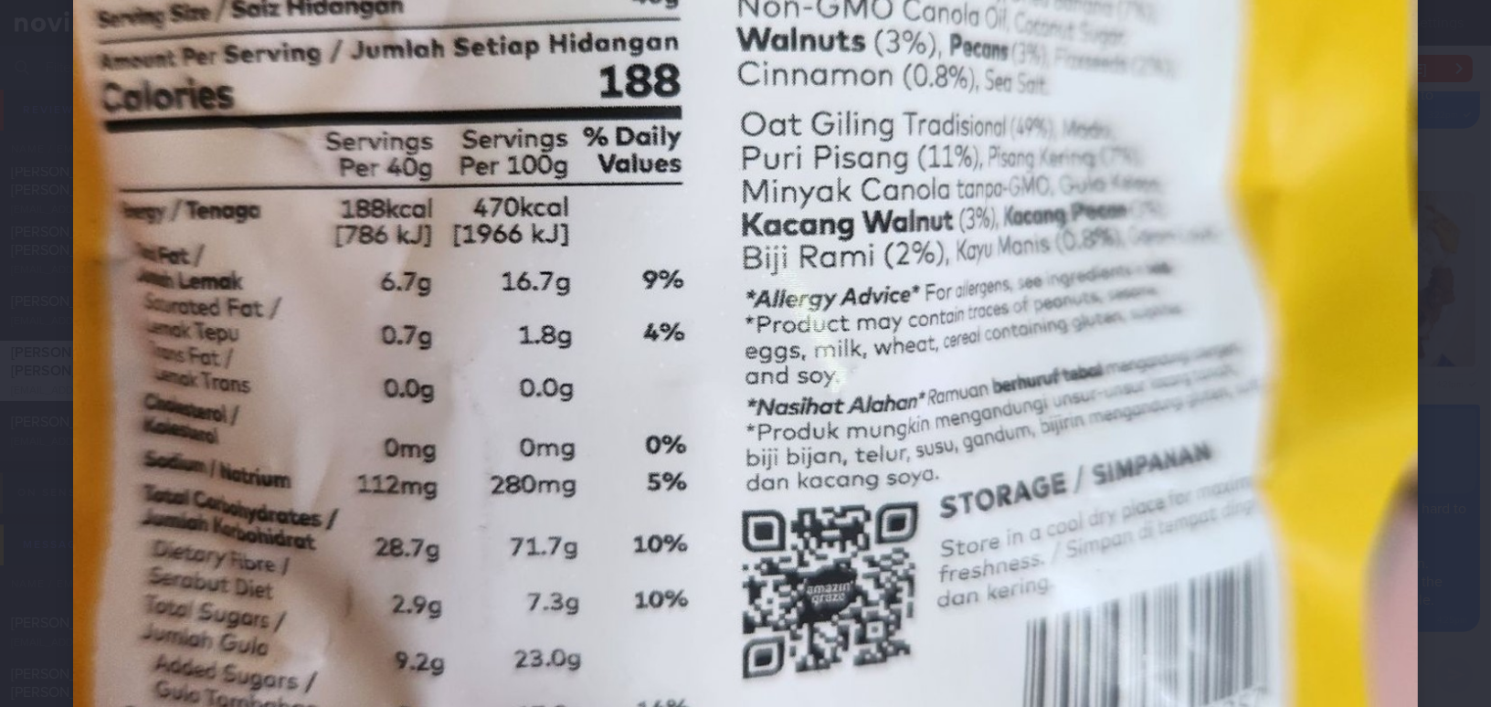
drag, startPoint x: 1085, startPoint y: 611, endPoint x: 1117, endPoint y: 612, distance: 32.0
click at [1086, 611] on img at bounding box center [745, 306] width 1345 height 1794
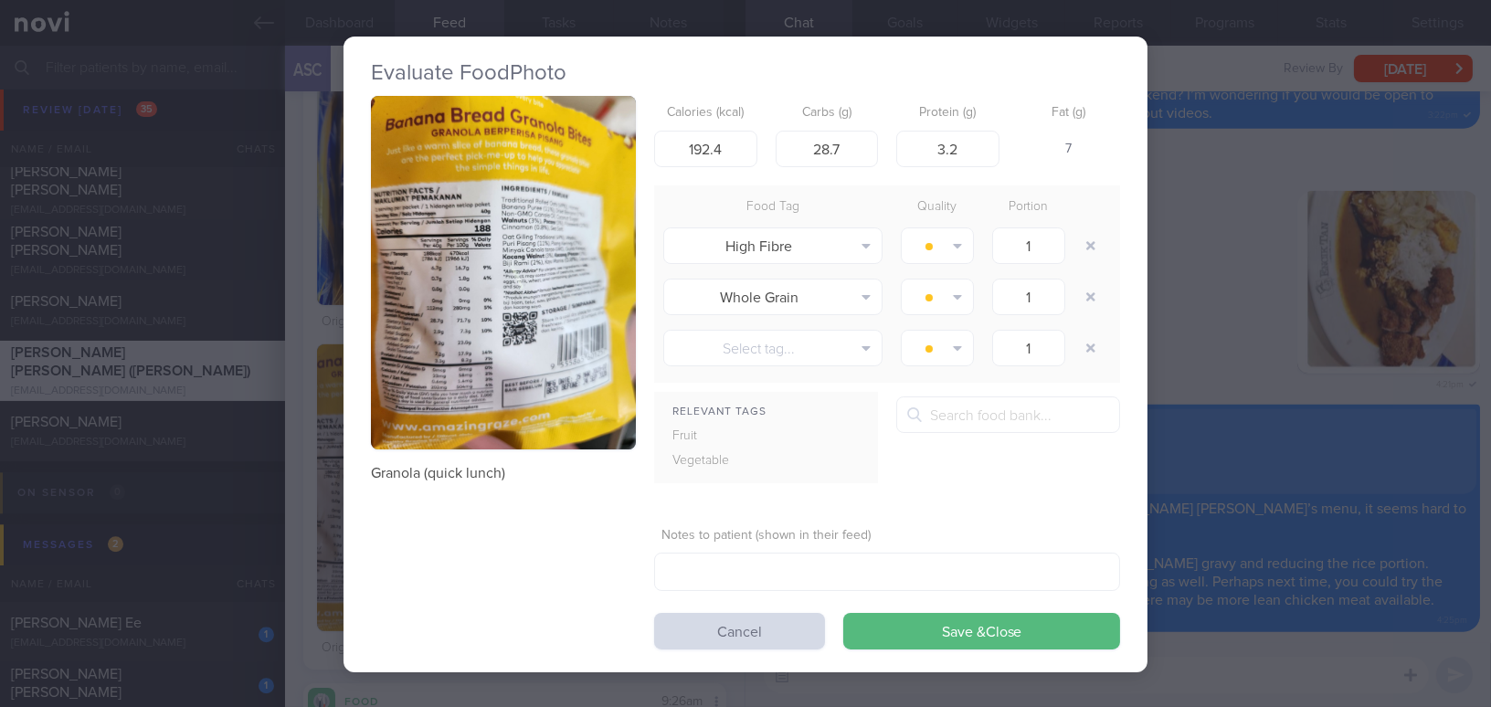
click at [1182, 654] on div "Evaluate Food Photo Granola (quick lunch) Calories (kcal) 192.4 Carbs (g) 28.7 …" at bounding box center [745, 353] width 1491 height 707
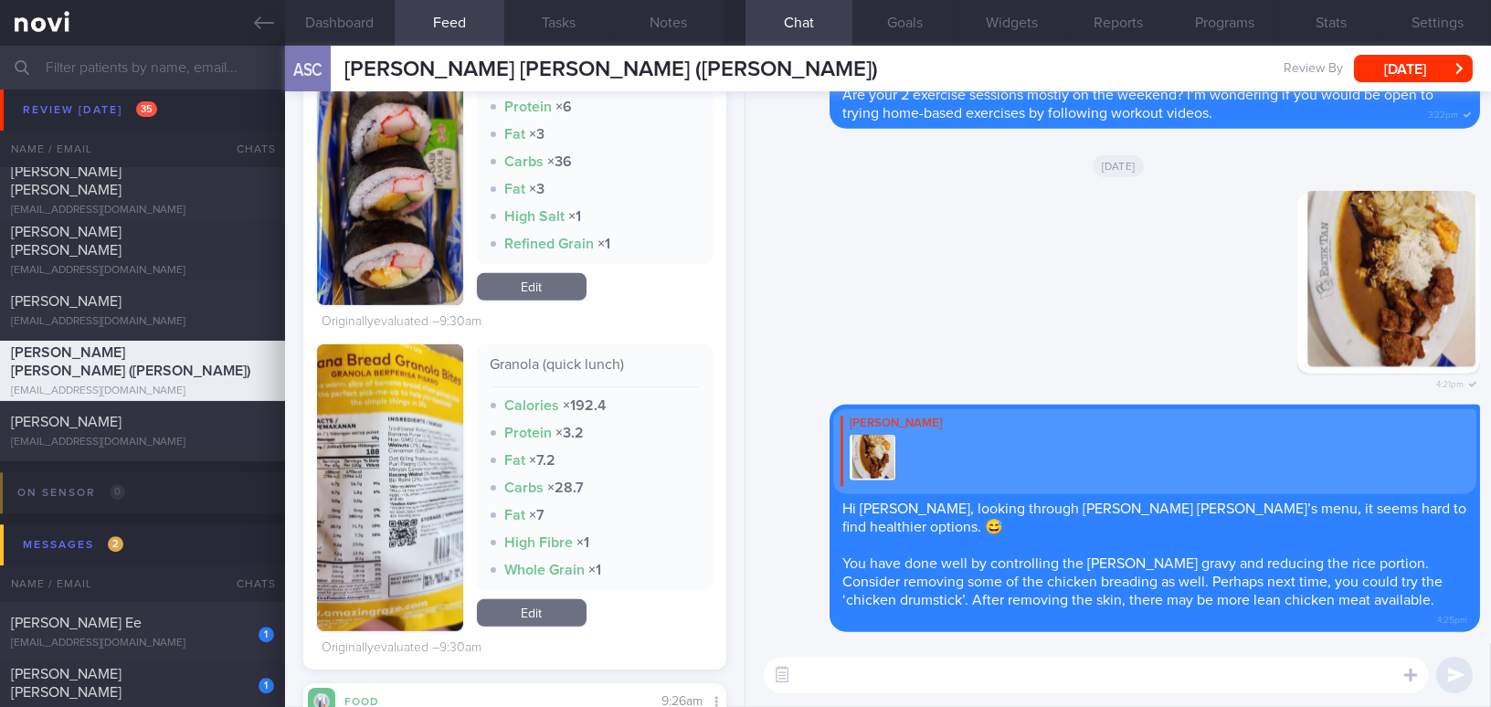
click at [1156, 672] on textarea at bounding box center [1096, 675] width 665 height 37
paste textarea "I’m sorry to hear that you had to have a quick lunch [DATE]. Instead of sushi, …"
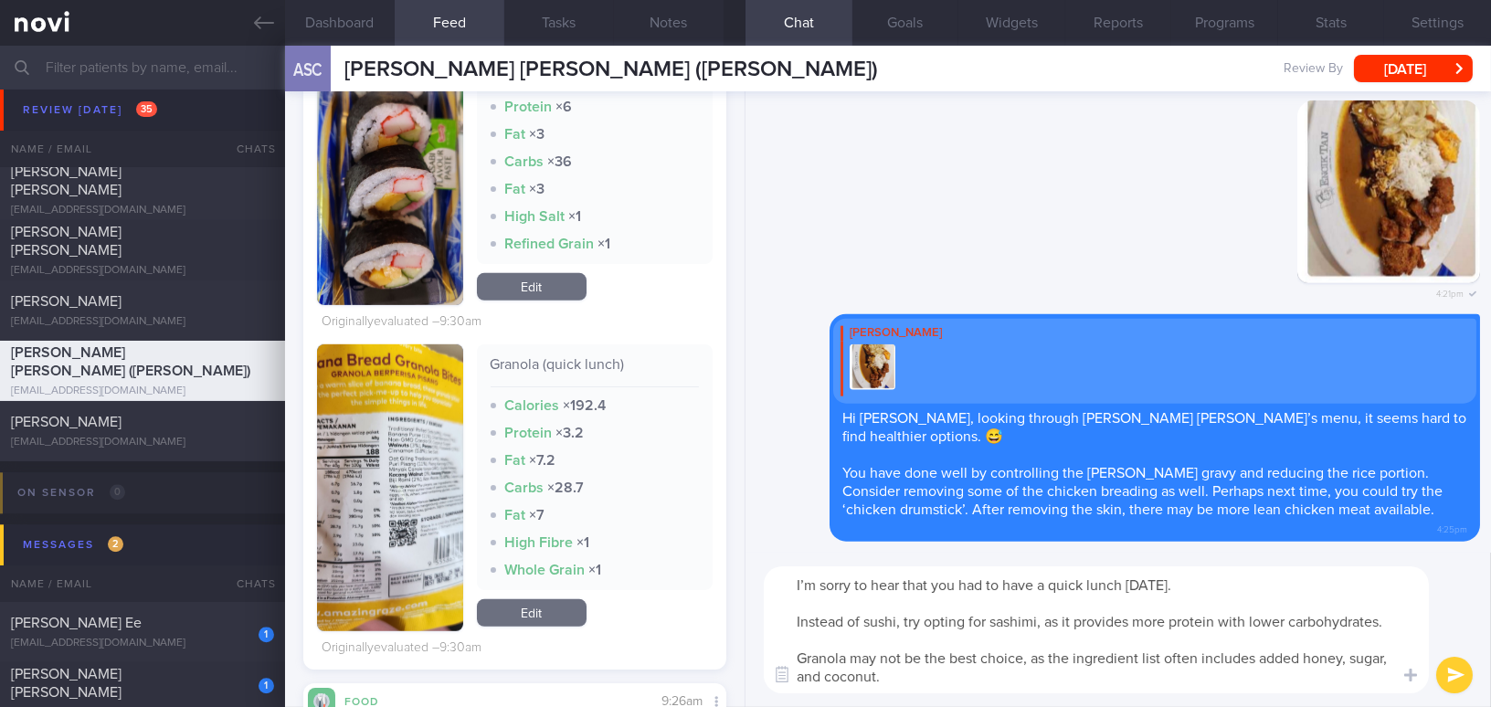
click at [899, 586] on textarea "I’m sorry to hear that you had to have a quick lunch [DATE]. Instead of sushi, …" at bounding box center [1096, 630] width 665 height 127
click at [1039, 621] on textarea "I’m sorry to know that you had to have a quick lunch [DATE]. Instead of sushi, …" at bounding box center [1096, 630] width 665 height 127
drag, startPoint x: 1313, startPoint y: 624, endPoint x: 1373, endPoint y: 628, distance: 59.5
click at [1373, 628] on textarea "I’m sorry to know that you had to have a quick lunch [DATE]. Instead of sushi, …" at bounding box center [1096, 630] width 665 height 127
drag, startPoint x: 1050, startPoint y: 656, endPoint x: 1259, endPoint y: 653, distance: 209.3
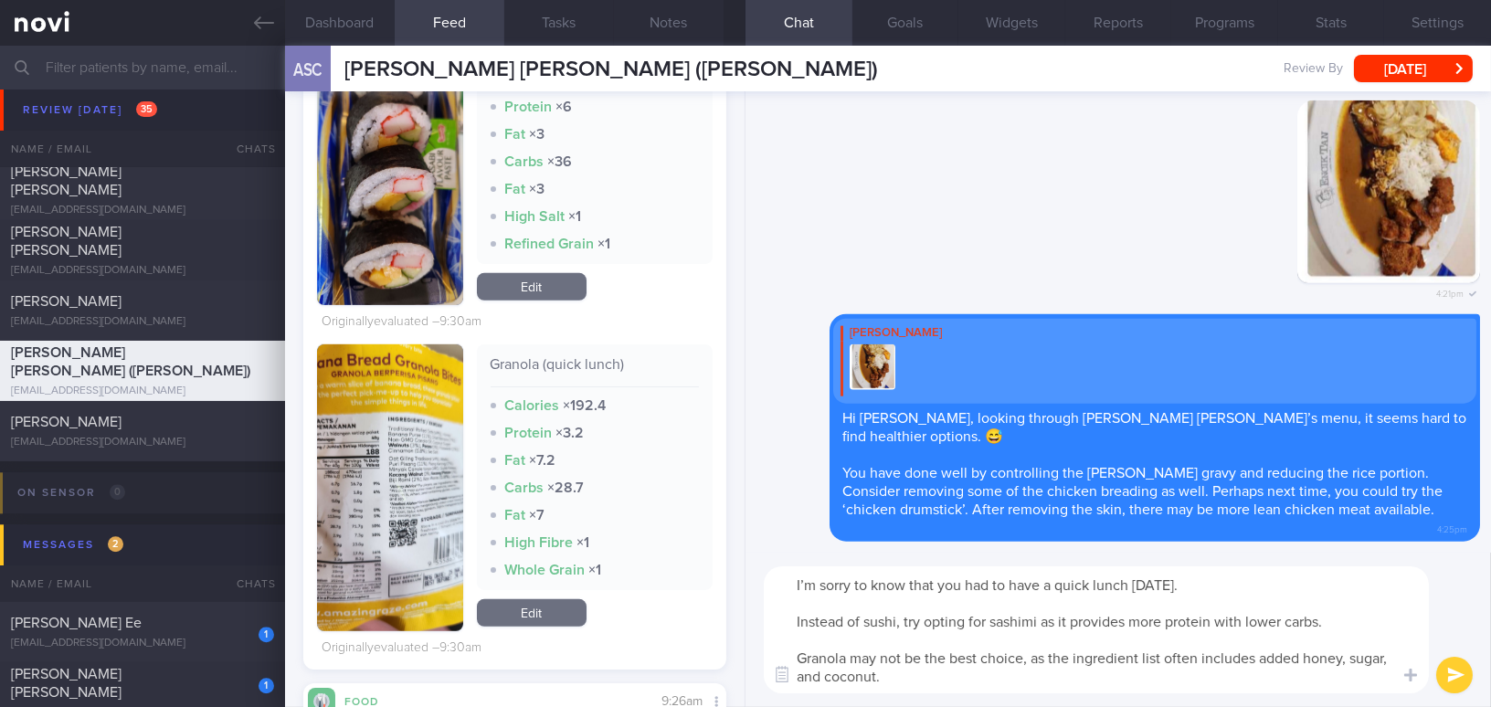
click at [1259, 653] on textarea "I’m sorry to know that you had to have a quick lunch [DATE]. Instead of sushi, …" at bounding box center [1096, 630] width 665 height 127
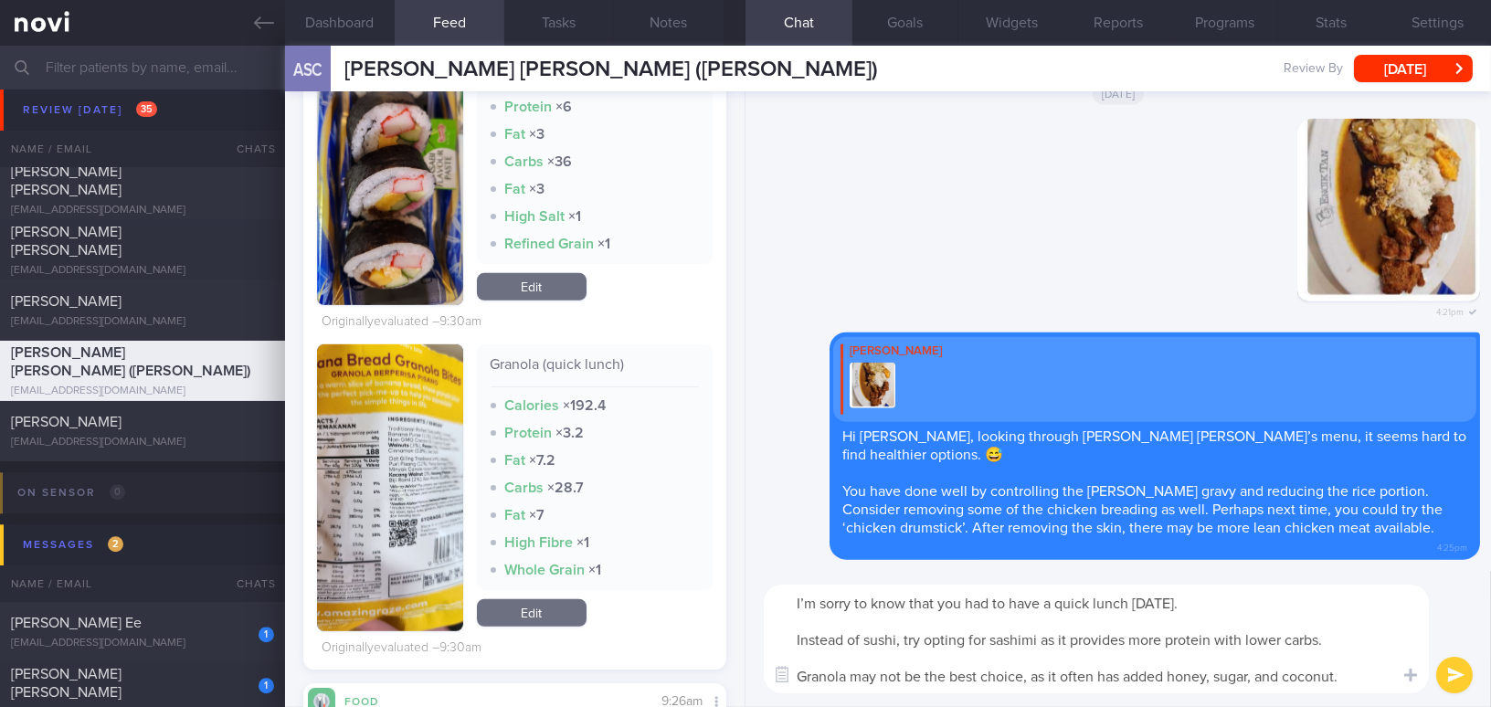
click at [1277, 675] on textarea "I’m sorry to know that you had to have a quick lunch [DATE]. Instead of sushi, …" at bounding box center [1096, 639] width 665 height 109
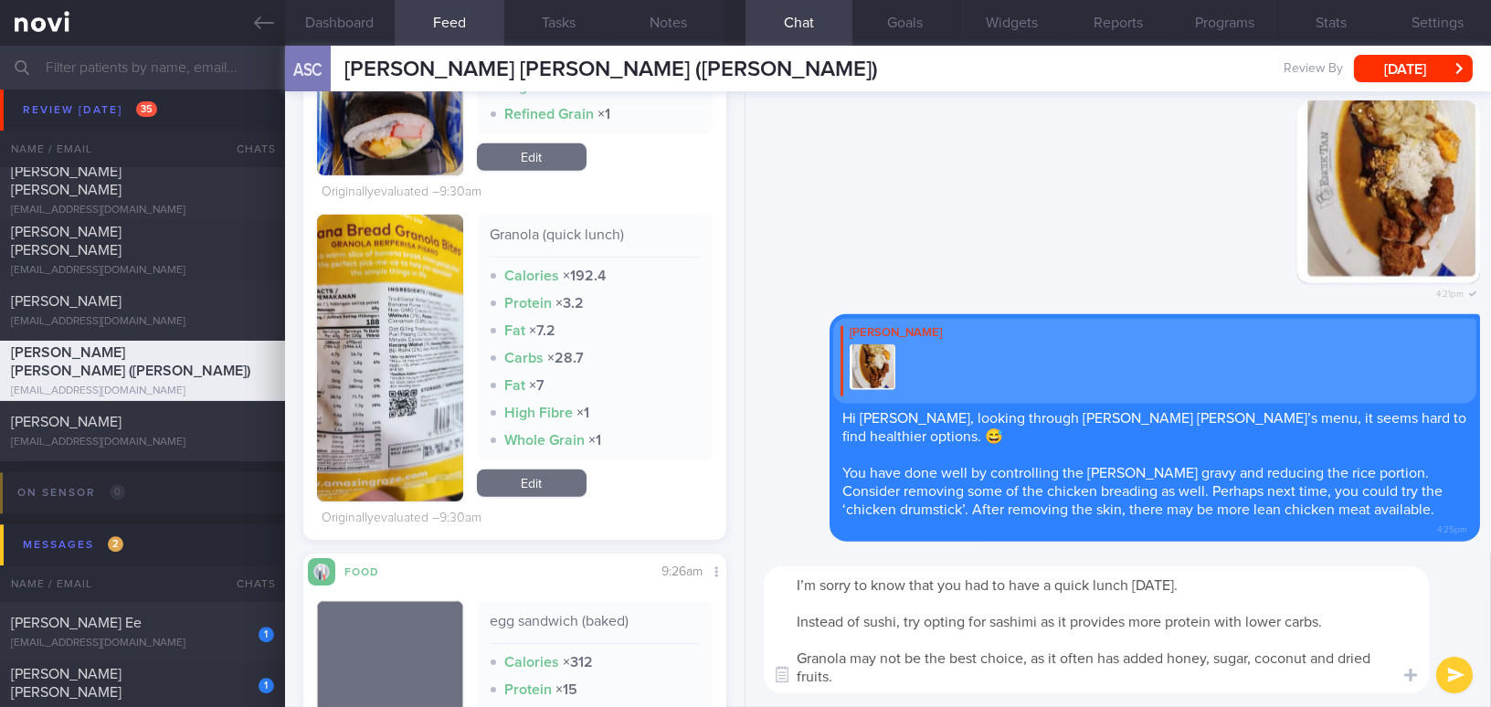
scroll to position [2517, 0]
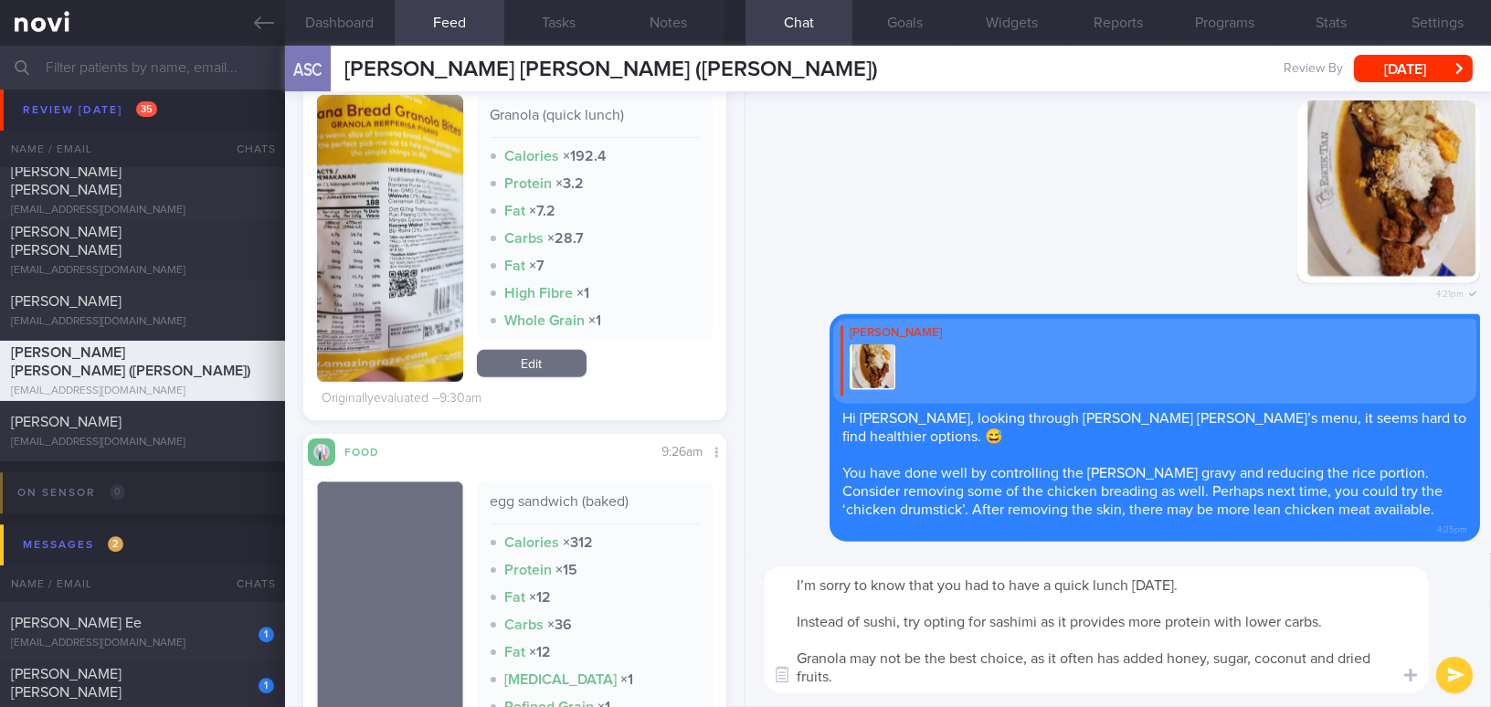
click at [381, 339] on img "button" at bounding box center [390, 238] width 146 height 287
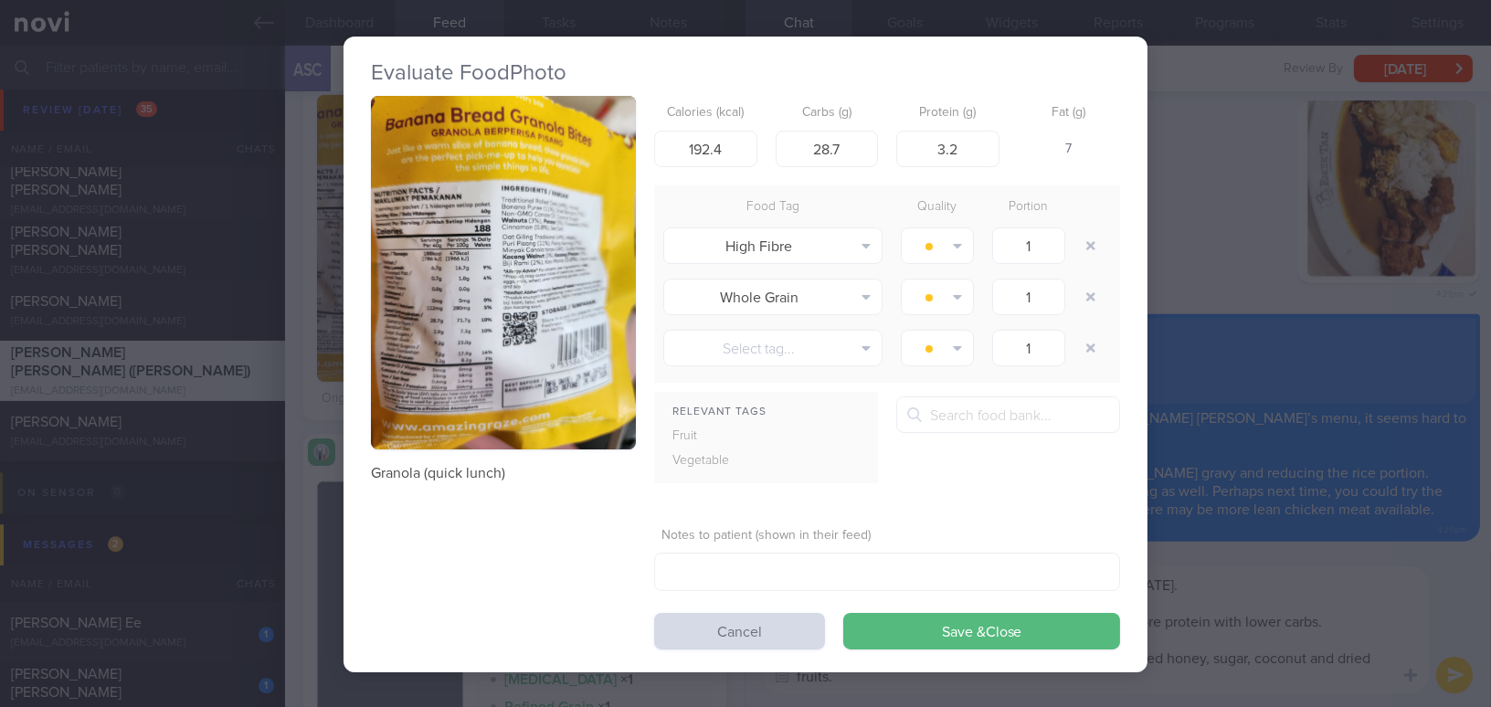
click at [381, 339] on button "button" at bounding box center [503, 273] width 265 height 354
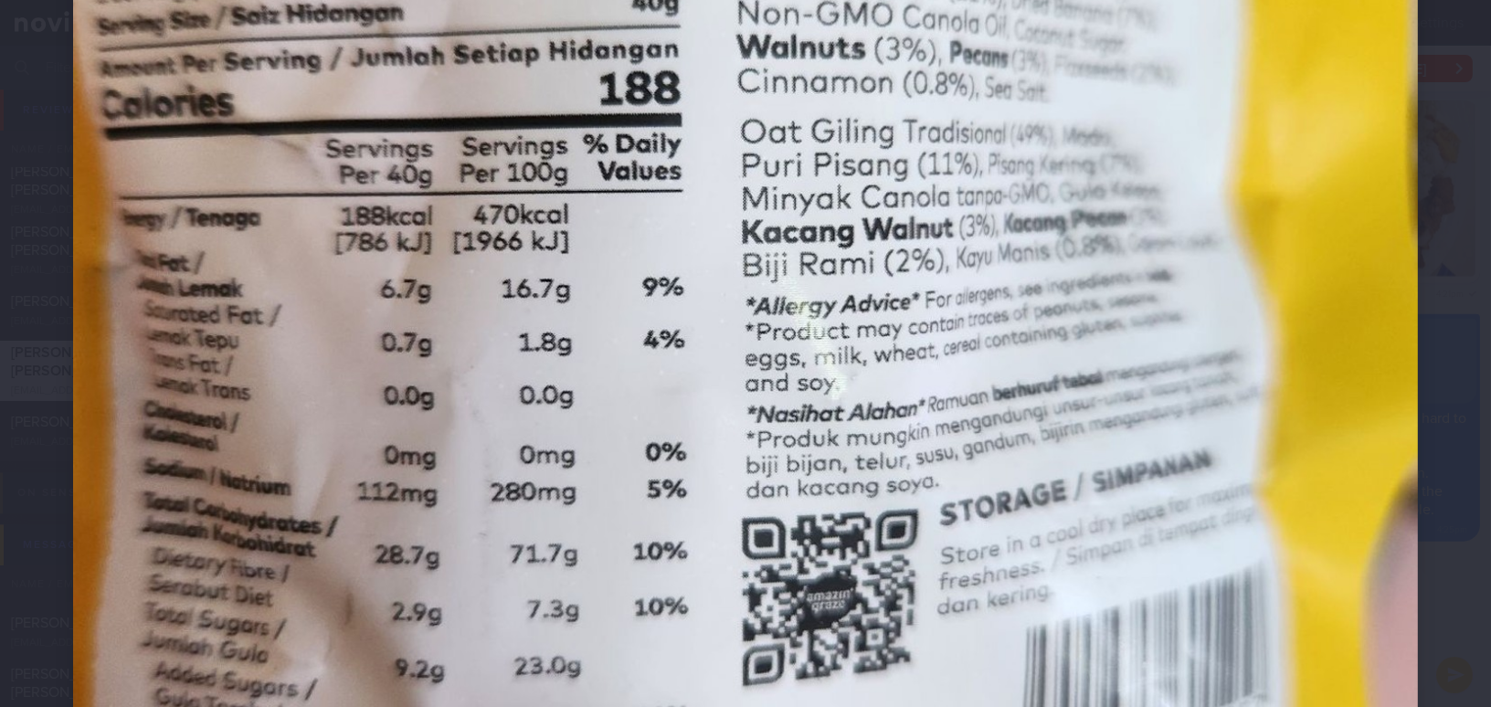
scroll to position [664, 0]
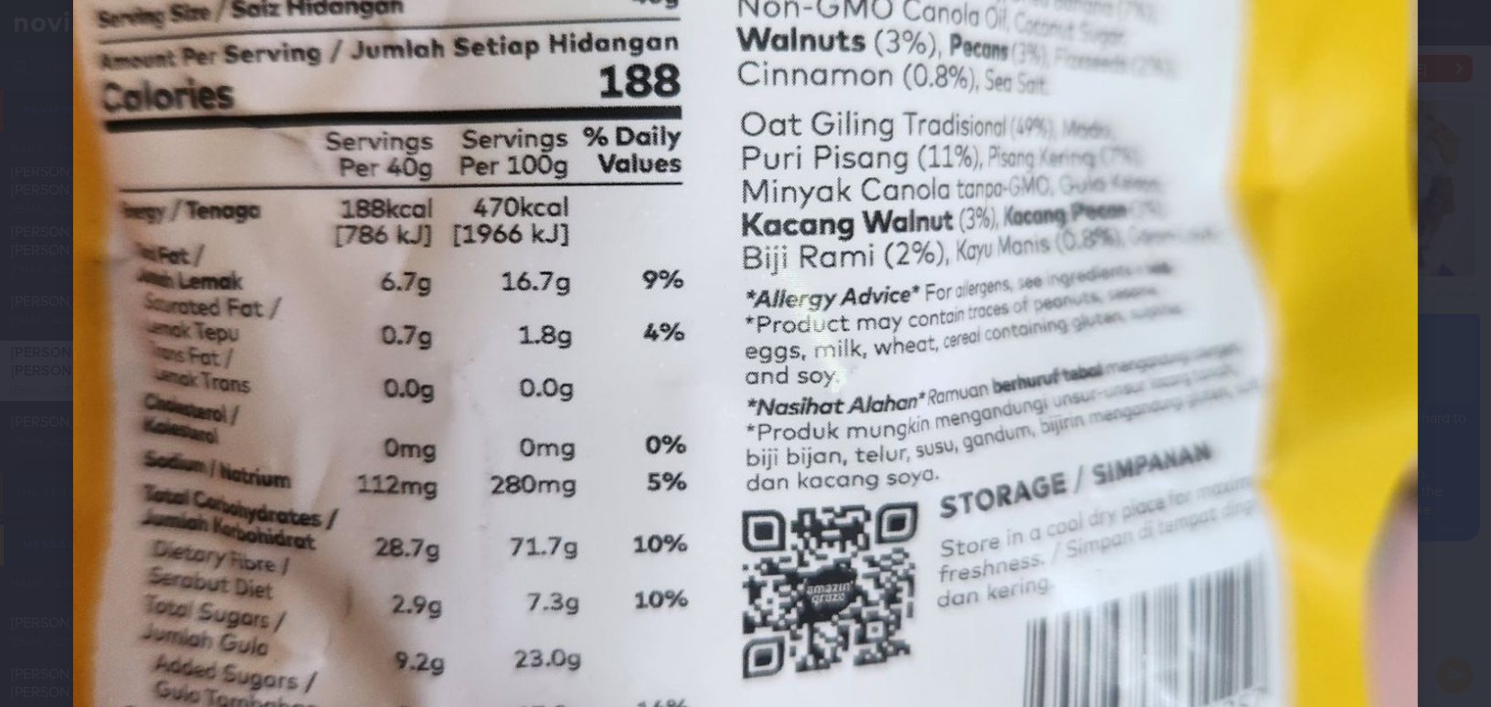
click at [1105, 424] on img at bounding box center [745, 306] width 1345 height 1794
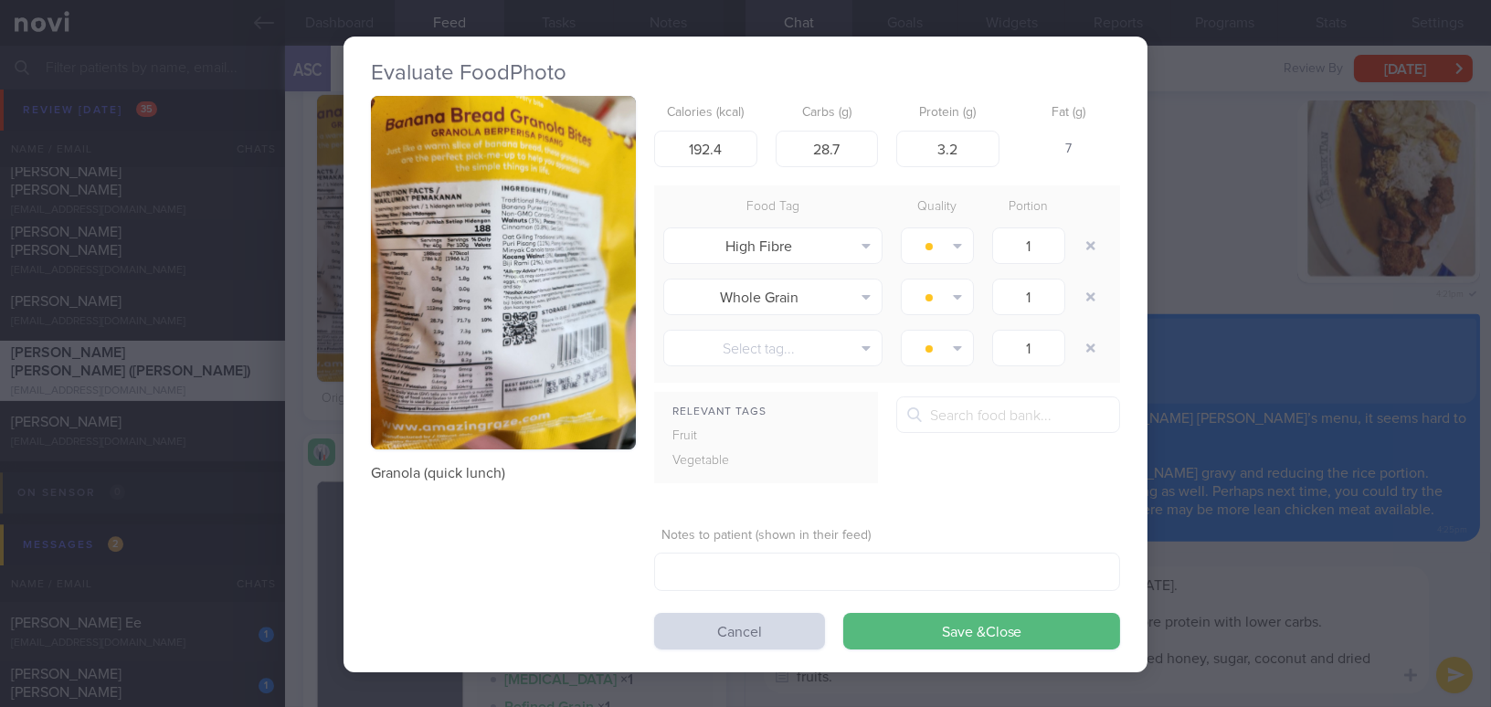
click at [1295, 589] on div "Evaluate Food Photo Granola (quick lunch) Calories (kcal) 192.4 Carbs (g) 28.7 …" at bounding box center [745, 353] width 1491 height 707
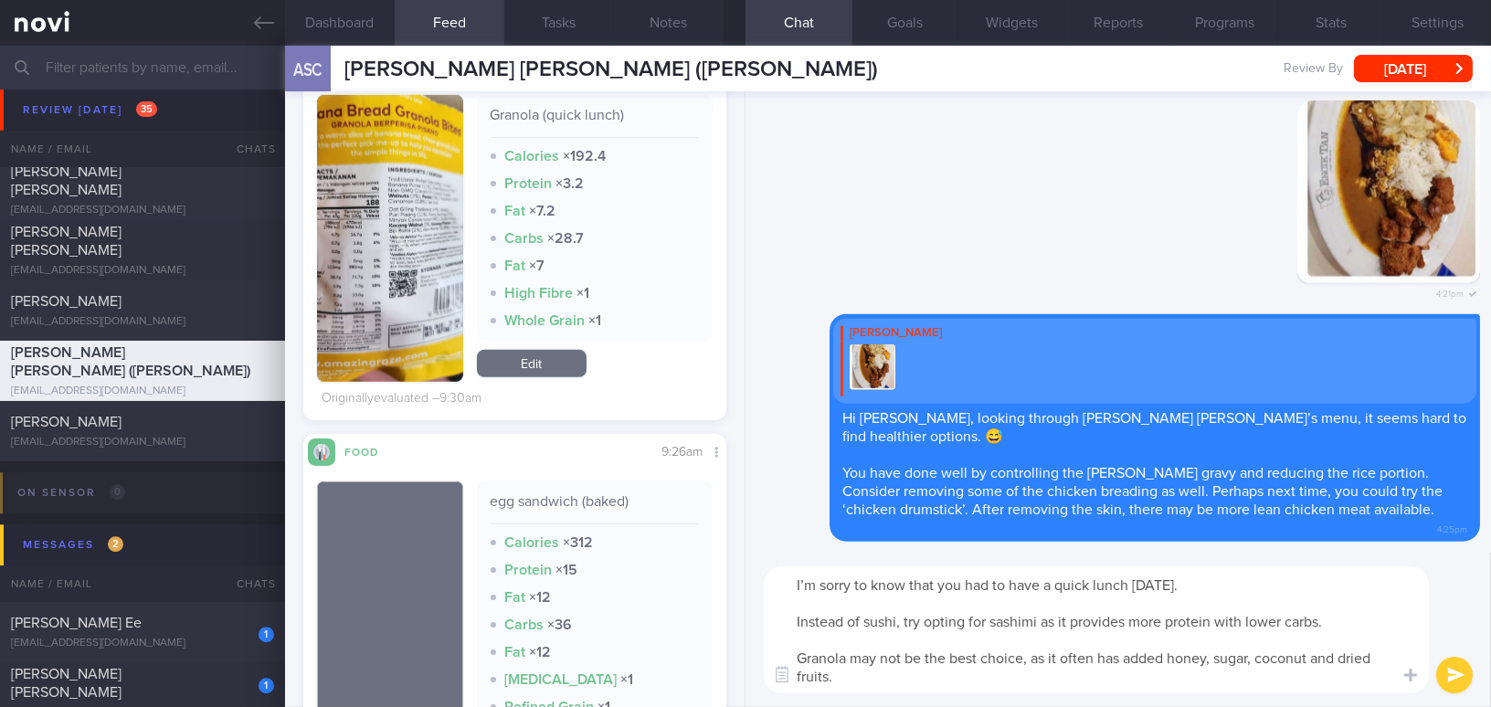
click at [991, 678] on textarea "I’m sorry to know that you had to have a quick lunch [DATE]. Instead of sushi, …" at bounding box center [1096, 630] width 665 height 127
type textarea "I’m sorry to know that you had to have a quick lunch [DATE]. Instead of sushi, …"
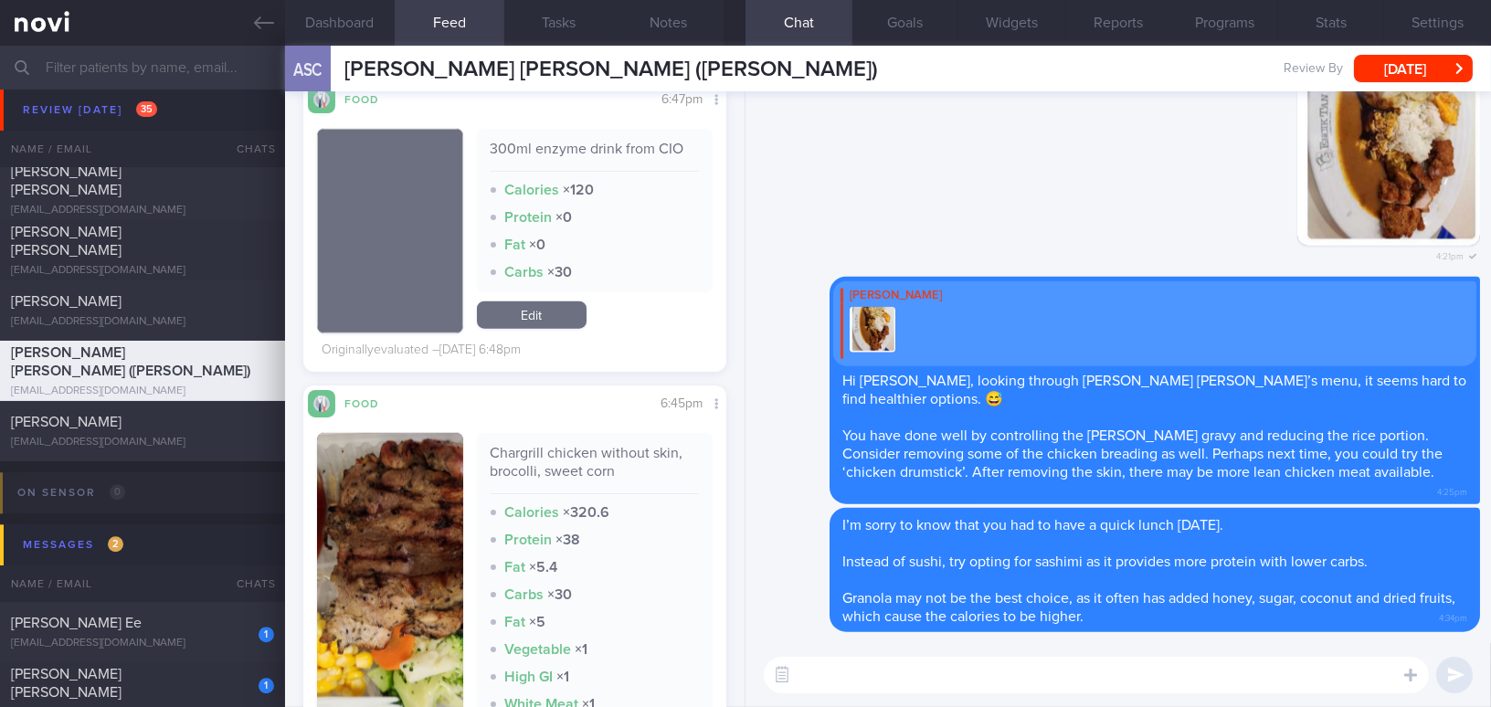
scroll to position [4012, 0]
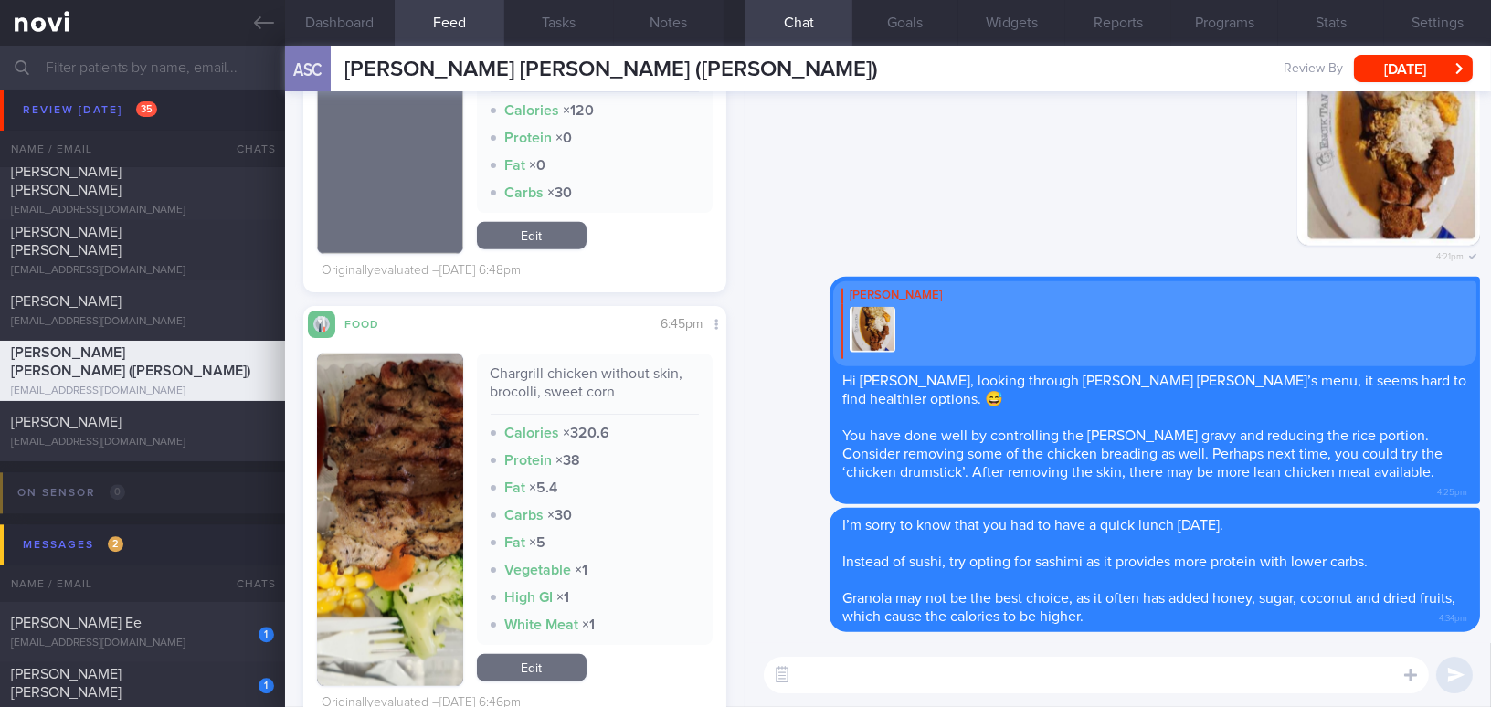
click at [365, 459] on button "button" at bounding box center [390, 520] width 146 height 333
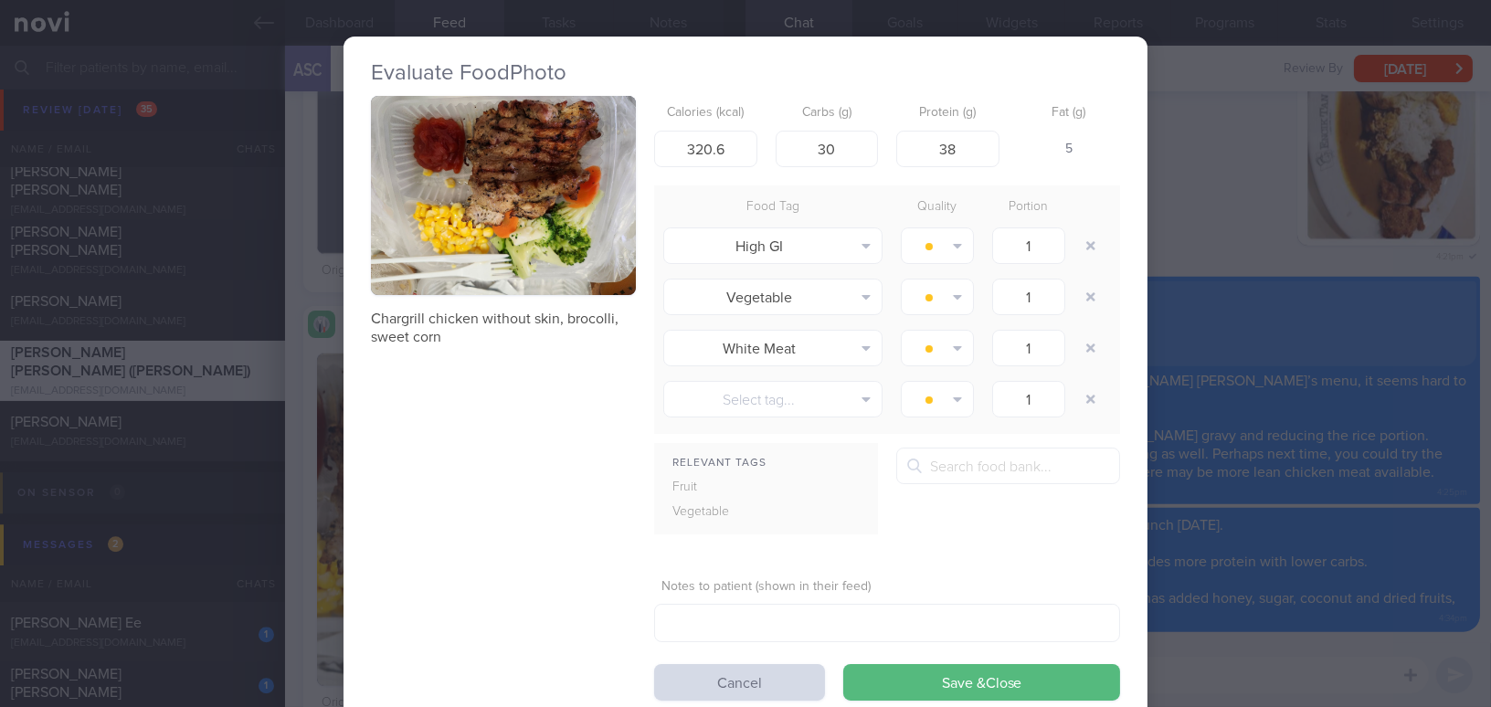
click at [457, 192] on button "button" at bounding box center [503, 195] width 265 height 199
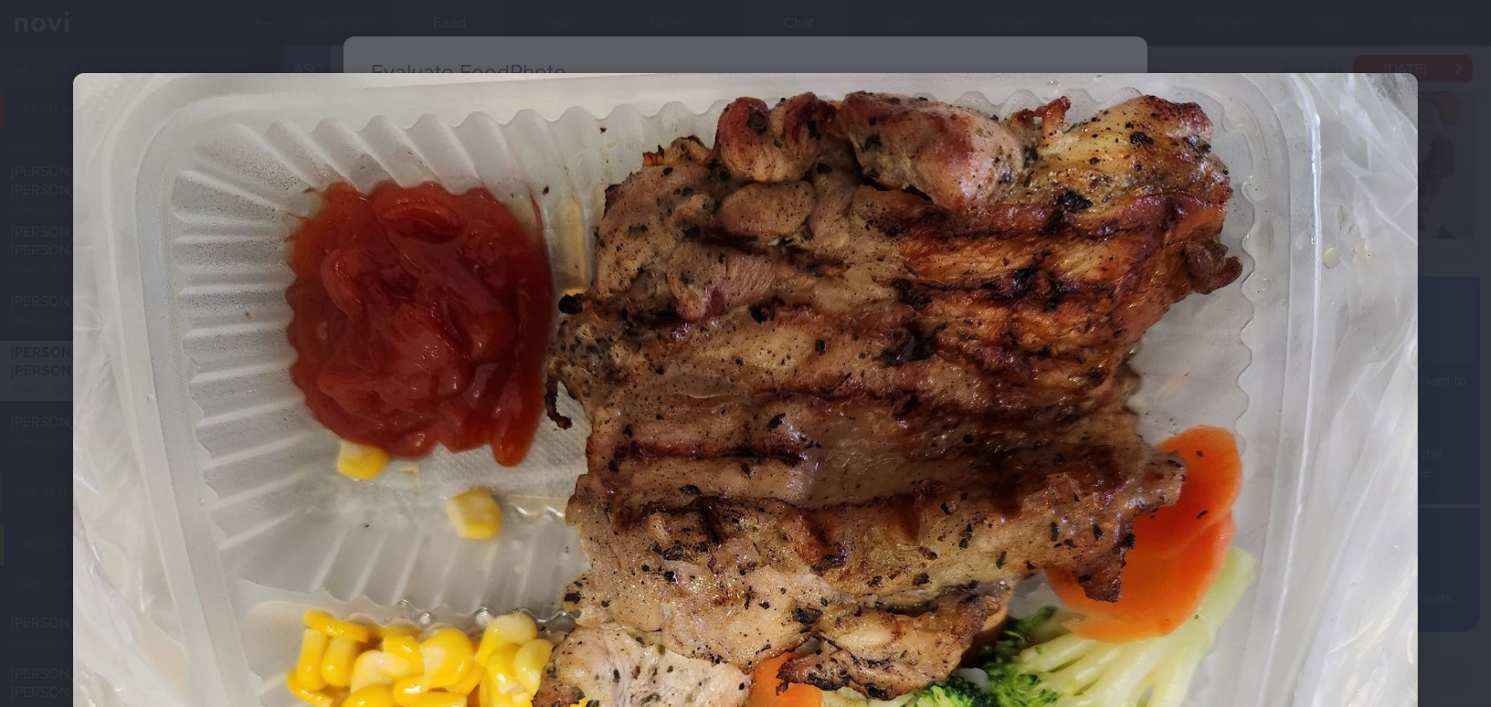
scroll to position [249, 0]
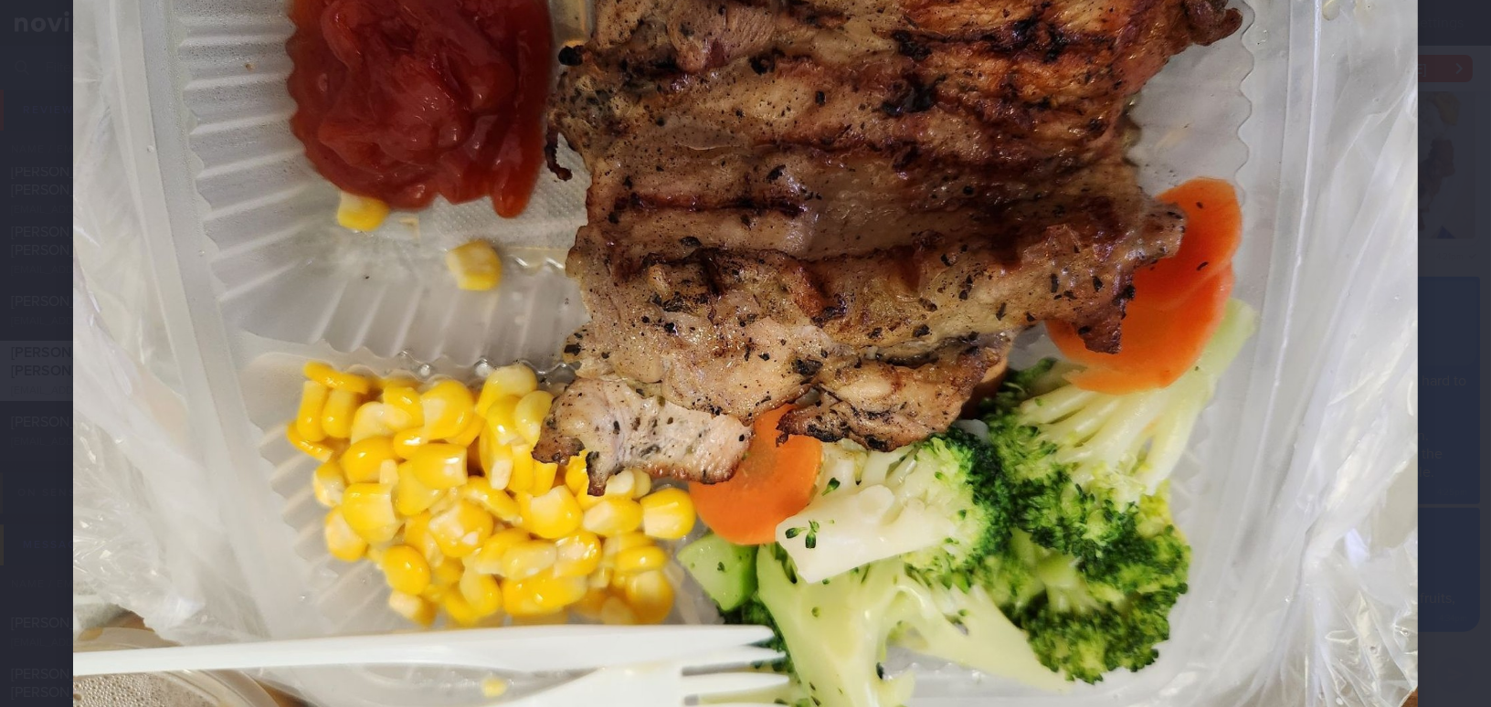
click at [709, 350] on img at bounding box center [745, 329] width 1345 height 1009
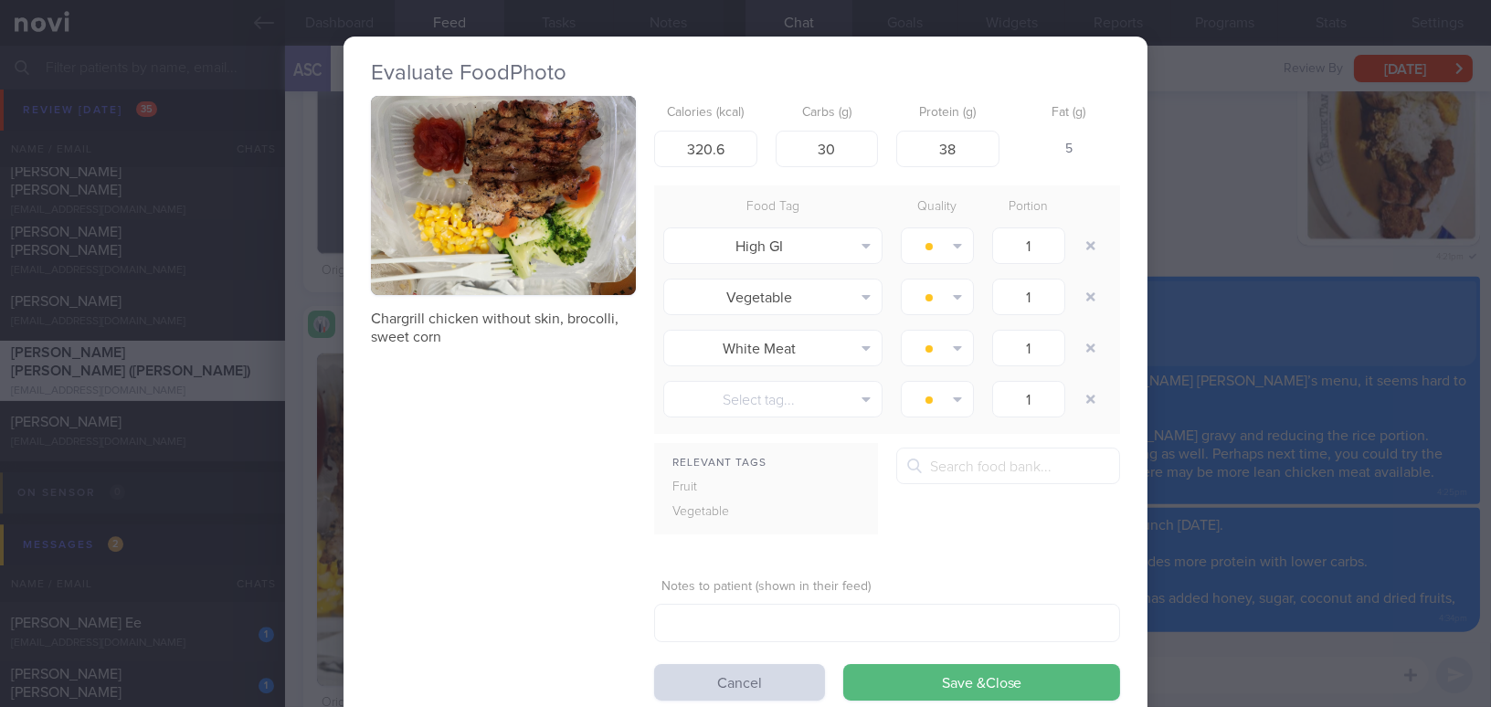
click at [1230, 281] on div "Evaluate Food Photo Chargrill chicken without skin, brocolli, sweet corn Calori…" at bounding box center [745, 353] width 1491 height 707
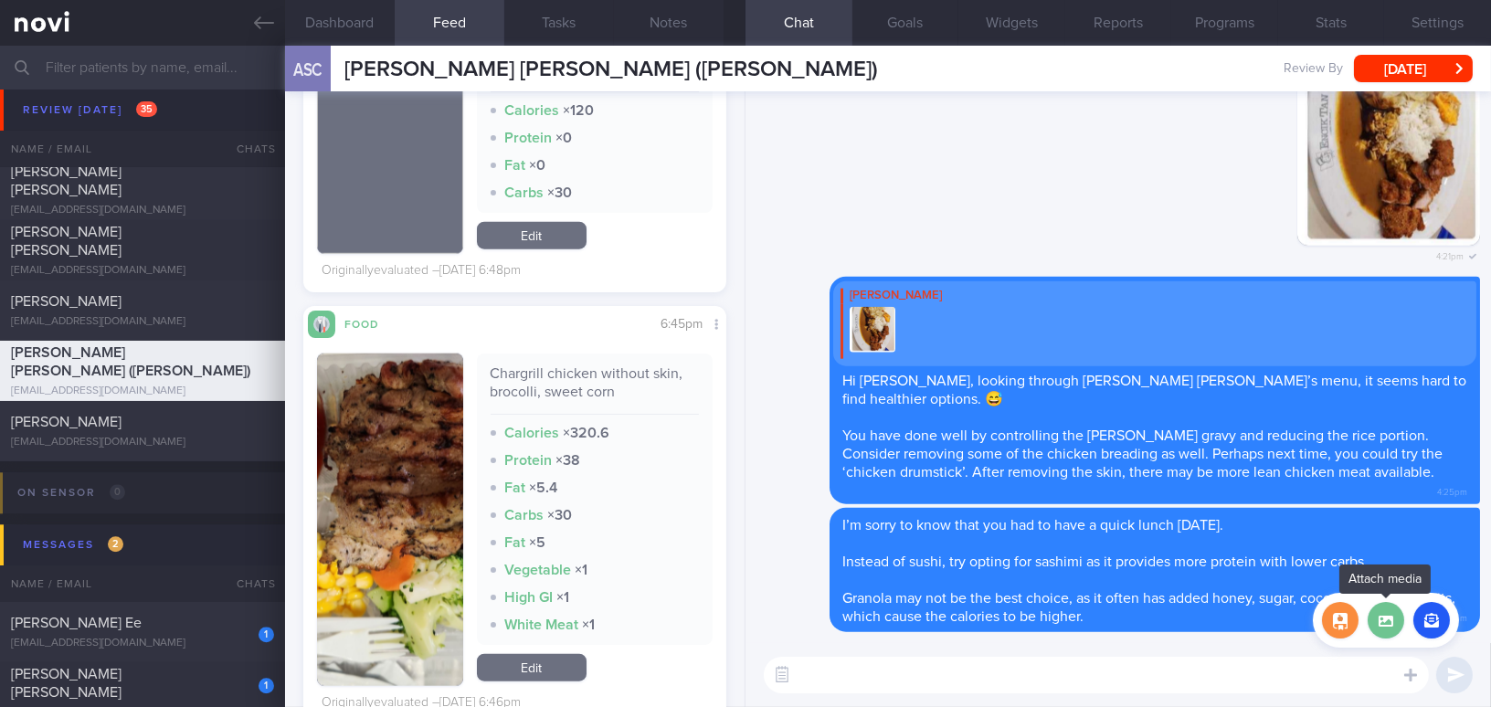
click at [1388, 620] on label at bounding box center [1386, 620] width 37 height 37
click at [0, 0] on input "file" at bounding box center [0, 0] width 0 height 0
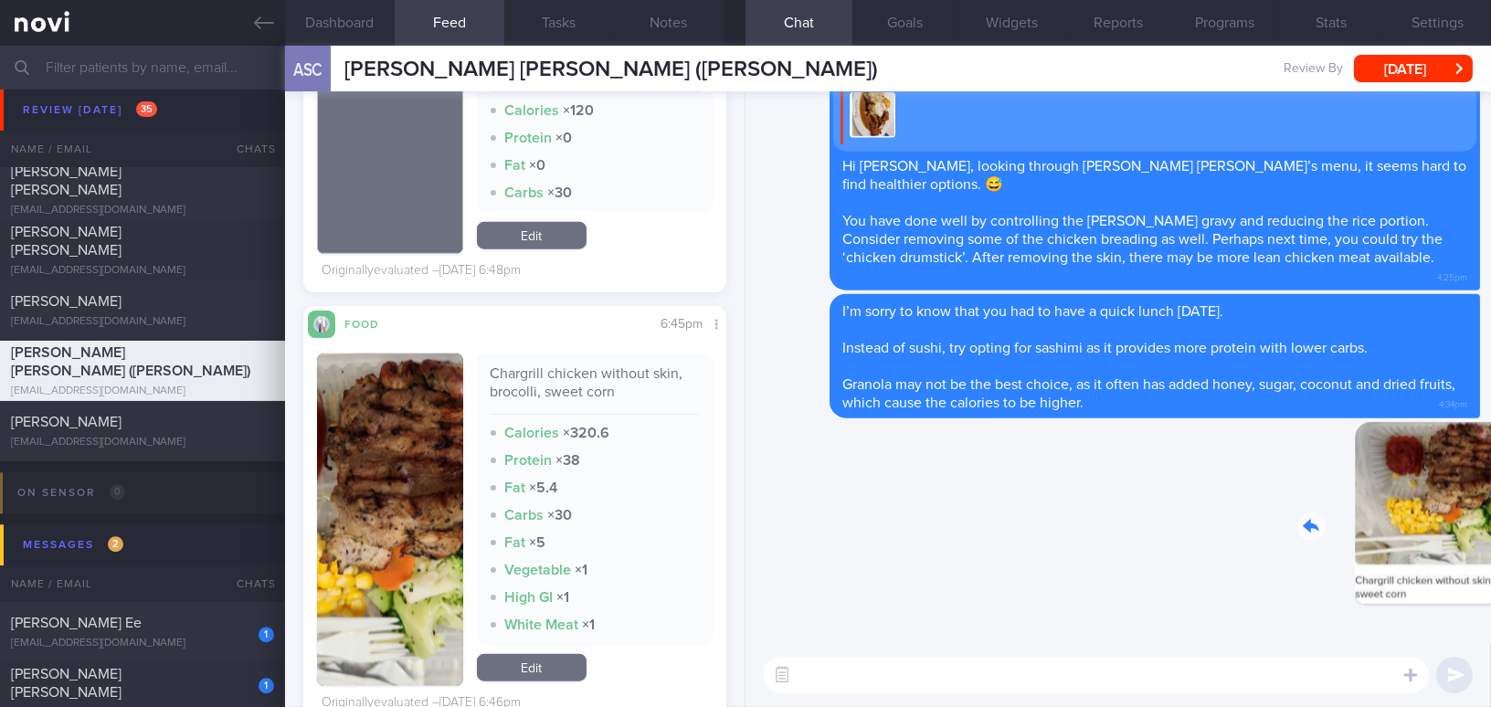
drag, startPoint x: 1364, startPoint y: 529, endPoint x: 1443, endPoint y: 529, distance: 78.6
click at [1443, 529] on div "Delete 4:35pm" at bounding box center [1352, 527] width 256 height 211
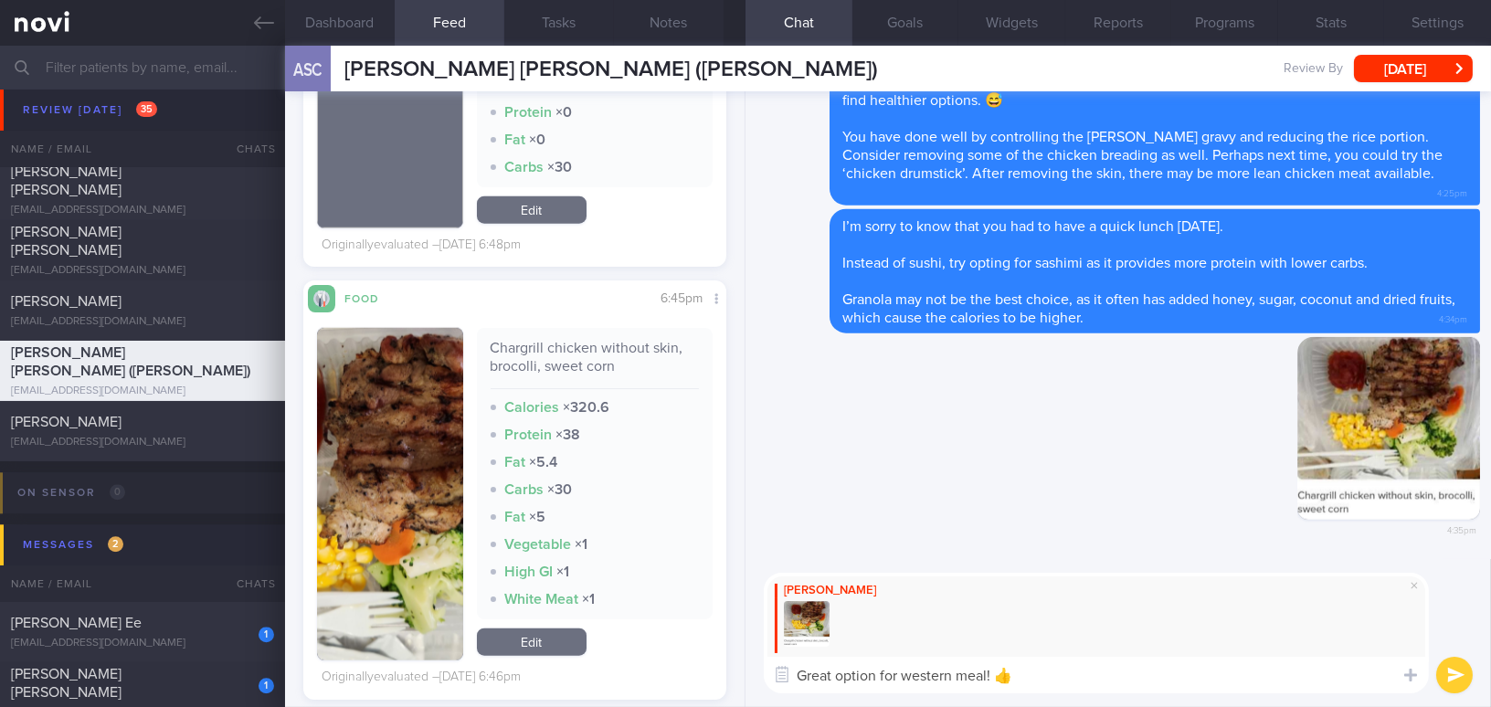
scroll to position [4178, 0]
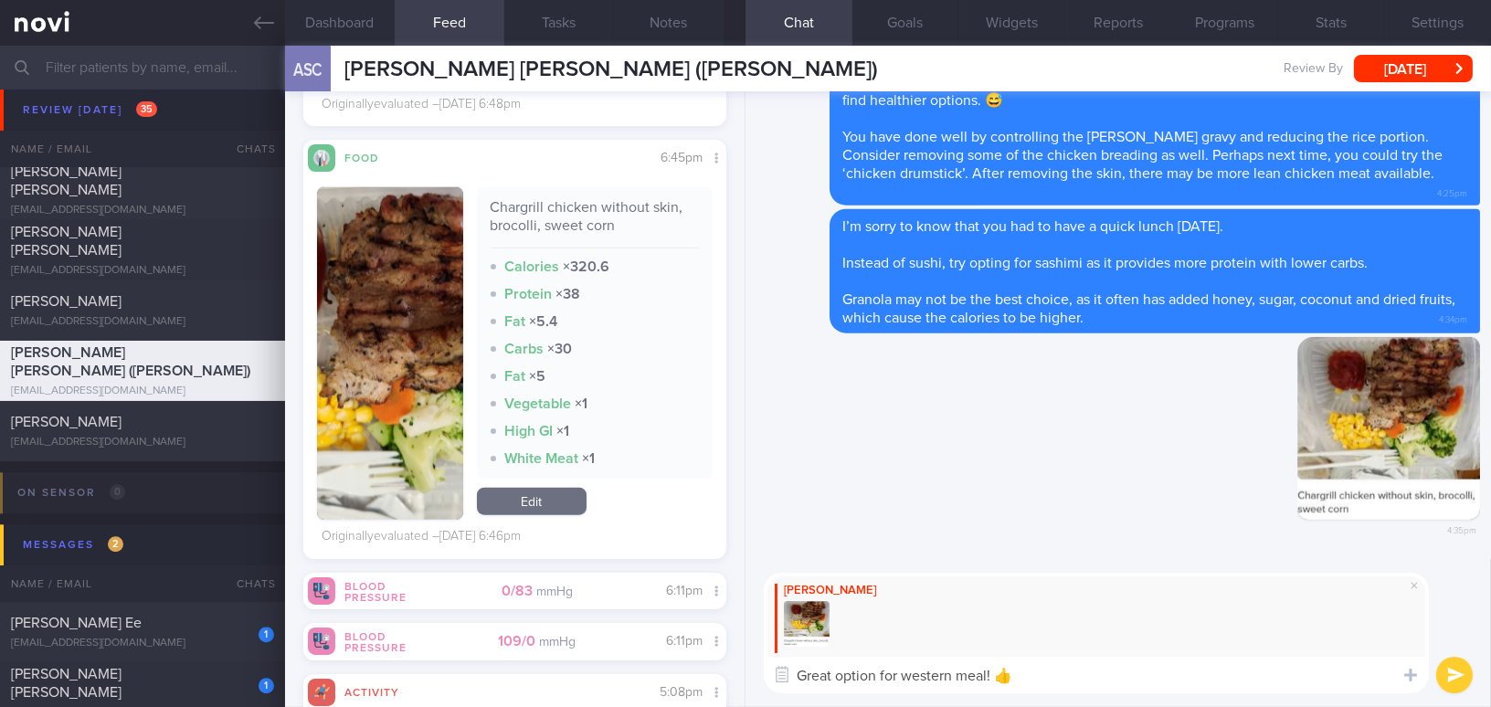
drag, startPoint x: 898, startPoint y: 673, endPoint x: 764, endPoint y: 658, distance: 135.2
click at [764, 658] on textarea "Great option for western meal! 👍" at bounding box center [1096, 675] width 665 height 37
click at [1042, 671] on textarea "Great option for western meal! 👍" at bounding box center [1096, 675] width 665 height 37
type textarea "Great option for western meal! 👍"
click at [1450, 669] on button "submit" at bounding box center [1454, 675] width 37 height 37
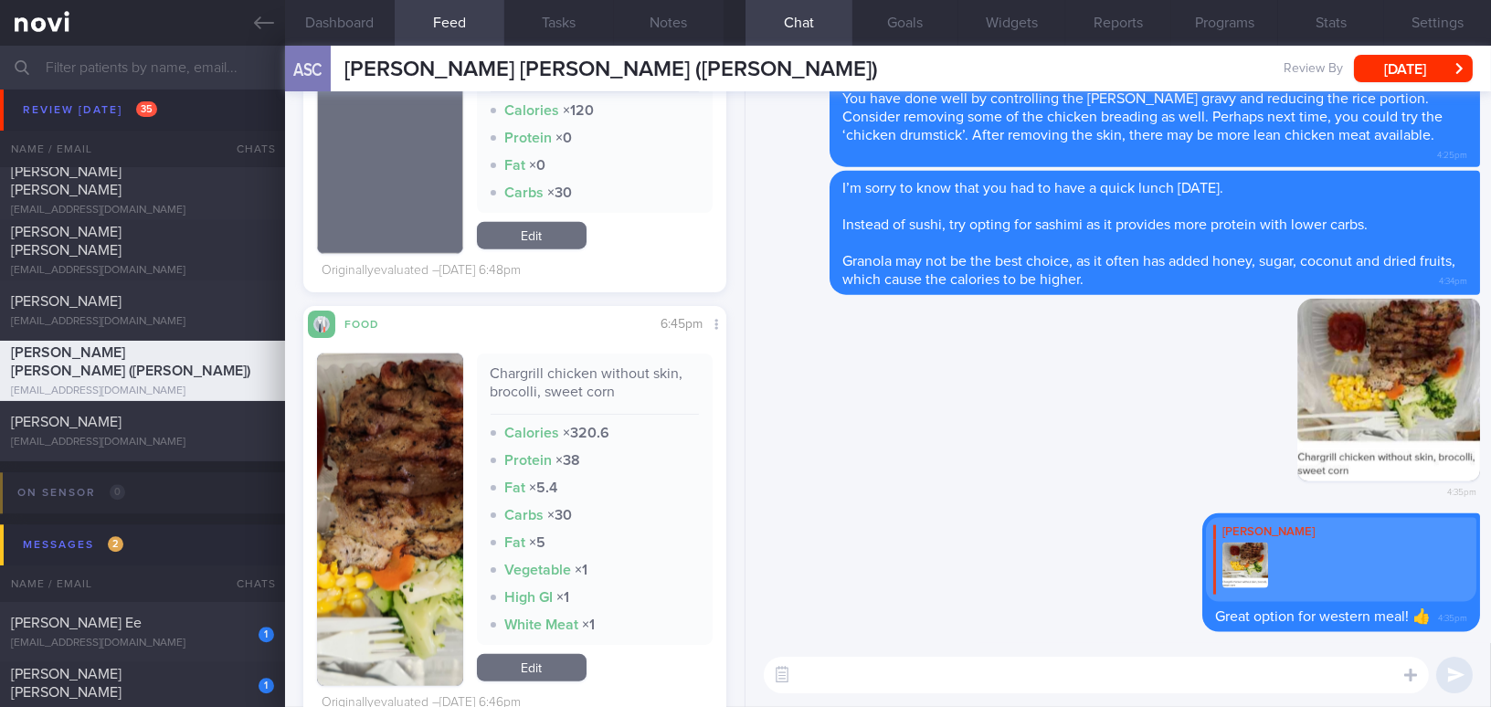
scroll to position [3763, 0]
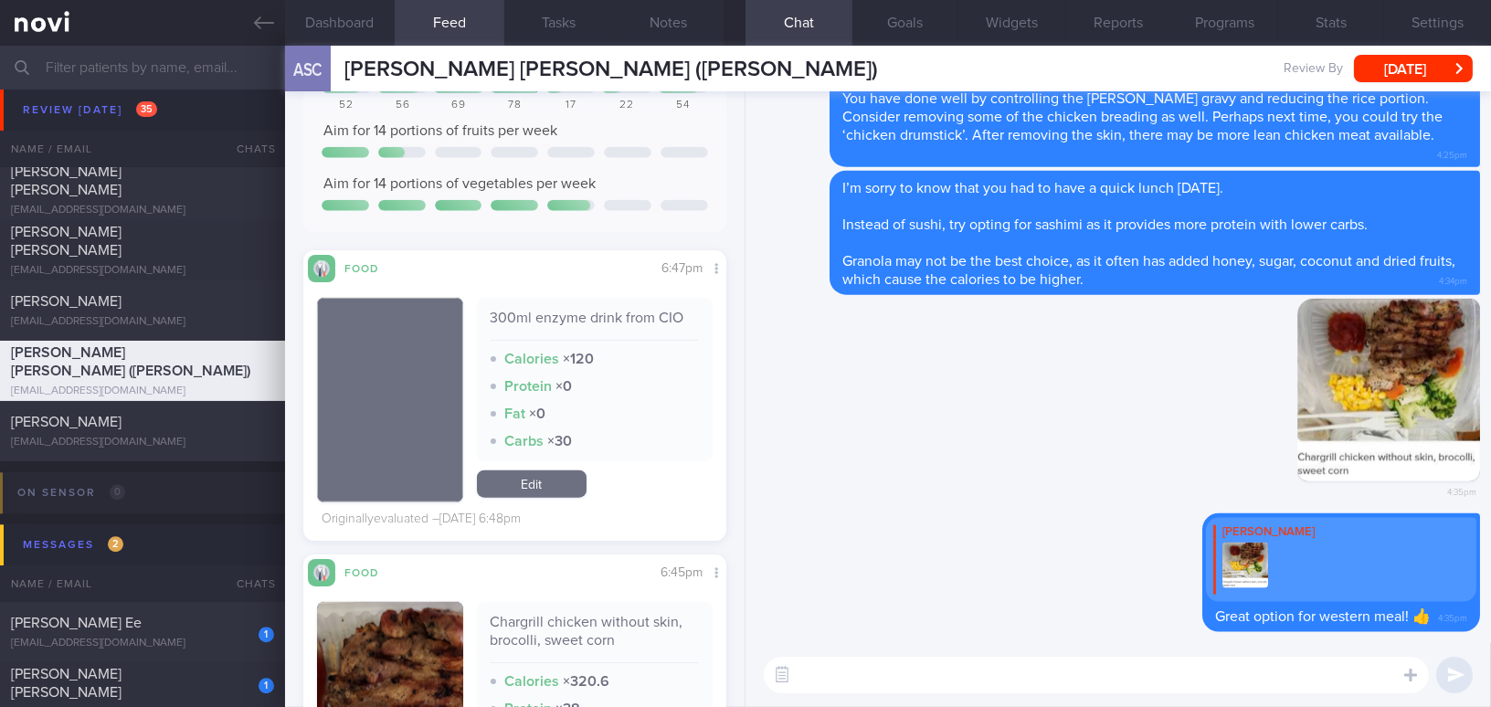
click at [825, 668] on textarea at bounding box center [1096, 675] width 665 height 37
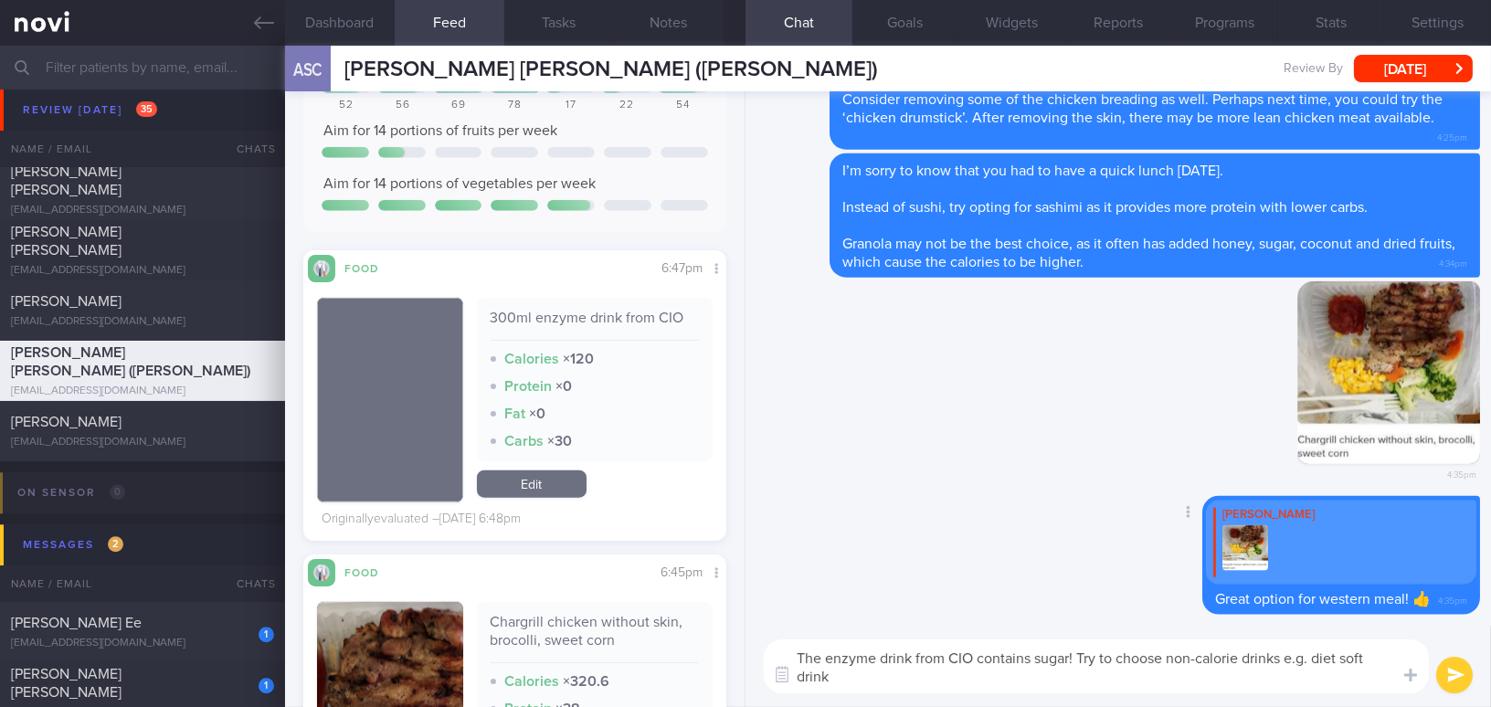
scroll to position [0, 0]
type textarea "The enzyme drink from CIO contains sugar! Try to choose non-calorie drinks e.g.…"
drag, startPoint x: 1058, startPoint y: 679, endPoint x: 497, endPoint y: 578, distance: 570.2
click at [497, 578] on div "Dashboard Feed 16 Tasks Notes Chat Goals Widgets Reports Programs Stats Setting…" at bounding box center [888, 377] width 1206 height 662
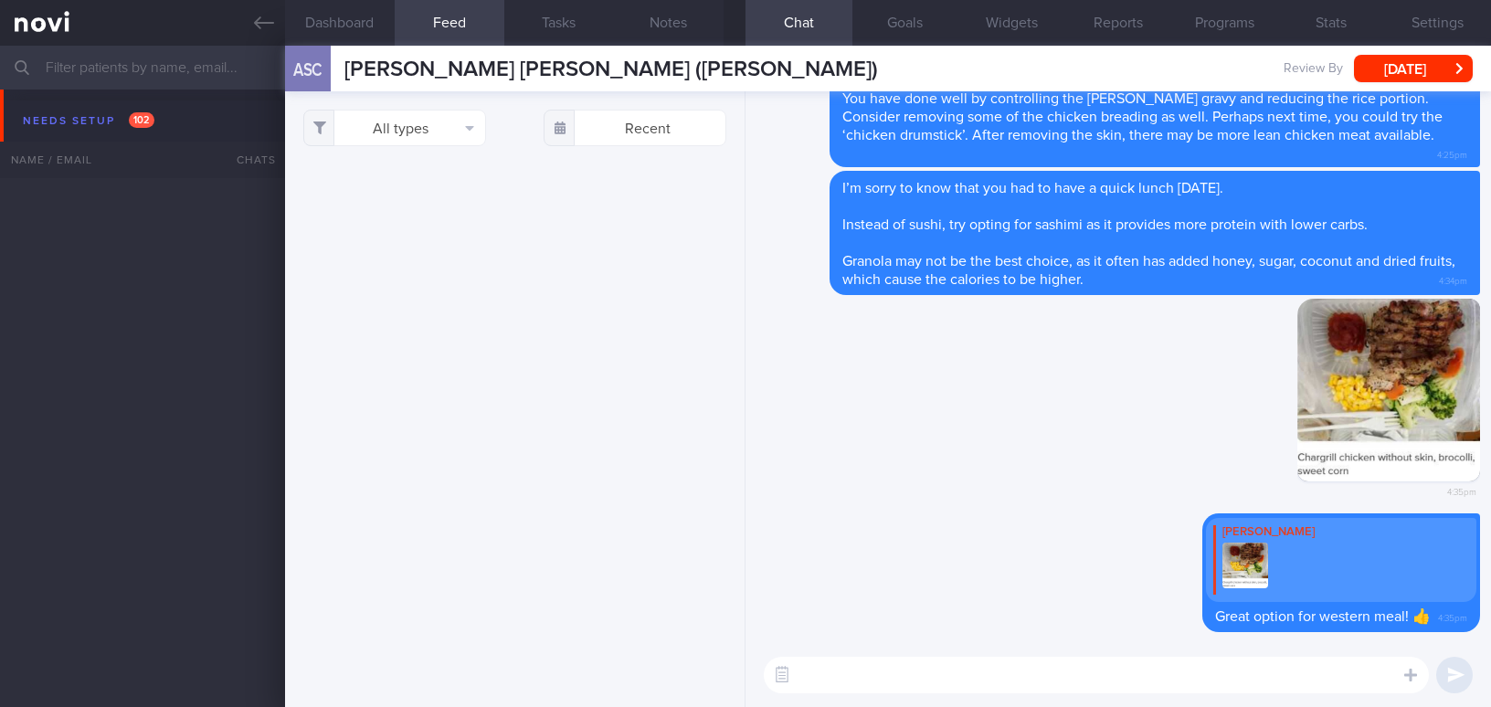
select select "8"
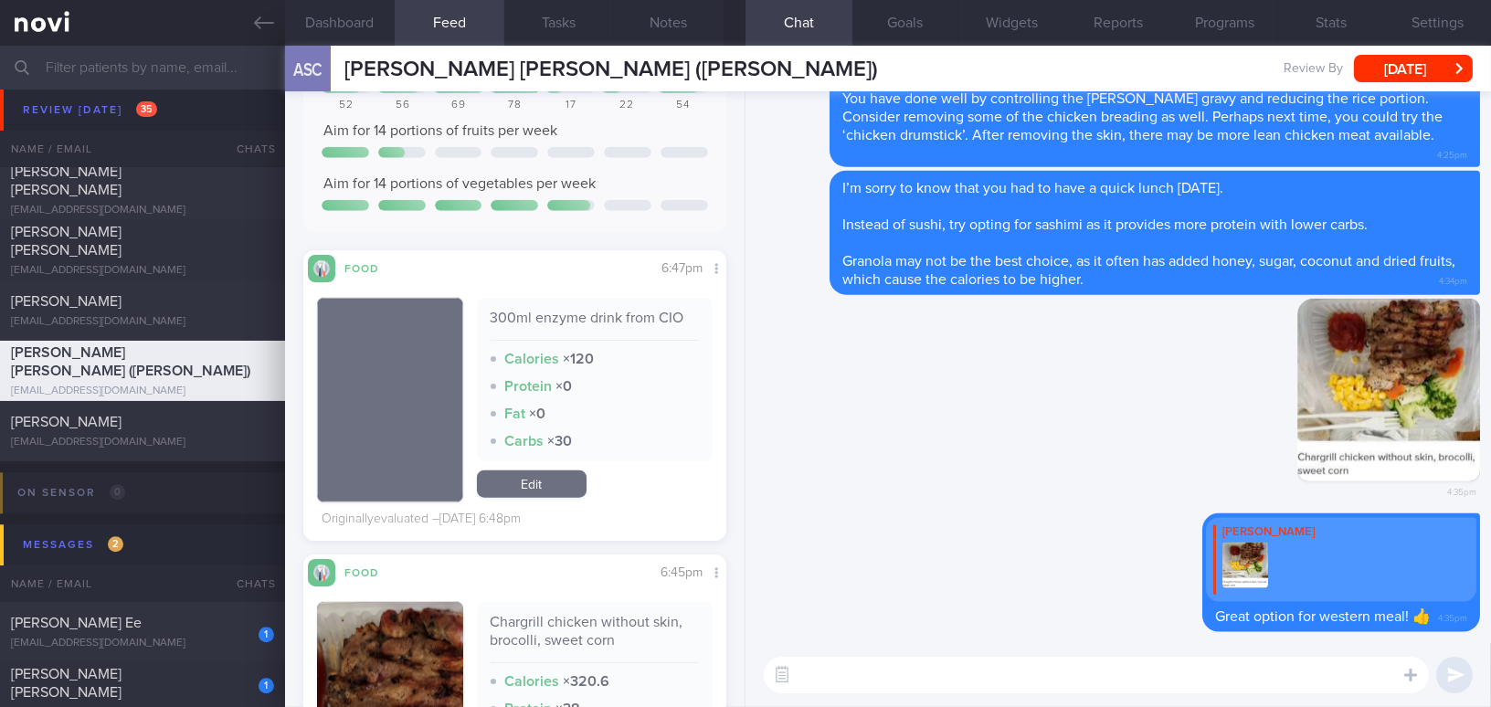
paste textarea "The enzyme drink from CIO contains sugar. Try to choose non-calorie drinks when…"
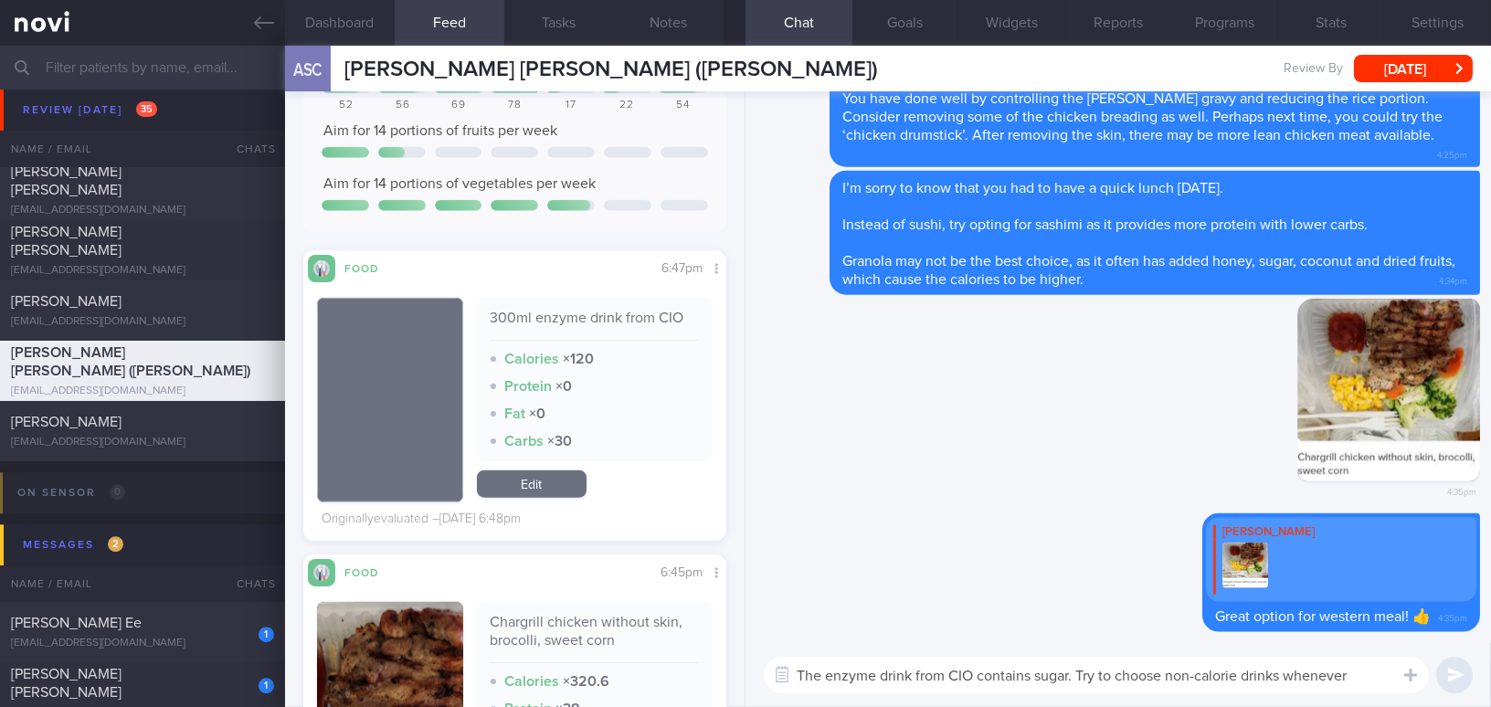
scroll to position [0, 0]
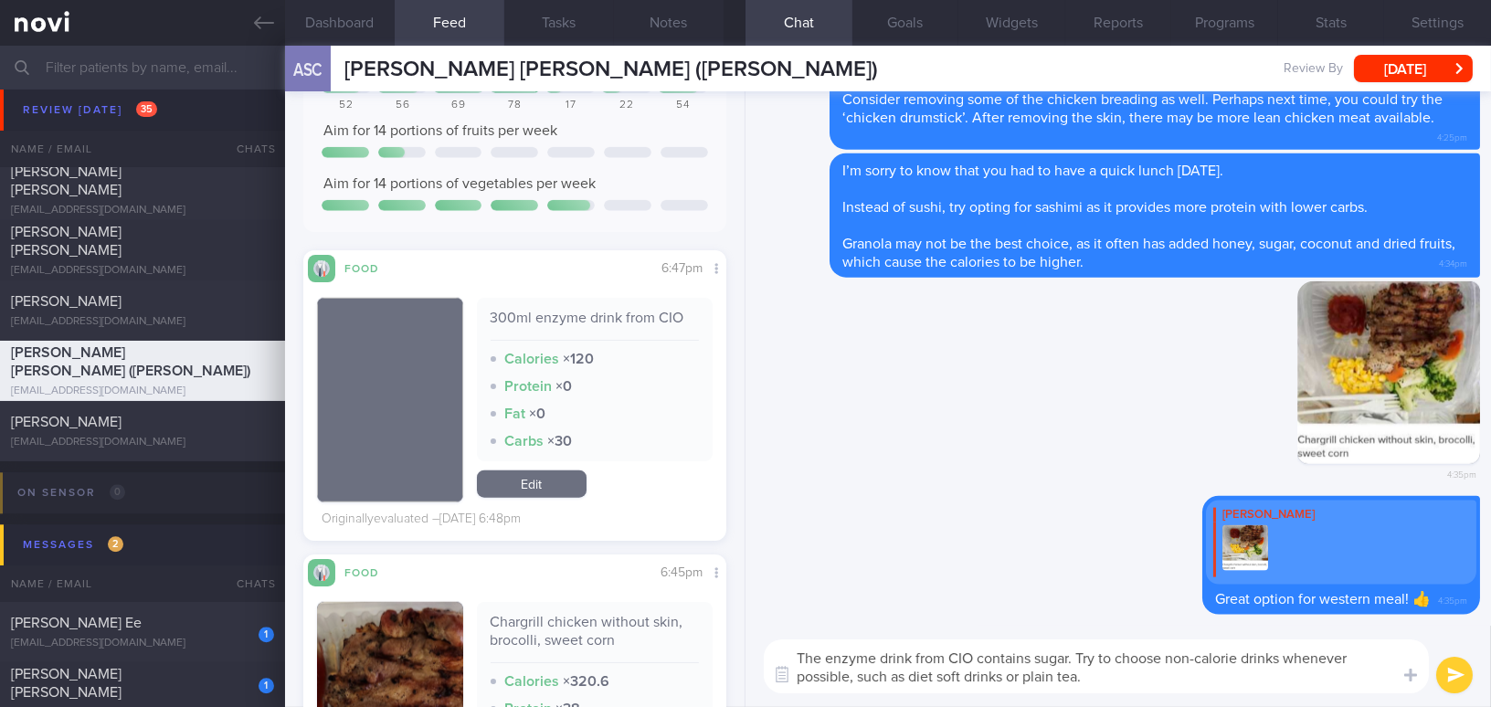
click at [1021, 676] on textarea "The enzyme drink from CIO contains sugar. Try to choose non-calorie drinks when…" at bounding box center [1096, 667] width 665 height 54
type textarea "The enzyme drink from CIO contains sugar. Try to choose non-calorie drinks when…"
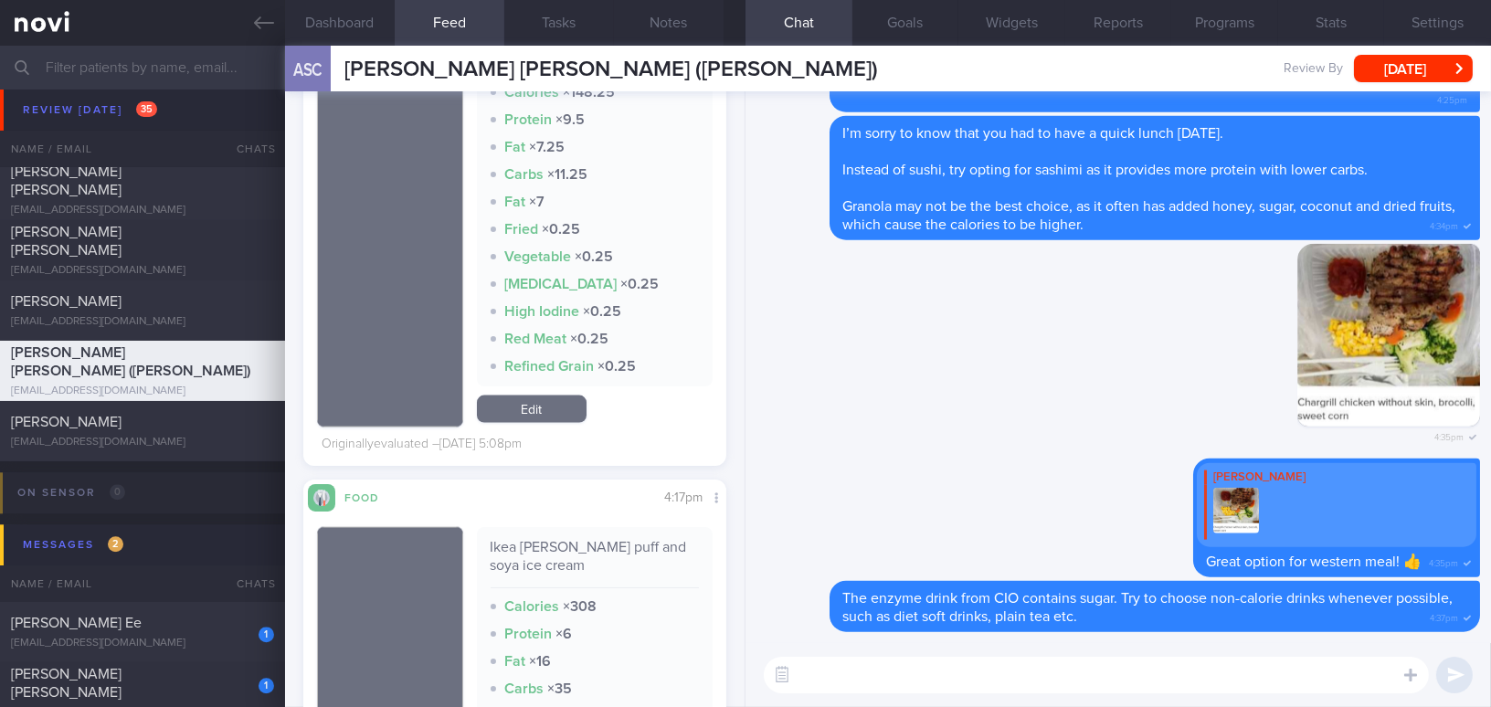
scroll to position [5591, 0]
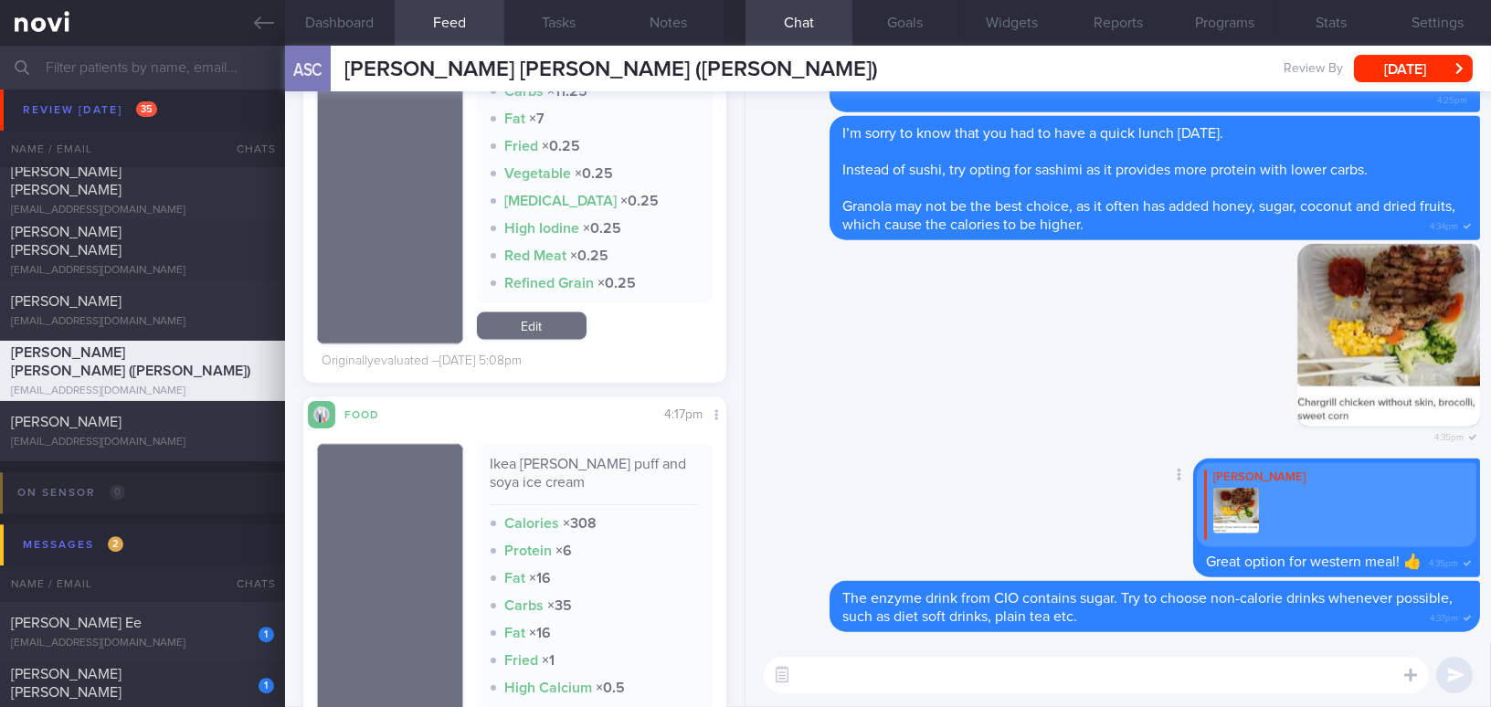
drag, startPoint x: 1002, startPoint y: 484, endPoint x: 1020, endPoint y: 487, distance: 18.5
click at [1002, 484] on div "Delete [PERSON_NAME] Great option for western meal! 👍 4:35pm" at bounding box center [1119, 520] width 724 height 122
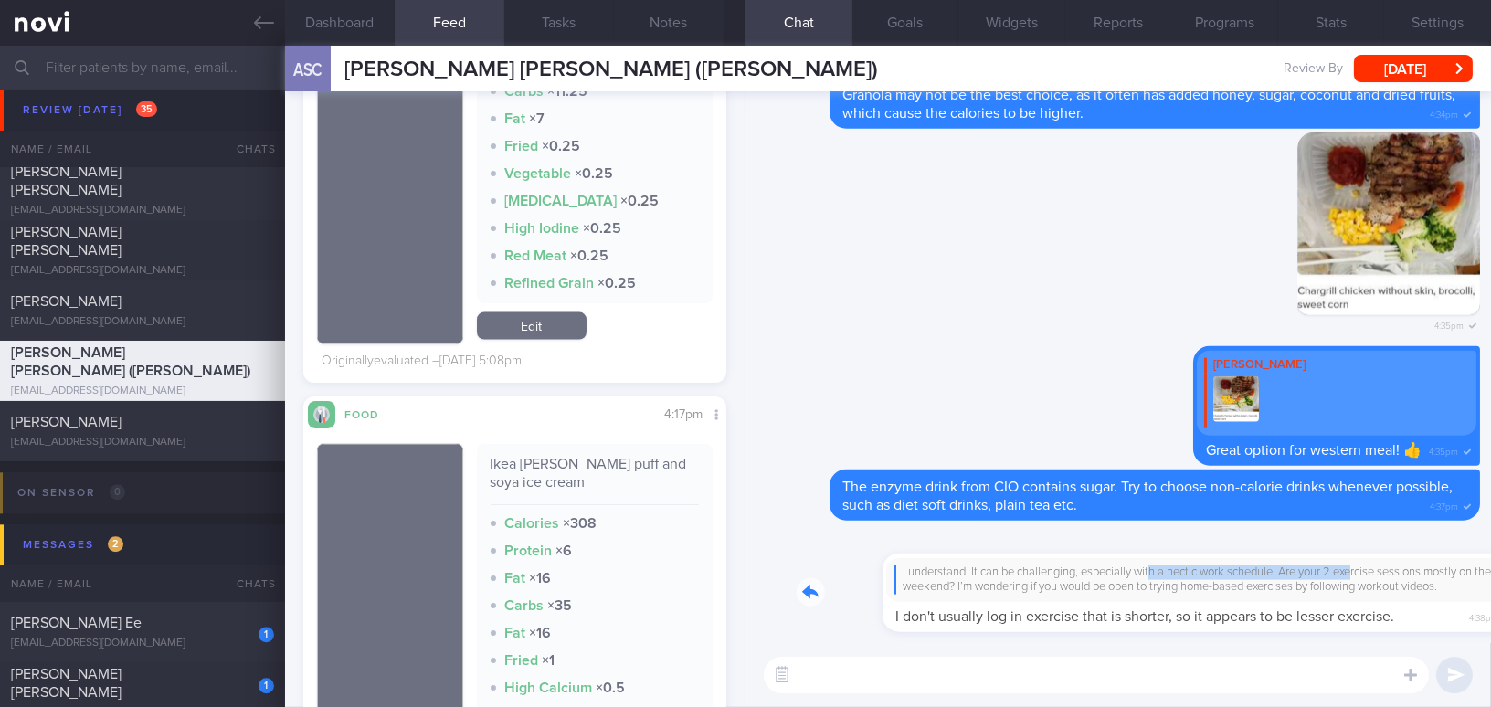
drag, startPoint x: 1065, startPoint y: 560, endPoint x: 1276, endPoint y: 570, distance: 211.3
click at [1276, 570] on div "I understand. It can be challenging, especially with a hectic work schedule. Ar…" at bounding box center [1139, 582] width 684 height 101
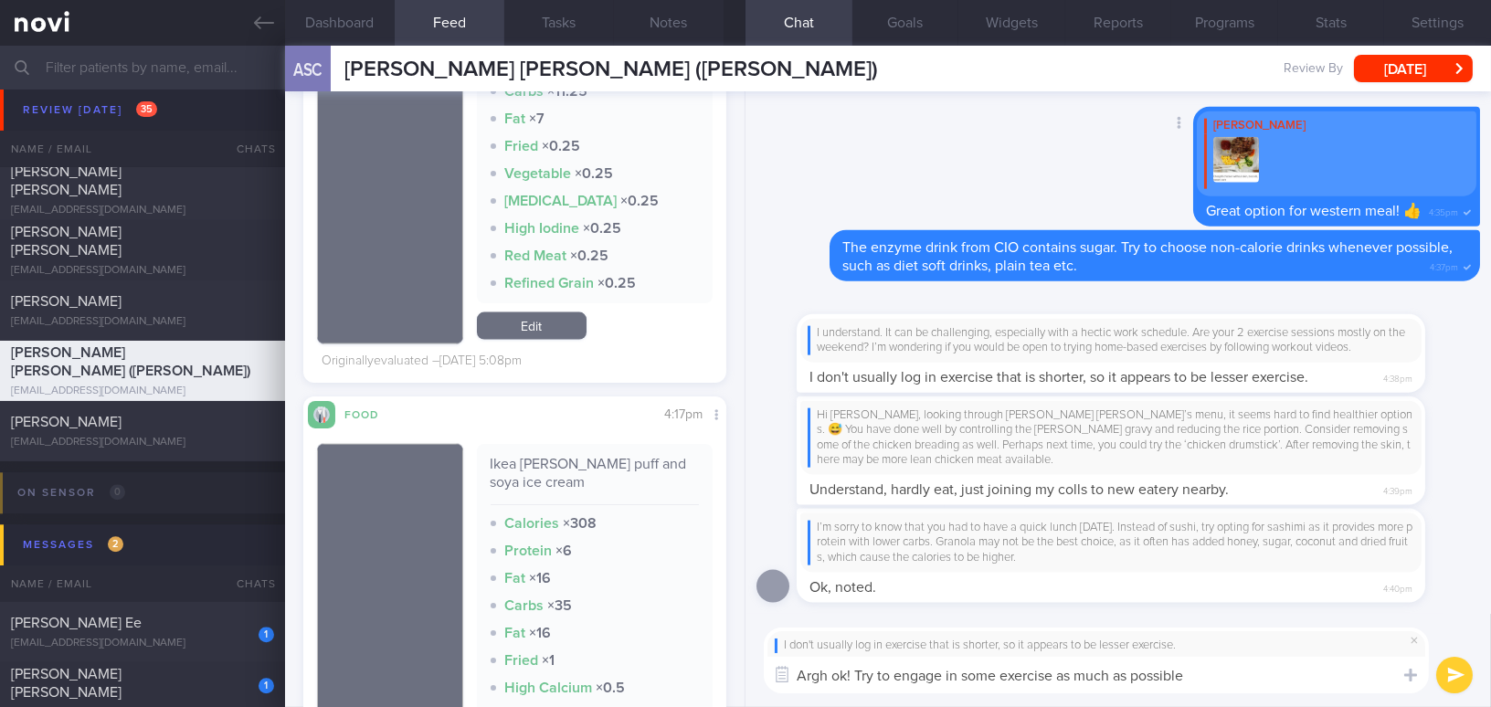
type textarea "Argh ok! Try to engage in some exercise as much as possible."
drag, startPoint x: 1215, startPoint y: 679, endPoint x: 797, endPoint y: 662, distance: 418.8
click at [797, 662] on textarea "Argh ok! Try to engage in some exercise as much as possible." at bounding box center [1096, 675] width 665 height 37
paste textarea "Argh, okay! Please continue engaging in exercise, whether short or long, whenev…"
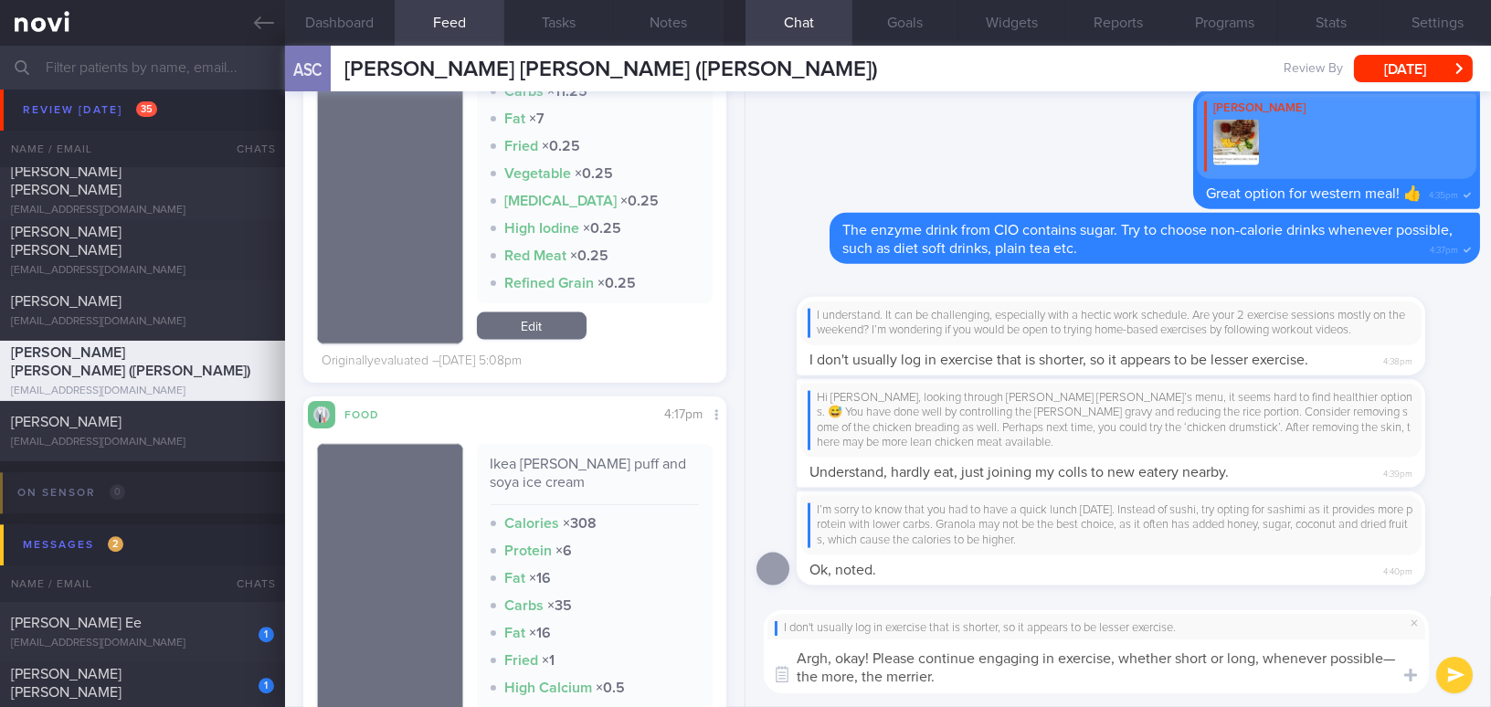
click at [803, 679] on textarea "Argh, okay! Please continue engaging in exercise, whether short or long, whenev…" at bounding box center [1096, 667] width 665 height 54
type textarea "Argh, okay! Please continue engaging in exercise, whether short or long, whenev…"
click at [1459, 673] on button "submit" at bounding box center [1454, 675] width 37 height 37
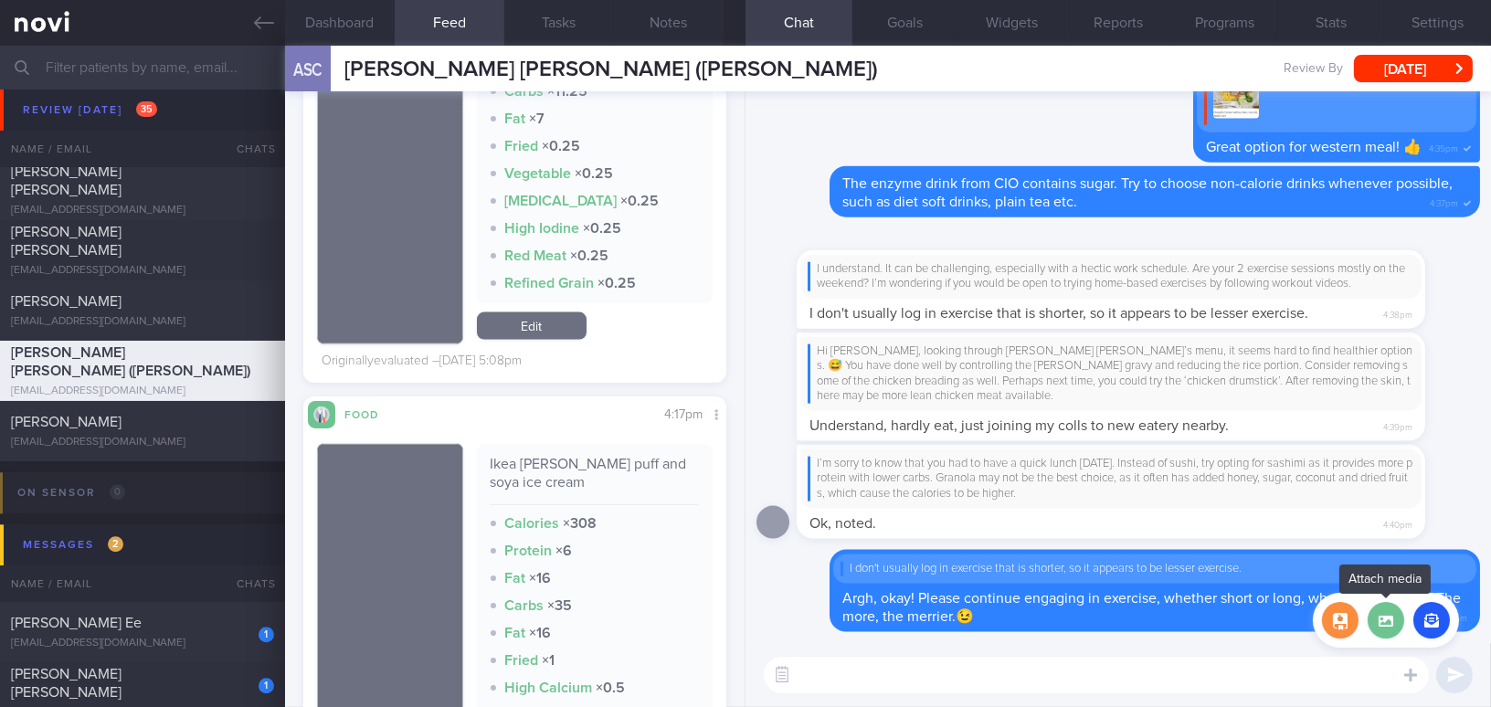
click at [1387, 631] on label at bounding box center [1386, 620] width 37 height 37
click at [0, 0] on input "file" at bounding box center [0, 0] width 0 height 0
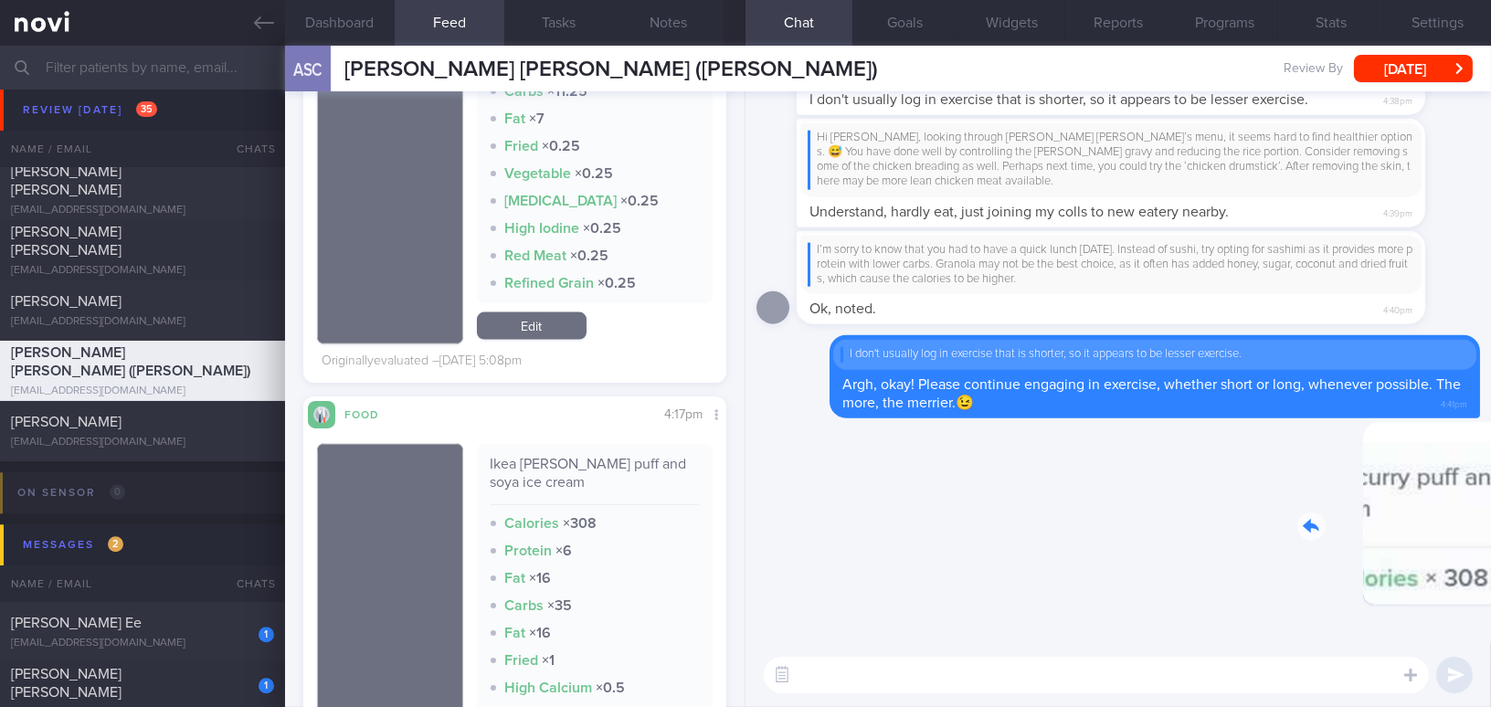
drag, startPoint x: 1352, startPoint y: 514, endPoint x: 1464, endPoint y: 515, distance: 111.5
click at [1464, 515] on div "Delete 4:41pm" at bounding box center [1352, 527] width 256 height 211
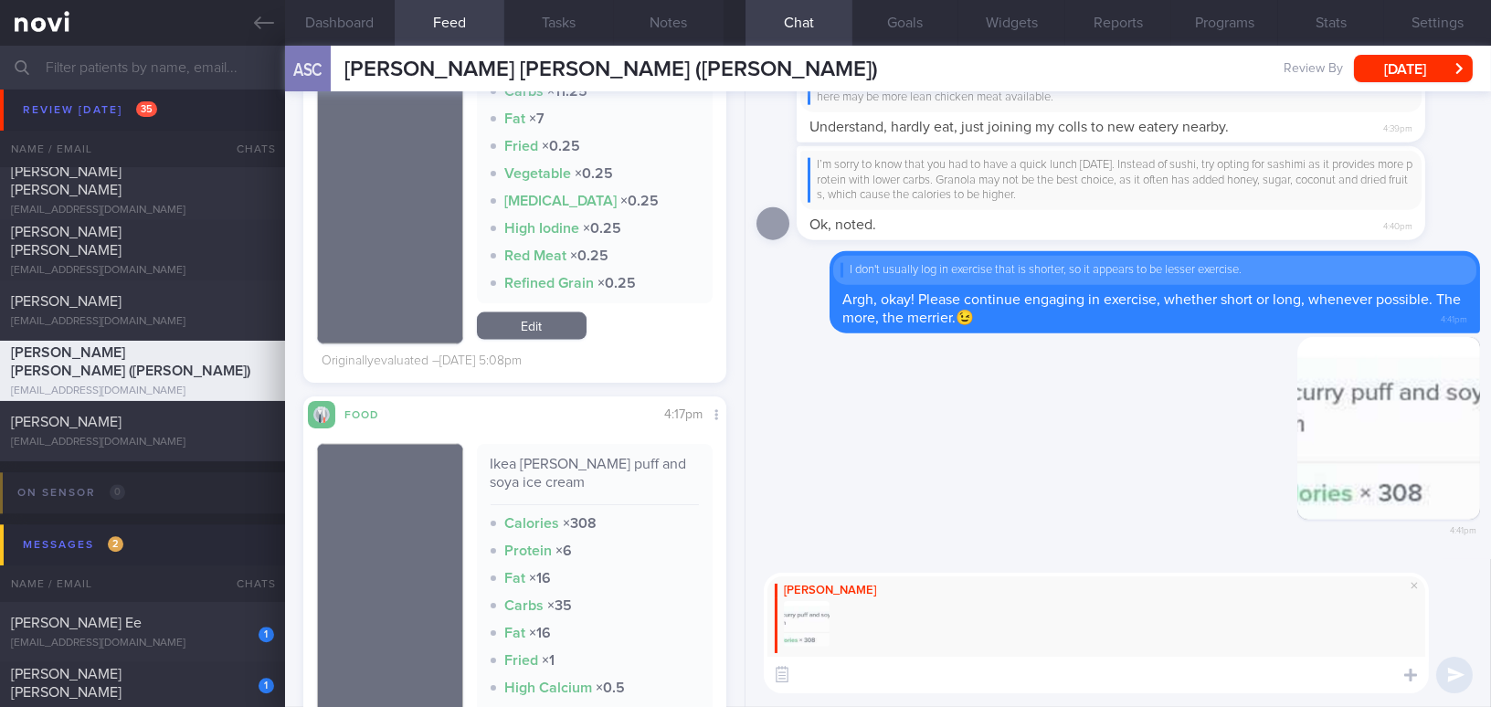
paste textarea "Consider choosing only one option to save calories. For snacks, it’s best to ke…"
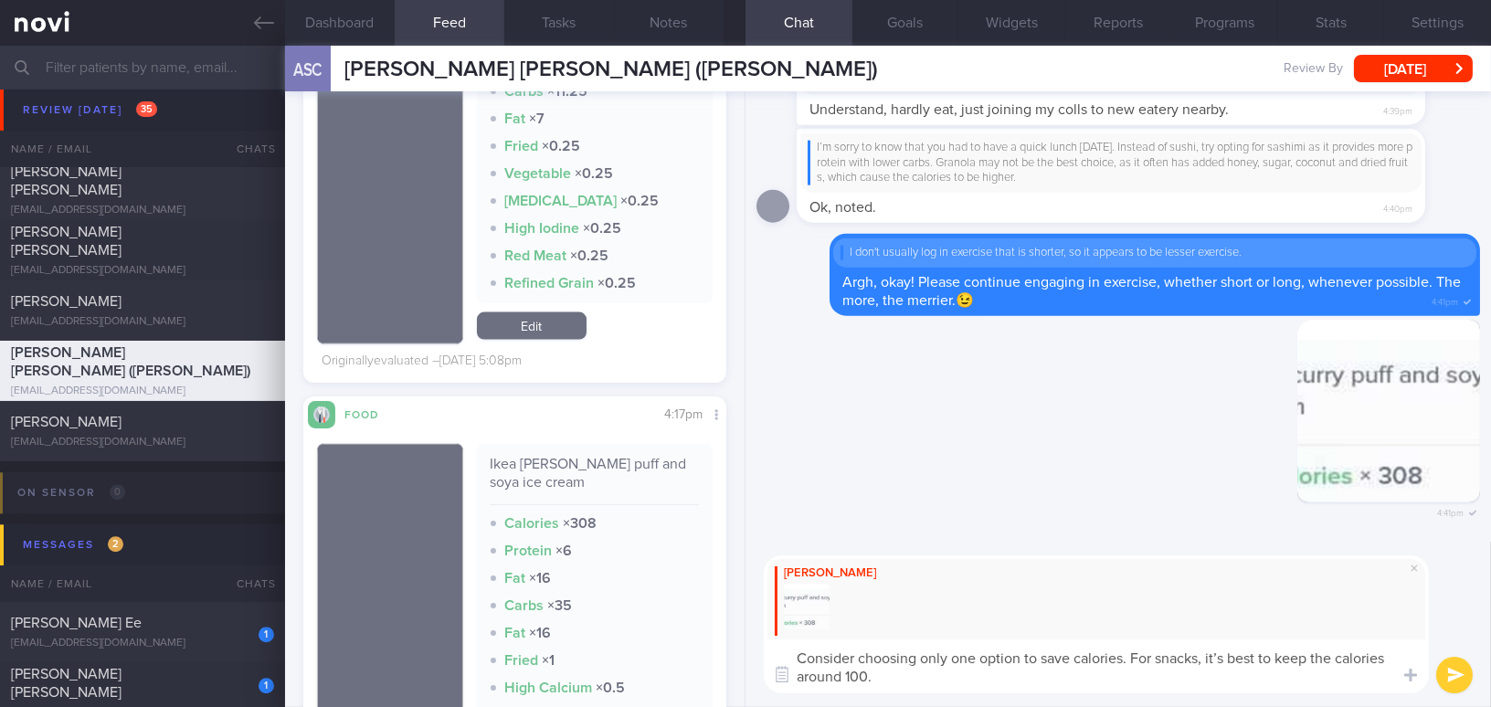
drag, startPoint x: 950, startPoint y: 659, endPoint x: 983, endPoint y: 658, distance: 32.9
click at [983, 658] on textarea "Consider choosing only one option to save calories. For snacks, it’s best to ke…" at bounding box center [1096, 667] width 665 height 54
click at [1203, 658] on textarea "Consider choosing only 1 option to save calories. For snacks, it’s best to keep…" at bounding box center [1096, 667] width 665 height 54
click at [867, 673] on textarea "Consider choosing only 1 option to save calories. For snacks, it is best to kee…" at bounding box center [1096, 667] width 665 height 54
type textarea "Consider choosing only 1 option to save calories. For snacks, it is best to kee…"
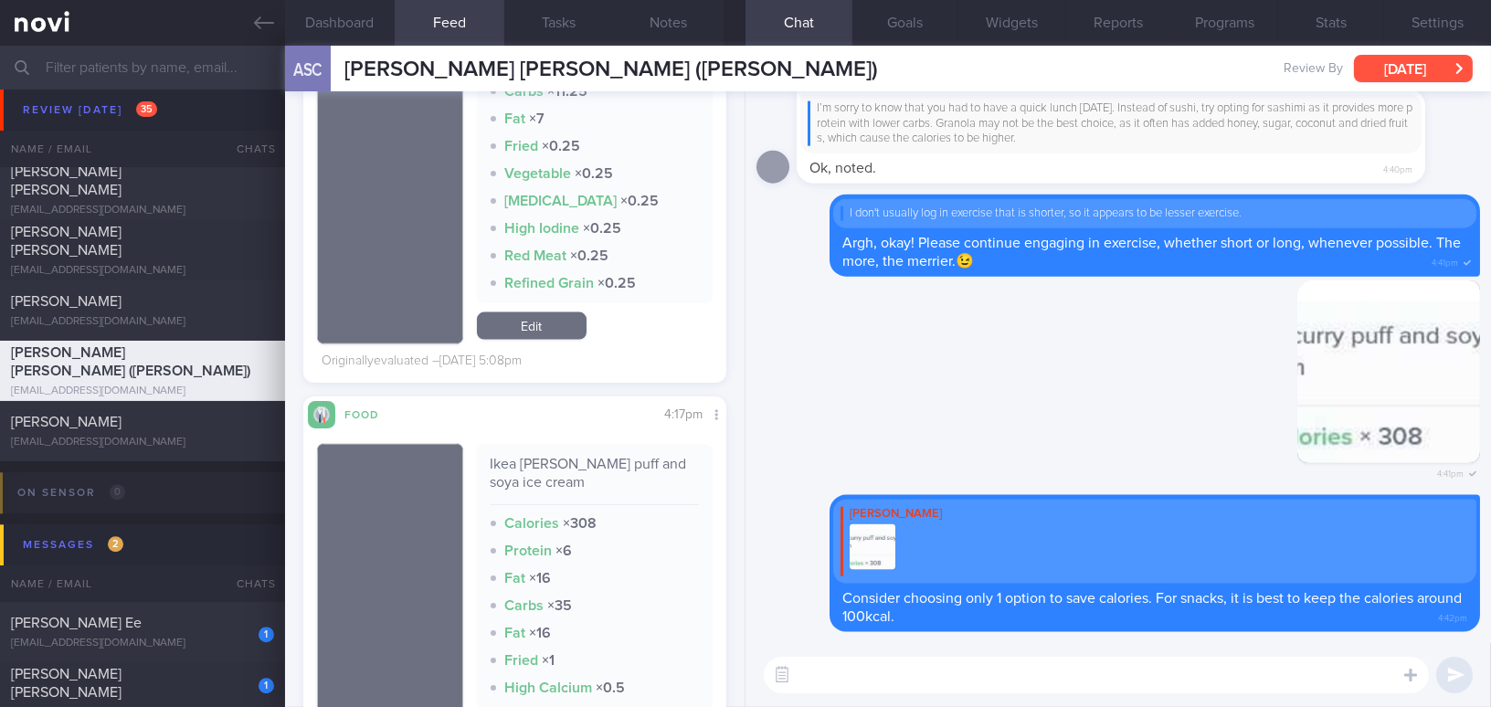
click at [1409, 72] on button "[DATE]" at bounding box center [1413, 68] width 119 height 27
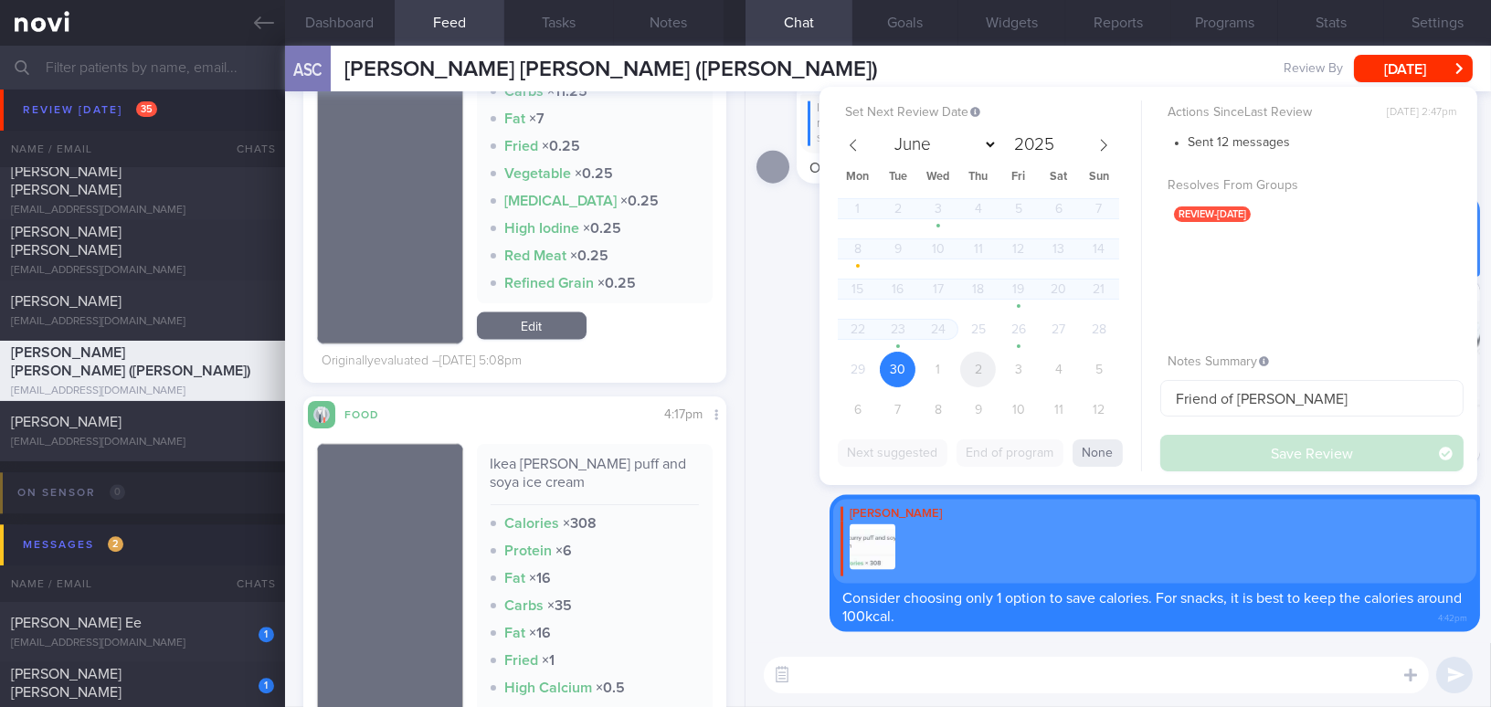
click at [987, 368] on span "2" at bounding box center [978, 370] width 36 height 36
select select "9"
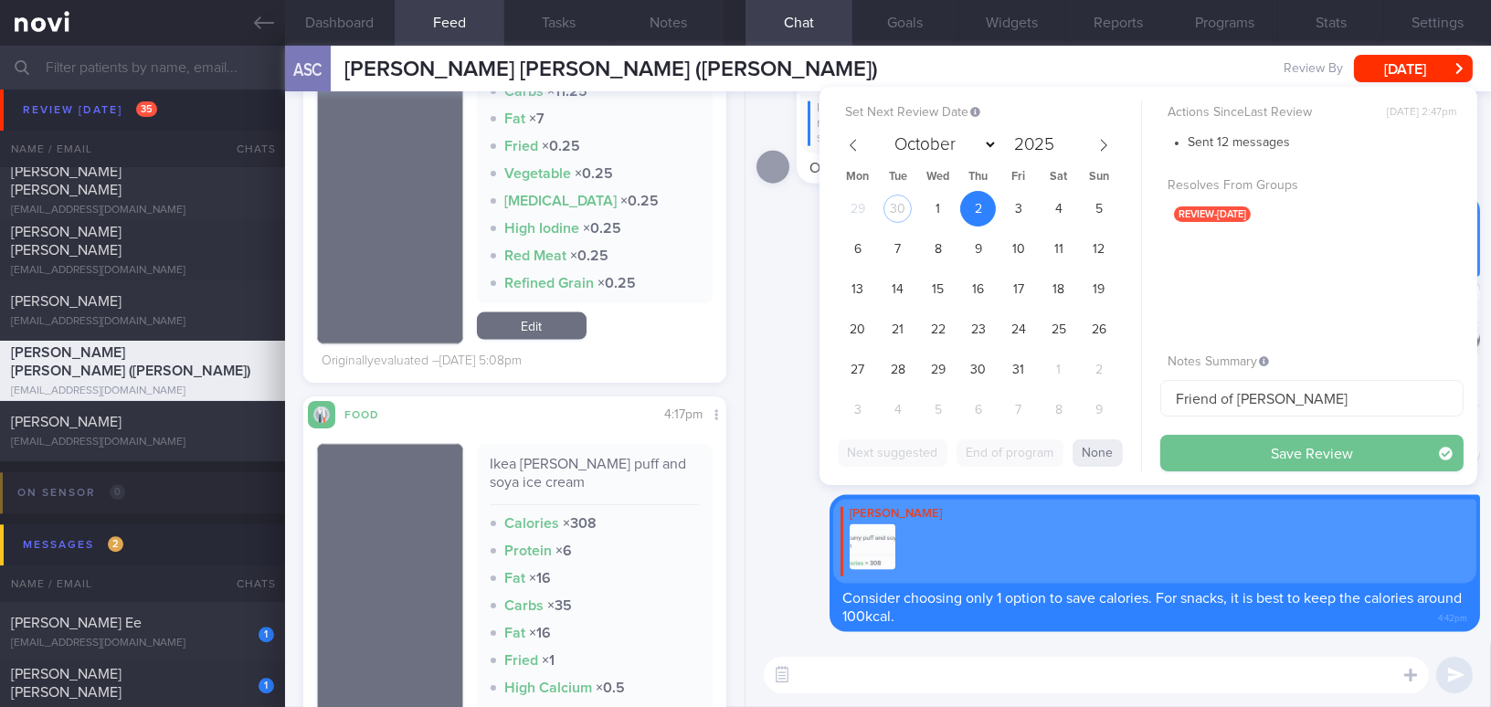
click at [1183, 446] on button "Save Review" at bounding box center [1312, 453] width 303 height 37
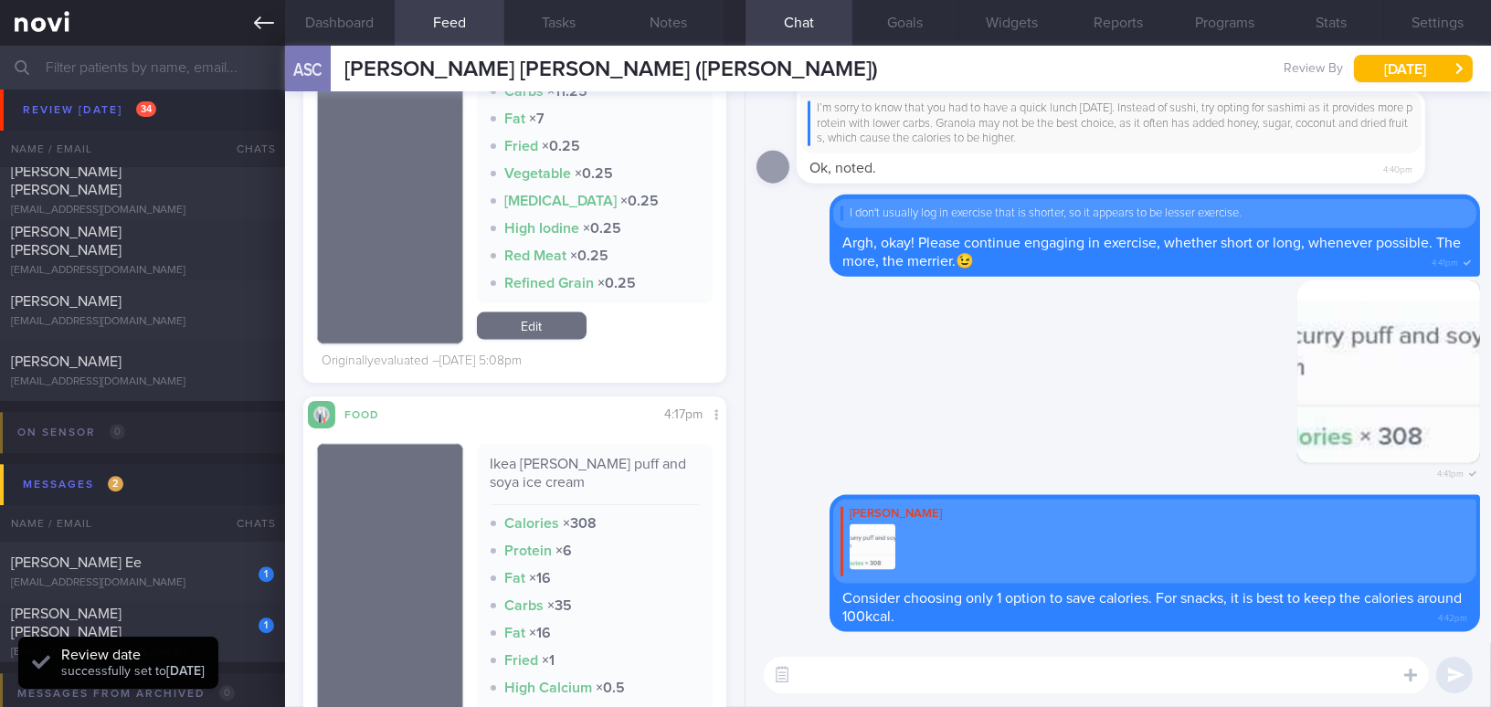
click at [257, 29] on icon at bounding box center [264, 23] width 20 height 20
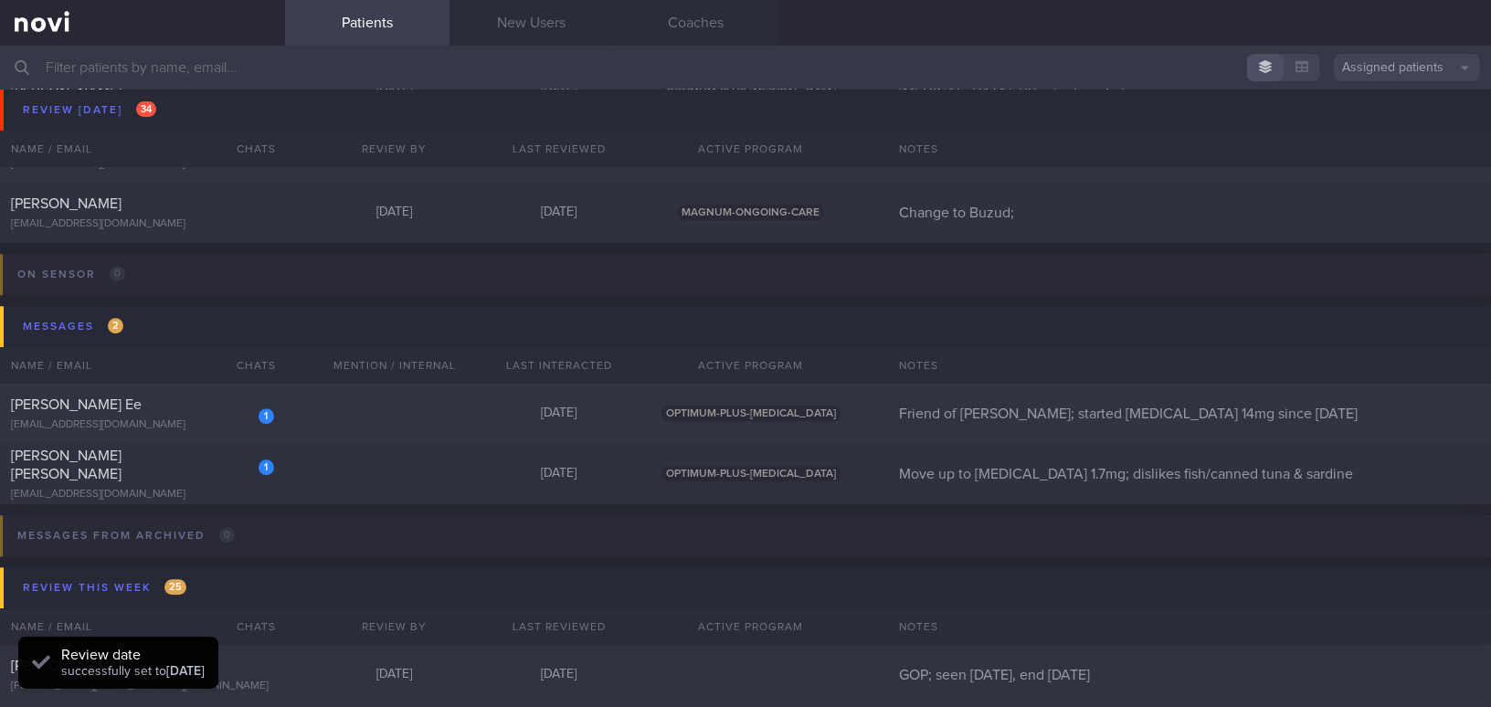
scroll to position [8316, 0]
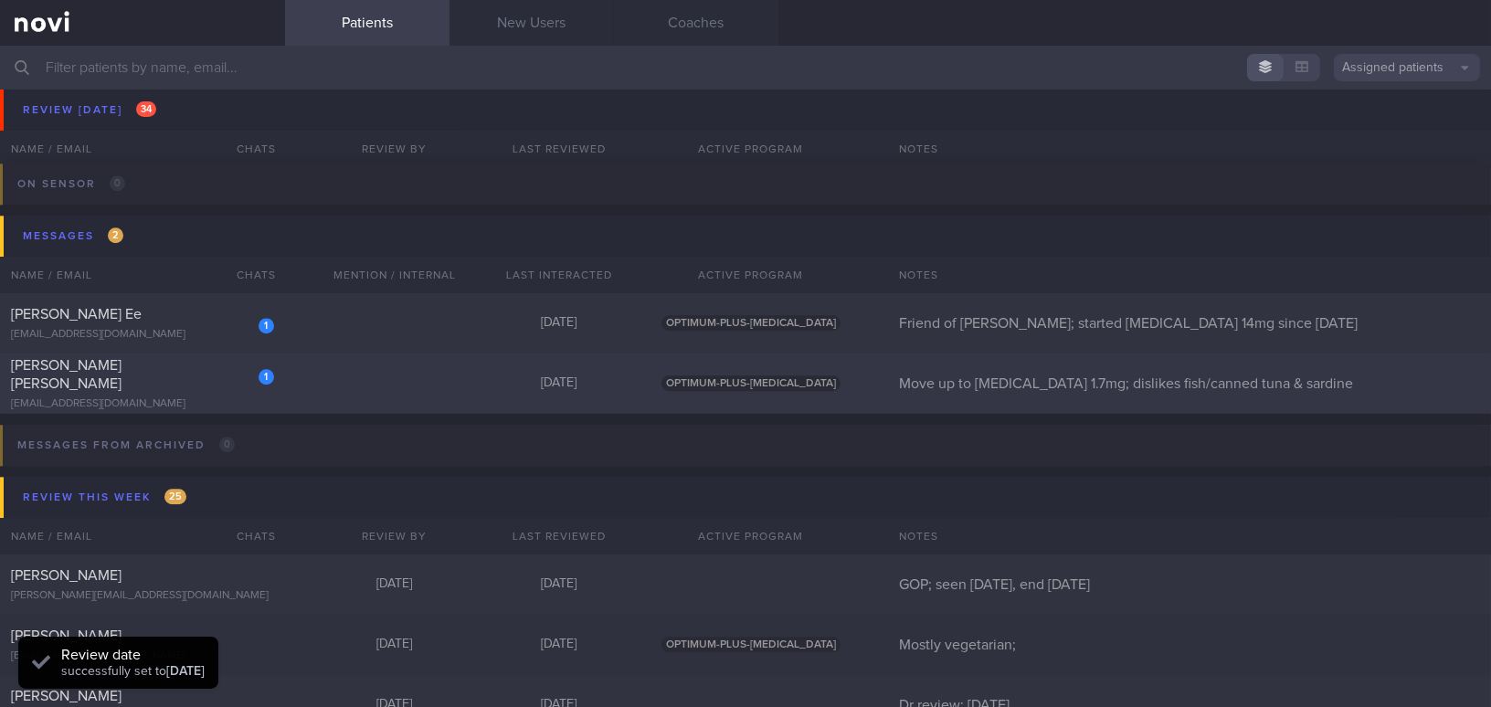
click at [183, 386] on div "1 Tham Wang Jun q4fp9gc2y7@privaterelay.appleid.com" at bounding box center [142, 383] width 285 height 55
select select "9"
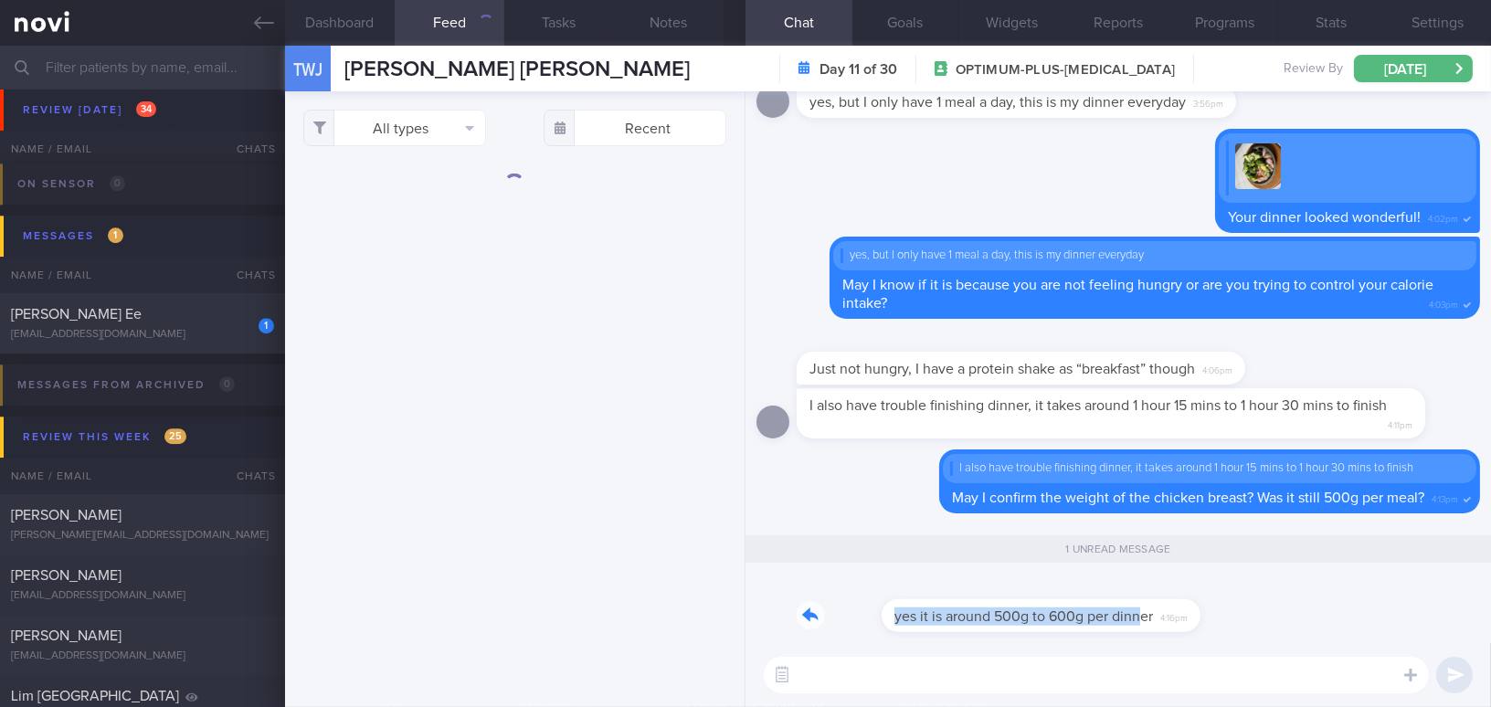
drag, startPoint x: 1059, startPoint y: 603, endPoint x: 1267, endPoint y: 602, distance: 207.4
click at [1267, 602] on div "yes it is around 500g to 600g per dinner 4:16pm" at bounding box center [1119, 611] width 724 height 66
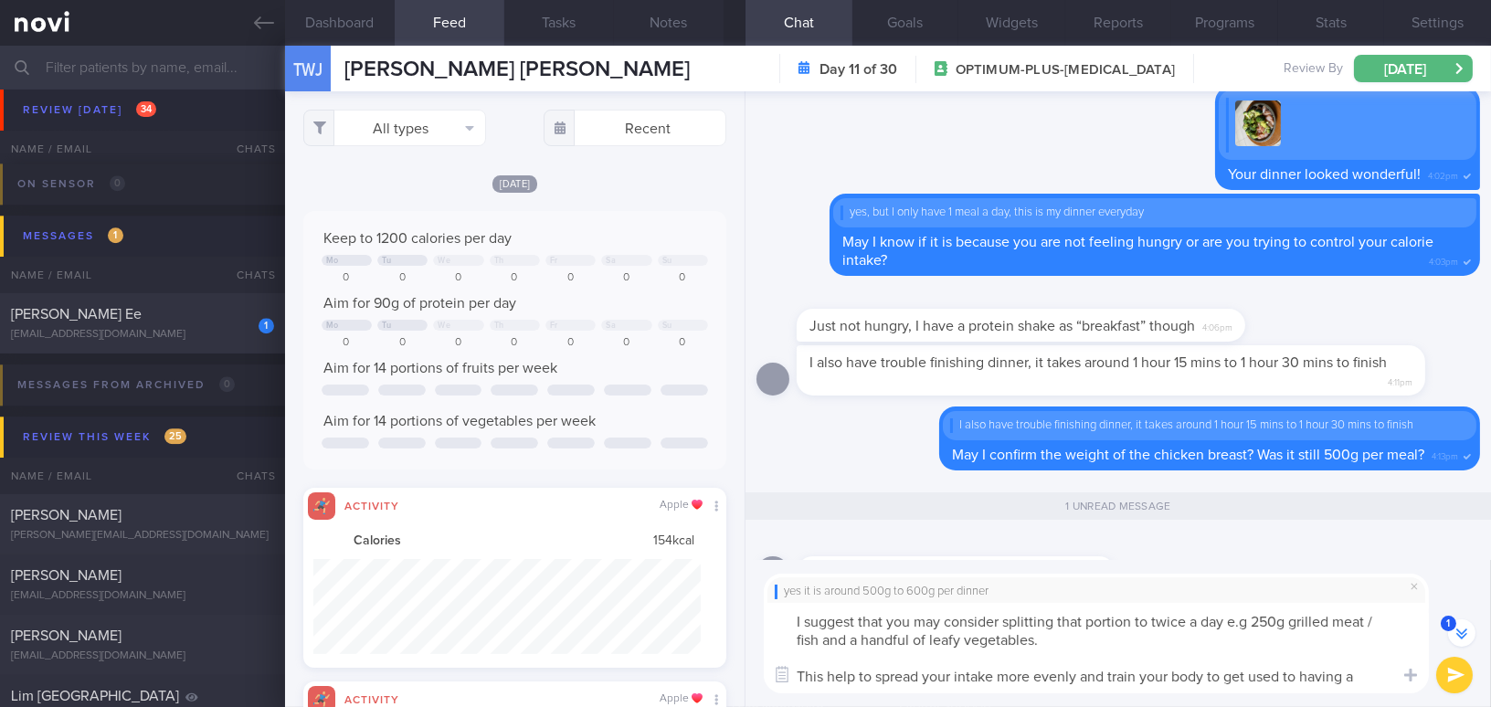
scroll to position [-57, 0]
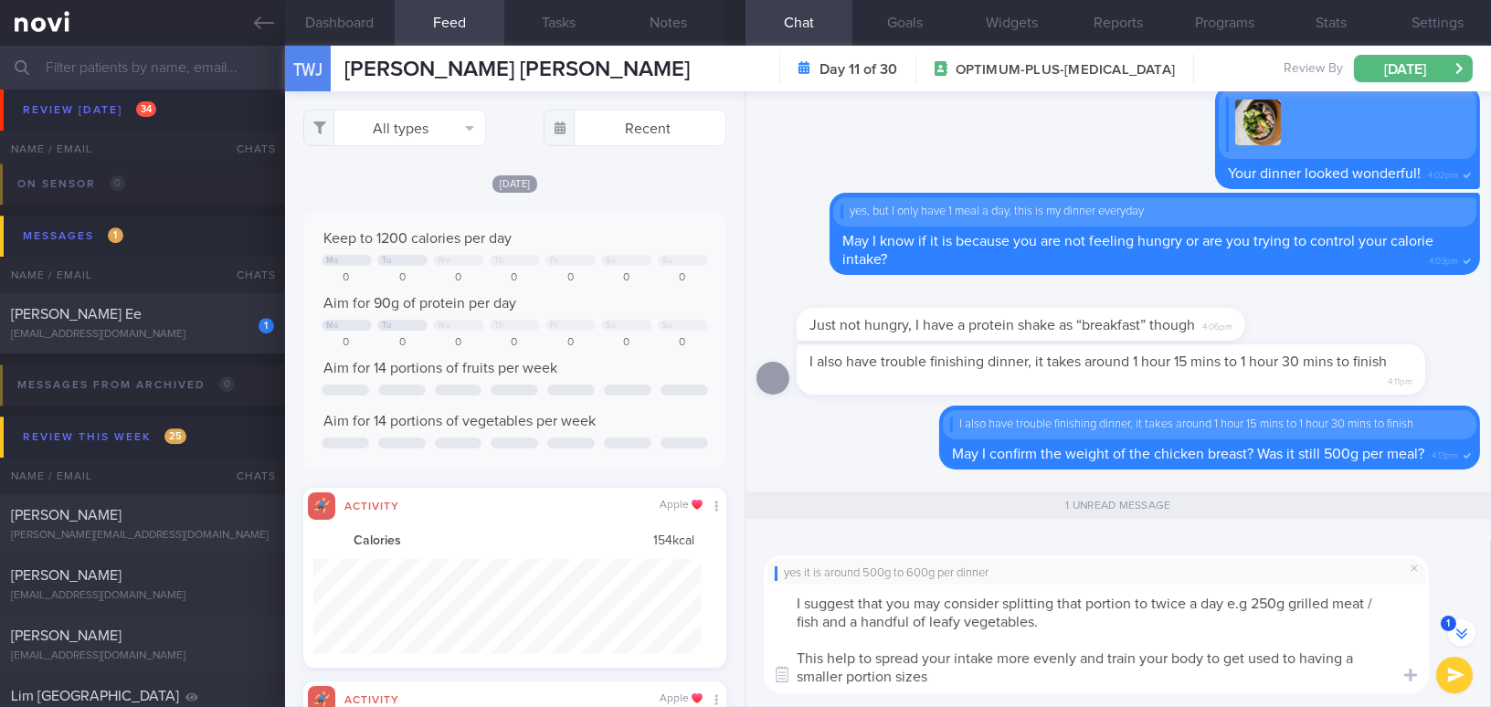
type textarea "I suggest that you may consider splitting that portion to twice a day e.g 250g …"
drag, startPoint x: 949, startPoint y: 681, endPoint x: 739, endPoint y: 570, distance: 237.5
click at [739, 570] on div "Dashboard Feed 72 Tasks Notes Chat 1 Goals Widgets Reports Programs Stats Setti…" at bounding box center [888, 377] width 1206 height 662
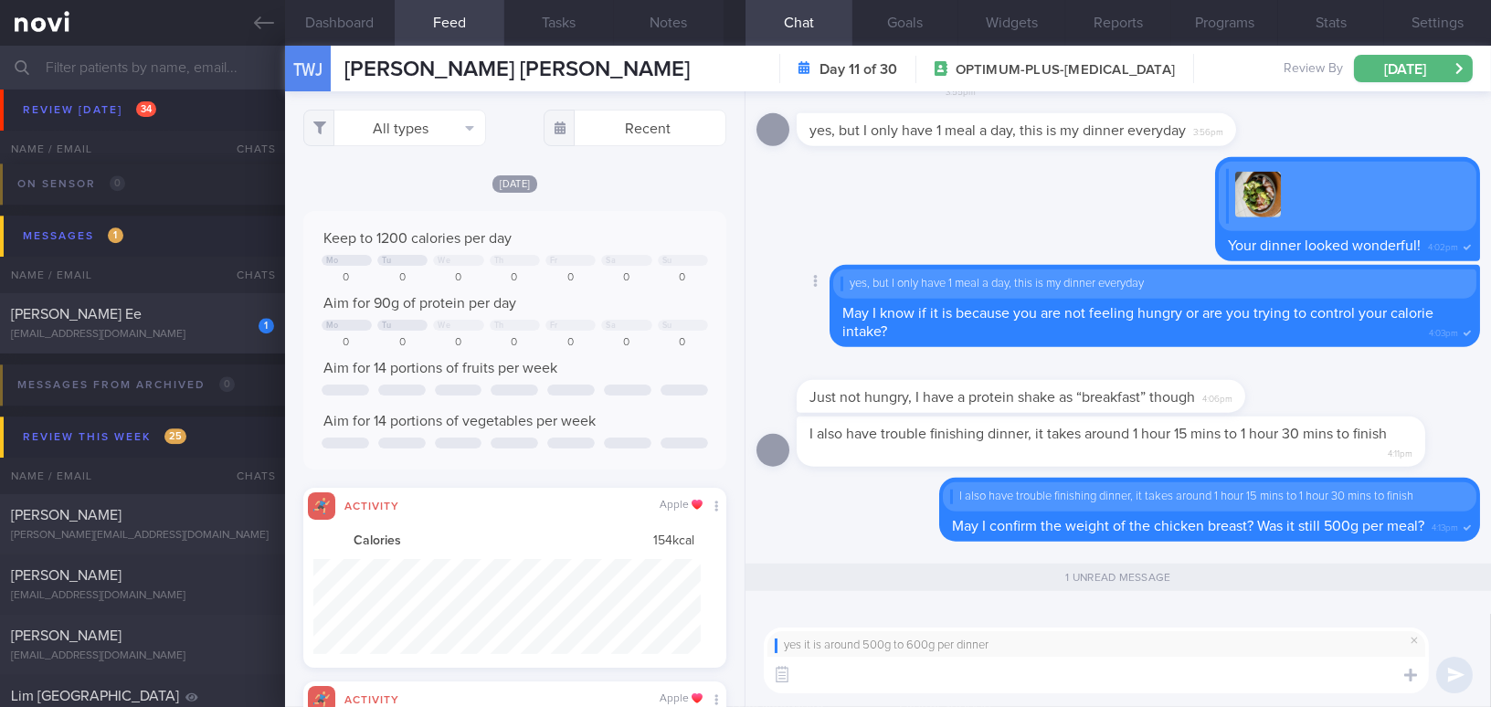
scroll to position [0, 0]
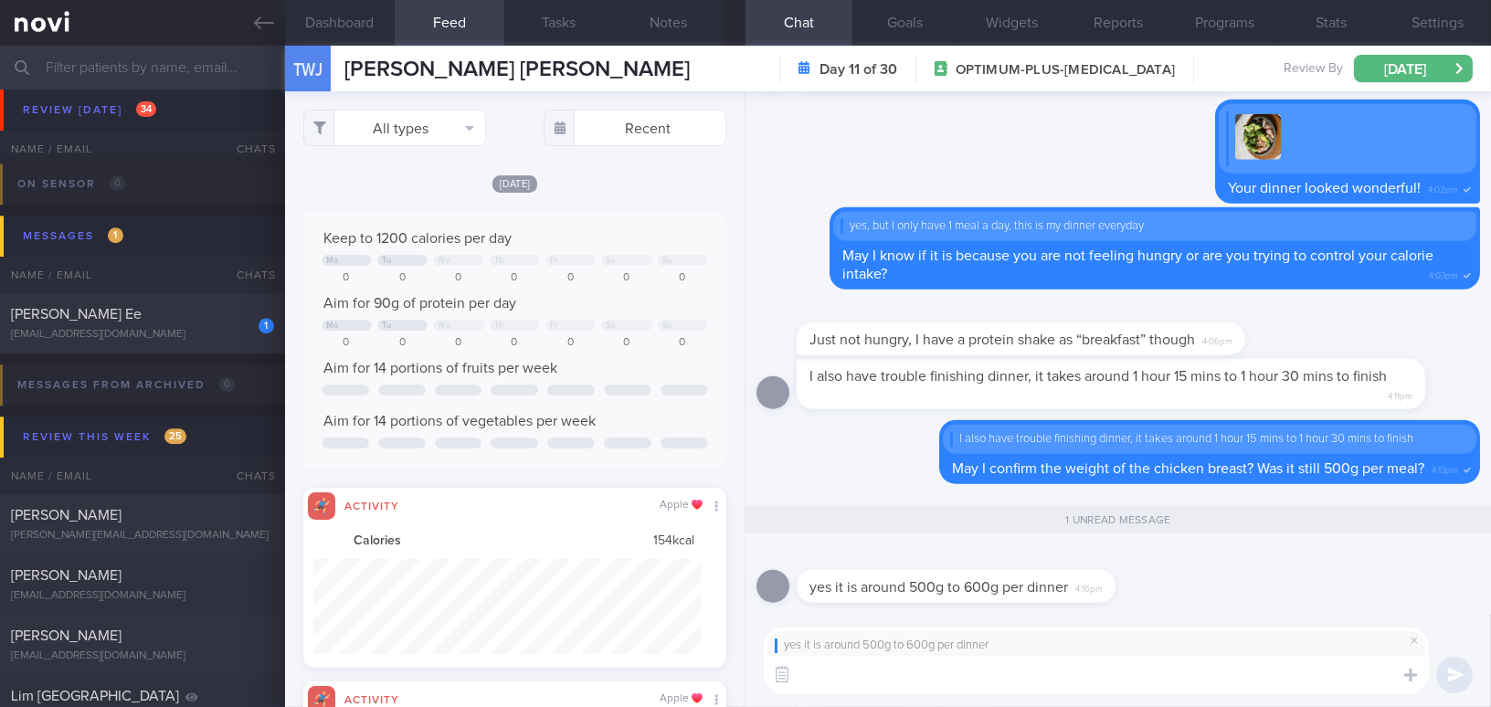
paste textarea "I suggest that you consider splitting that portion into two servings per day, f…"
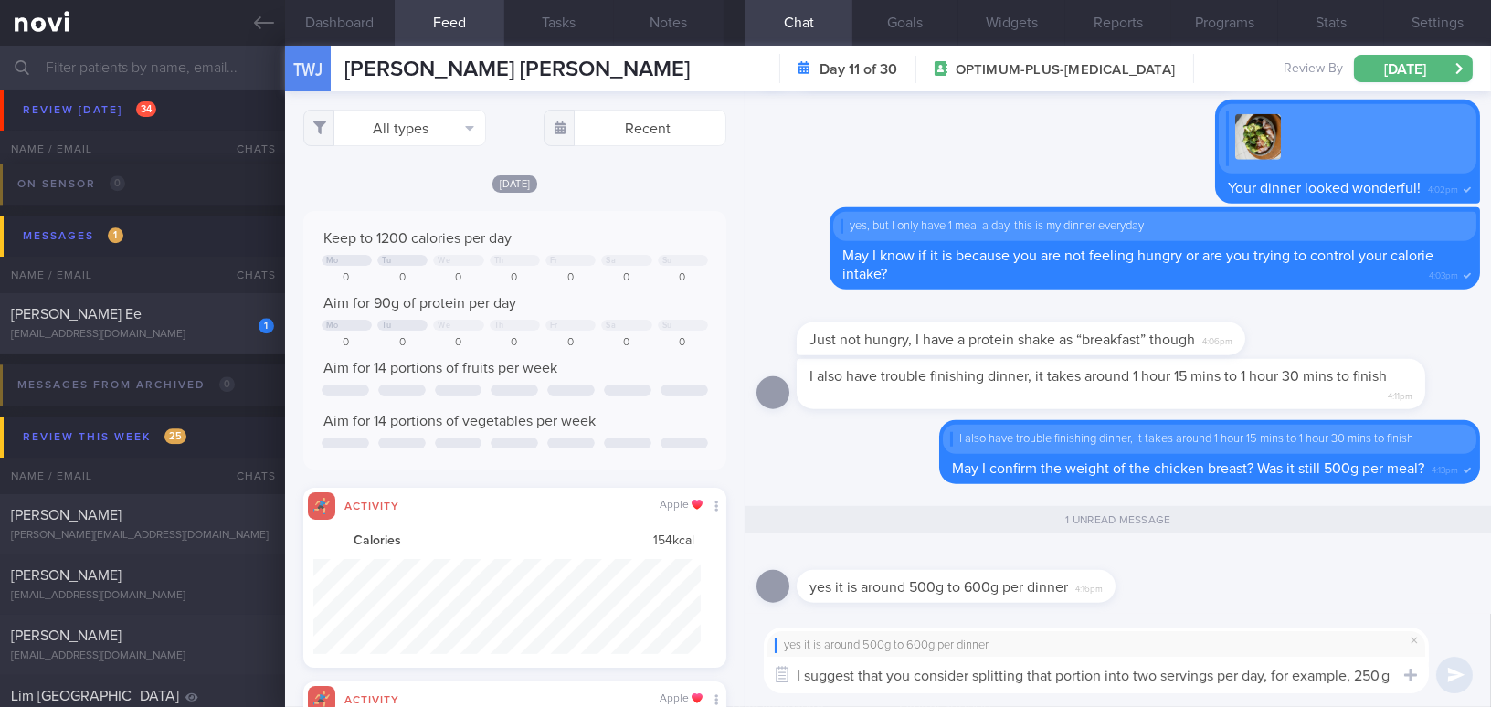
scroll to position [-57, 0]
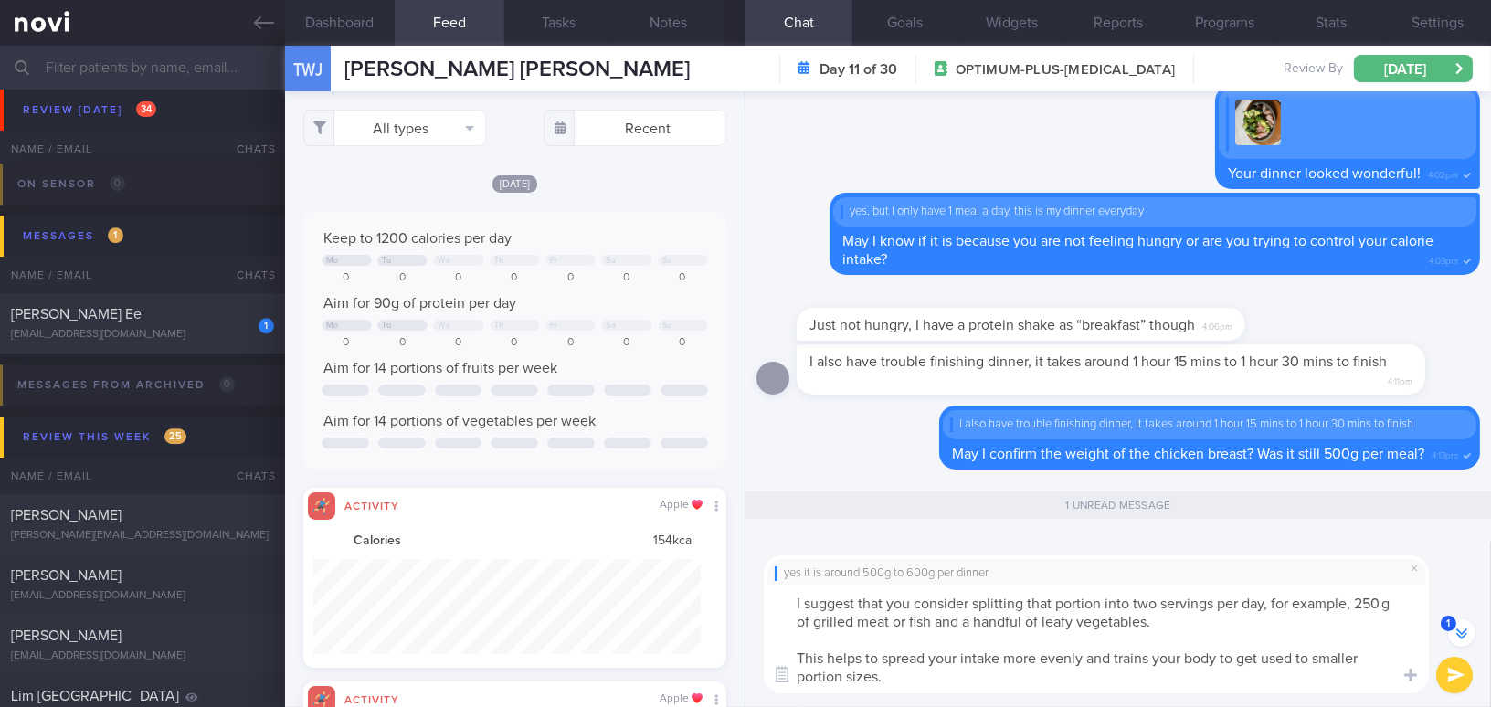
drag, startPoint x: 1132, startPoint y: 602, endPoint x: 1159, endPoint y: 602, distance: 26.5
click at [1159, 602] on textarea "I suggest that you consider splitting that portion into two servings per day, f…" at bounding box center [1096, 639] width 665 height 109
drag, startPoint x: 1273, startPoint y: 601, endPoint x: 1337, endPoint y: 602, distance: 64.0
click at [1337, 602] on textarea "I suggest that you consider splitting that portion into 2 servings per day, for…" at bounding box center [1096, 639] width 665 height 109
click at [1154, 625] on textarea "I suggest that you consider splitting that portion into 2 servings per day, for…" at bounding box center [1096, 639] width 665 height 109
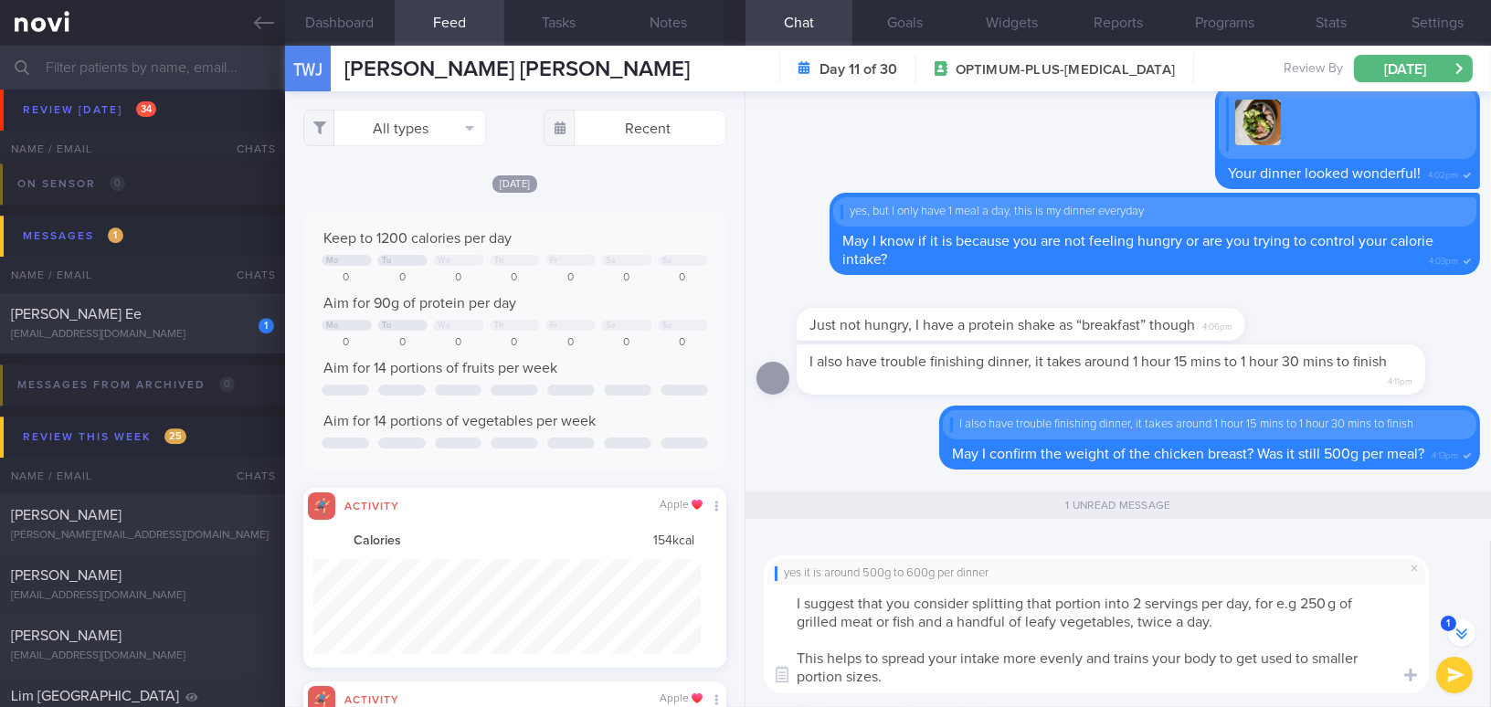
type textarea "I suggest that you consider splitting that portion into 2 servings per day, for…"
click at [1447, 673] on button "submit" at bounding box center [1454, 675] width 37 height 37
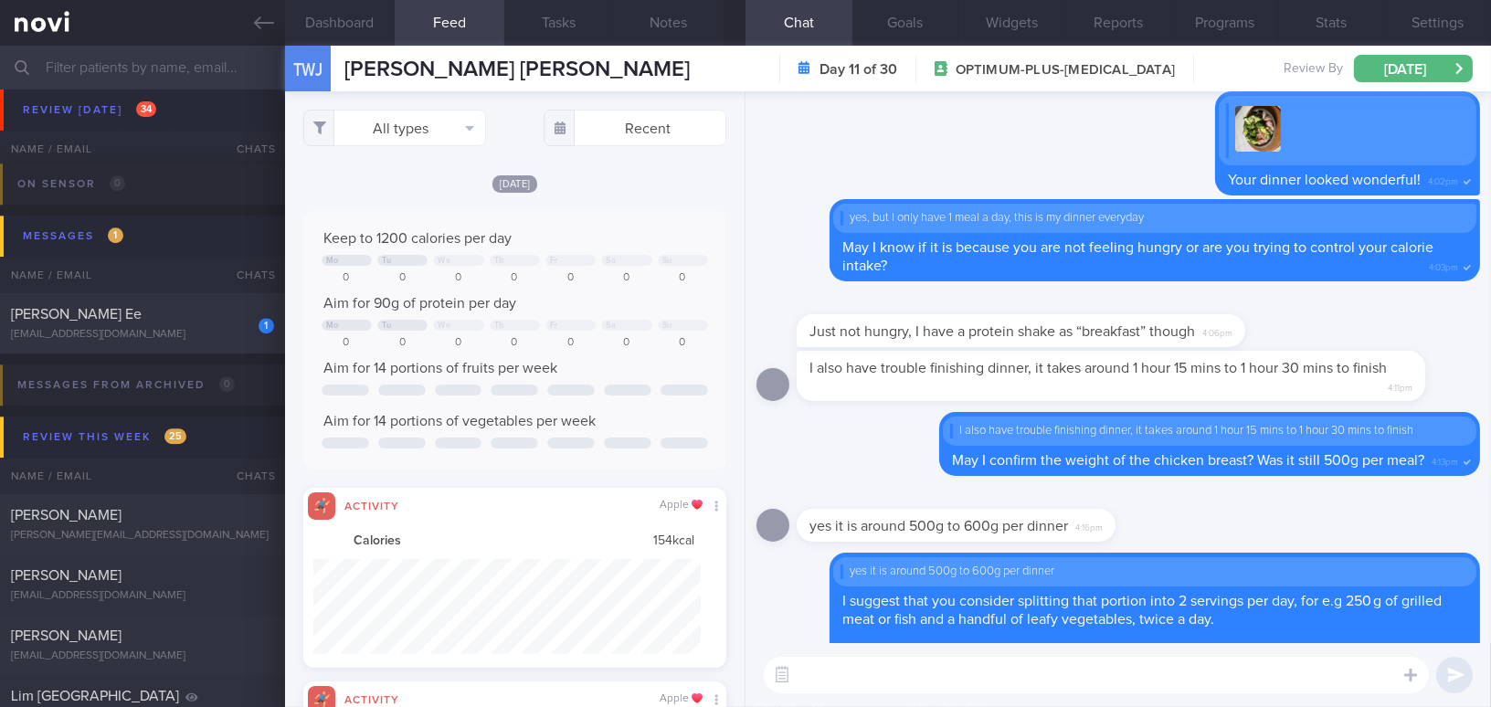
scroll to position [0, 0]
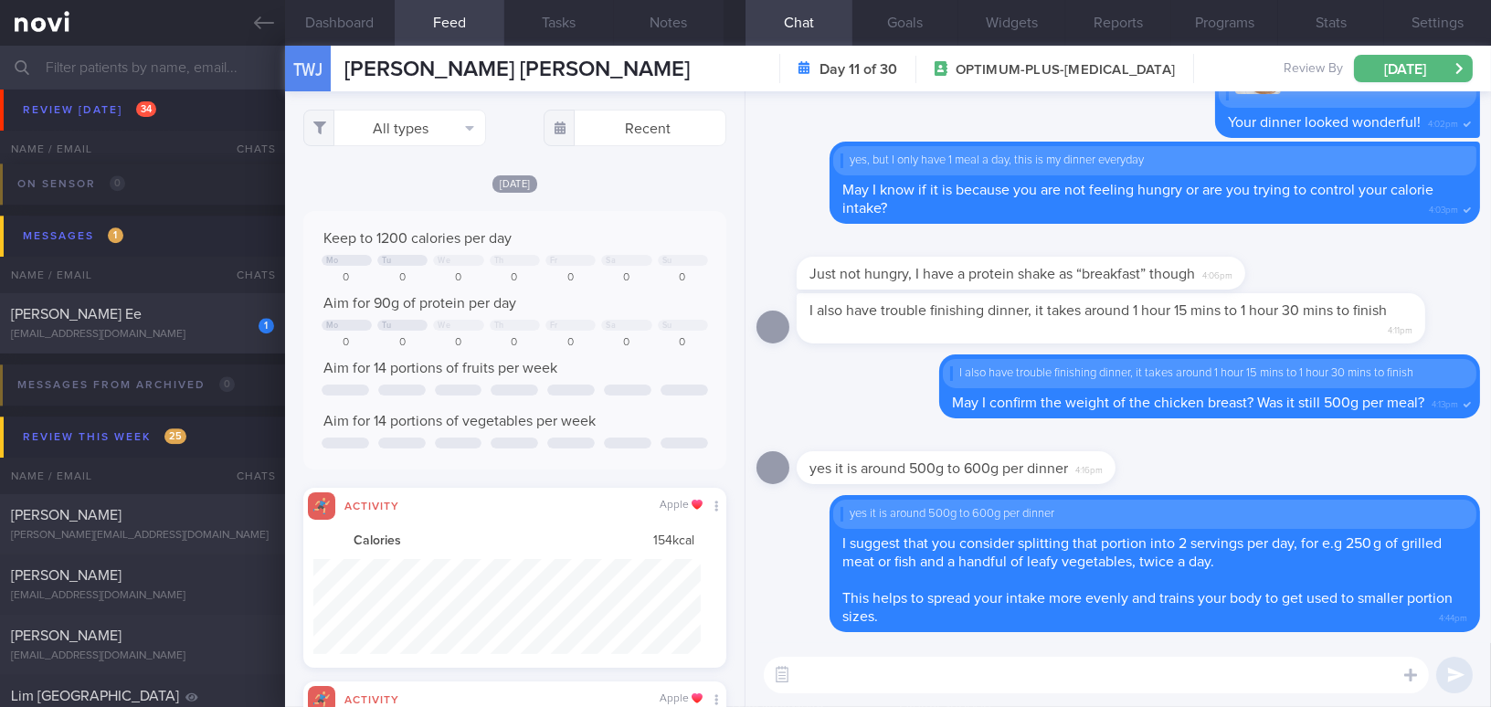
paste textarea "Additionally, try to increase the variety of your foods, such as choosing diffe…"
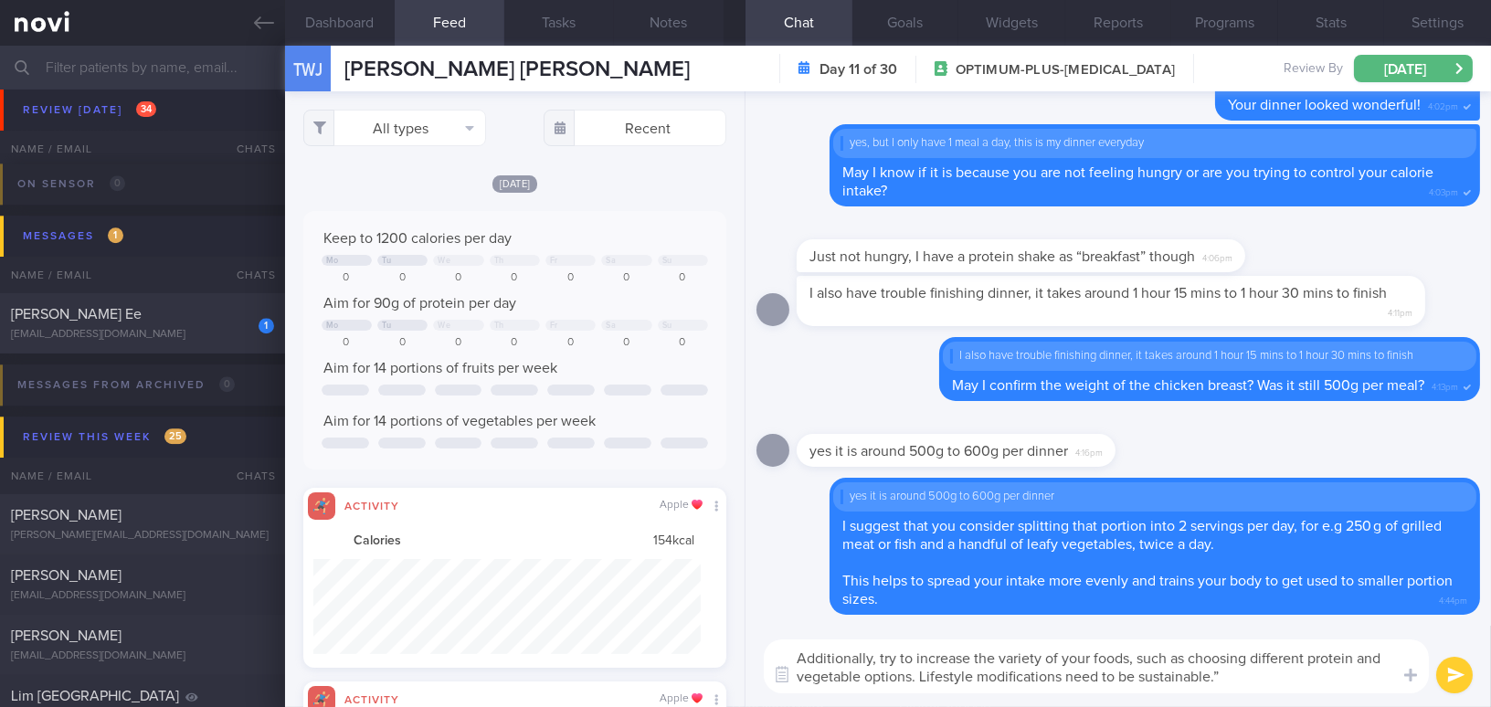
drag, startPoint x: 1132, startPoint y: 659, endPoint x: 1187, endPoint y: 658, distance: 54.8
click at [1187, 658] on textarea "Additionally, try to increase the variety of your foods, such as choosing diffe…" at bounding box center [1096, 667] width 665 height 54
click at [1244, 678] on textarea "Additionally, try to increase the variety of your foods by choosing different p…" at bounding box center [1096, 667] width 665 height 54
paste textarea "I’m concerned that you may experience taste fatigue, which could make this appr…"
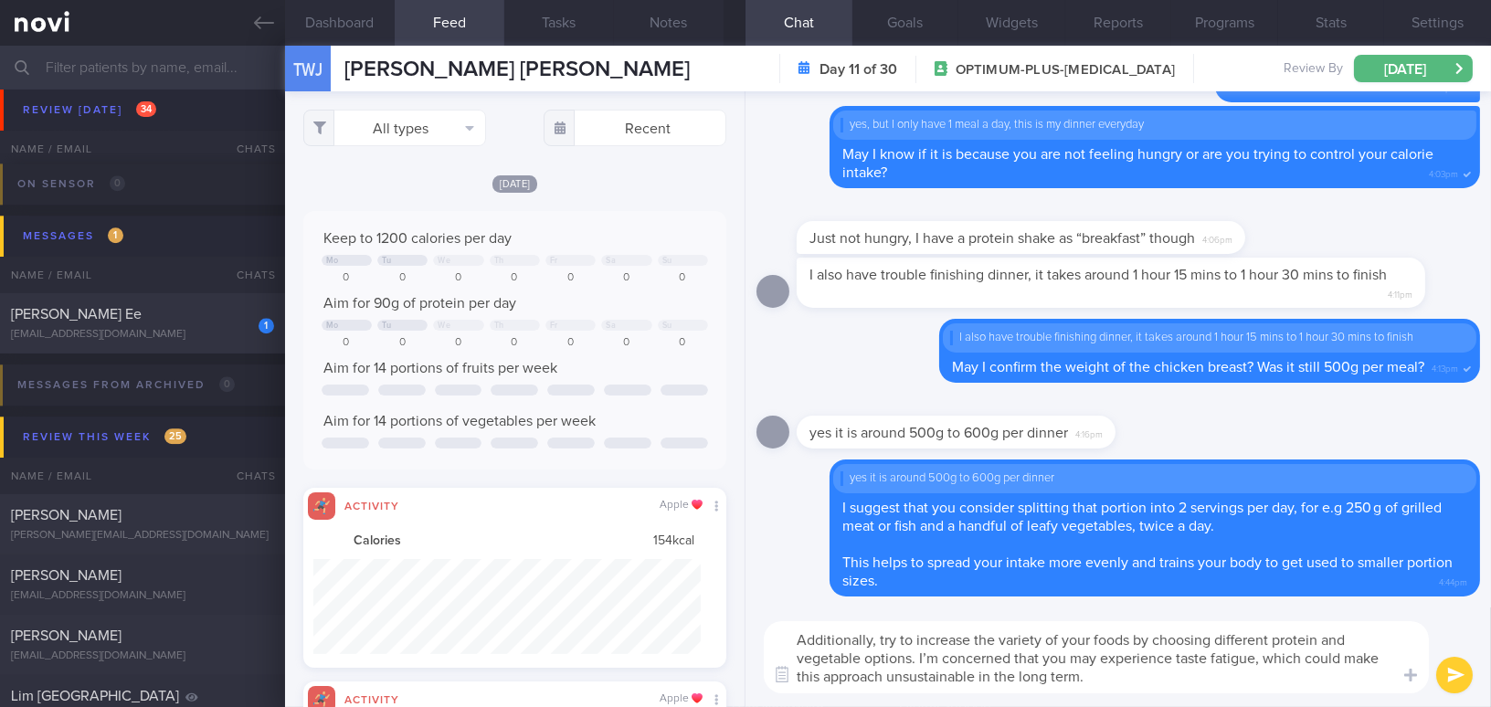
type textarea "Additionally, try to increase the variety of your foods by choosing different p…"
click at [1457, 677] on button "submit" at bounding box center [1454, 675] width 37 height 37
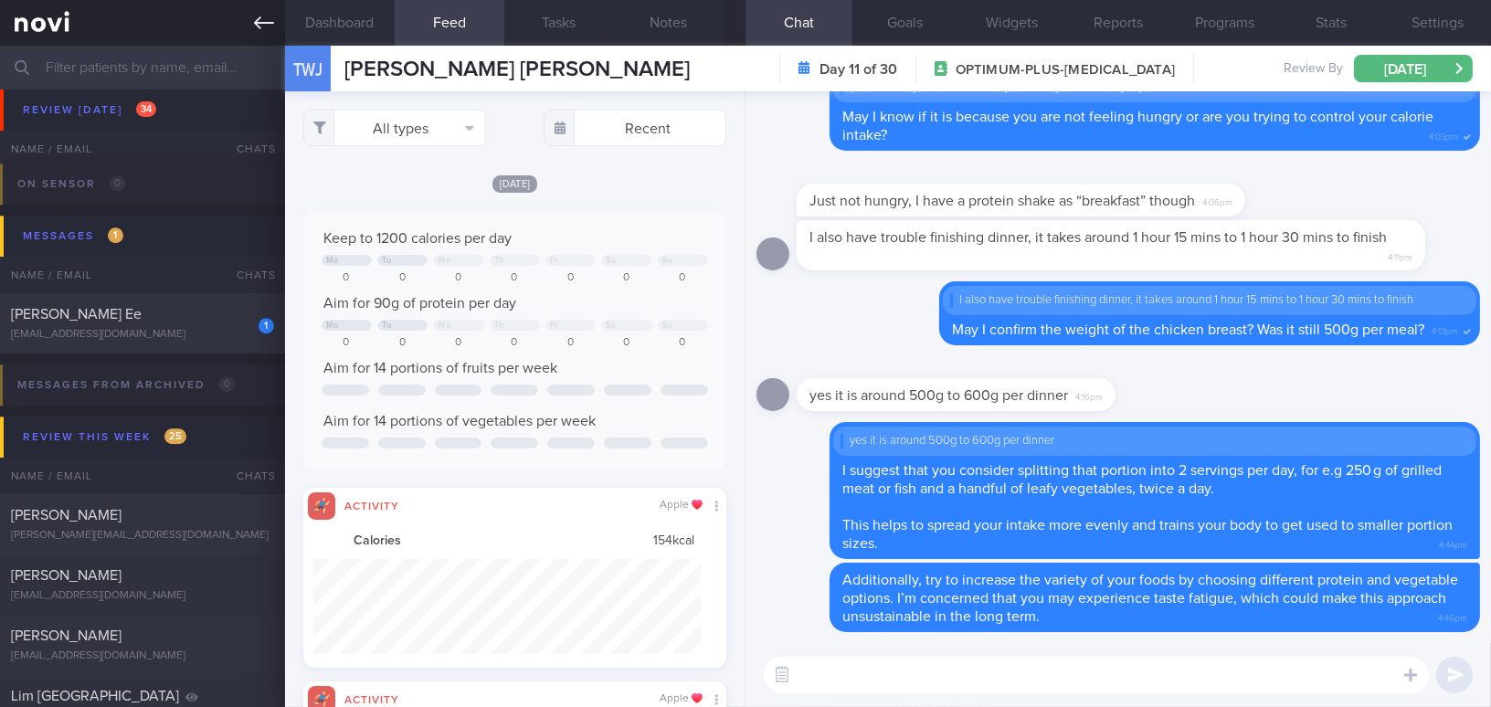
click at [266, 30] on icon at bounding box center [264, 23] width 20 height 20
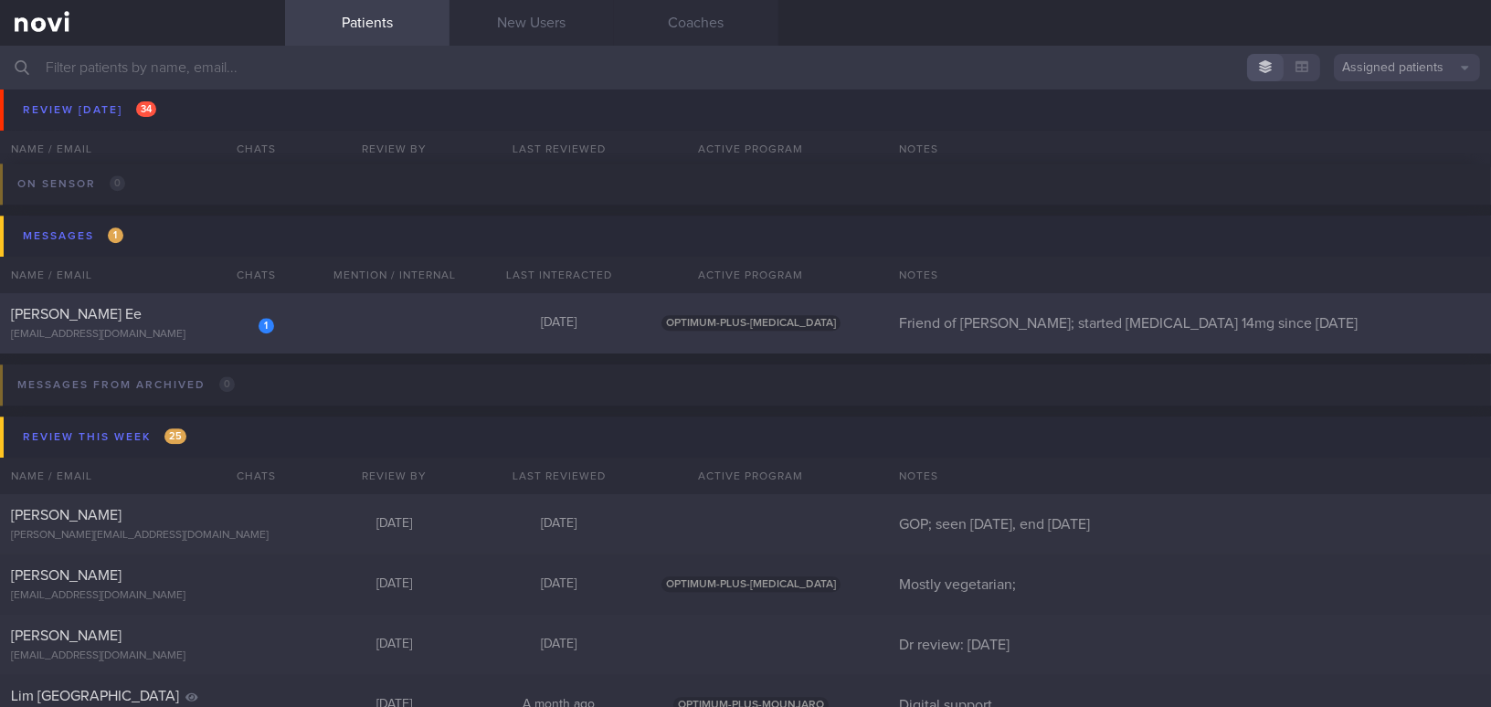
click at [207, 305] on div "[PERSON_NAME] Ee" at bounding box center [140, 314] width 259 height 18
select select "9"
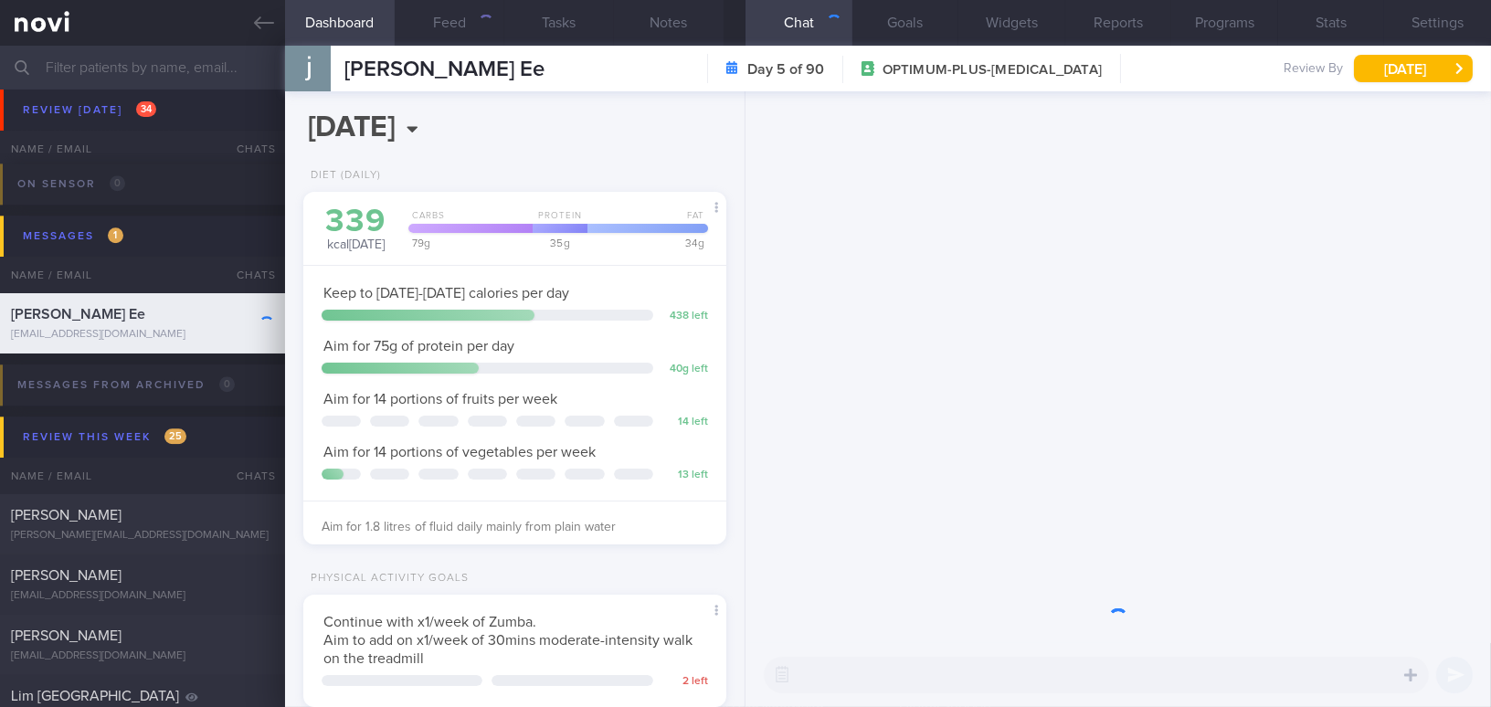
scroll to position [215, 377]
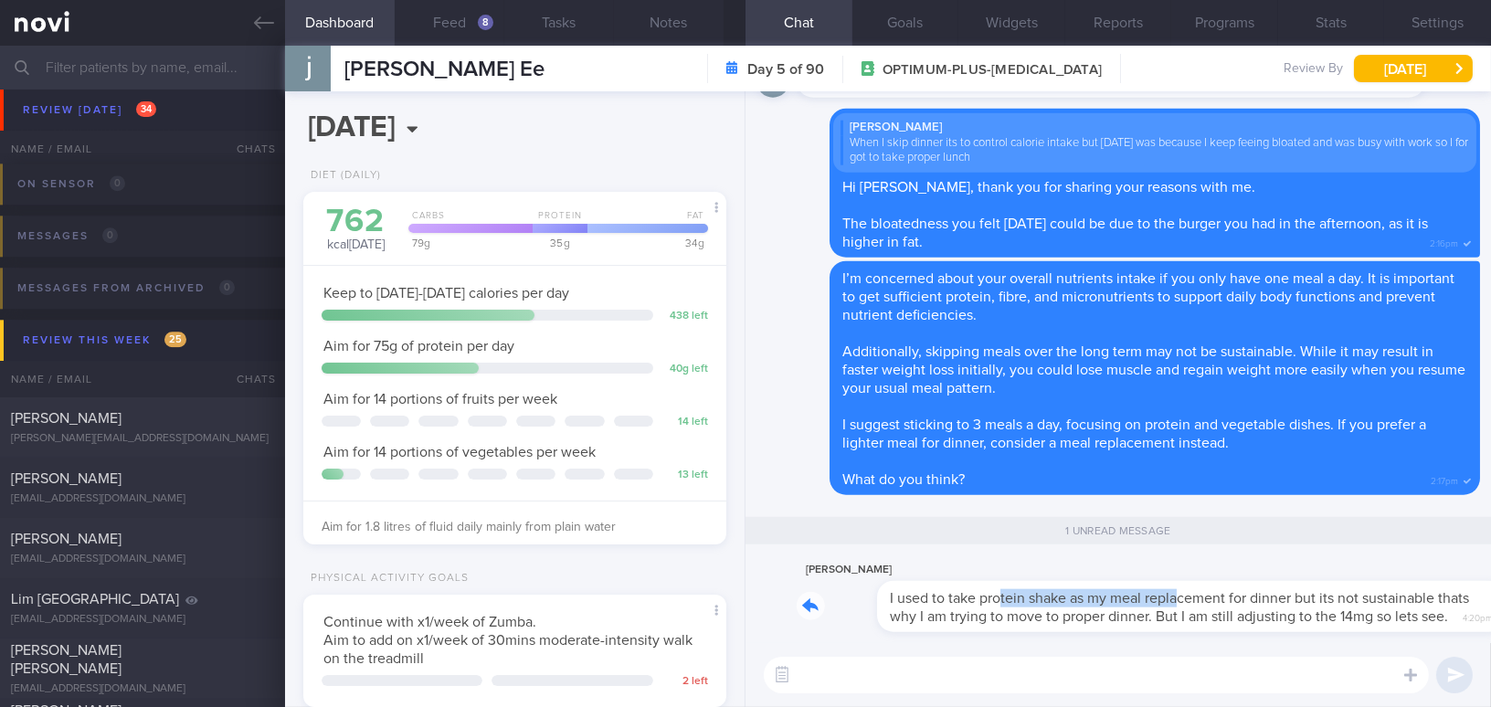
drag, startPoint x: 921, startPoint y: 567, endPoint x: 1103, endPoint y: 565, distance: 181.9
click at [1103, 565] on div "janice yap I used to take protein shake as my meal replacement for dinner but i…" at bounding box center [1139, 595] width 684 height 73
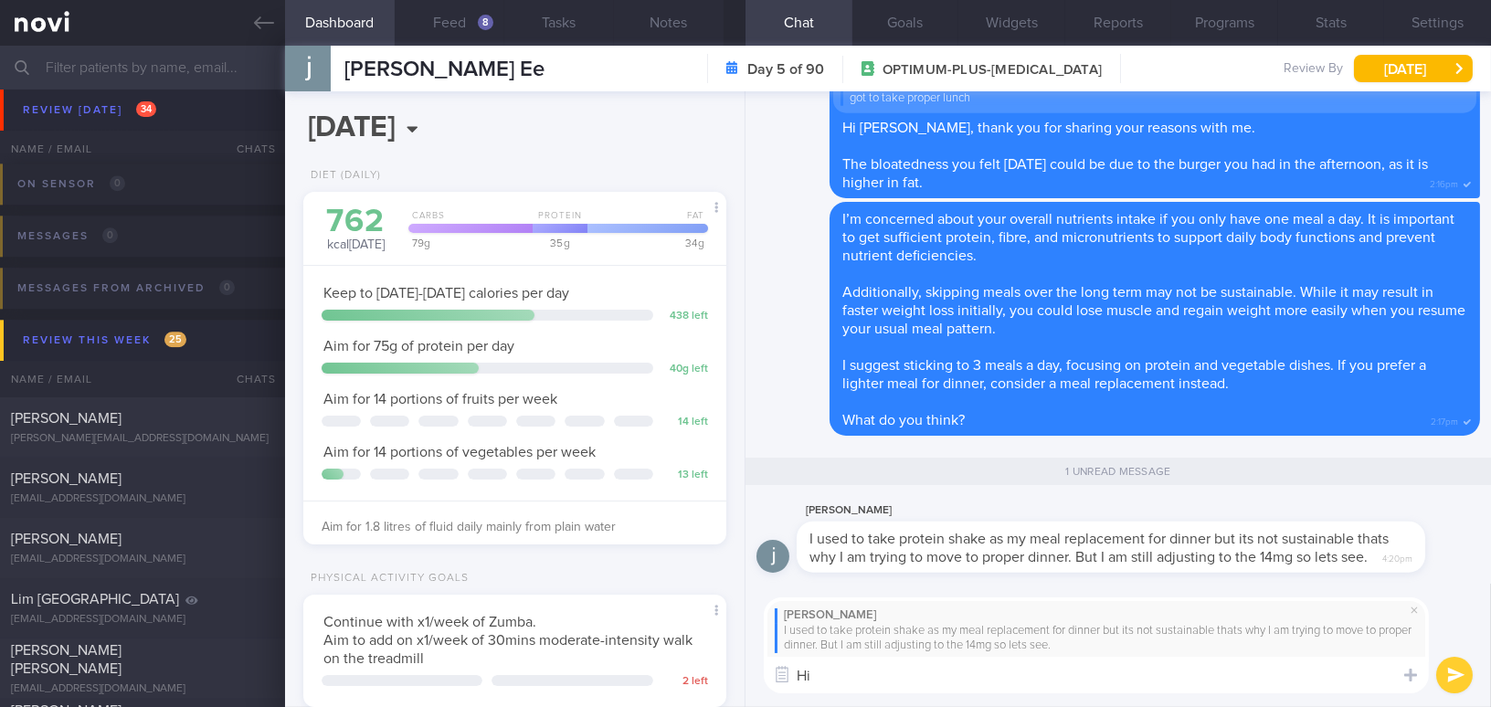
type textarea "H"
type textarea "Yes, I'm also concerned that it ma"
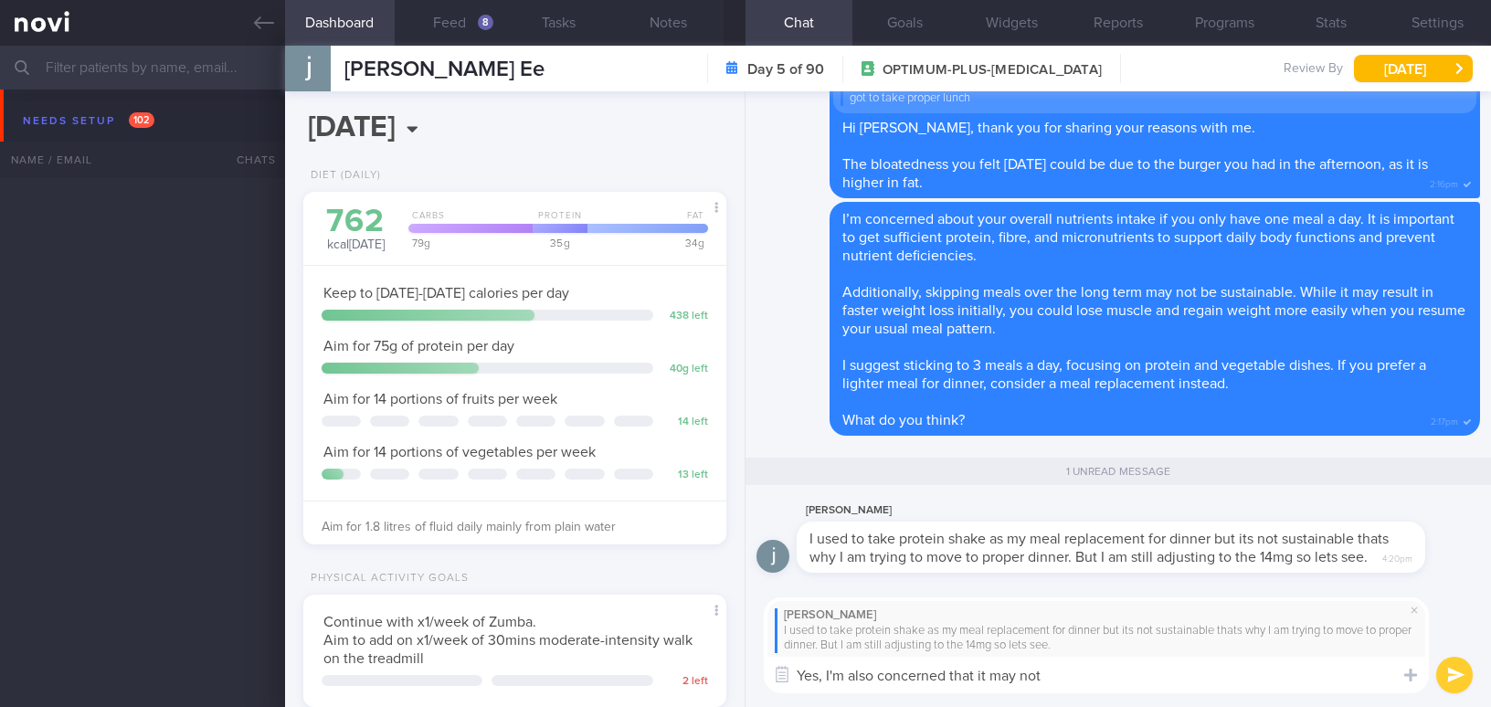
select select "9"
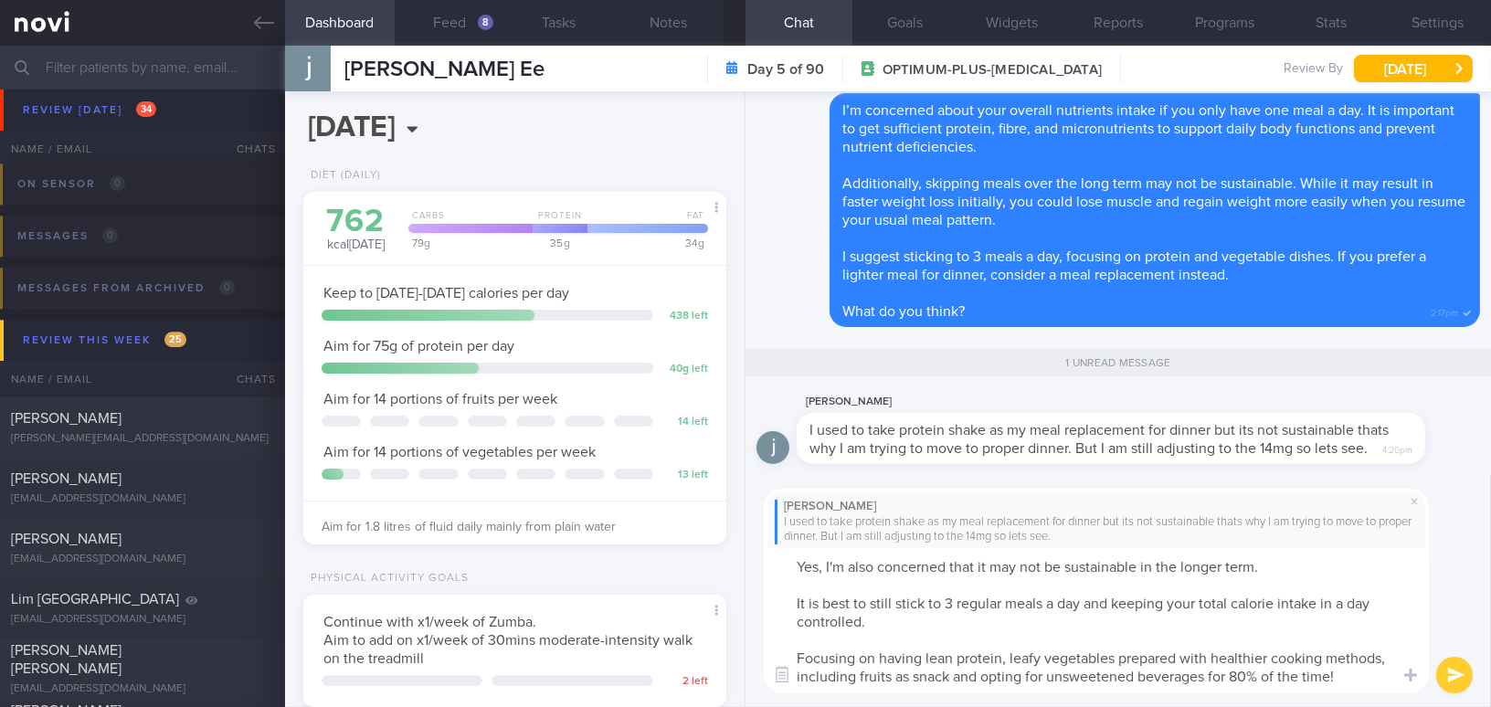
drag, startPoint x: 786, startPoint y: 562, endPoint x: 1347, endPoint y: 703, distance: 578.4
click at [1347, 703] on div "[PERSON_NAME] I used to take protein shake as my meal replacement for dinner bu…" at bounding box center [1119, 591] width 746 height 232
click at [841, 601] on textarea "Yes, I'm also concerned that it may not be sustainable in the longer term. It i…" at bounding box center [1096, 620] width 665 height 145
drag, startPoint x: 795, startPoint y: 563, endPoint x: 1353, endPoint y: 684, distance: 571.2
click at [1353, 684] on textarea "Yes, I'm also concerned that it may not be sustainable in the longer term. It i…" at bounding box center [1096, 620] width 665 height 145
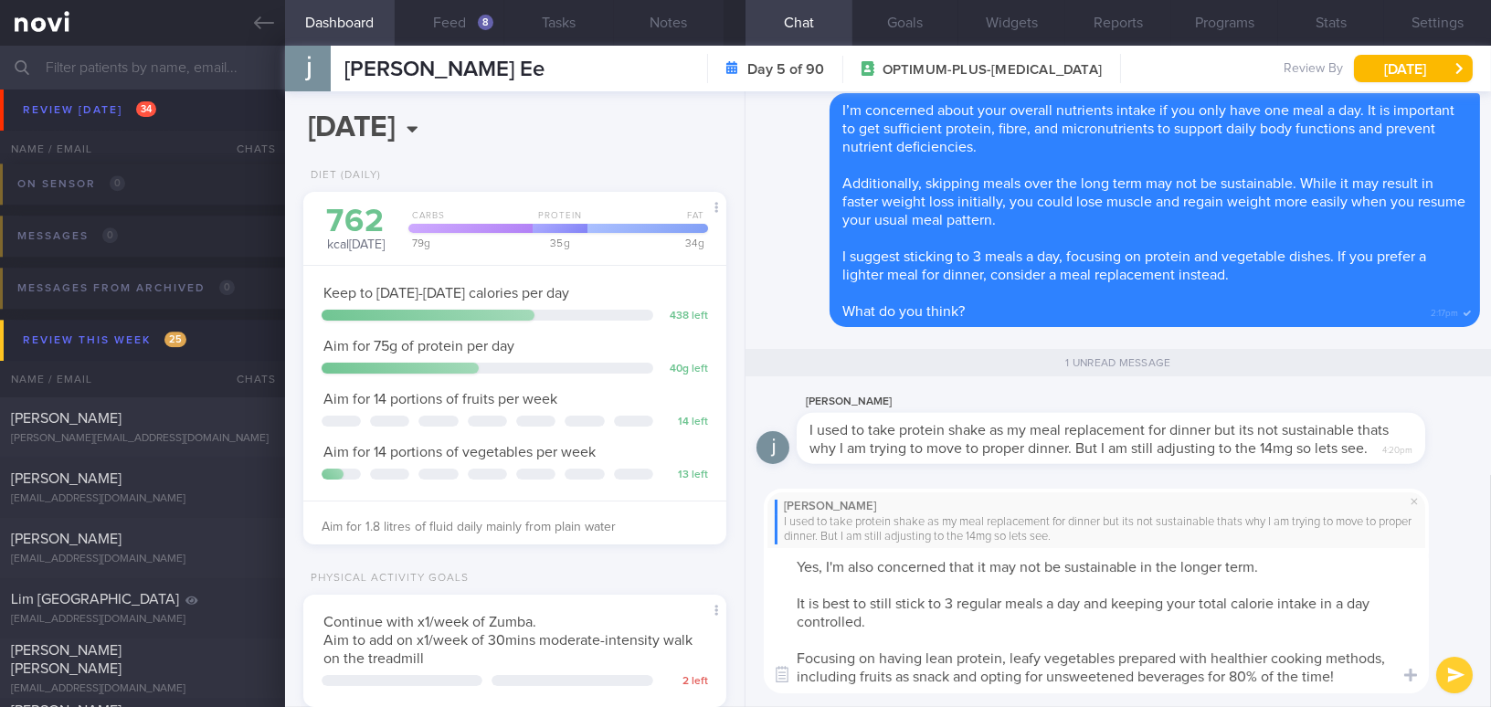
paste textarea "’m also concerned that this may not be sustainable in the long term. It’s best …"
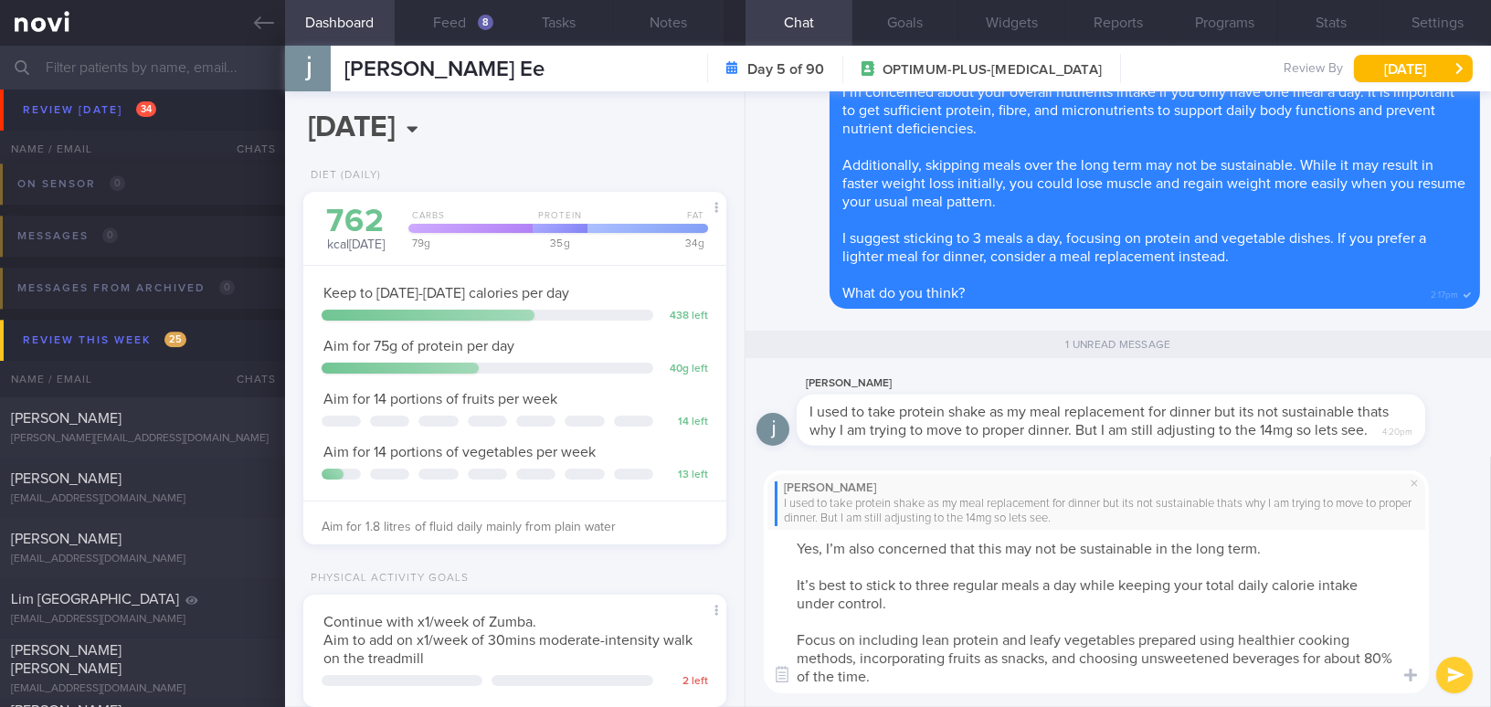
click at [812, 588] on textarea "Yes, I’m also concerned that this may not be sustainable in the long term. It’s…" at bounding box center [1096, 612] width 665 height 164
drag, startPoint x: 920, startPoint y: 580, endPoint x: 955, endPoint y: 581, distance: 34.7
click at [955, 581] on textarea "Yes, I’m also concerned that this may not be sustainable in the long term. It i…" at bounding box center [1096, 612] width 665 height 164
click at [1010, 650] on textarea "Yes, I’m also concerned that this may not be sustainable in the long term. It i…" at bounding box center [1096, 612] width 665 height 164
drag, startPoint x: 1307, startPoint y: 658, endPoint x: 1368, endPoint y: 656, distance: 61.3
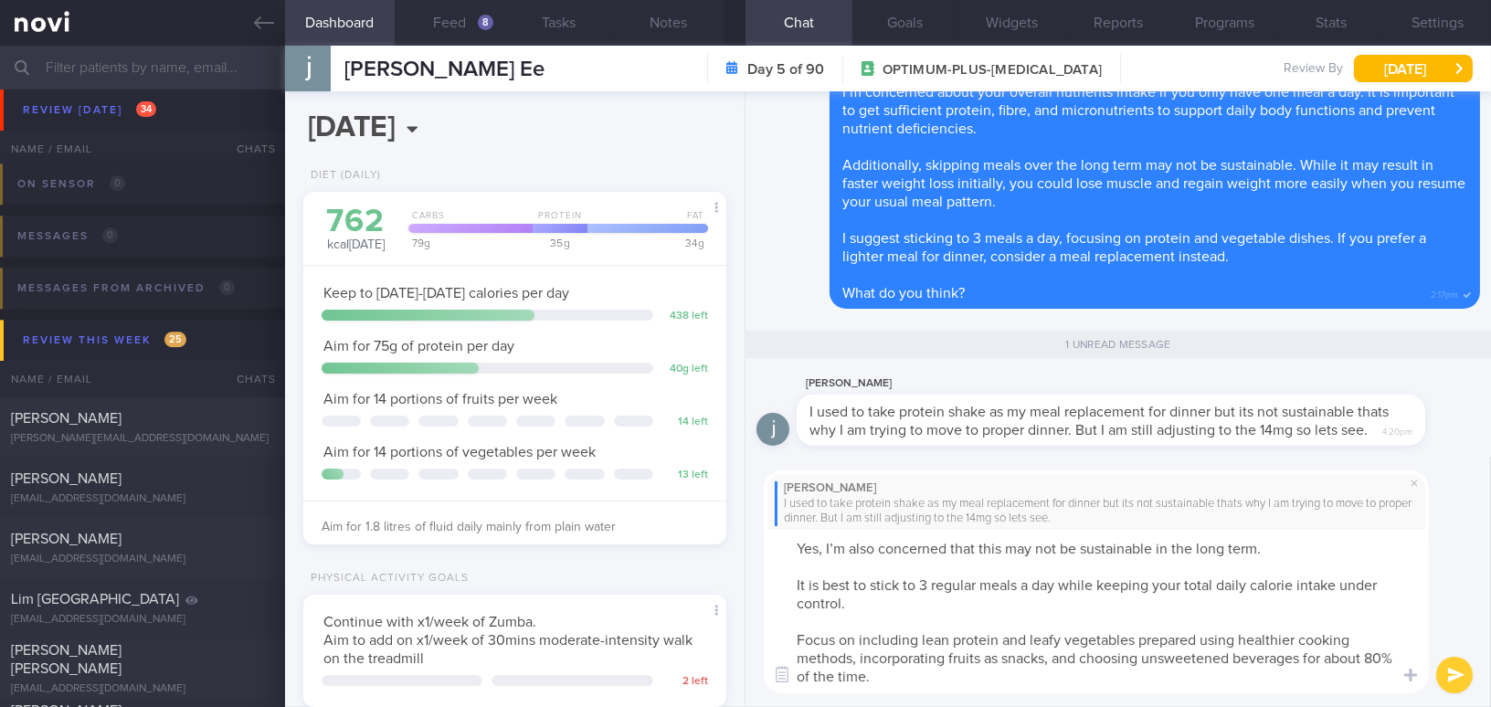
click at [1368, 656] on textarea "Yes, I’m also concerned that this may not be sustainable in the long term. It i…" at bounding box center [1096, 612] width 665 height 164
click at [1337, 682] on textarea "Yes, I’m also concerned that this may not be sustainable in the long term. It i…" at bounding box center [1096, 612] width 665 height 164
drag, startPoint x: 1330, startPoint y: 659, endPoint x: 1376, endPoint y: 656, distance: 45.8
click at [1376, 656] on textarea "Yes, I’m also concerned that this may not be sustainable in the long term. It i…" at bounding box center [1096, 612] width 665 height 164
click at [1177, 673] on textarea "Yes, I’m also concerned that this may not be sustainable in the long term. It i…" at bounding box center [1096, 612] width 665 height 164
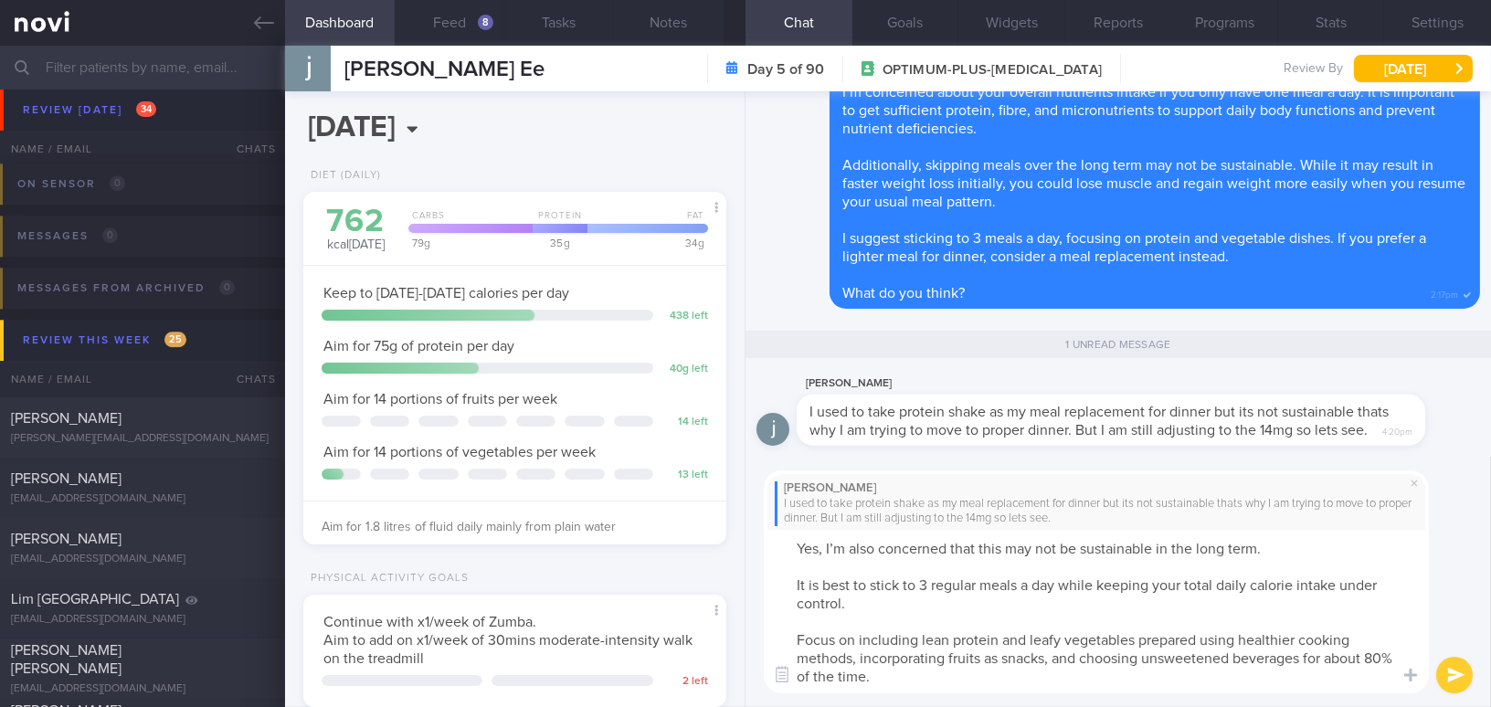
type textarea "Yes, I’m also concerned that this may not be sustainable in the long term. It i…"
click at [1443, 672] on button "submit" at bounding box center [1454, 675] width 37 height 37
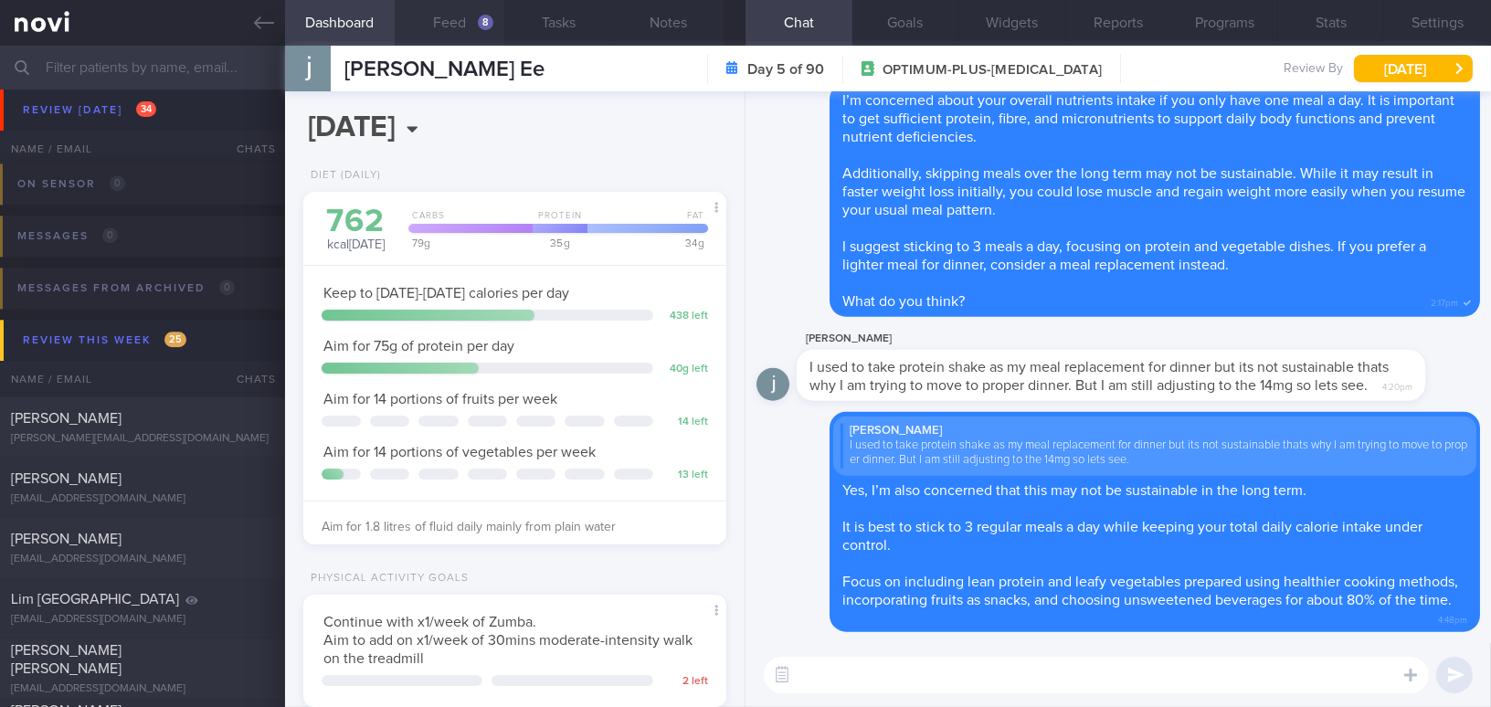
click at [443, 8] on button "Feed 8" at bounding box center [450, 23] width 110 height 46
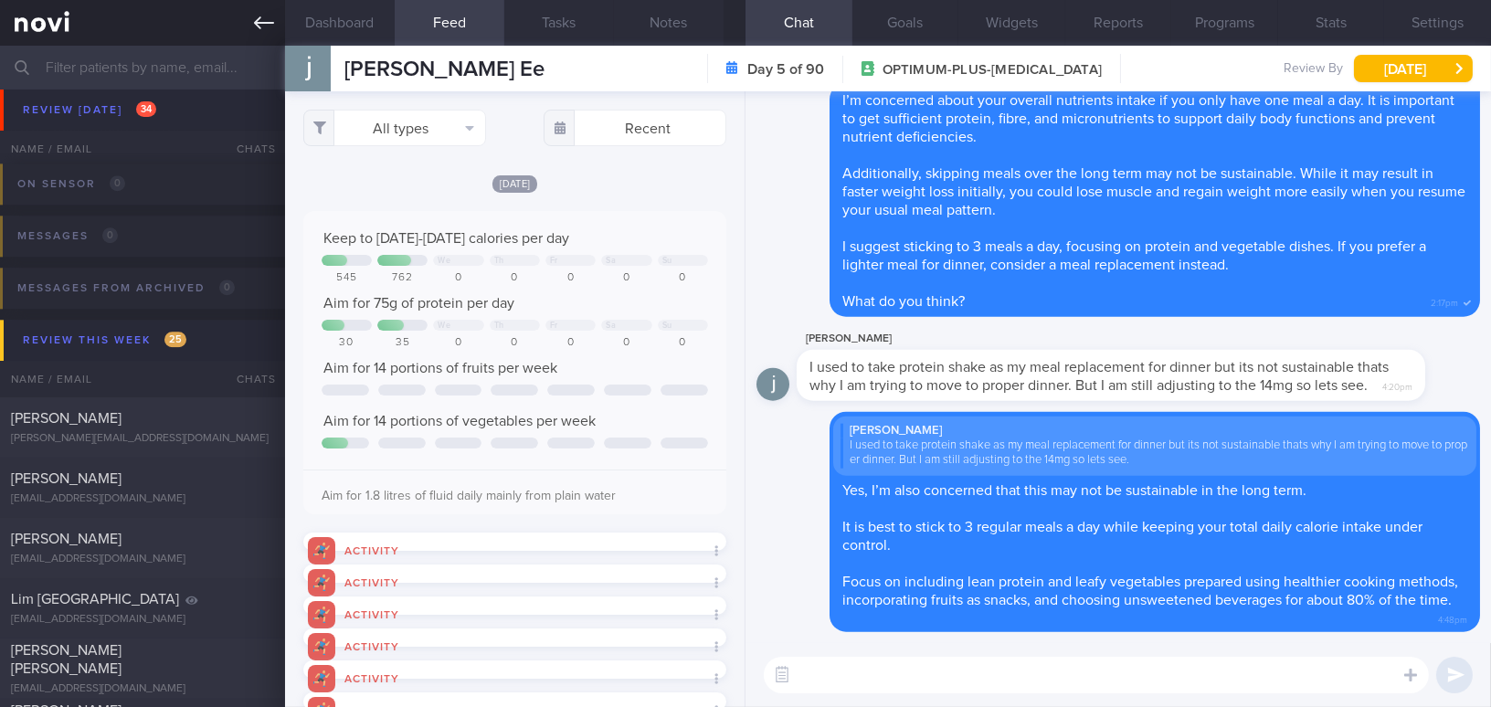
click at [261, 30] on icon at bounding box center [264, 23] width 20 height 20
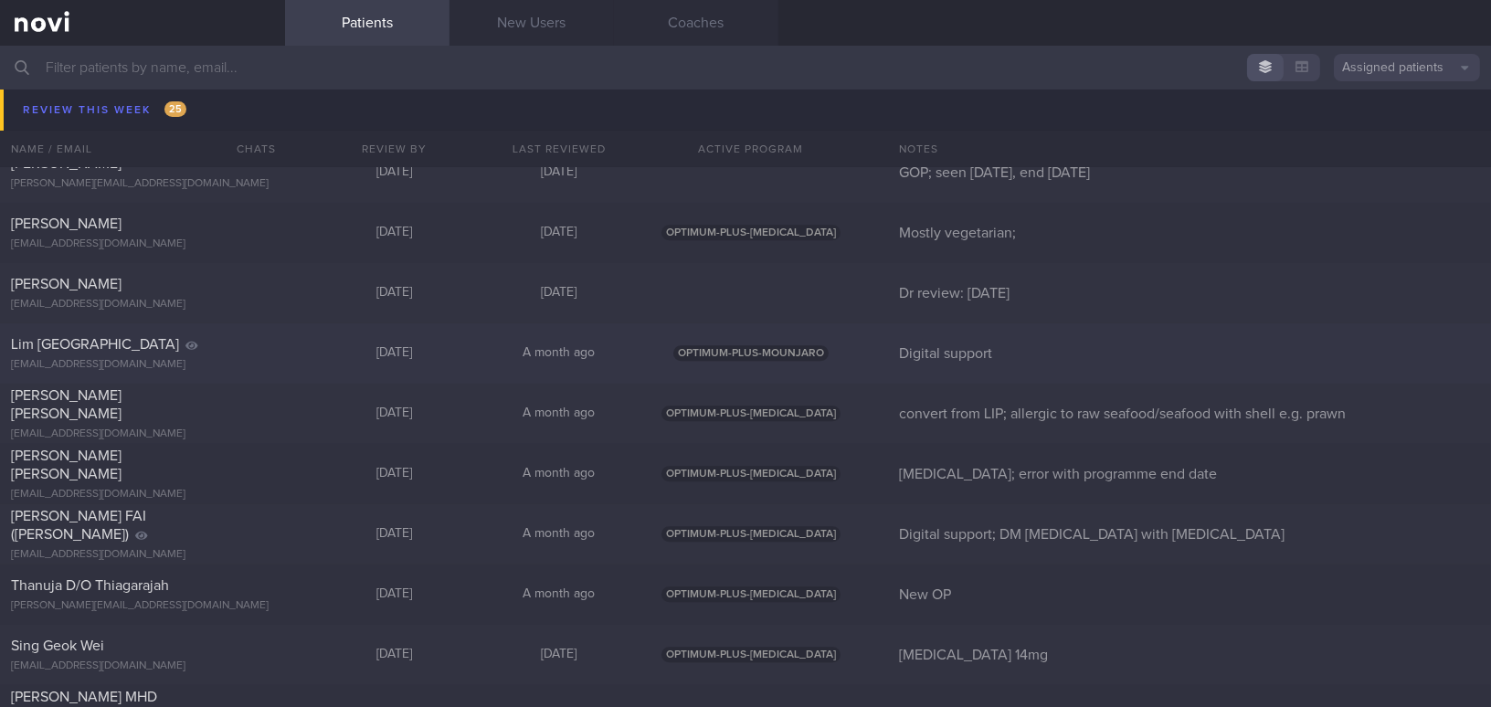
scroll to position [8649, 0]
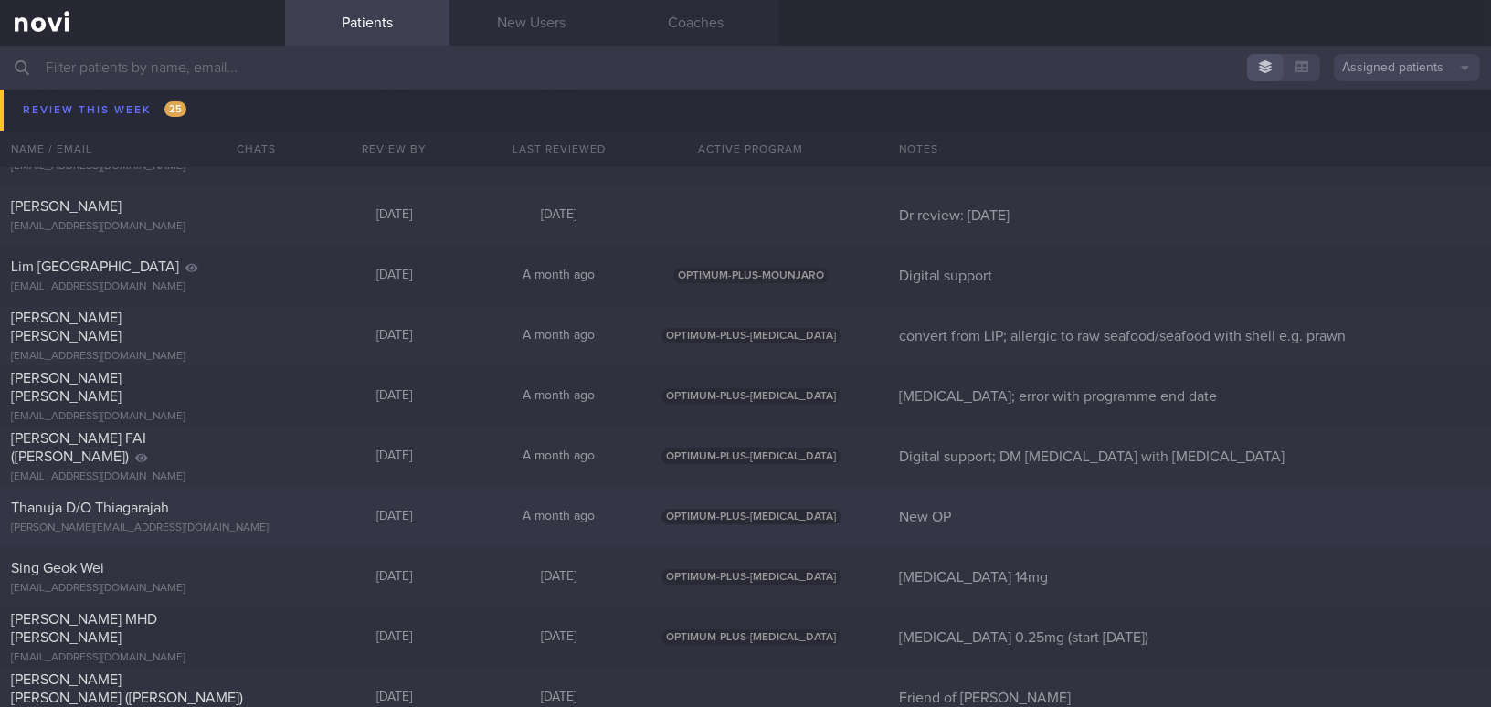
click at [141, 499] on div "Thanuja D/O Thiagarajah" at bounding box center [140, 508] width 259 height 18
select select "9"
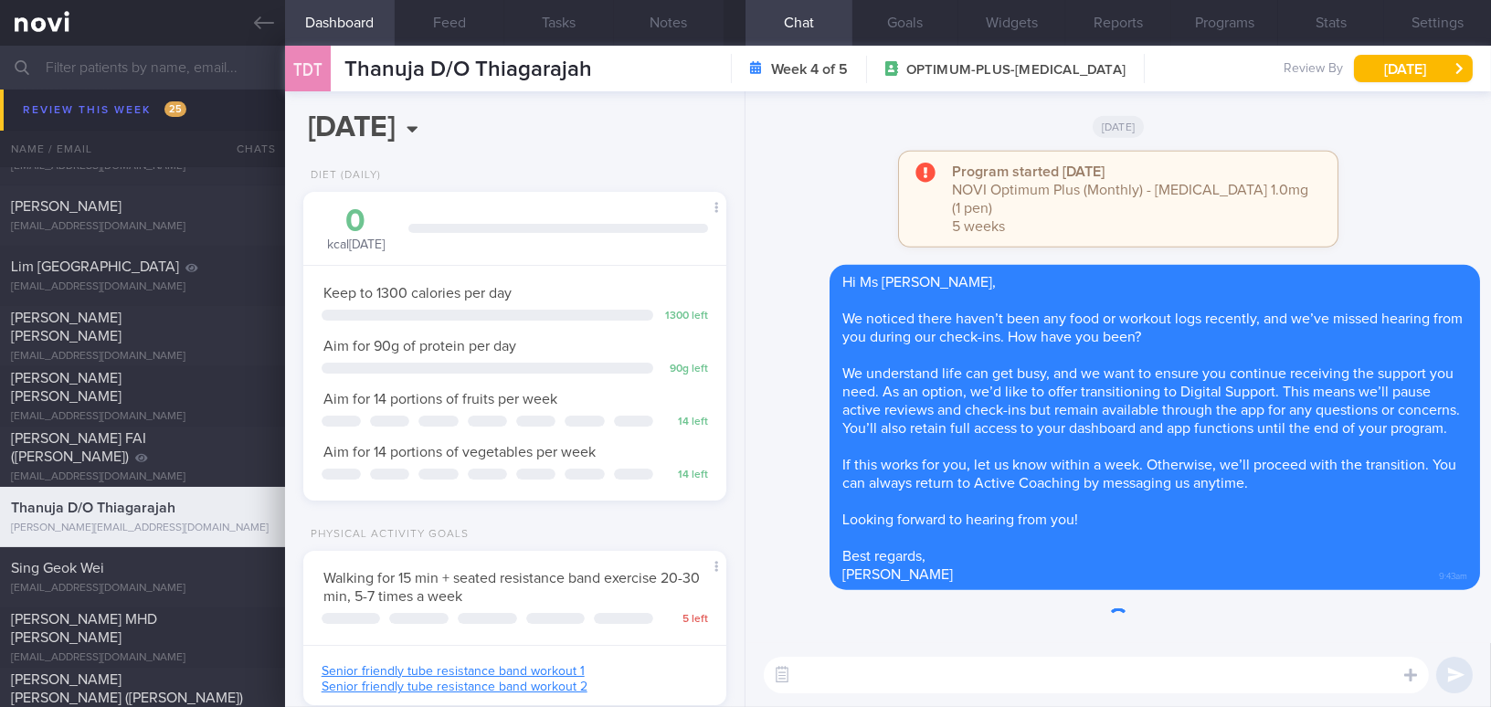
scroll to position [215, 377]
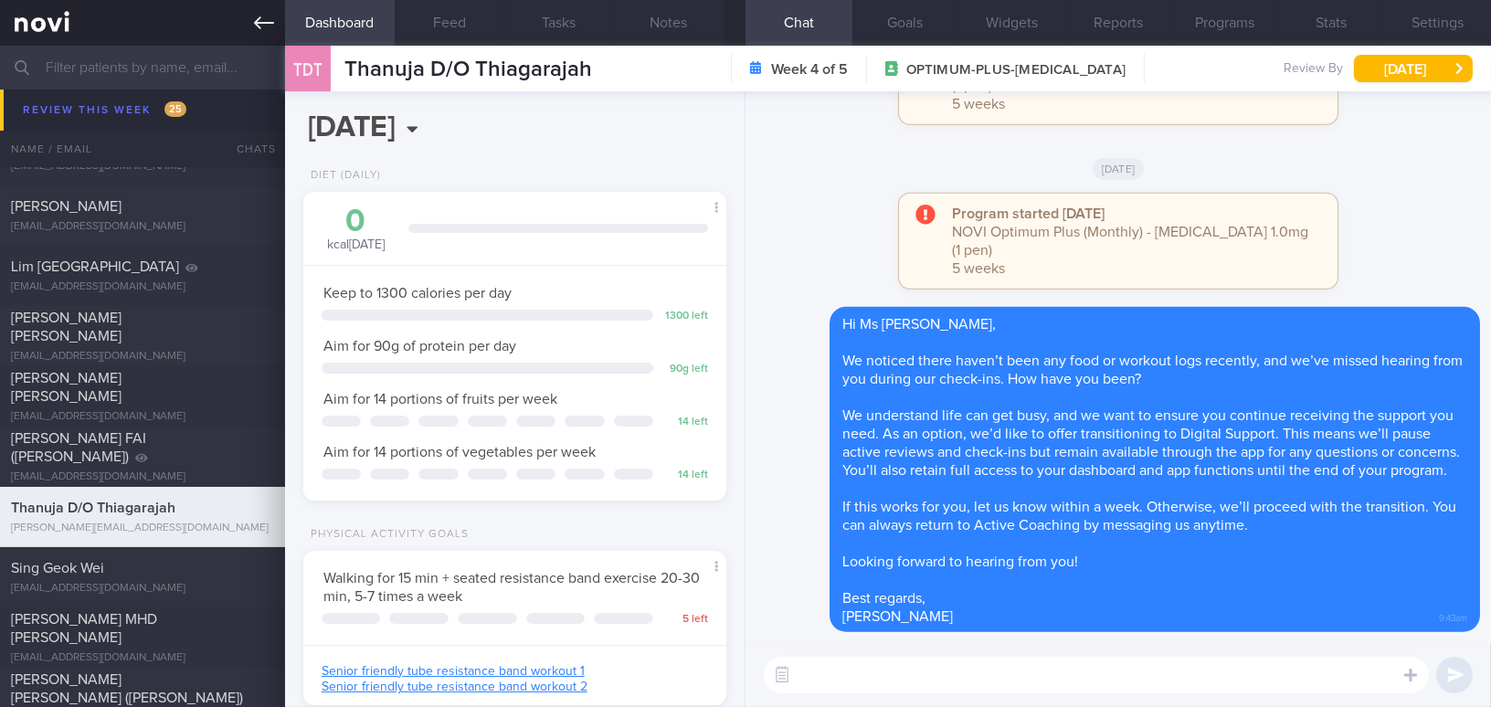
click at [258, 16] on icon at bounding box center [264, 23] width 20 height 20
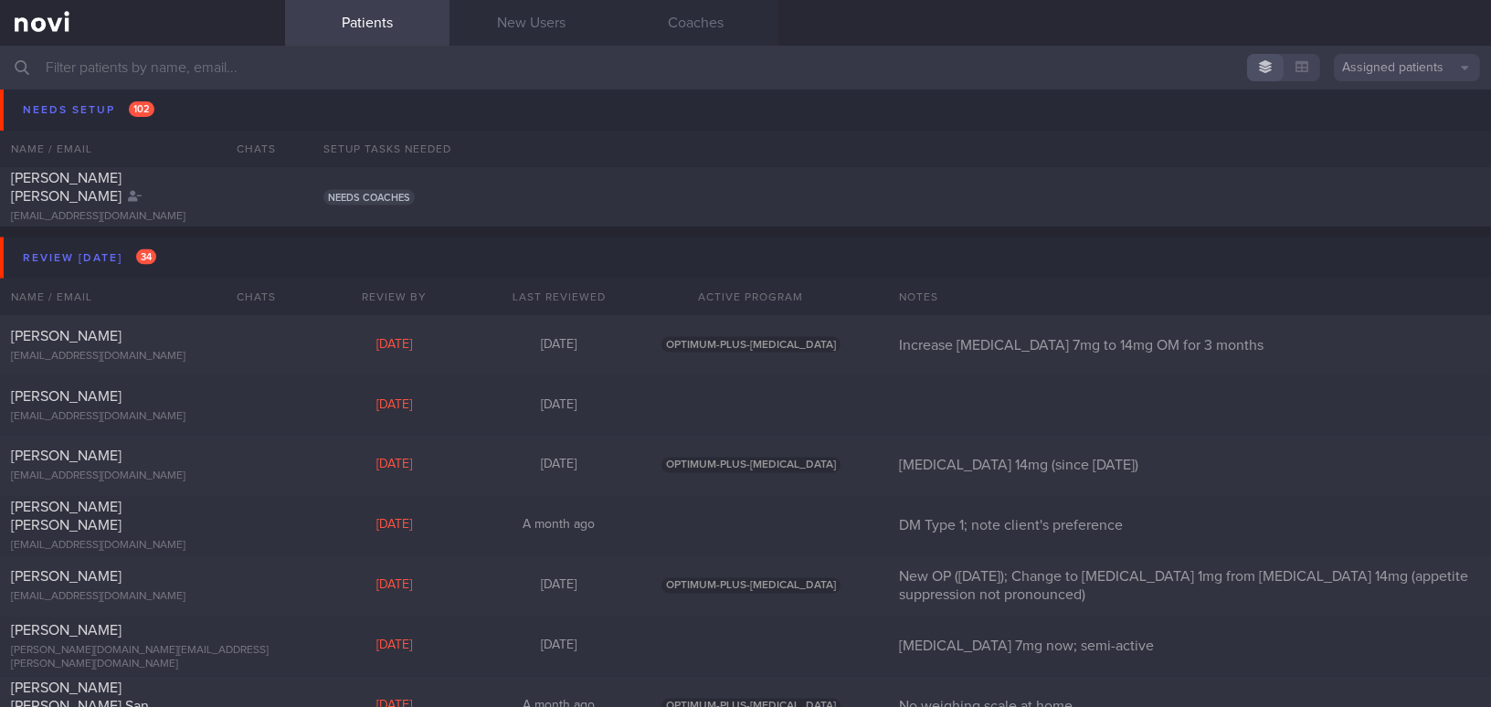
scroll to position [6072, 0]
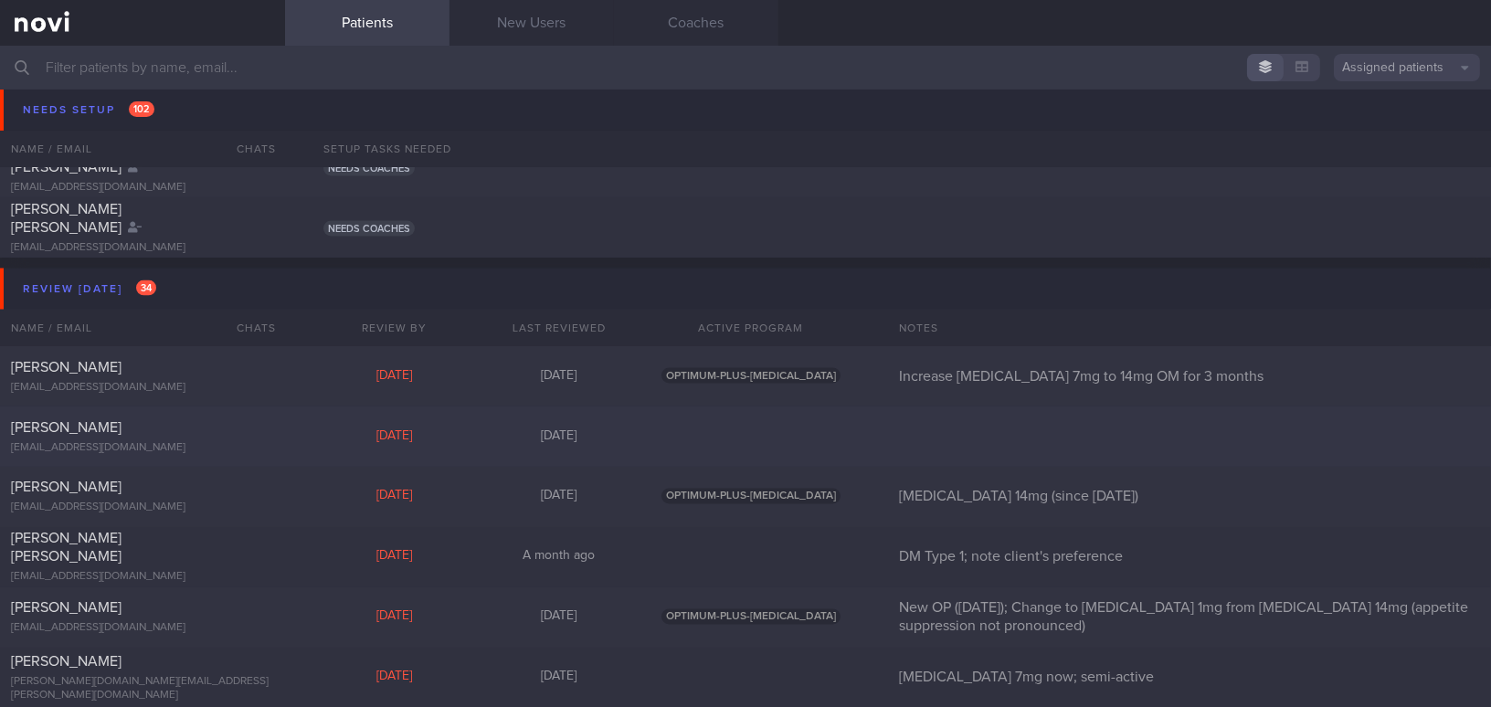
click at [201, 428] on div "Boyang Wang" at bounding box center [140, 428] width 259 height 18
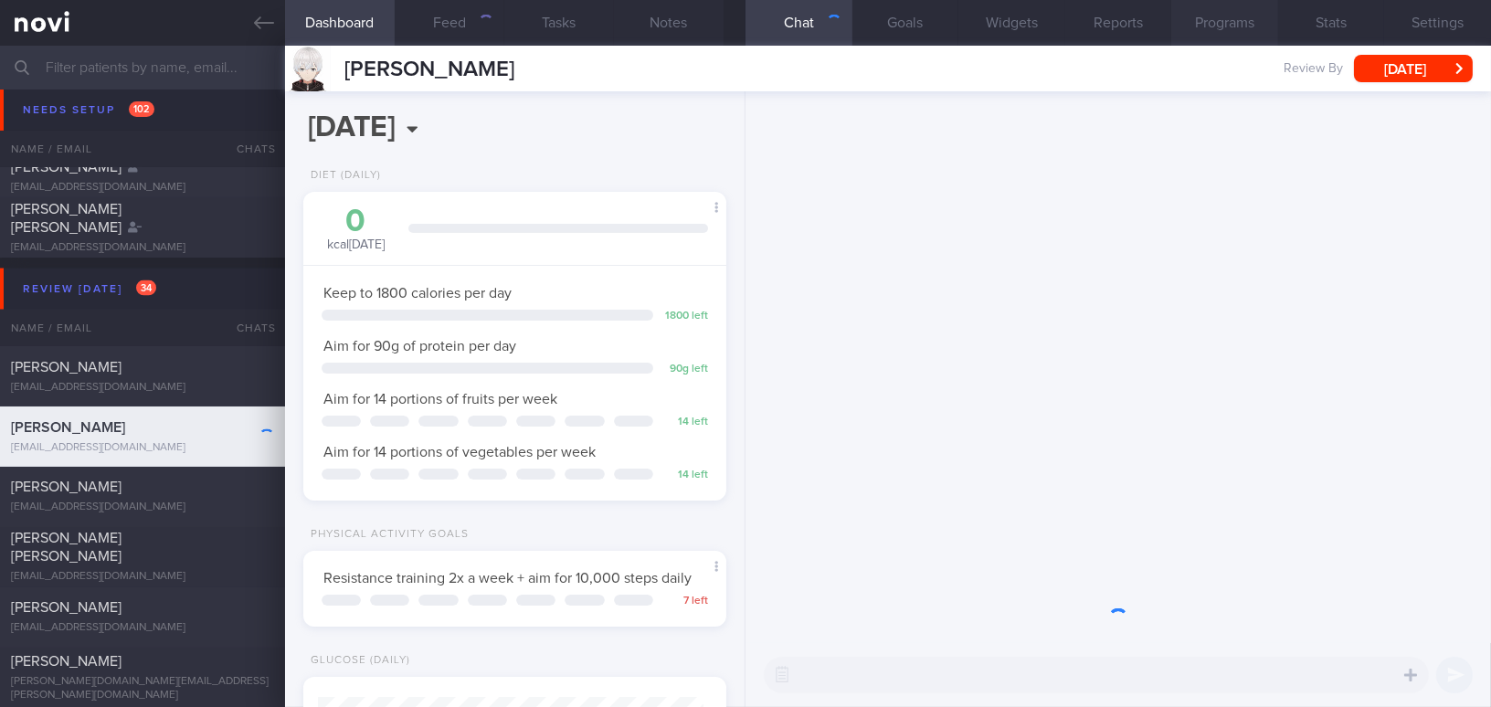
scroll to position [193, 385]
click at [1257, 24] on button "Programs" at bounding box center [1224, 23] width 107 height 46
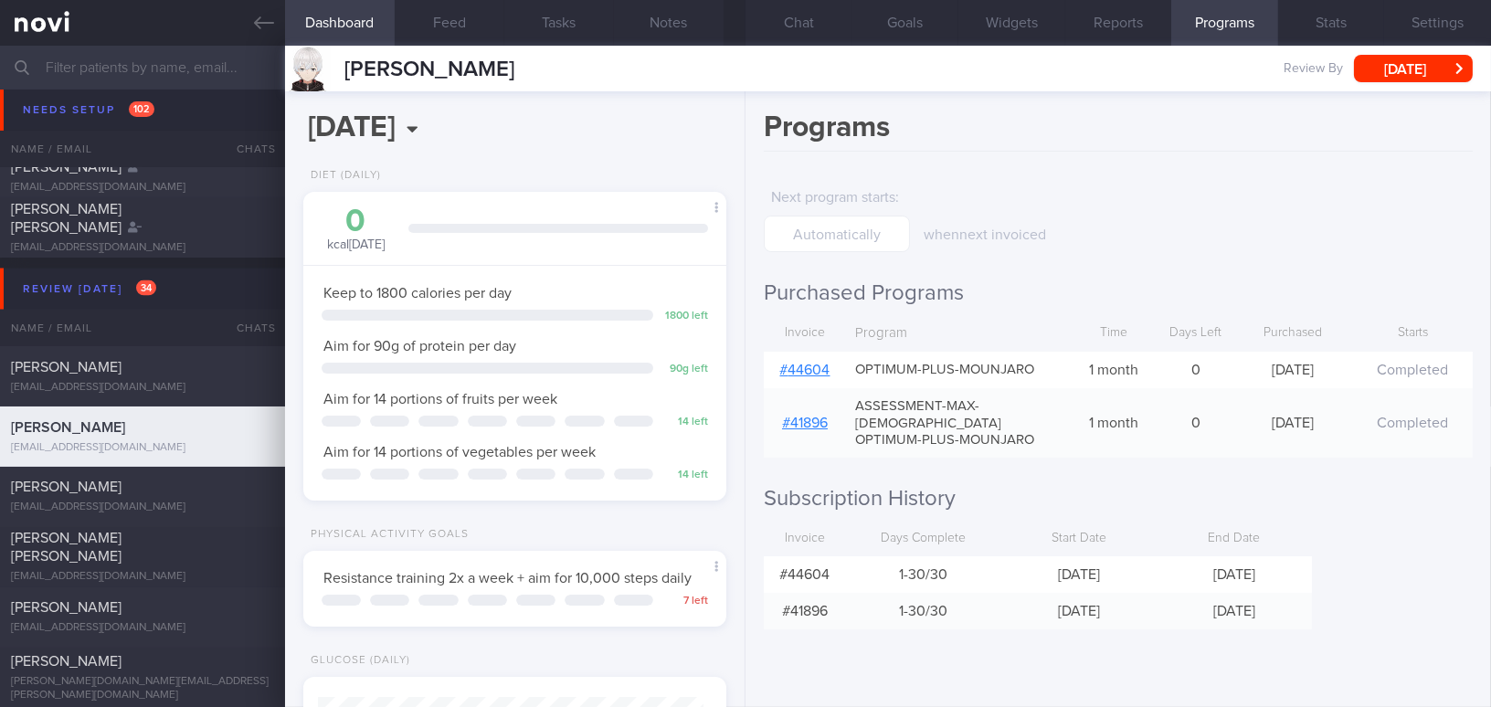
click at [815, 364] on link "# 44604" at bounding box center [805, 370] width 50 height 15
click at [1376, 59] on button "[DATE]" at bounding box center [1413, 68] width 119 height 27
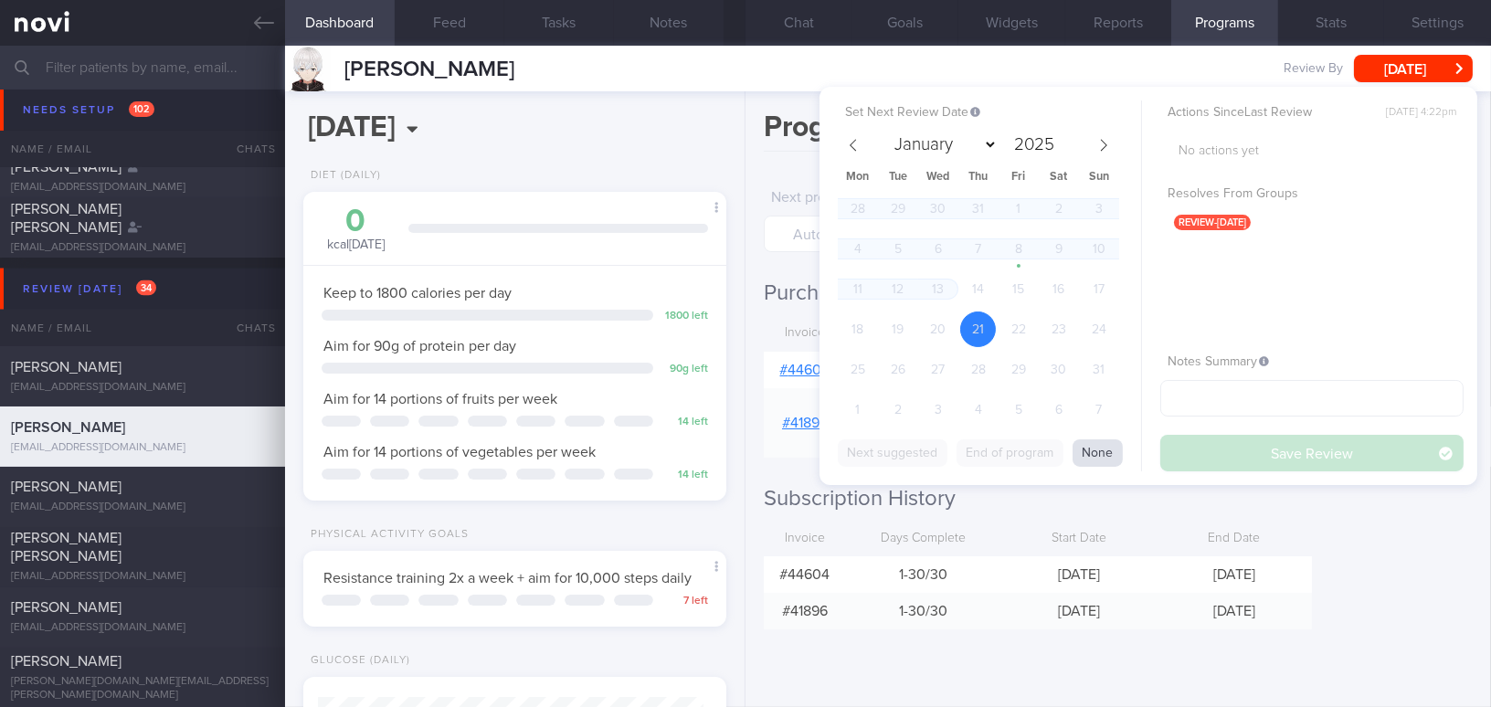
click at [1095, 451] on button "None" at bounding box center [1098, 453] width 50 height 27
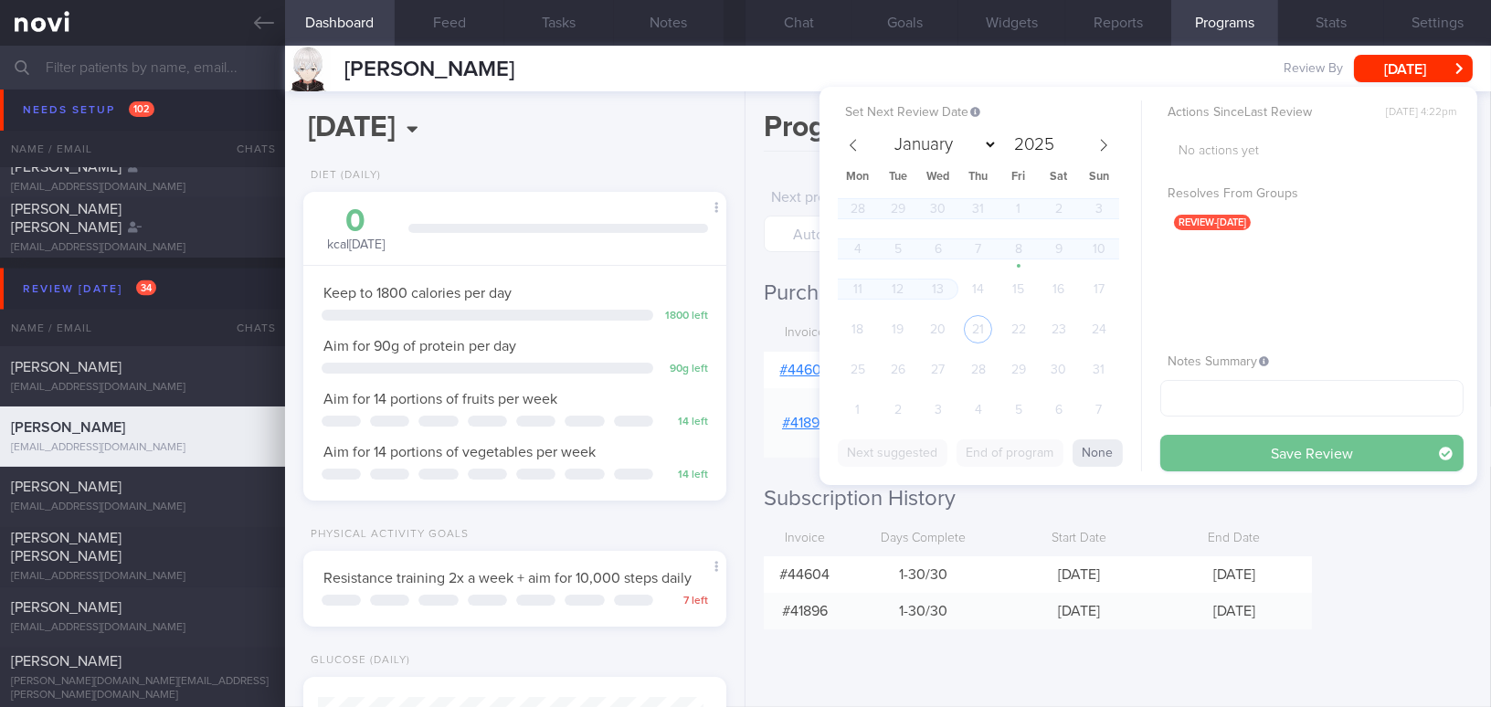
click at [1219, 449] on button "Save Review" at bounding box center [1312, 453] width 303 height 37
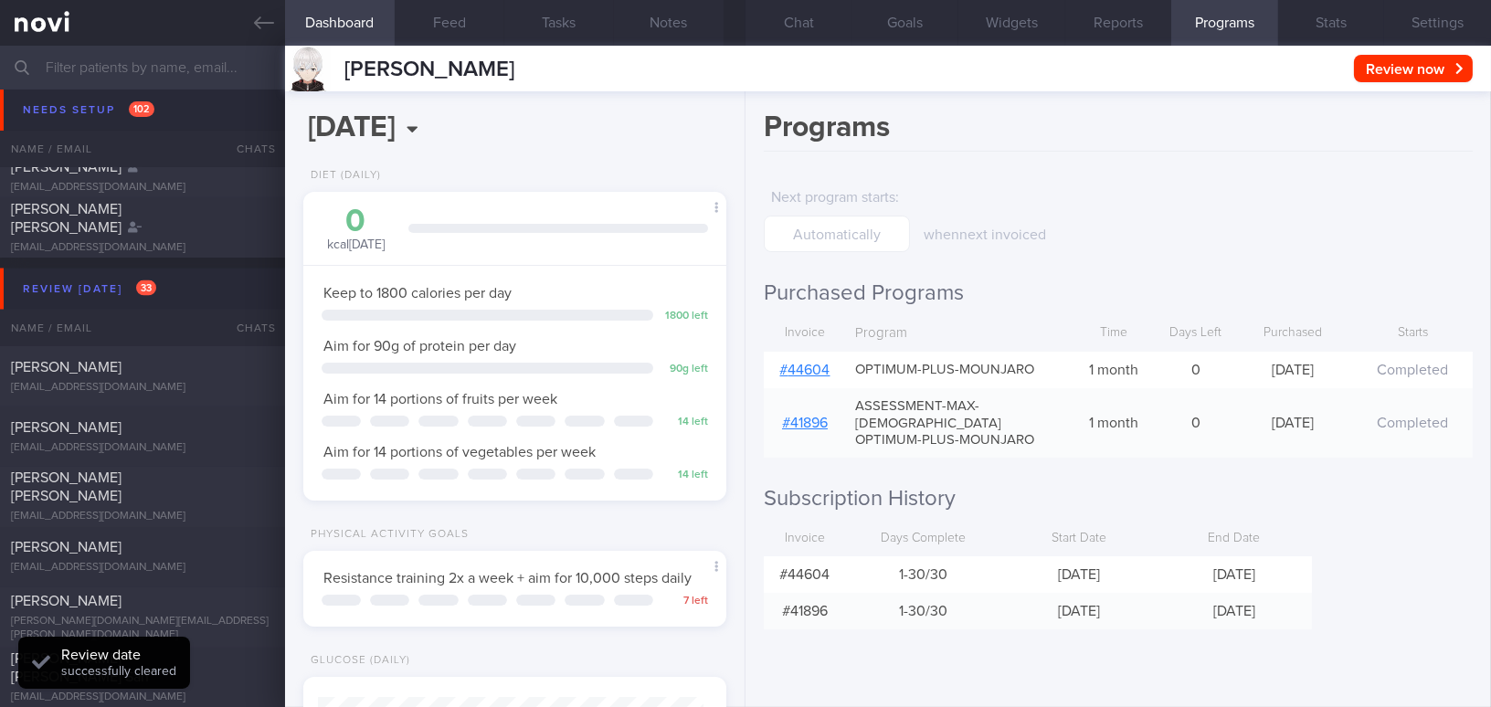
select select "8"
click at [261, 26] on icon at bounding box center [264, 23] width 20 height 20
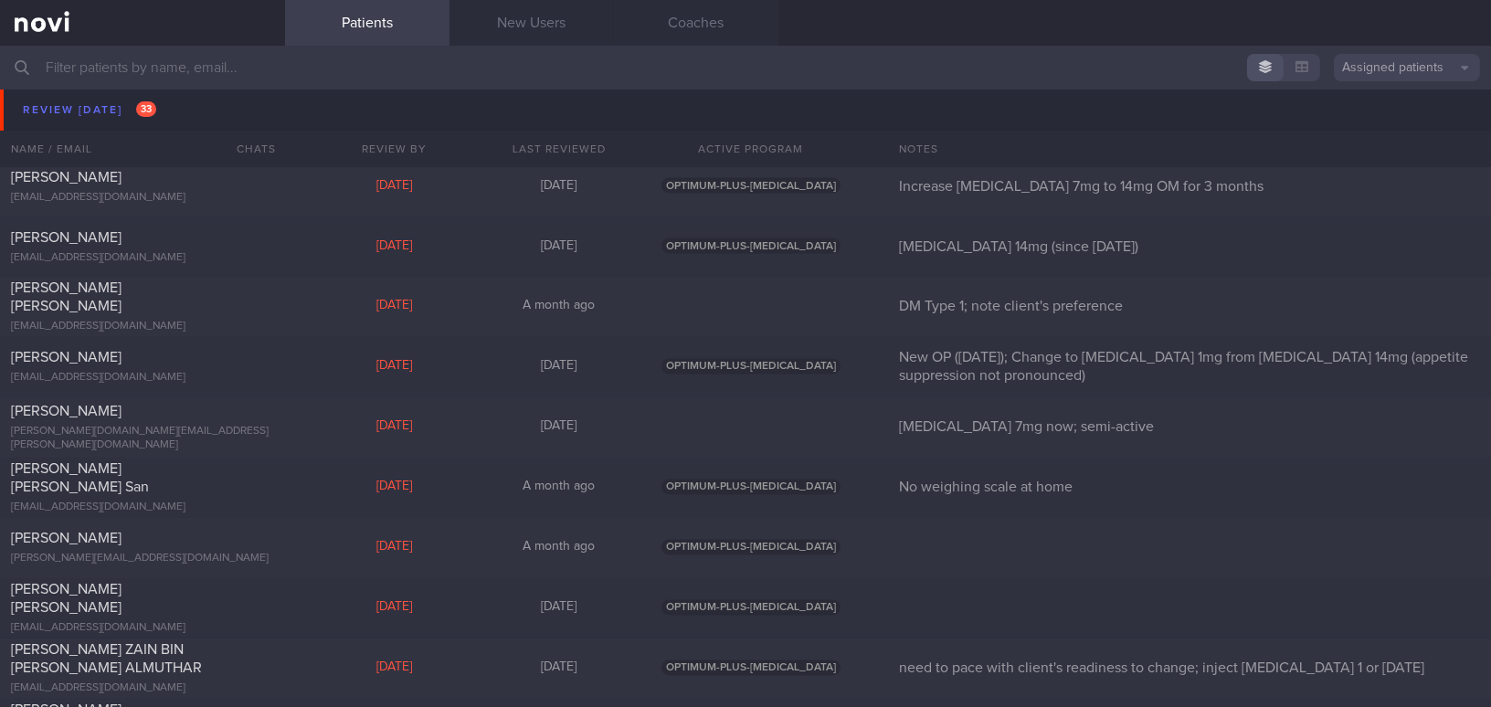
scroll to position [6322, 0]
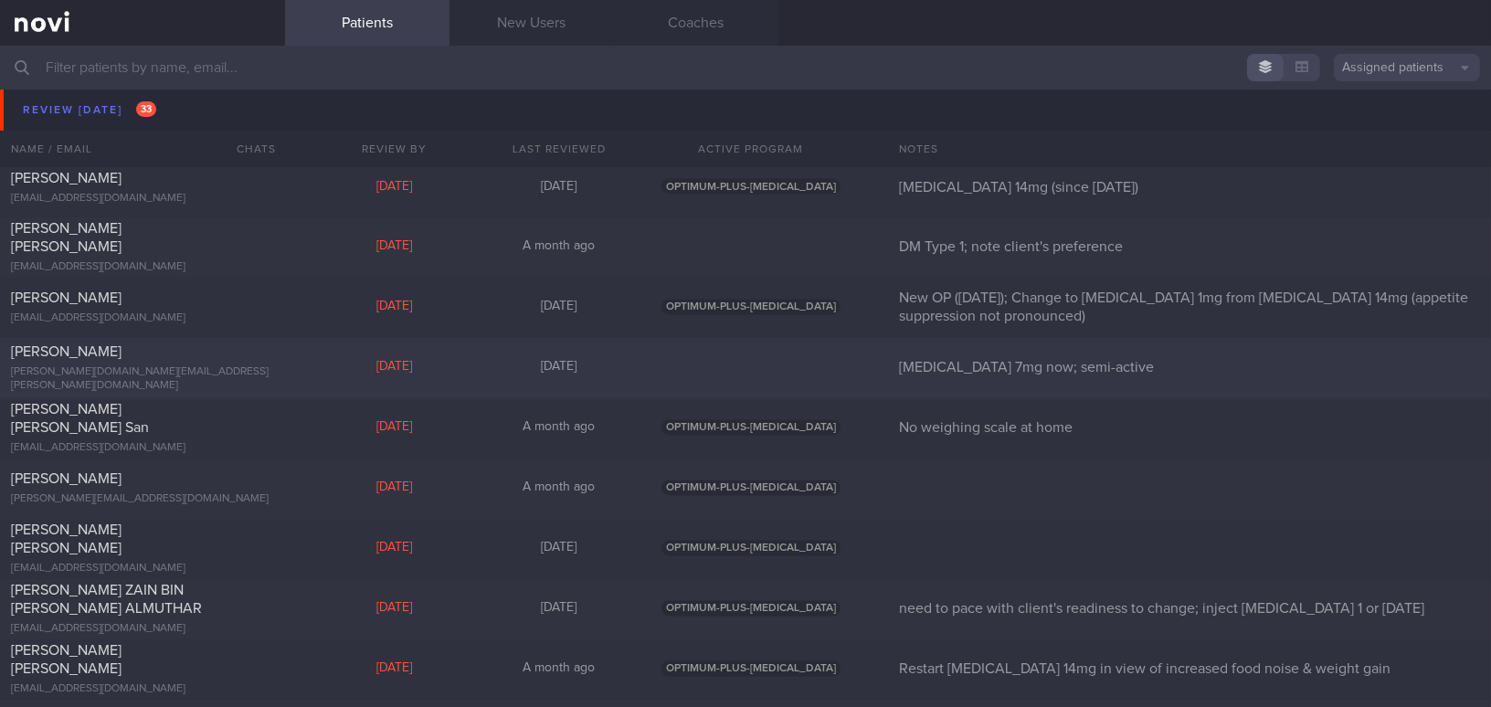
click at [276, 374] on div "Catherine Lai YingJun catherine.lai.blue@gmail.com" at bounding box center [142, 369] width 285 height 50
select select "7"
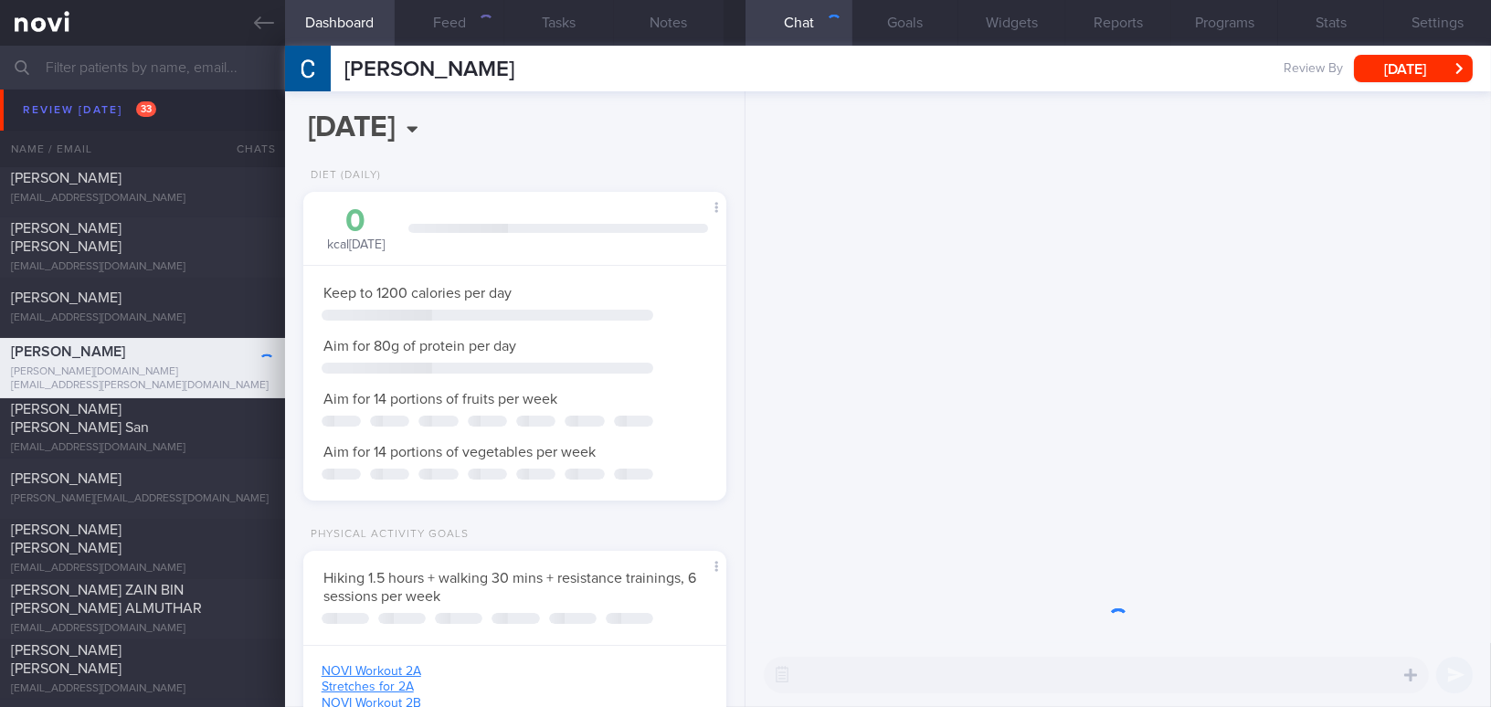
scroll to position [913569, 913407]
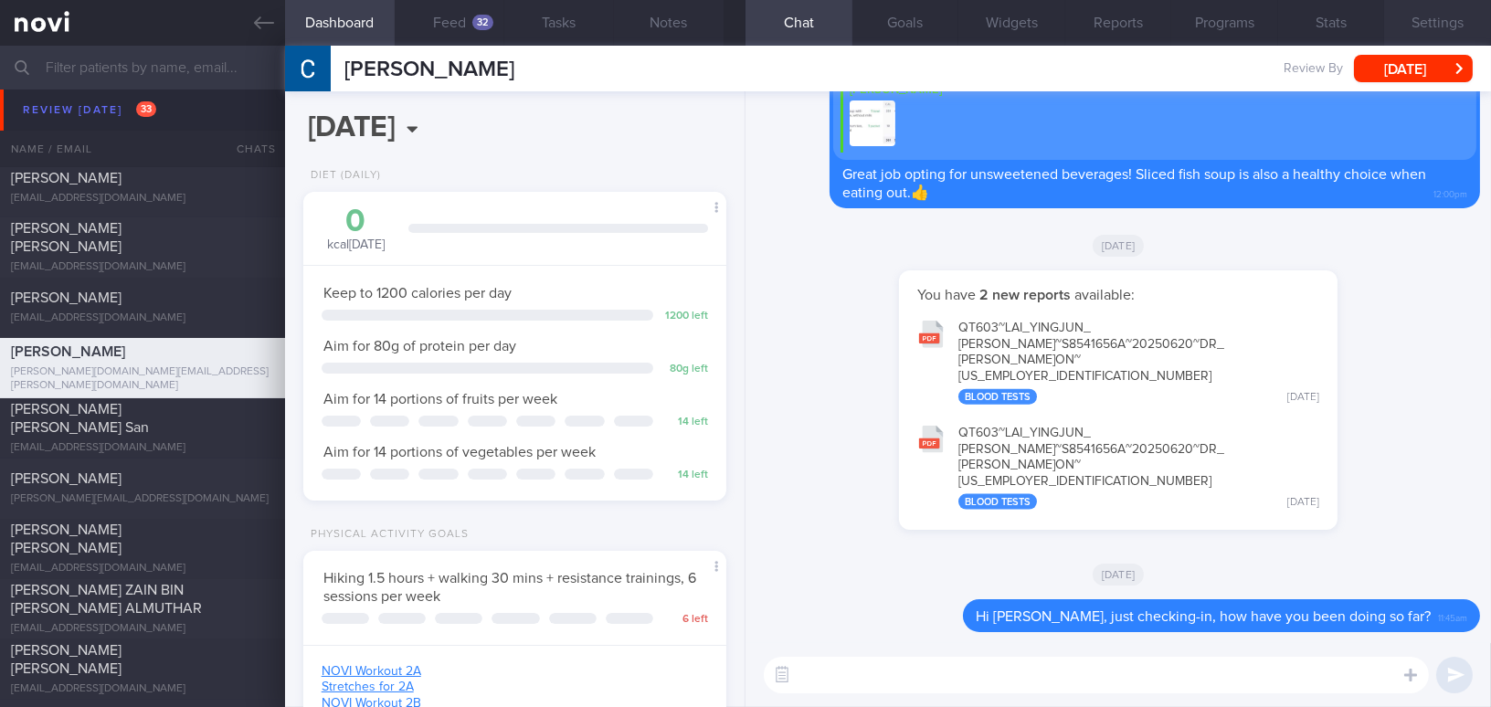
click at [1436, 23] on button "Settings" at bounding box center [1437, 23] width 107 height 46
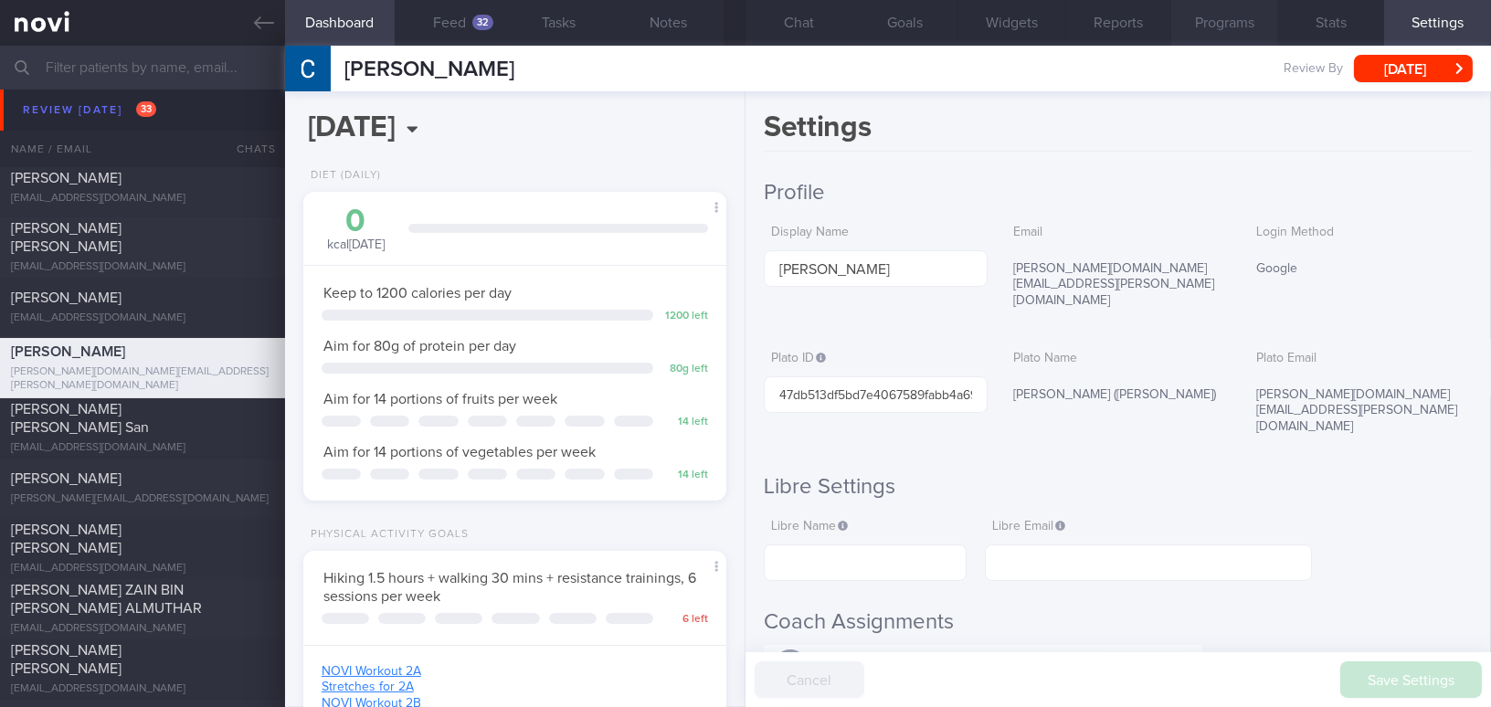
click at [1259, 28] on button "Programs" at bounding box center [1224, 23] width 107 height 46
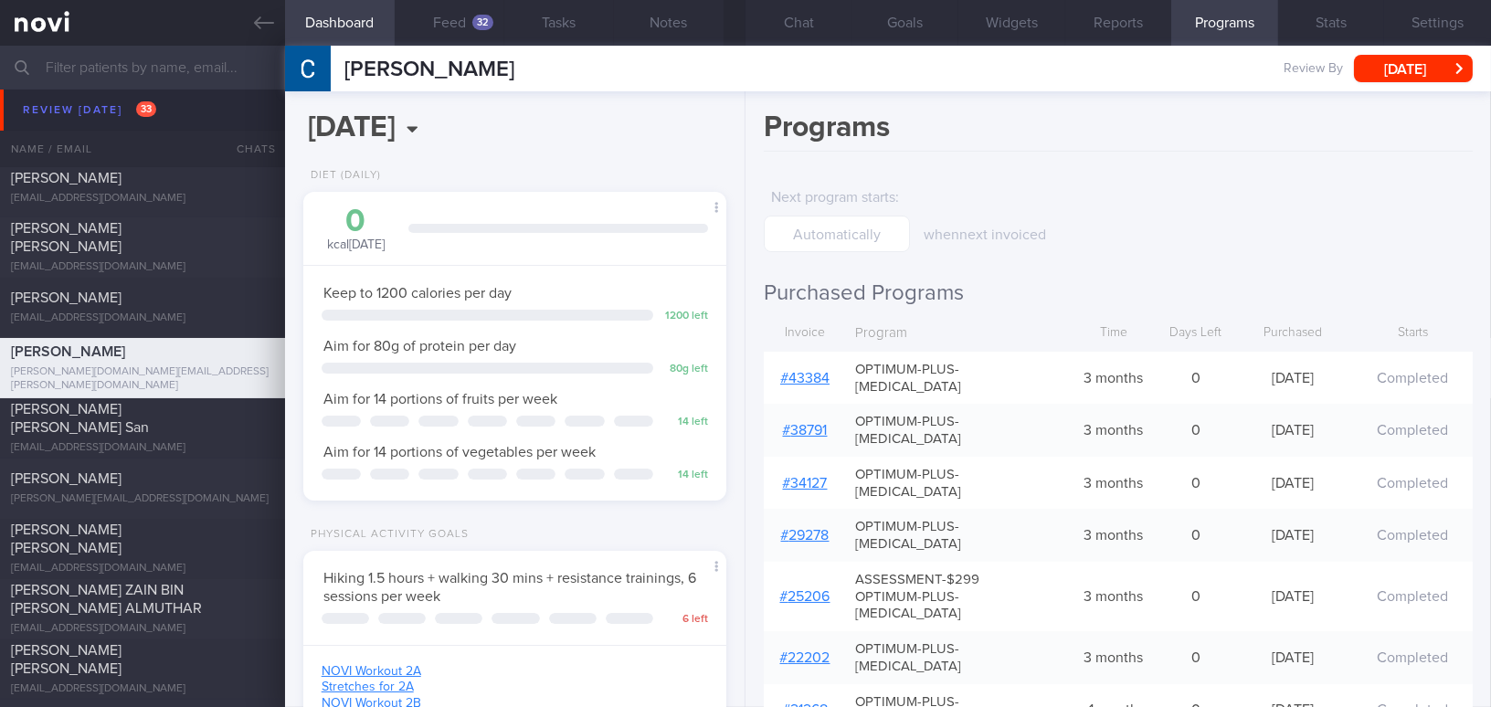
click at [811, 371] on link "# 43384" at bounding box center [804, 378] width 49 height 15
click at [689, 23] on button "Notes" at bounding box center [669, 23] width 110 height 46
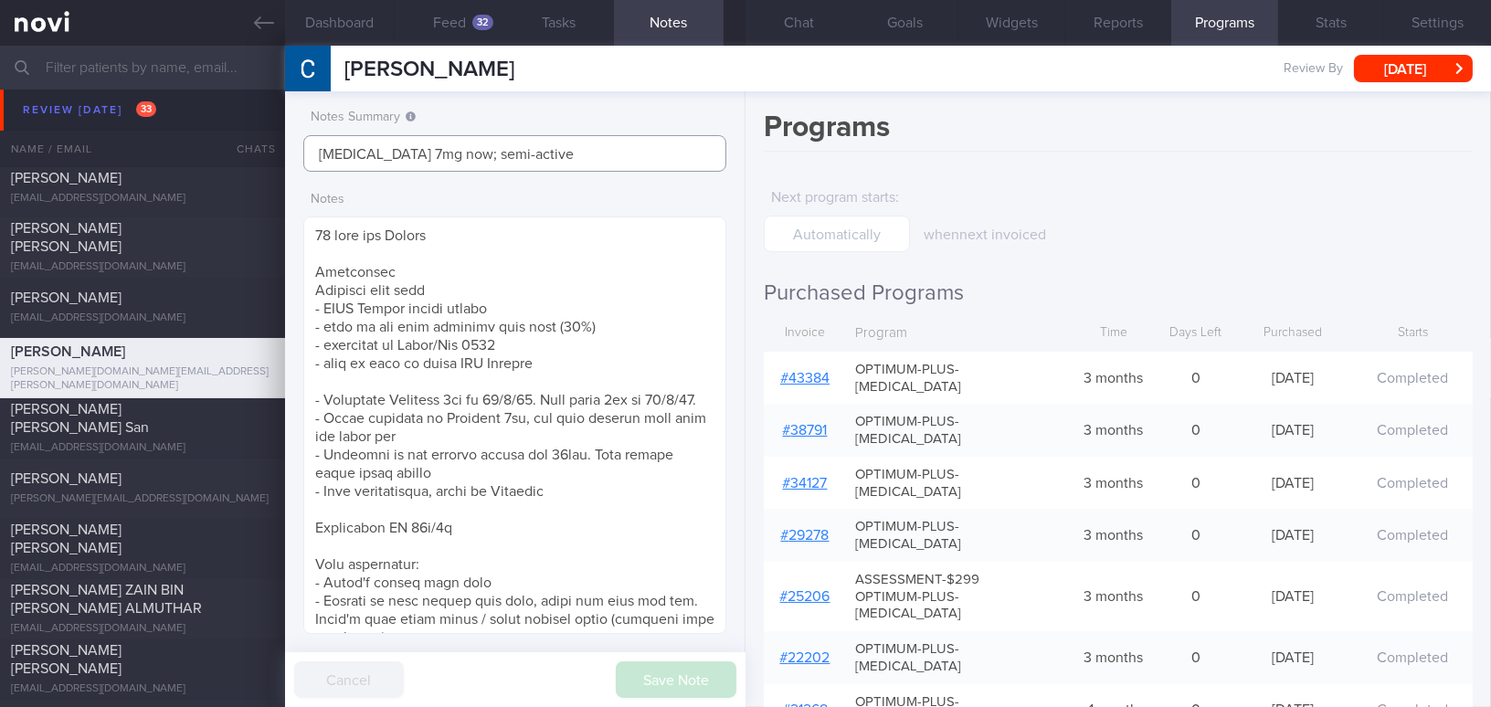
click at [530, 155] on input "Rybelsus 7mg now; semi-active" at bounding box center [514, 153] width 423 height 37
type input "[MEDICAL_DATA] 7mg now; semi-active; appt [DATE]"
click at [700, 665] on button "Save Note" at bounding box center [676, 680] width 121 height 37
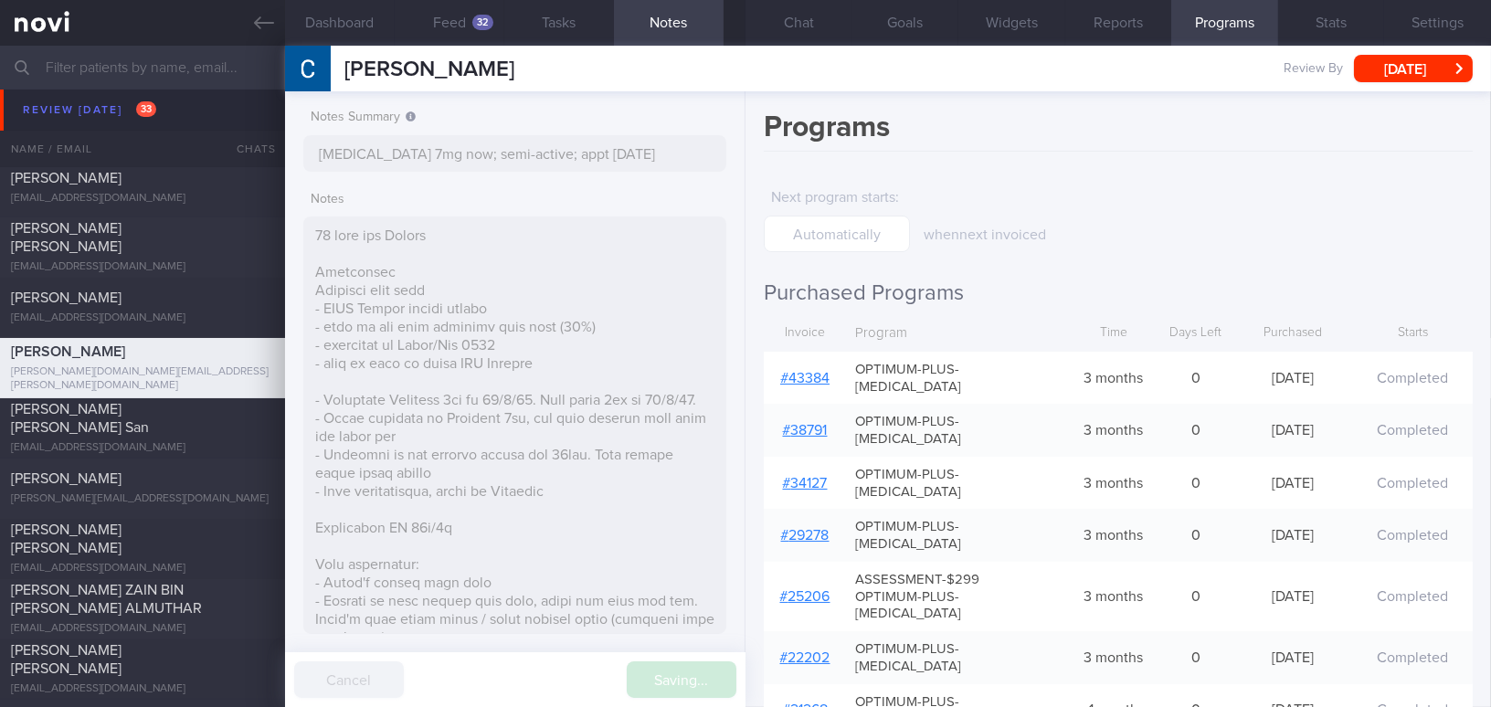
type input "[MEDICAL_DATA] 7mg now; semi-active; appt [DATE]"
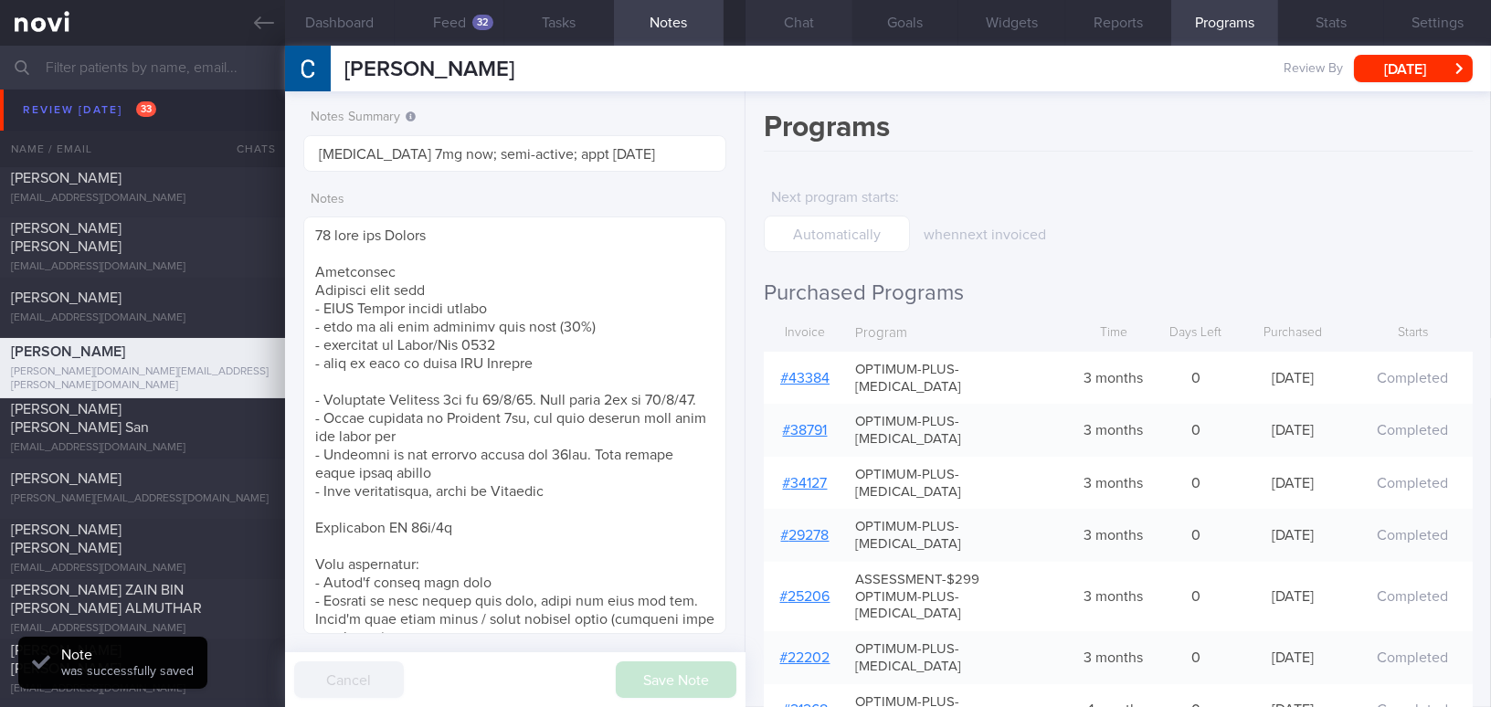
click at [808, 29] on button "Chat" at bounding box center [799, 23] width 107 height 46
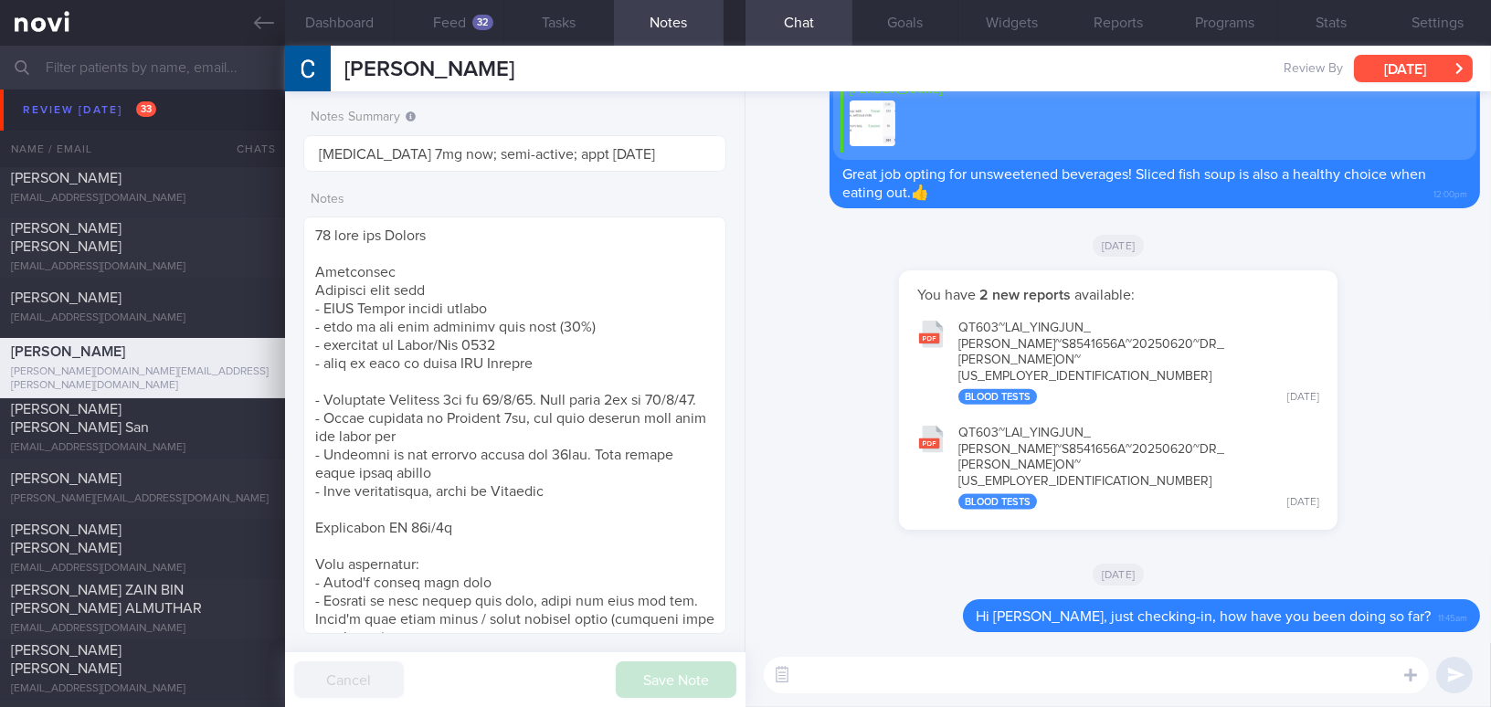
click at [1378, 70] on button "Thu, 28 Aug" at bounding box center [1413, 68] width 119 height 27
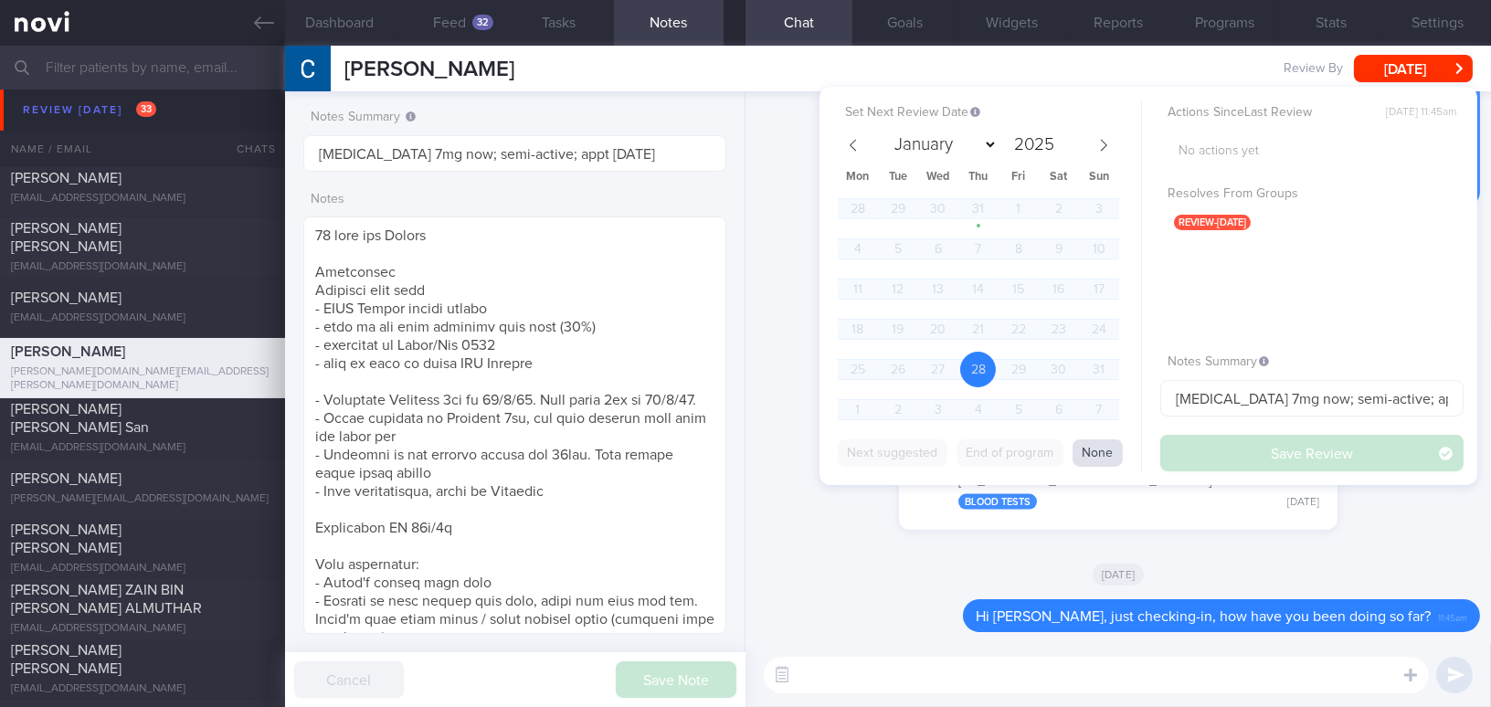
click at [1098, 450] on button "None" at bounding box center [1098, 453] width 50 height 27
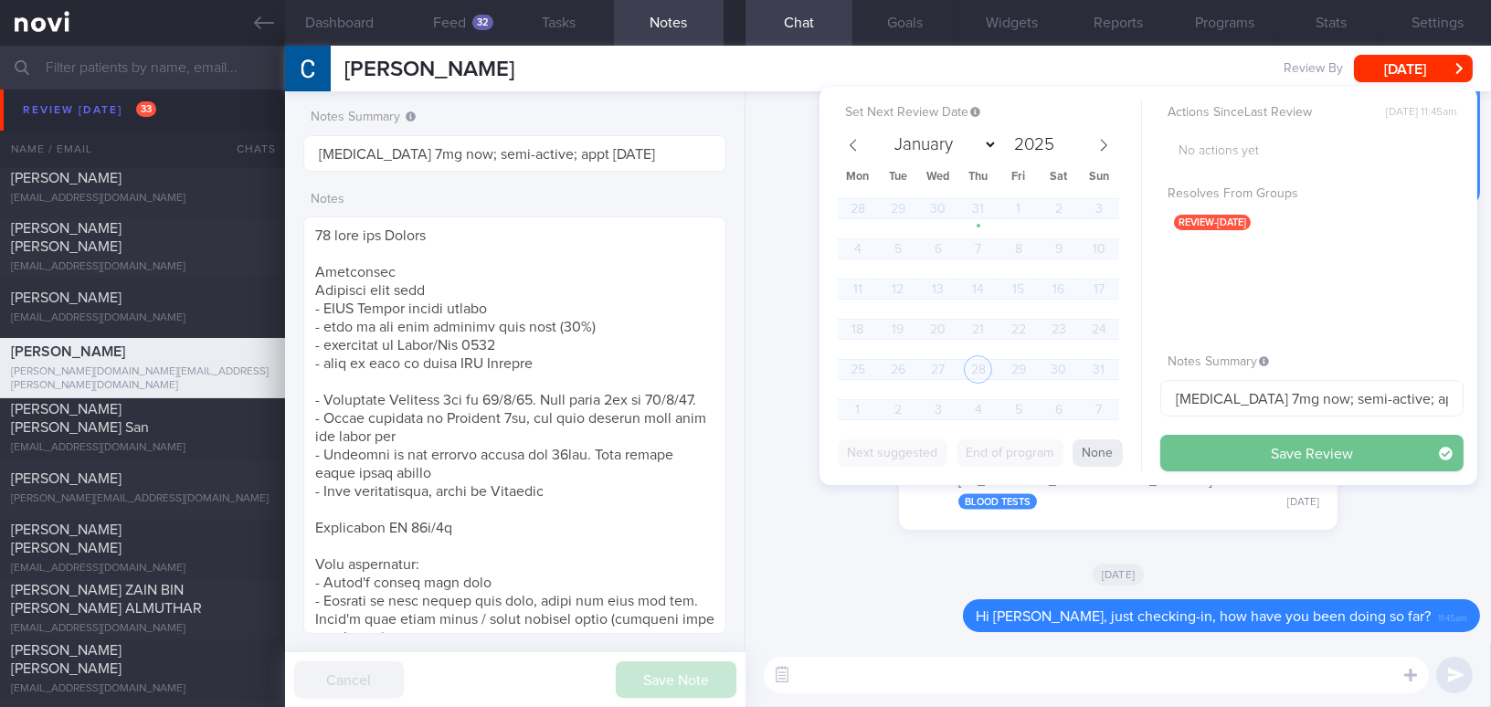
click at [1203, 451] on button "Save Review" at bounding box center [1312, 453] width 303 height 37
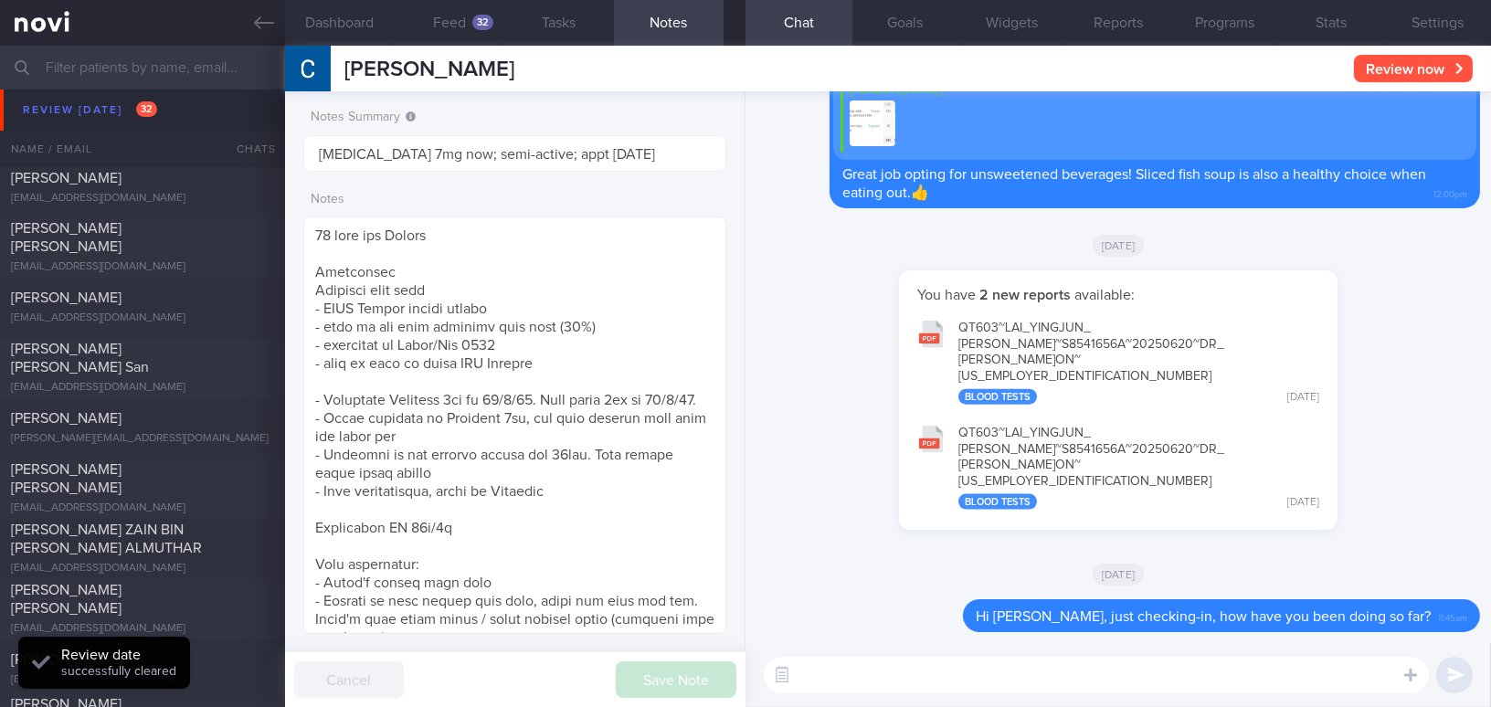
click at [1405, 77] on button "Review now" at bounding box center [1413, 68] width 119 height 27
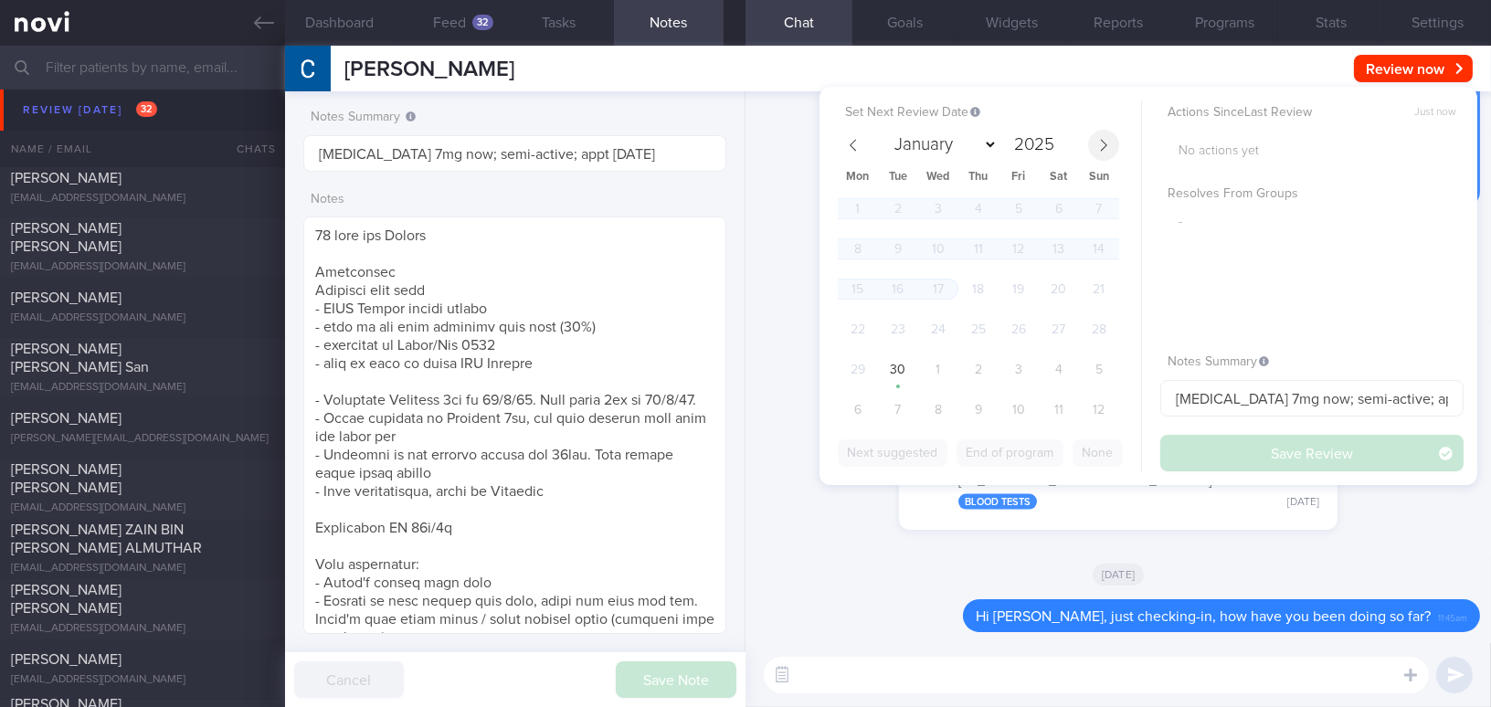
click at [1109, 143] on span at bounding box center [1103, 145] width 31 height 31
select select "9"
click at [908, 293] on span "14" at bounding box center [898, 289] width 36 height 36
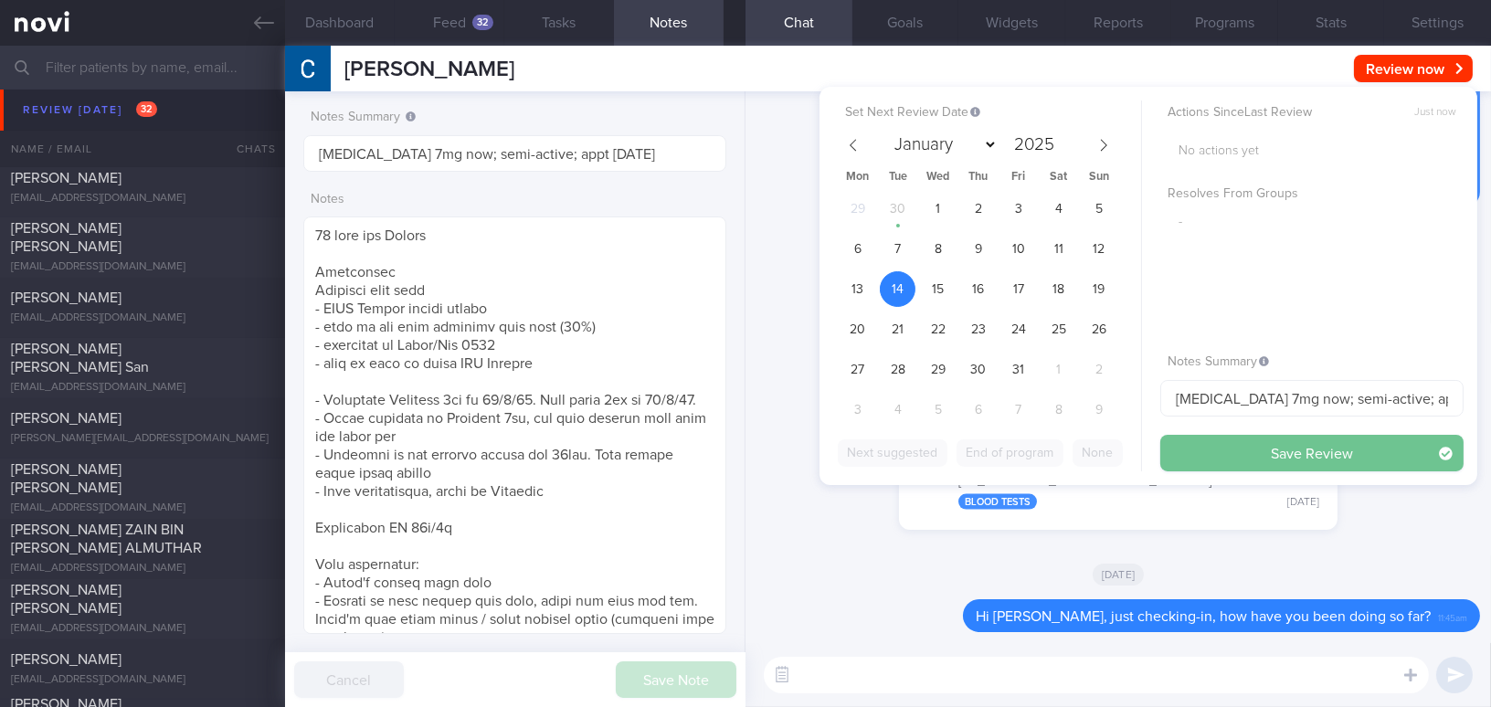
click at [1209, 451] on button "Save Review" at bounding box center [1312, 453] width 303 height 37
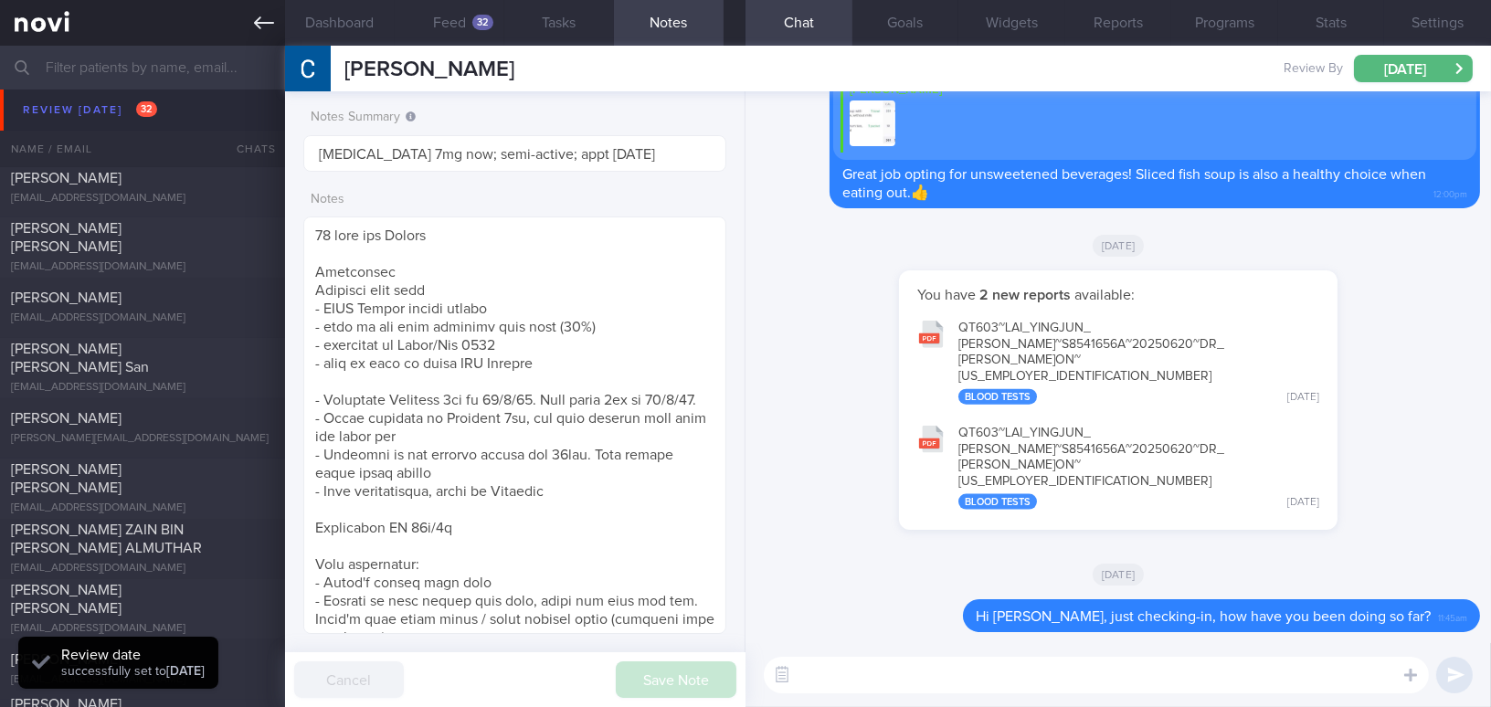
click at [264, 30] on icon at bounding box center [264, 23] width 20 height 20
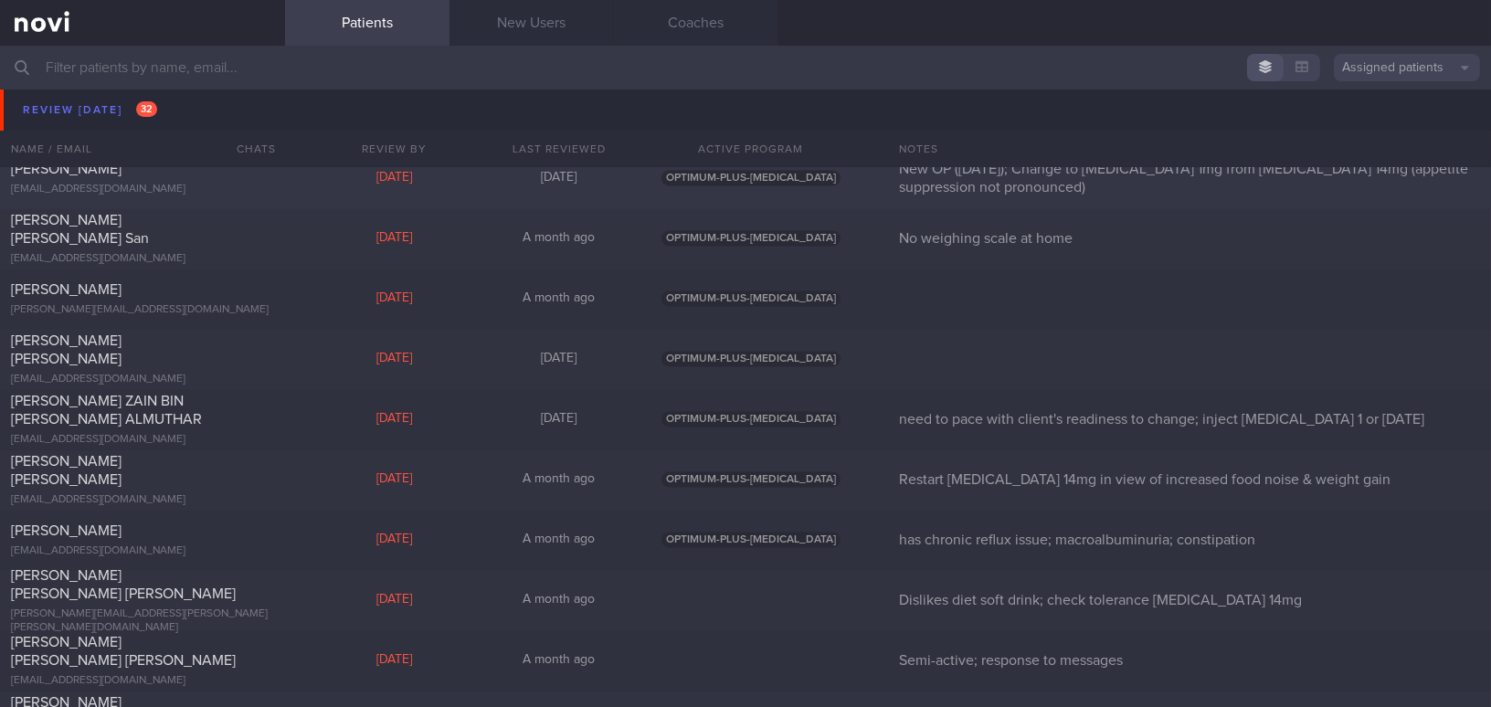
scroll to position [6654, 0]
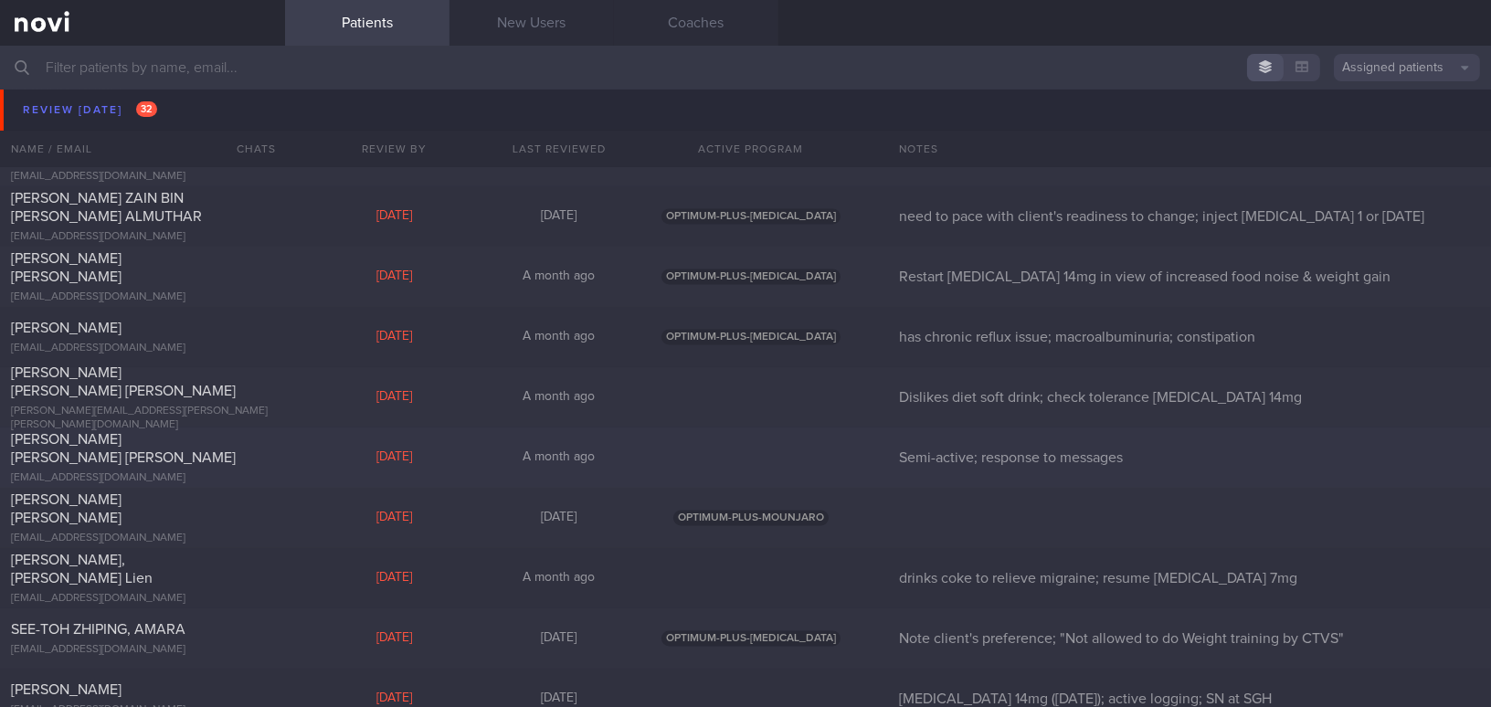
click at [245, 450] on div "[PERSON_NAME] [PERSON_NAME] [PERSON_NAME]" at bounding box center [140, 448] width 259 height 37
select select "8"
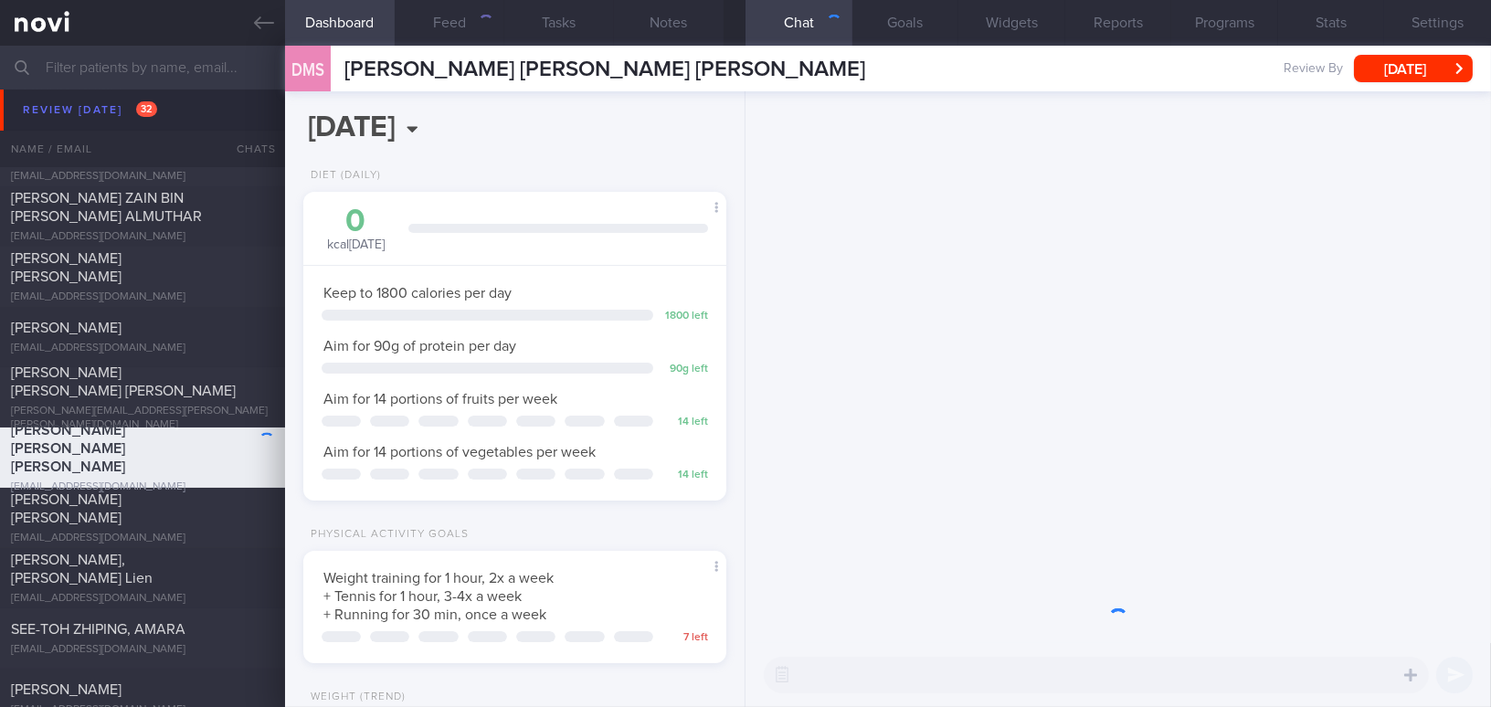
scroll to position [913569, 913407]
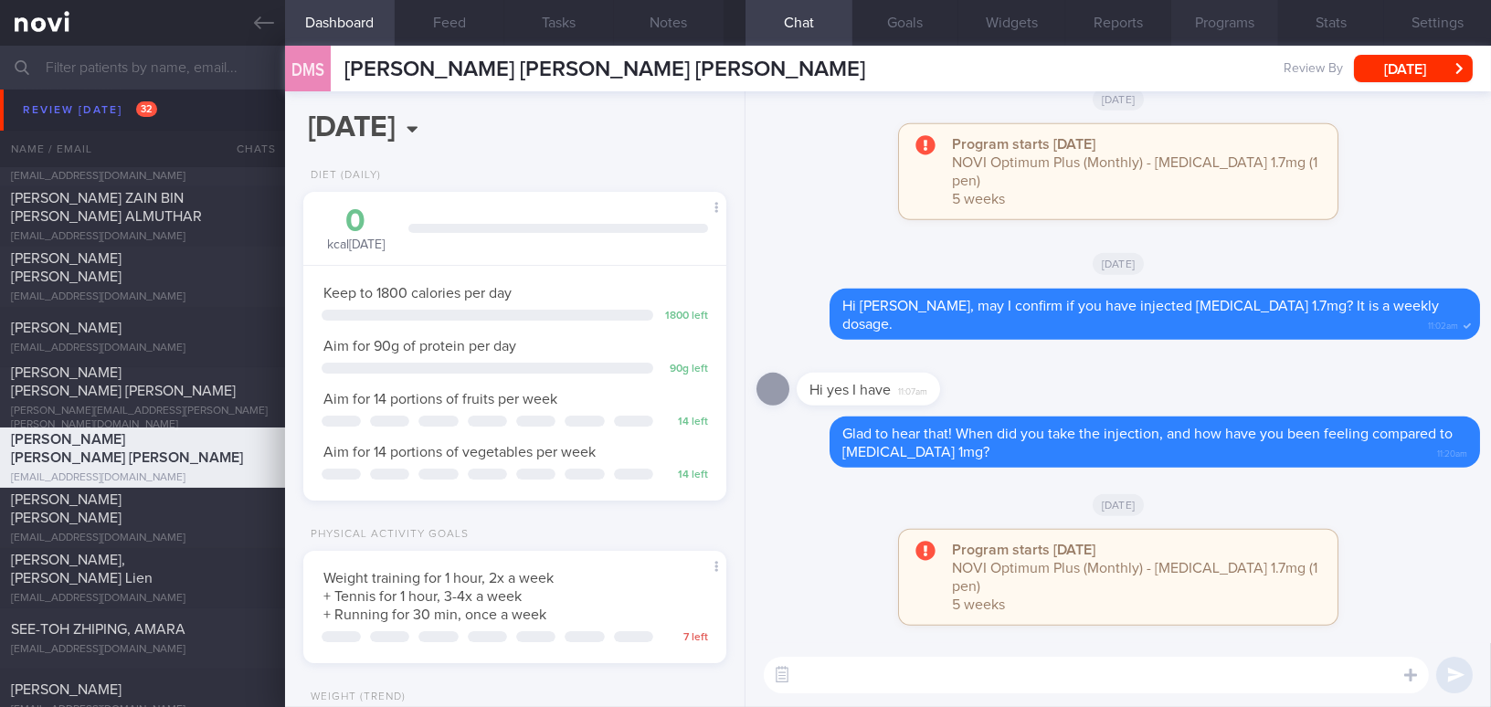
click at [1197, 23] on button "Programs" at bounding box center [1224, 23] width 107 height 46
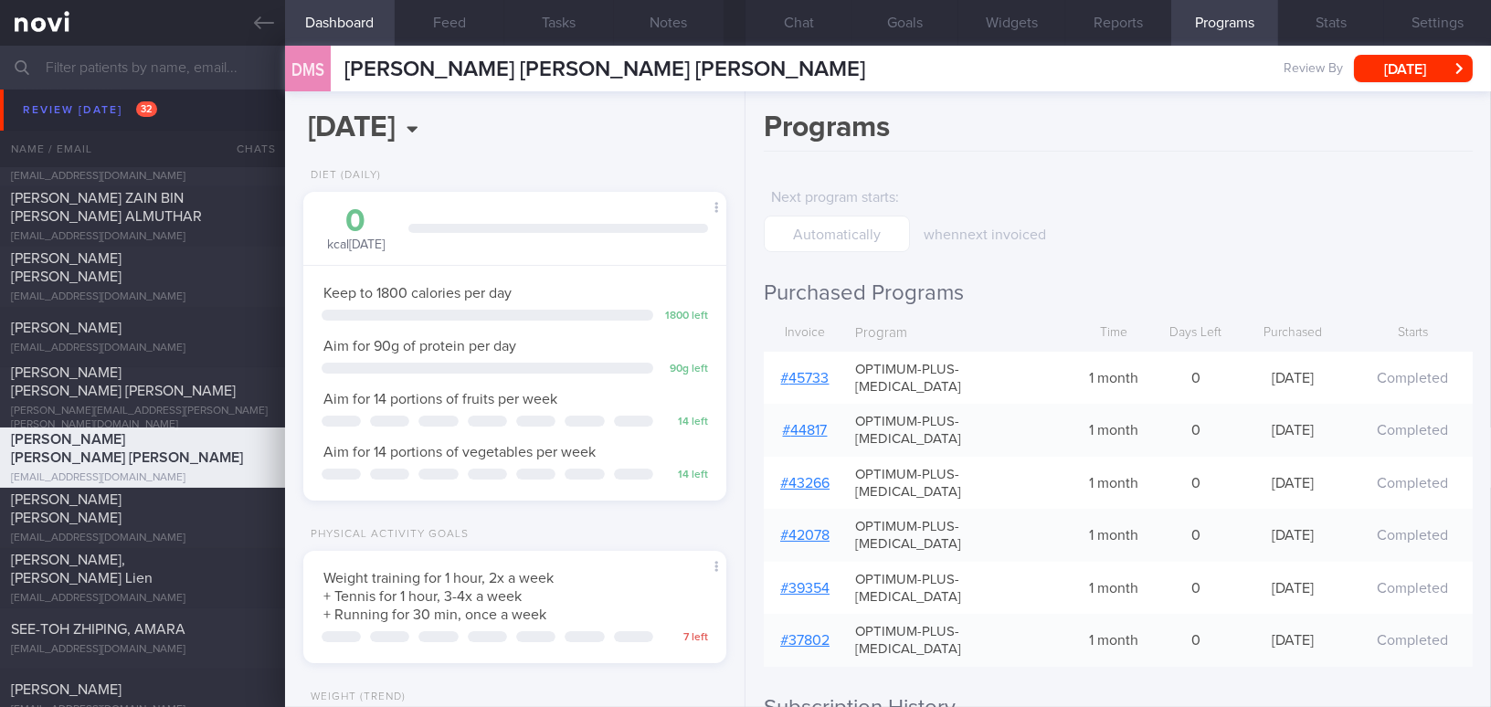
click at [817, 371] on link "# 45733" at bounding box center [805, 378] width 48 height 15
click at [254, 16] on icon at bounding box center [264, 23] width 20 height 20
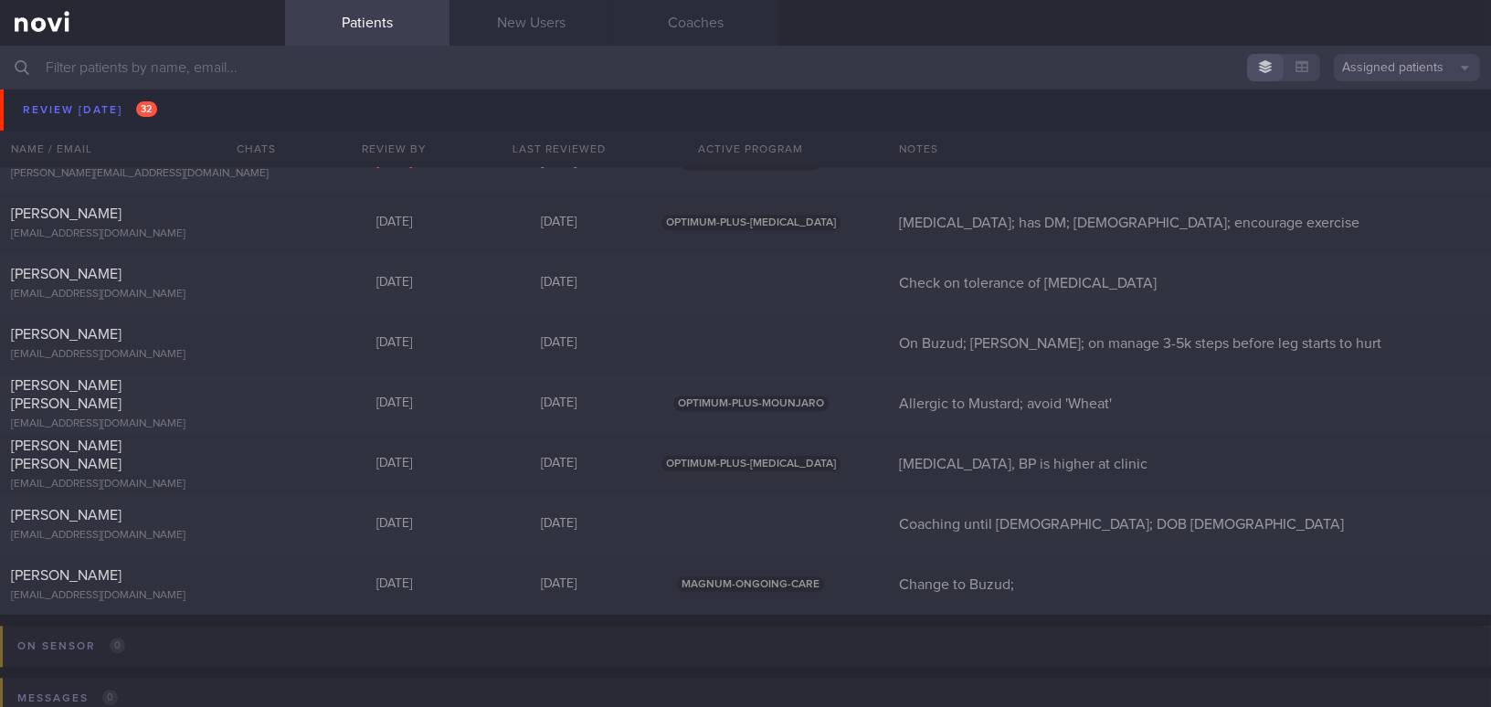
scroll to position [7899, 0]
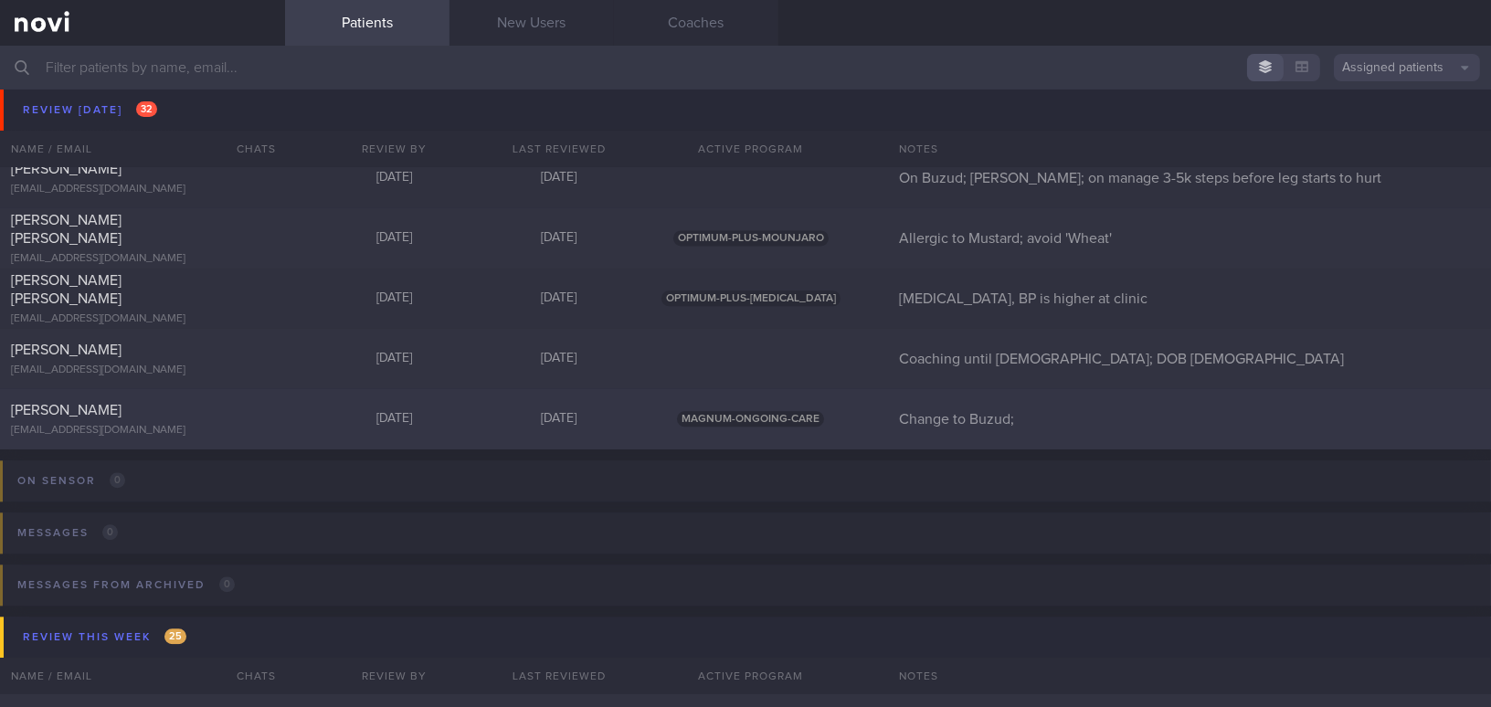
click at [143, 408] on div "[PERSON_NAME]" at bounding box center [140, 410] width 259 height 18
select select "8"
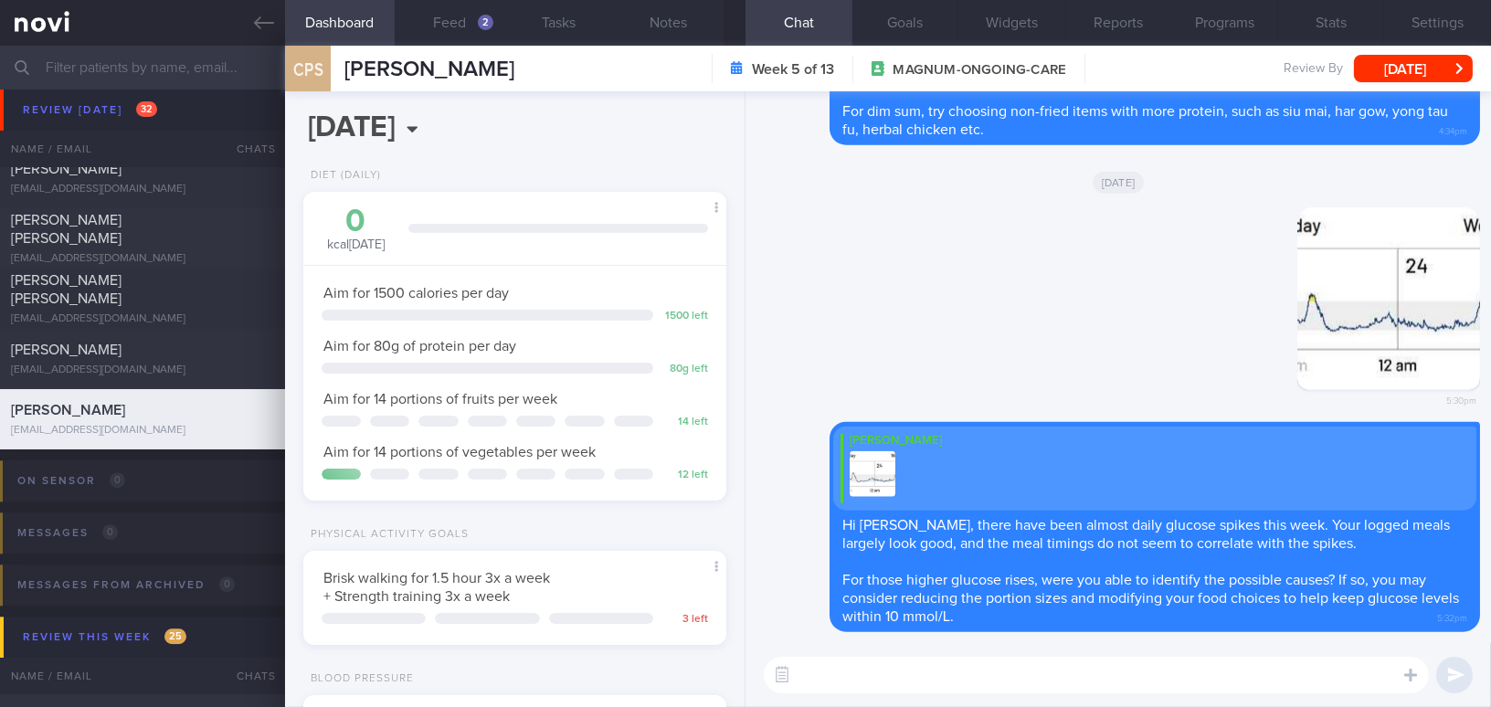
scroll to position [193, 385]
click at [461, 27] on button "Feed 2" at bounding box center [450, 23] width 110 height 46
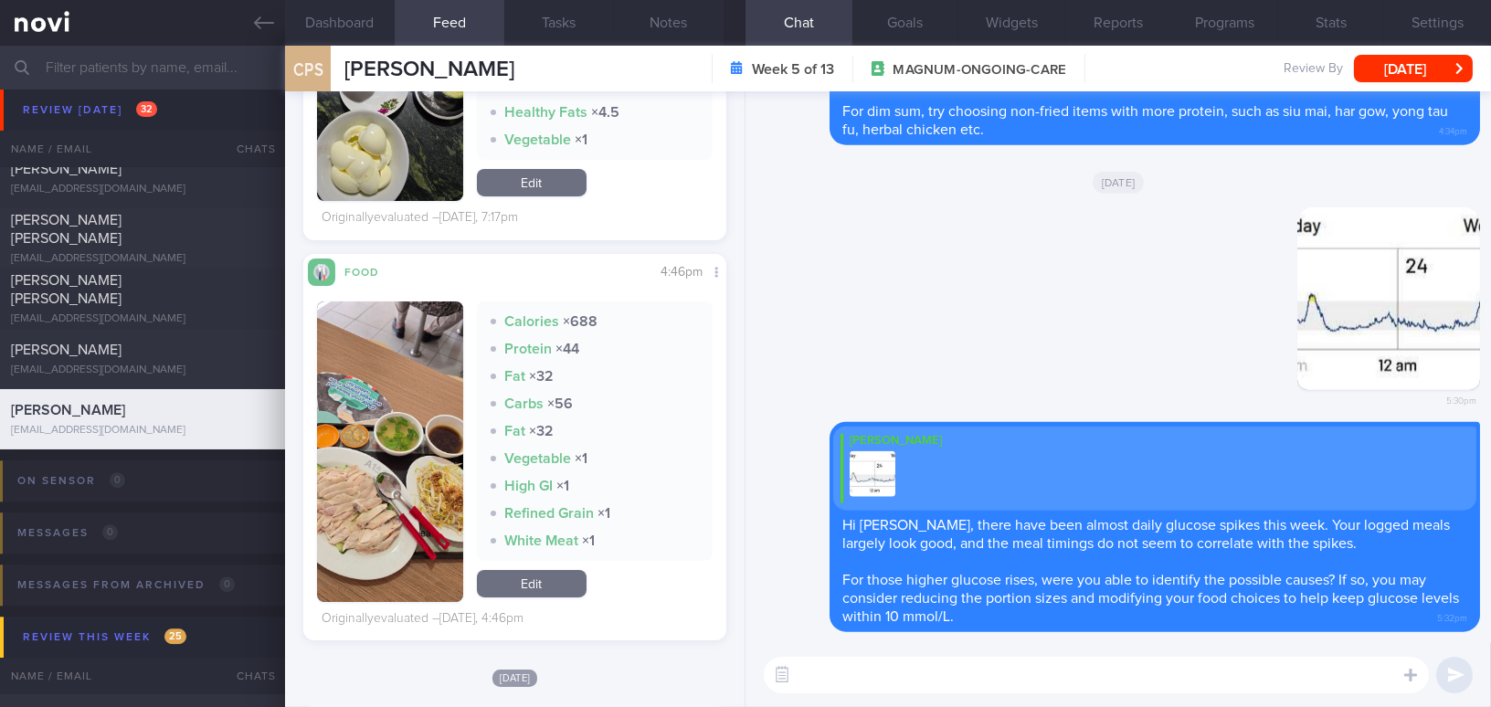
scroll to position [581, 0]
click at [400, 400] on button "button" at bounding box center [390, 451] width 146 height 301
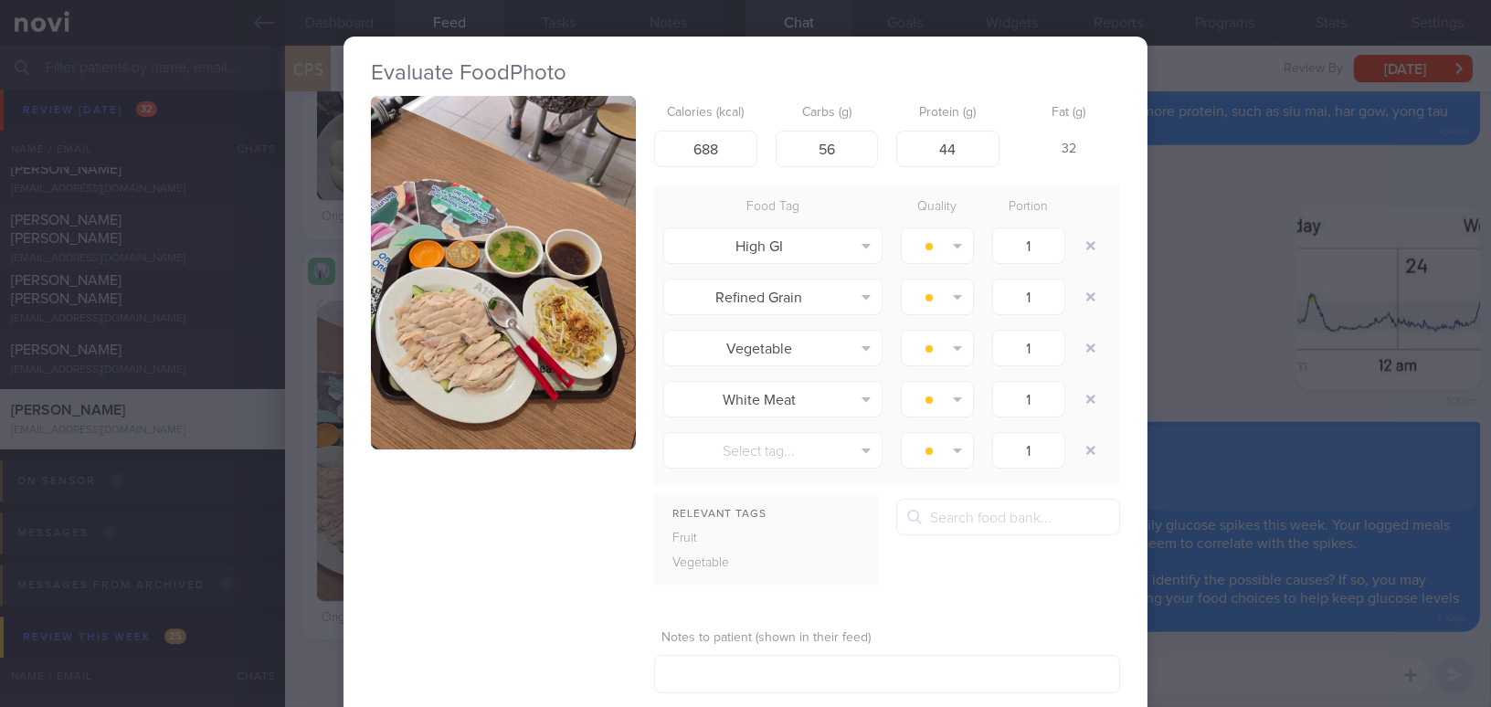
click at [423, 364] on button "button" at bounding box center [503, 273] width 265 height 354
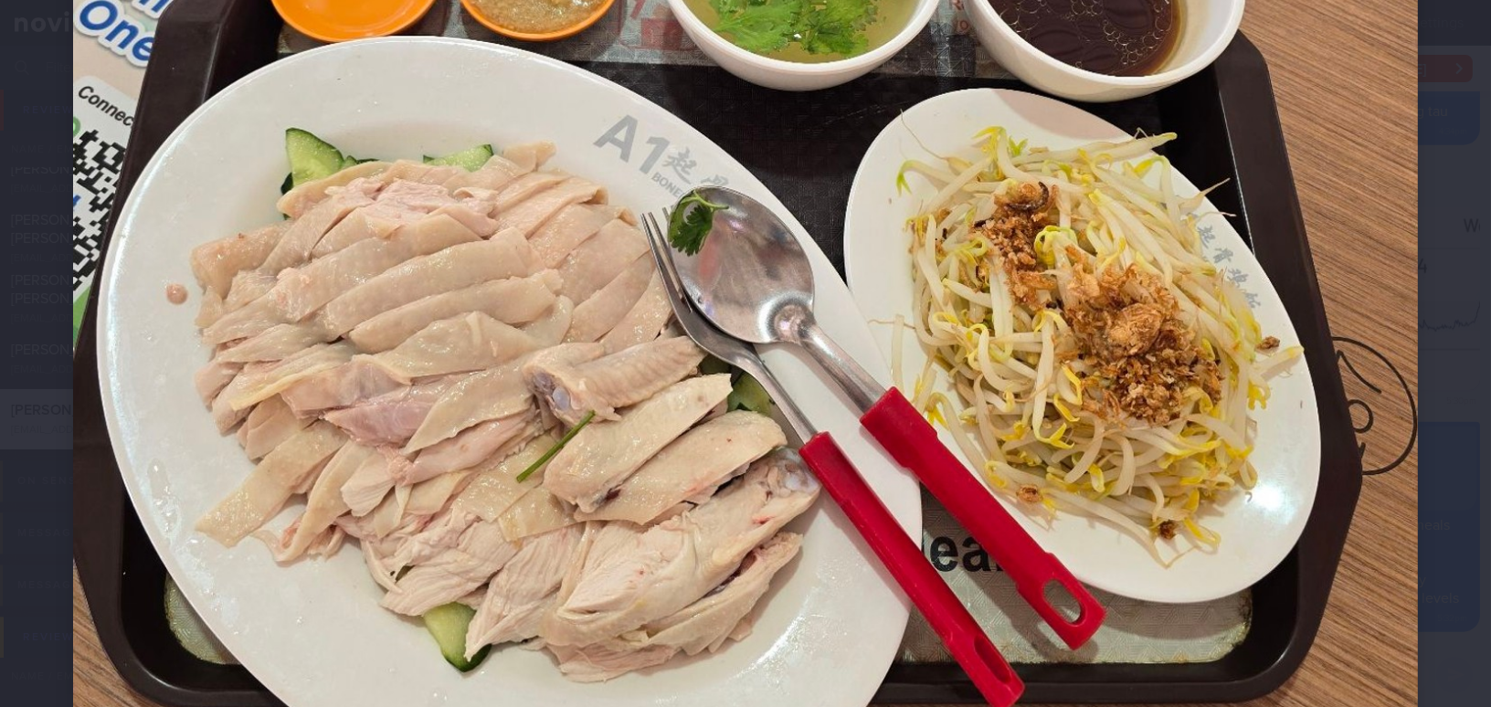
scroll to position [913, 0]
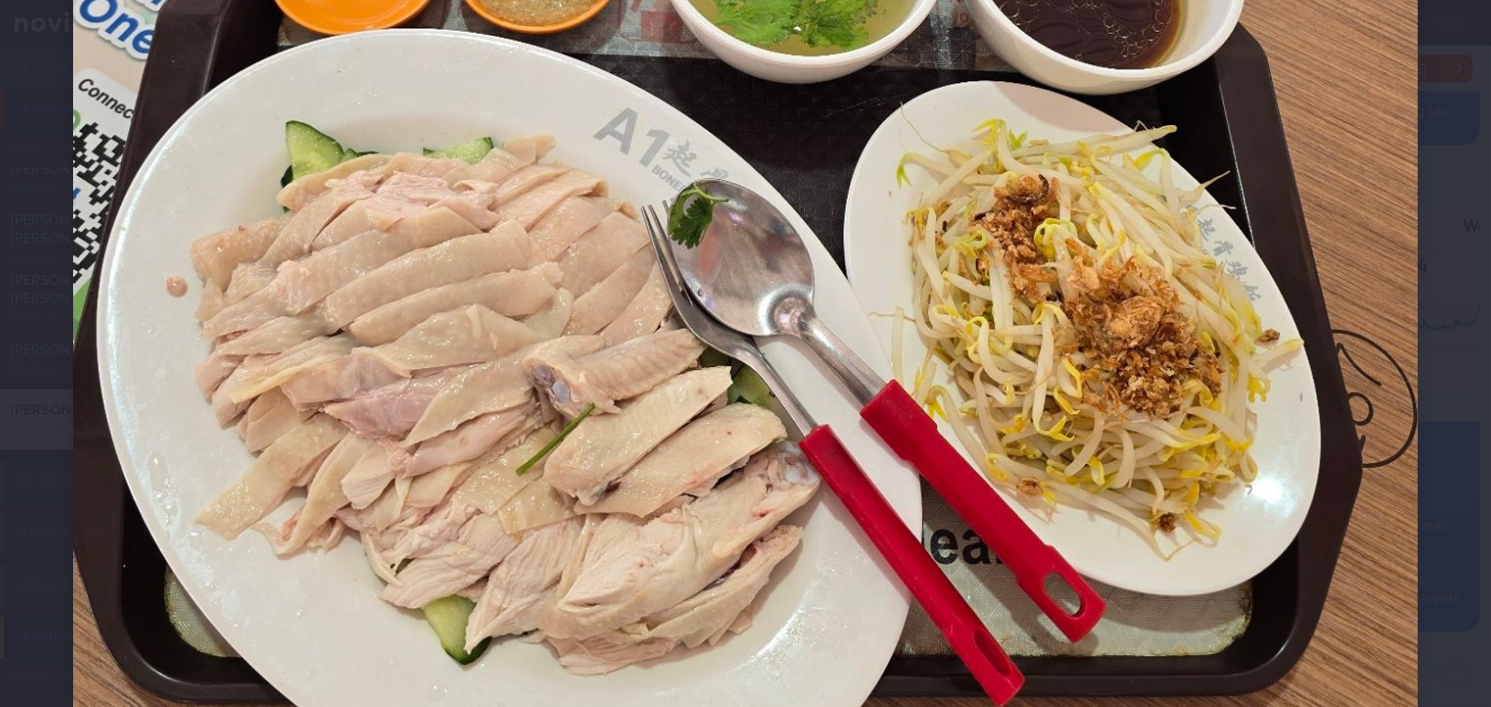
click at [777, 313] on img at bounding box center [745, 57] width 1345 height 1794
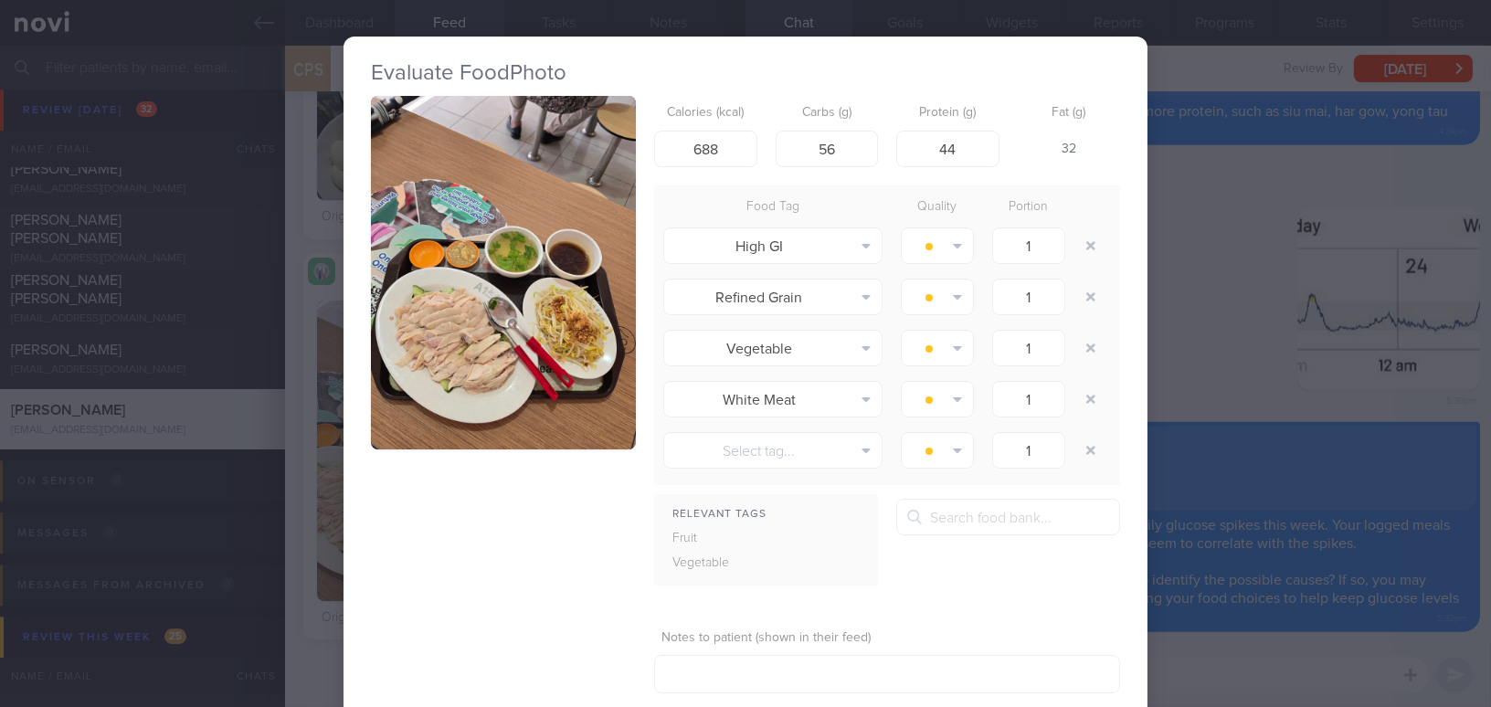
click at [1204, 312] on div "Evaluate Food Photo Calories (kcal) 688 Carbs (g) 56 Protein (g) 44 Fat (g) 32 …" at bounding box center [745, 353] width 1491 height 707
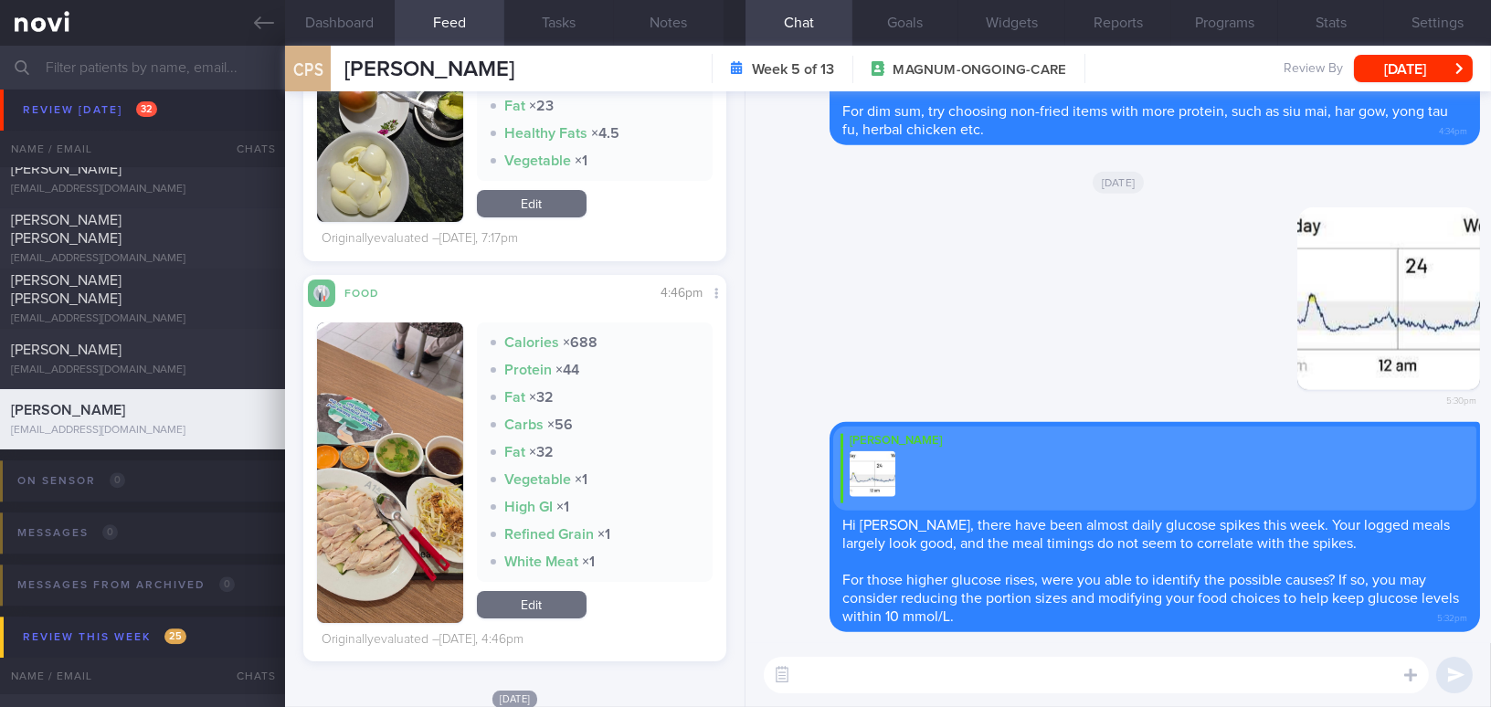
scroll to position [747, 0]
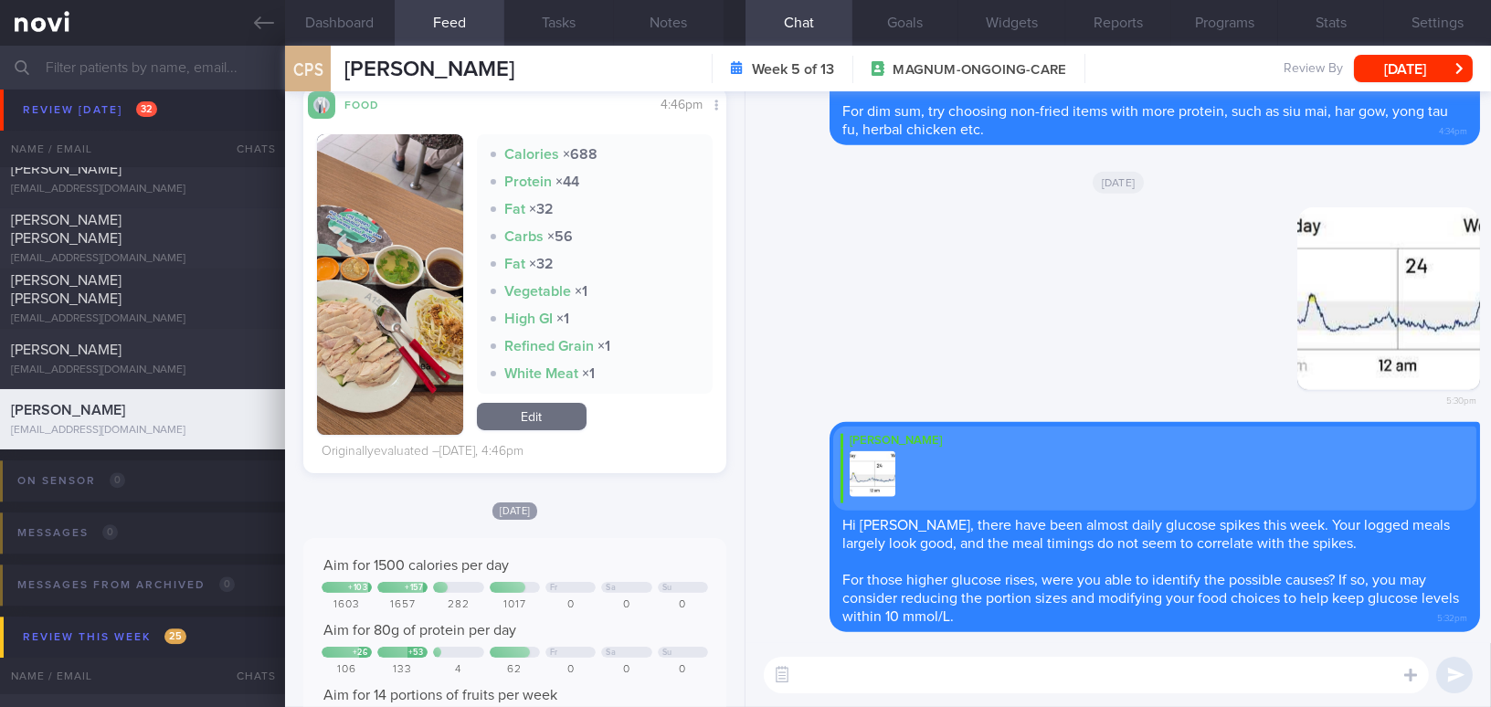
click at [857, 684] on textarea at bounding box center [1096, 675] width 665 height 37
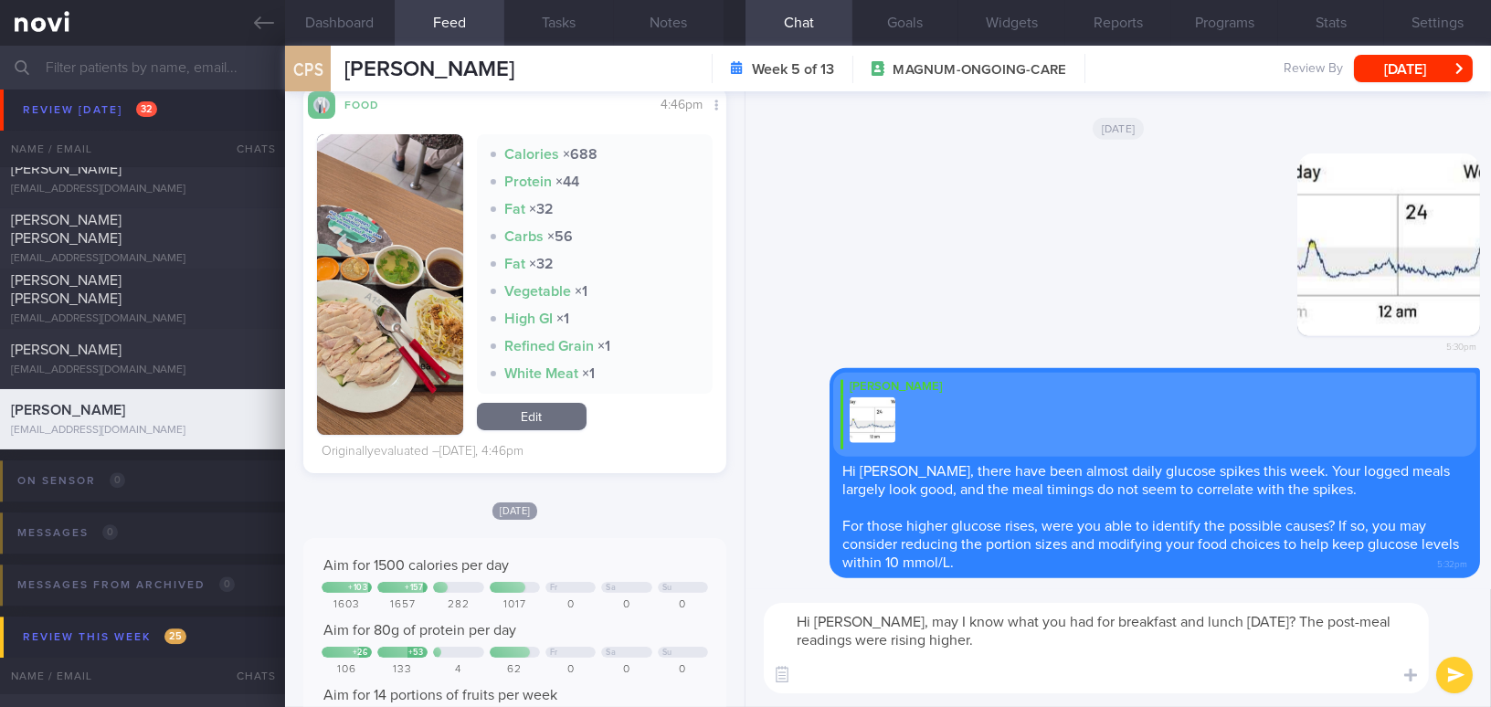
scroll to position [0, 0]
type textarea "Hi Mr Chua, may I know what you had for breakfast and lunch today? The post-mea…"
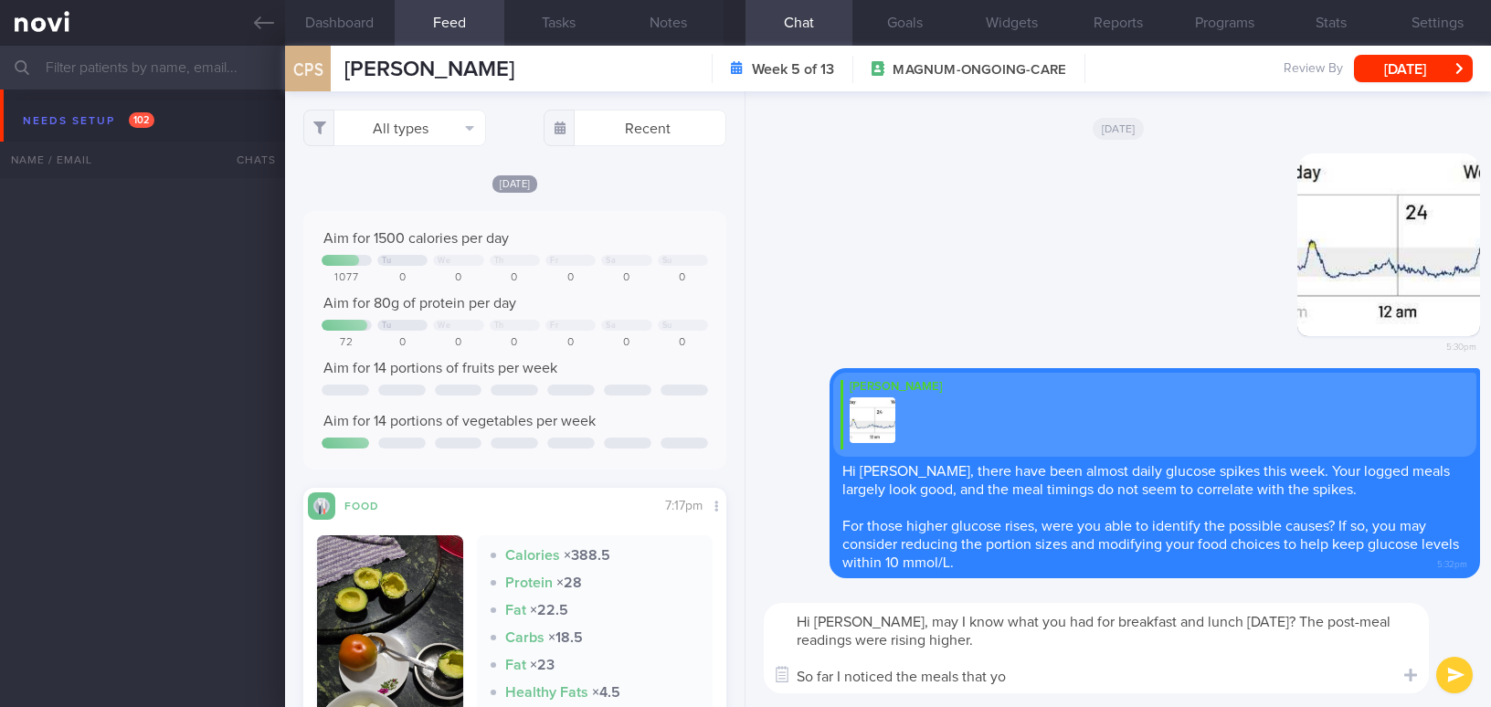
select select "8"
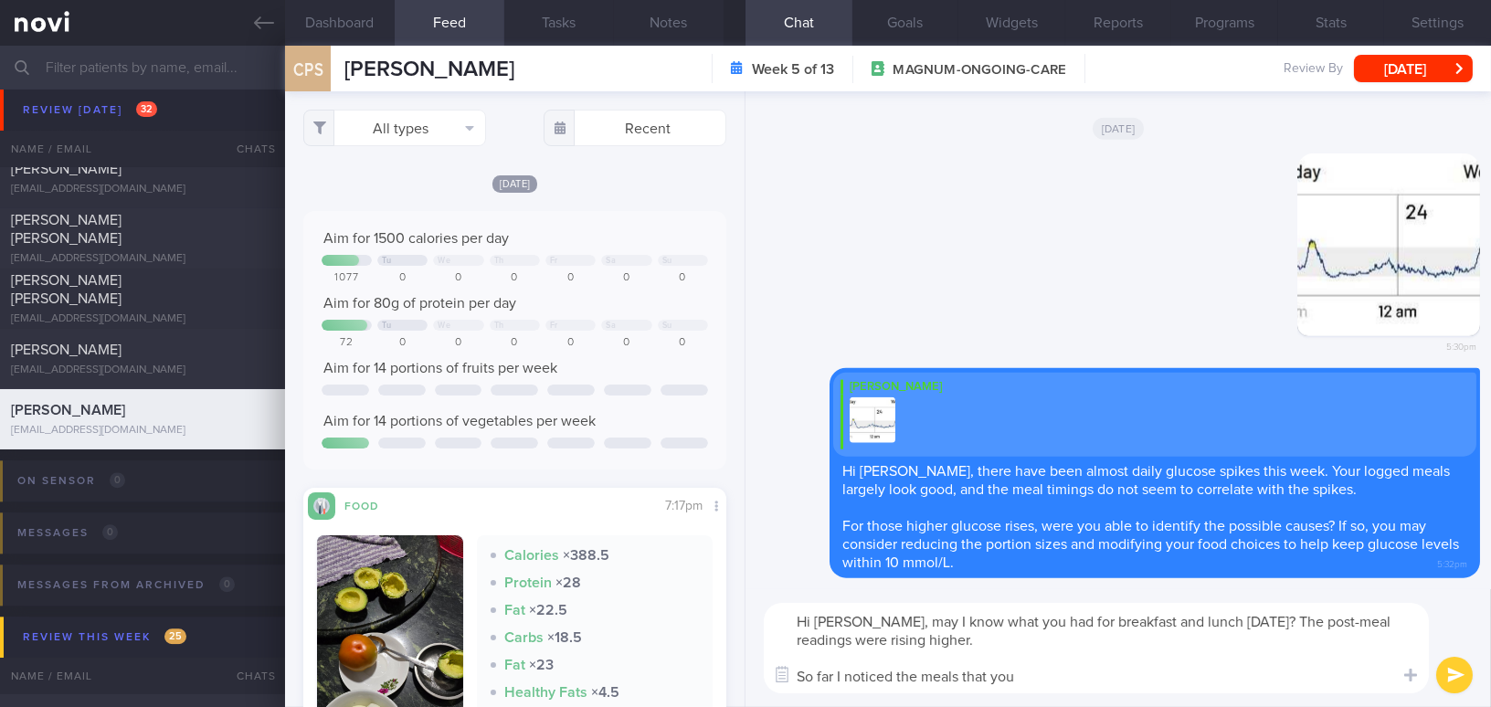
scroll to position [747, 0]
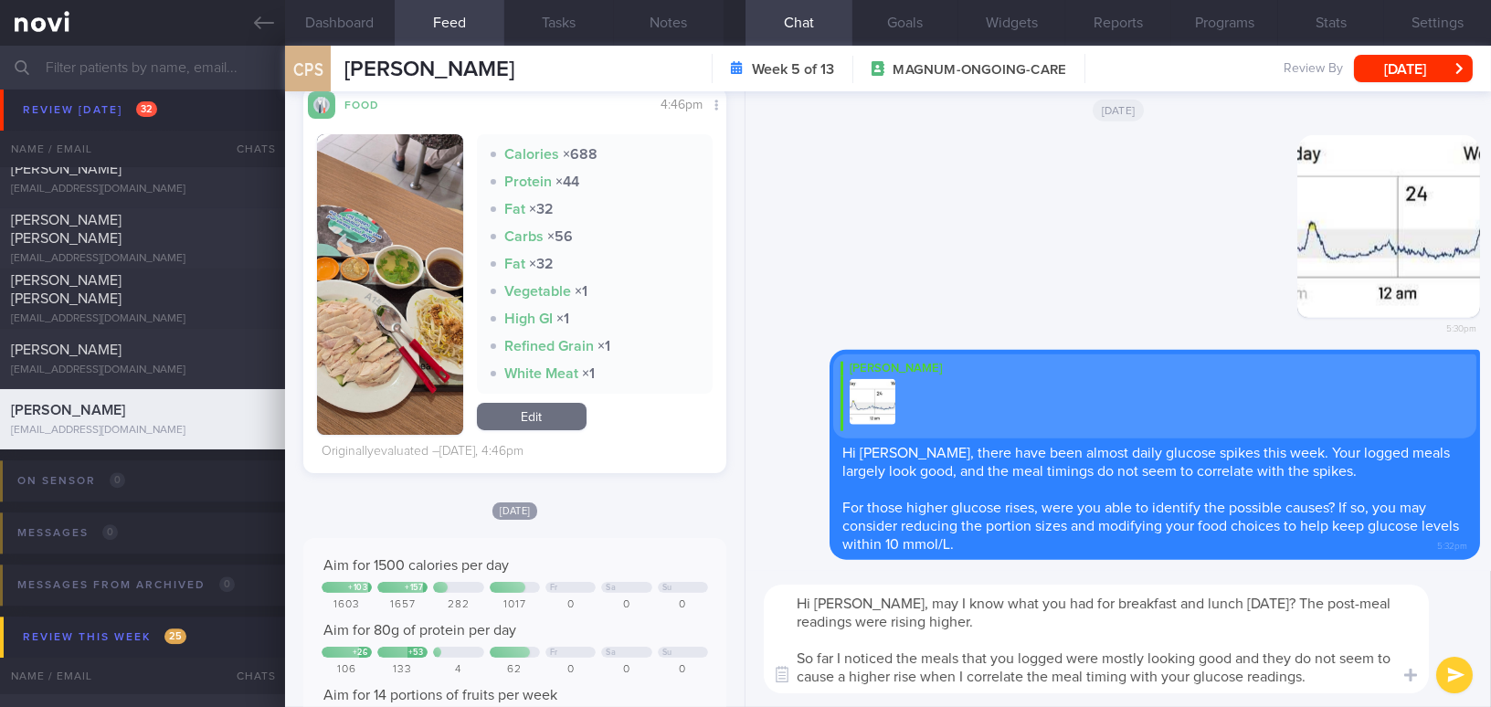
drag, startPoint x: 877, startPoint y: 608, endPoint x: 1356, endPoint y: 697, distance: 487.1
click at [1356, 697] on div "Hi [PERSON_NAME], may I know what you had for breakfast and lunch [DATE]? The p…" at bounding box center [1119, 639] width 746 height 136
click at [894, 580] on div "Hi [PERSON_NAME], may I know what you had for breakfast and lunch [DATE]? The p…" at bounding box center [1119, 639] width 746 height 136
drag, startPoint x: 876, startPoint y: 607, endPoint x: 939, endPoint y: 617, distance: 63.8
click at [939, 617] on textarea "Hi [PERSON_NAME], may I know what you had for breakfast and lunch [DATE]? The p…" at bounding box center [1096, 639] width 665 height 109
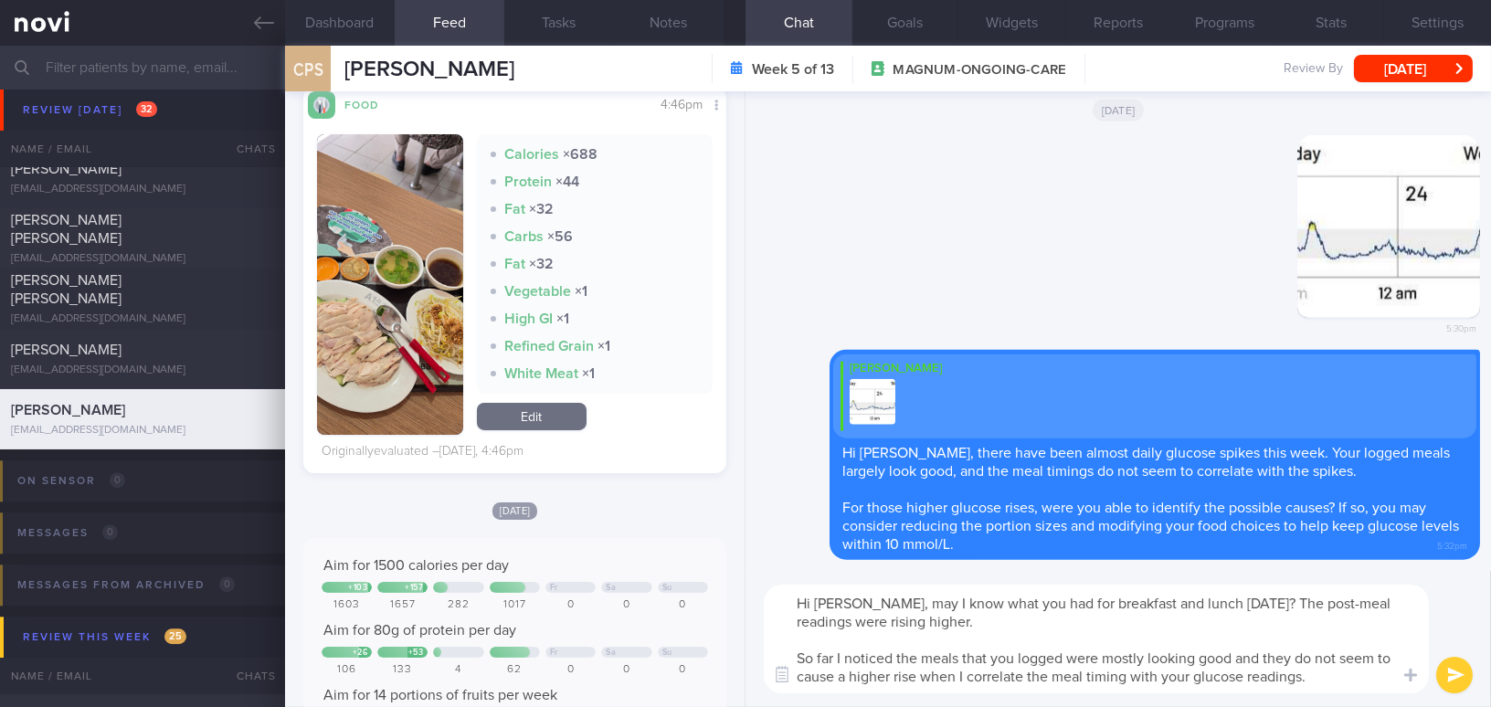
paste textarea "May I know what you had for breakfast and lunch [DATE]? The post-meal readings …"
click at [889, 602] on textarea "Hi [PERSON_NAME], May I know what you had for breakfast and lunch [DATE]? The p…" at bounding box center [1096, 639] width 665 height 109
drag, startPoint x: 791, startPoint y: 652, endPoint x: 1337, endPoint y: 673, distance: 546.0
click at [1337, 673] on textarea "Hi [PERSON_NAME], may I know what you had for breakfast and lunch [DATE]? The p…" at bounding box center [1096, 639] width 665 height 109
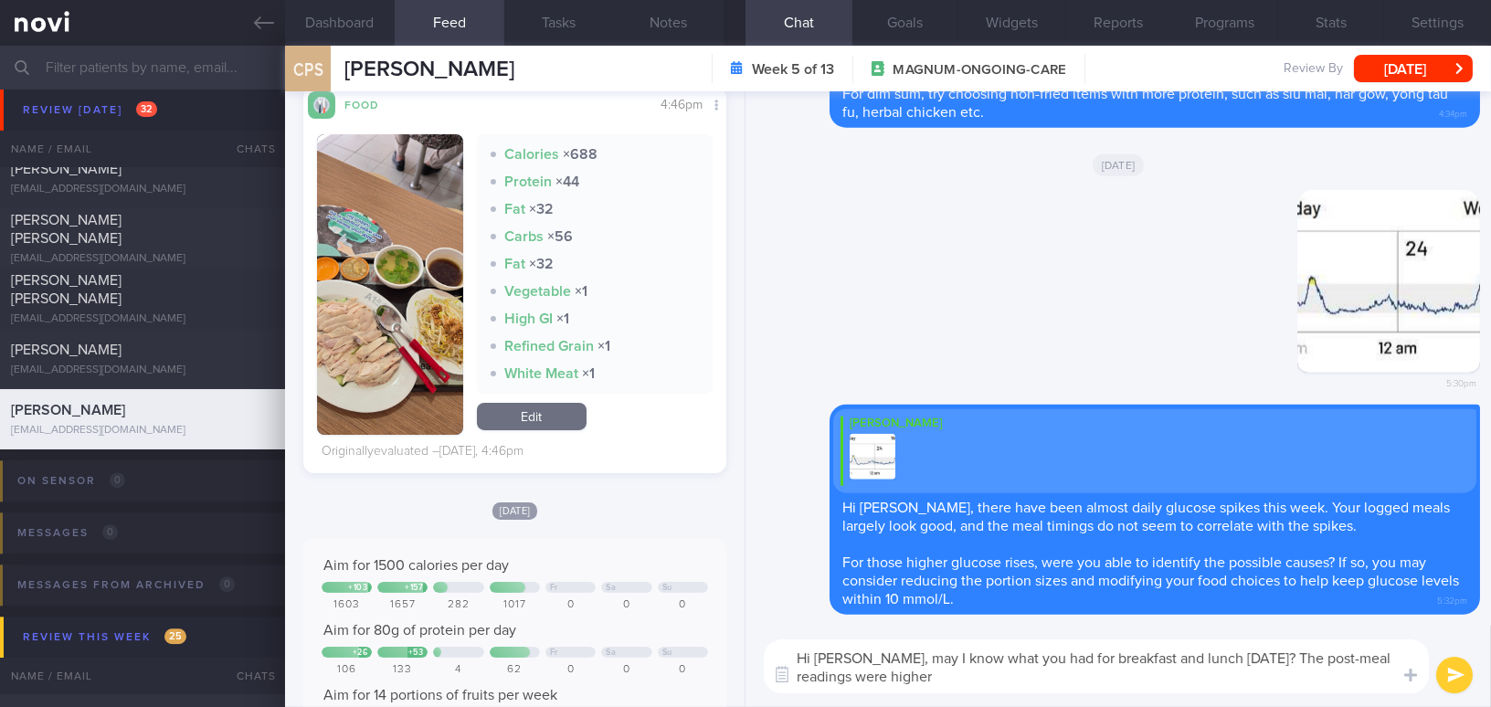
type textarea "Hi [PERSON_NAME], may I know what you had for breakfast and lunch [DATE]? The p…"
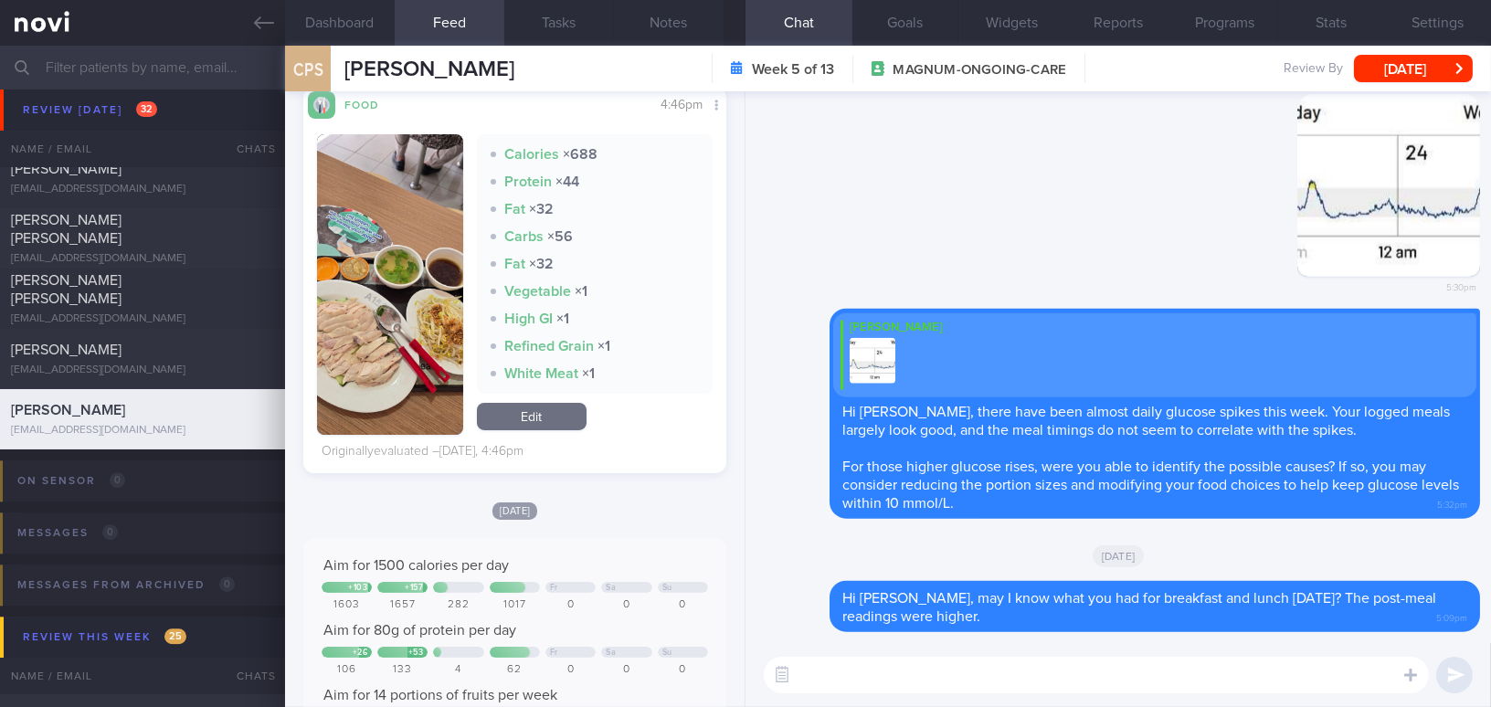
click at [876, 685] on textarea at bounding box center [1096, 675] width 665 height 37
paste textarea "So far, I’ve noticed that the meals you’ve logged mostly look good and do not s…"
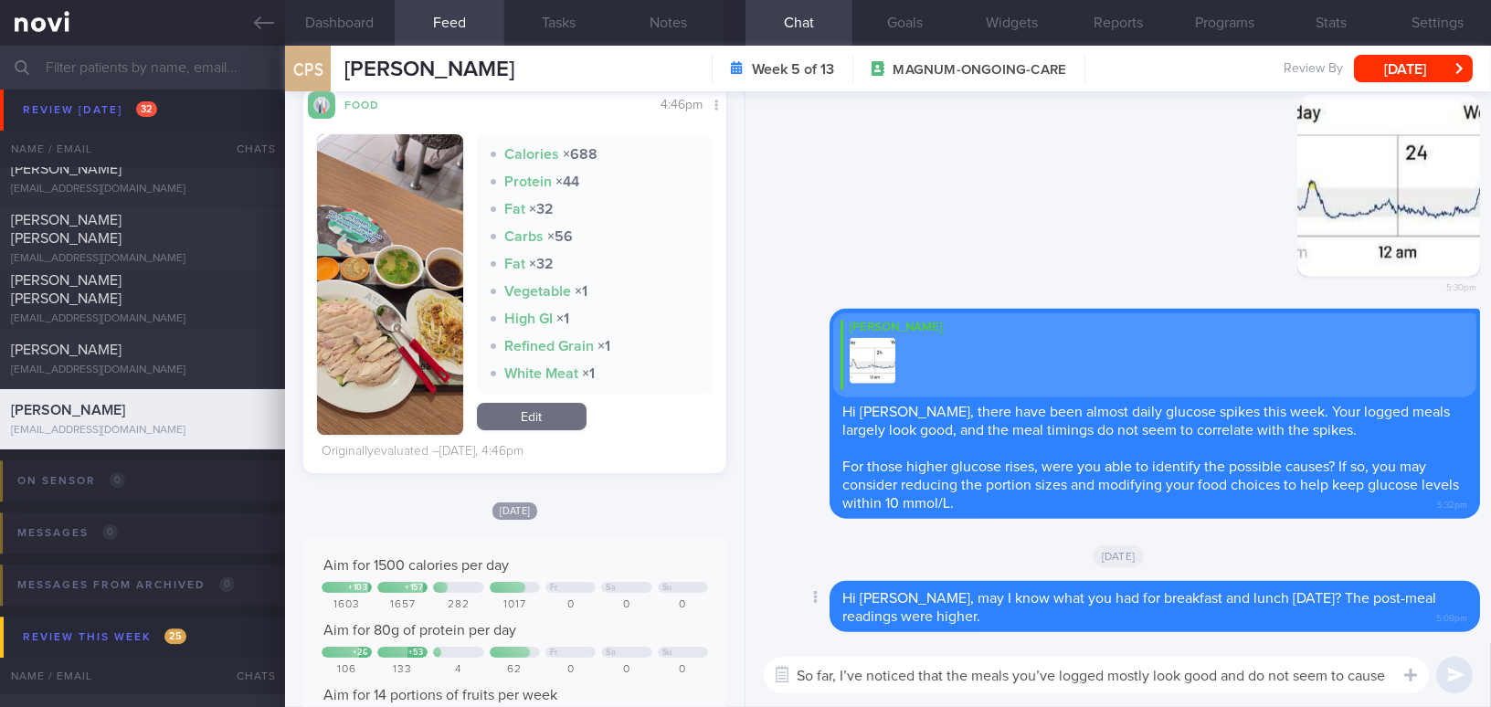
scroll to position [0, 0]
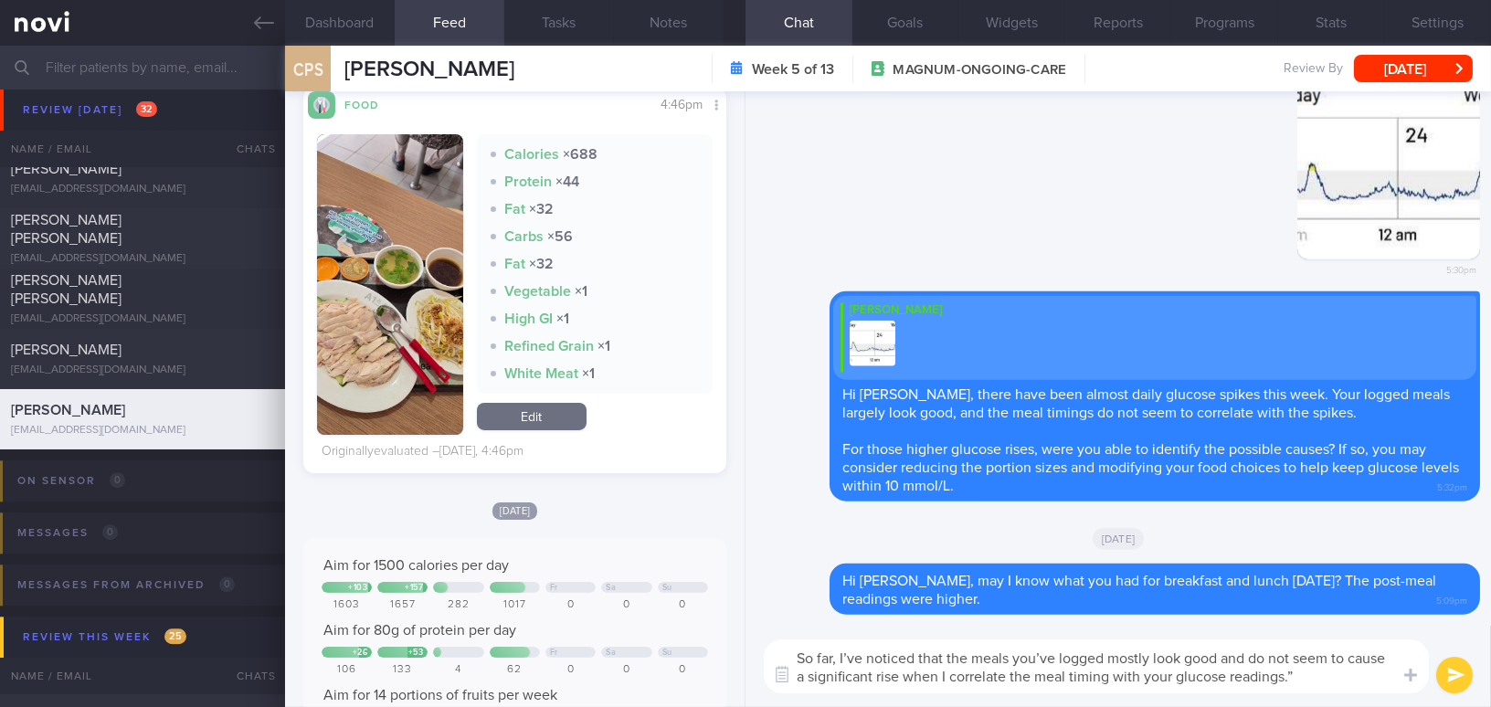
click at [856, 660] on textarea "So far, I’ve noticed that the meals you’ve logged mostly look good and do not s…" at bounding box center [1096, 667] width 665 height 54
click at [1351, 675] on textarea "So far, I have noticed that the meals you have logged mostly look good and do n…" at bounding box center [1096, 667] width 665 height 54
type textarea "So far, I have noticed that the meals you have logged mostly look good and do n…"
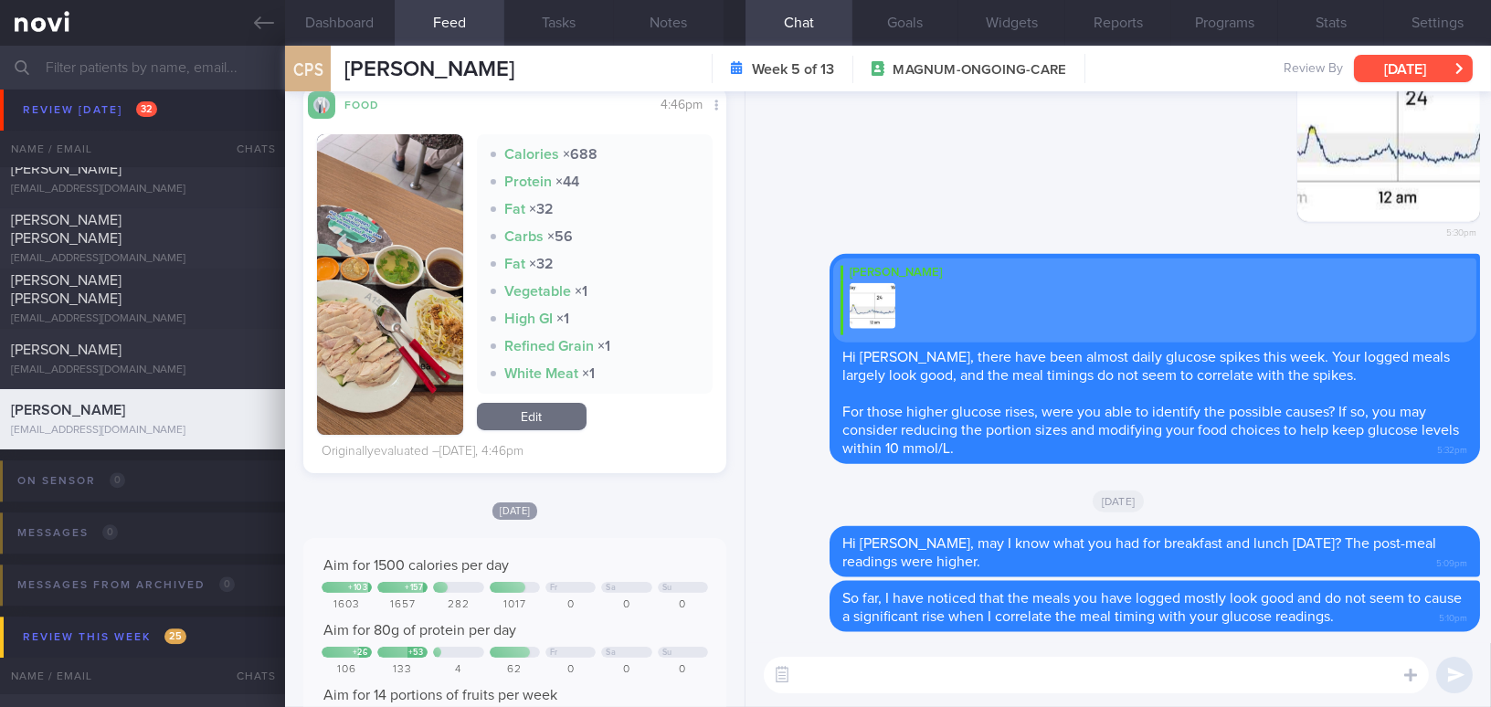
click at [1382, 62] on button "[DATE]" at bounding box center [1413, 68] width 119 height 27
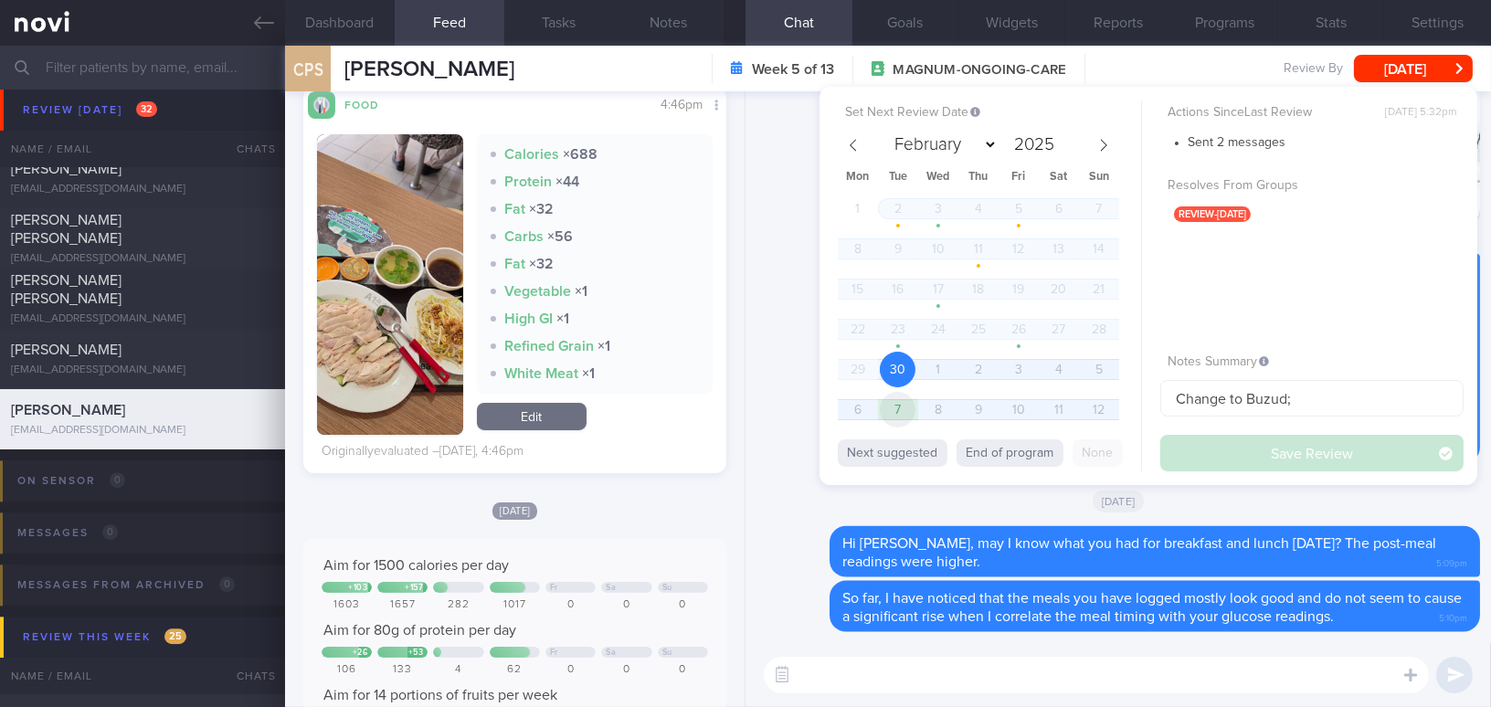
click at [903, 411] on span "7" at bounding box center [898, 410] width 36 height 36
select select "9"
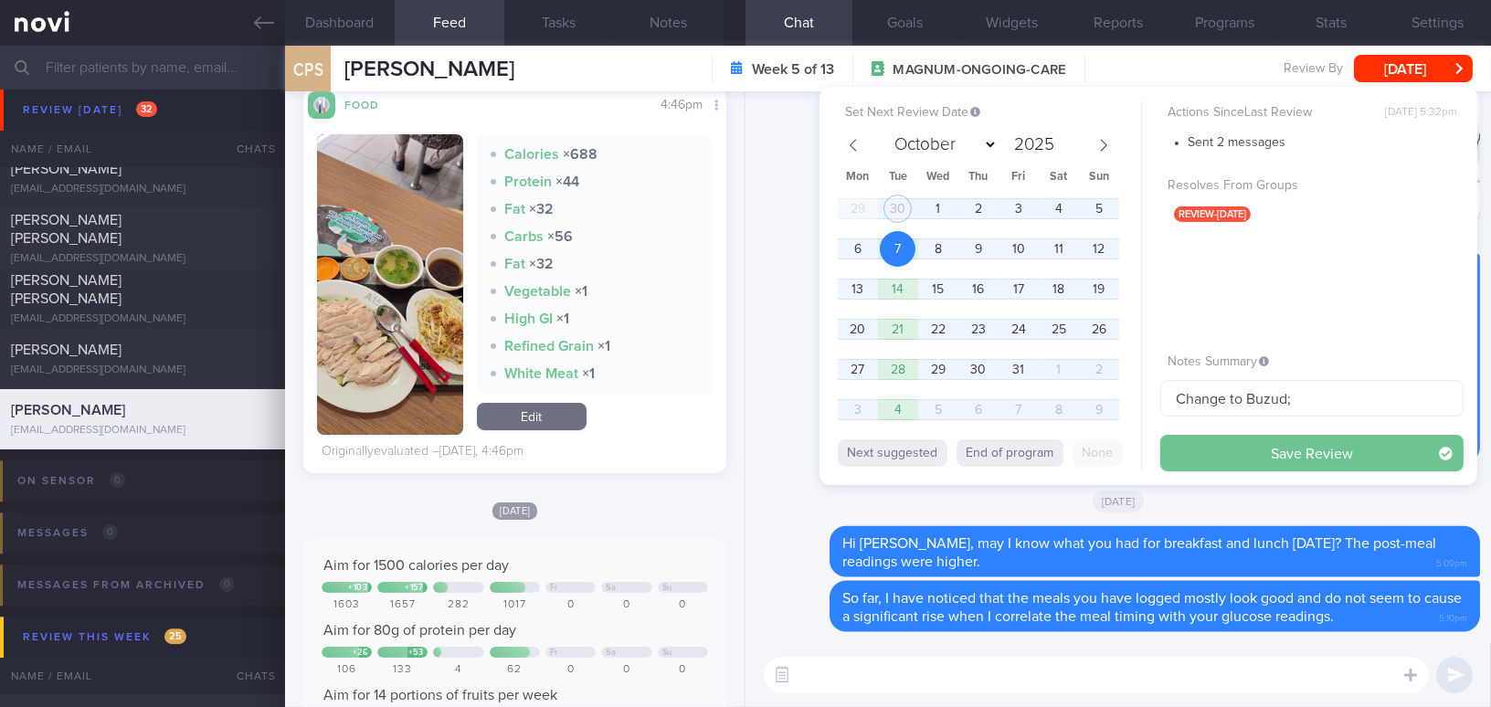
click at [1182, 454] on button "Save Review" at bounding box center [1312, 453] width 303 height 37
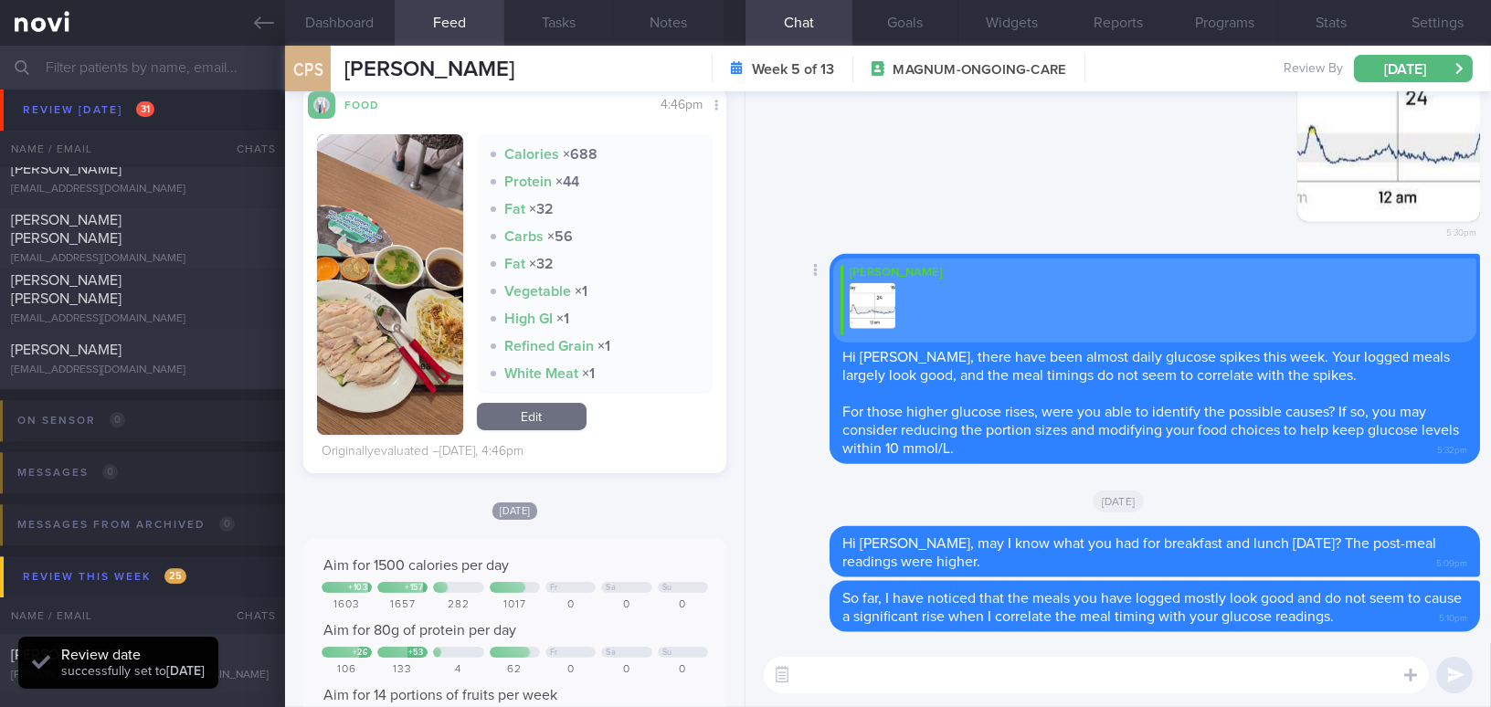
scroll to position [193, 385]
click at [251, 17] on link at bounding box center [142, 23] width 285 height 46
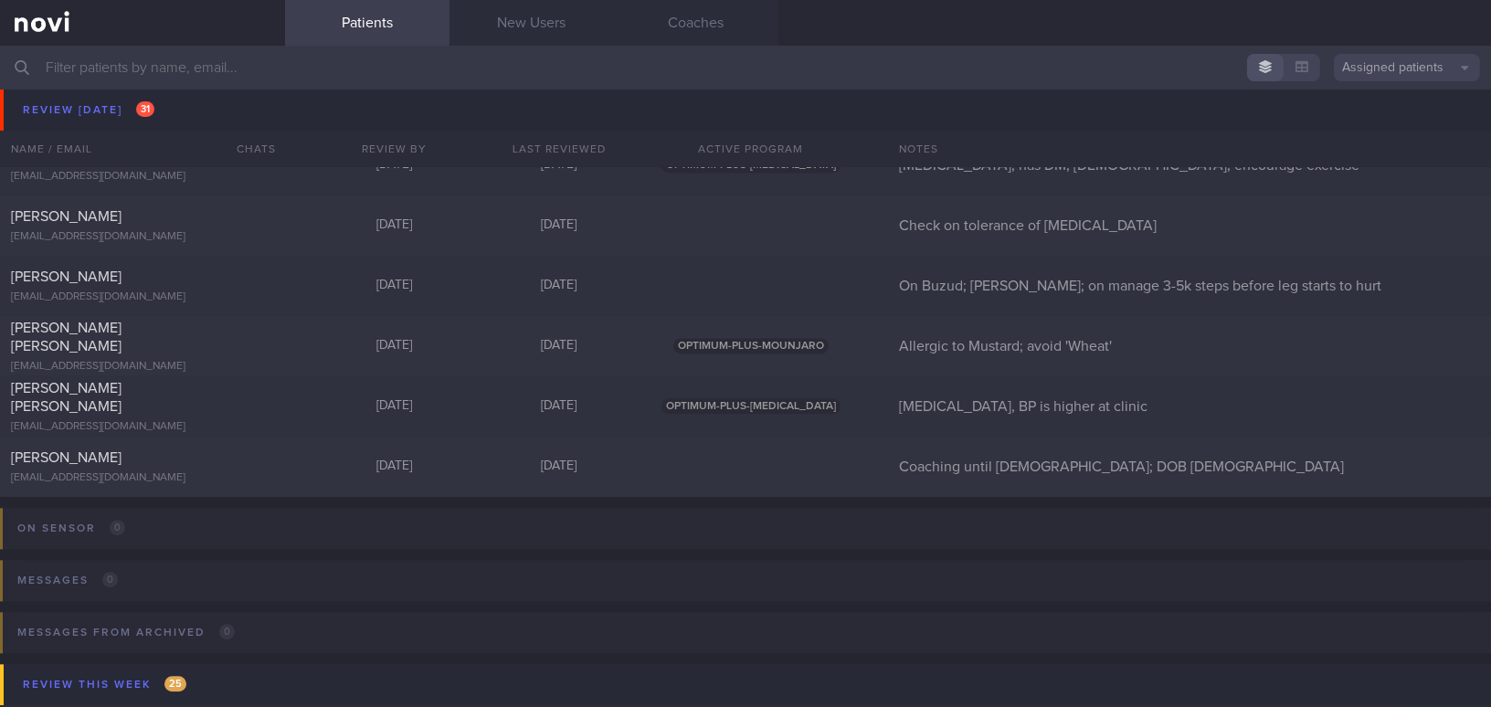
scroll to position [7733, 0]
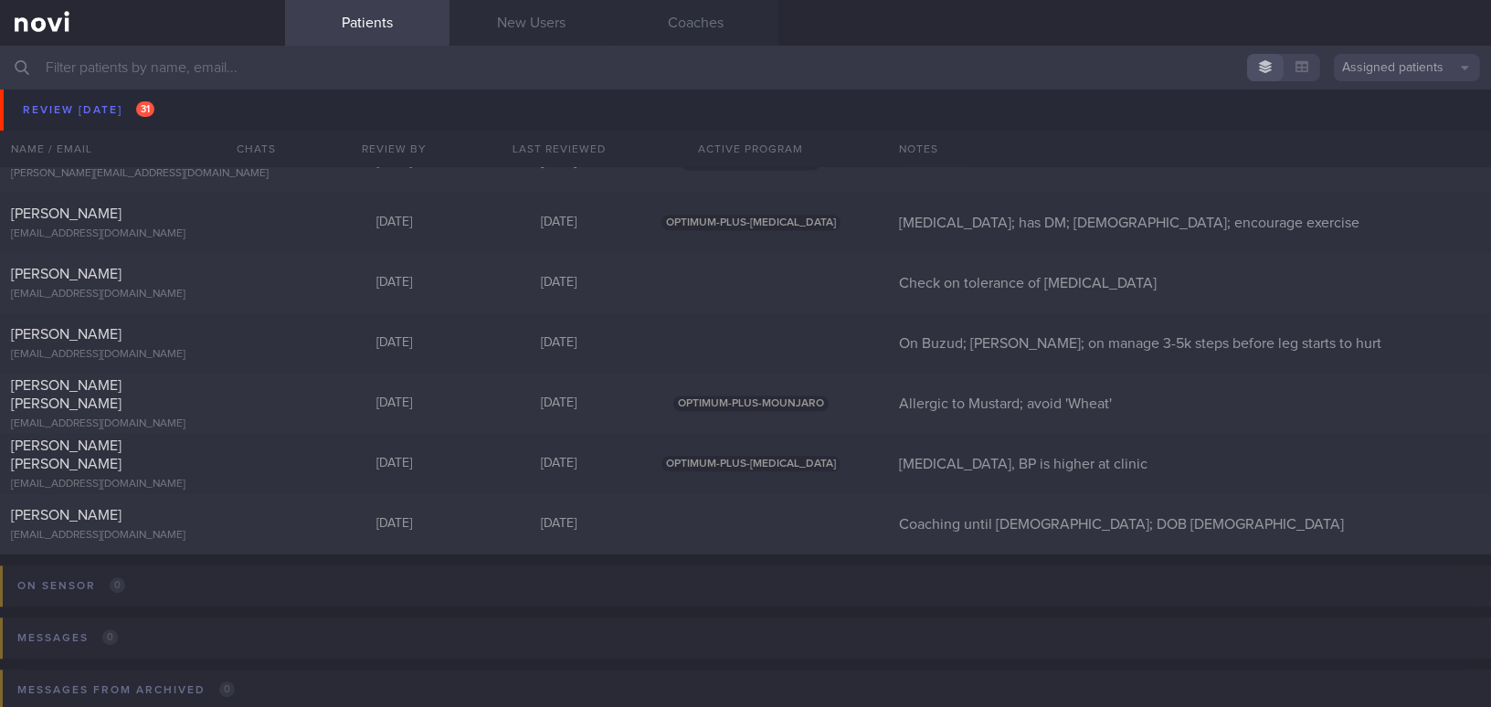
click at [249, 69] on input "text" at bounding box center [745, 68] width 1491 height 44
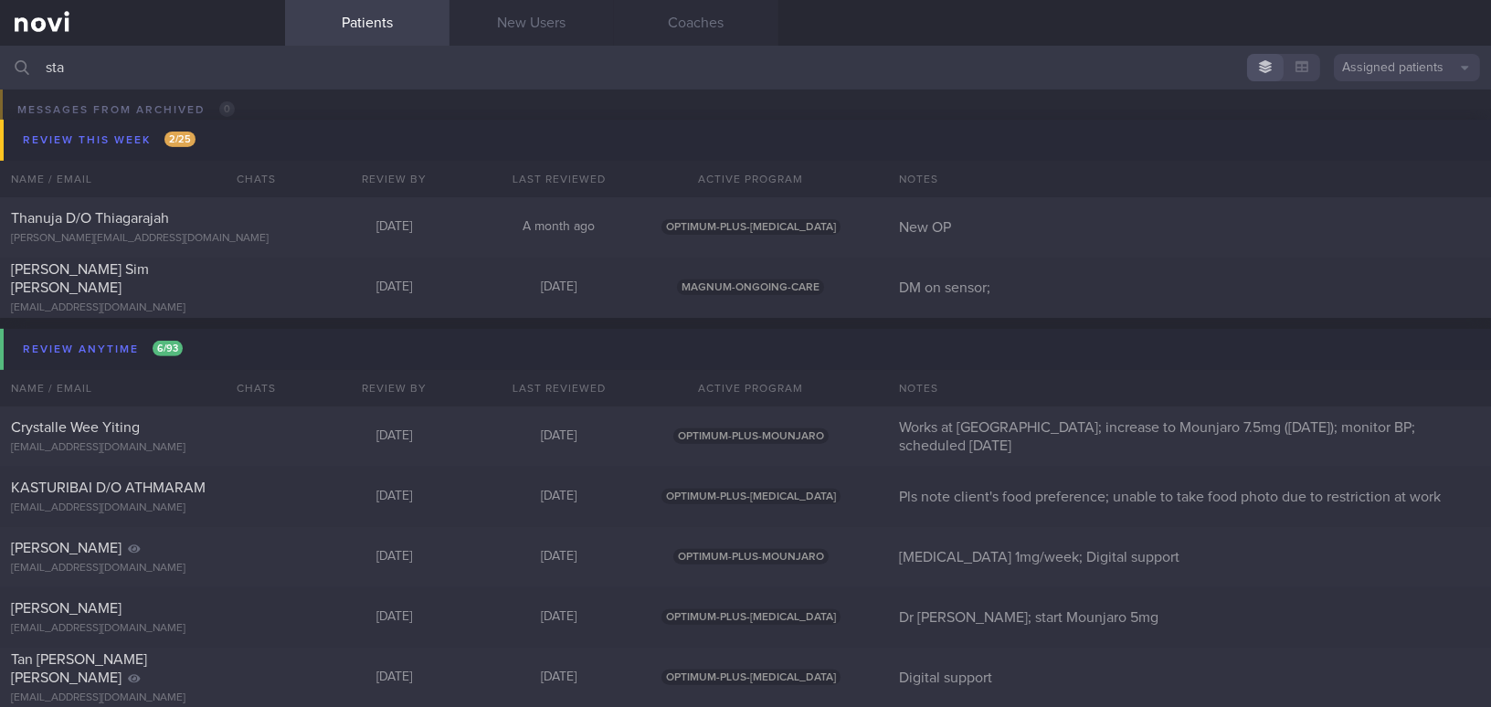
scroll to position [419, 0]
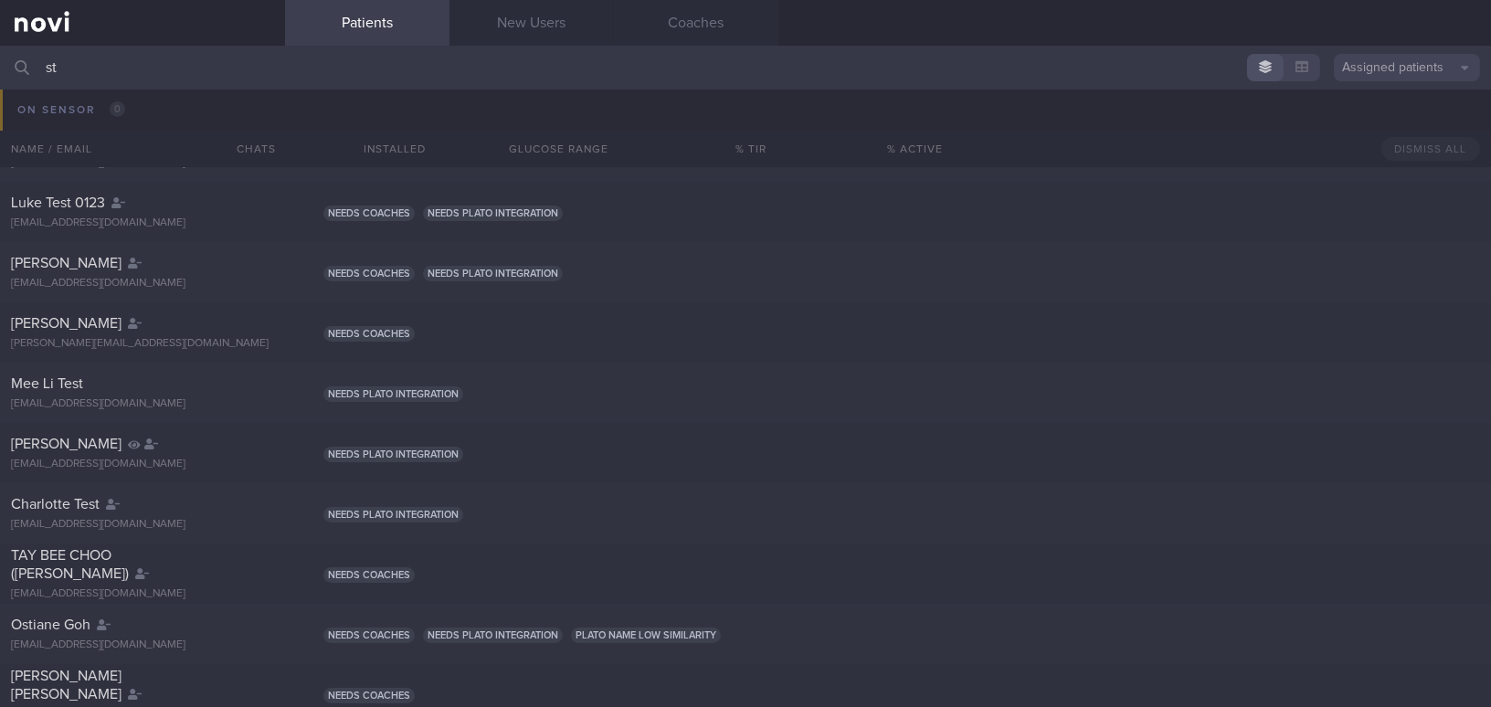
type input "s"
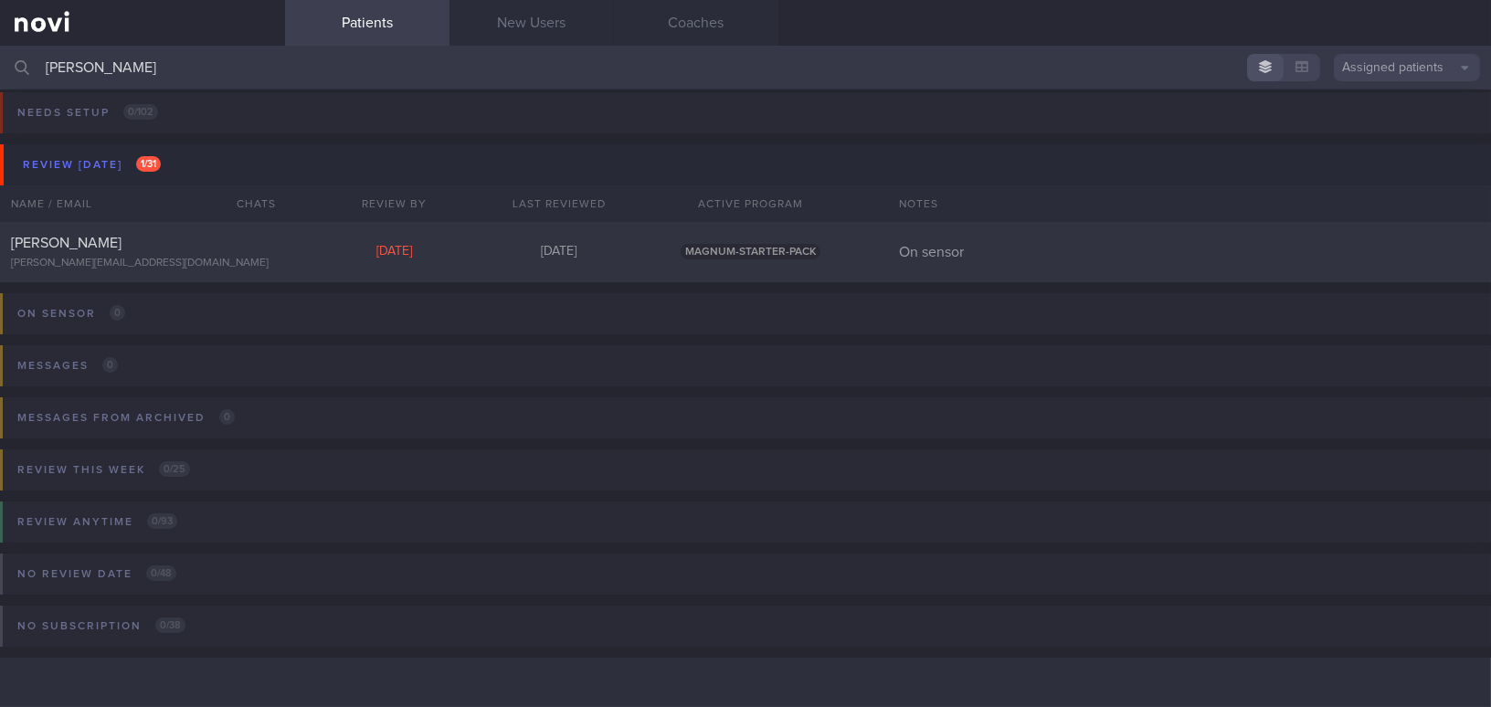
scroll to position [7, 0]
type input "[PERSON_NAME]"
click at [102, 258] on div "[PERSON_NAME][EMAIL_ADDRESS][DOMAIN_NAME]" at bounding box center [142, 265] width 263 height 14
select select "8"
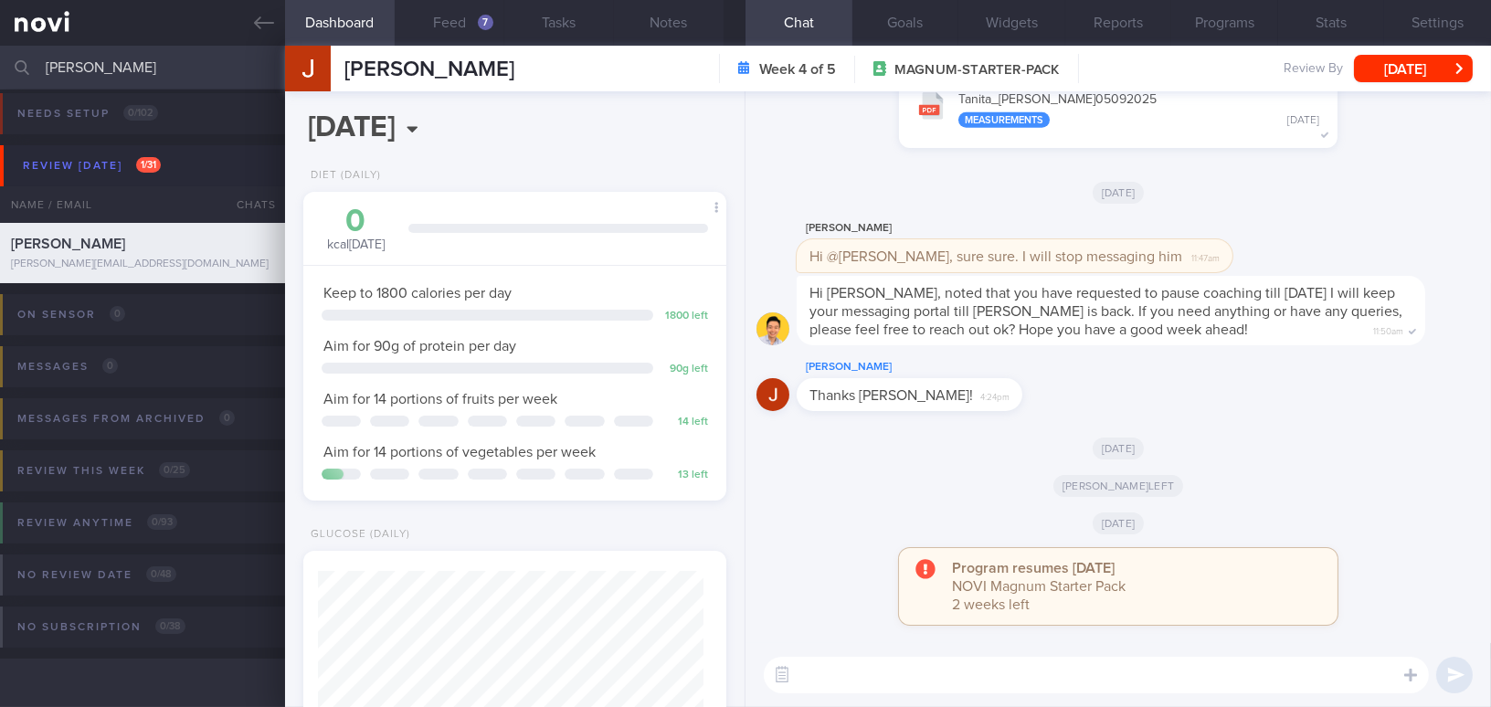
scroll to position [332, 0]
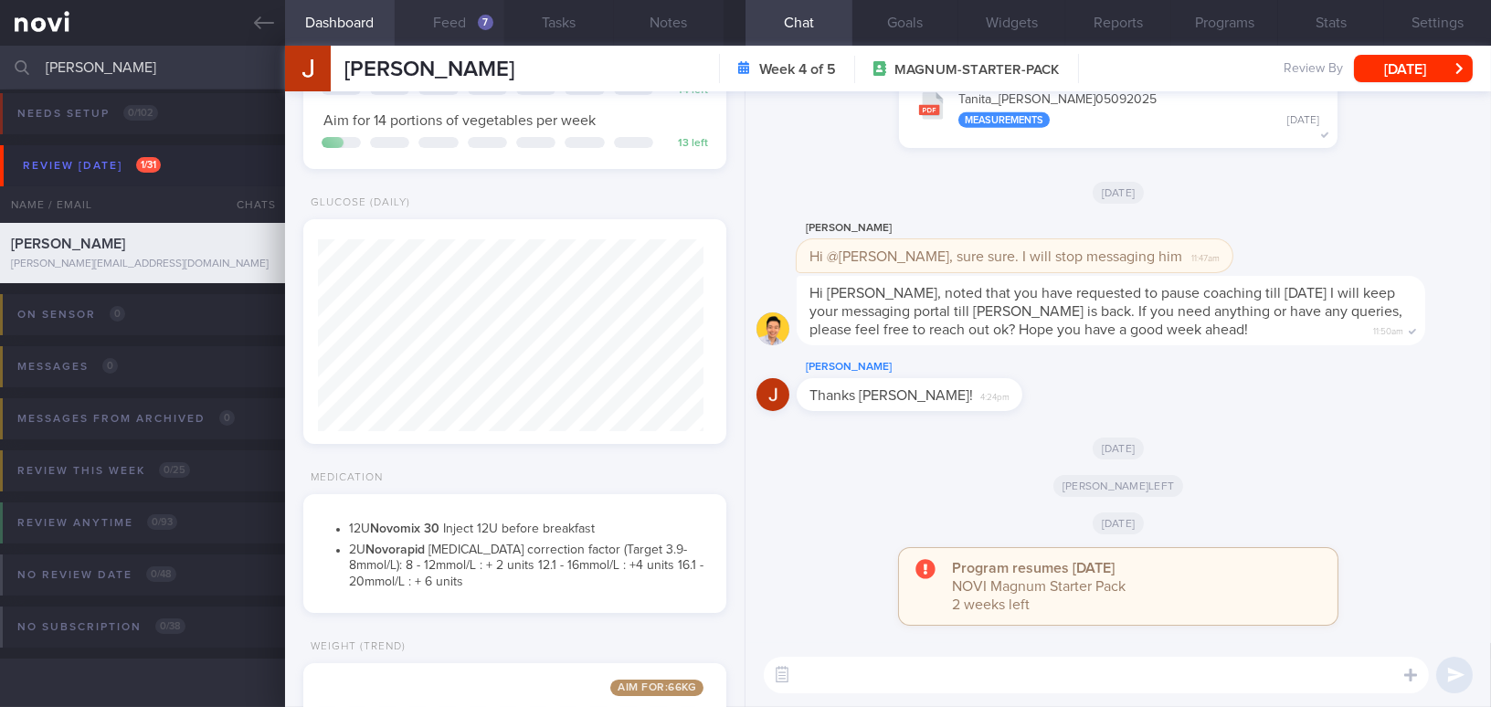
click at [447, 30] on button "Feed 7" at bounding box center [450, 23] width 110 height 46
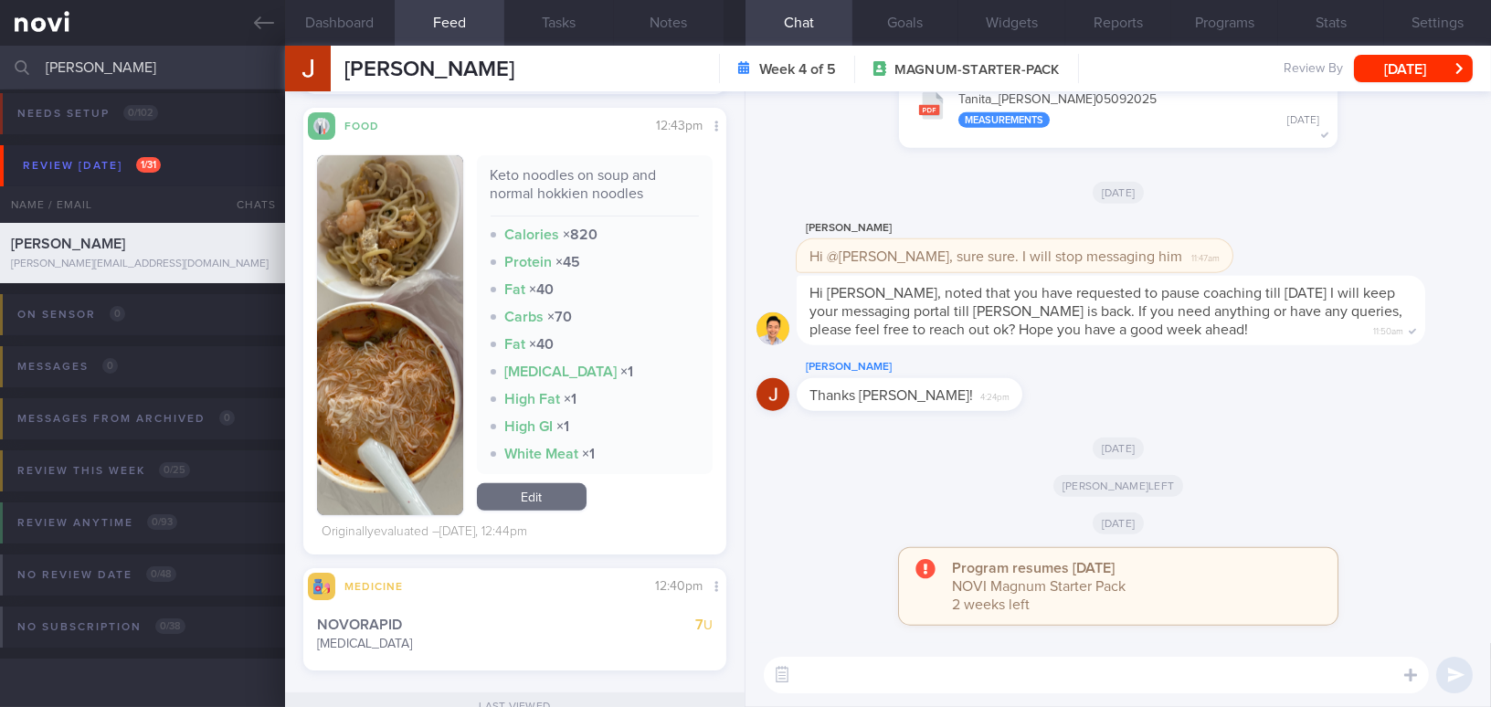
scroll to position [1827, 0]
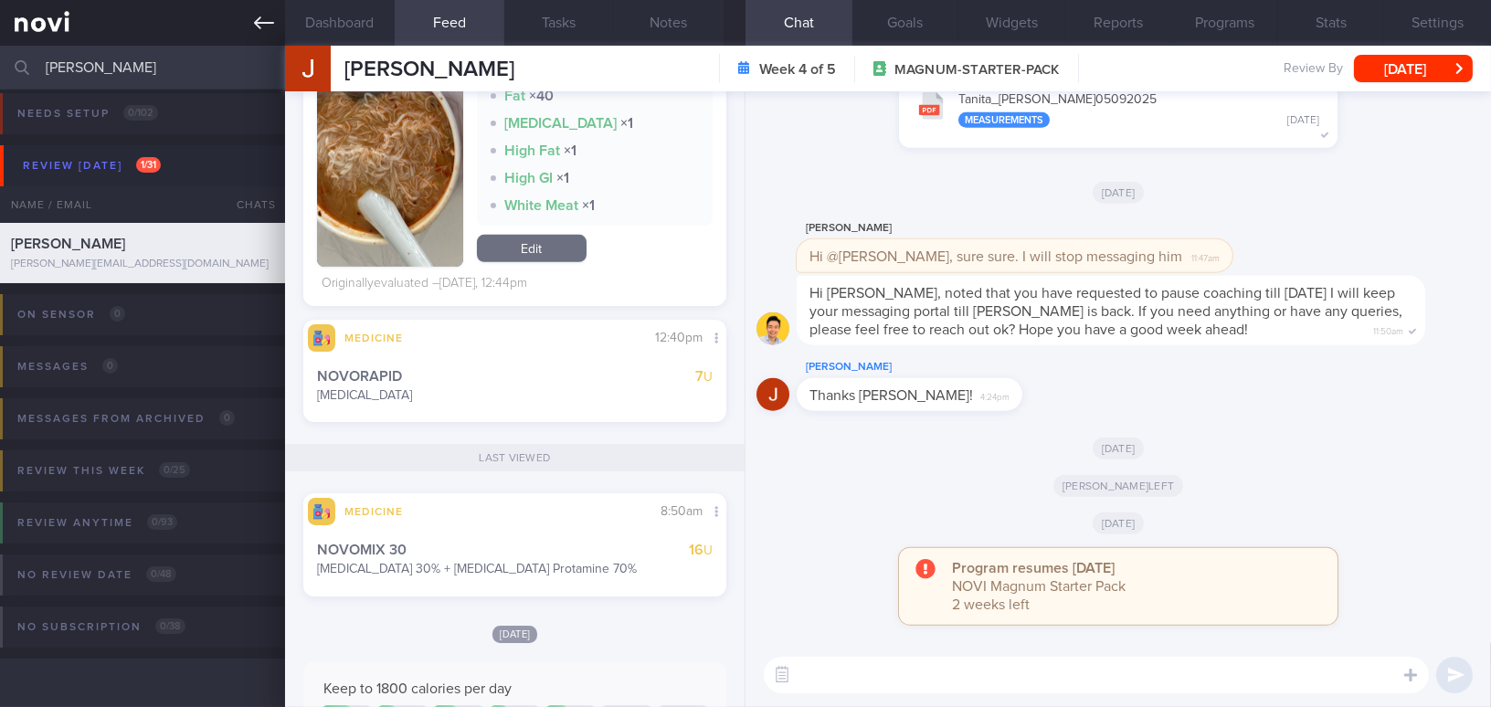
click at [254, 19] on icon at bounding box center [264, 23] width 20 height 20
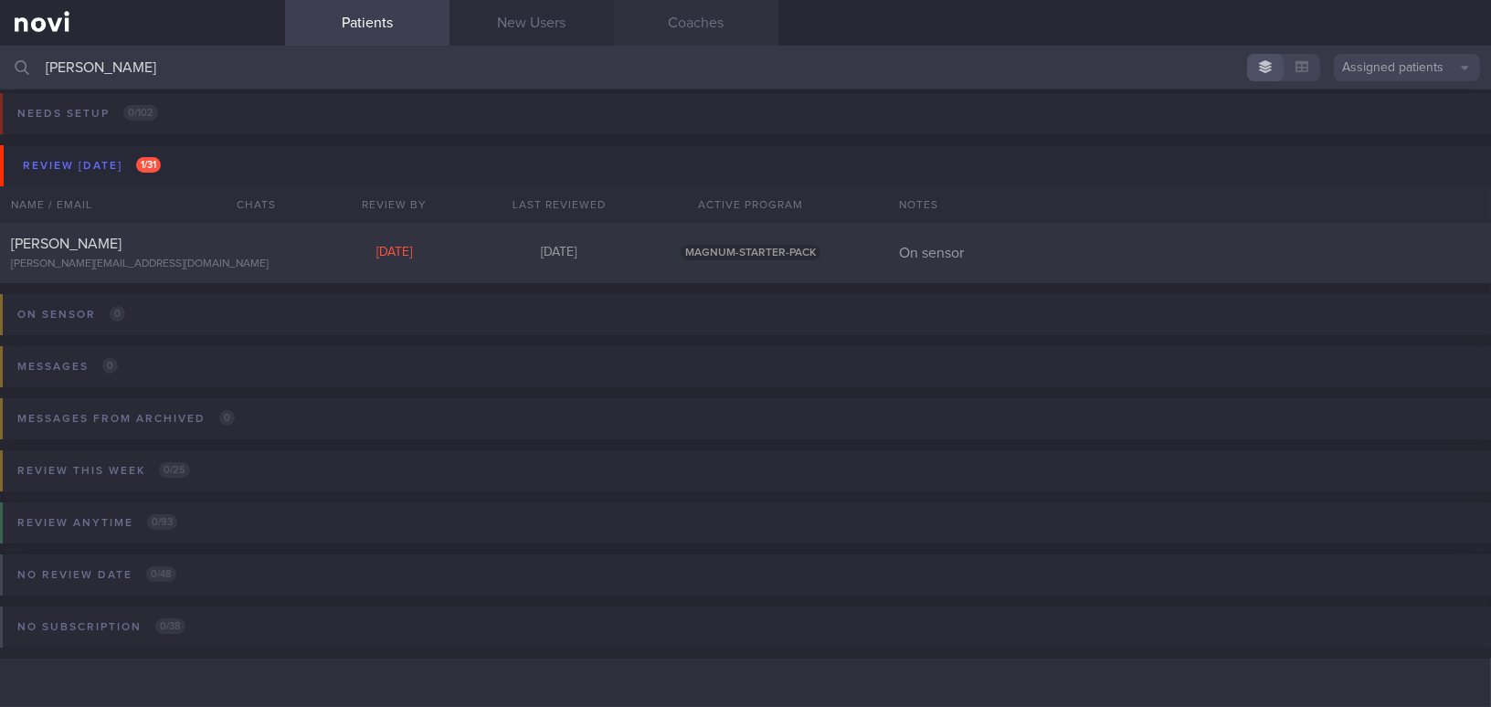
click at [722, 22] on link "Coaches" at bounding box center [696, 23] width 164 height 46
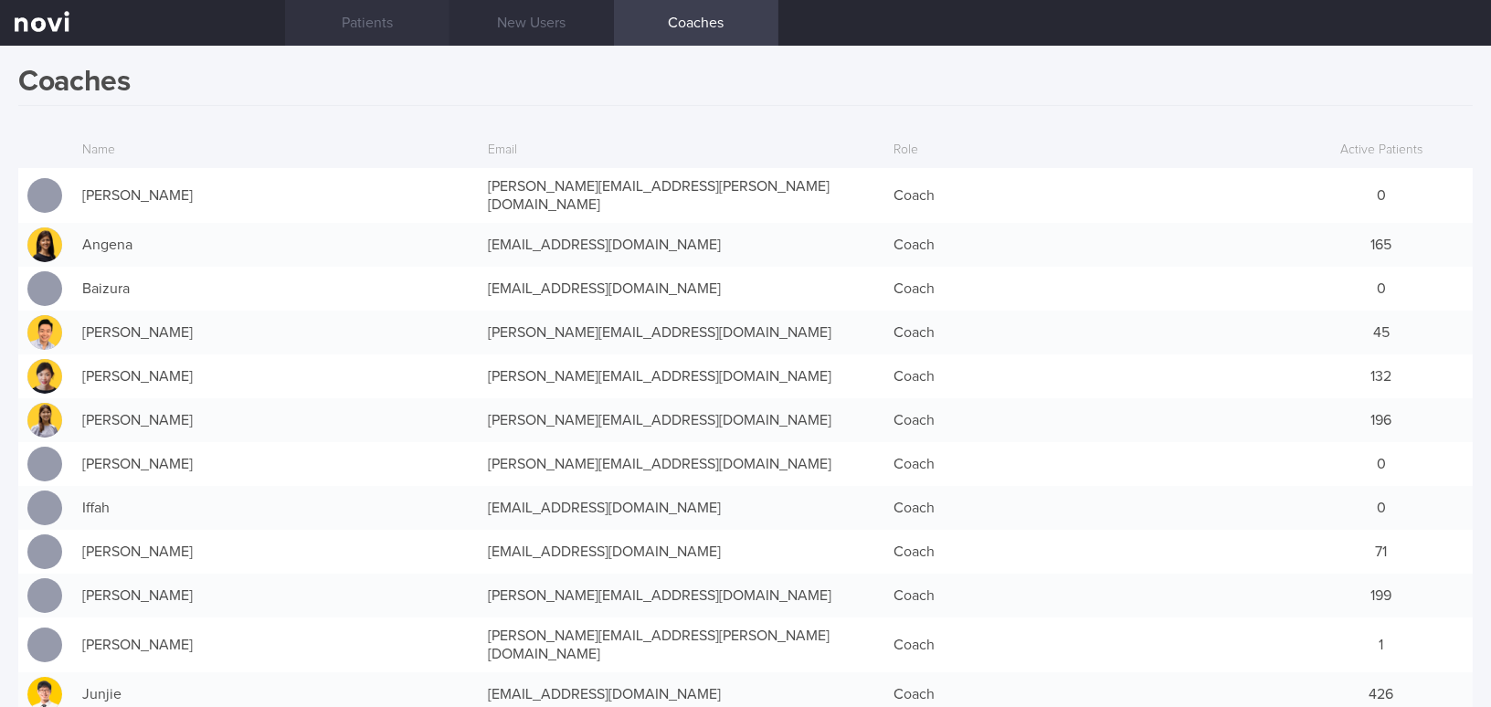
click at [388, 26] on link "Patients" at bounding box center [367, 23] width 164 height 46
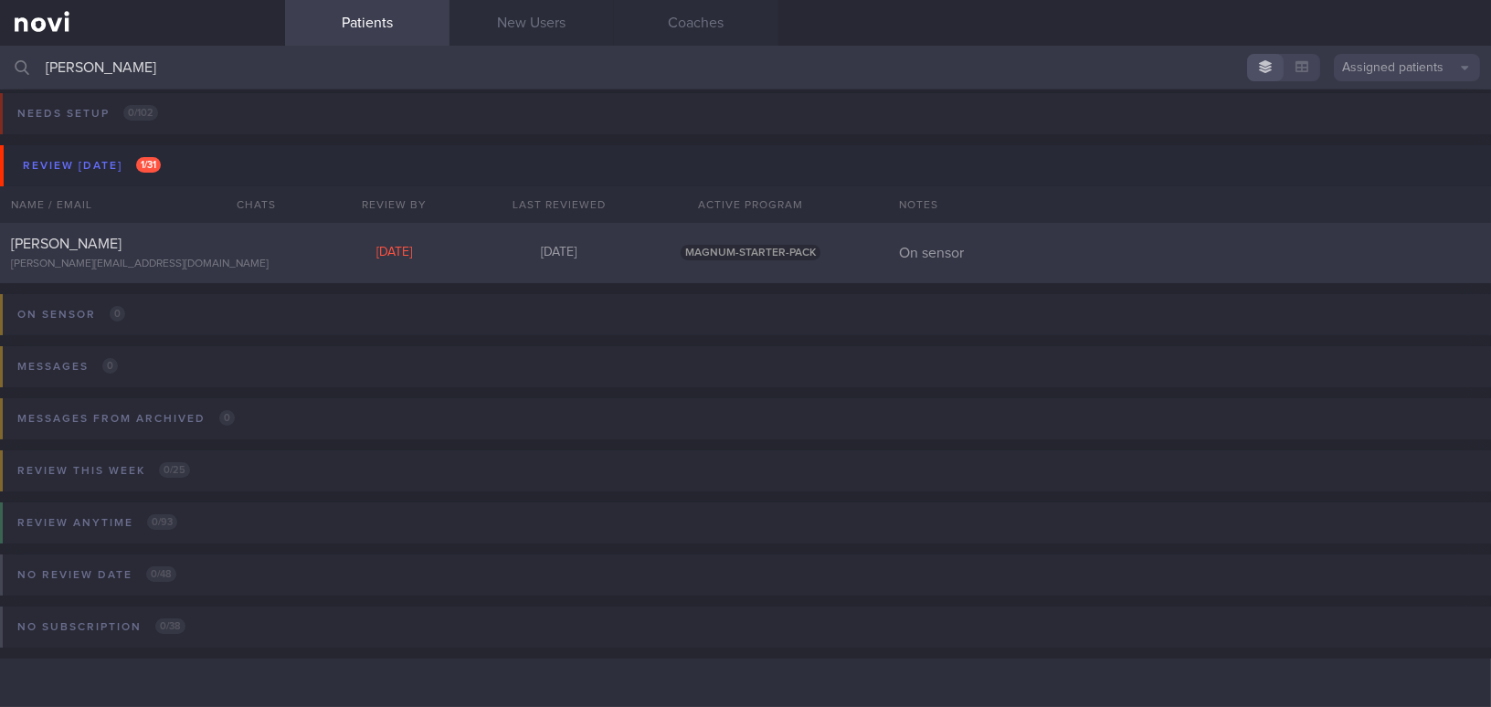
click at [175, 260] on div "[PERSON_NAME][EMAIL_ADDRESS][DOMAIN_NAME]" at bounding box center [142, 265] width 263 height 14
select select "8"
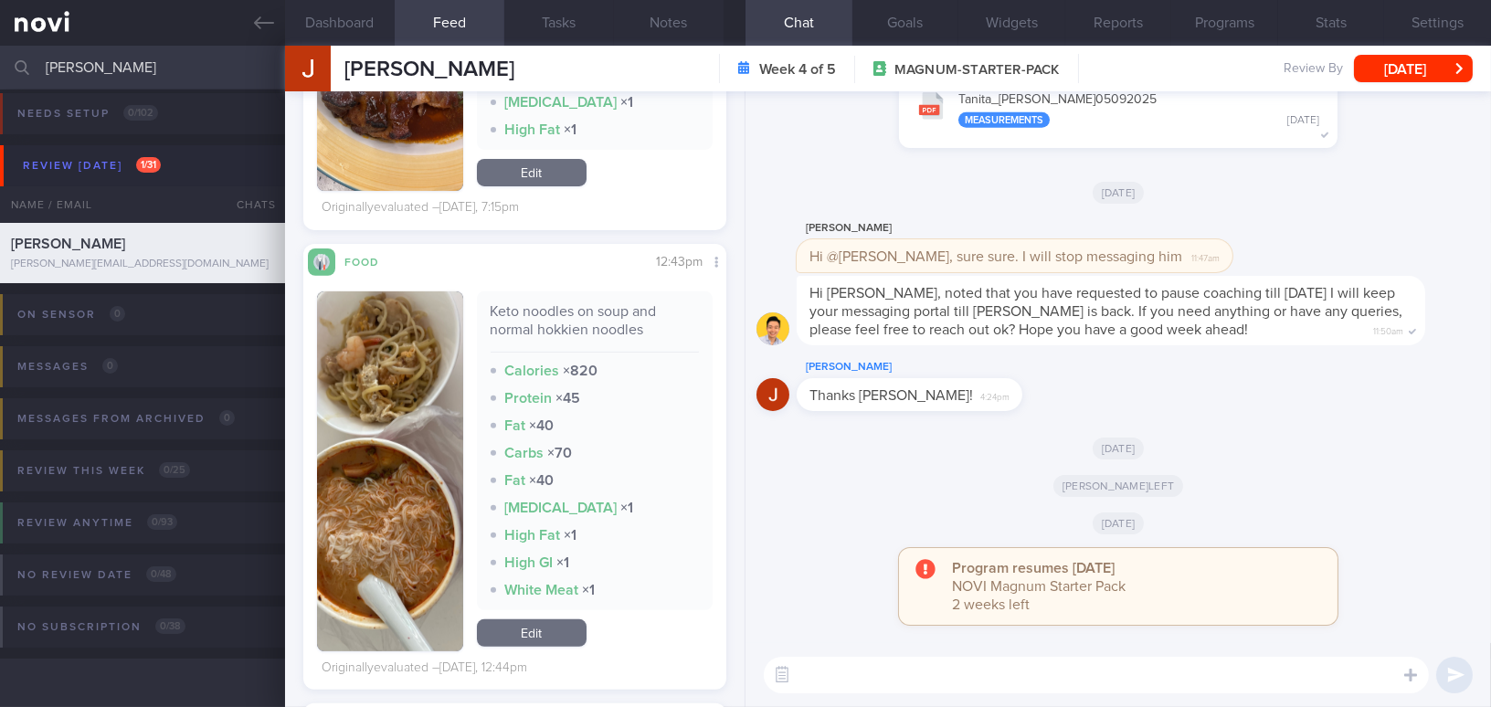
scroll to position [1495, 0]
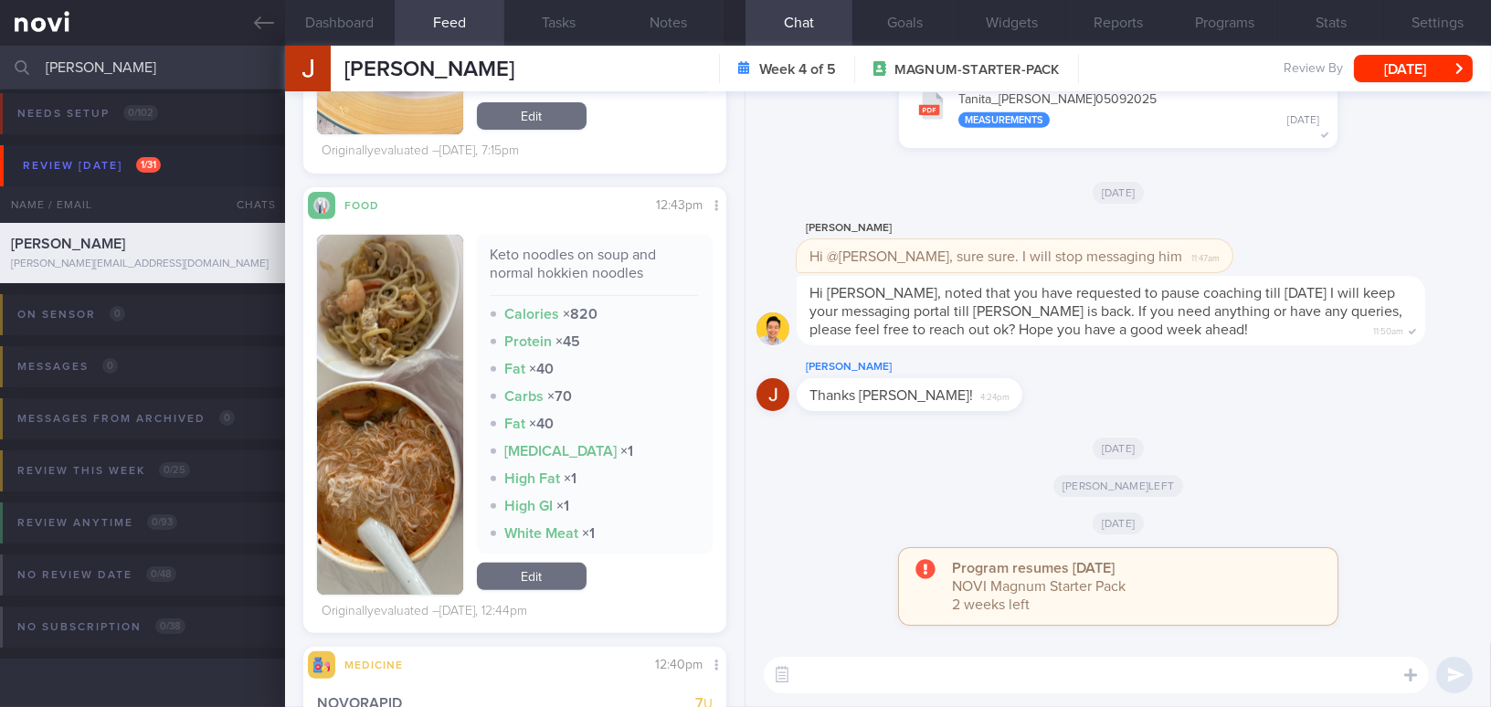
click at [362, 356] on button "button" at bounding box center [390, 415] width 146 height 360
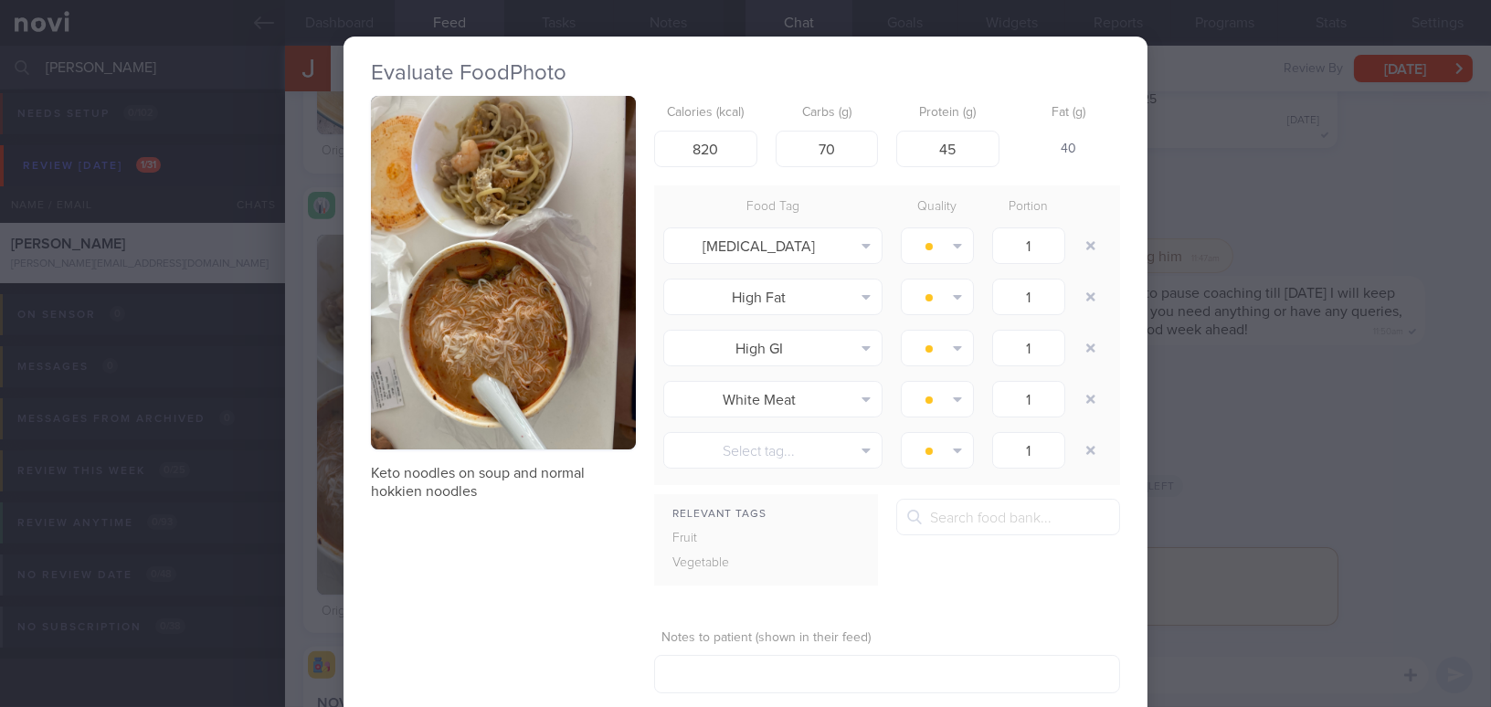
click at [427, 306] on button "button" at bounding box center [503, 273] width 265 height 354
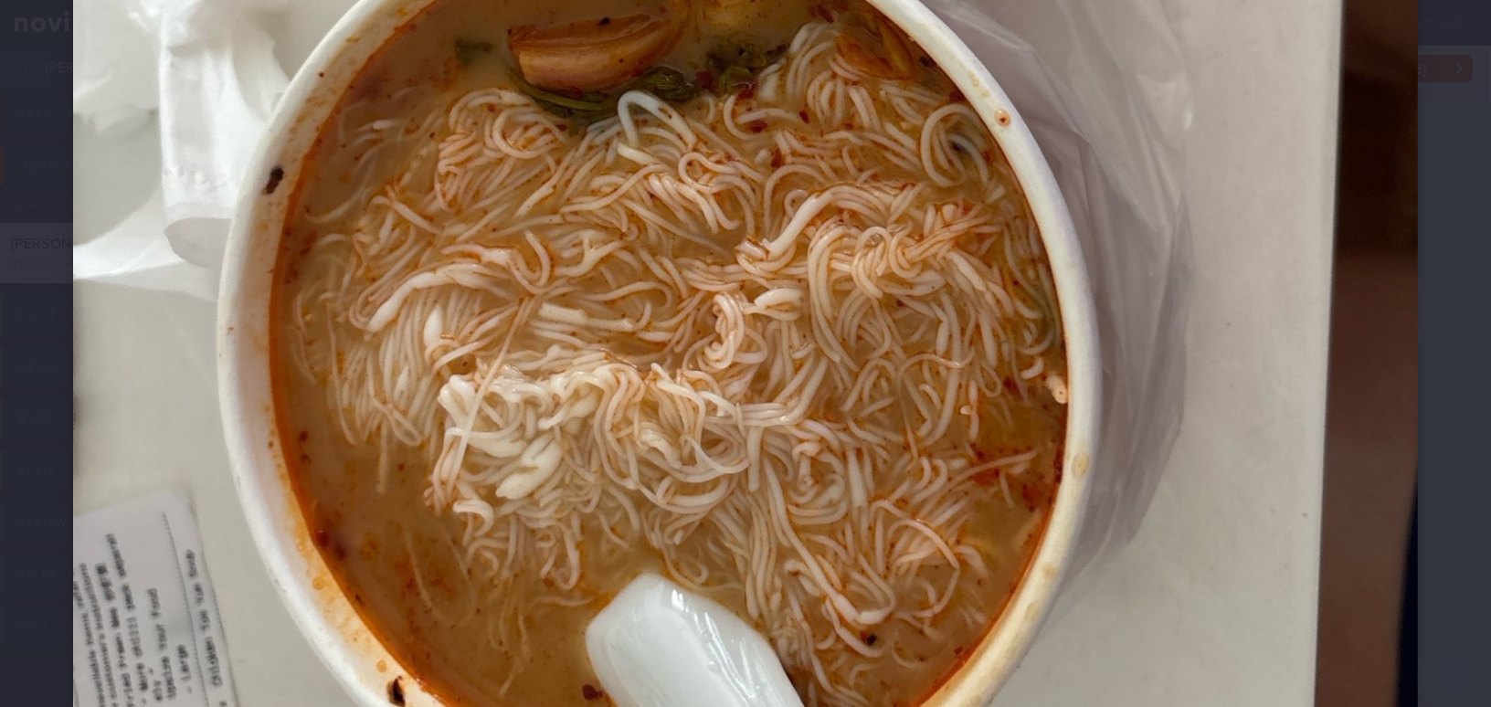
scroll to position [1079, 0]
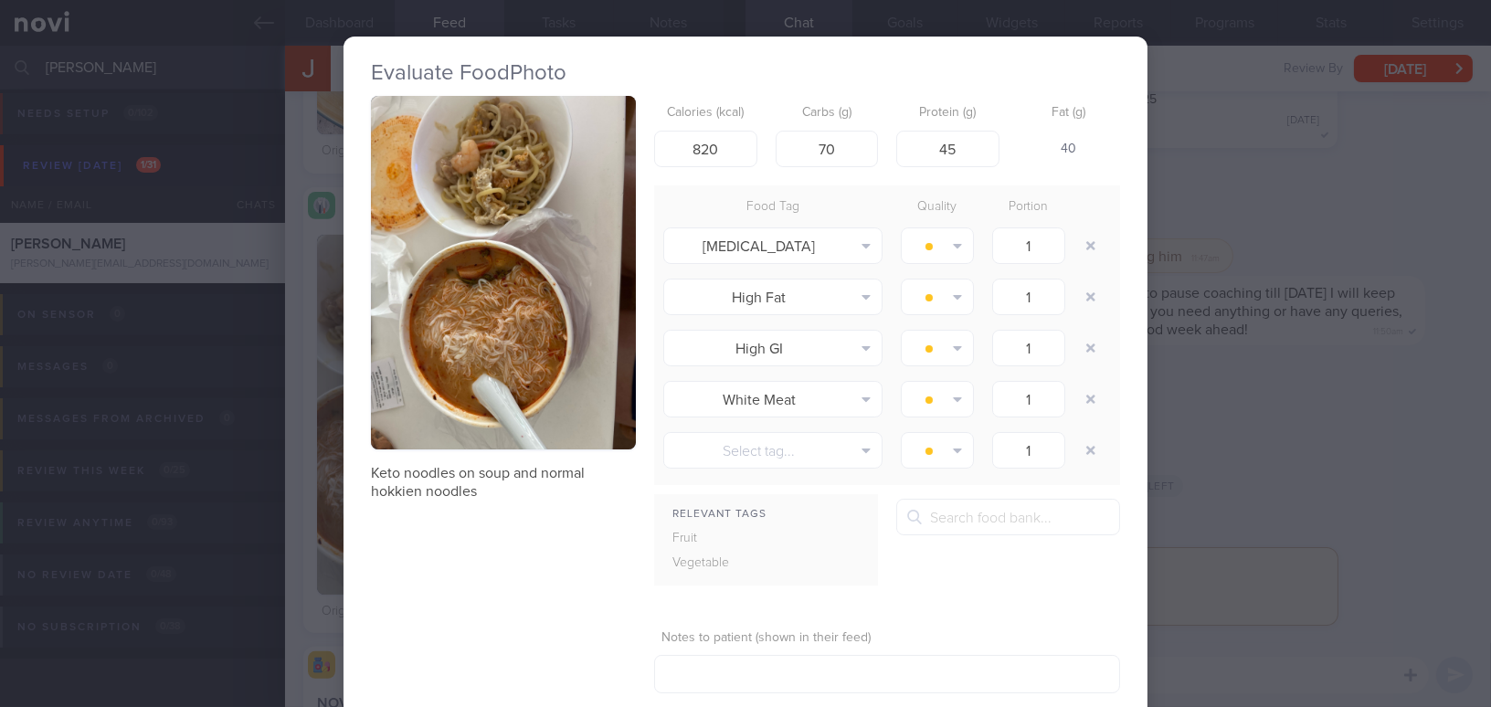
click at [564, 340] on button "button" at bounding box center [503, 273] width 265 height 354
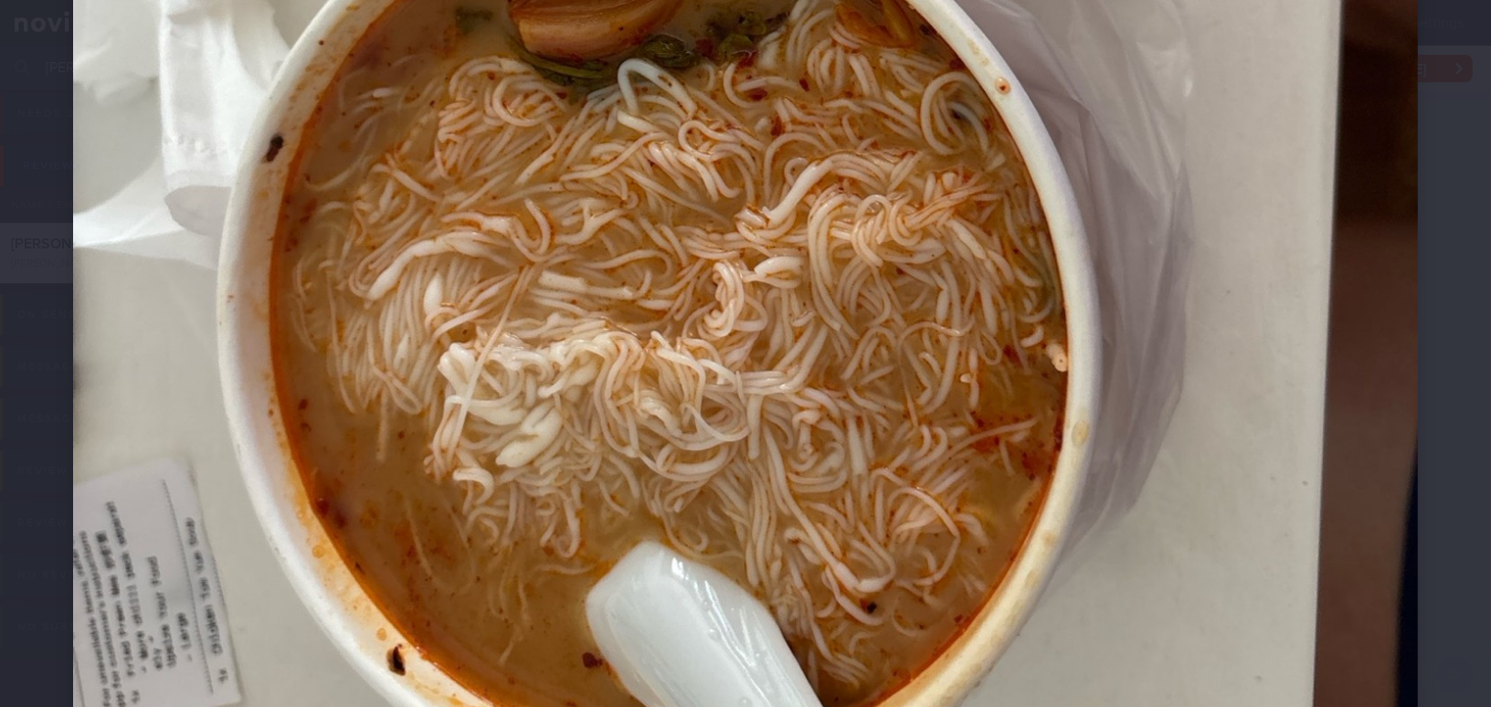
scroll to position [1162, 0]
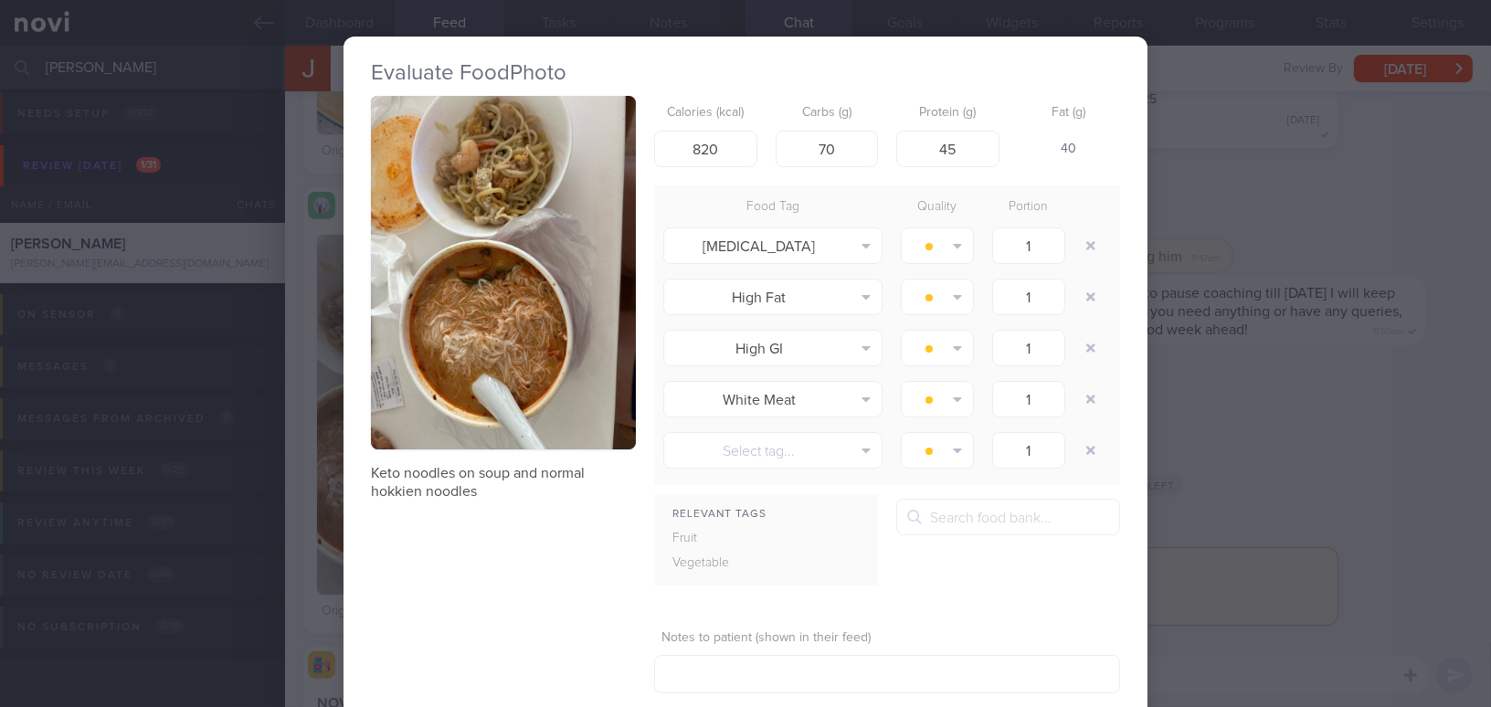
drag, startPoint x: 526, startPoint y: 238, endPoint x: 428, endPoint y: 576, distance: 352.2
click at [428, 576] on div "Keto noodles on soup and normal hokkien noodles Calories (kcal) 820 Carbs (g) 7…" at bounding box center [745, 424] width 749 height 656
click at [467, 372] on button "button" at bounding box center [503, 273] width 265 height 354
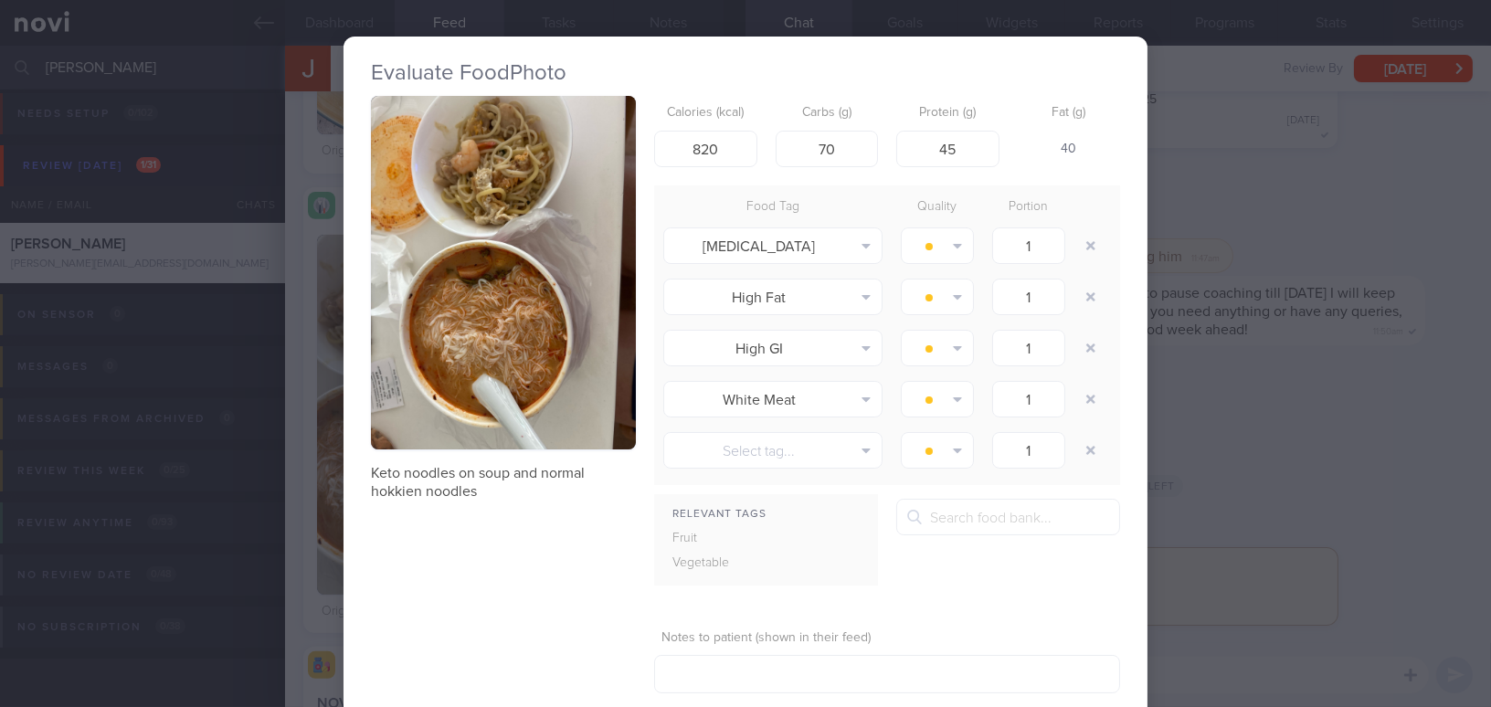
drag, startPoint x: 467, startPoint y: 310, endPoint x: 434, endPoint y: 543, distance: 235.3
click at [434, 543] on div "Keto noodles on soup and normal hokkien noodles Calories (kcal) 820 Carbs (g) 7…" at bounding box center [745, 424] width 749 height 656
drag, startPoint x: 465, startPoint y: 323, endPoint x: 448, endPoint y: 450, distance: 128.2
click at [437, 565] on div "Keto noodles on soup and normal hokkien noodles Calories (kcal) 820 Carbs (g) 7…" at bounding box center [745, 424] width 749 height 656
click at [450, 335] on button "button" at bounding box center [503, 273] width 265 height 354
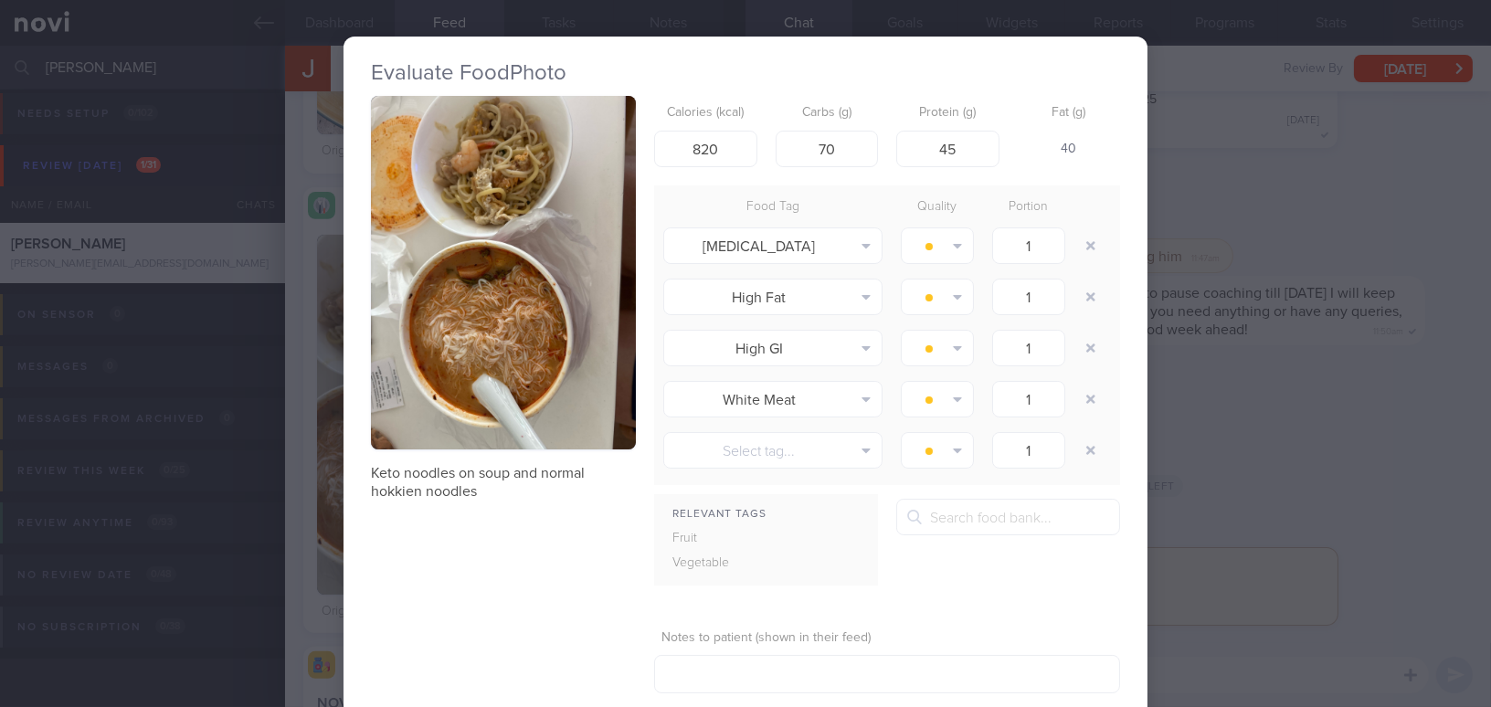
click at [1245, 238] on div "Evaluate Food Photo Keto noodles on soup and normal hokkien noodles Calories (k…" at bounding box center [745, 353] width 1491 height 707
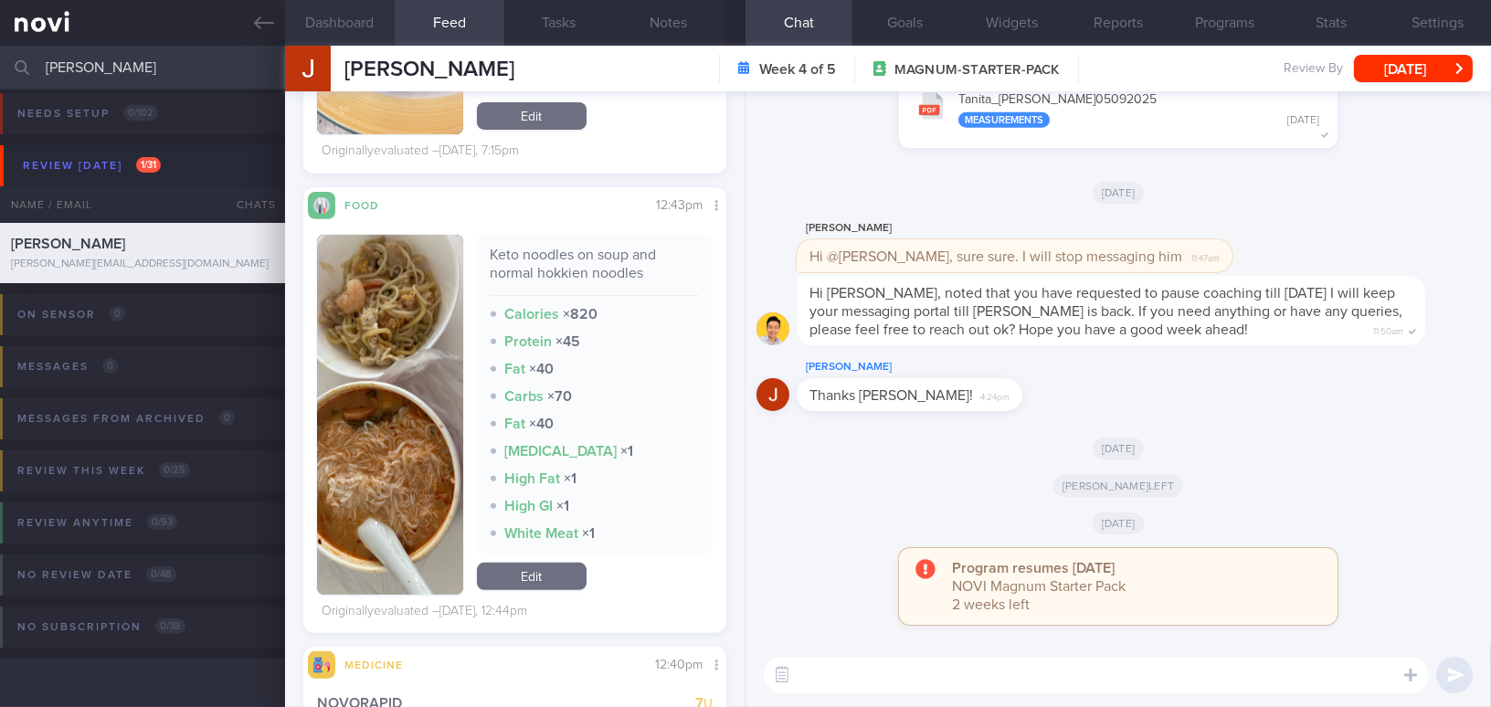
click at [358, 23] on button "Dashboard" at bounding box center [340, 23] width 110 height 46
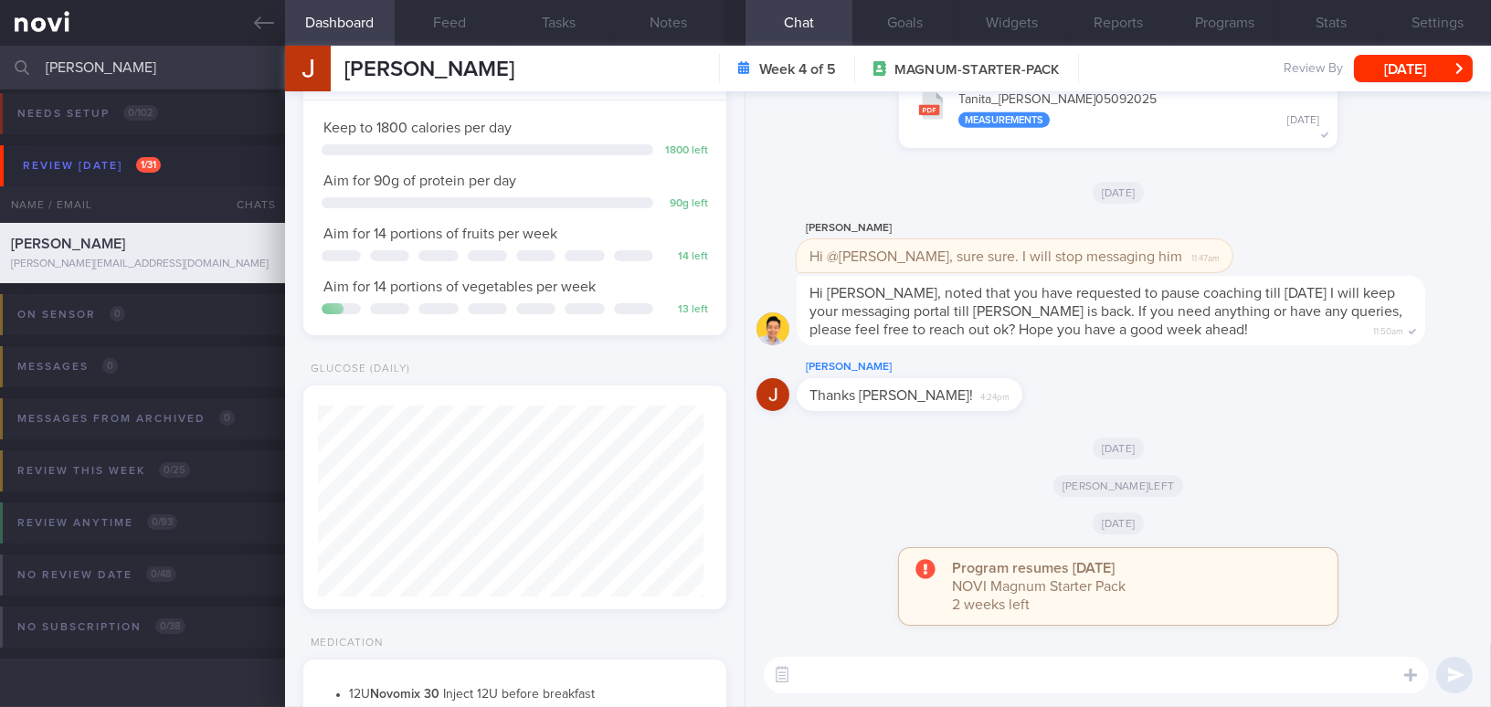
scroll to position [415, 0]
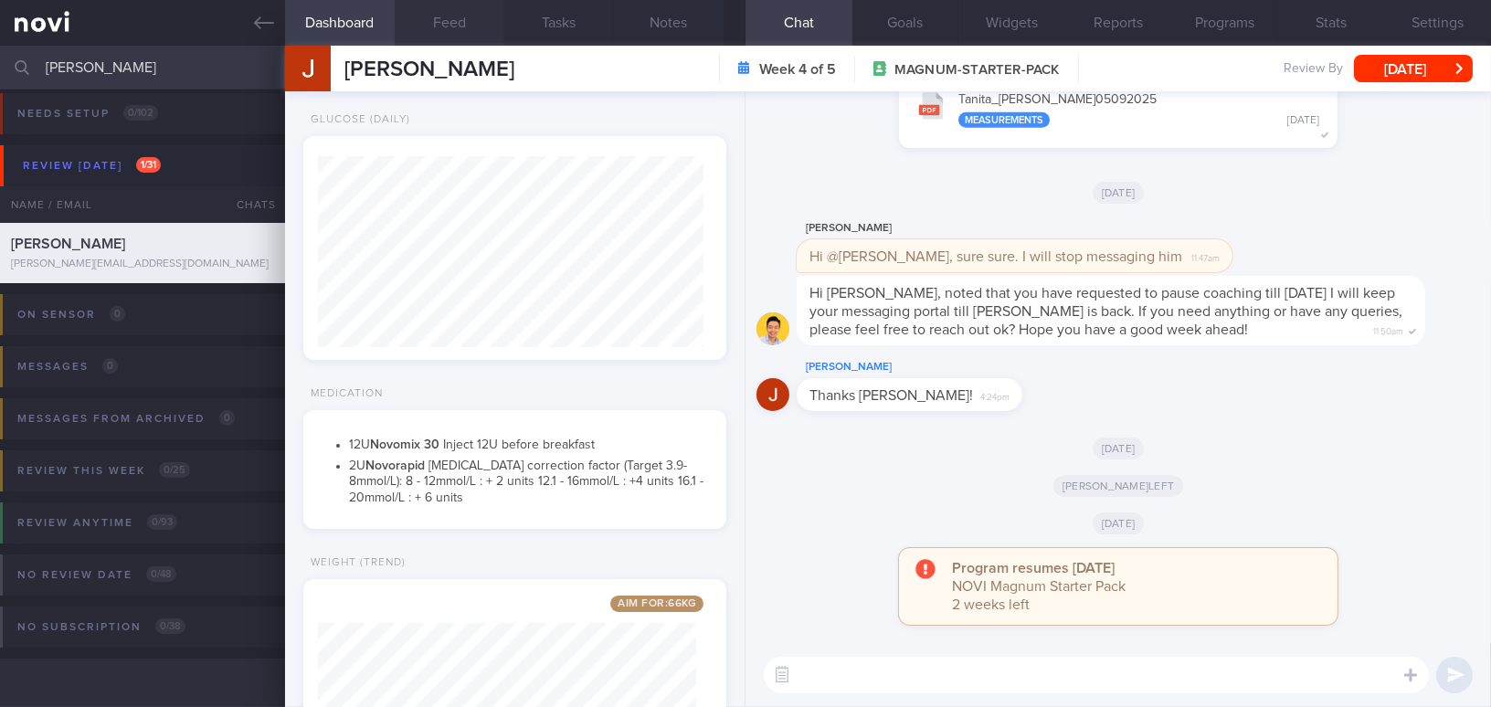
click at [447, 16] on button "Feed" at bounding box center [450, 23] width 110 height 46
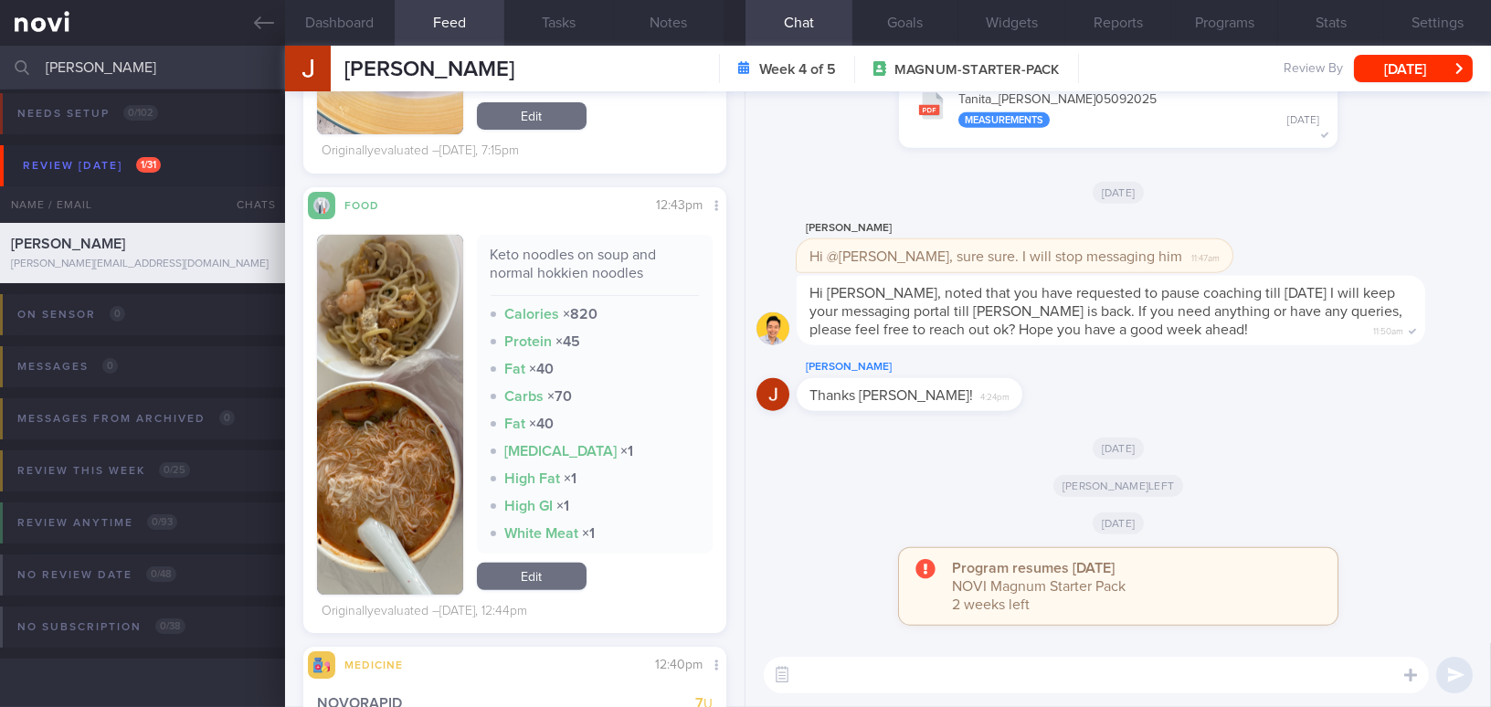
scroll to position [1661, 0]
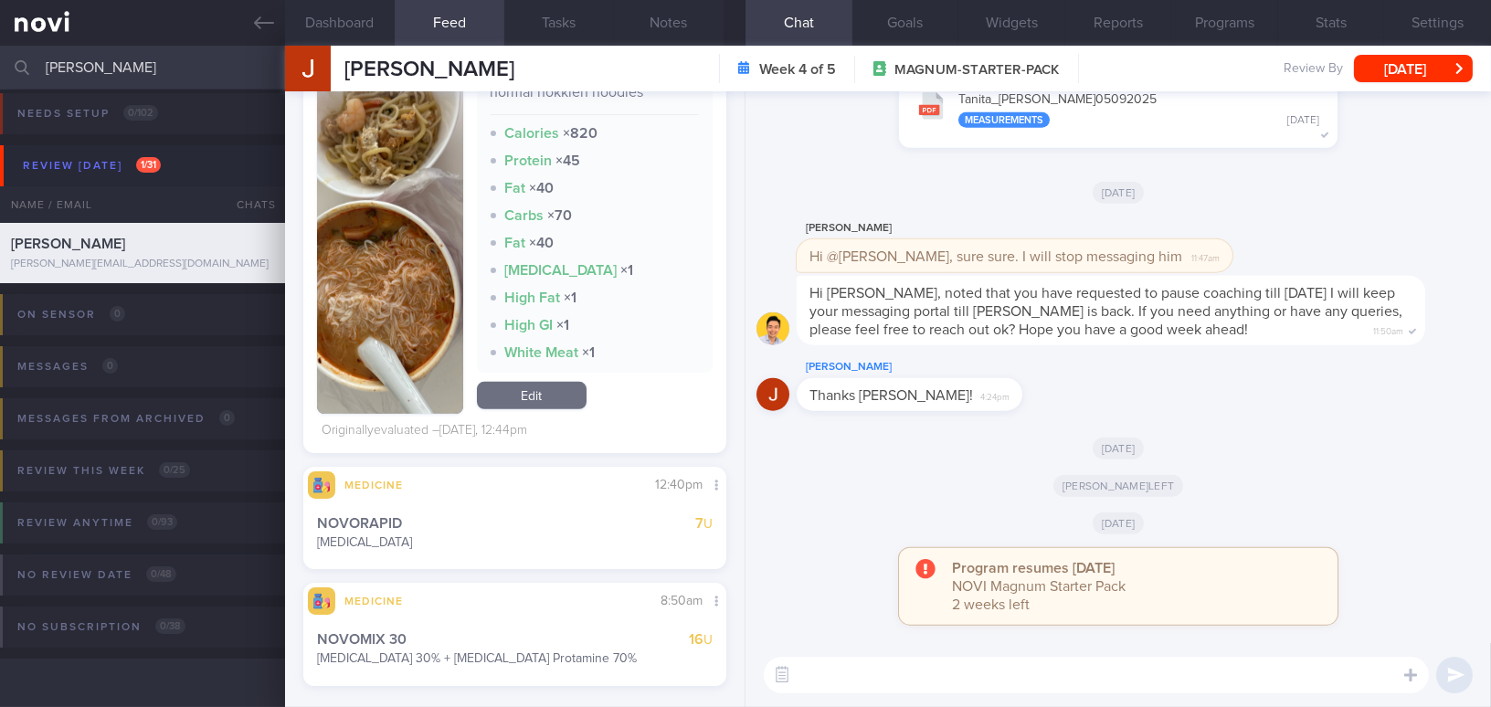
click at [373, 260] on button "button" at bounding box center [390, 234] width 146 height 360
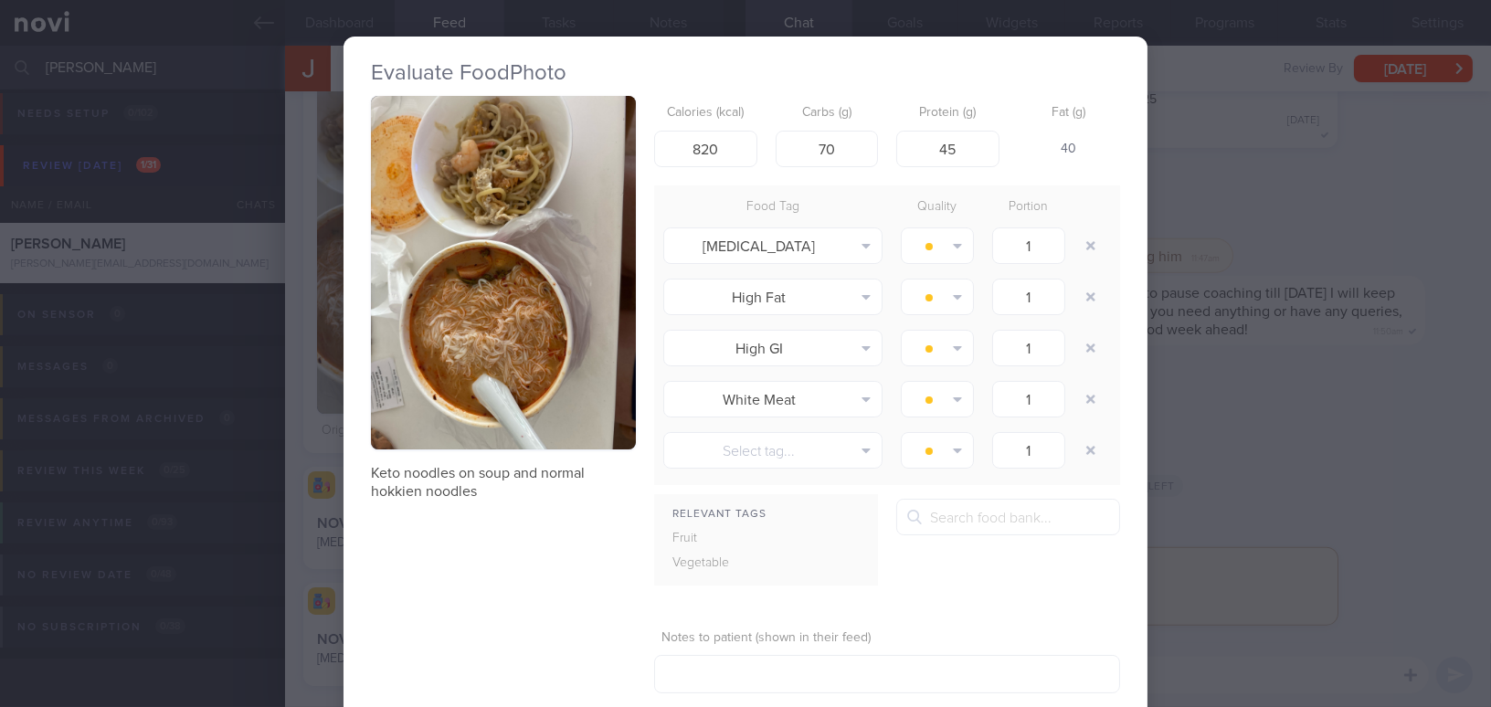
click at [495, 245] on button "button" at bounding box center [503, 273] width 265 height 354
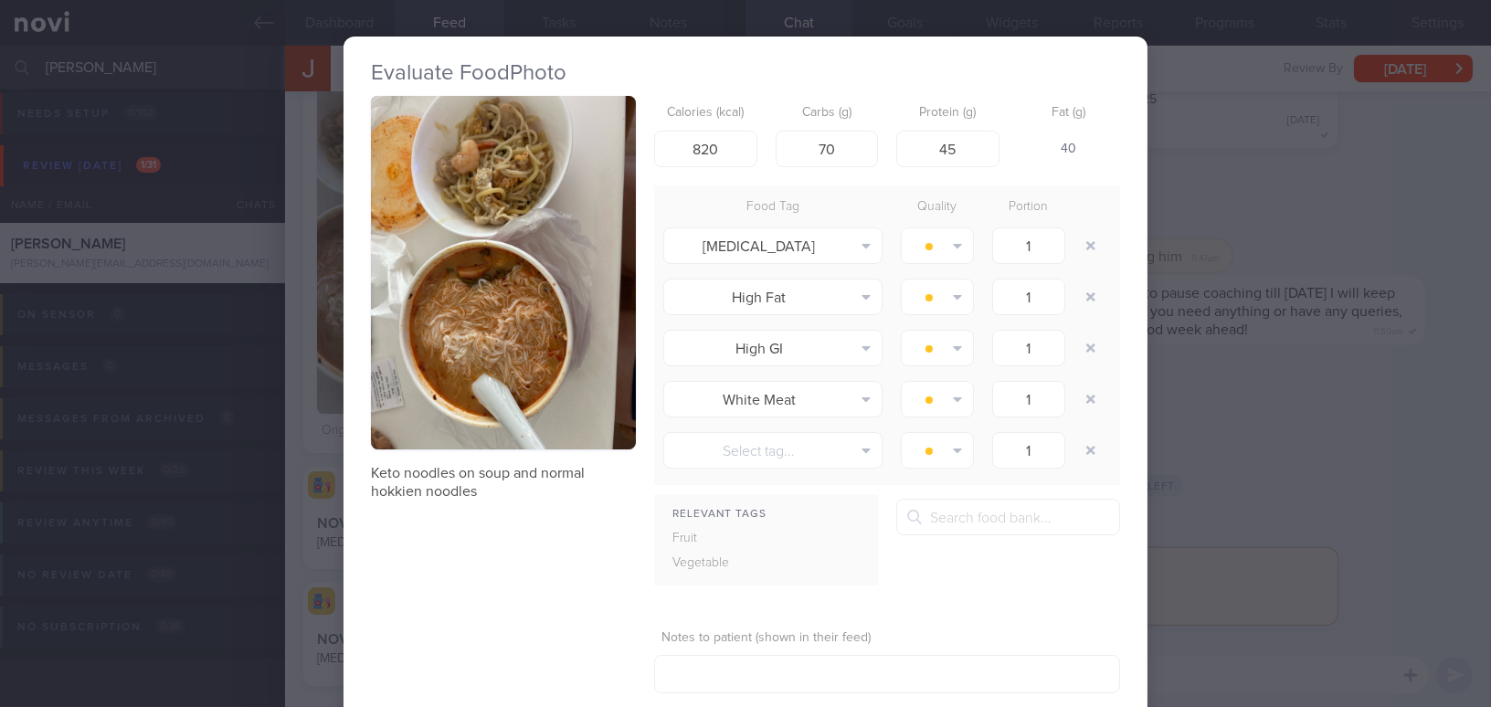
click at [1261, 389] on div "Evaluate Food Photo Keto noodles on soup and normal hokkien noodles Calories (k…" at bounding box center [745, 353] width 1491 height 707
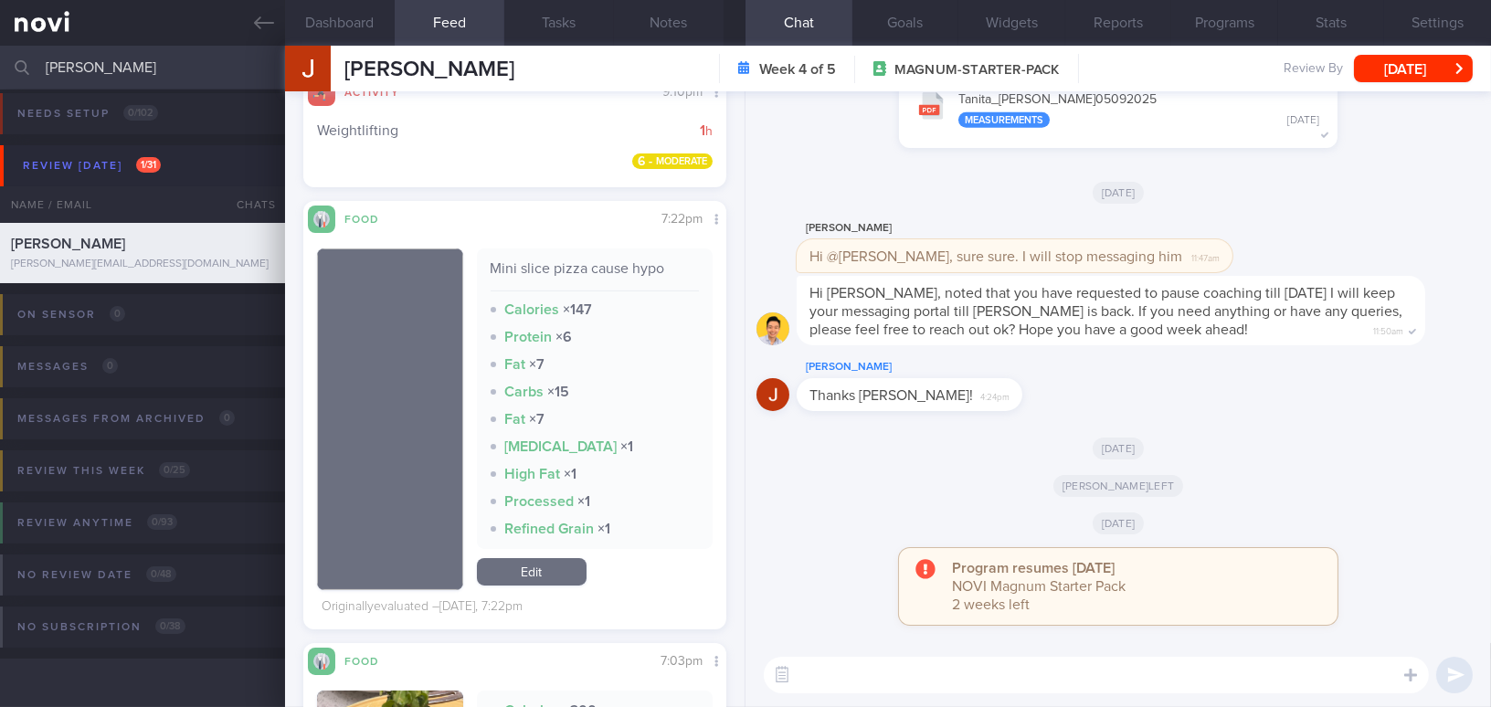
scroll to position [498, 0]
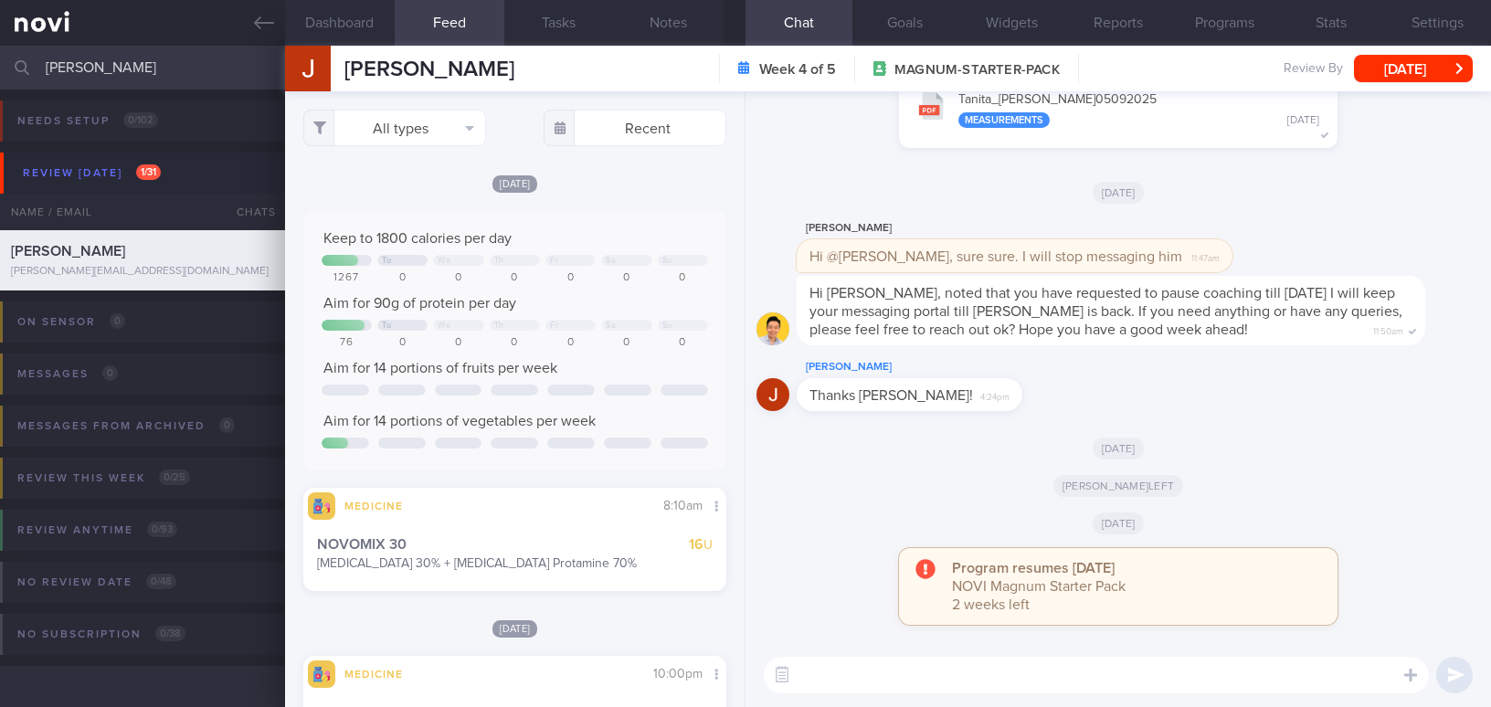
select select "8"
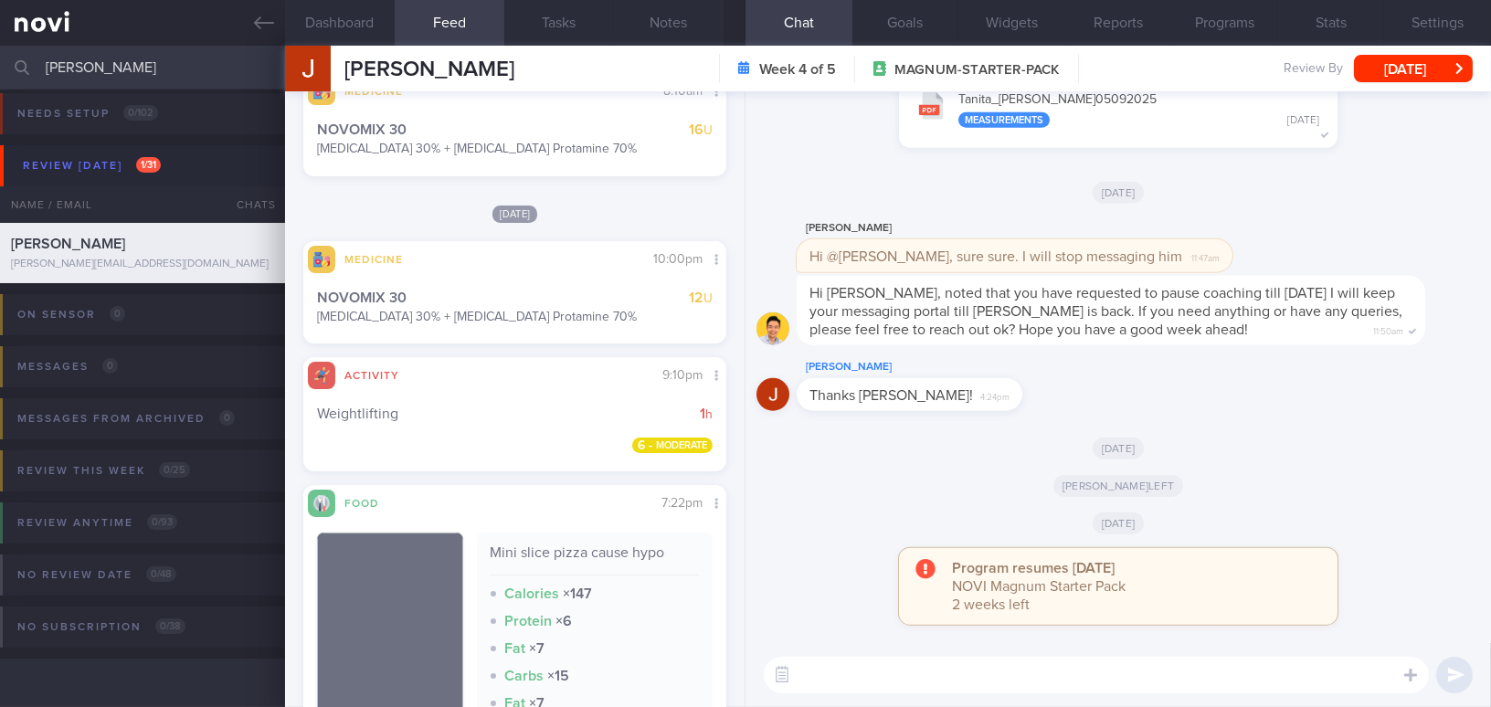
scroll to position [581, 0]
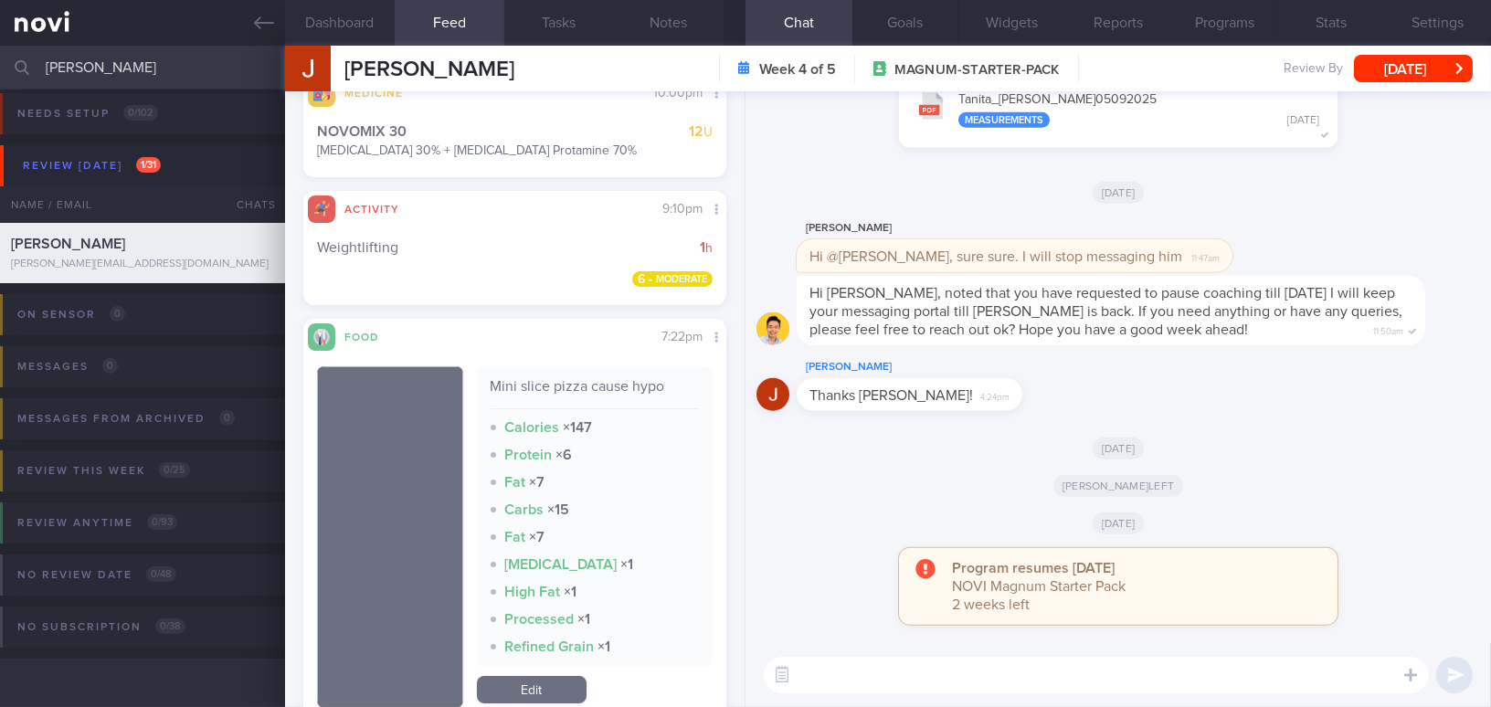
click at [923, 690] on textarea at bounding box center [1096, 675] width 665 height 37
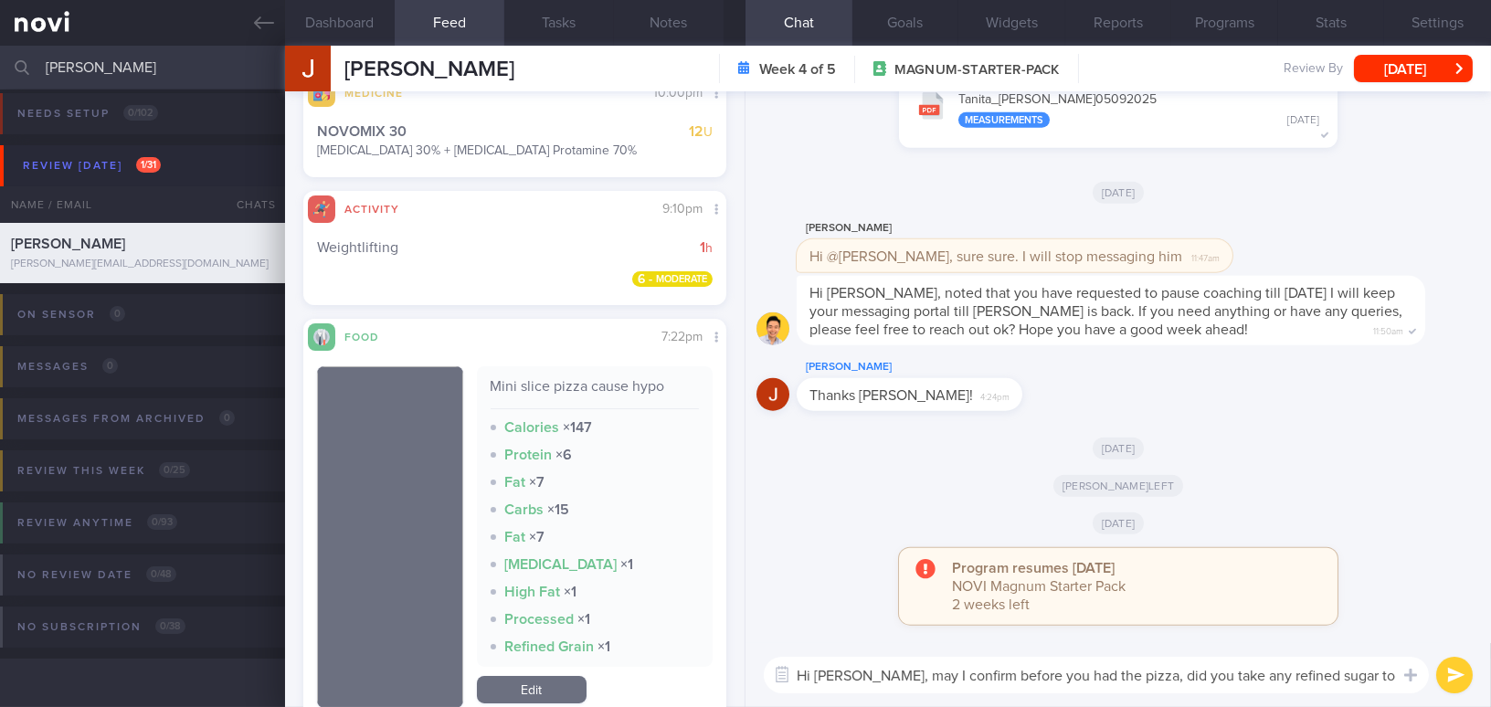
scroll to position [0, 0]
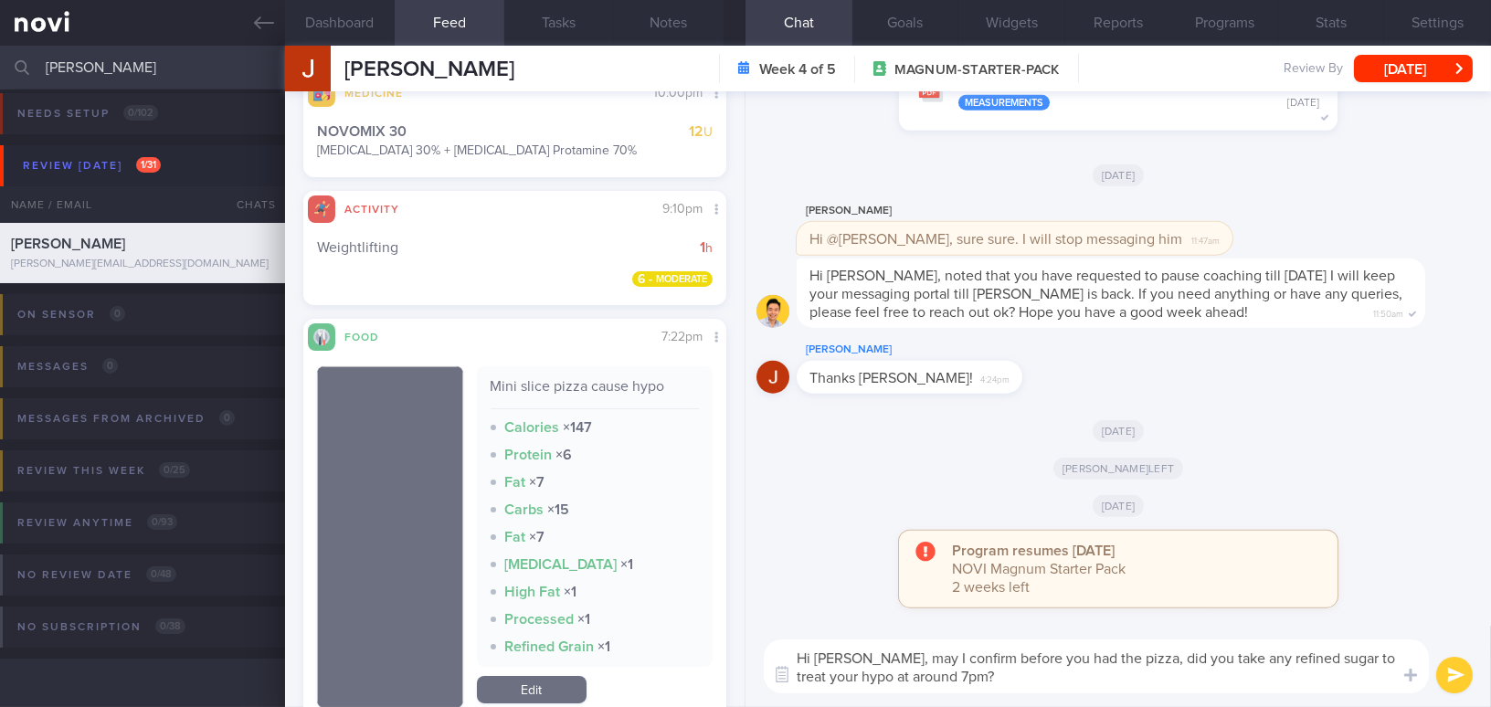
drag, startPoint x: 854, startPoint y: 659, endPoint x: 949, endPoint y: 674, distance: 95.4
click at [949, 674] on textarea "Hi [PERSON_NAME], may I confirm before you had the pizza, did you take any refi…" at bounding box center [1096, 667] width 665 height 54
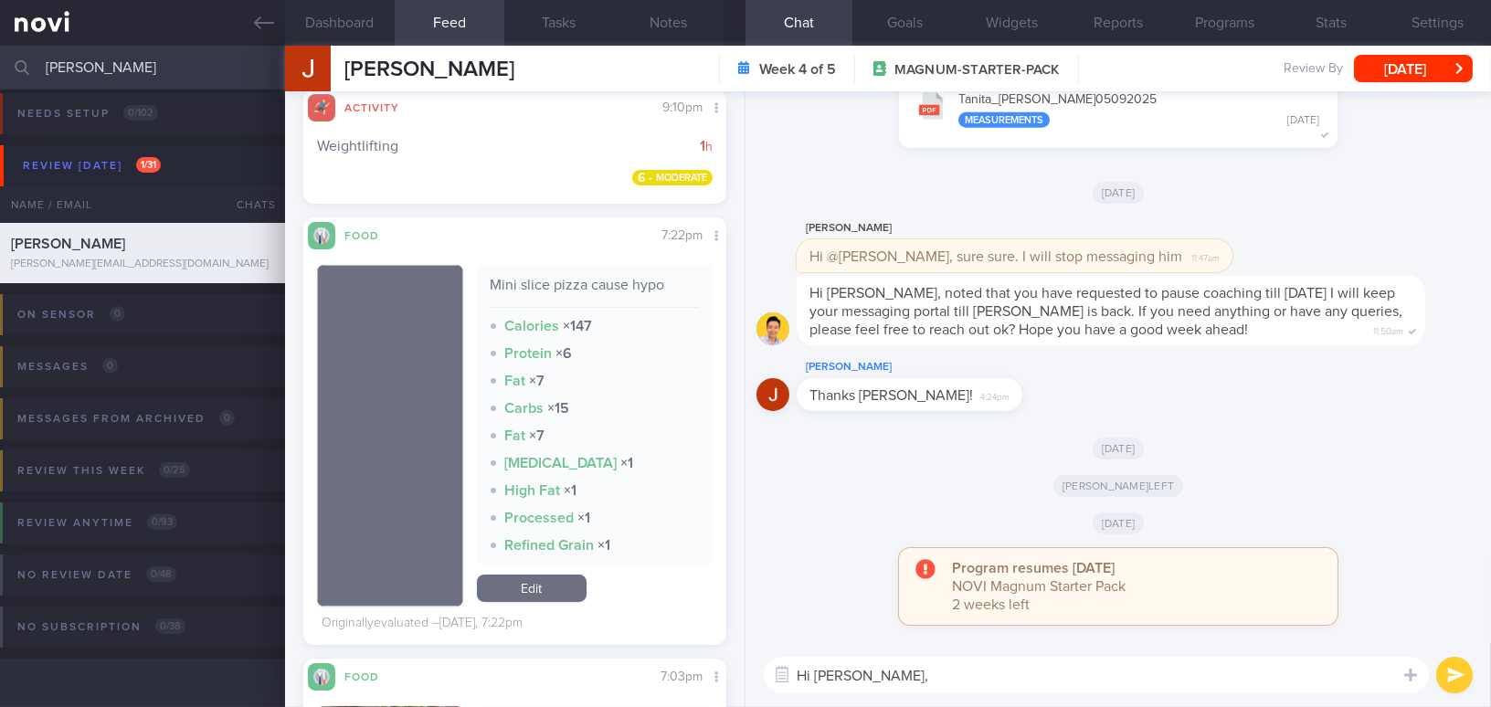
scroll to position [831, 0]
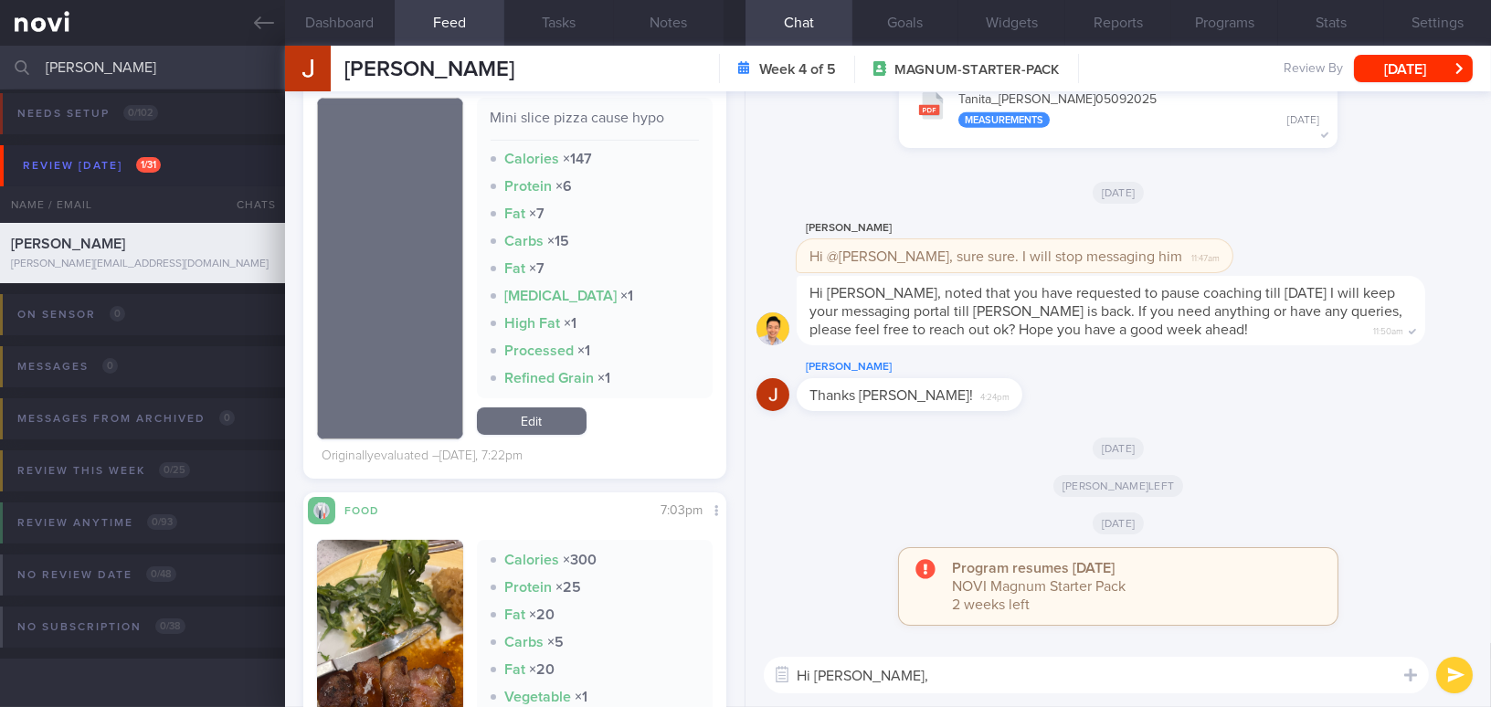
paste textarea "May I confirm—before you had the pizza, did you take any refined sugar to treat…"
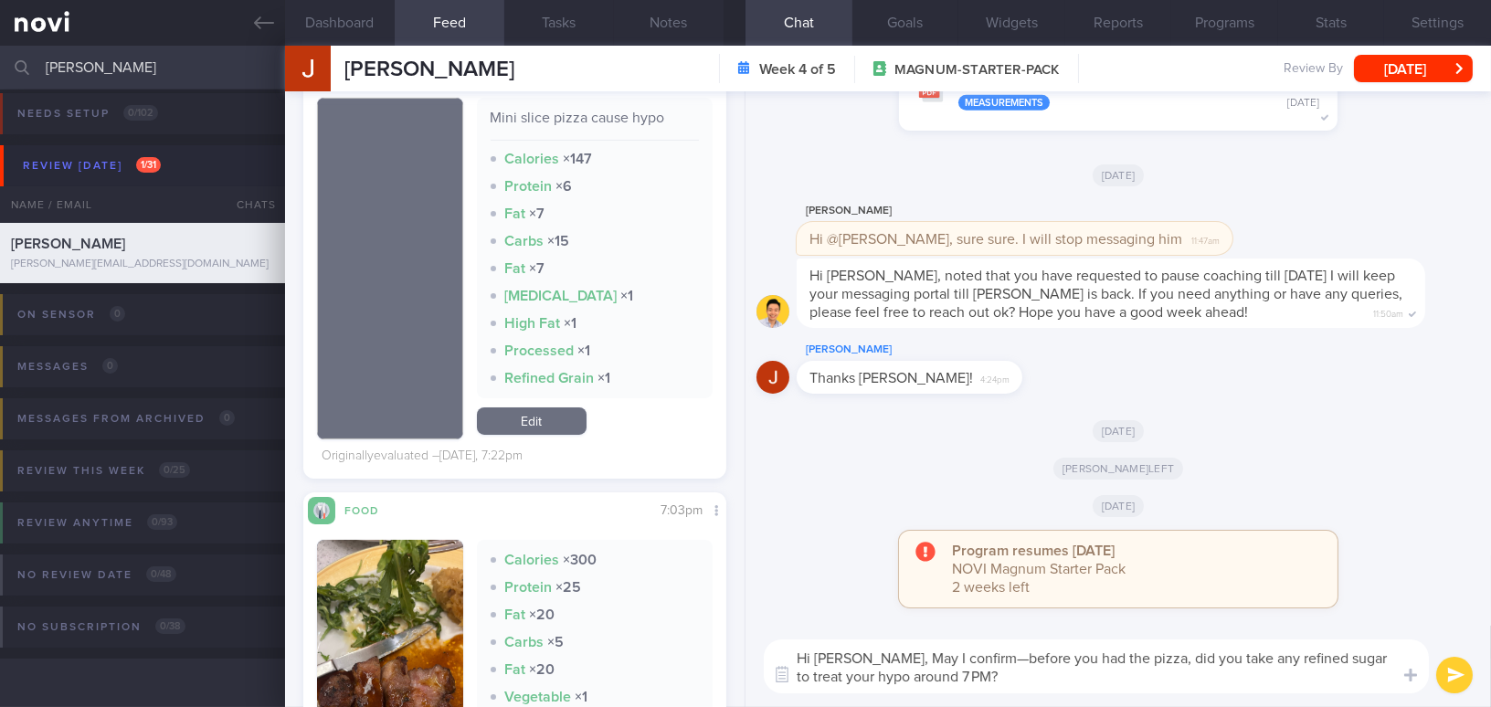
scroll to position [0, 0]
click at [861, 660] on textarea "Hi [PERSON_NAME], May I confirm—before you had the pizza, did you take any refi…" at bounding box center [1096, 667] width 665 height 54
click at [944, 653] on textarea "Hi [PERSON_NAME], may I confirm—before you had the pizza, did you take any refi…" at bounding box center [1096, 667] width 665 height 54
click at [1077, 663] on textarea "Hi [PERSON_NAME], may I confirm, before you had the pizza, did you take any ref…" at bounding box center [1096, 667] width 665 height 54
click at [1068, 663] on textarea "Hi [PERSON_NAME], may I confirm, before you had the pizza, did you take any ref…" at bounding box center [1096, 667] width 665 height 54
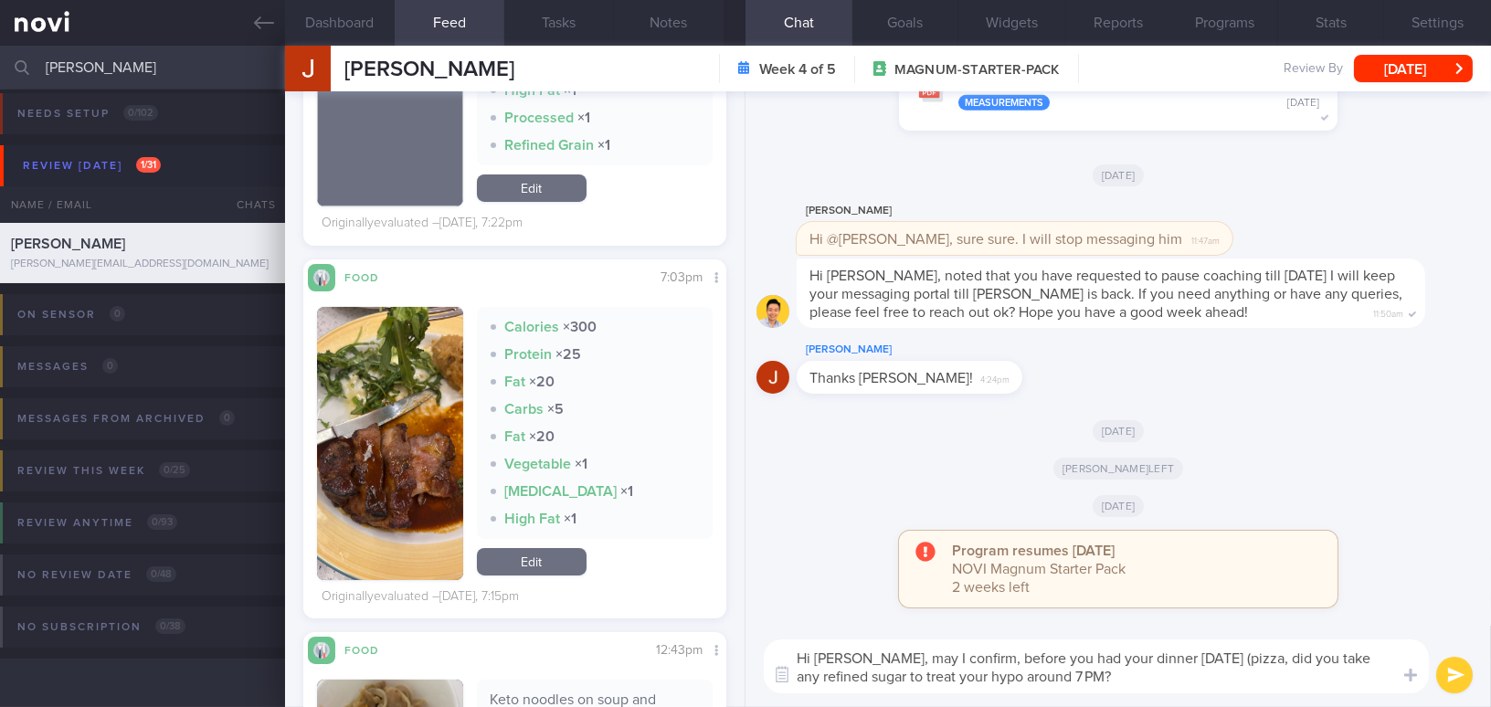
scroll to position [1079, 0]
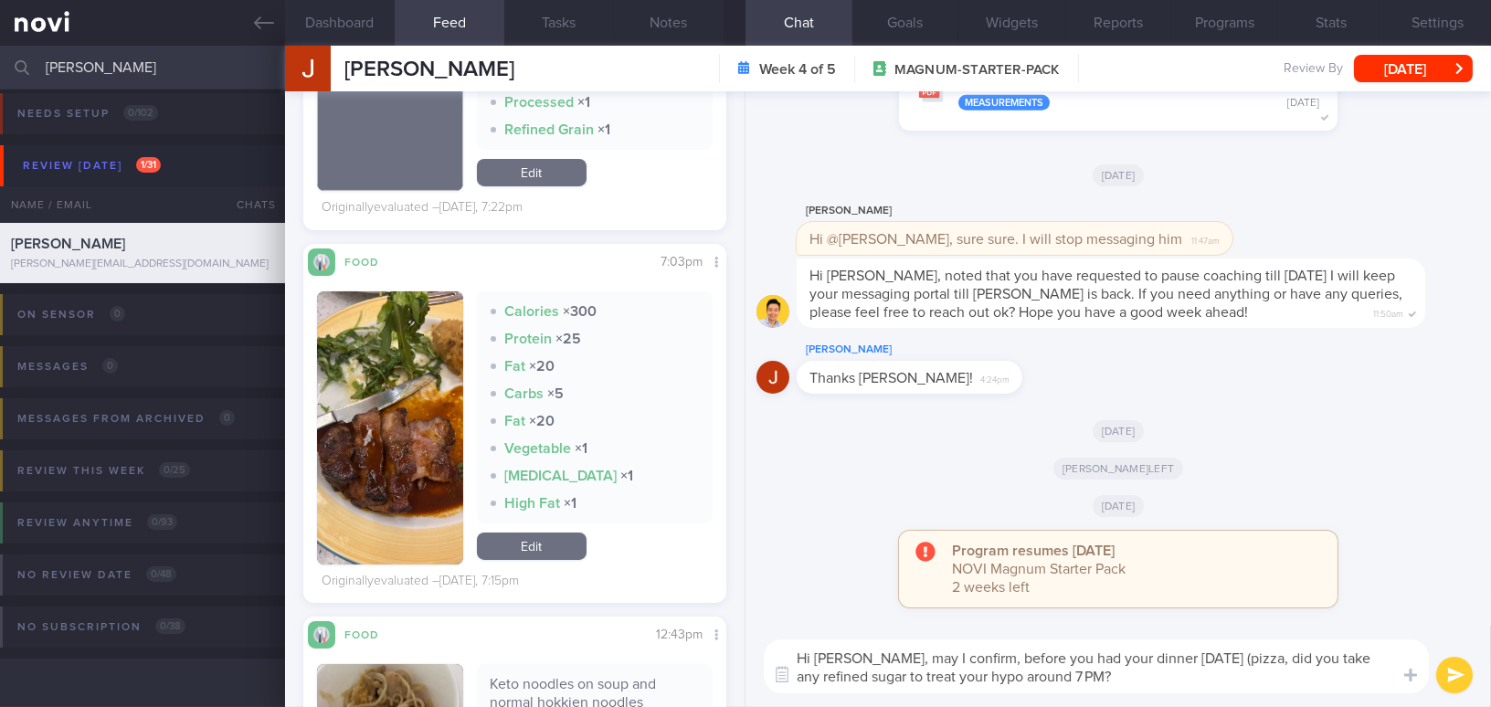
click at [349, 442] on button "button" at bounding box center [390, 427] width 146 height 273
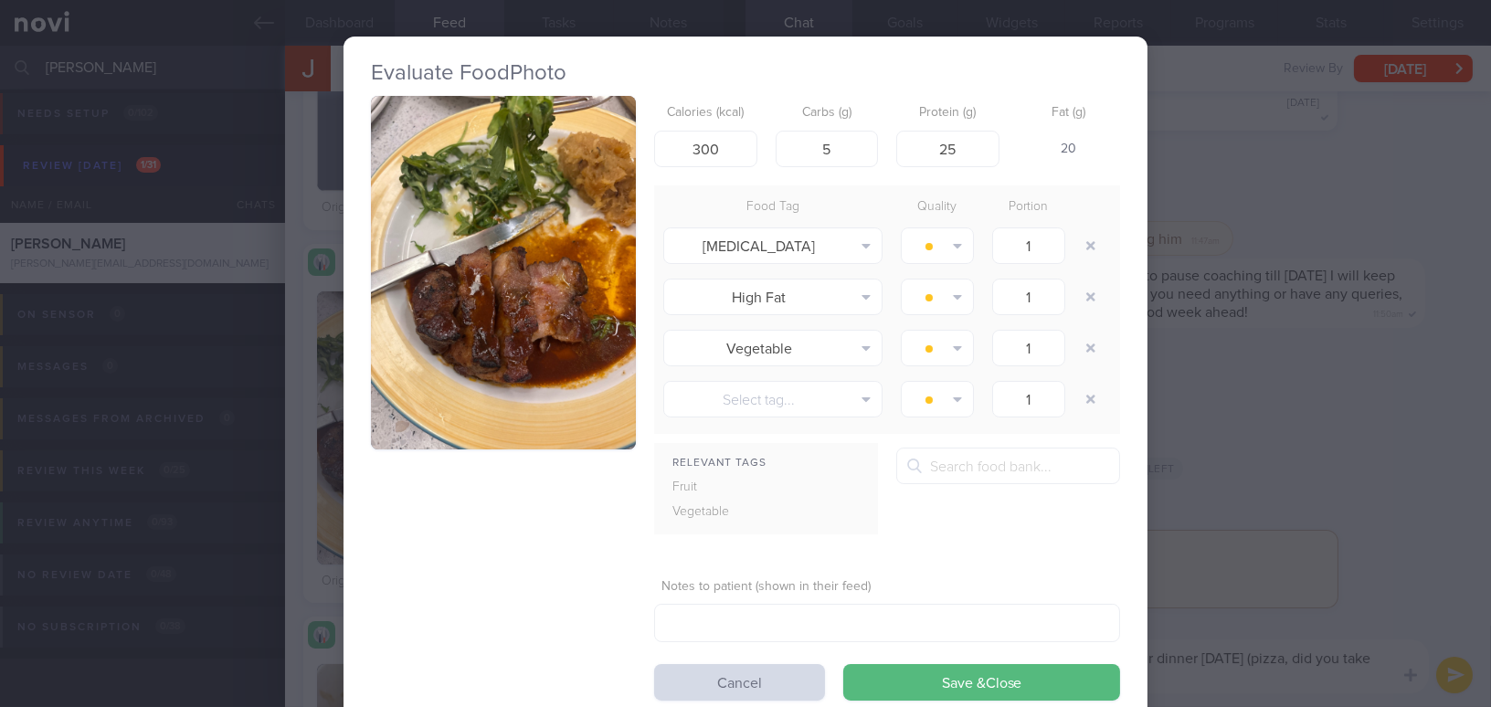
click at [1249, 525] on div "Evaluate Food Photo Calories (kcal) 300 Carbs (g) 5 Protein (g) 25 Fat (g) 20 F…" at bounding box center [745, 353] width 1491 height 707
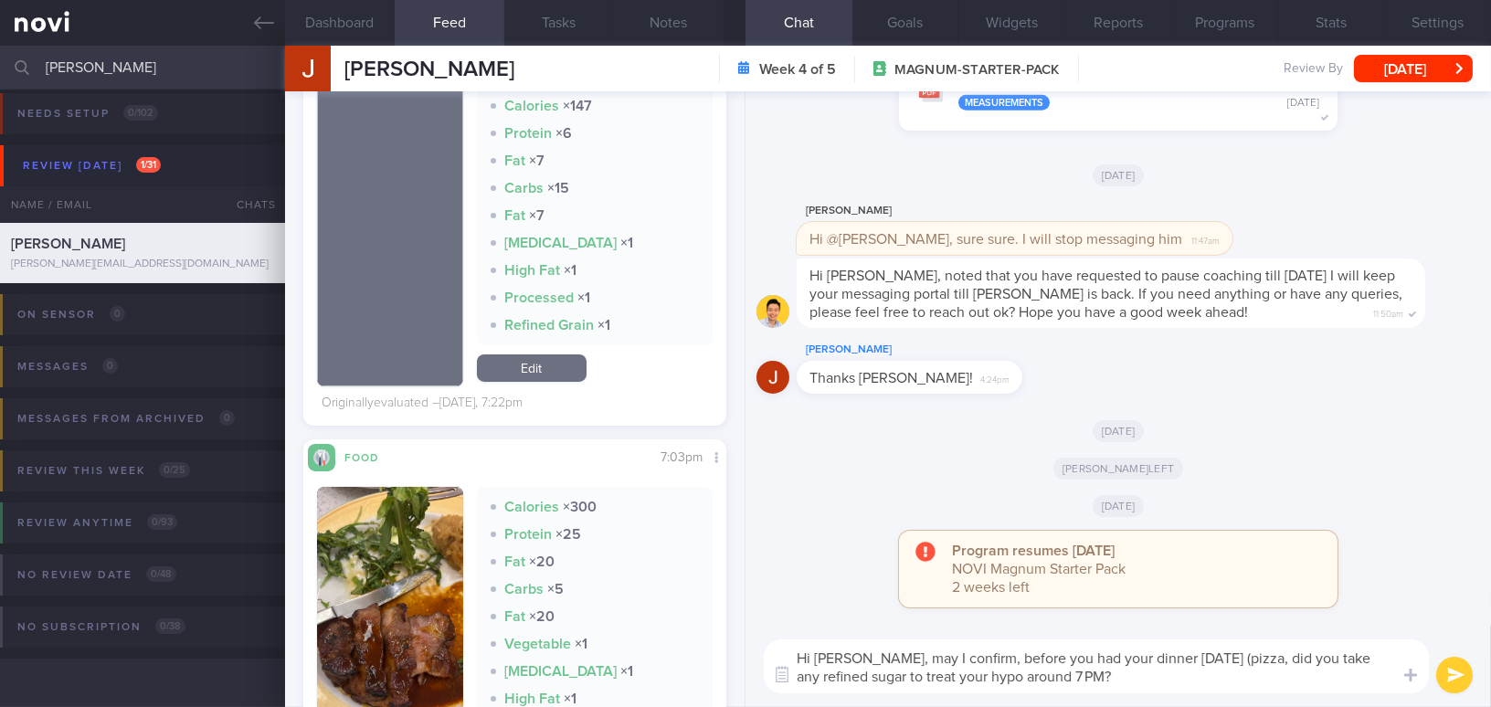
scroll to position [913, 0]
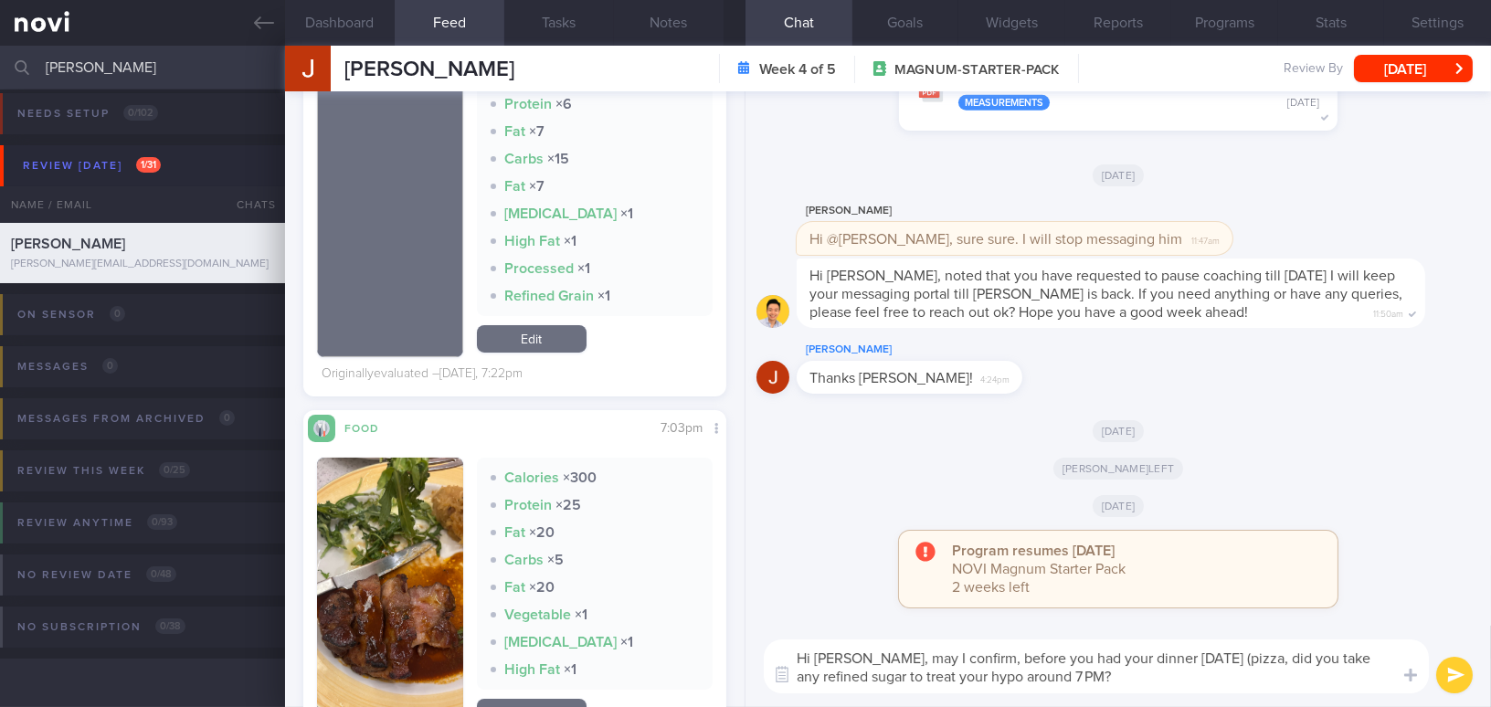
click at [1228, 654] on textarea "Hi [PERSON_NAME], may I confirm, before you had your dinner [DATE] (pizza, did …" at bounding box center [1096, 667] width 665 height 54
drag, startPoint x: 1108, startPoint y: 681, endPoint x: 1172, endPoint y: 681, distance: 64.0
click at [1172, 681] on textarea "Hi [PERSON_NAME], may I confirm, before you had your dinner [DATE] (pizza + mea…" at bounding box center [1096, 667] width 665 height 54
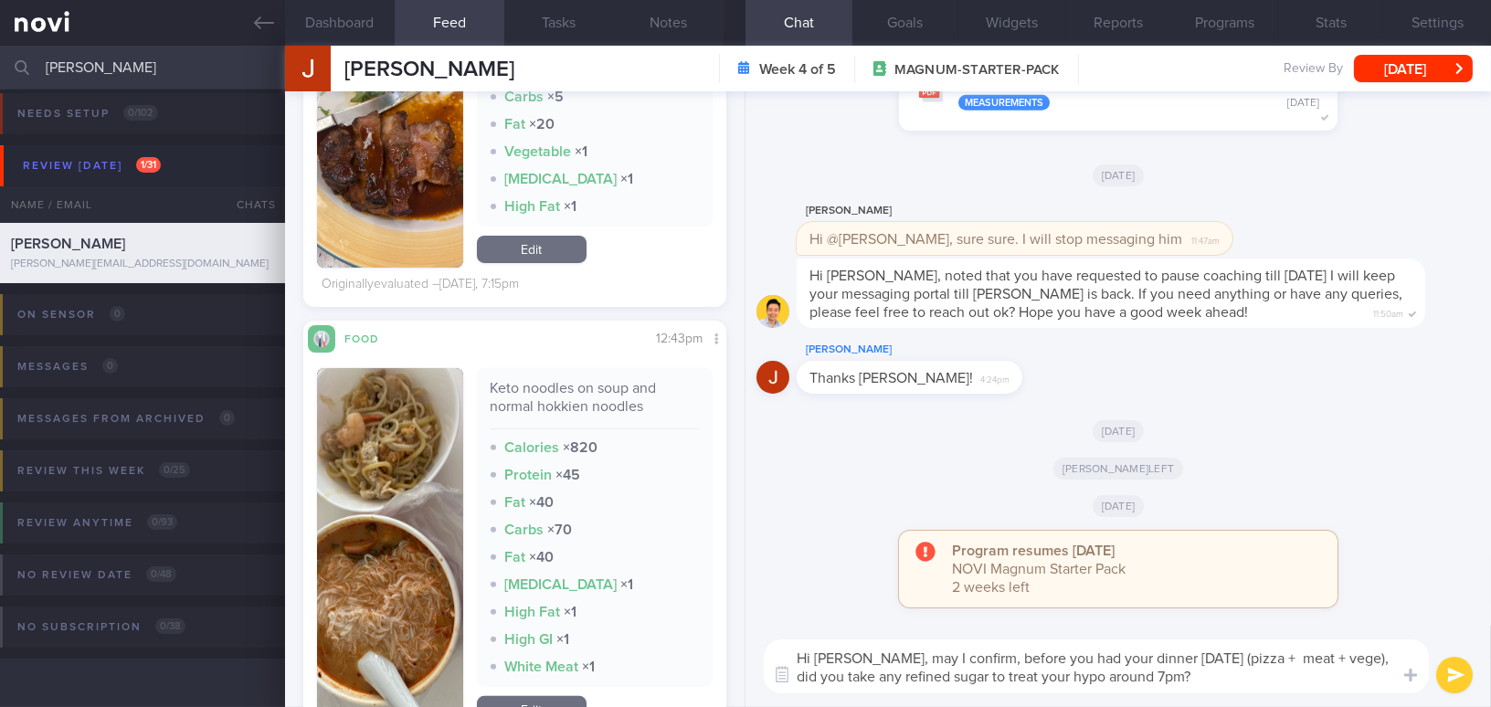
scroll to position [1495, 0]
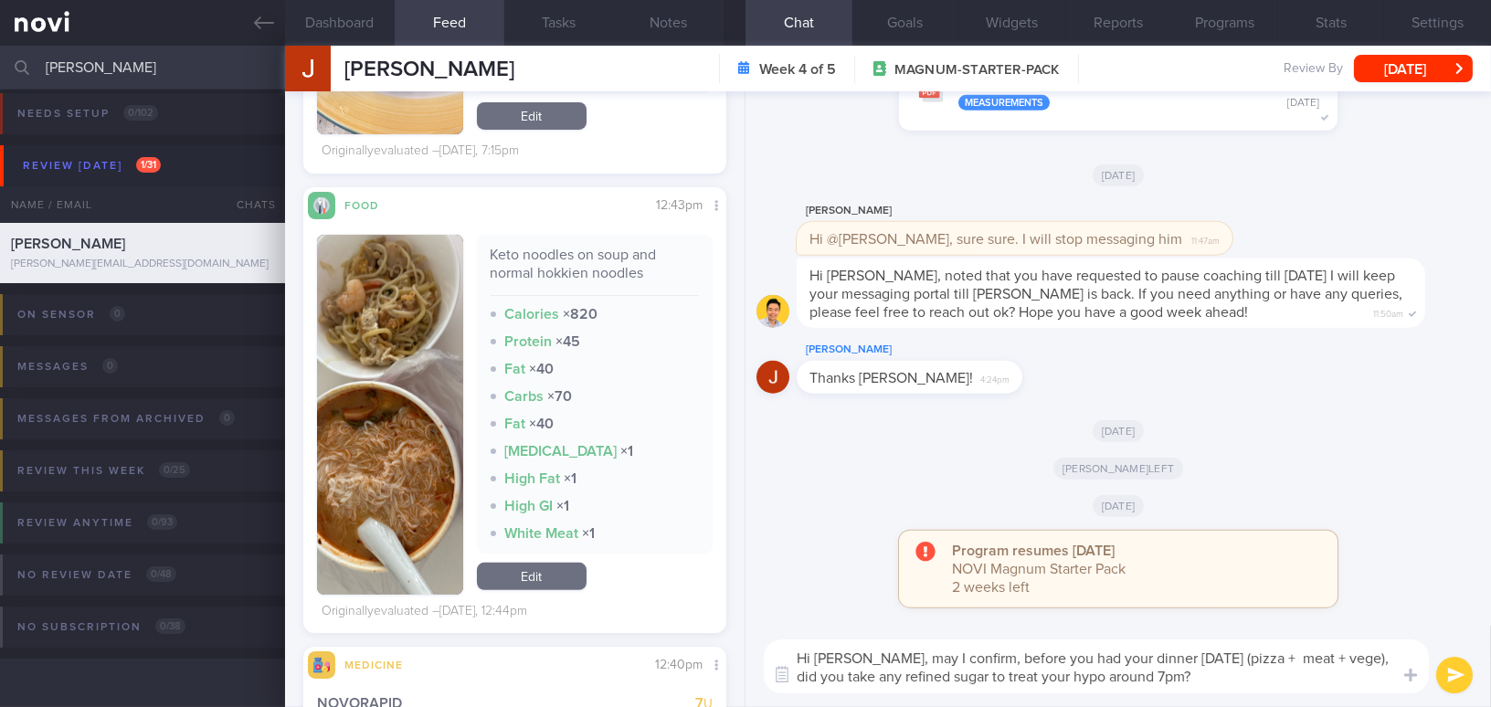
type textarea "Hi Jake, may I confirm, before you had your dinner yesterday (pizza + meat + ve…"
click at [1447, 673] on button "submit" at bounding box center [1454, 675] width 37 height 37
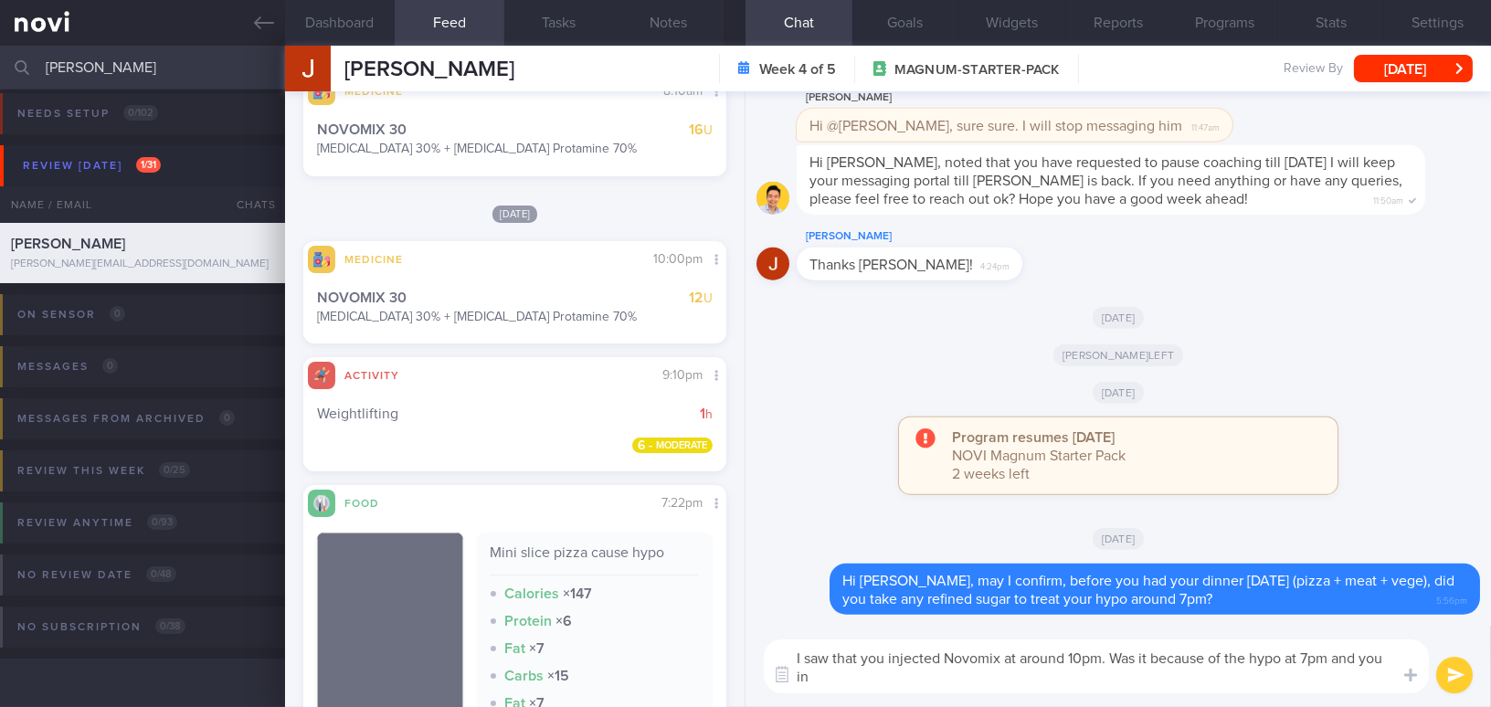
scroll to position [0, 0]
drag, startPoint x: 1022, startPoint y: 679, endPoint x: 772, endPoint y: 631, distance: 254.1
click at [772, 631] on div "I saw that you injected Novomix at around 10pm. Was it because of the hypo at 7…" at bounding box center [1119, 666] width 746 height 81
click at [843, 655] on textarea "I saw that you injected Novomix at around 10pm. Was it because of the hypo at 7…" at bounding box center [1096, 667] width 665 height 54
click at [1036, 684] on textarea "I saw that you injected Novomix at around 10pm. Was it because of the hypo at 7…" at bounding box center [1096, 667] width 665 height 54
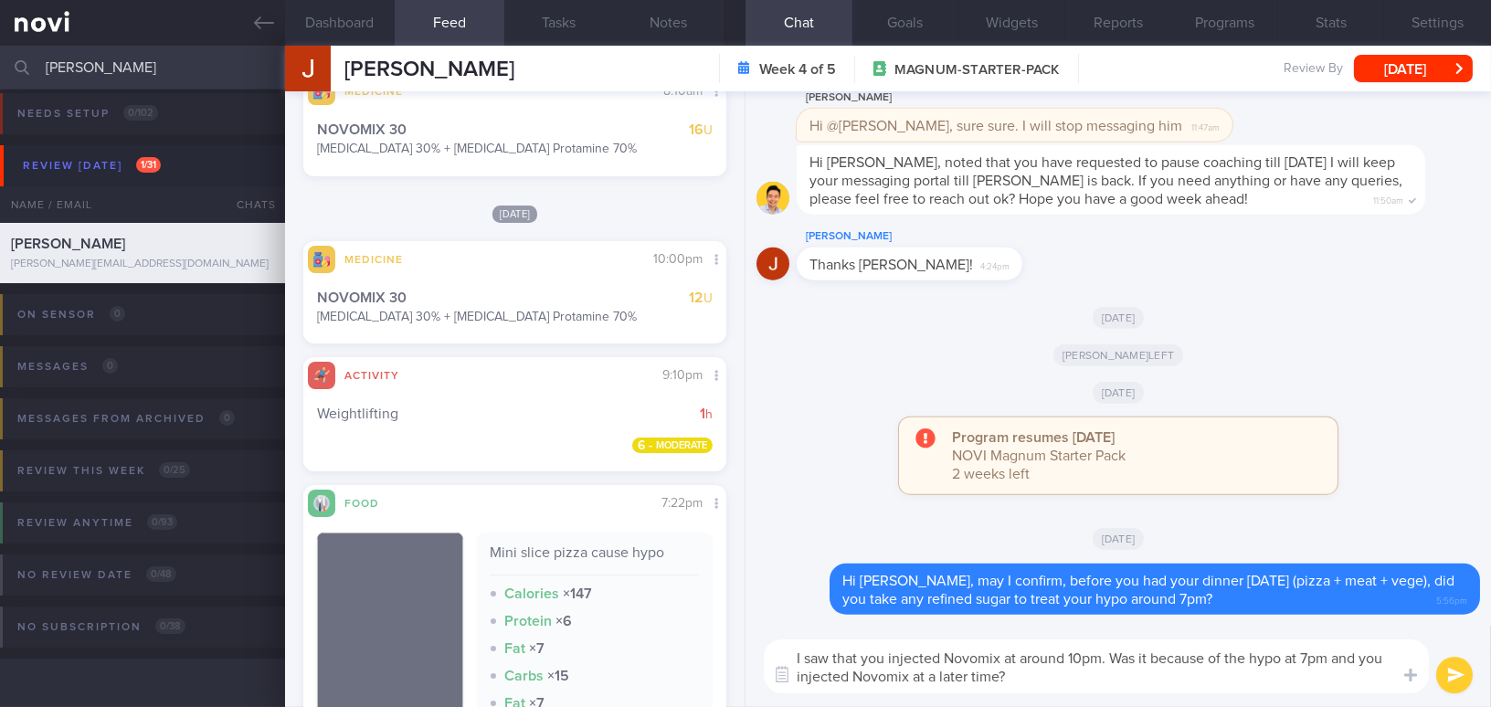
drag, startPoint x: 1036, startPoint y: 684, endPoint x: 750, endPoint y: 647, distance: 288.5
click at [750, 647] on div "I saw that you injected Novomix at around 10pm. Was it because of the hypo at 7…" at bounding box center [1119, 666] width 746 height 81
paste textarea "noticed that you injected Novomix around 10 PM. Was this because of the hypo at…"
drag, startPoint x: 1025, startPoint y: 658, endPoint x: 1075, endPoint y: 652, distance: 49.8
click at [1075, 652] on textarea "I noticed that you injected Novomix around 10 PM. Was this because of the hypo …" at bounding box center [1096, 667] width 665 height 54
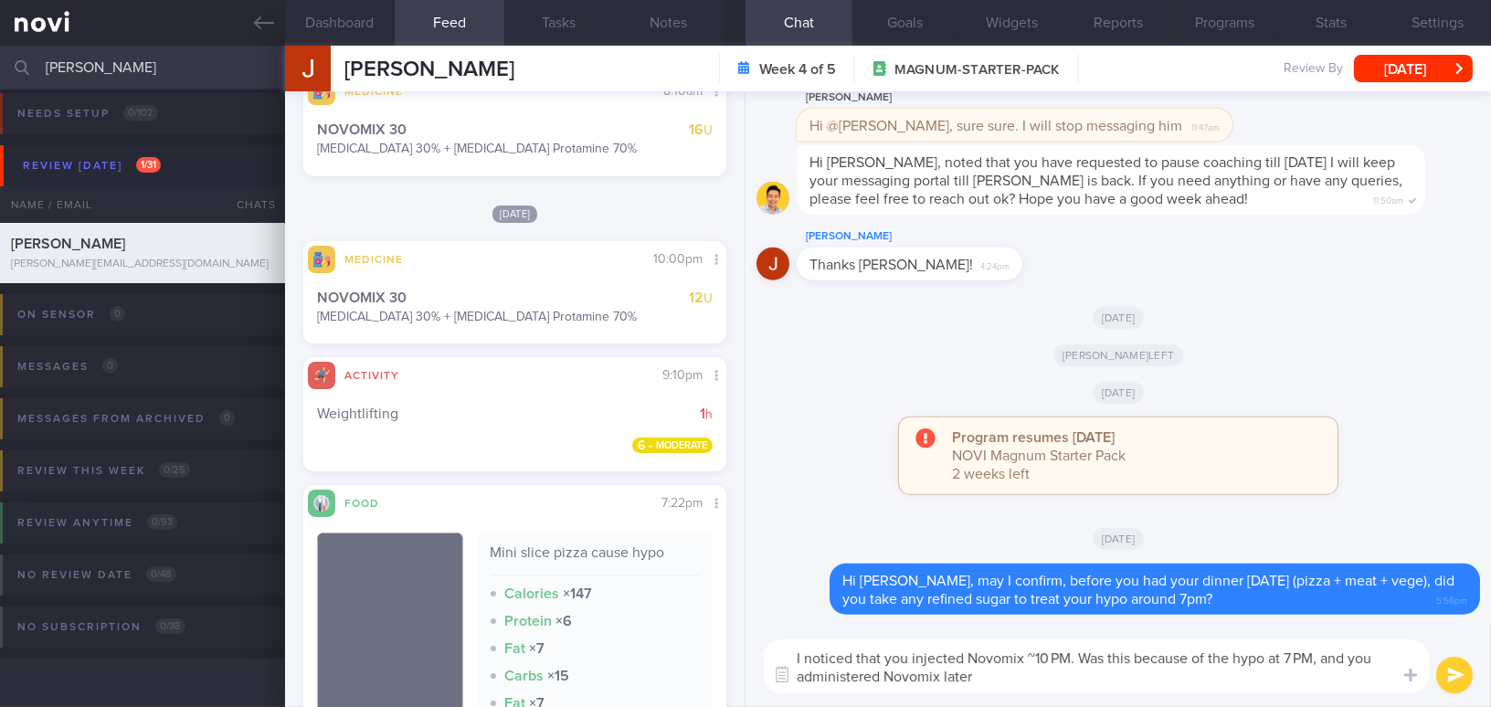
click at [1067, 656] on textarea "I noticed that you injected Novomix ~10 PM. Was this because of the hypo at 7 P…" at bounding box center [1096, 667] width 665 height 54
click at [1309, 652] on textarea "I noticed that you injected Novomix ~10pm. Was this because of the hypo at 7 PM…" at bounding box center [1096, 667] width 665 height 54
click at [942, 676] on textarea "I noticed that you injected Novomix ~10pm. Was this because of the hypo at 7pm …" at bounding box center [1096, 667] width 665 height 54
click at [1003, 677] on textarea "I noticed that you injected Novomix ~10pm. Was this because of the hypo at 7pm …" at bounding box center [1096, 667] width 665 height 54
type textarea "I noticed that you injected Novomix ~10pm. Was this because of the hypo at 7pm …"
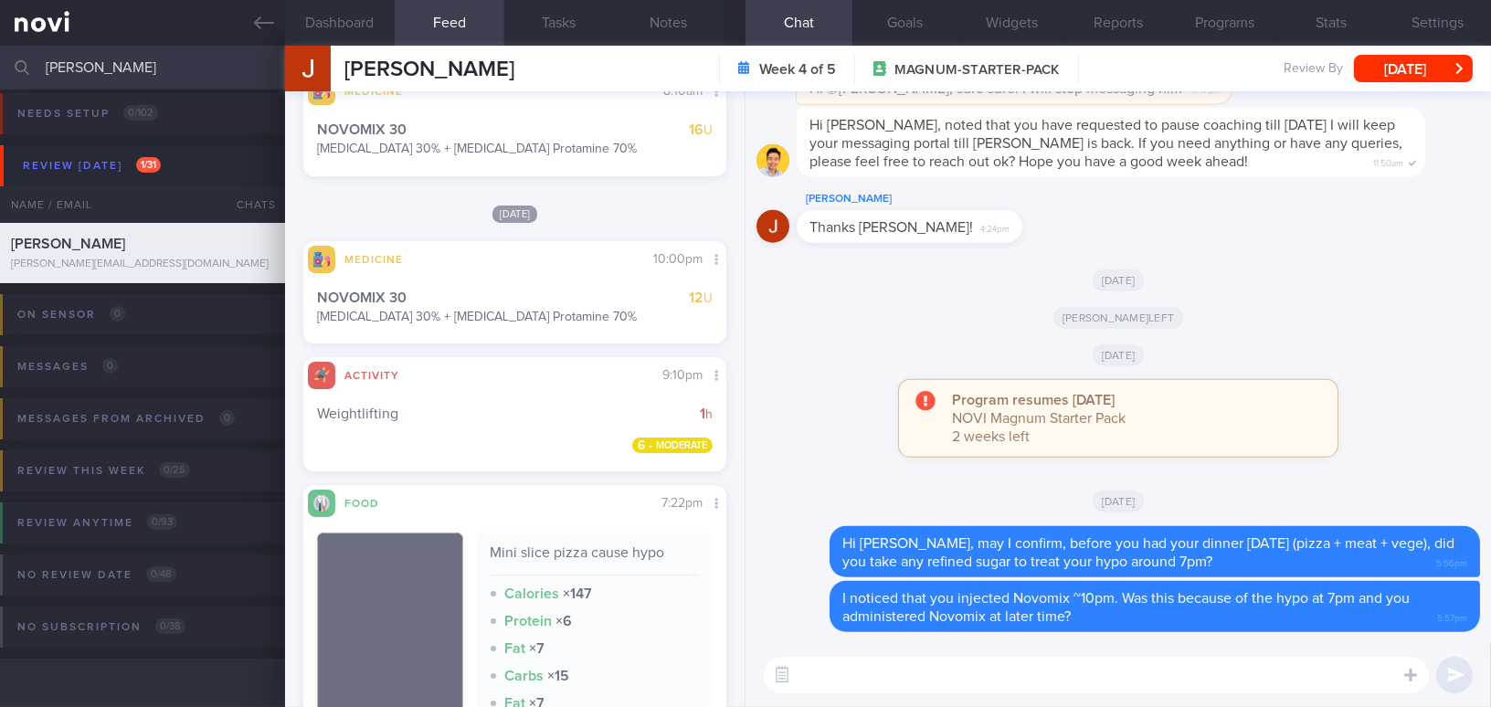
click at [927, 673] on textarea at bounding box center [1096, 675] width 665 height 37
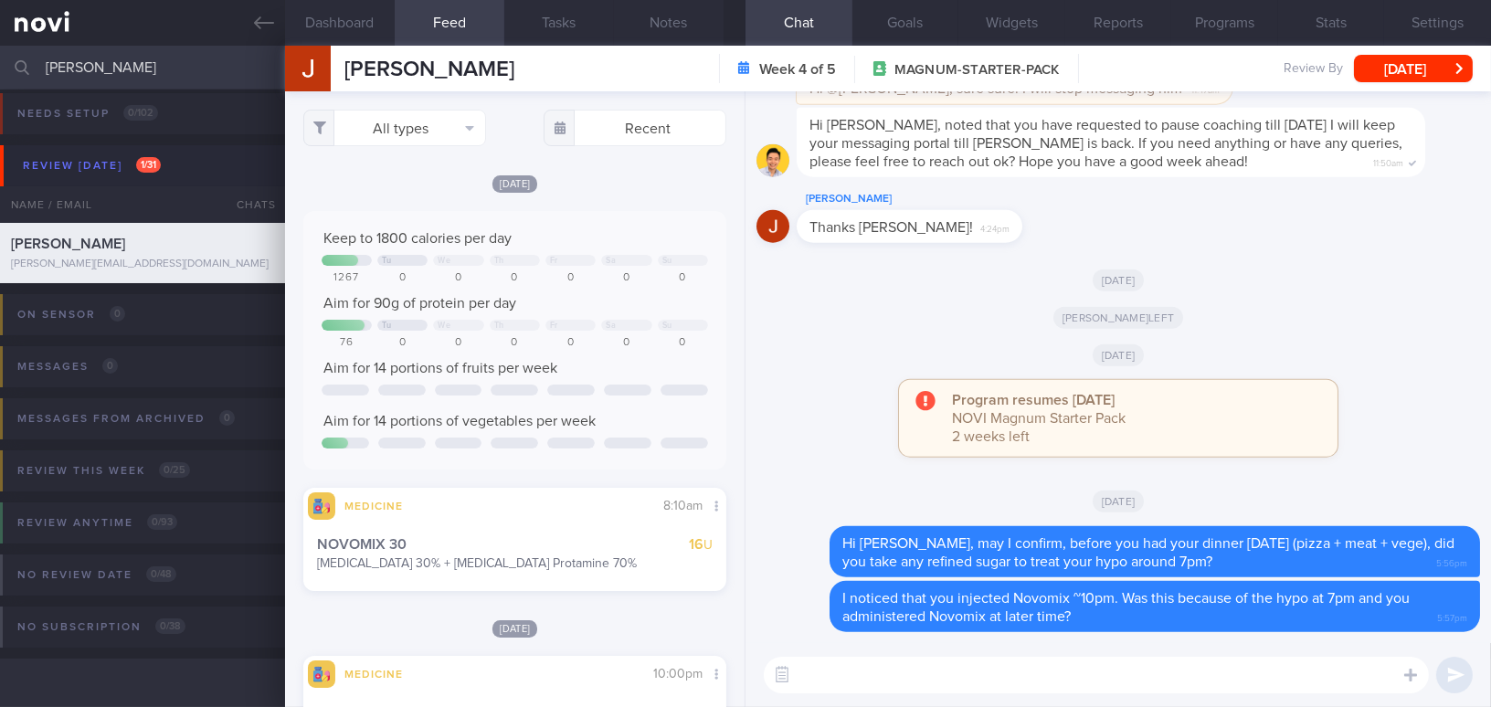
scroll to position [165, 0]
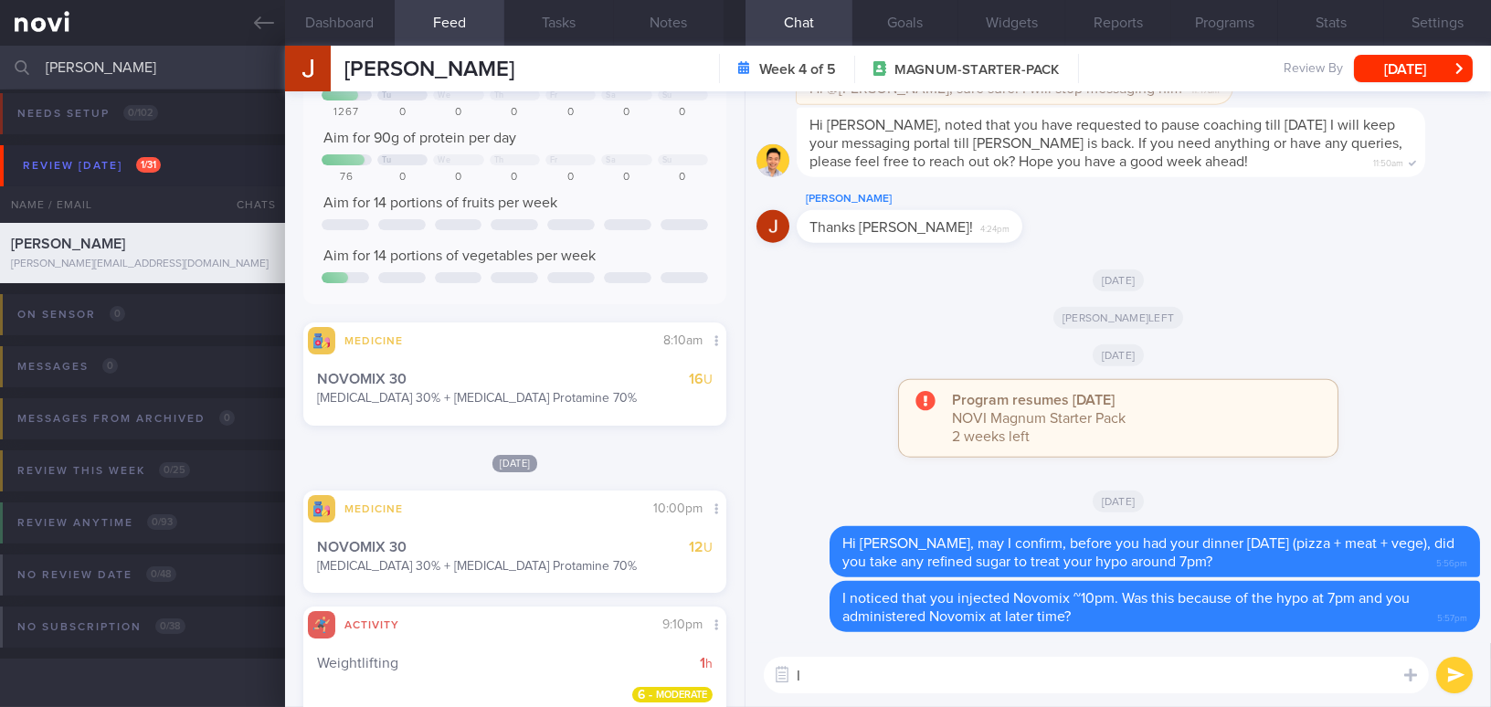
type textarea "I"
type textarea "D"
paste textarea "S is aware of your glucose readings and has suggested bringing forward your app…"
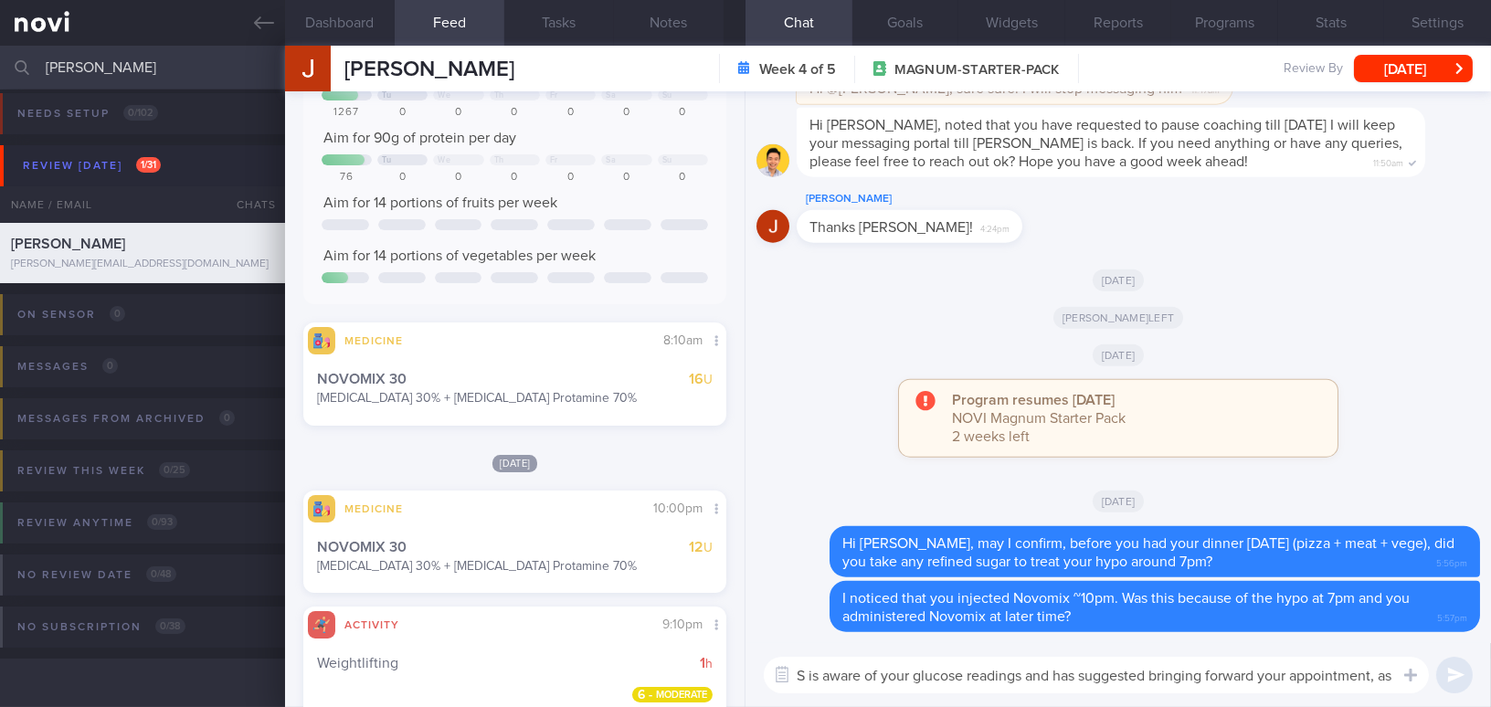
scroll to position [0, 0]
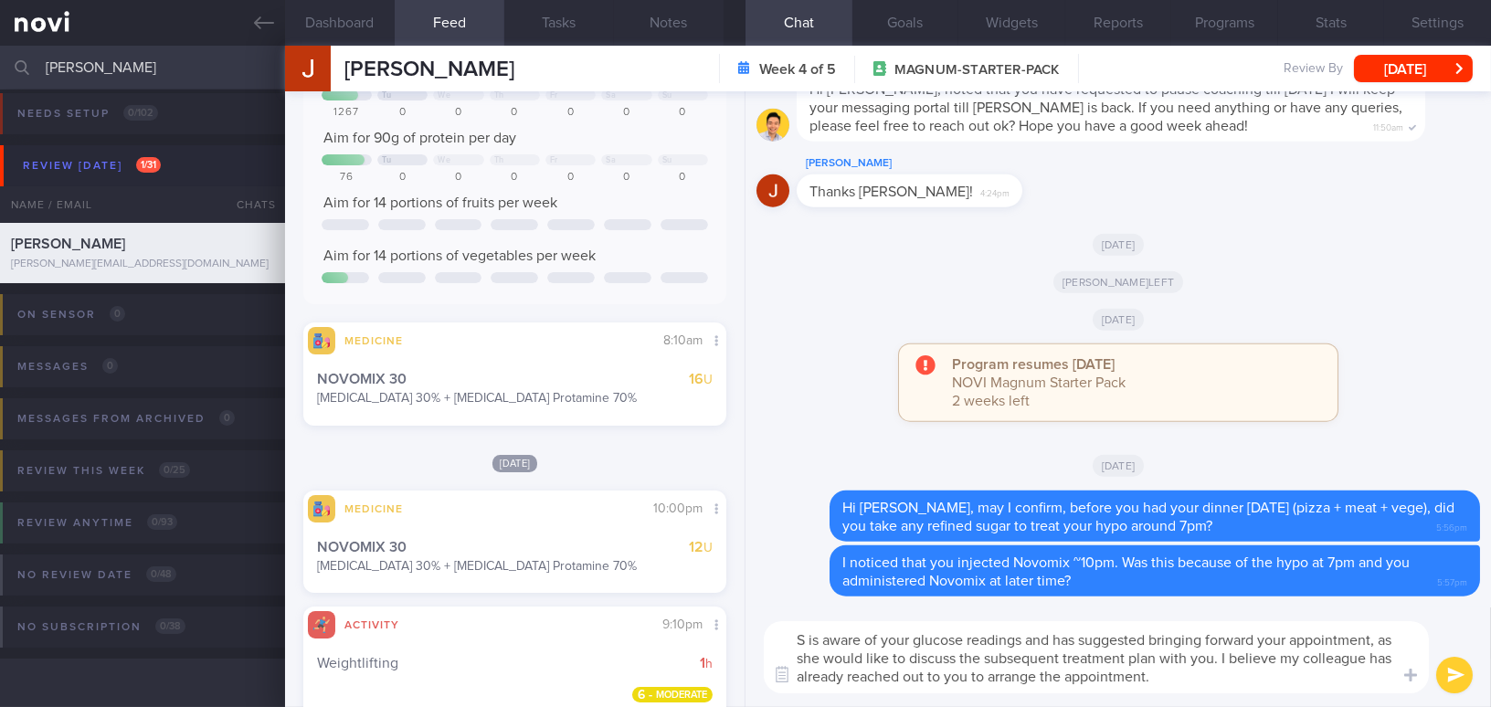
click at [801, 634] on textarea "S is aware of your glucose readings and has suggested bringing forward your app…" at bounding box center [1096, 657] width 665 height 72
click at [899, 656] on textarea "Dr Sue Anne is aware of your glucose readings and has suggested bringing forwar…" at bounding box center [1096, 657] width 665 height 72
click at [1124, 637] on textarea "Dr Sue Anne is aware of your glucose readings and has suggested bringing forwar…" at bounding box center [1096, 657] width 665 height 72
click at [1284, 677] on textarea "Dr Sue Anne is aware of your glucose readings. She has suggested bringing forwa…" at bounding box center [1096, 657] width 665 height 72
type textarea "Dr Sue Anne is aware of your glucose readings. She has suggested bringing forwa…"
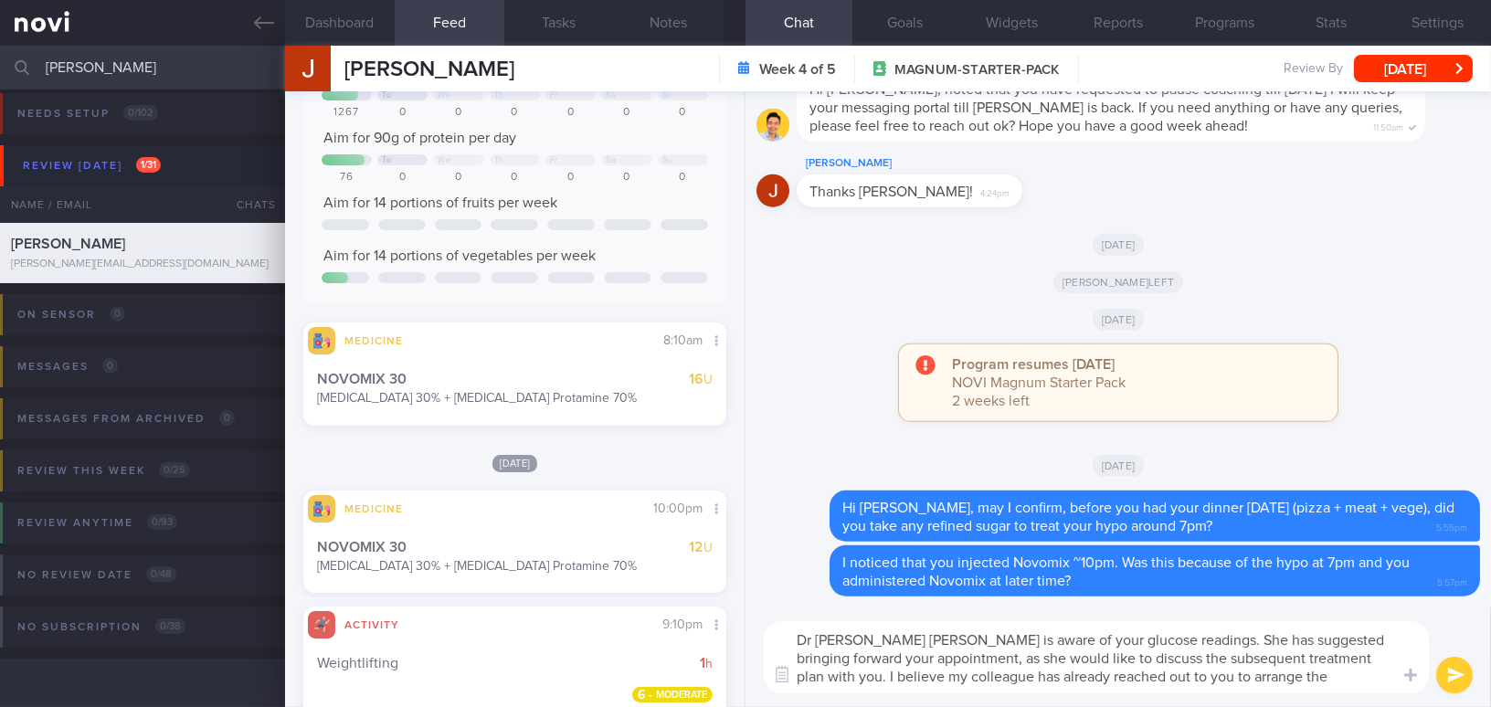
click at [1447, 663] on button "submit" at bounding box center [1454, 675] width 37 height 37
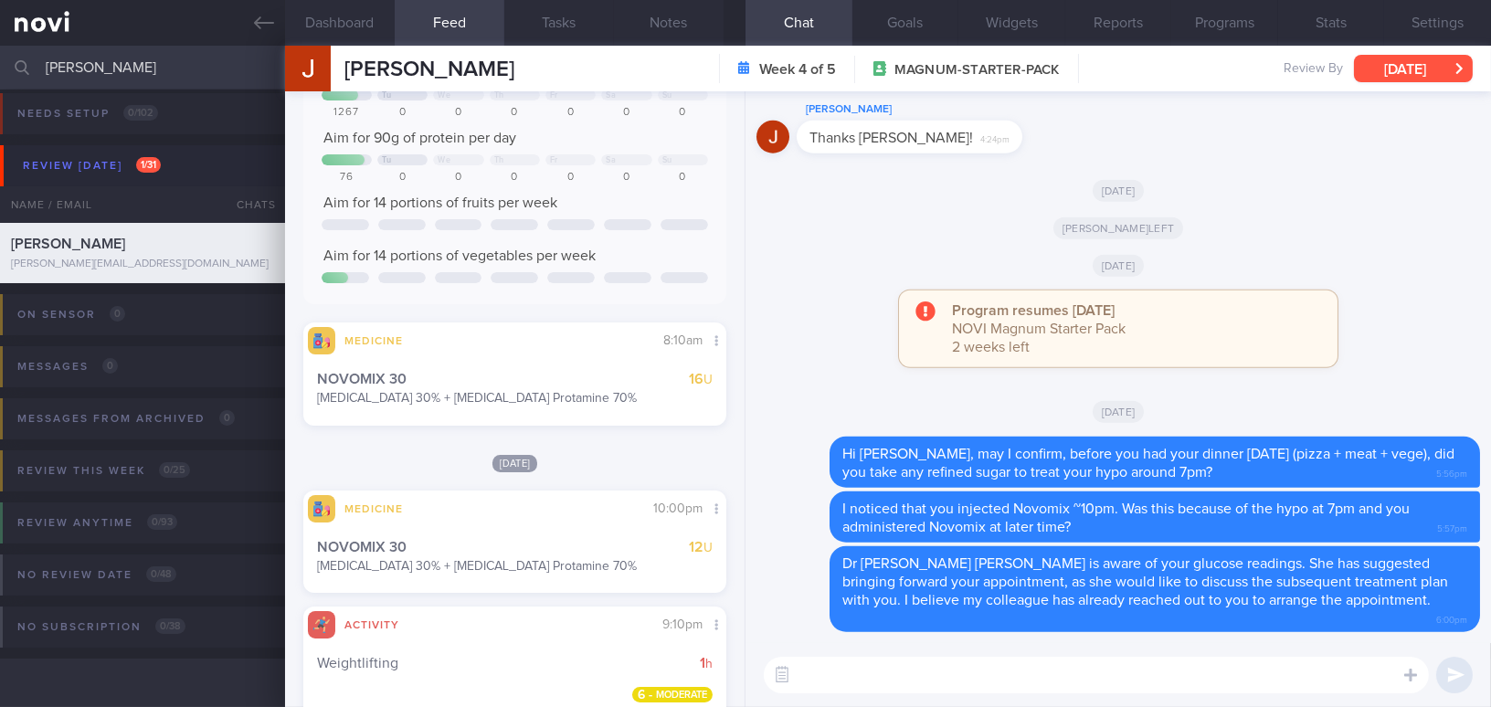
click at [1427, 65] on button "Mon, 29 Sep" at bounding box center [1413, 68] width 119 height 27
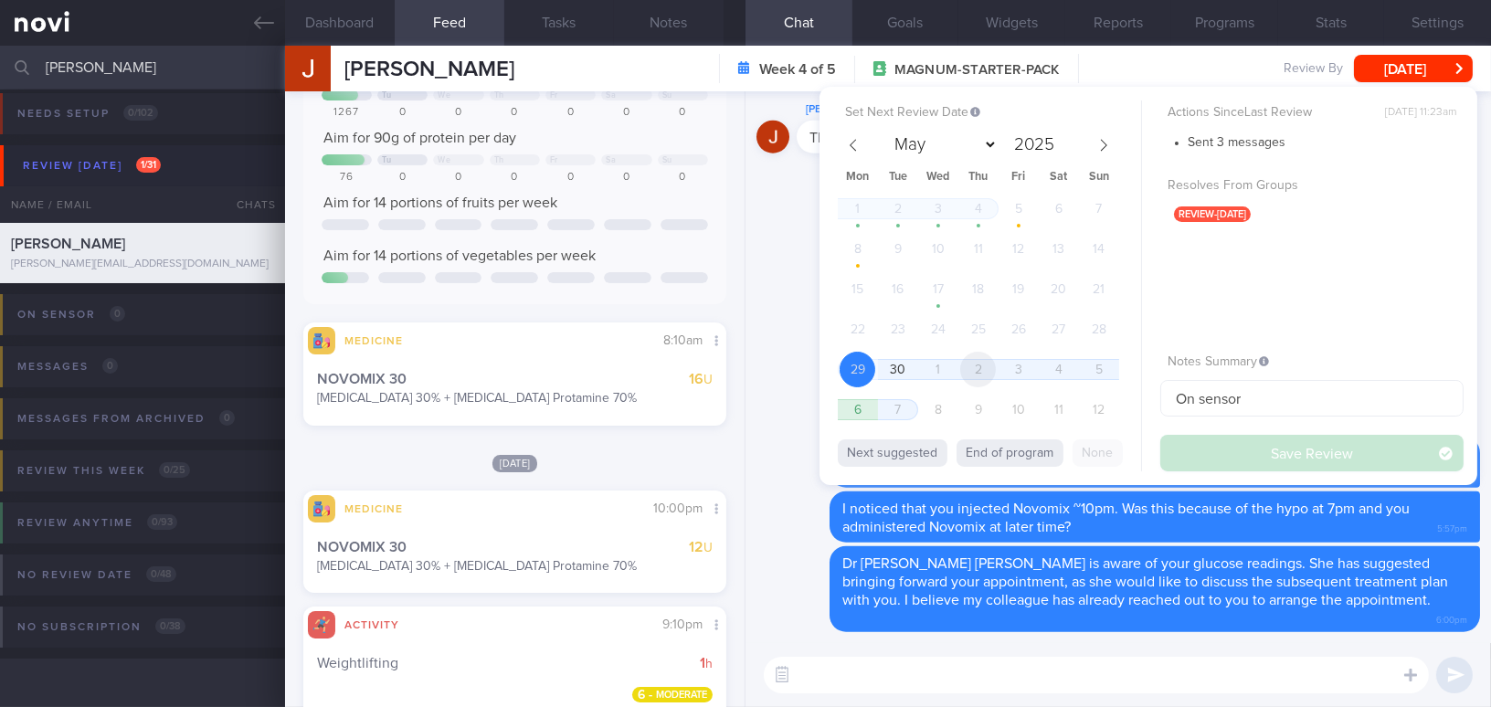
click at [980, 369] on span "2" at bounding box center [978, 370] width 36 height 36
select select "9"
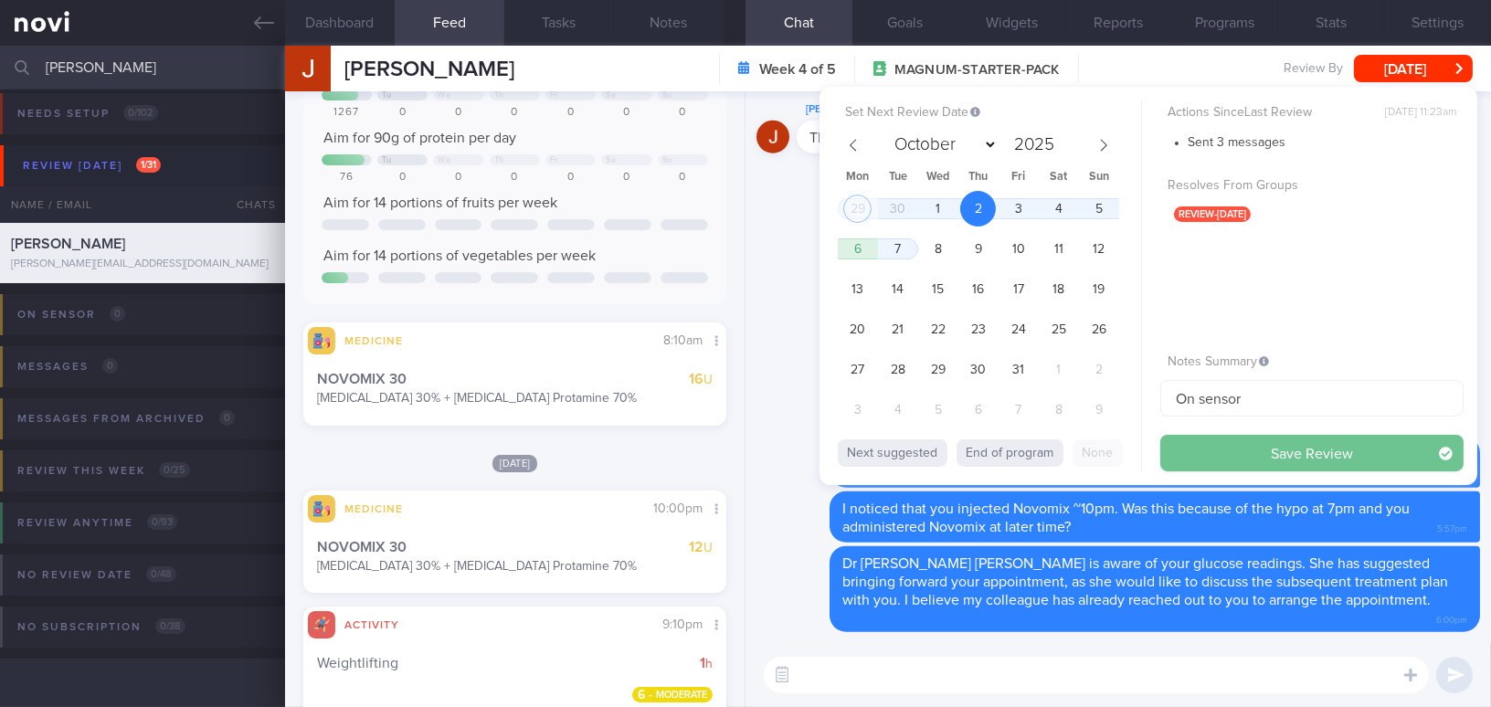
click at [1204, 445] on button "Save Review" at bounding box center [1312, 453] width 303 height 37
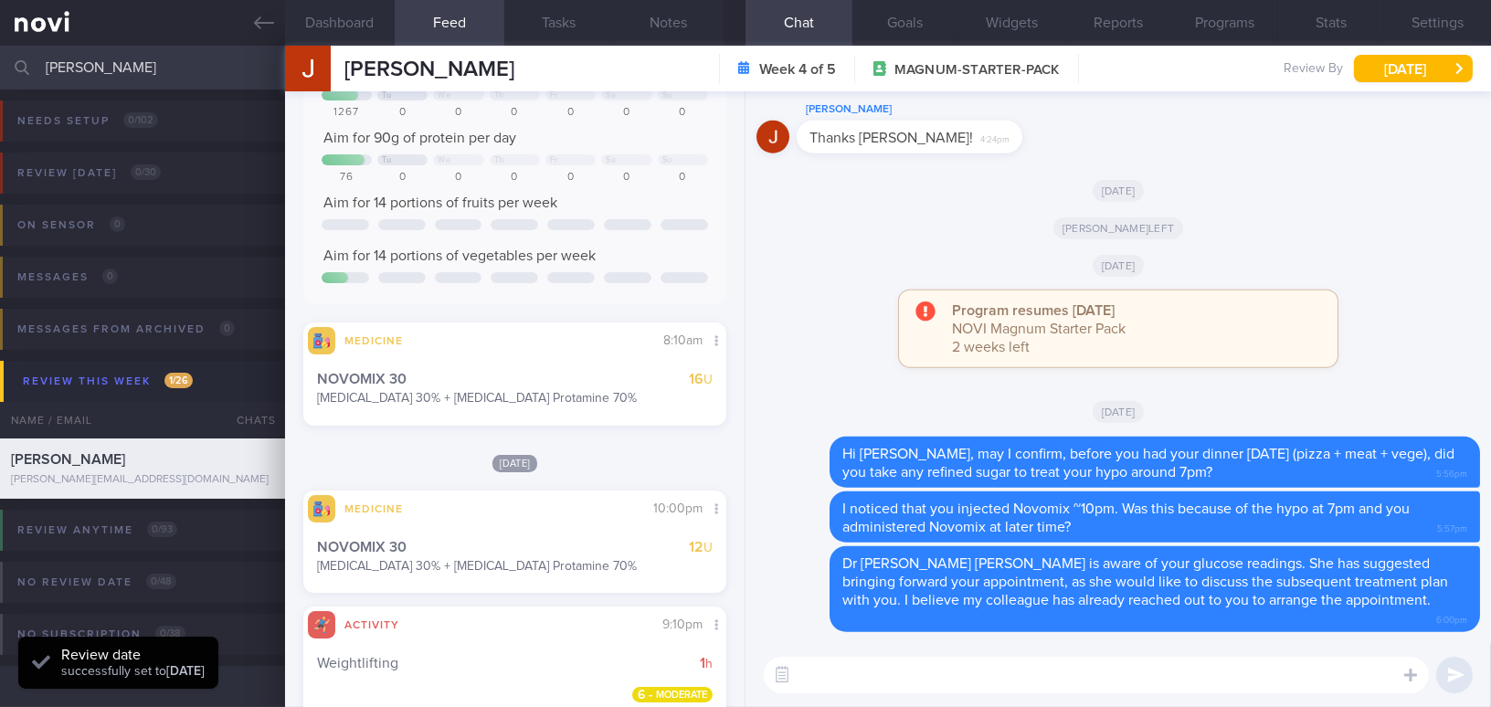
scroll to position [193, 385]
drag, startPoint x: 175, startPoint y: 69, endPoint x: 0, endPoint y: 38, distance: 178.2
click at [0, 38] on div "Patients New Users Coaches jake chia Assigned patients Assigned patients All ac…" at bounding box center [745, 353] width 1491 height 707
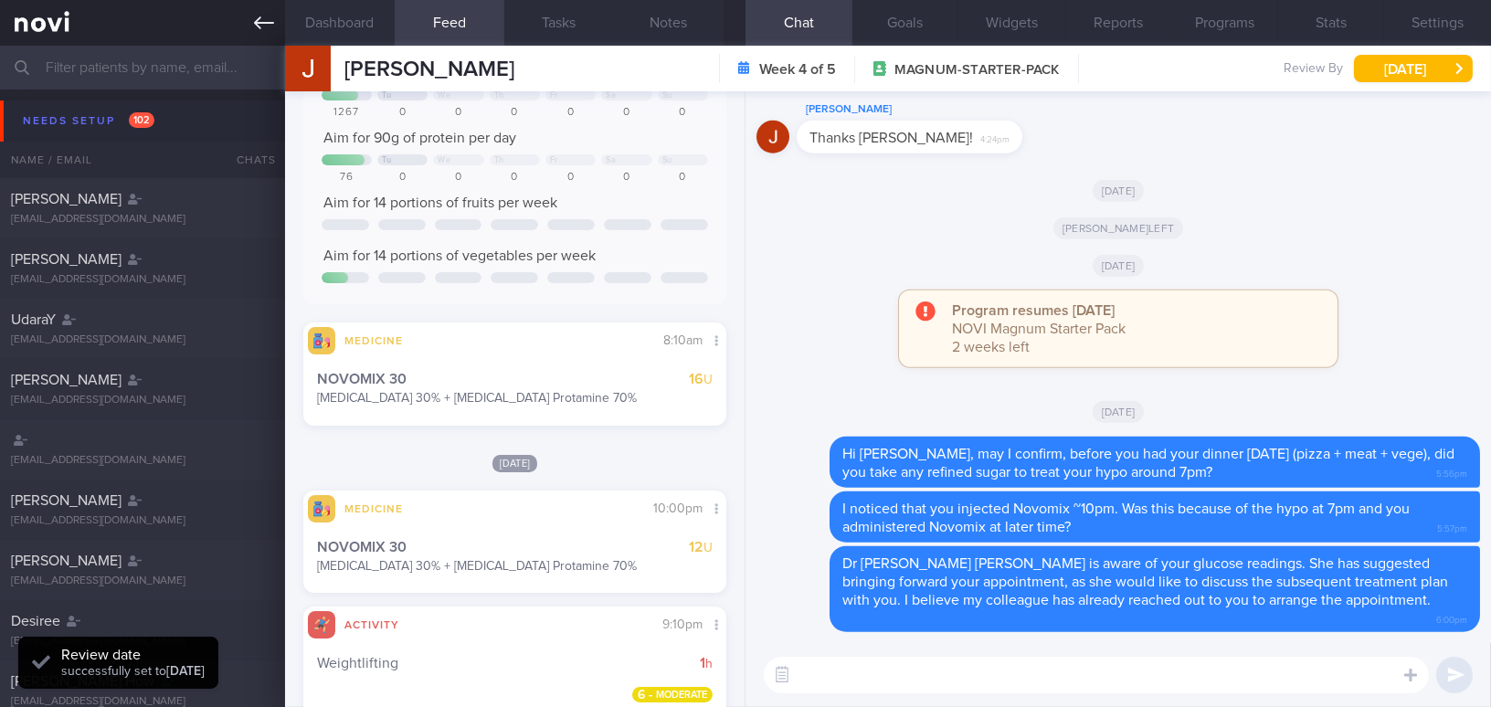
click at [258, 18] on icon at bounding box center [264, 22] width 20 height 13
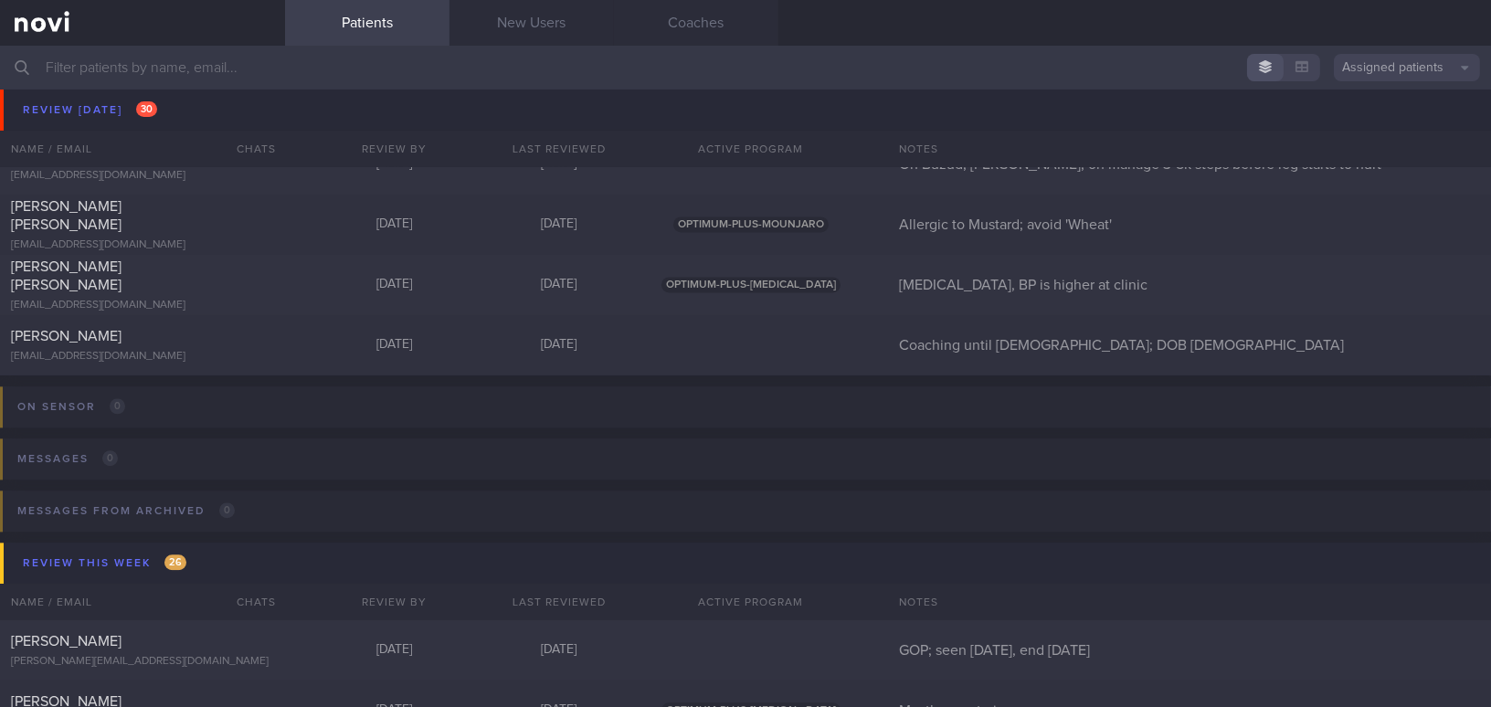
scroll to position [7892, 0]
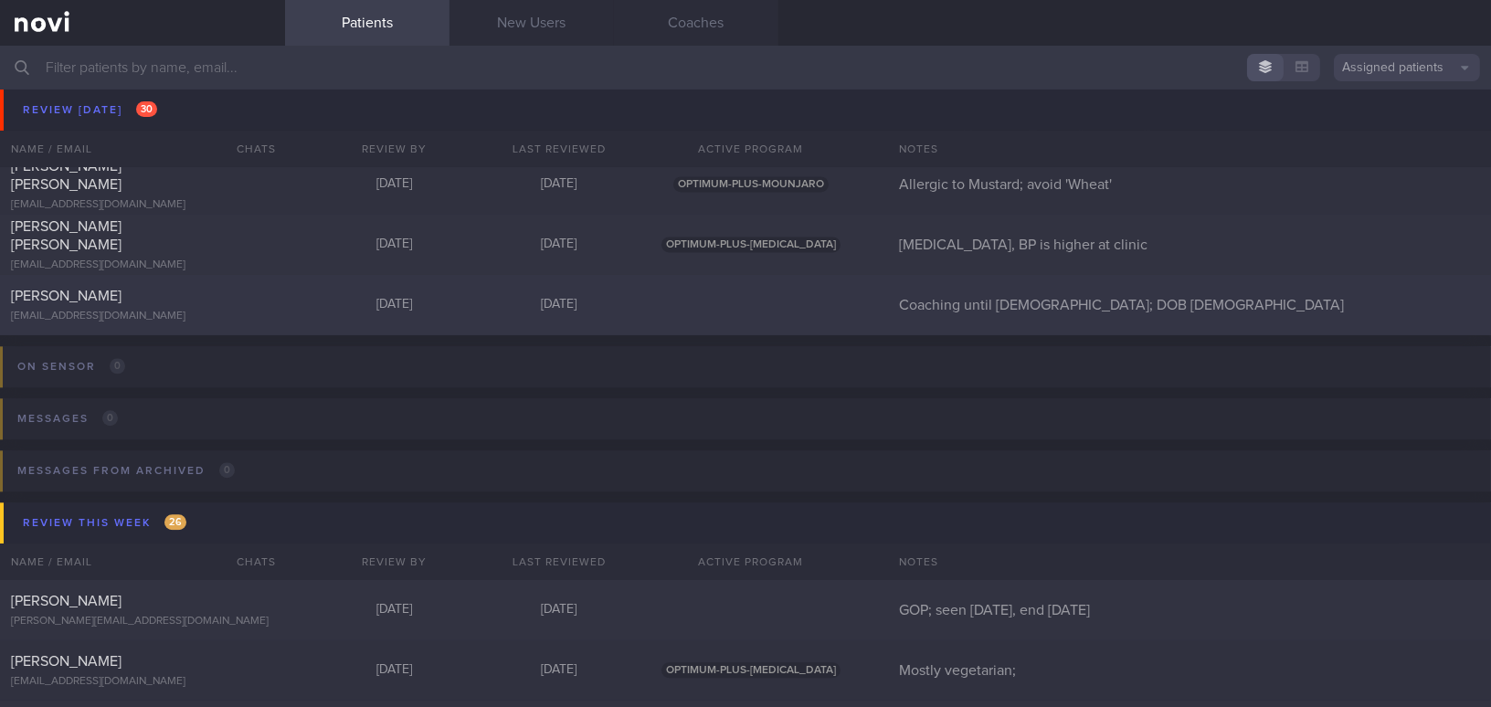
click at [298, 317] on div "TEO KIM CHOO vista0168@yahoo.com Today 5 days ago Coaching until 5/12/25; DOB 2…" at bounding box center [745, 305] width 1491 height 60
select select "8"
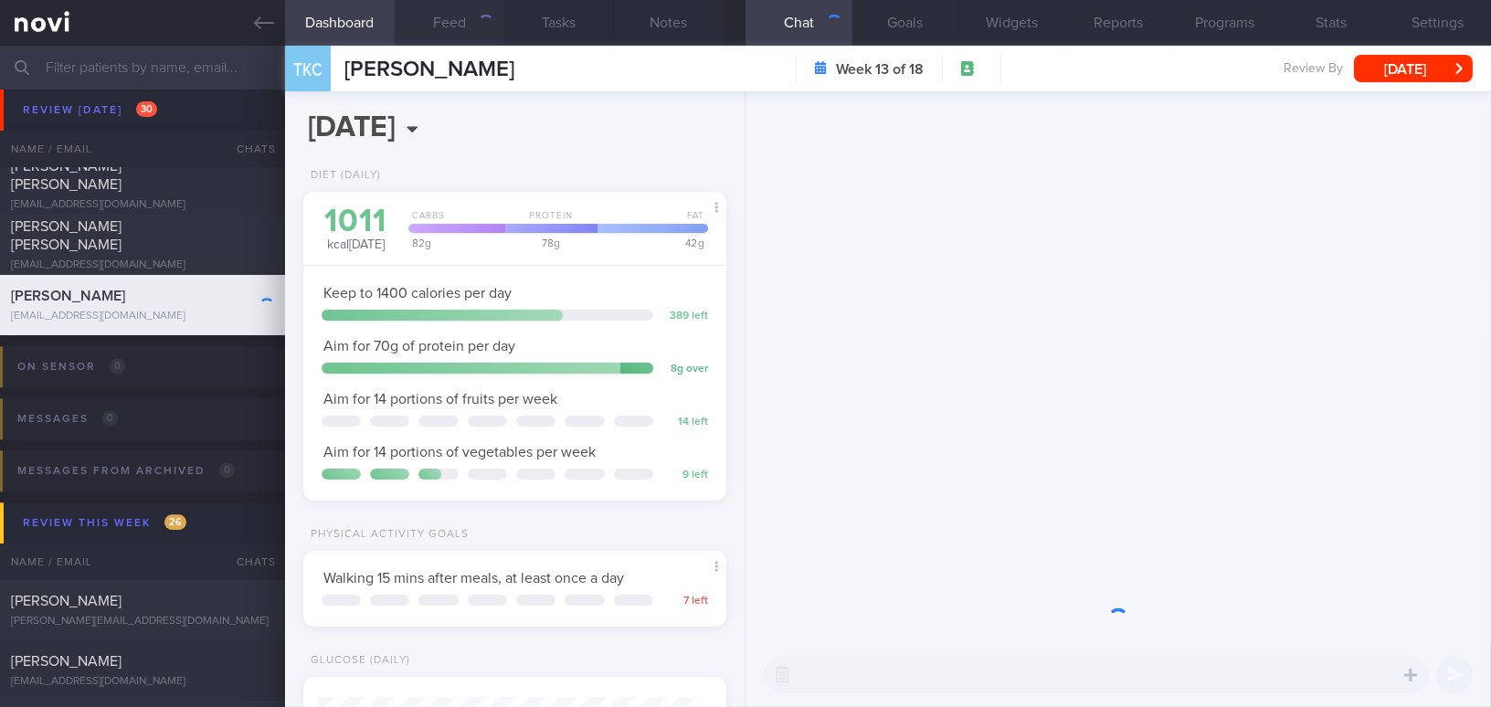
scroll to position [215, 377]
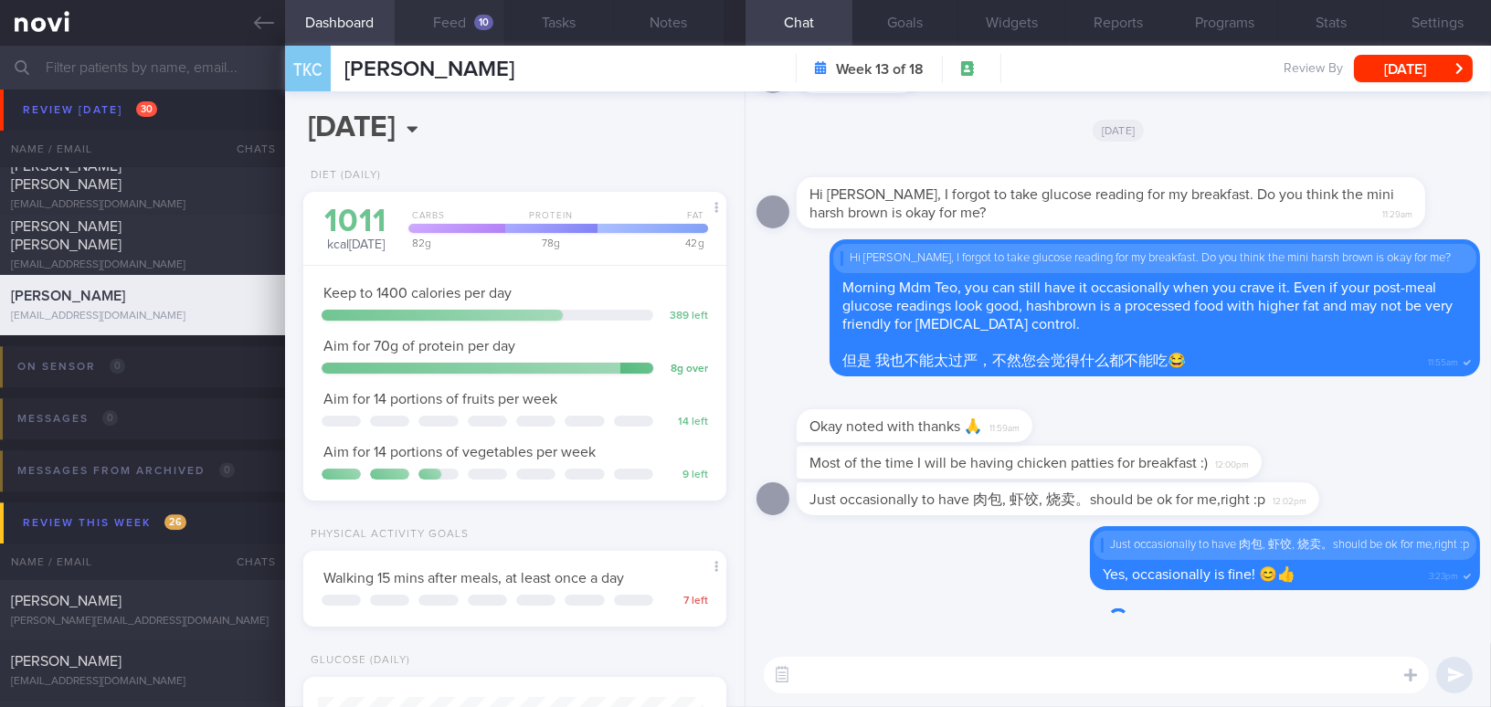
click at [472, 25] on button "Feed 10" at bounding box center [450, 23] width 110 height 46
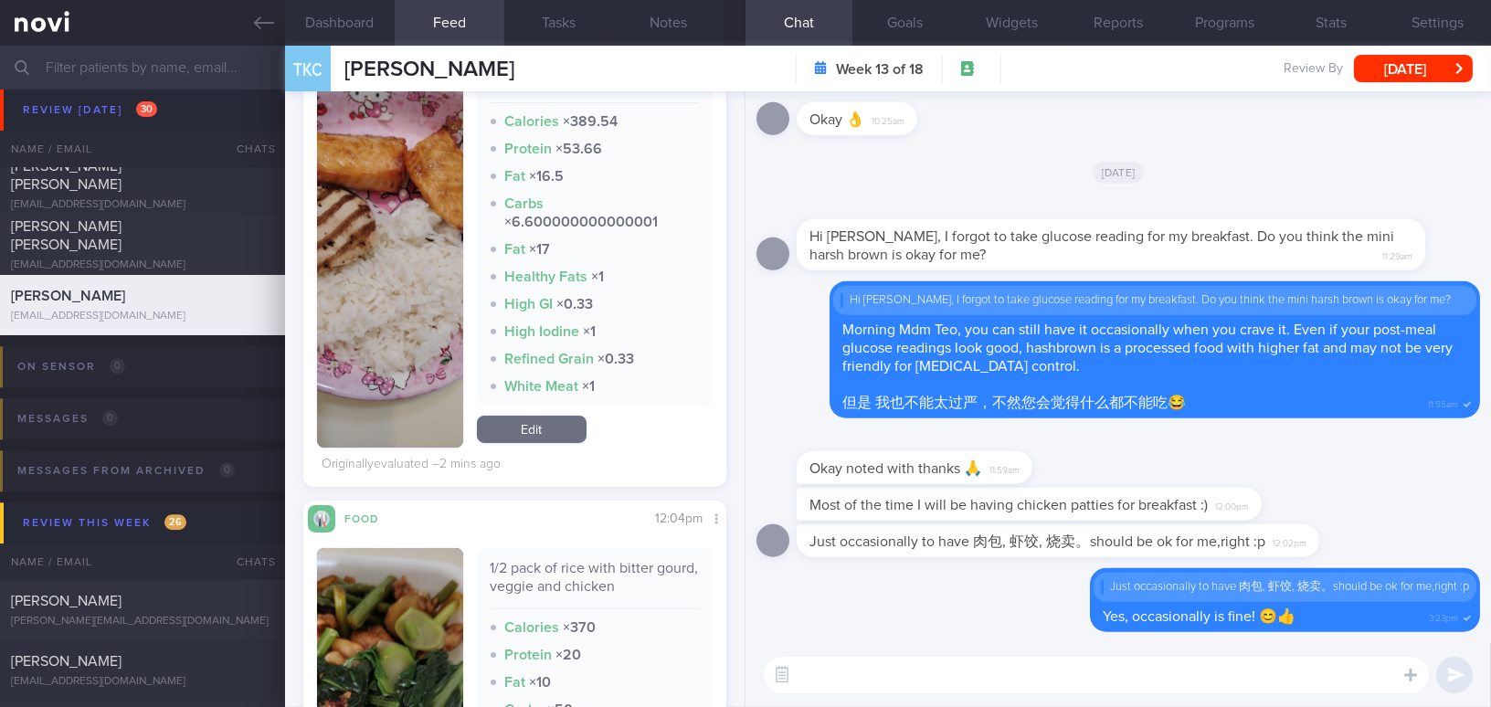
scroll to position [249, 0]
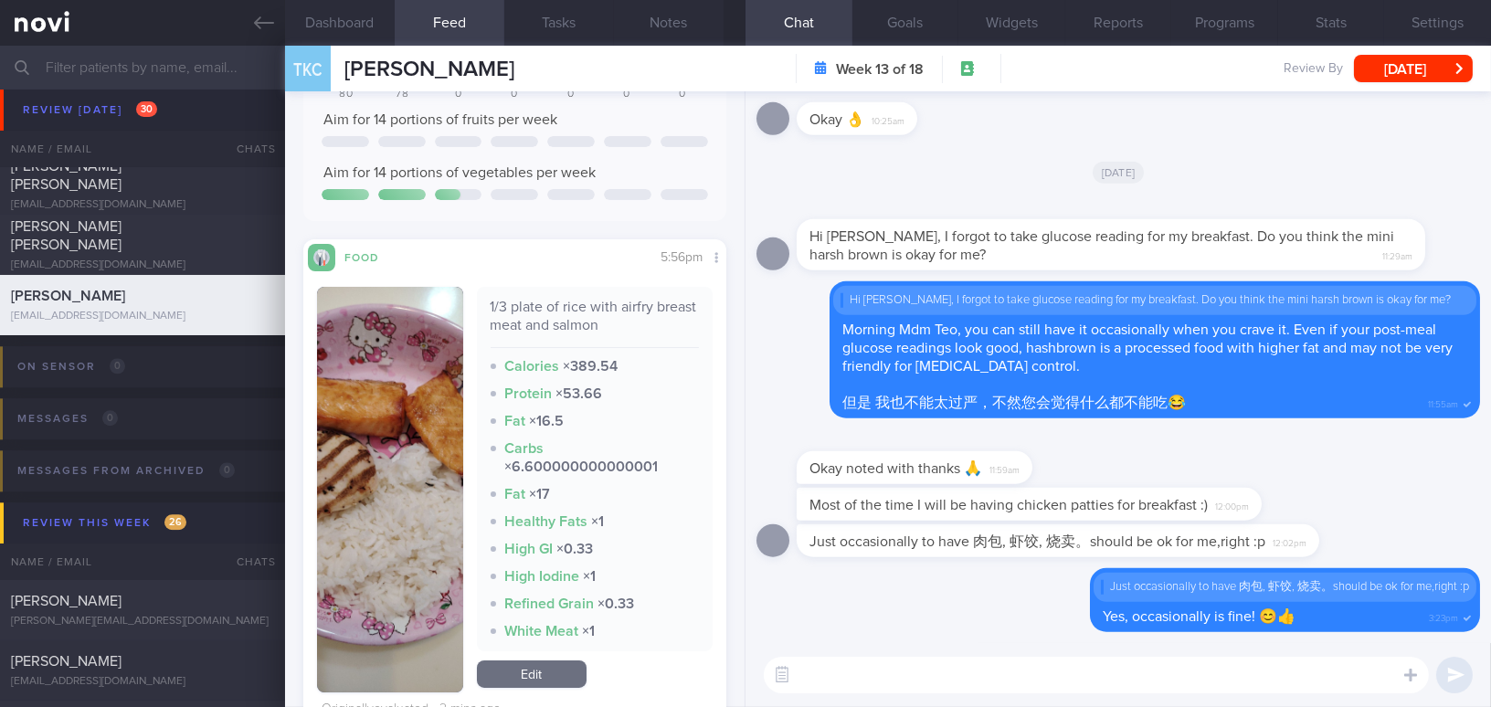
click at [435, 369] on img "button" at bounding box center [390, 490] width 146 height 406
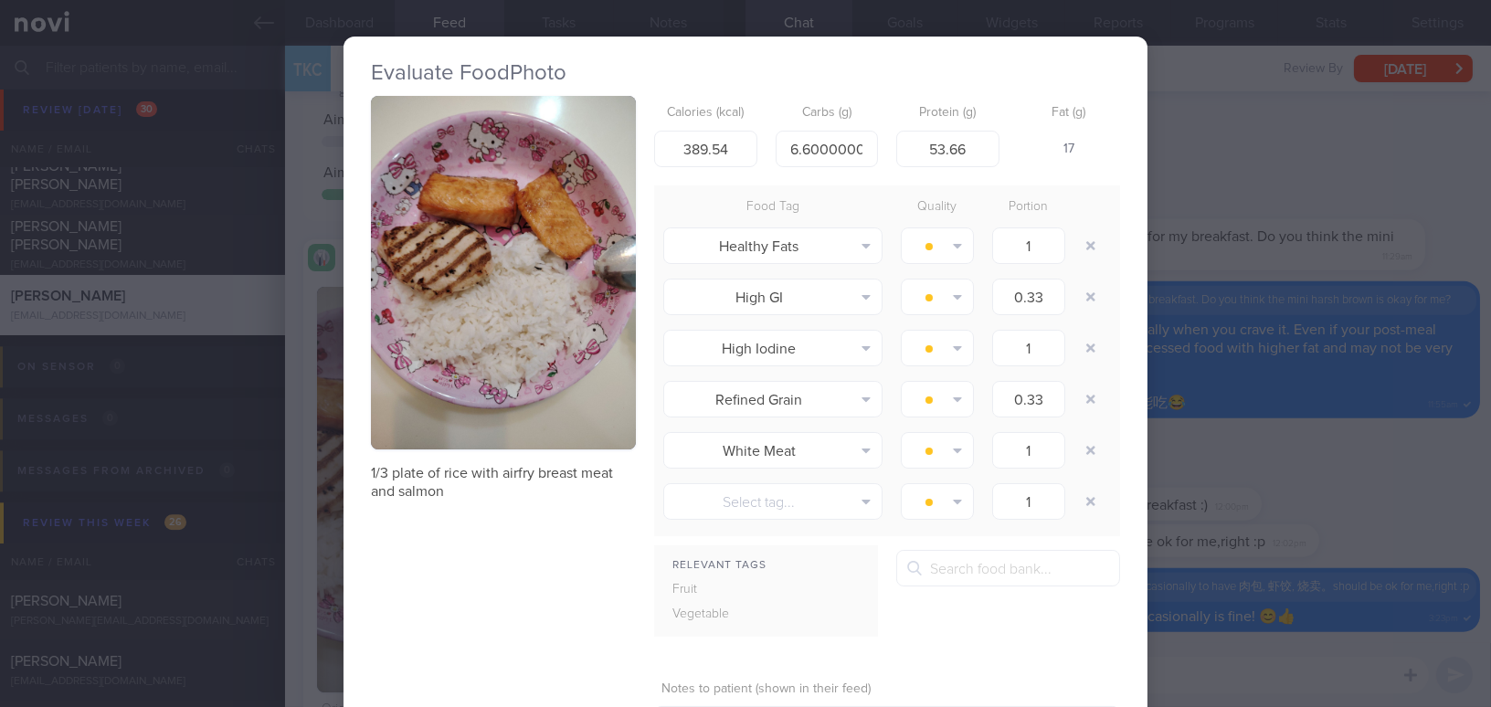
click at [1218, 173] on div "Evaluate Food Photo 1/3 plate of rice with airfry breast meat and salmon Calori…" at bounding box center [745, 353] width 1491 height 707
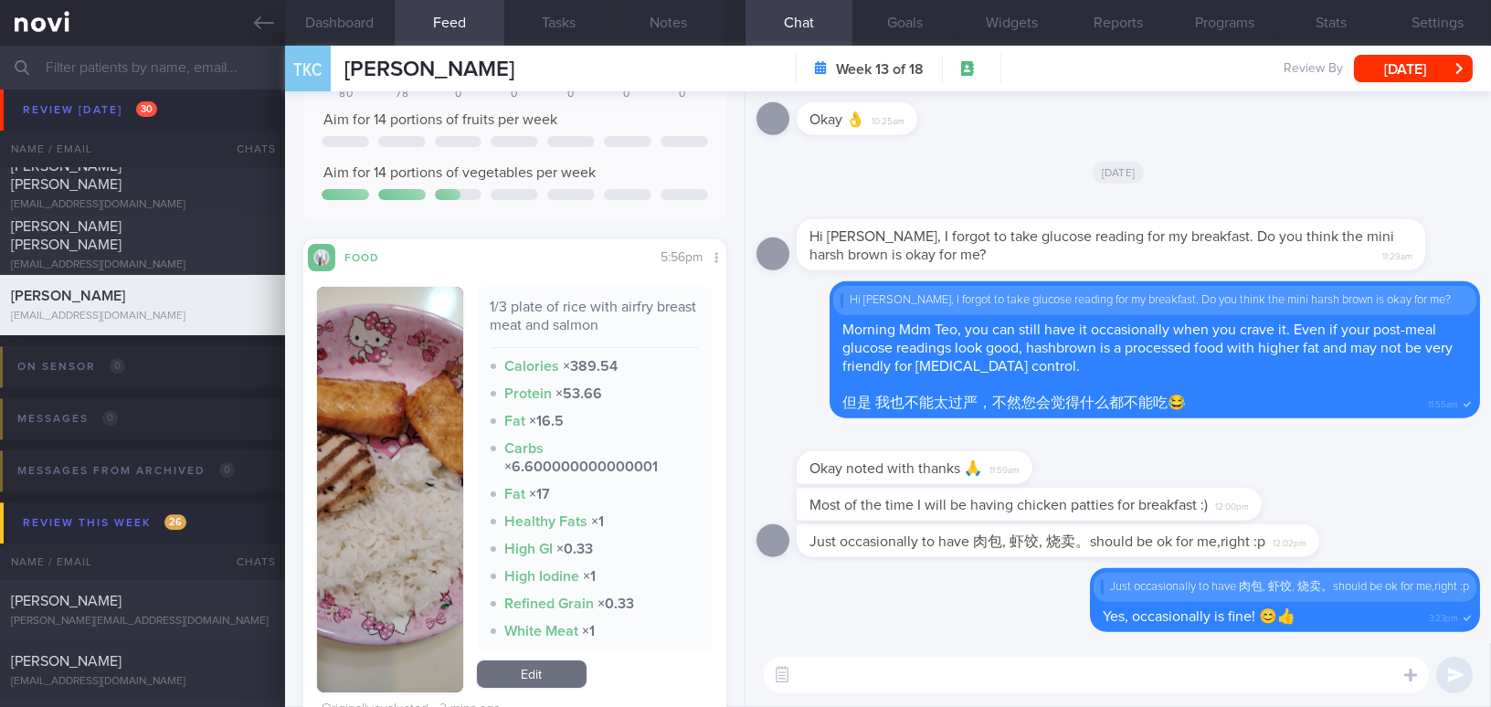
click at [1032, 668] on textarea at bounding box center [1096, 675] width 665 height 37
type textarea "Hi Mdm Teo, hehe, enjoy your dinner! 晚餐没有菜吗？😬"
click at [1441, 678] on button "submit" at bounding box center [1454, 675] width 37 height 37
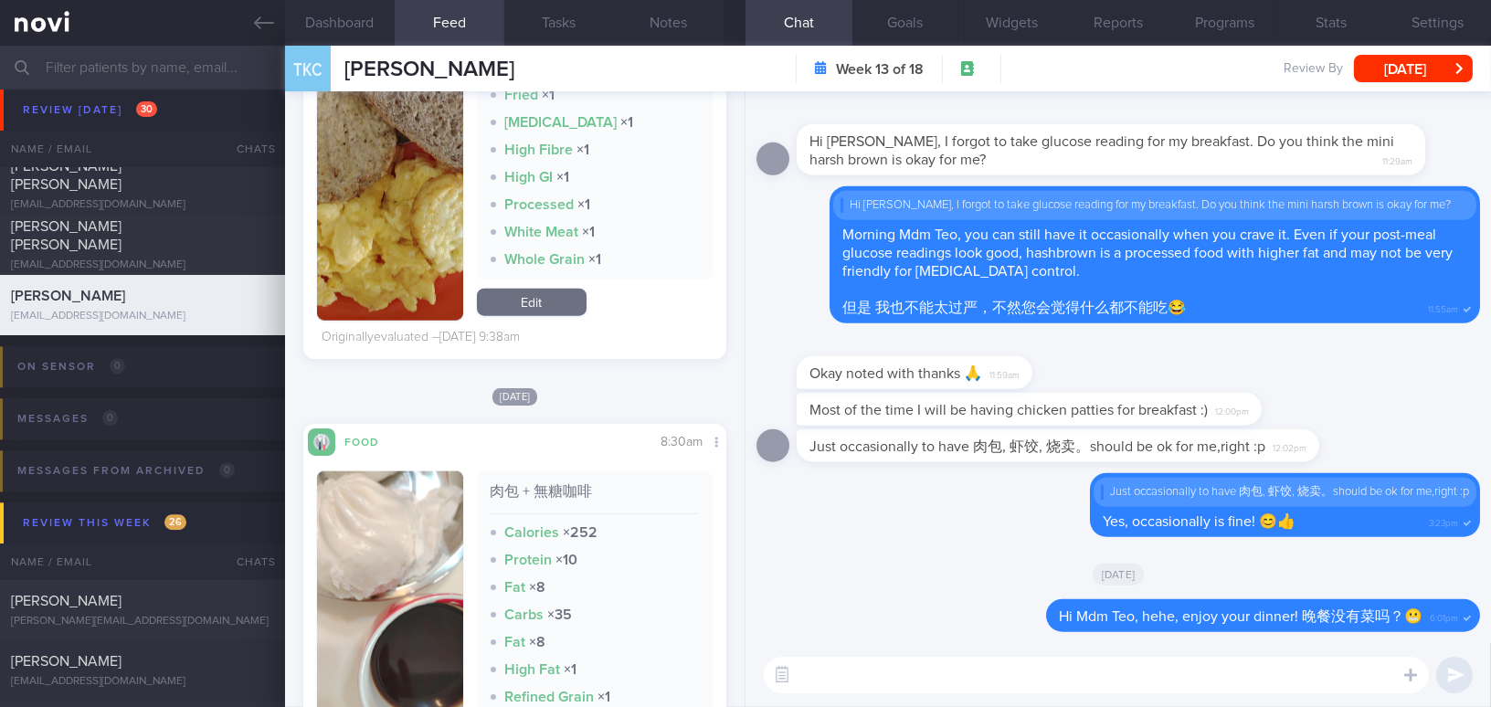
scroll to position [4236, 0]
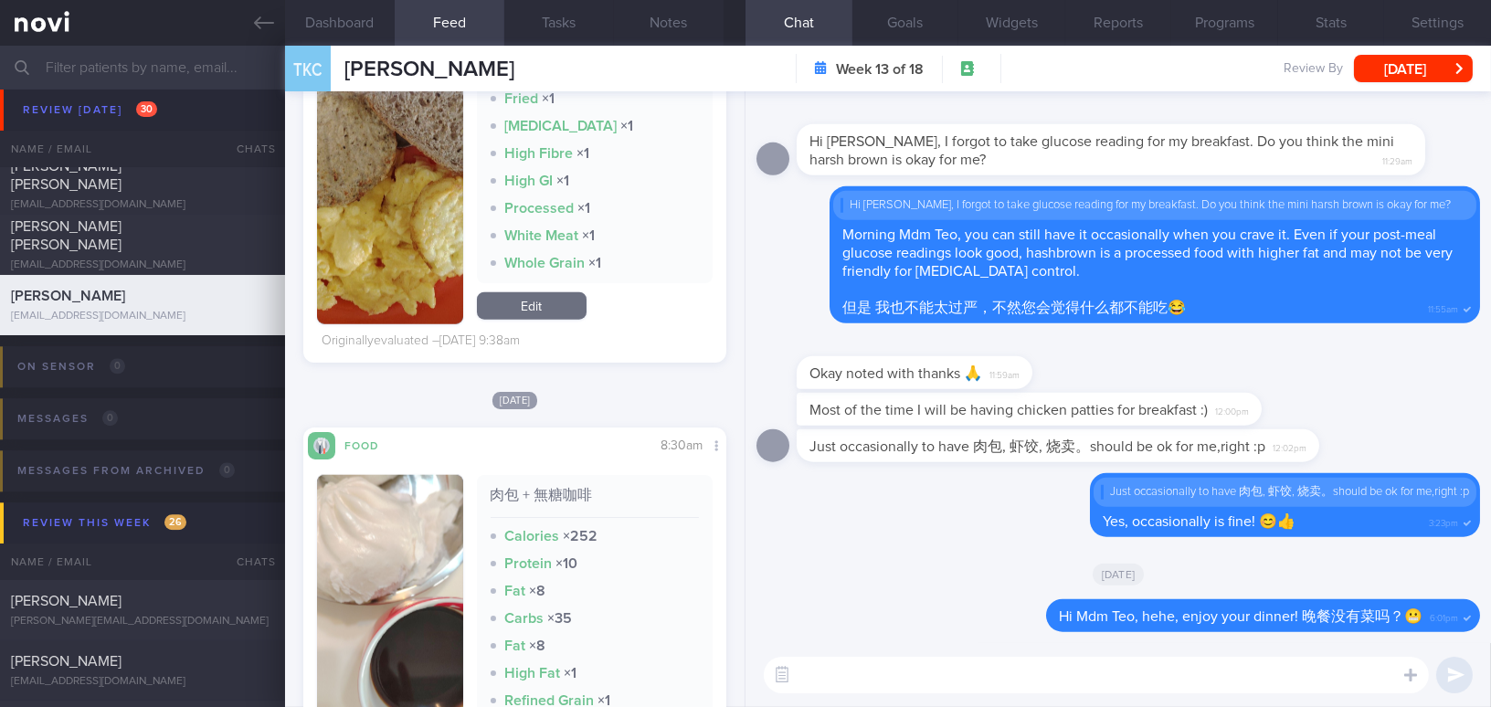
click at [388, 561] on button "button" at bounding box center [390, 618] width 146 height 287
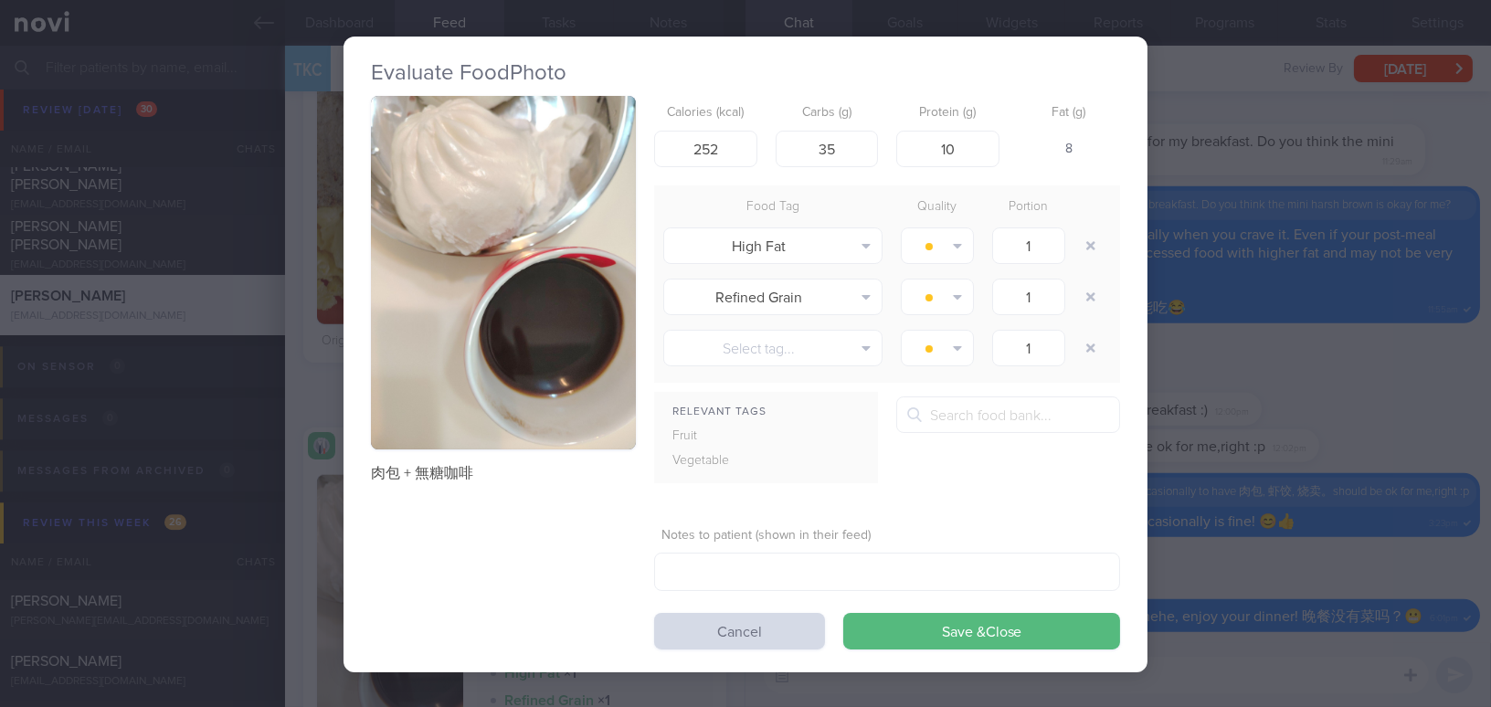
click at [1413, 429] on div "Evaluate Food Photo 肉包 + 無糖咖啡 Calories (kcal) 252 Carbs (g) 35 Protein (g) 10 F…" at bounding box center [745, 353] width 1491 height 707
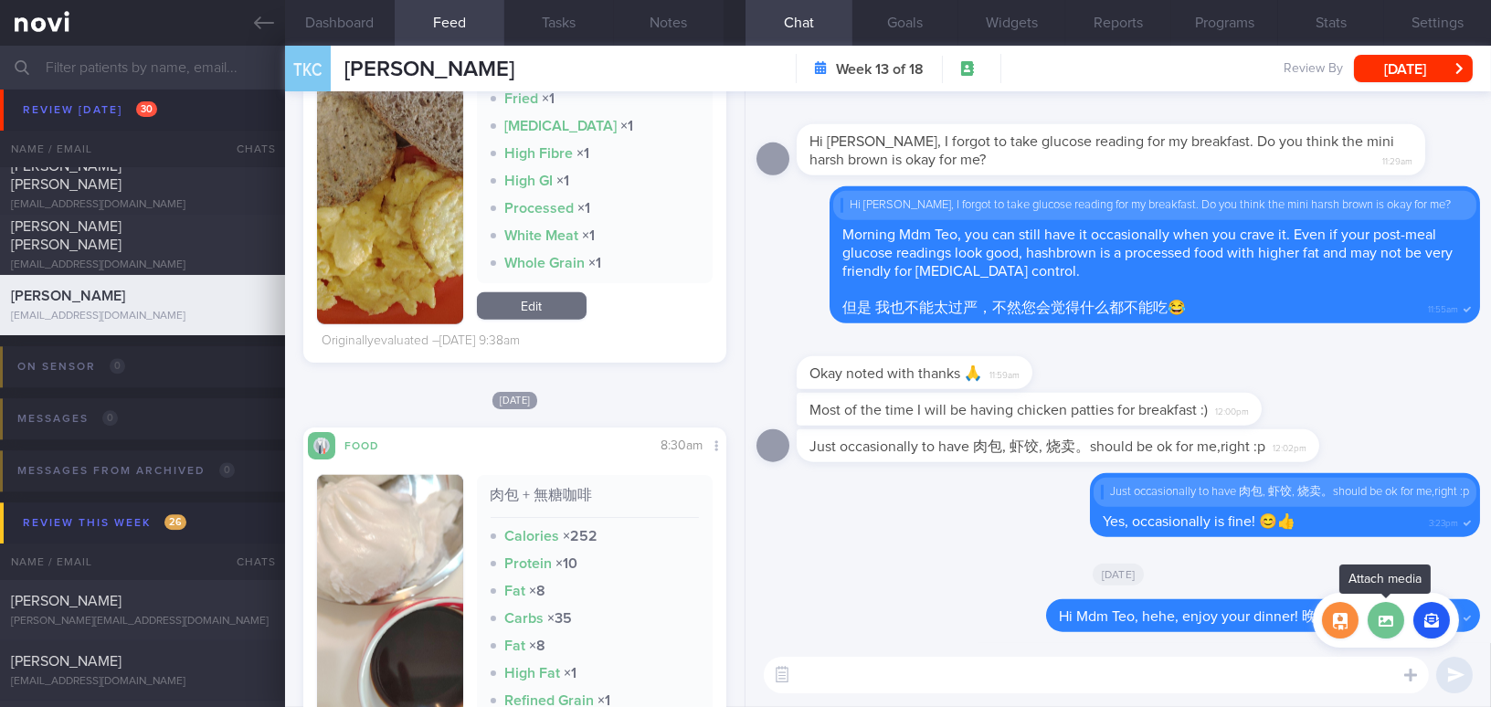
click at [1394, 629] on label at bounding box center [1386, 620] width 37 height 37
click at [0, 0] on input "file" at bounding box center [0, 0] width 0 height 0
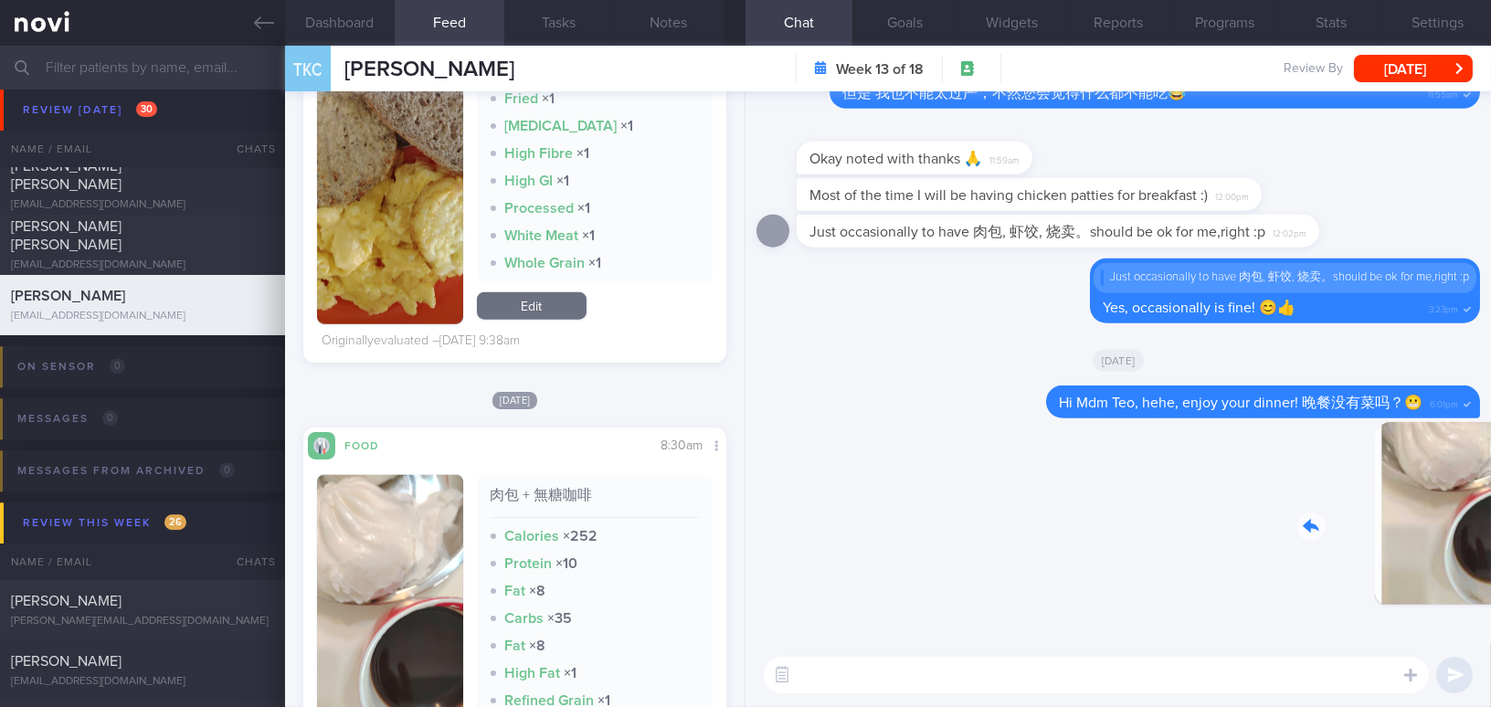
drag, startPoint x: 1353, startPoint y: 508, endPoint x: 1522, endPoint y: 535, distance: 171.1
click at [1490, 535] on html "You are offline! Some functionality will be unavailable Patients New Users Coac…" at bounding box center [745, 353] width 1491 height 707
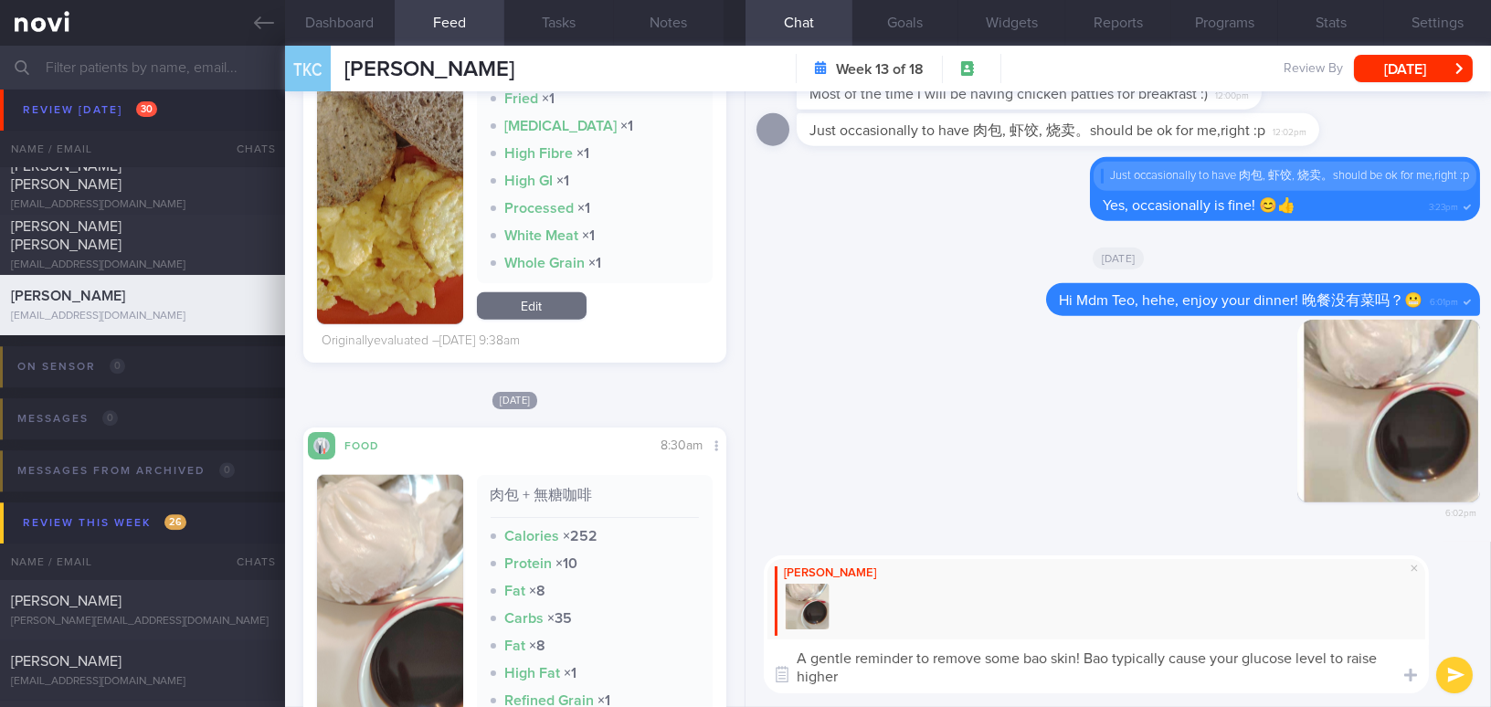
drag, startPoint x: 841, startPoint y: 679, endPoint x: 786, endPoint y: 648, distance: 63.0
click at [786, 648] on textarea "A gentle reminder to remove some bao skin! Bao typically cause your glucose lev…" at bounding box center [1096, 667] width 665 height 54
click at [891, 681] on textarea "A gentle reminder to remove some bao skin! Bao typically cause your glucose lev…" at bounding box center [1096, 667] width 665 height 54
drag, startPoint x: 872, startPoint y: 686, endPoint x: 758, endPoint y: 650, distance: 119.1
click at [758, 650] on div "Mee Li A gentle reminder to remove some bao skin! Bao typically cause your gluc…" at bounding box center [1119, 624] width 746 height 165
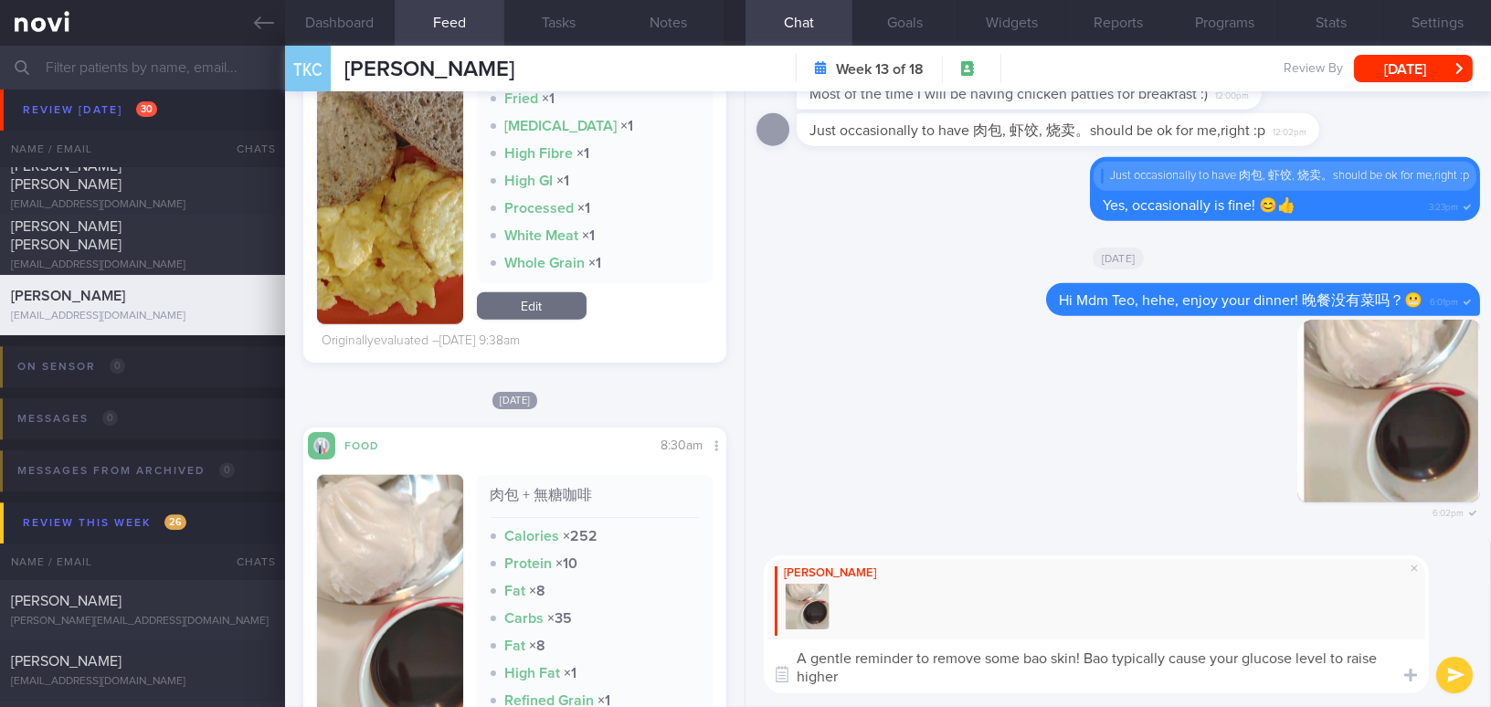
paste textarea "of the bao skin! Bao typically cause your glucose levels to rise higher."
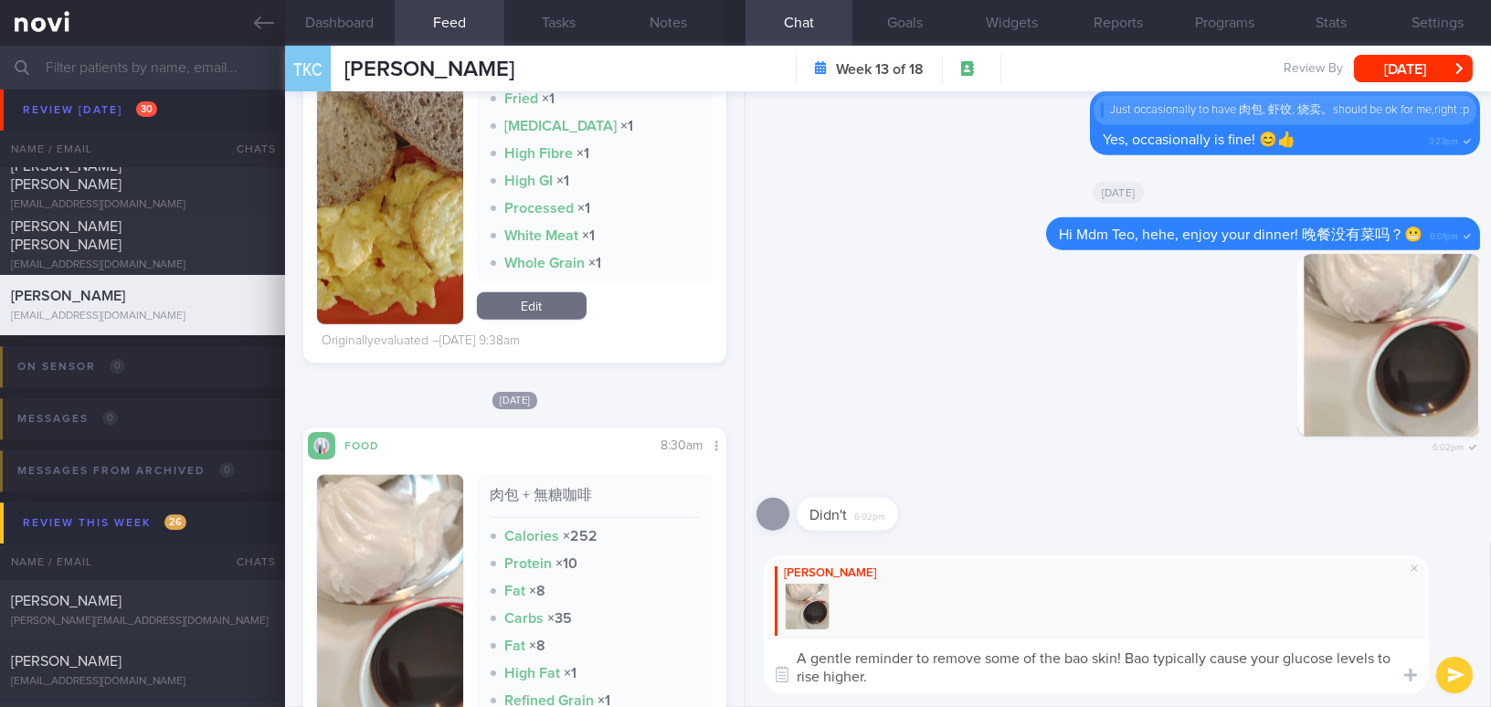
type textarea "A gentle reminder to remove some of the bao skin! Bao typically cause your gluc…"
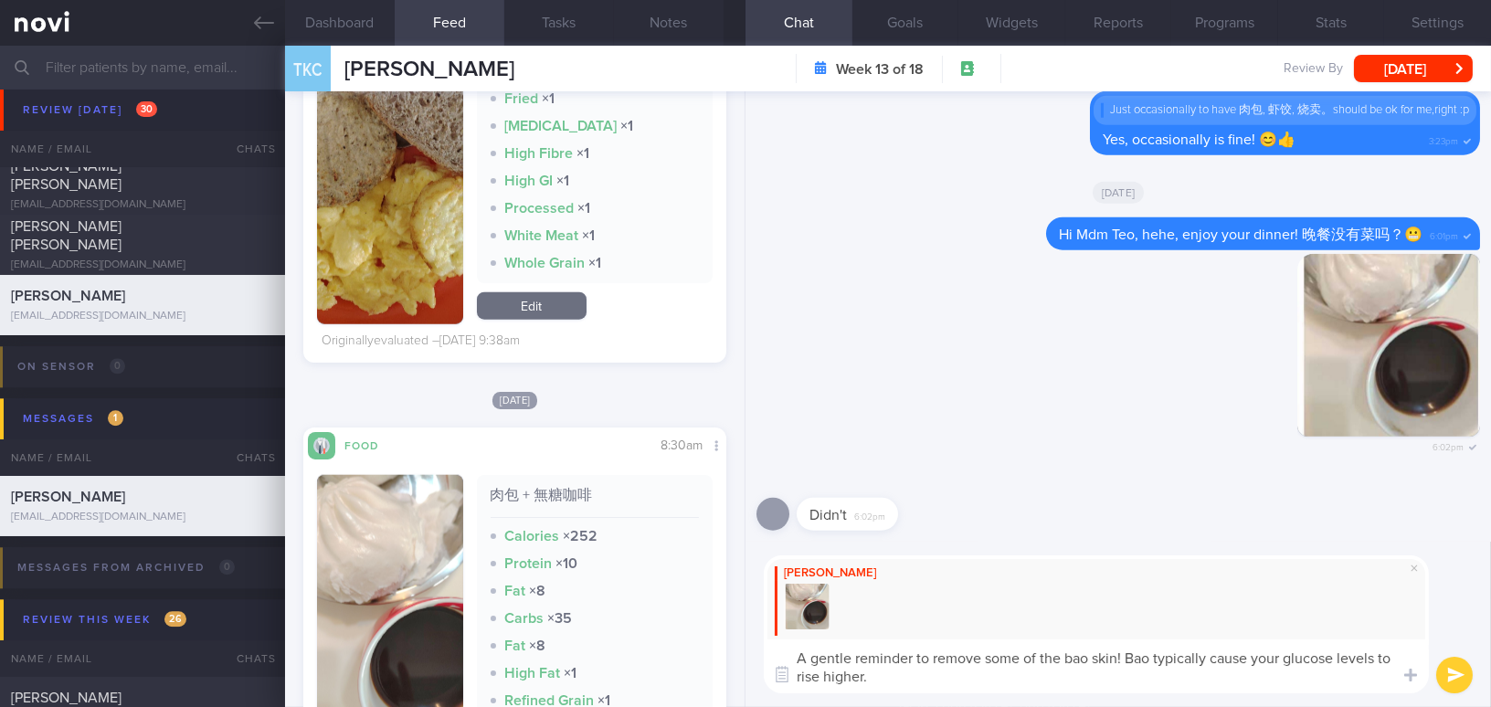
click at [1453, 680] on button "submit" at bounding box center [1454, 675] width 37 height 37
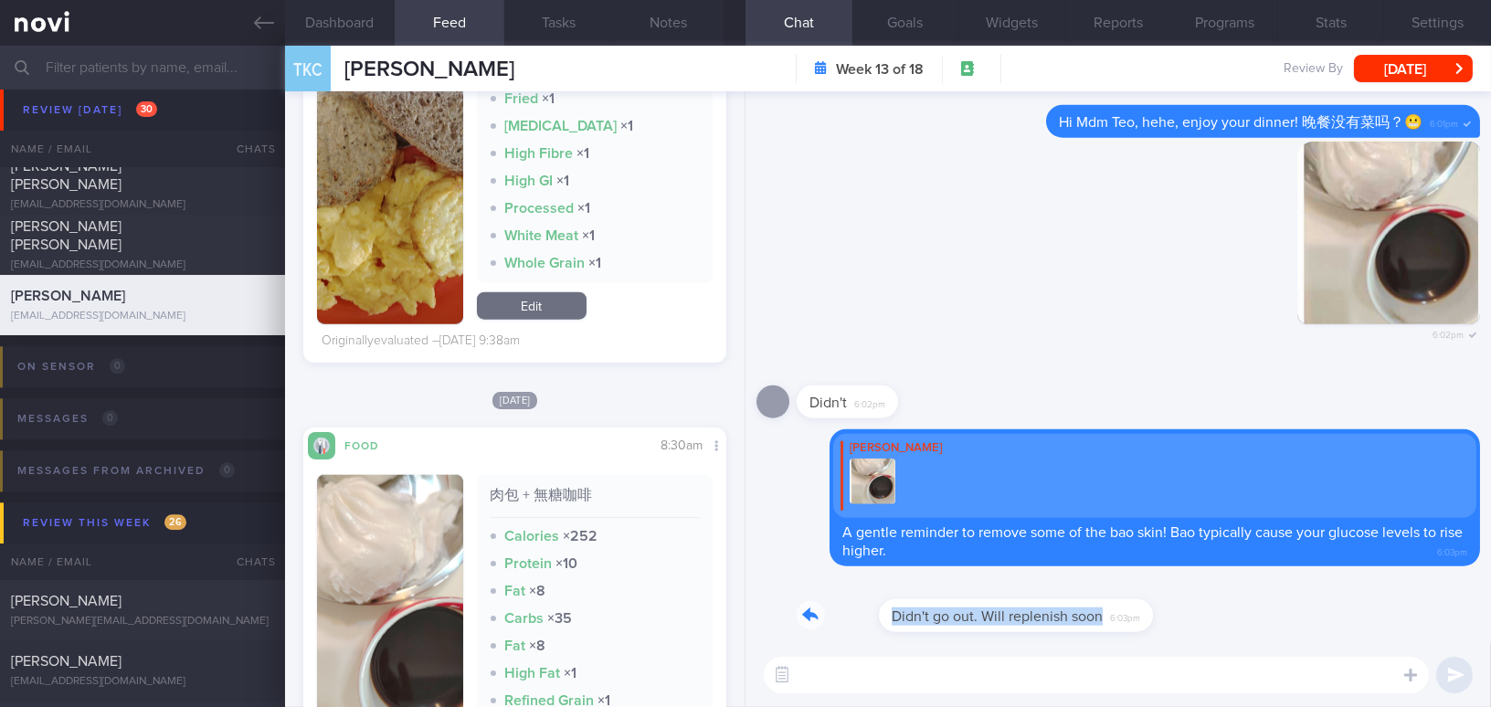
drag, startPoint x: 1016, startPoint y: 600, endPoint x: 1209, endPoint y: 611, distance: 193.1
click at [1209, 611] on div "Didn't go out. Will replenish soon 6:03pm" at bounding box center [1119, 611] width 724 height 66
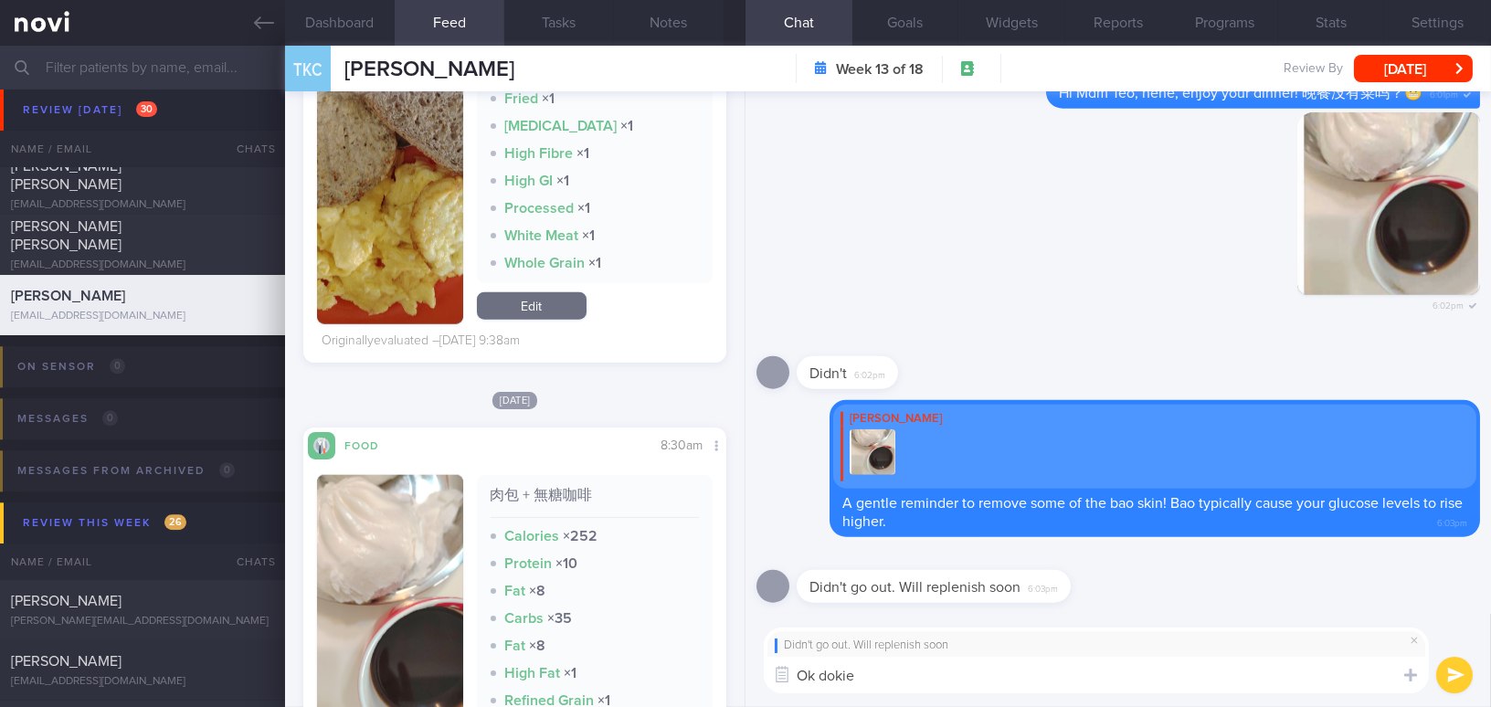
type textarea "Ok dokie!"
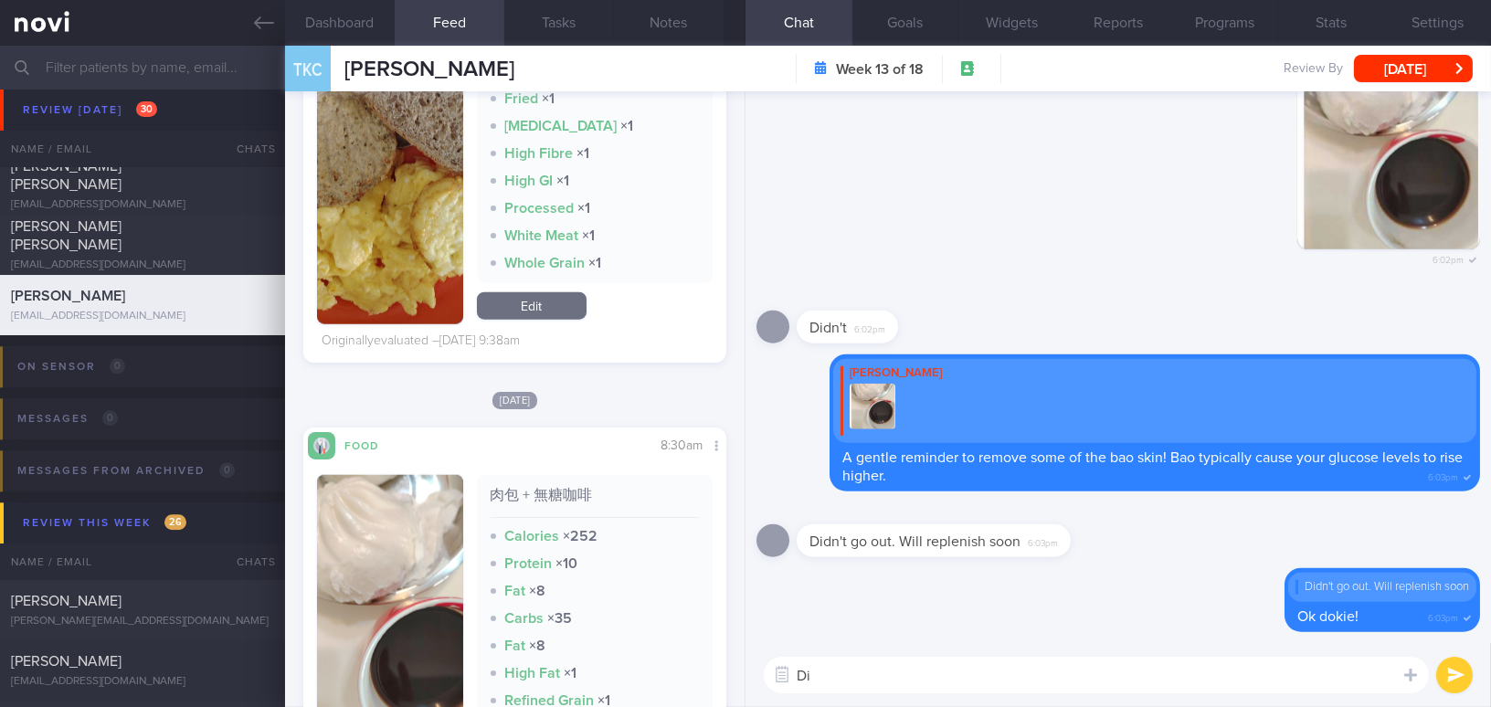
type textarea "D"
type textarea "How have your sleep been? Did you manage to get the supplements?"
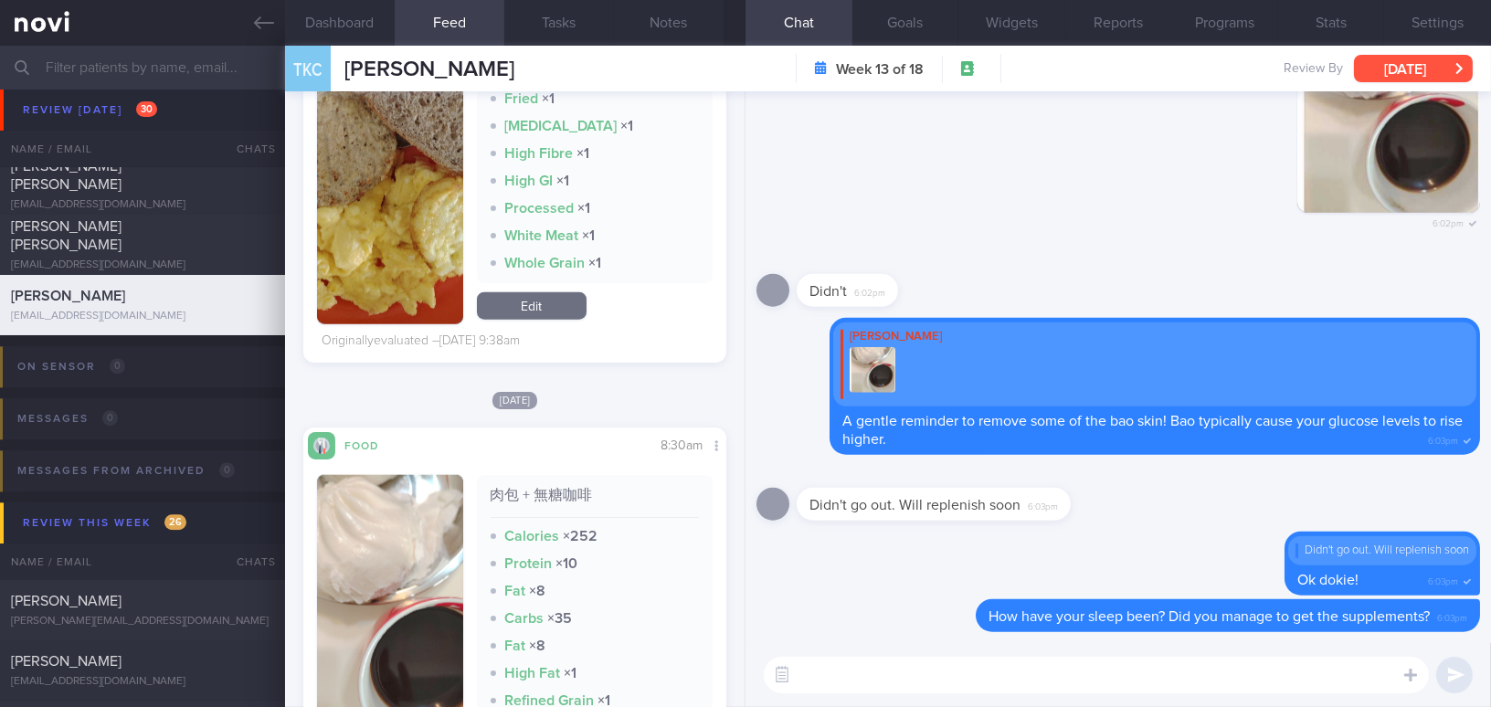
click at [1399, 59] on button "Tue, 30 Sep" at bounding box center [1413, 68] width 119 height 27
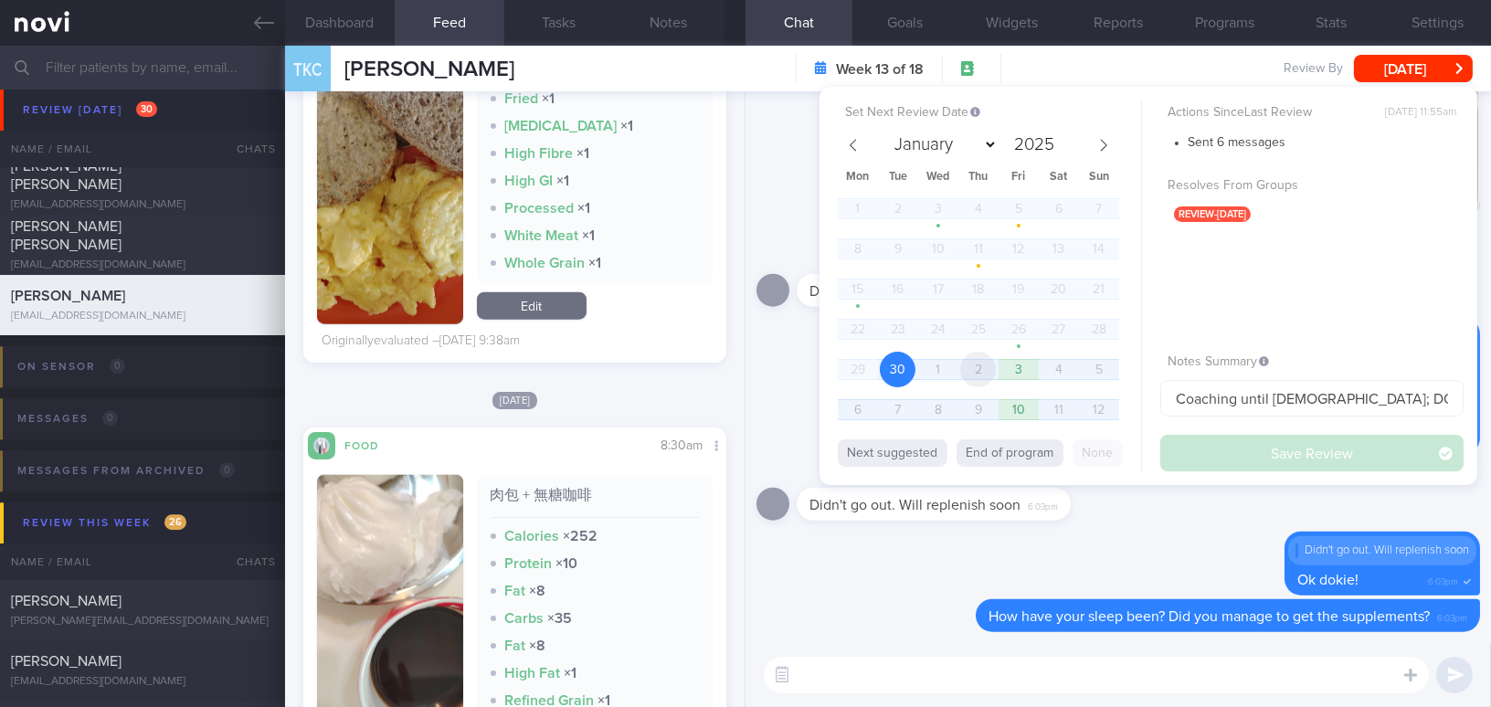
click at [989, 369] on span "2" at bounding box center [978, 370] width 36 height 36
select select "9"
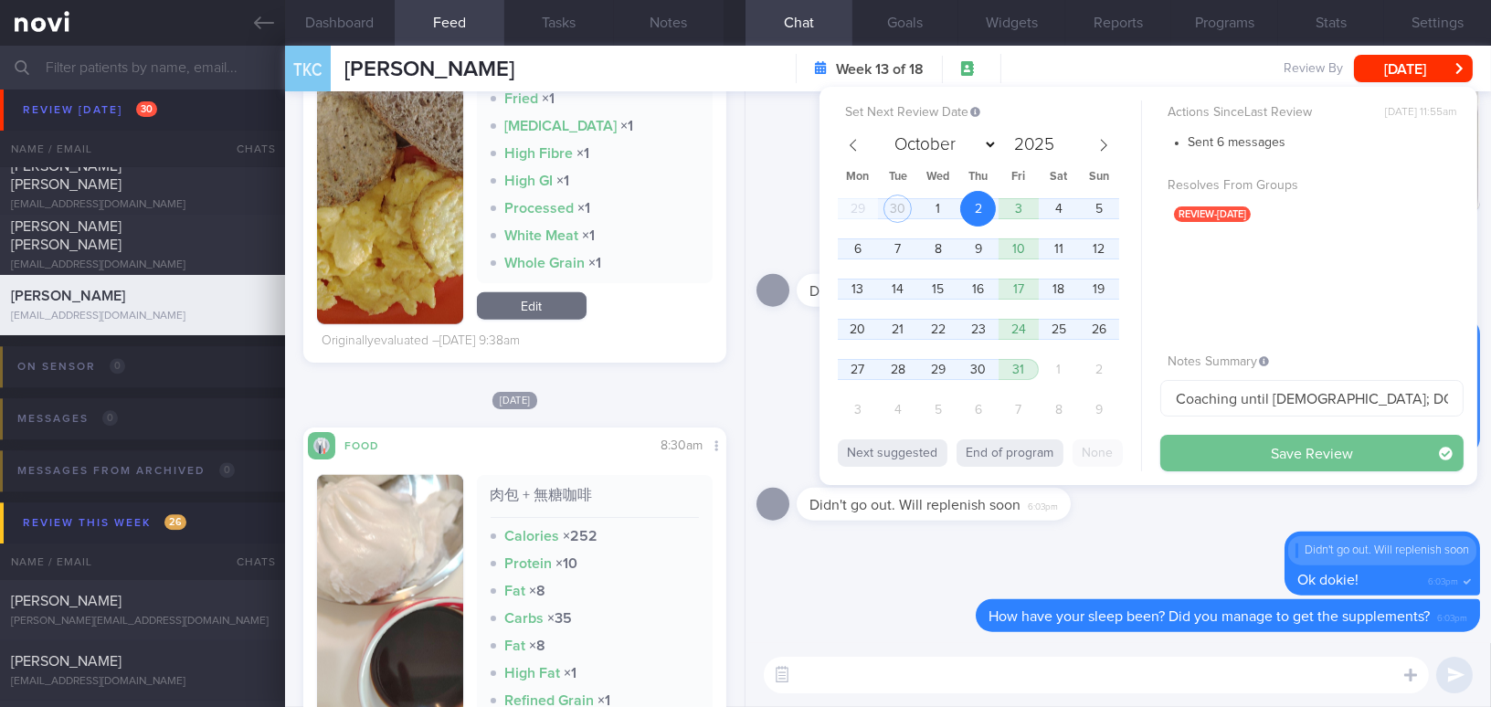
click at [1210, 450] on button "Save Review" at bounding box center [1312, 453] width 303 height 37
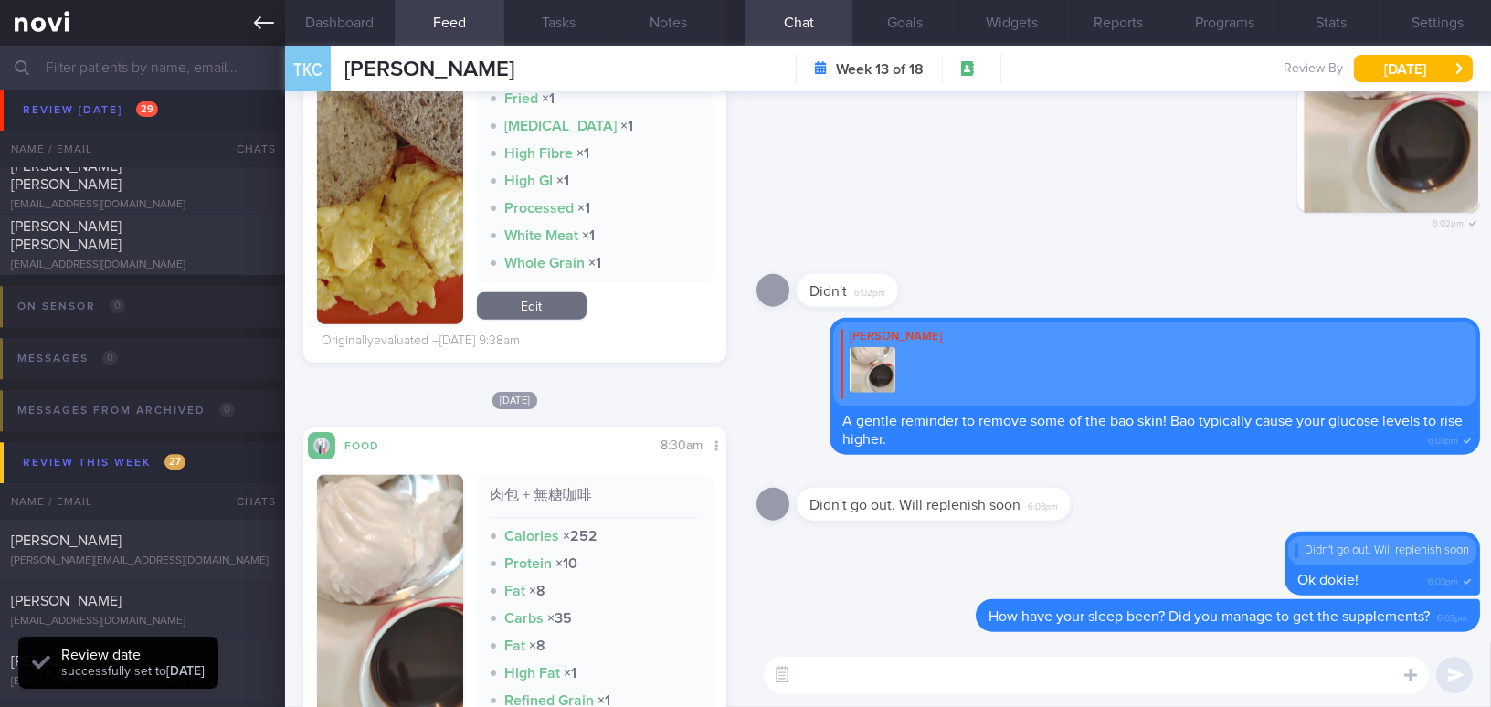
scroll to position [193, 385]
click at [248, 15] on link at bounding box center [142, 23] width 285 height 46
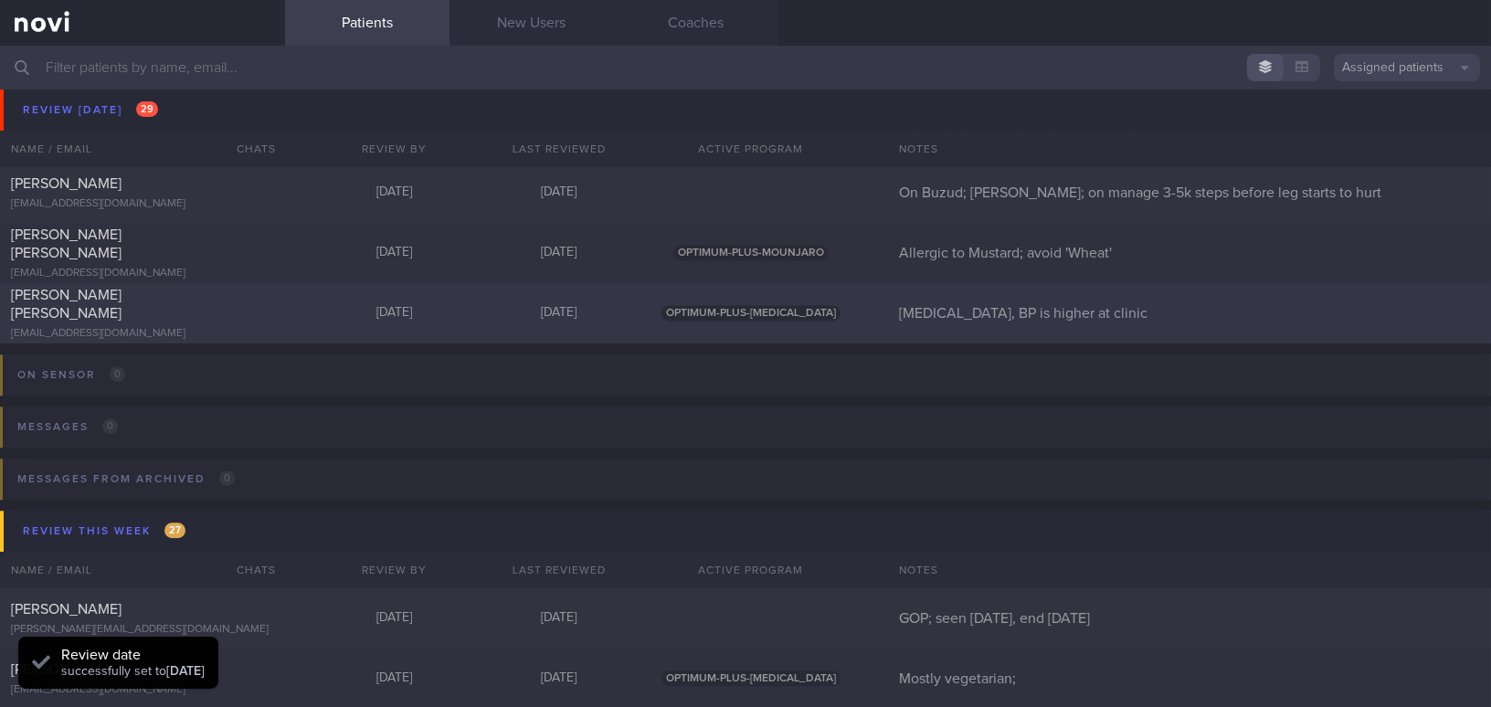
scroll to position [7892, 0]
